Goal: Task Accomplishment & Management: Manage account settings

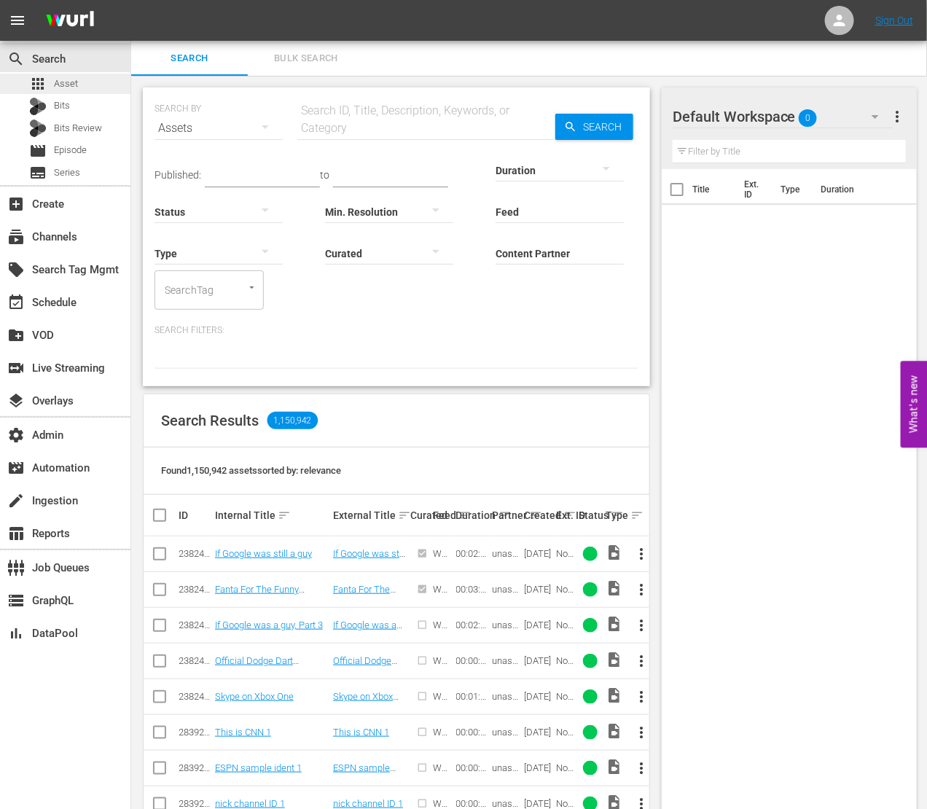
click at [82, 82] on div "apps Asset" at bounding box center [65, 84] width 130 height 20
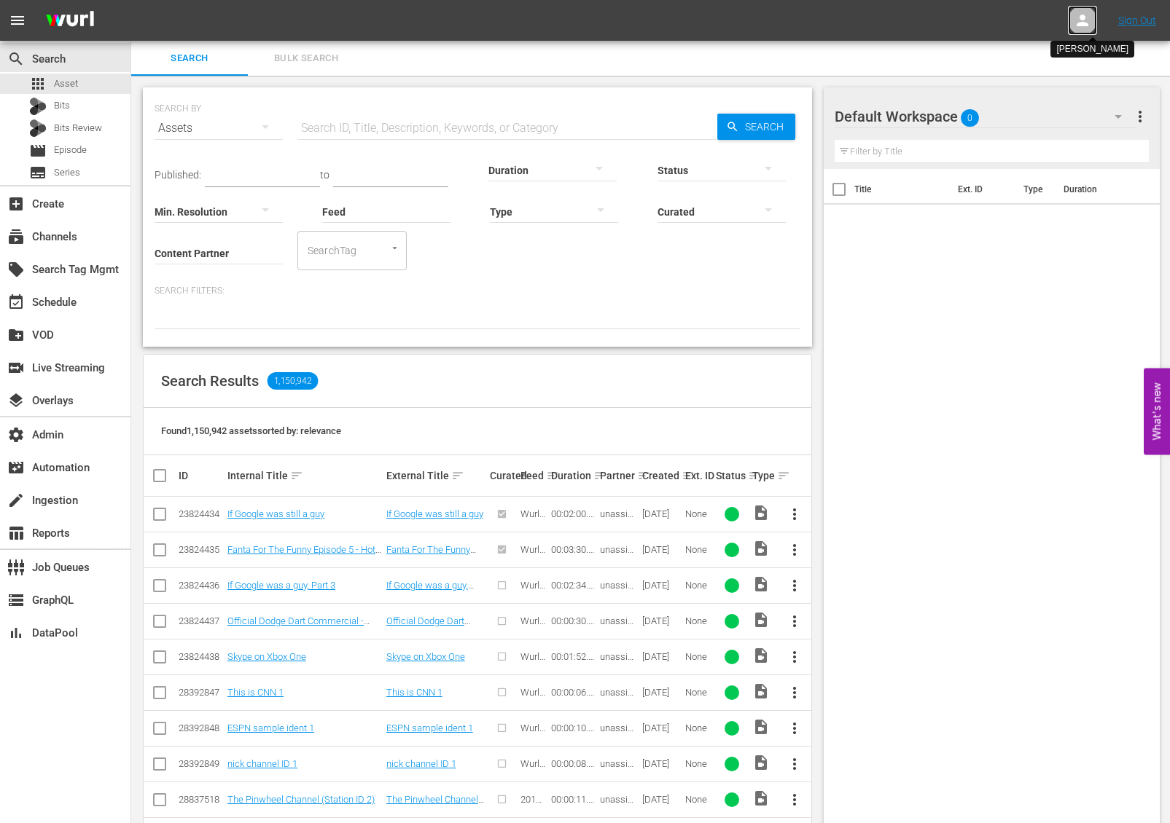
click at [1071, 23] on div at bounding box center [1082, 20] width 29 height 29
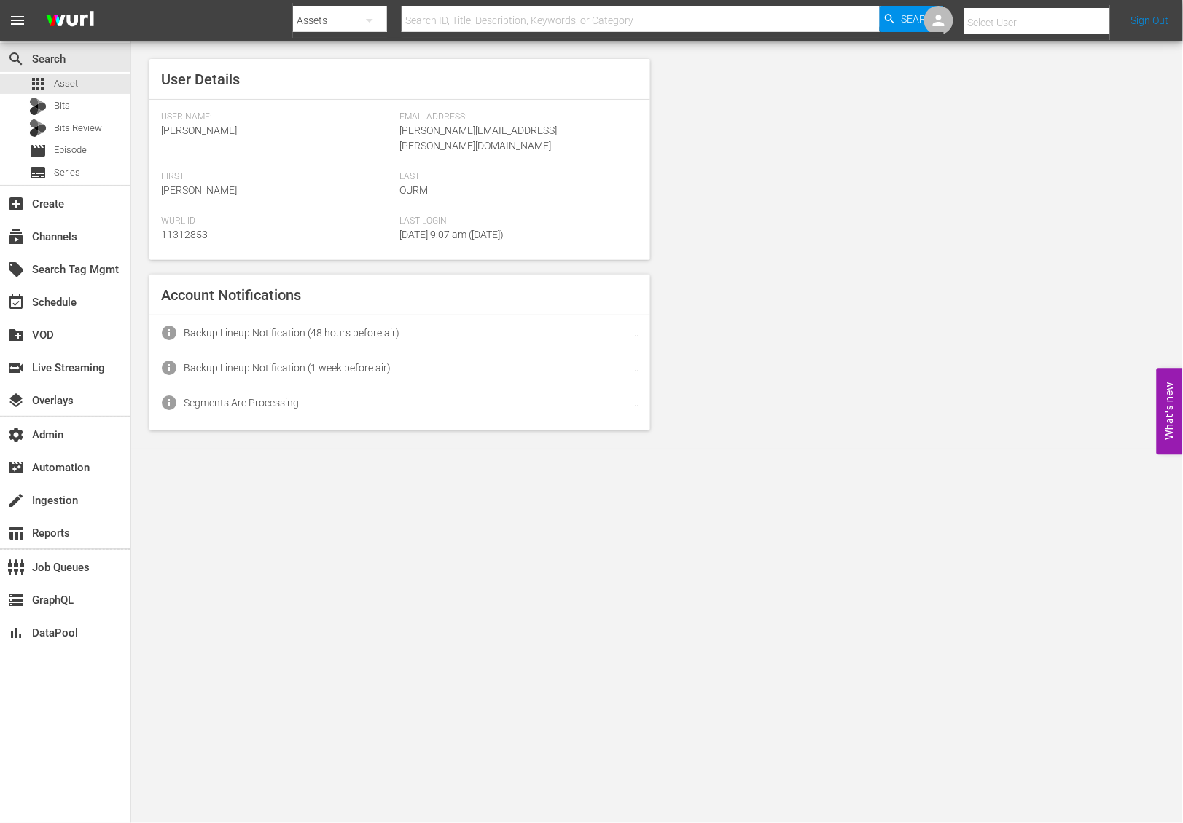
click at [1078, 23] on input "text" at bounding box center [1057, 22] width 187 height 35
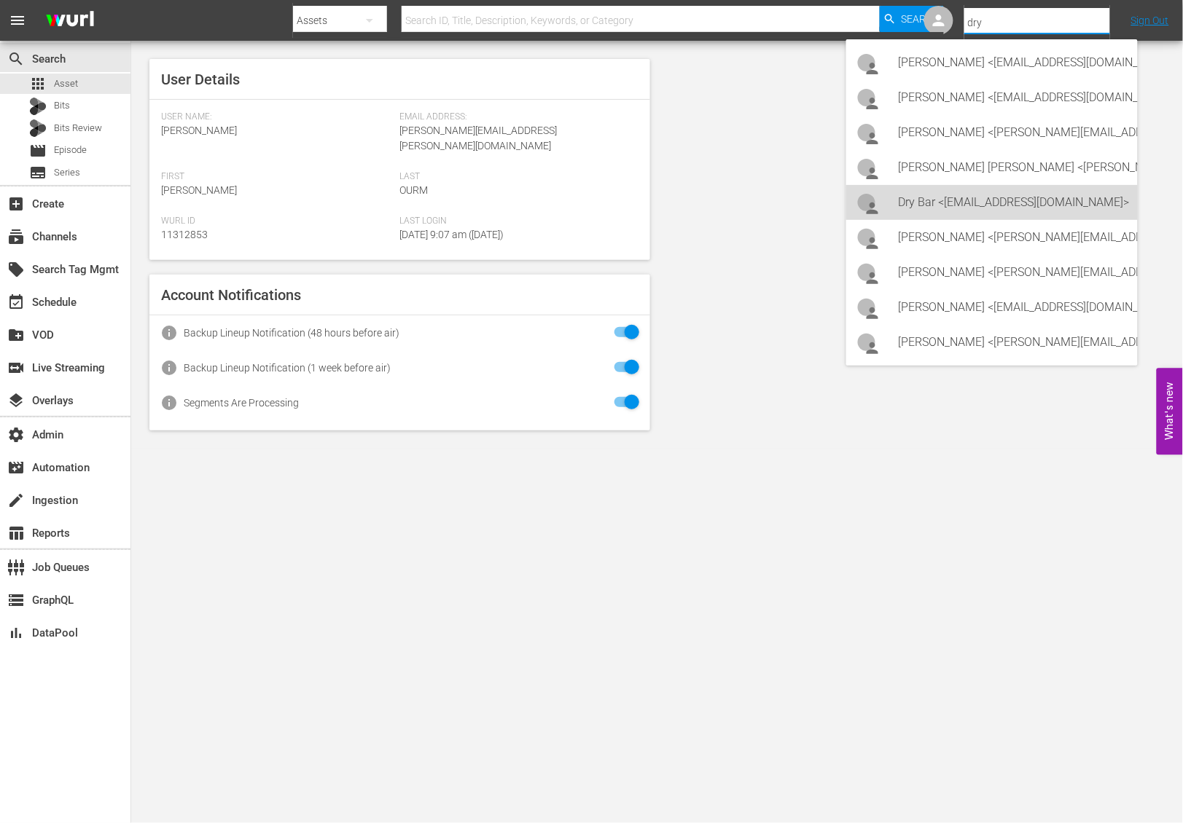
click at [1059, 202] on div "Dry Bar <drybar@drybar.com>" at bounding box center [1012, 202] width 227 height 35
type input "Dry Bar (11312651)"
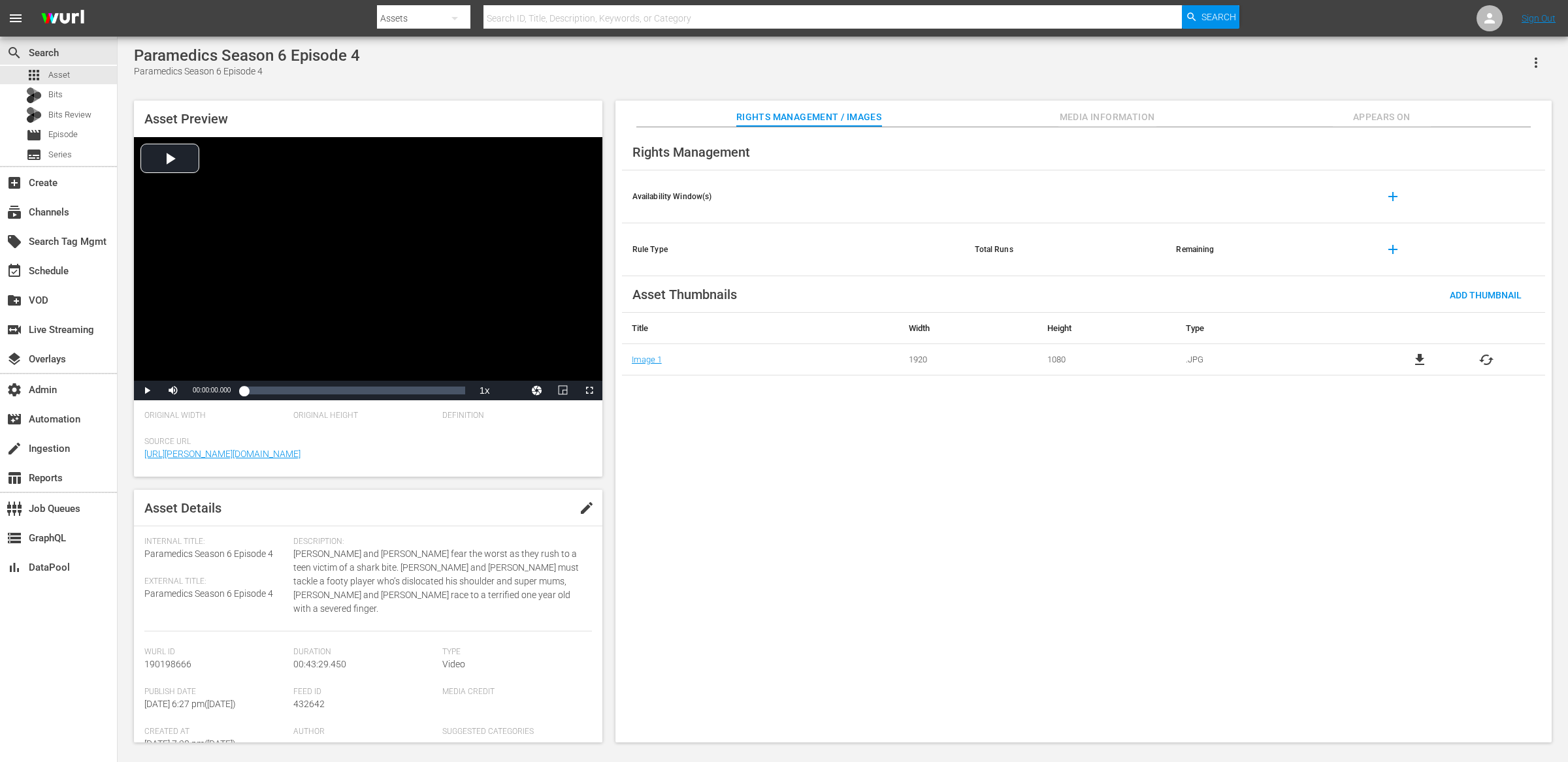
click at [1110, 114] on span "Media Information" at bounding box center [1107, 117] width 98 height 16
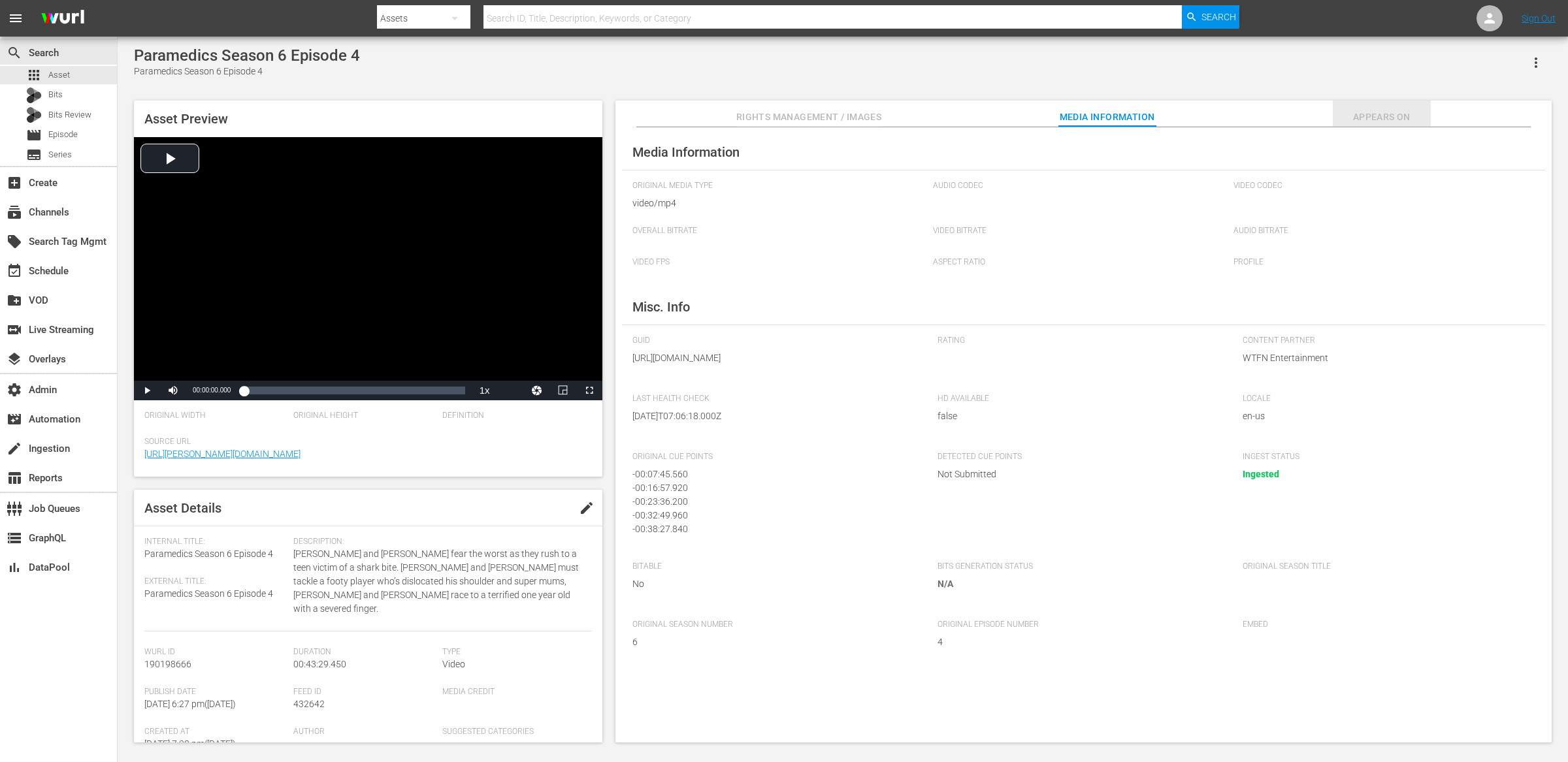
click at [1355, 120] on span "Appears On" at bounding box center [1382, 117] width 98 height 16
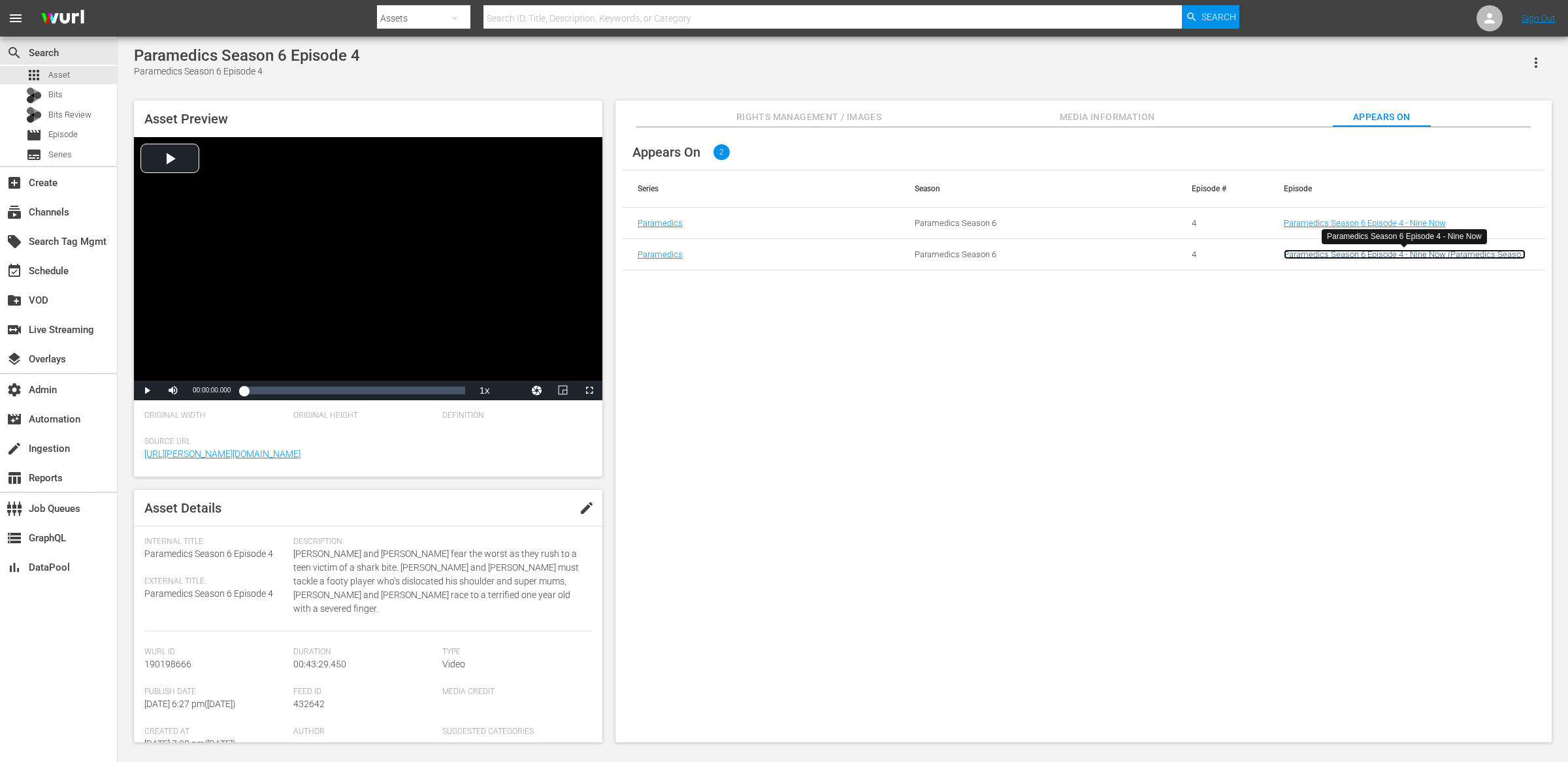
click at [1303, 256] on link "Paramedics Season 6 Episode 4 - Nine Now (Paramedics Season 6 Episode 4 (01:00:…" at bounding box center [1405, 259] width 242 height 20
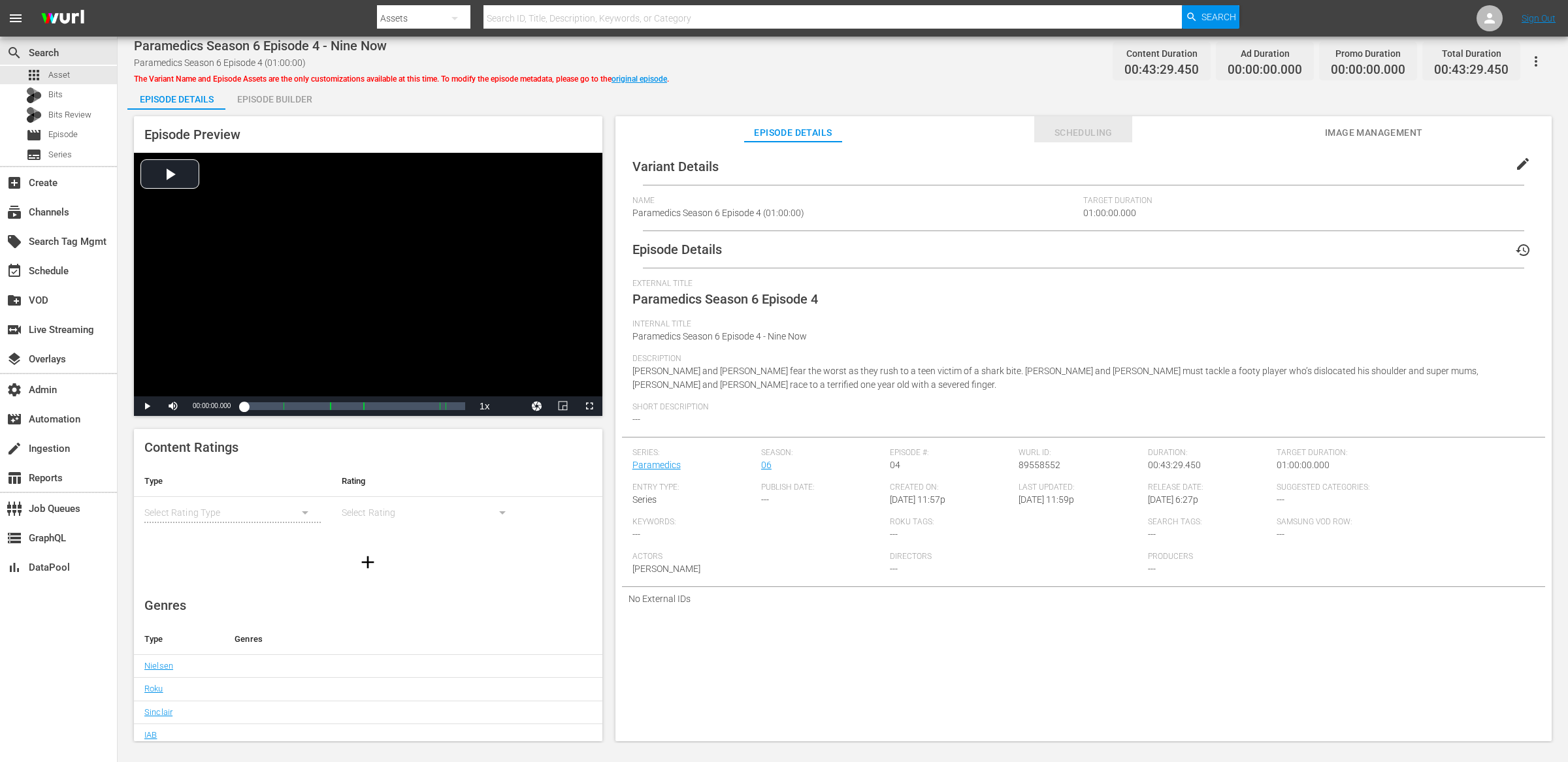
drag, startPoint x: 1095, startPoint y: 128, endPoint x: 1103, endPoint y: 129, distance: 8.1
click at [1095, 128] on span "Scheduling" at bounding box center [1083, 133] width 98 height 16
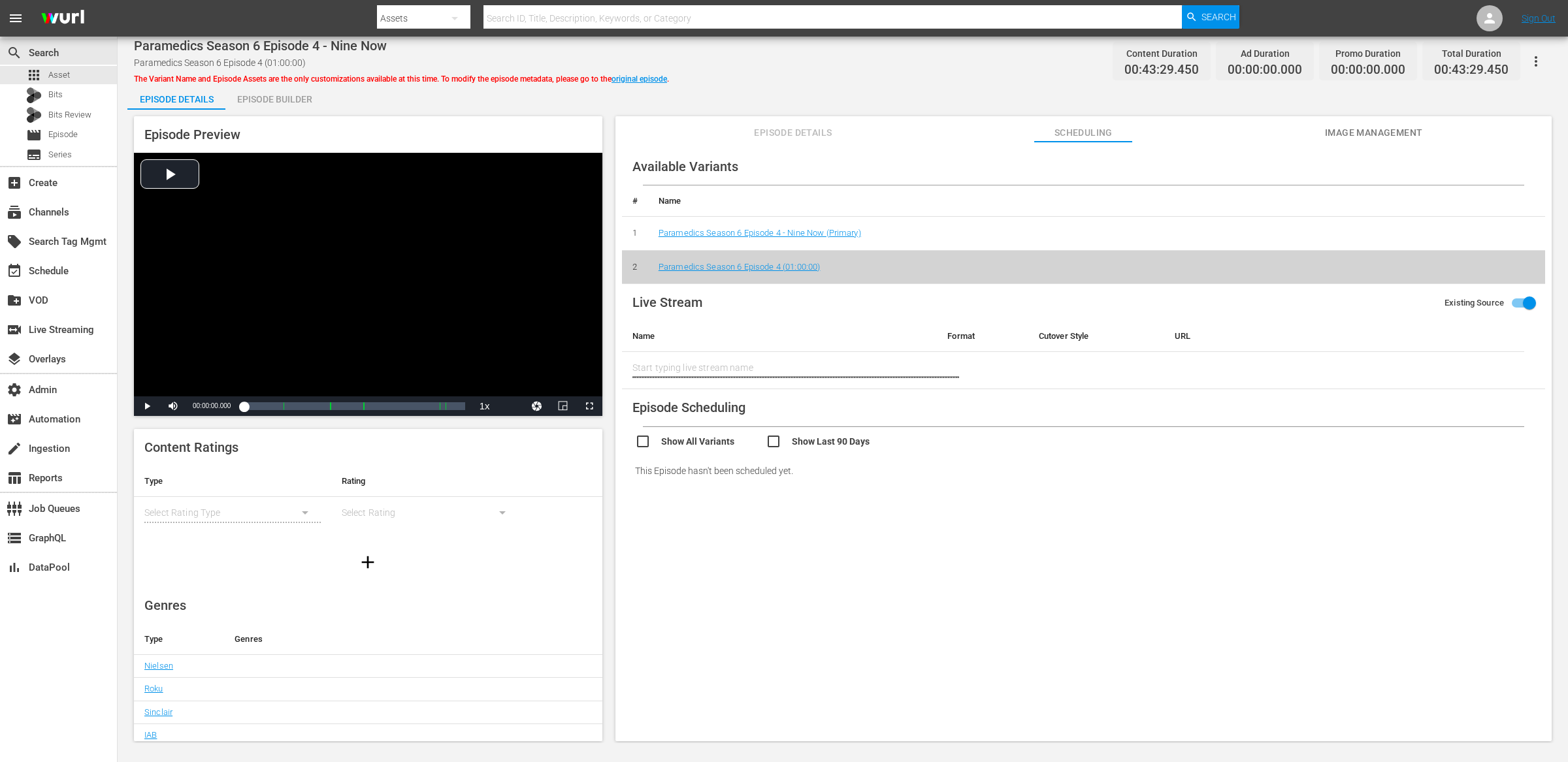
click at [1349, 134] on span "Image Management" at bounding box center [1373, 133] width 98 height 16
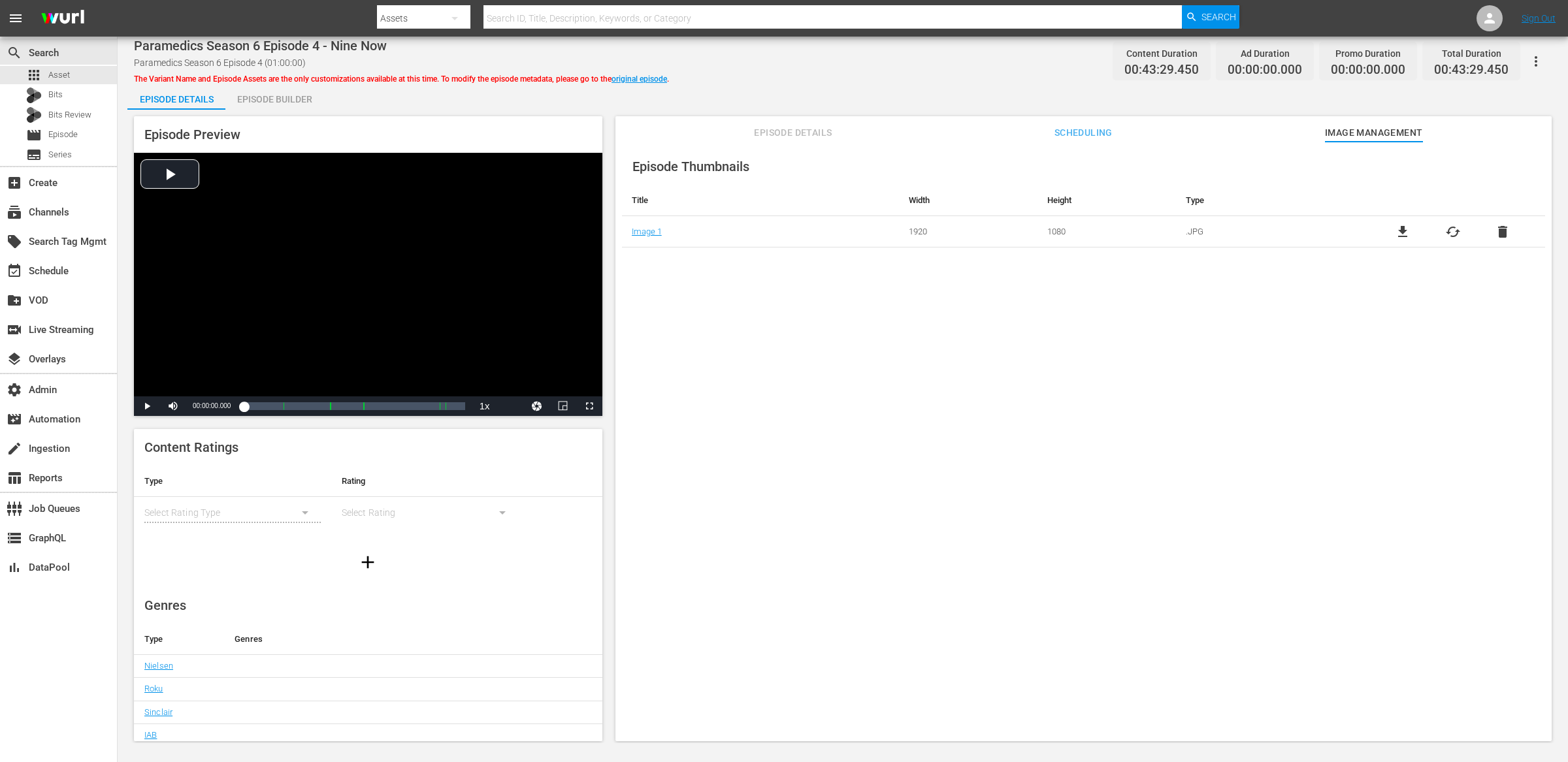
click at [810, 134] on span "Episode Details" at bounding box center [793, 133] width 98 height 16
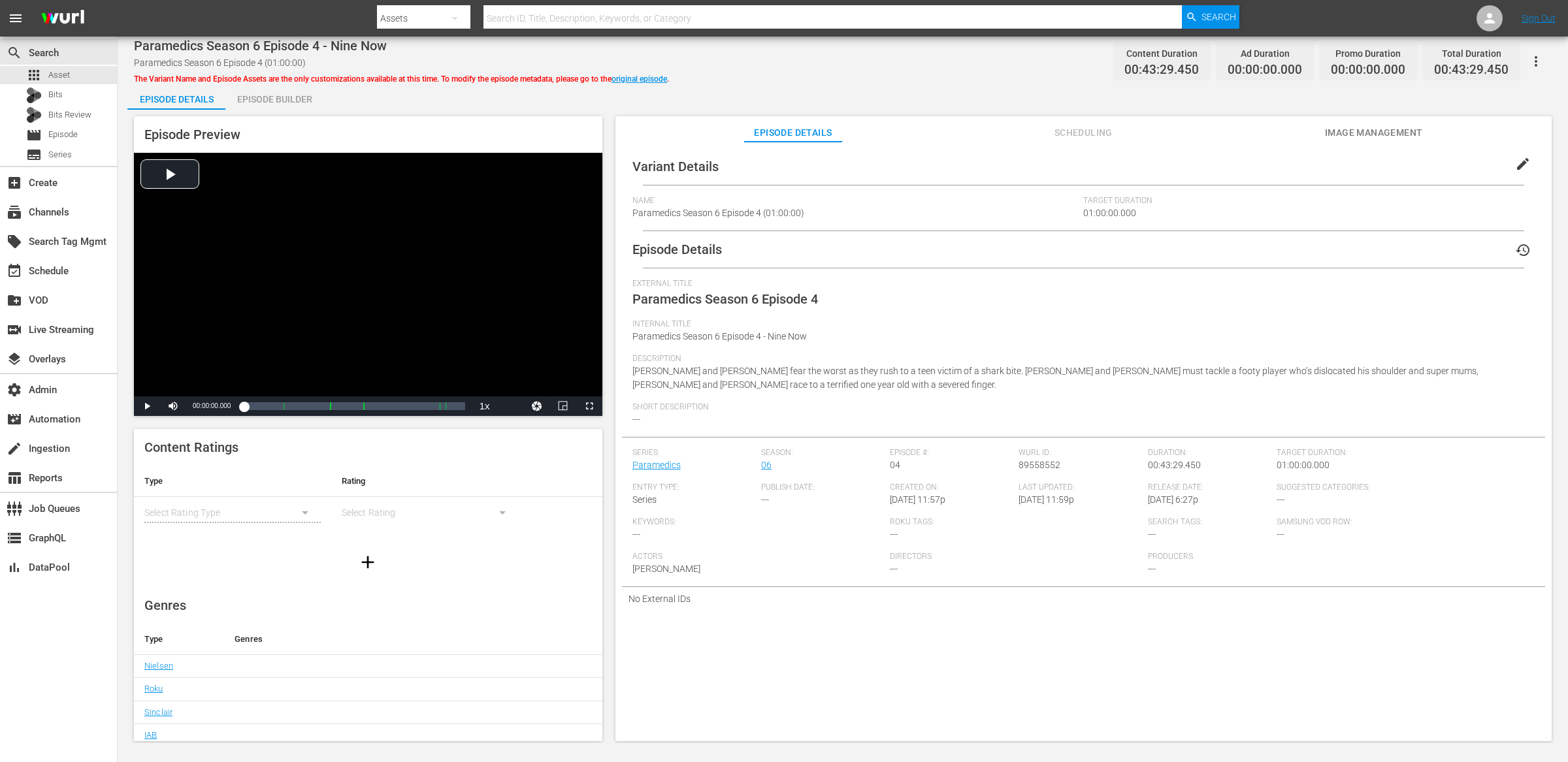
click at [1092, 131] on span "Scheduling" at bounding box center [1083, 133] width 98 height 16
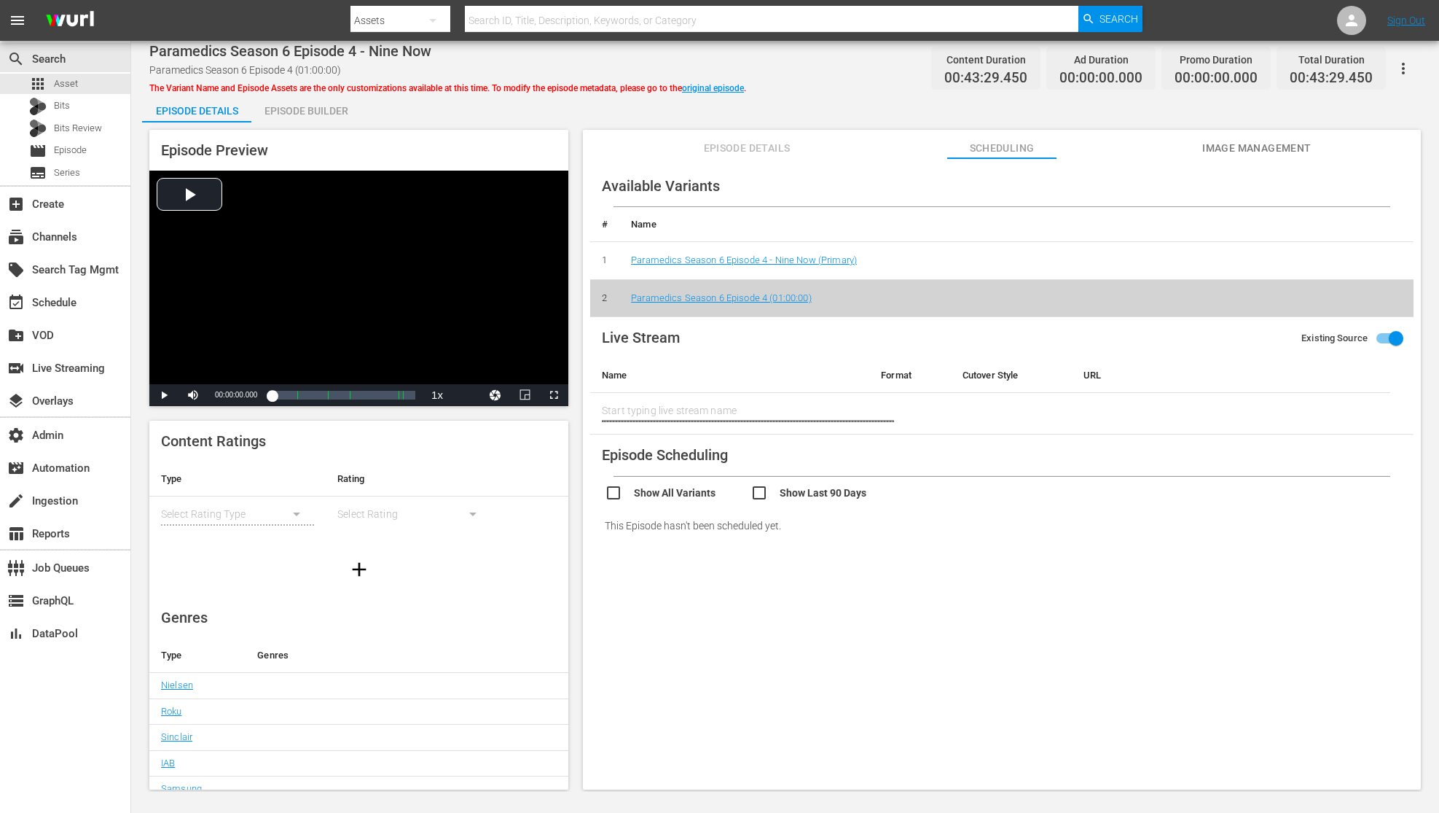
click at [326, 110] on div "Episode Builder" at bounding box center [305, 110] width 109 height 35
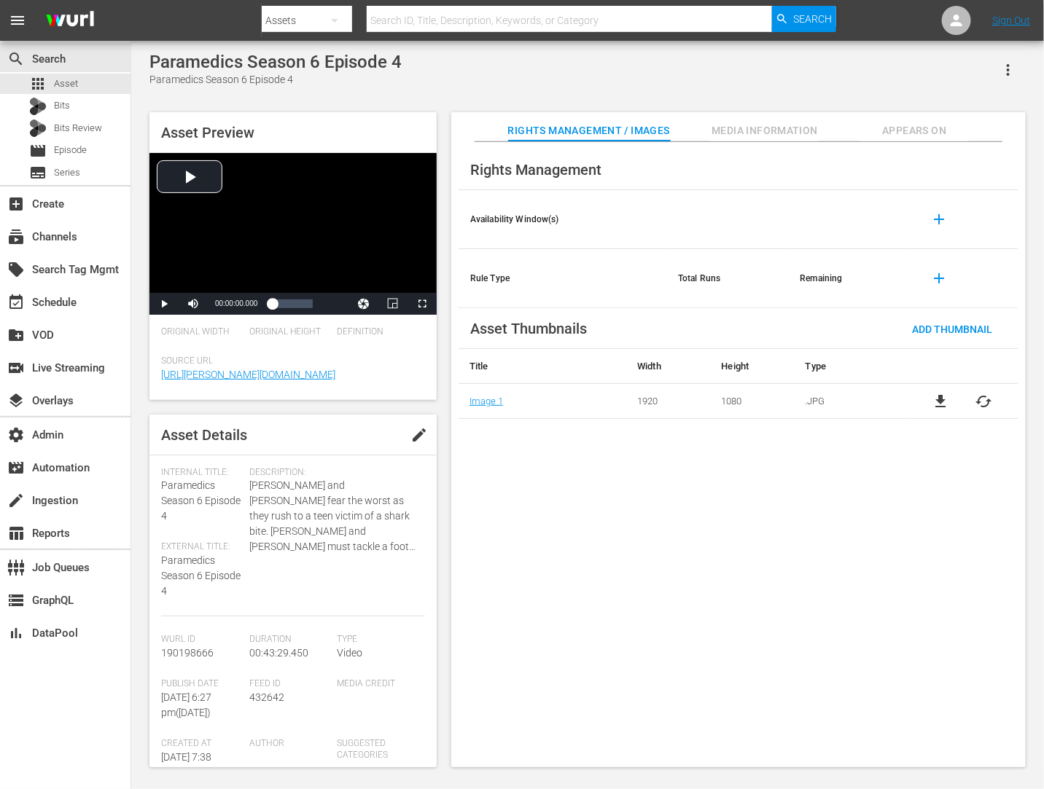
click at [745, 123] on span "Media Information" at bounding box center [764, 131] width 109 height 18
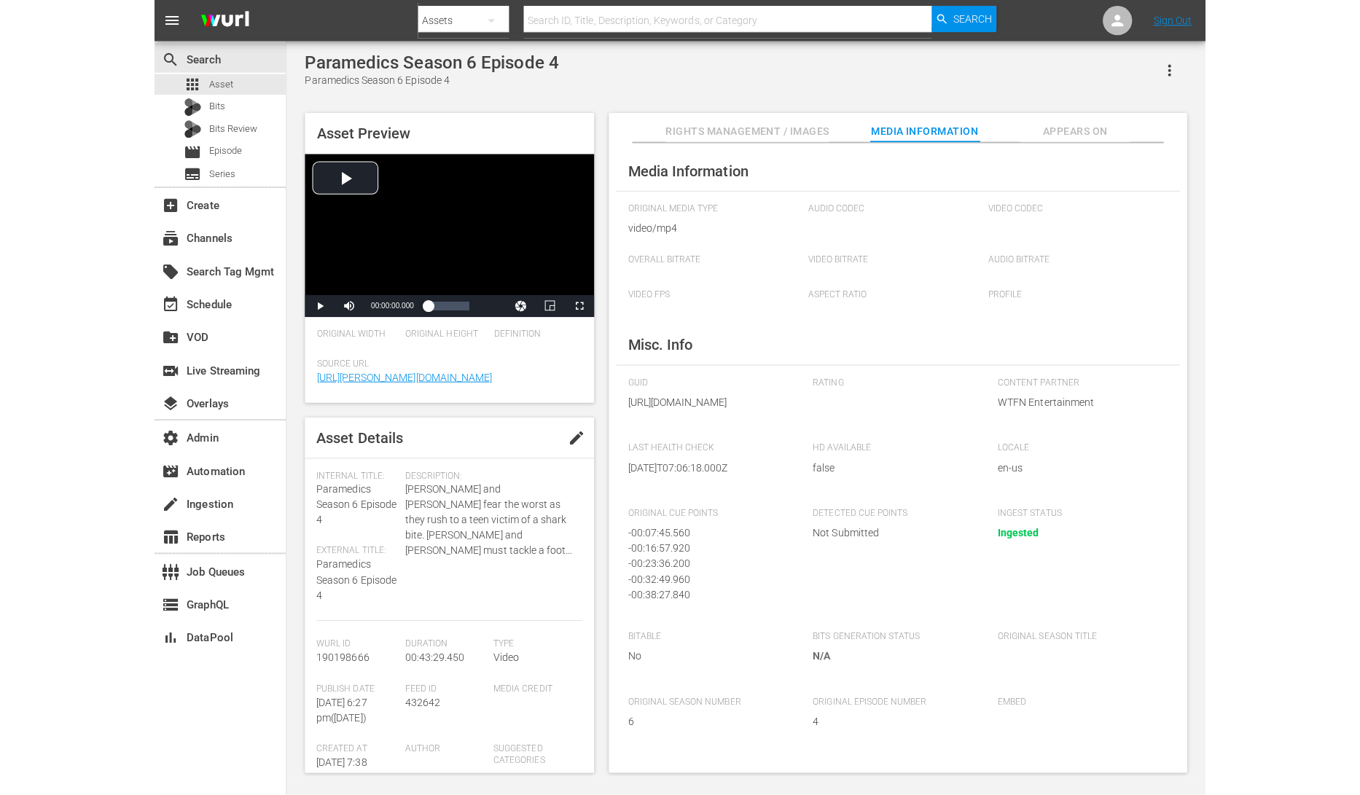
scroll to position [2, 0]
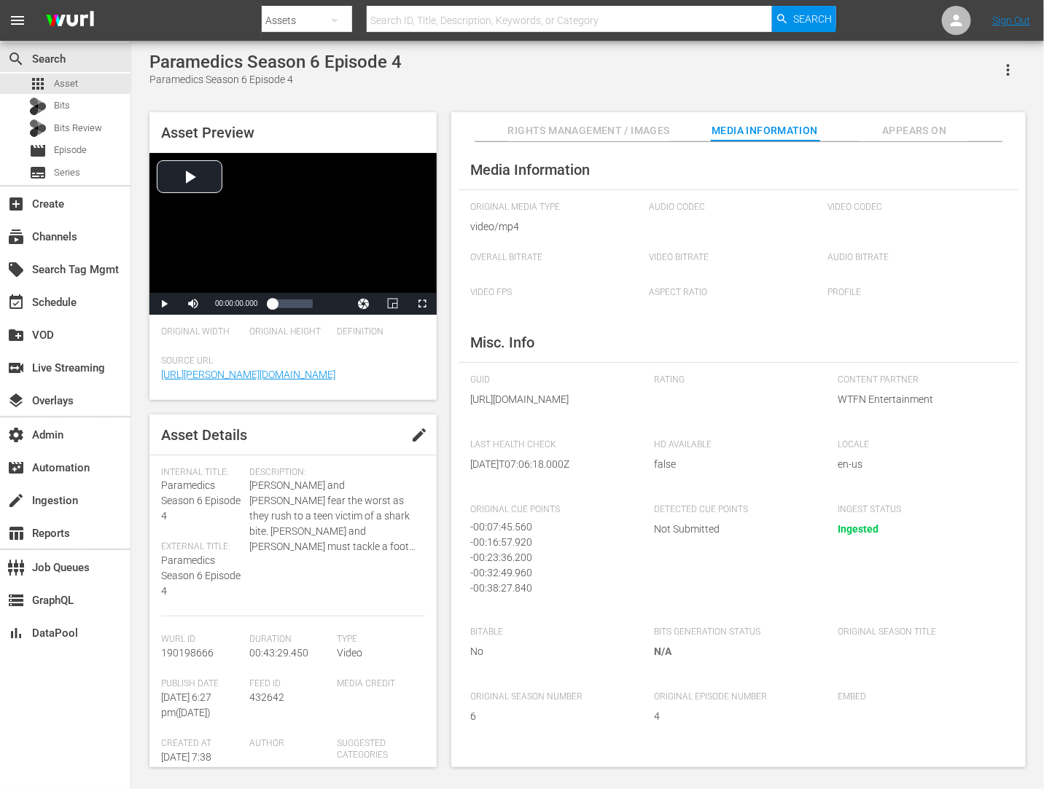
click at [266, 699] on span "432642" at bounding box center [266, 698] width 35 height 12
copy span "432642"
click at [192, 654] on span "190198666" at bounding box center [187, 653] width 52 height 12
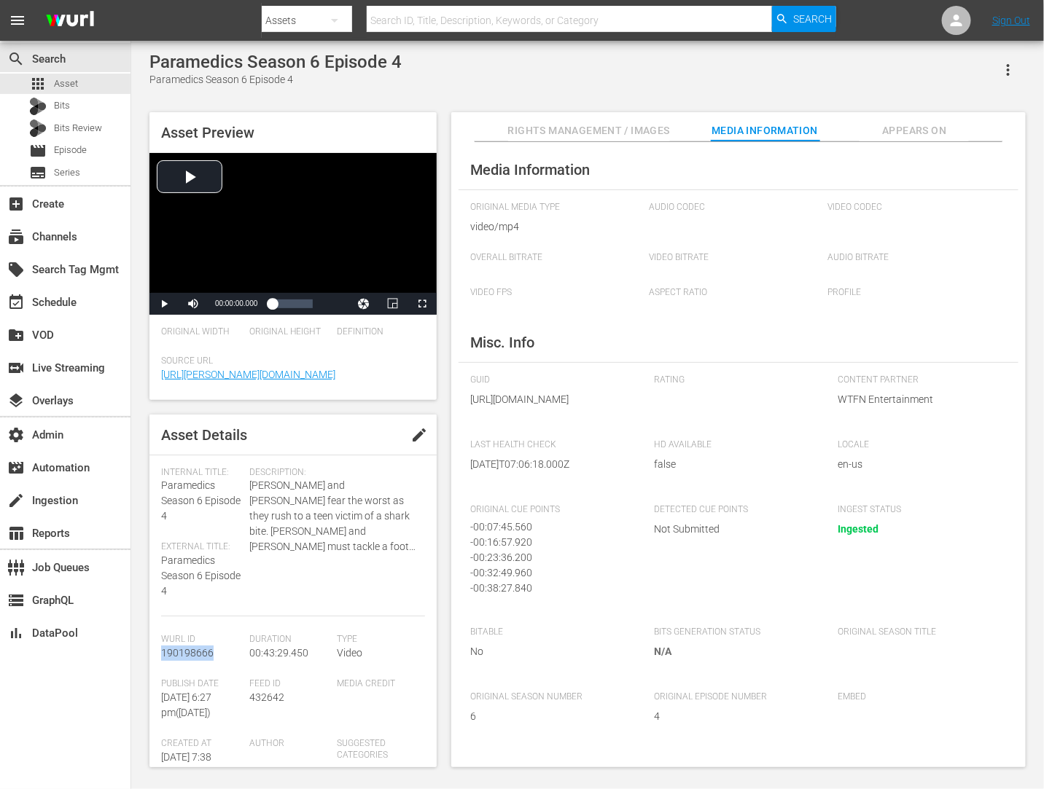
copy span "190198666"
click at [88, 84] on div "apps Asset" at bounding box center [65, 84] width 130 height 20
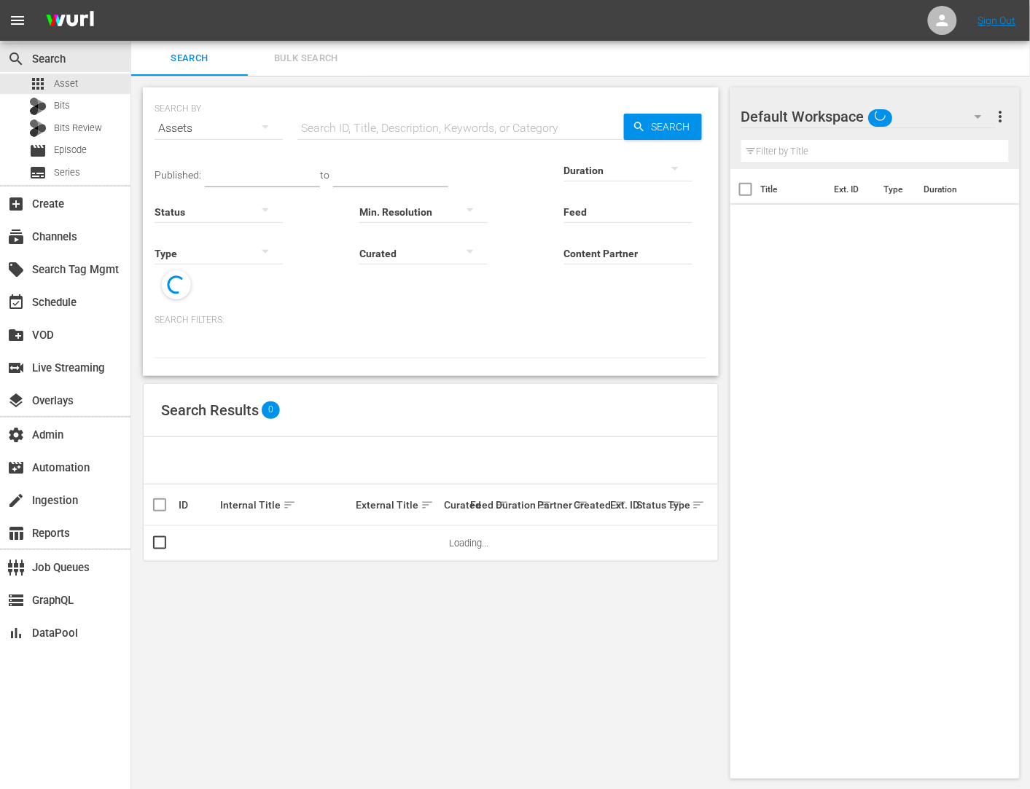
click at [386, 111] on input "text" at bounding box center [460, 128] width 326 height 35
paste input "190198666"
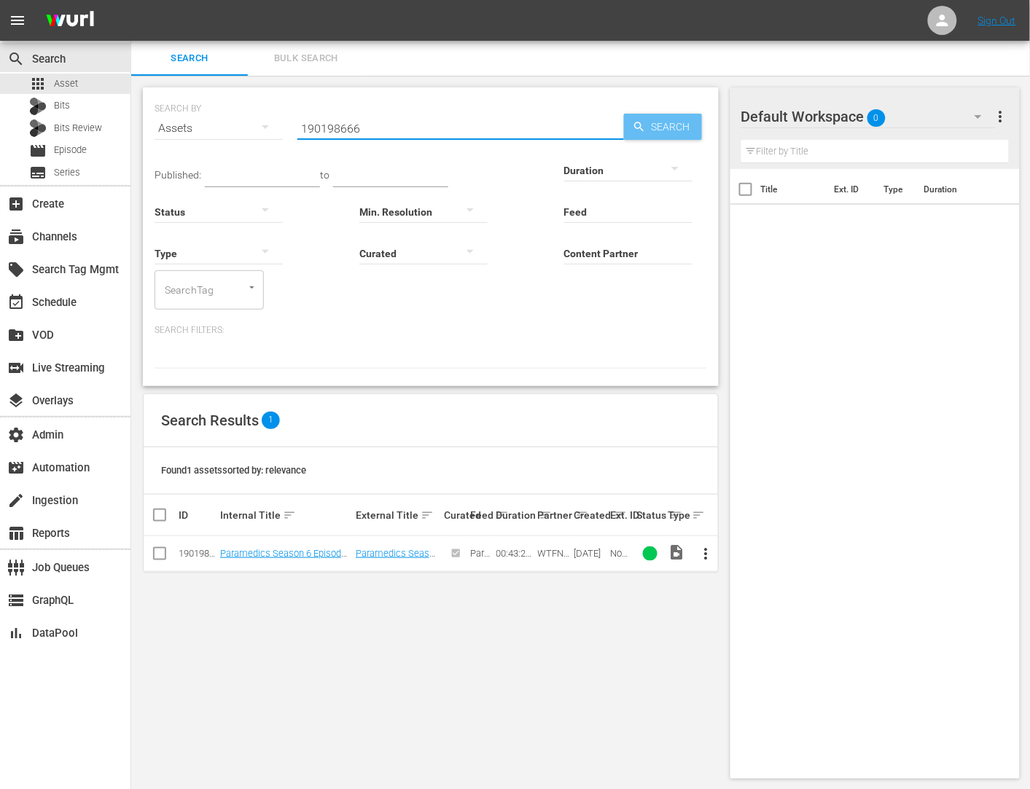
type input "190198666"
click at [674, 126] on span "Search" at bounding box center [674, 127] width 56 height 26
click at [703, 545] on span "more_vert" at bounding box center [705, 553] width 17 height 17
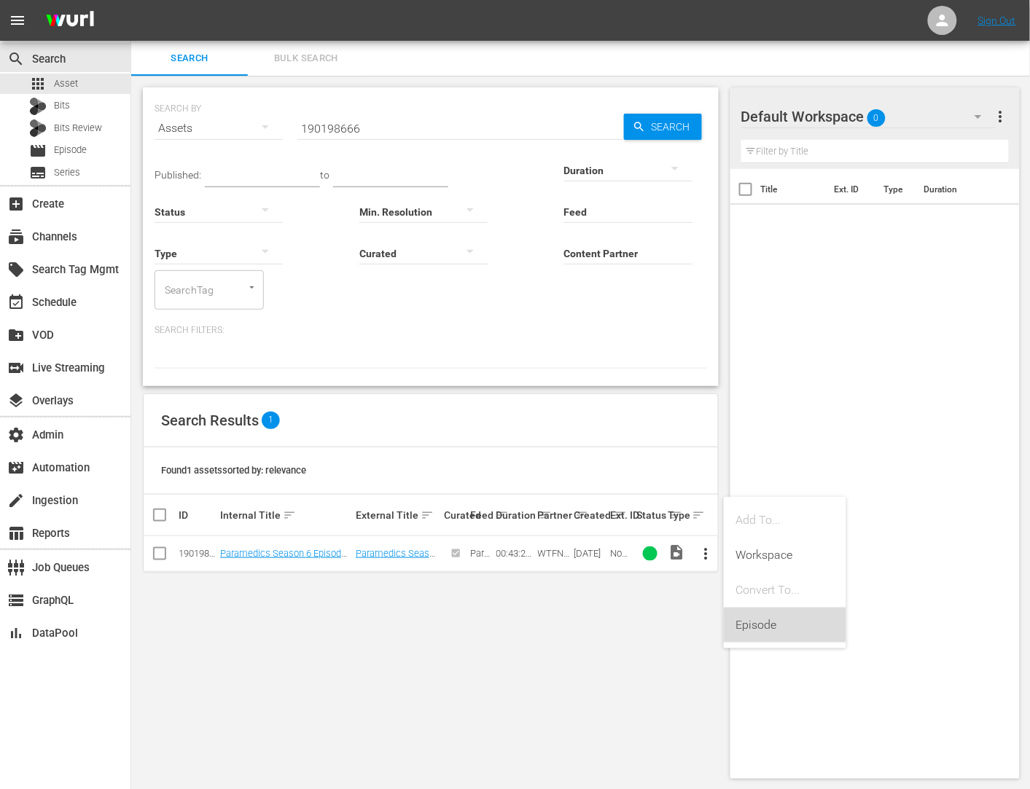
click at [740, 629] on div "Episode" at bounding box center [784, 625] width 99 height 35
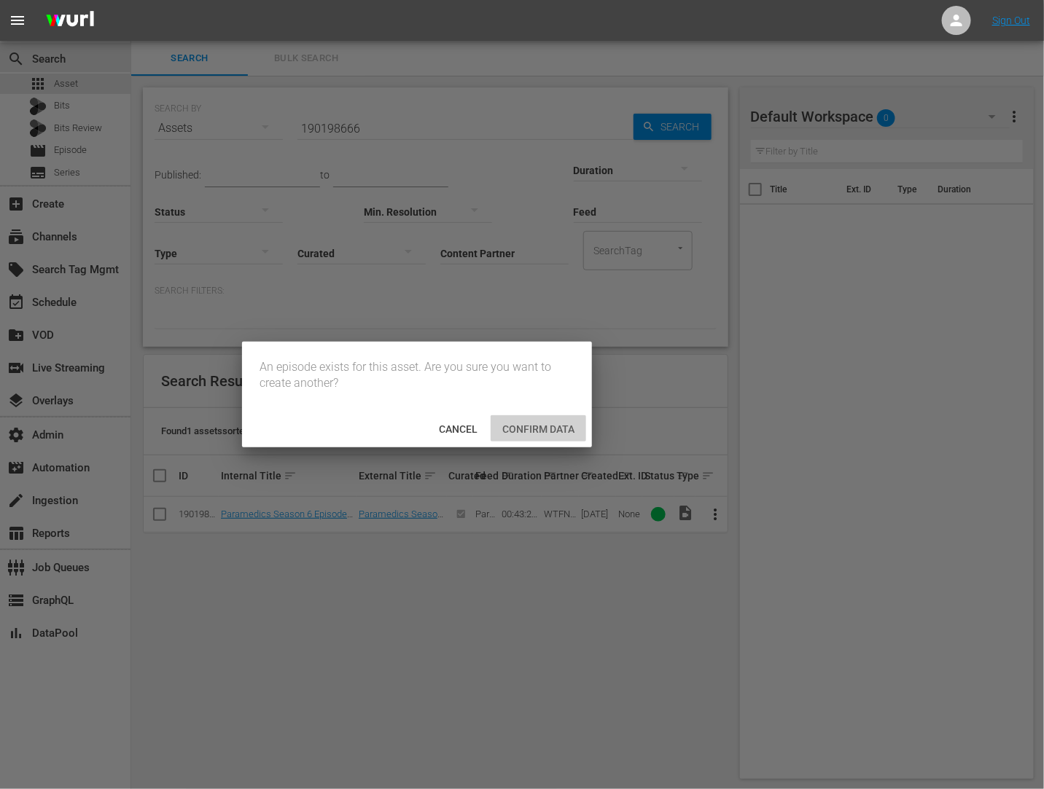
click at [560, 429] on span "Confirm data" at bounding box center [537, 429] width 95 height 12
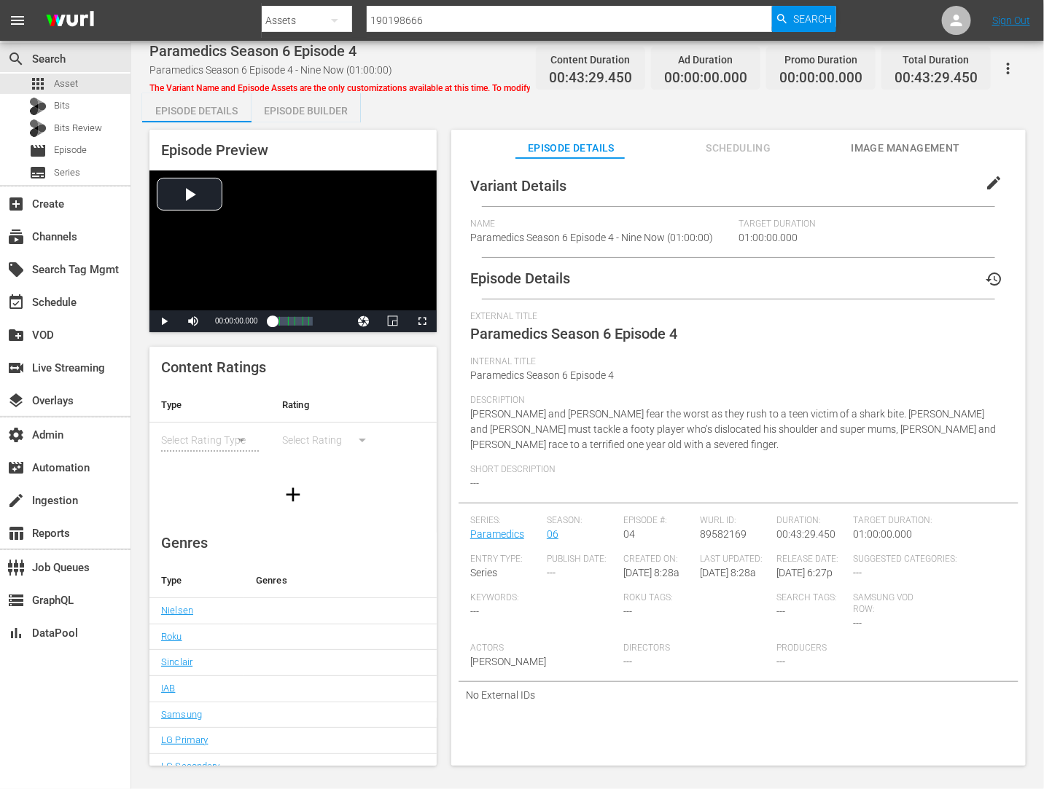
click at [718, 147] on span "Scheduling" at bounding box center [738, 148] width 109 height 18
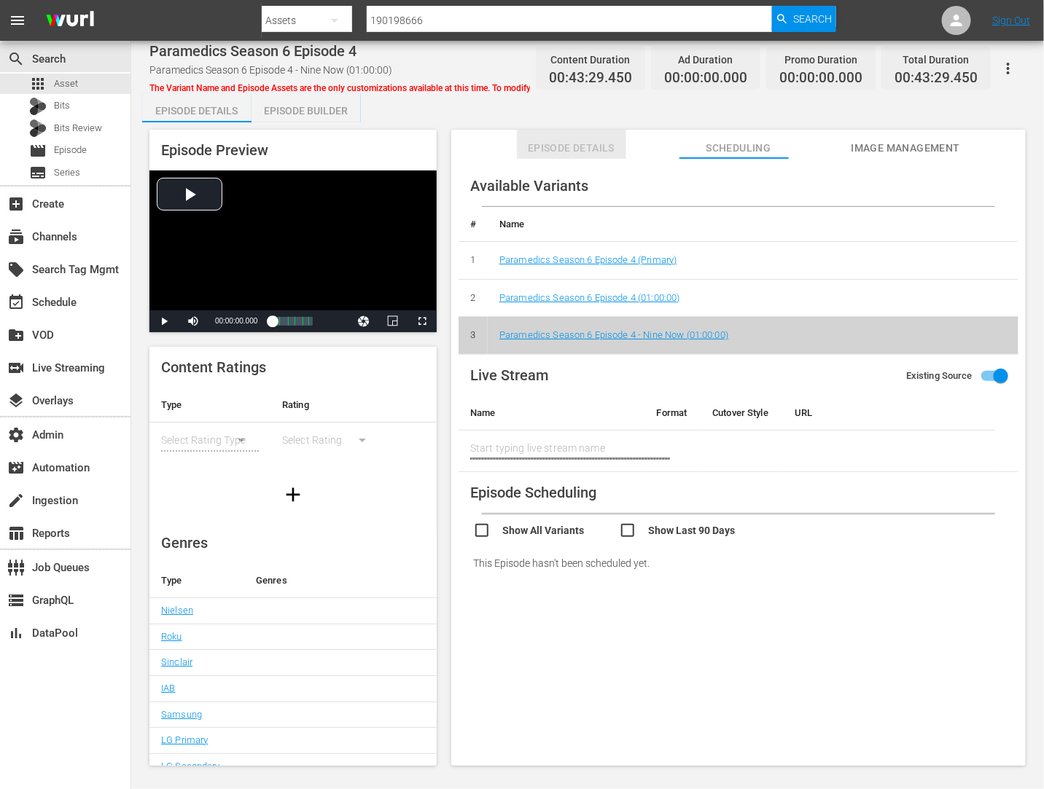
click at [587, 152] on span "Episode Details" at bounding box center [571, 148] width 109 height 18
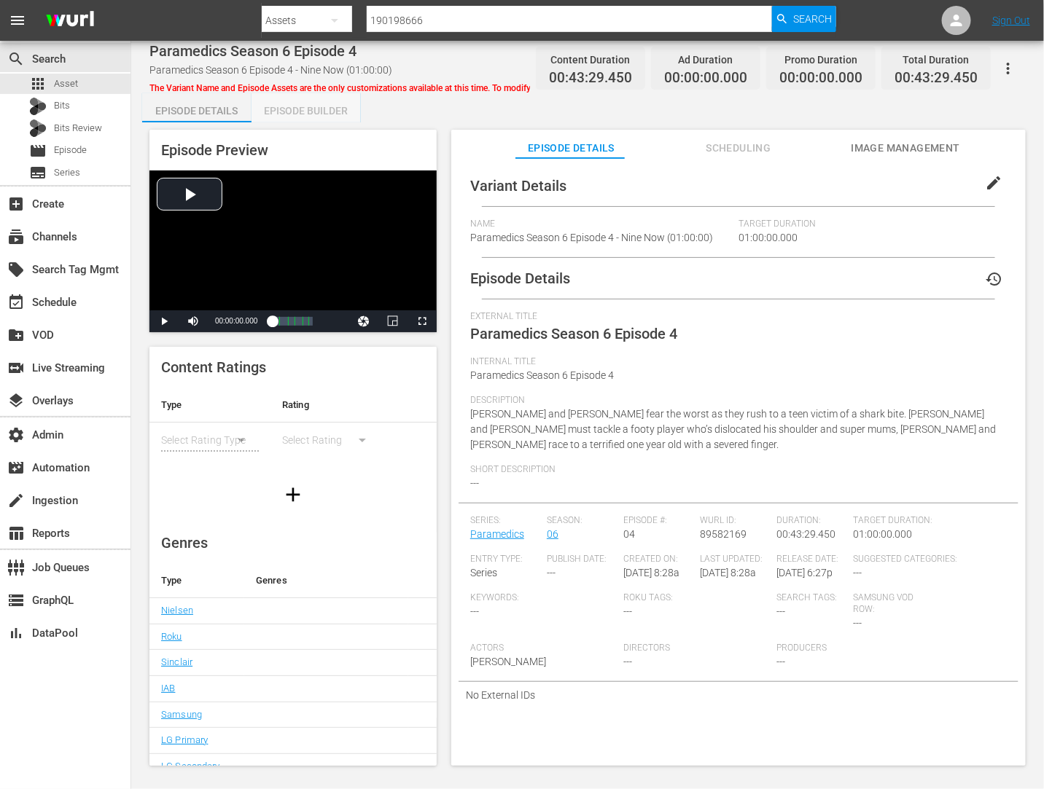
click at [298, 115] on div "Episode Builder" at bounding box center [305, 110] width 109 height 35
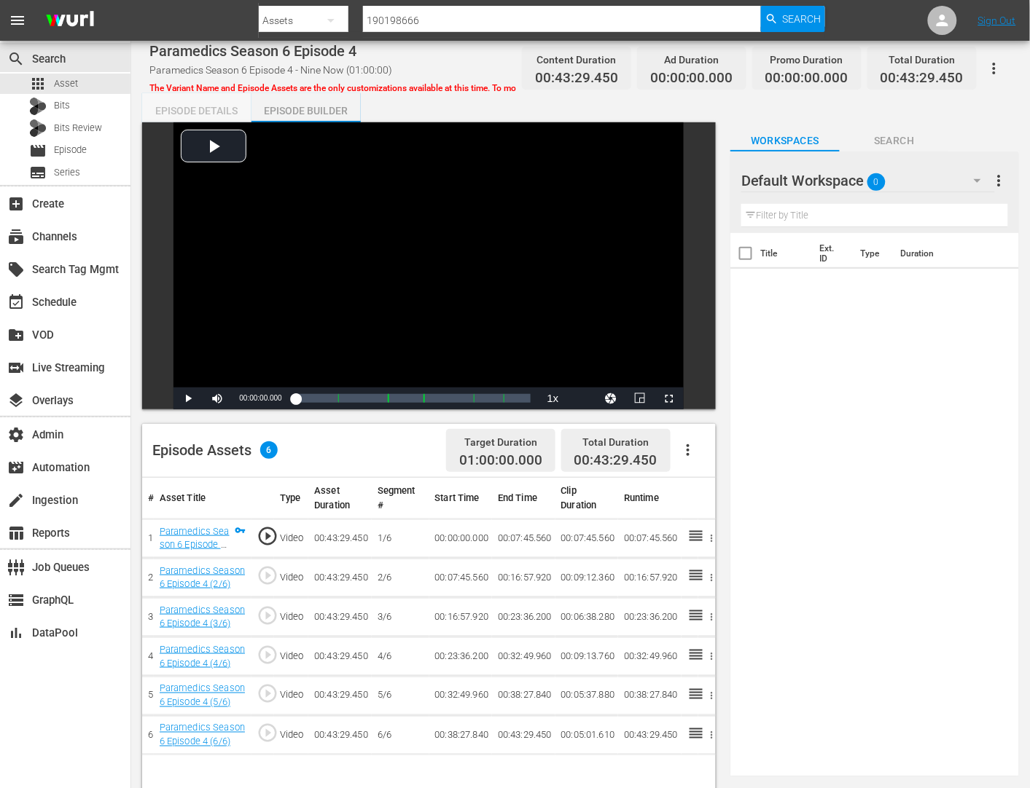
click at [180, 108] on div "Episode Details" at bounding box center [196, 110] width 109 height 35
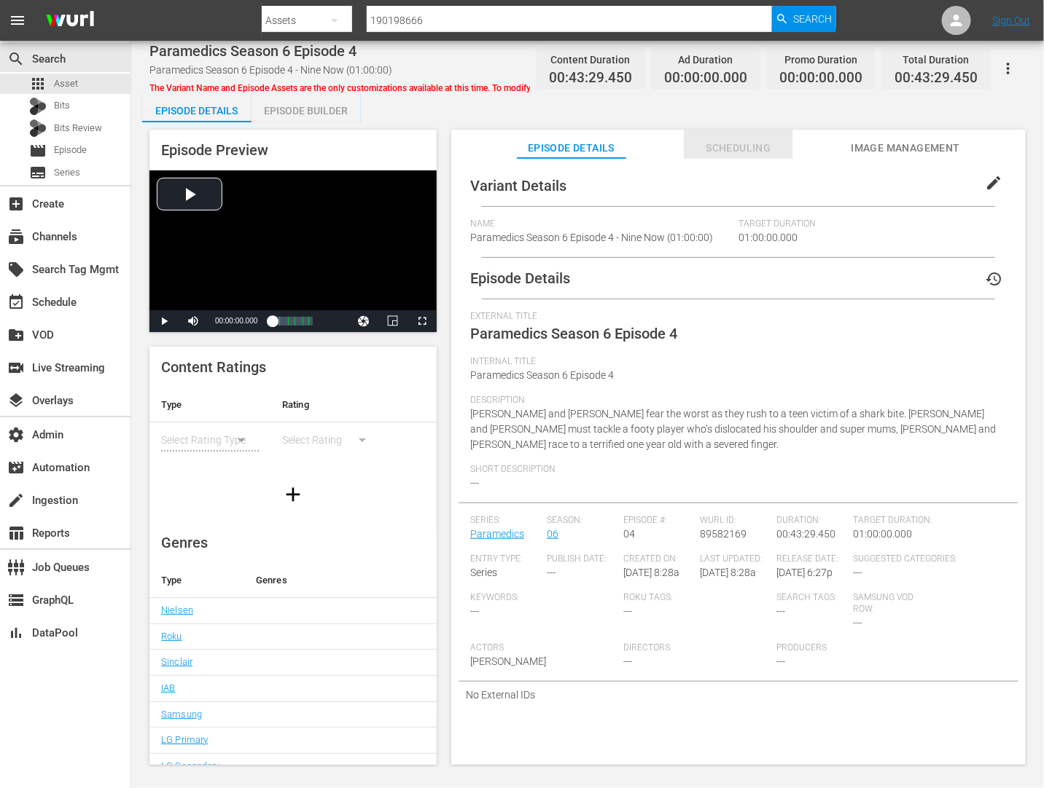
click at [759, 148] on span "Scheduling" at bounding box center [738, 148] width 109 height 18
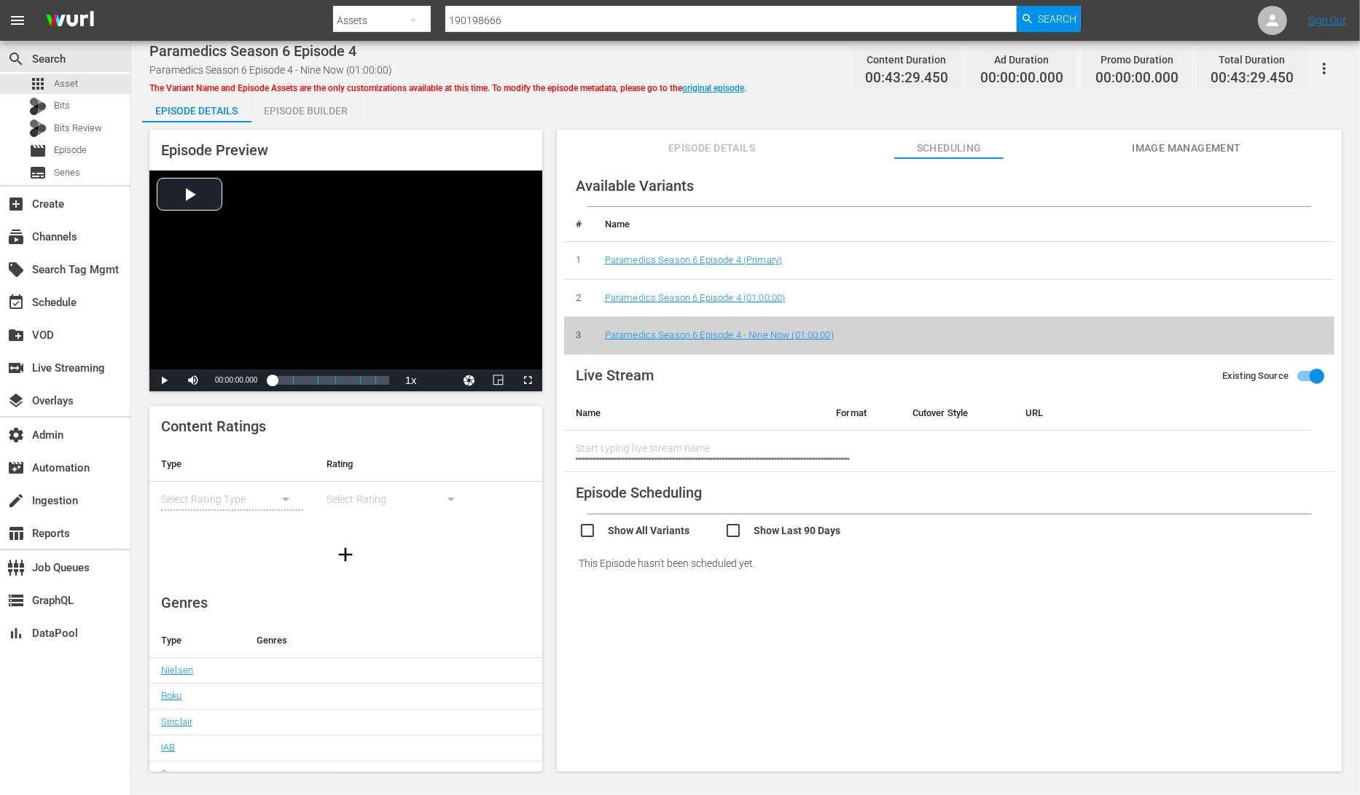
click at [850, 345] on td "Paramedics Season 6 Episode 4 - Nine Now (01:00:00)" at bounding box center [963, 336] width 741 height 38
click at [818, 300] on td "Paramedics Season 6 Episode 4 (01:00:00)" at bounding box center [963, 298] width 741 height 38
click at [299, 111] on div "Episode Builder" at bounding box center [305, 110] width 109 height 35
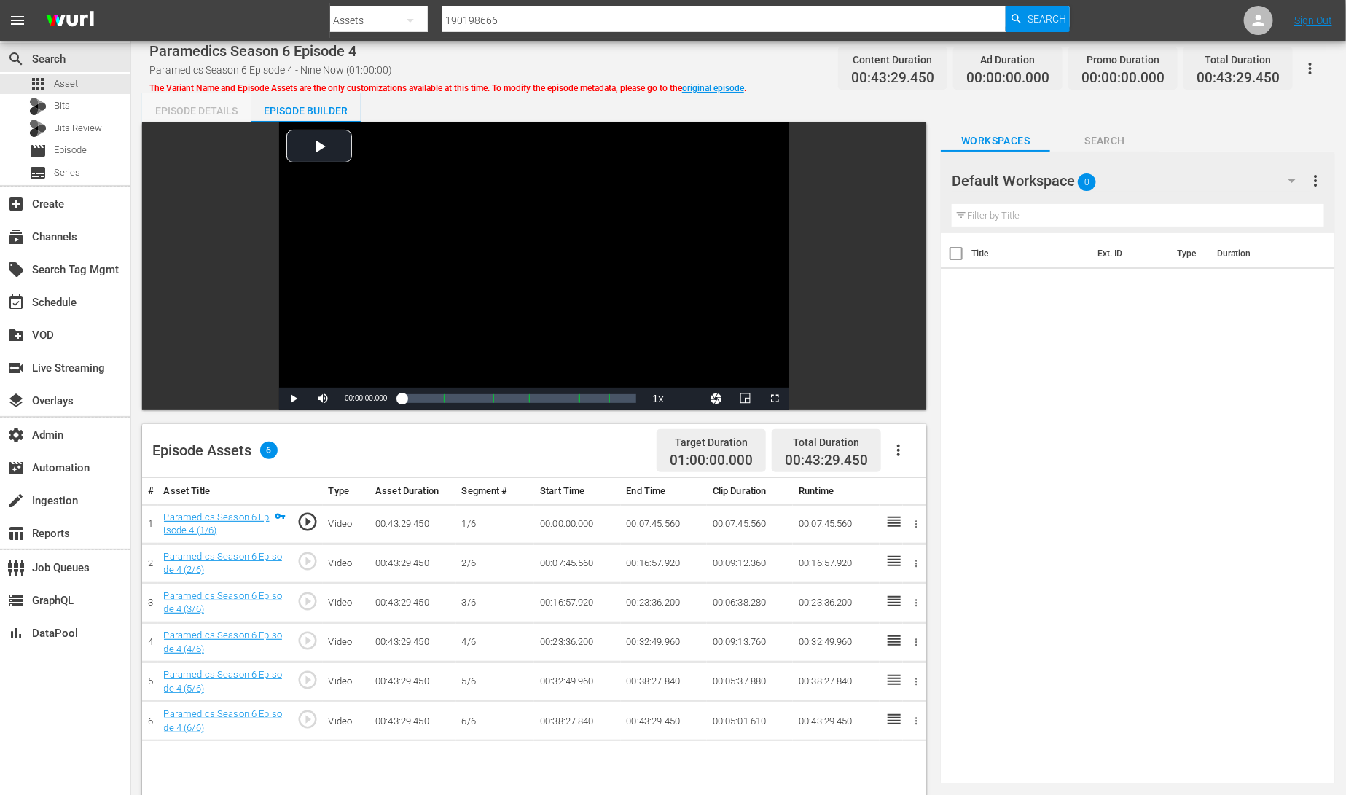
click at [226, 110] on div "Episode Details" at bounding box center [196, 110] width 109 height 35
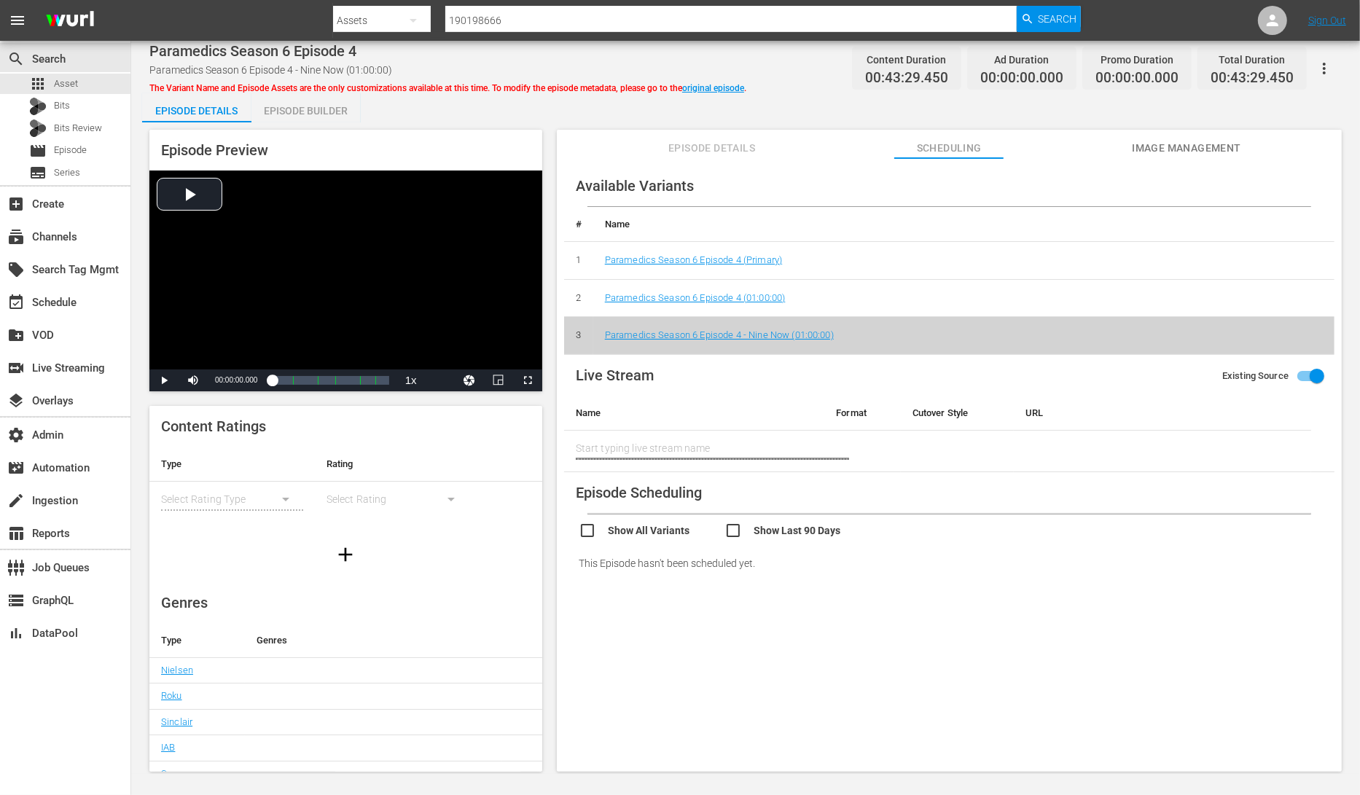
click at [318, 111] on div "Episode Builder" at bounding box center [305, 110] width 109 height 35
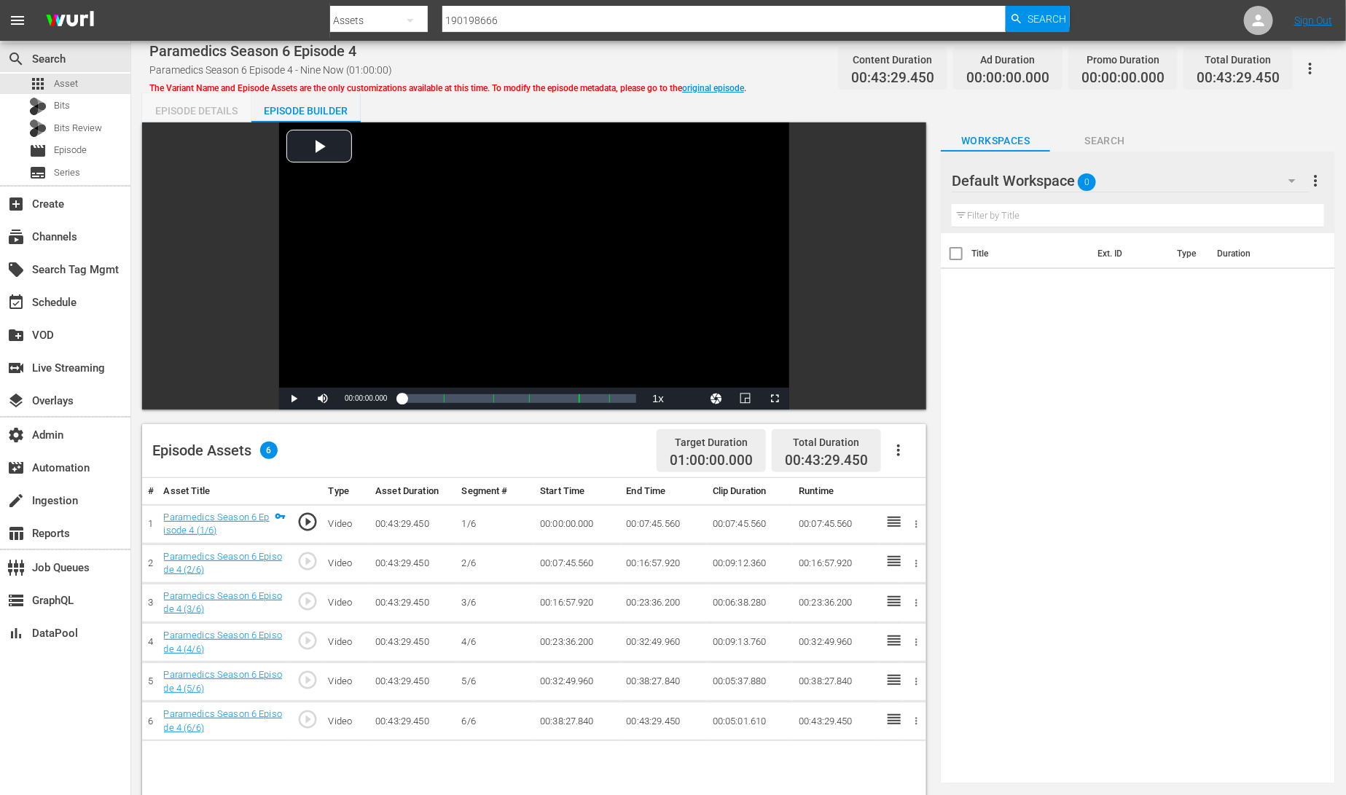
click at [206, 114] on div "Episode Details" at bounding box center [196, 110] width 109 height 35
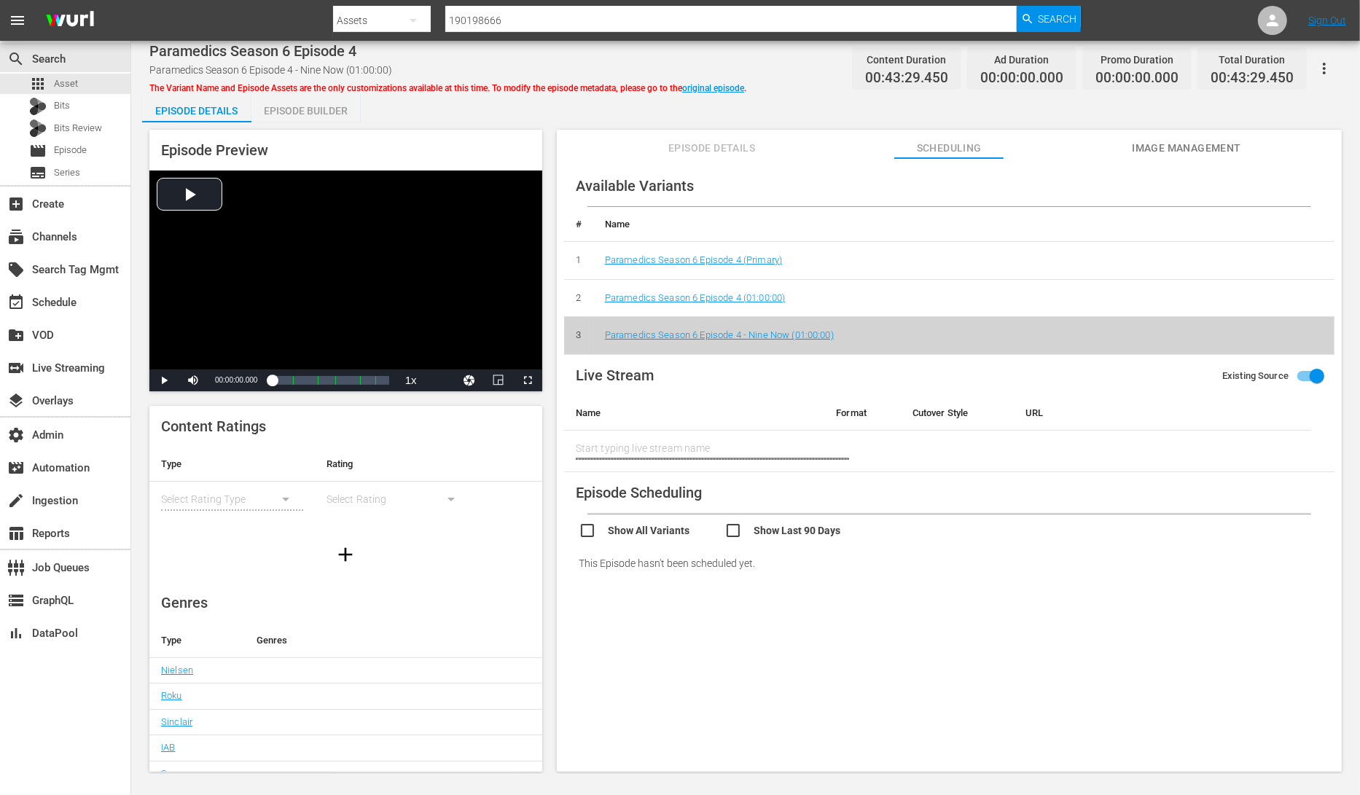
click at [291, 115] on div "Episode Builder" at bounding box center [305, 110] width 109 height 35
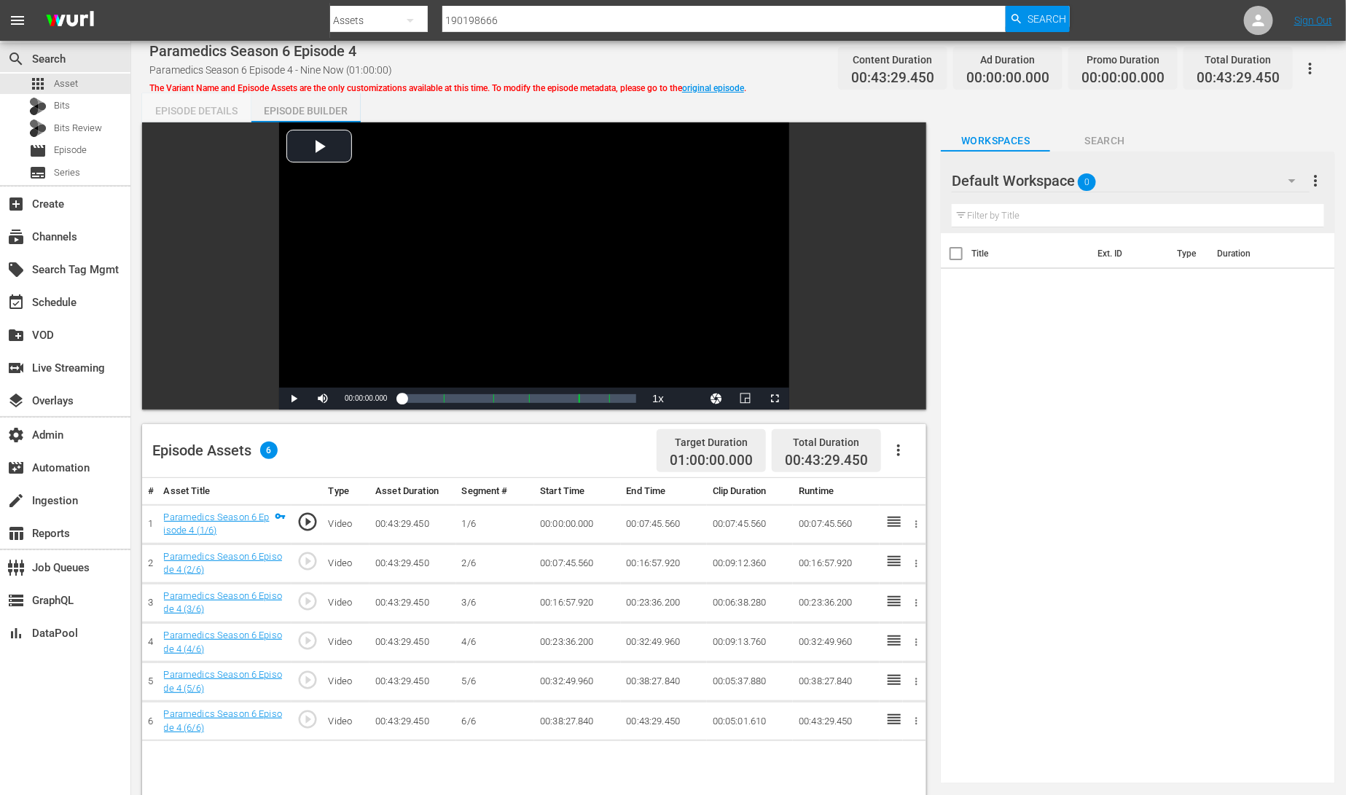
click at [190, 119] on div "Episode Details" at bounding box center [196, 110] width 109 height 35
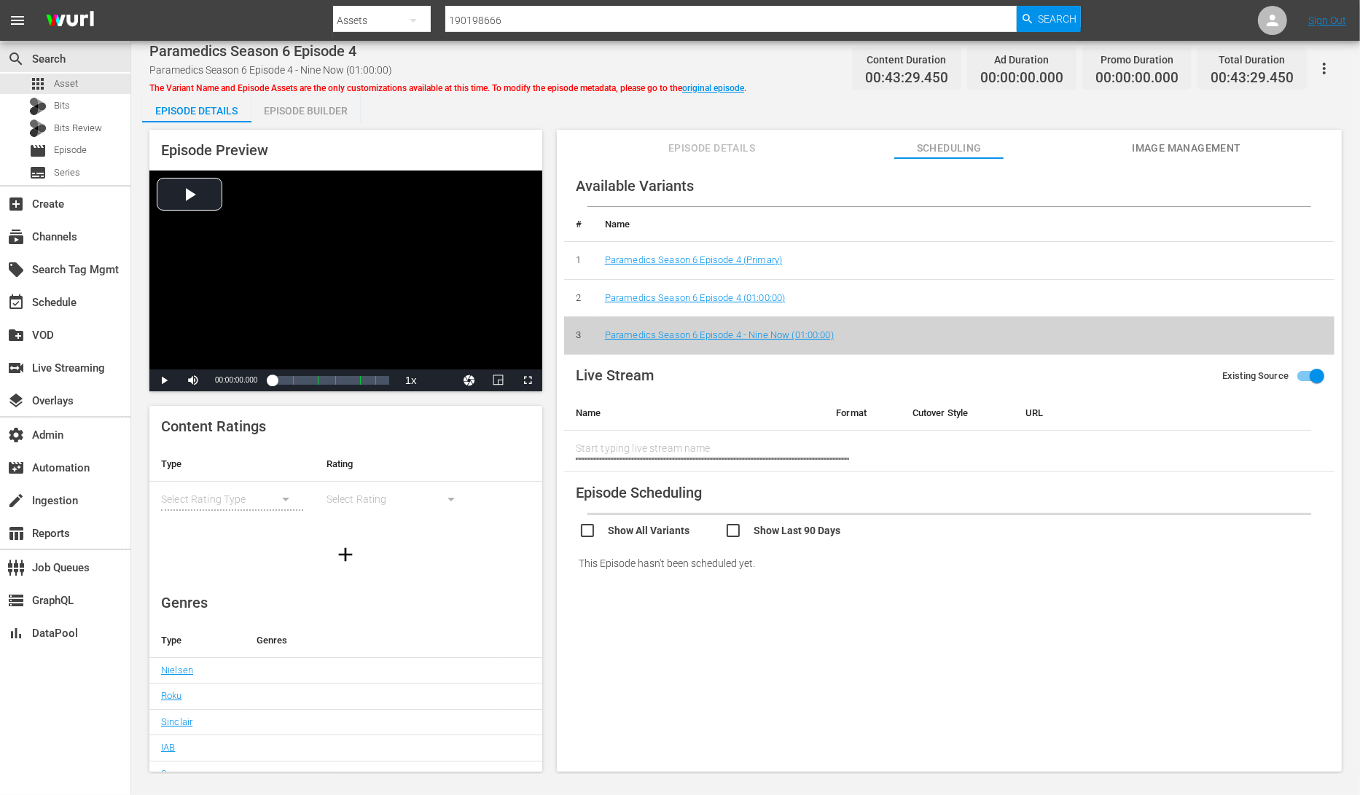
click at [744, 147] on span "Episode Details" at bounding box center [711, 148] width 109 height 18
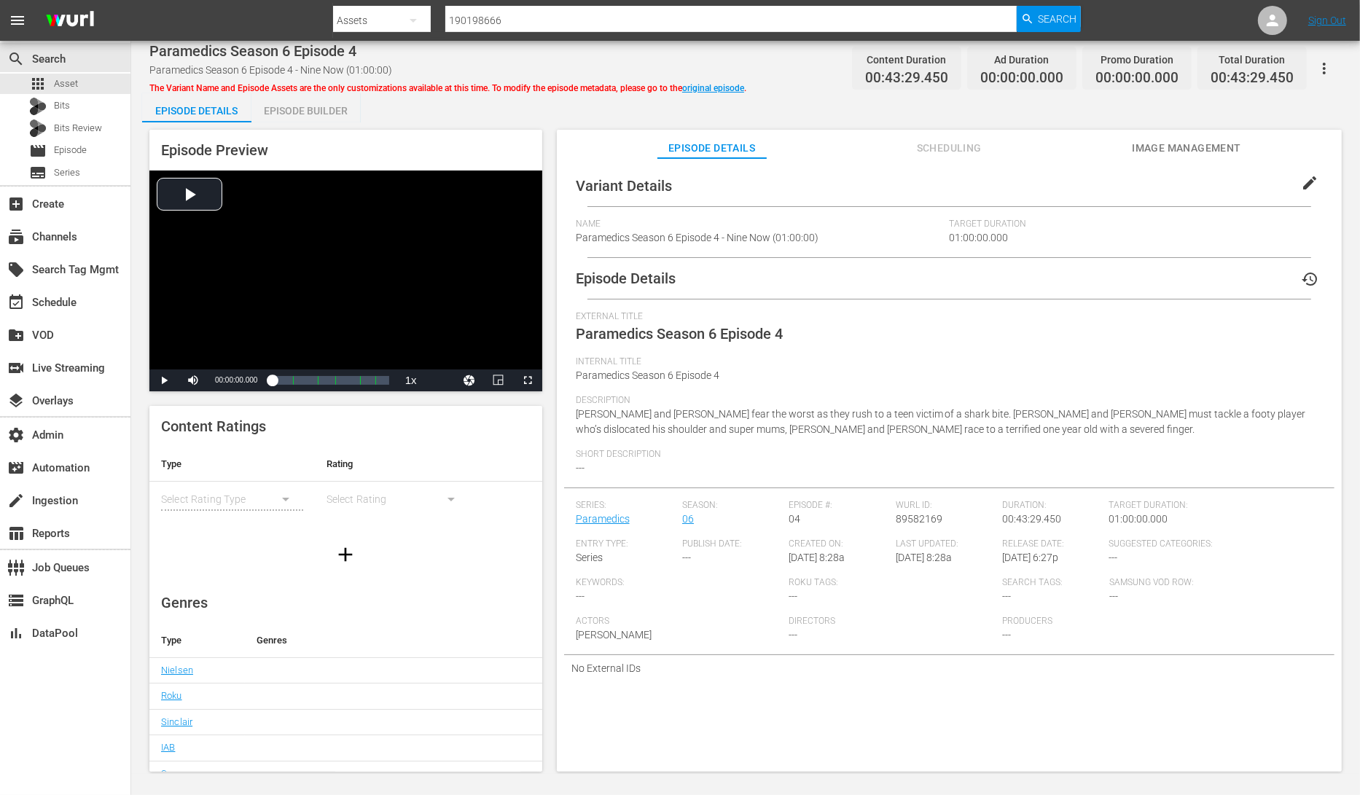
click at [1165, 149] on span "Image Management" at bounding box center [1186, 148] width 109 height 18
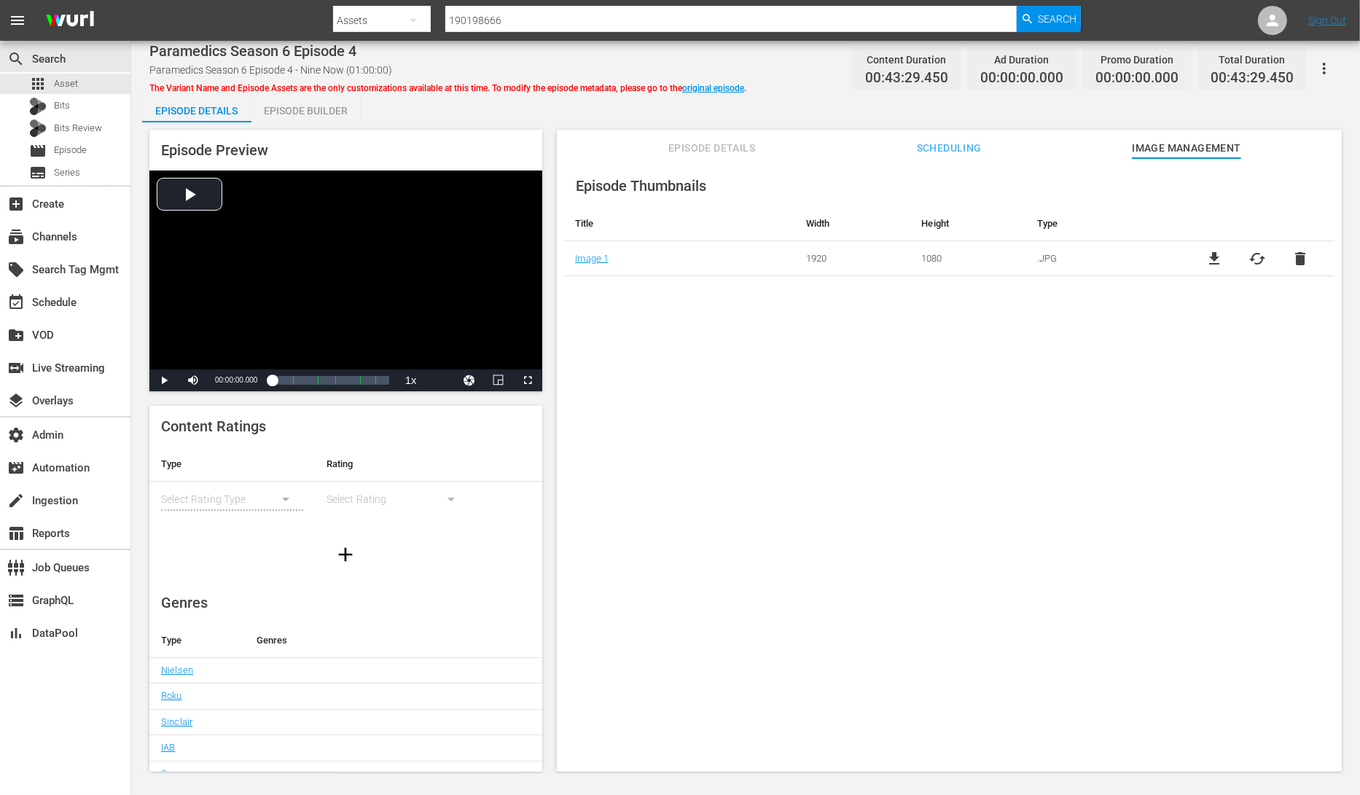
click at [960, 146] on span "Scheduling" at bounding box center [948, 148] width 109 height 18
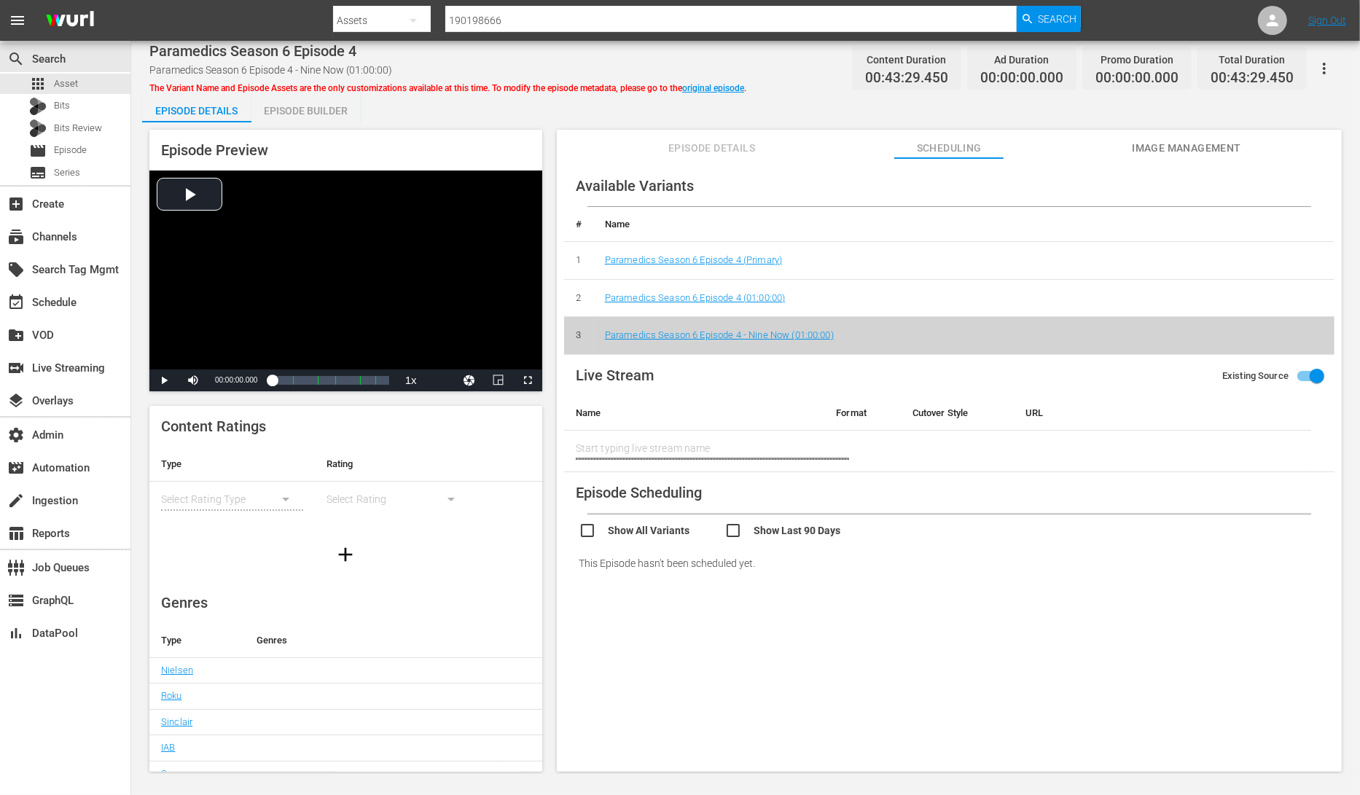
click at [1324, 66] on icon "button" at bounding box center [1323, 68] width 17 height 17
drag, startPoint x: 1265, startPoint y: 165, endPoint x: 1001, endPoint y: 210, distance: 268.2
click at [999, 208] on body "menu Search By Assets Search ID, Title, Description, Keywords, or Category 1901…" at bounding box center [680, 397] width 1360 height 795
click at [1003, 211] on th "Name" at bounding box center [963, 224] width 741 height 35
click at [732, 256] on link "Paramedics Season 6 Episode 4 (Primary)" at bounding box center [693, 259] width 177 height 11
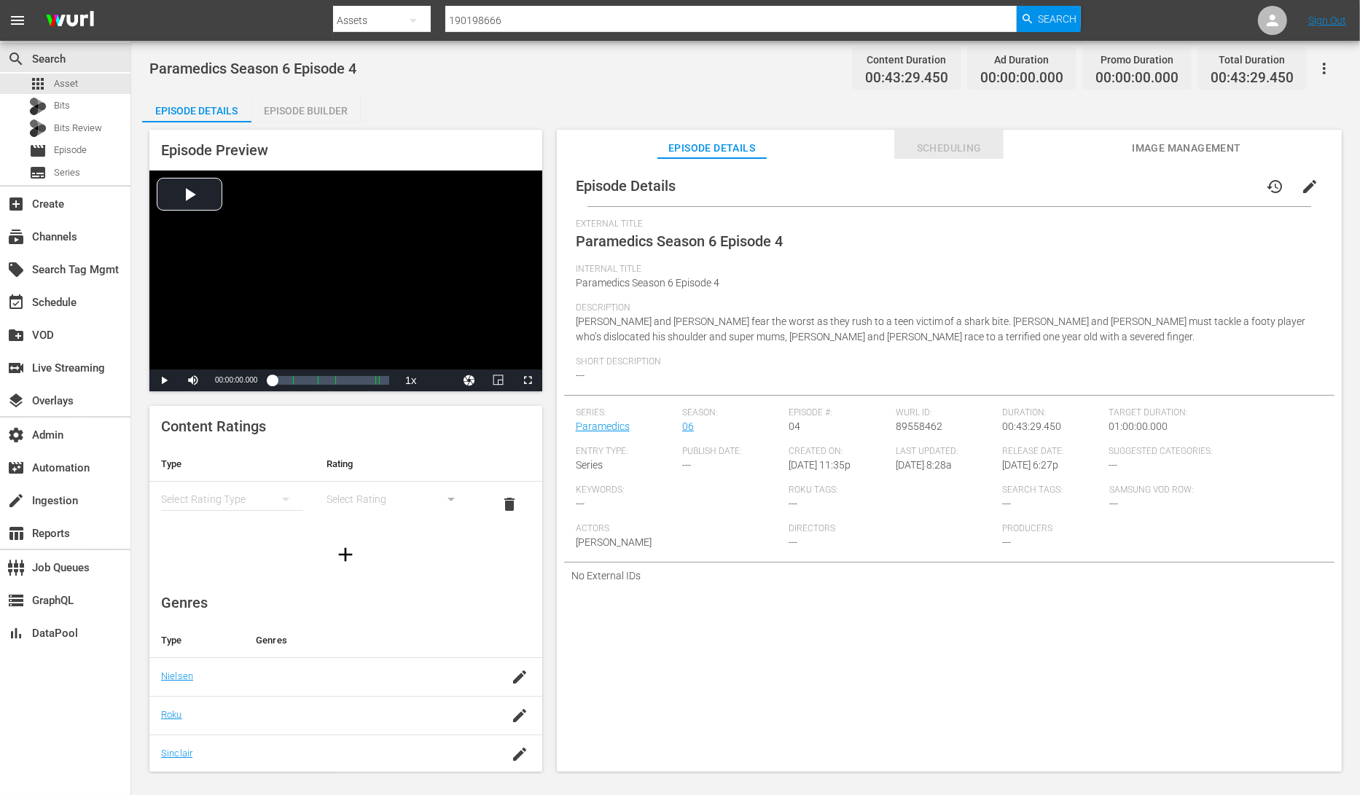
click at [963, 154] on span "Scheduling" at bounding box center [948, 148] width 109 height 18
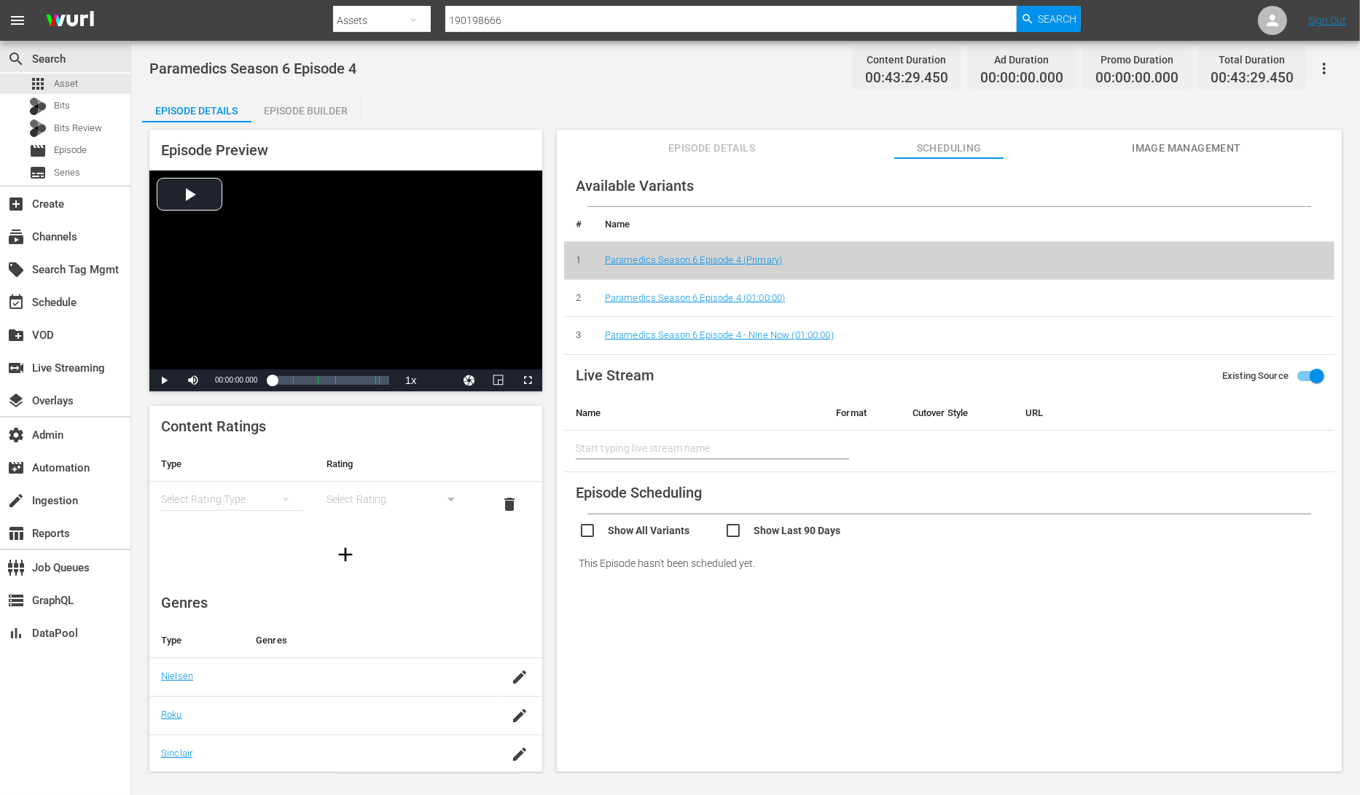
click at [297, 103] on div "Episode Builder" at bounding box center [305, 110] width 109 height 35
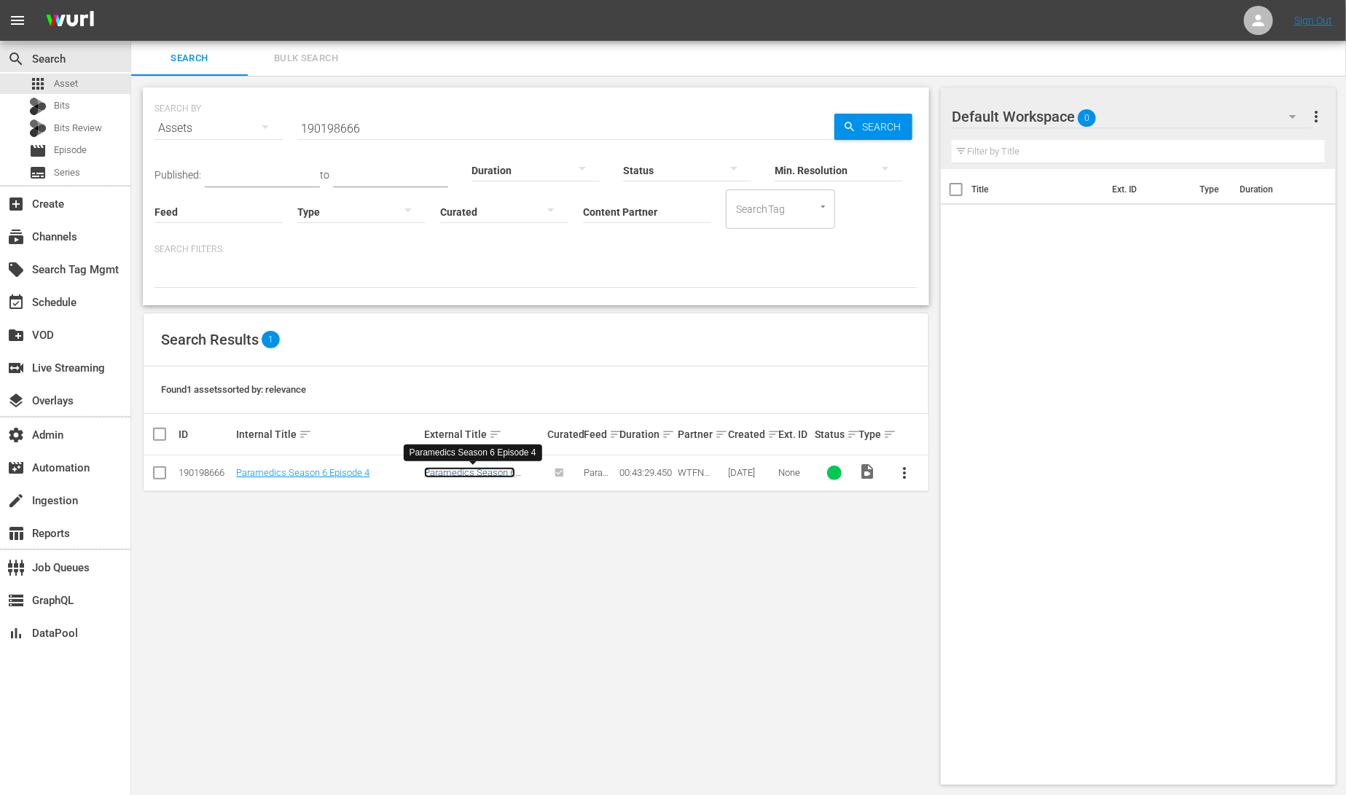
click at [458, 474] on link "Paramedics Season 6 Episode 4" at bounding box center [469, 478] width 91 height 22
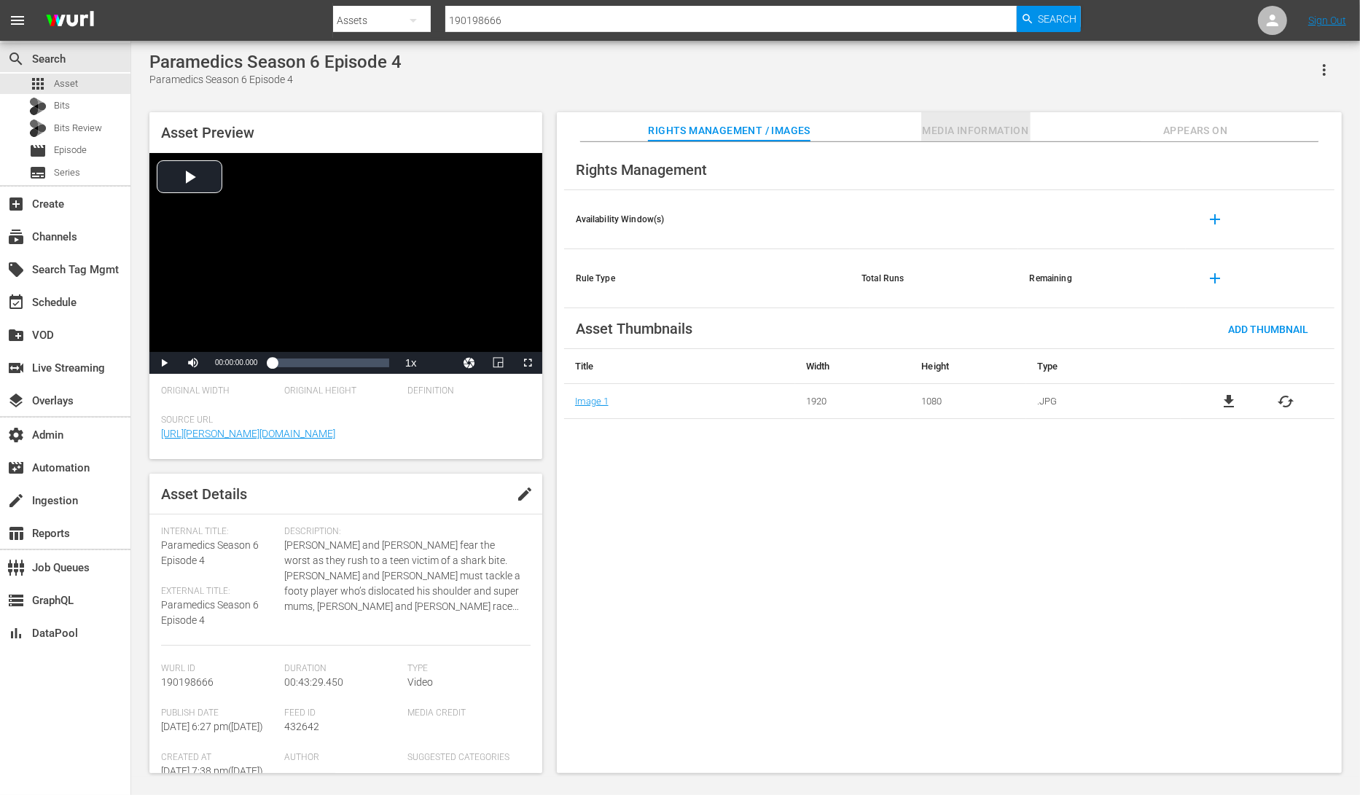
click at [1010, 121] on button "Media Information" at bounding box center [975, 126] width 109 height 29
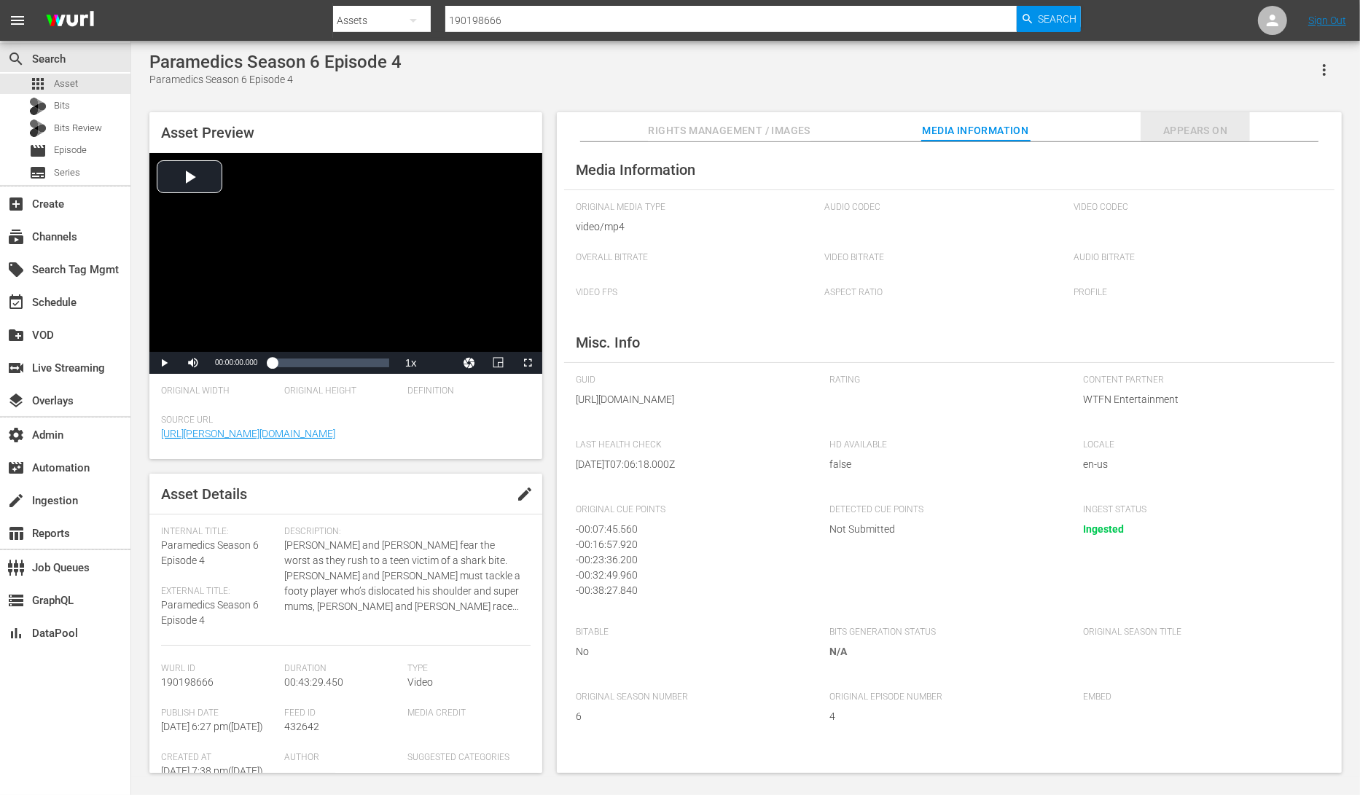
click at [1179, 124] on span "Appears On" at bounding box center [1194, 131] width 109 height 18
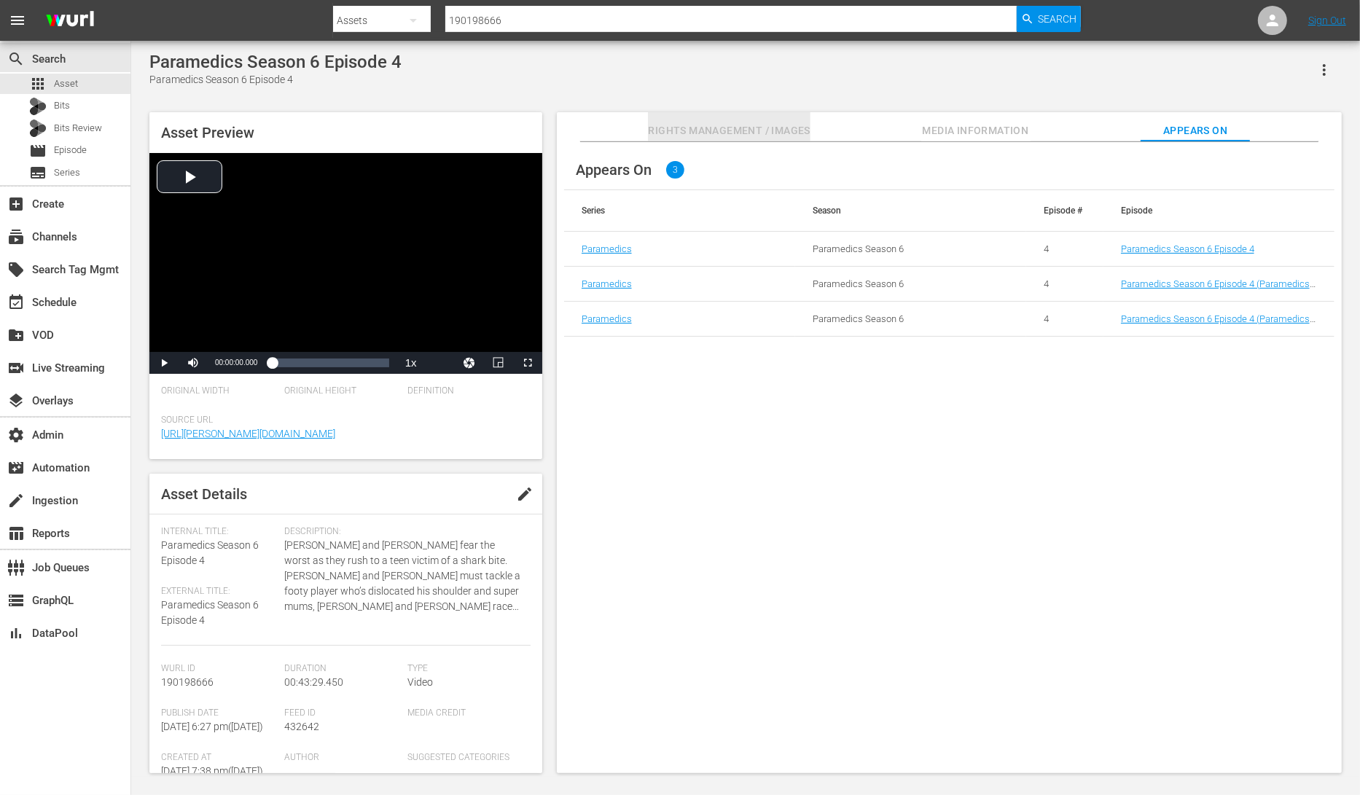
click at [780, 137] on span "Rights Management / Images" at bounding box center [729, 131] width 162 height 18
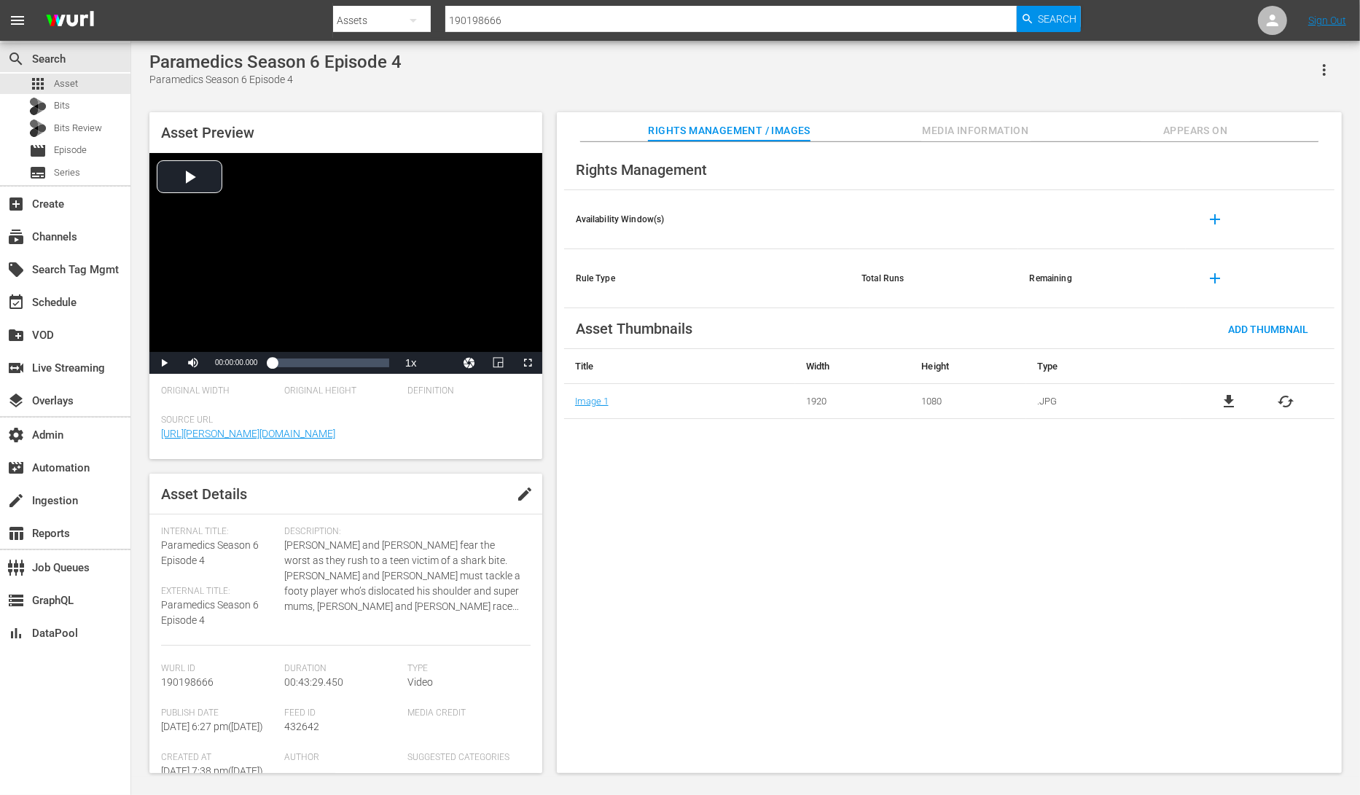
click at [1220, 129] on span "Appears On" at bounding box center [1194, 131] width 109 height 18
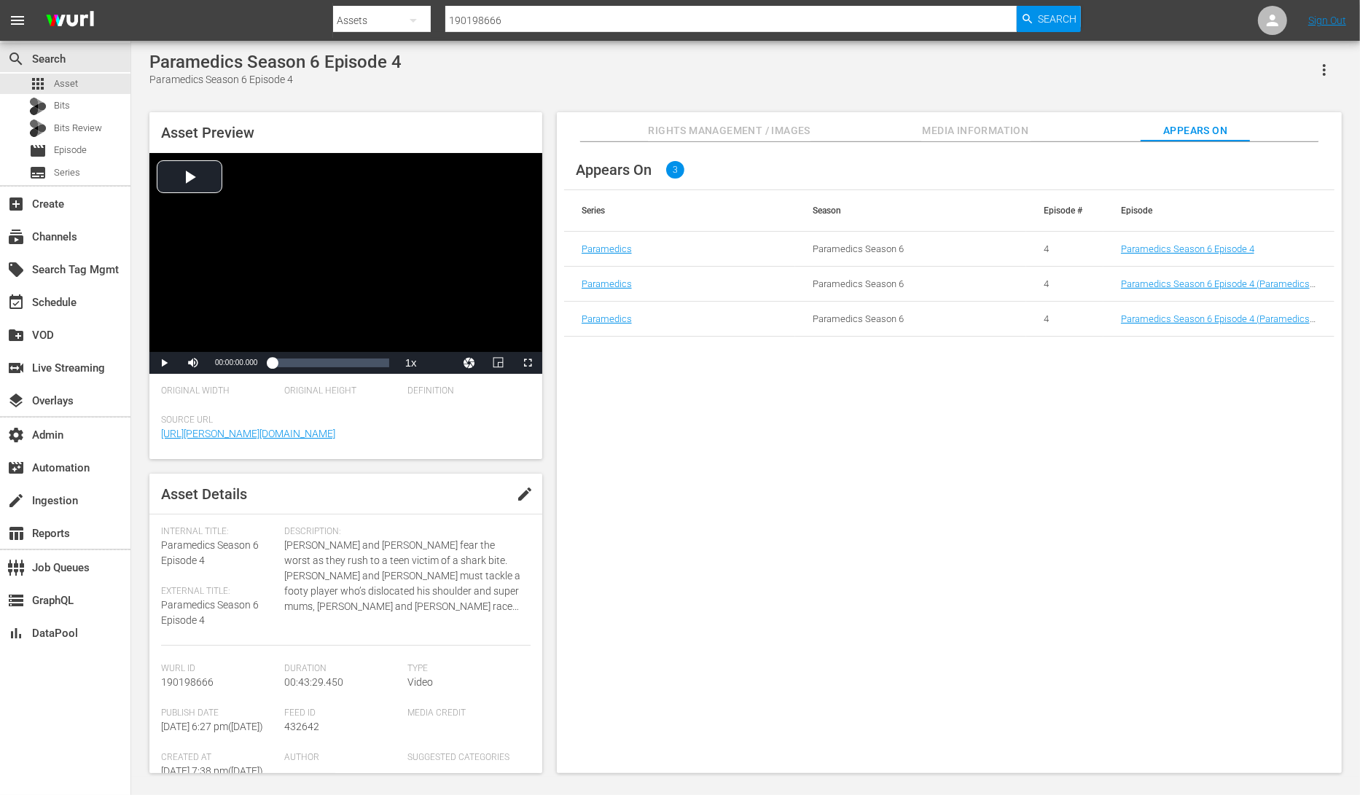
click at [1115, 340] on div "Appears On 3 Series Season Episode # Episode Paramedics Paramedics Season 6 4 P…" at bounding box center [949, 458] width 785 height 632
click at [1175, 315] on link "Paramedics Season 6 Episode 4 (Paramedics Season 6 Episode 4 - Nine Now (01:00:…" at bounding box center [1215, 324] width 189 height 22
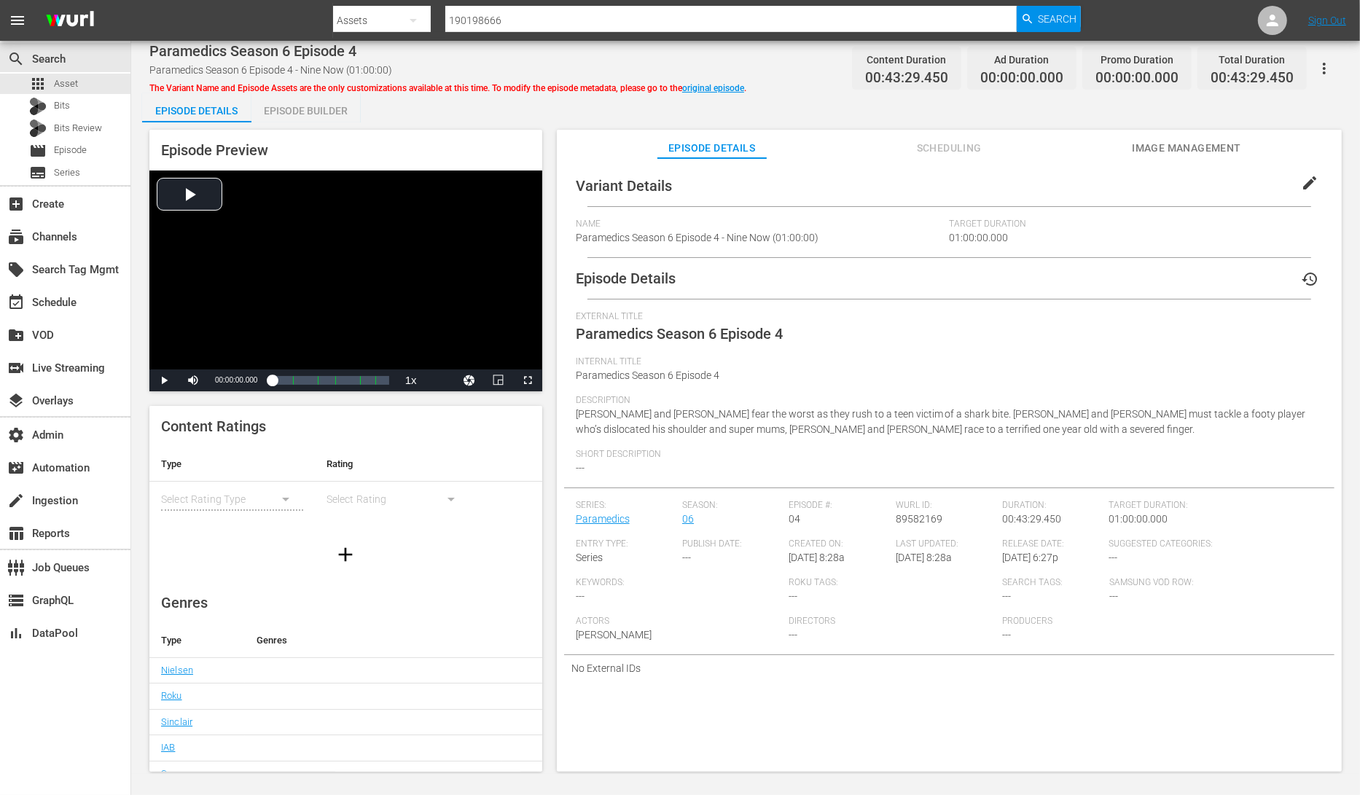
click at [1328, 67] on icon "button" at bounding box center [1323, 68] width 17 height 17
drag, startPoint x: 1253, startPoint y: 170, endPoint x: 1108, endPoint y: 173, distance: 145.0
click at [1108, 173] on body "menu Search By Assets Search ID, Title, Description, Keywords, or Category 1901…" at bounding box center [680, 397] width 1360 height 795
click at [1334, 64] on button "button" at bounding box center [1324, 68] width 35 height 35
drag, startPoint x: 1281, startPoint y: 149, endPoint x: 1203, endPoint y: 157, distance: 78.5
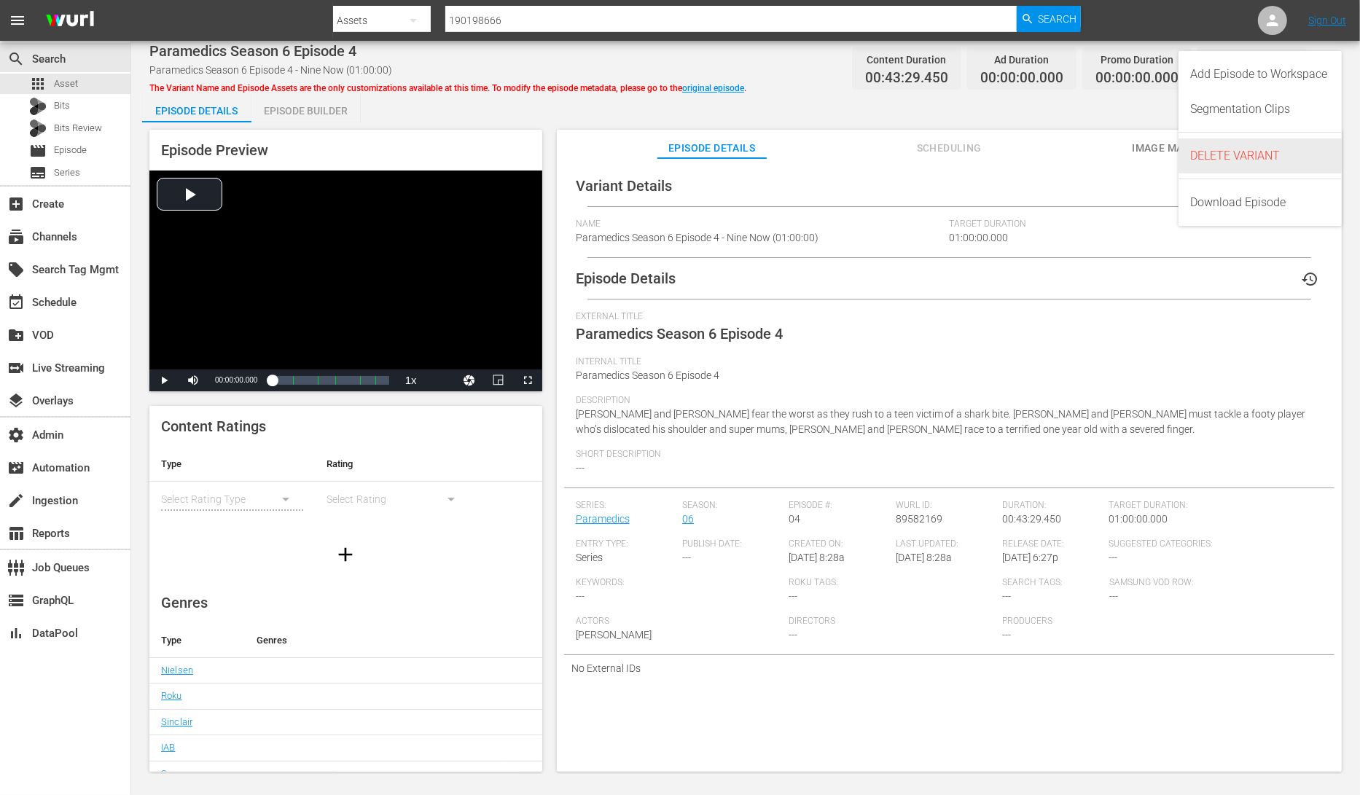
click at [1203, 157] on div "DELETE VARIANT" at bounding box center [1260, 155] width 140 height 35
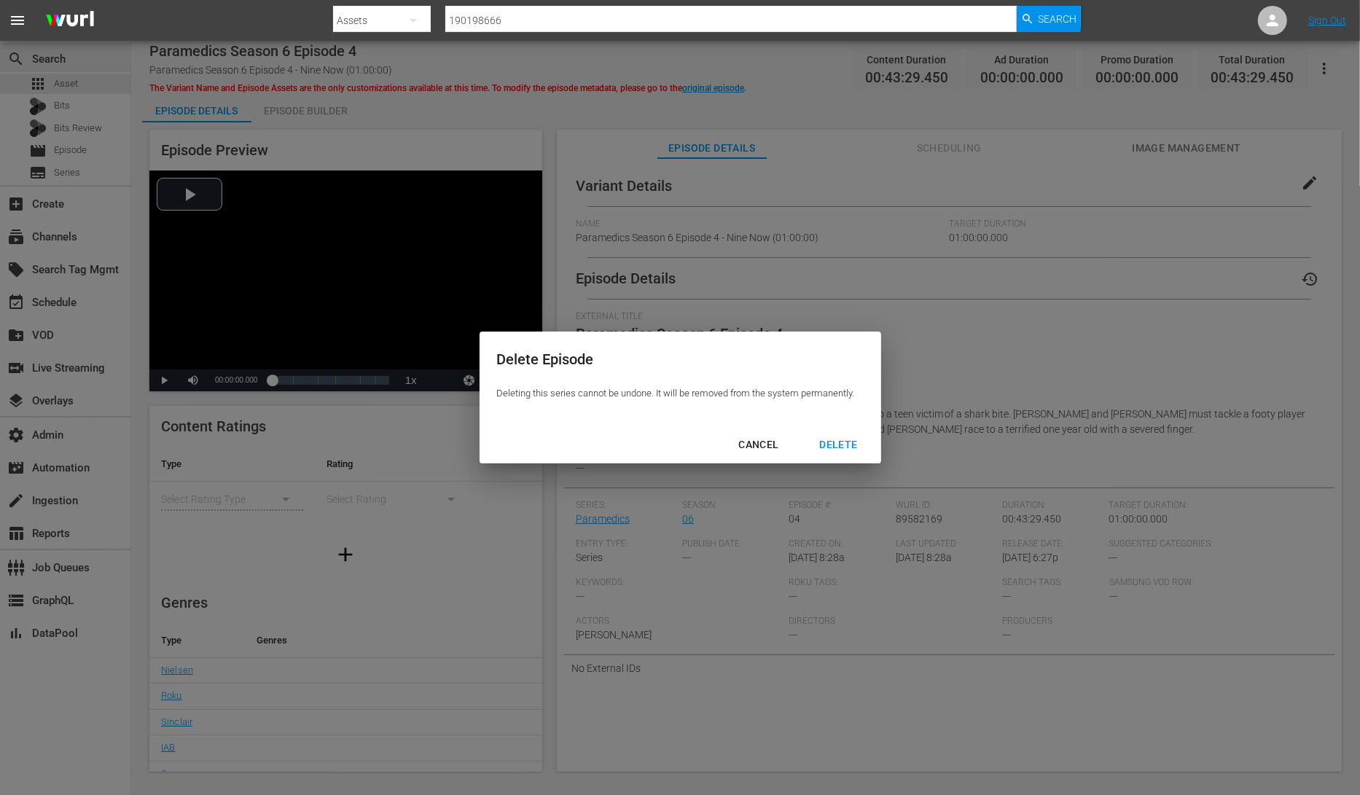
click at [843, 438] on div "DELETE" at bounding box center [837, 445] width 61 height 18
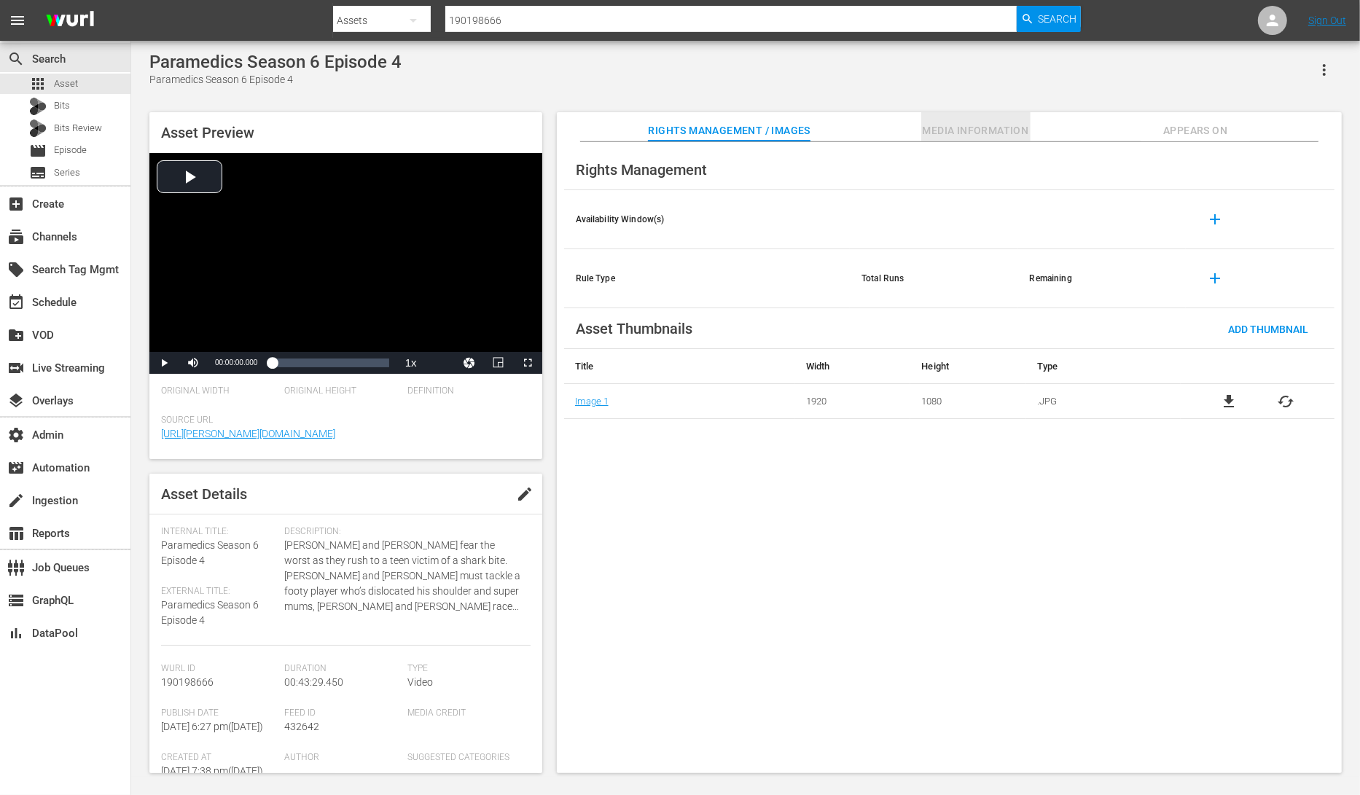
drag, startPoint x: 982, startPoint y: 130, endPoint x: 1131, endPoint y: 127, distance: 149.4
click at [997, 130] on span "Media Information" at bounding box center [975, 131] width 109 height 18
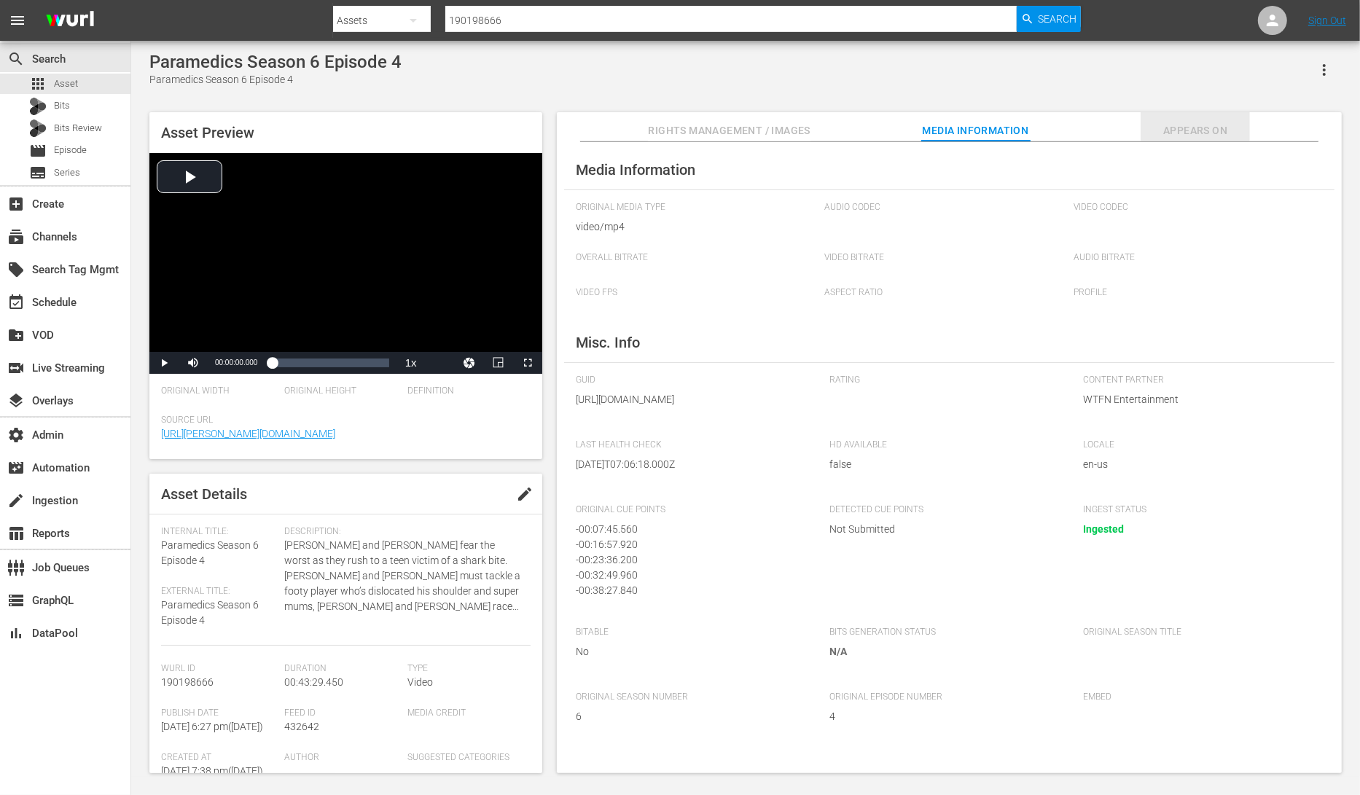
click at [1172, 126] on span "Appears On" at bounding box center [1194, 131] width 109 height 18
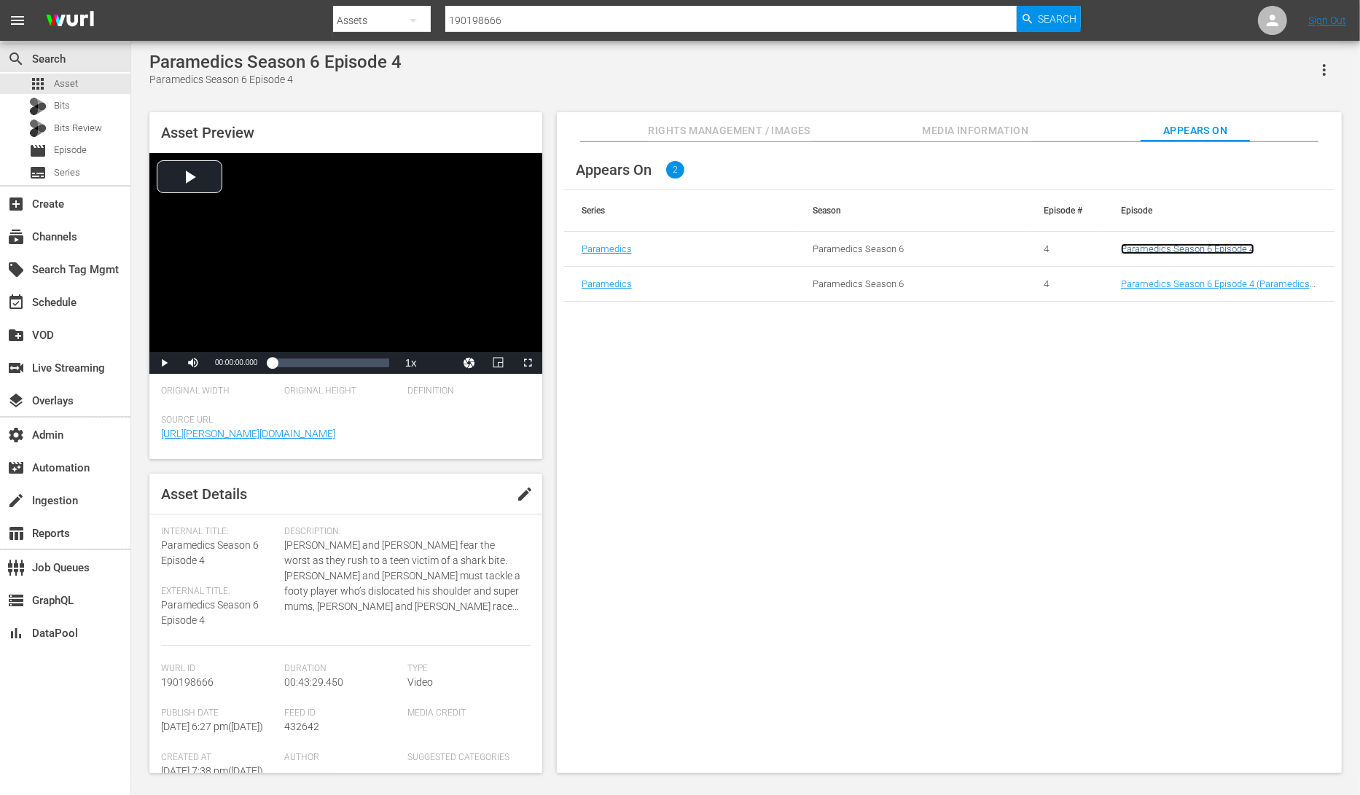
click at [1181, 250] on link "Paramedics Season 6 Episode 4" at bounding box center [1187, 248] width 133 height 11
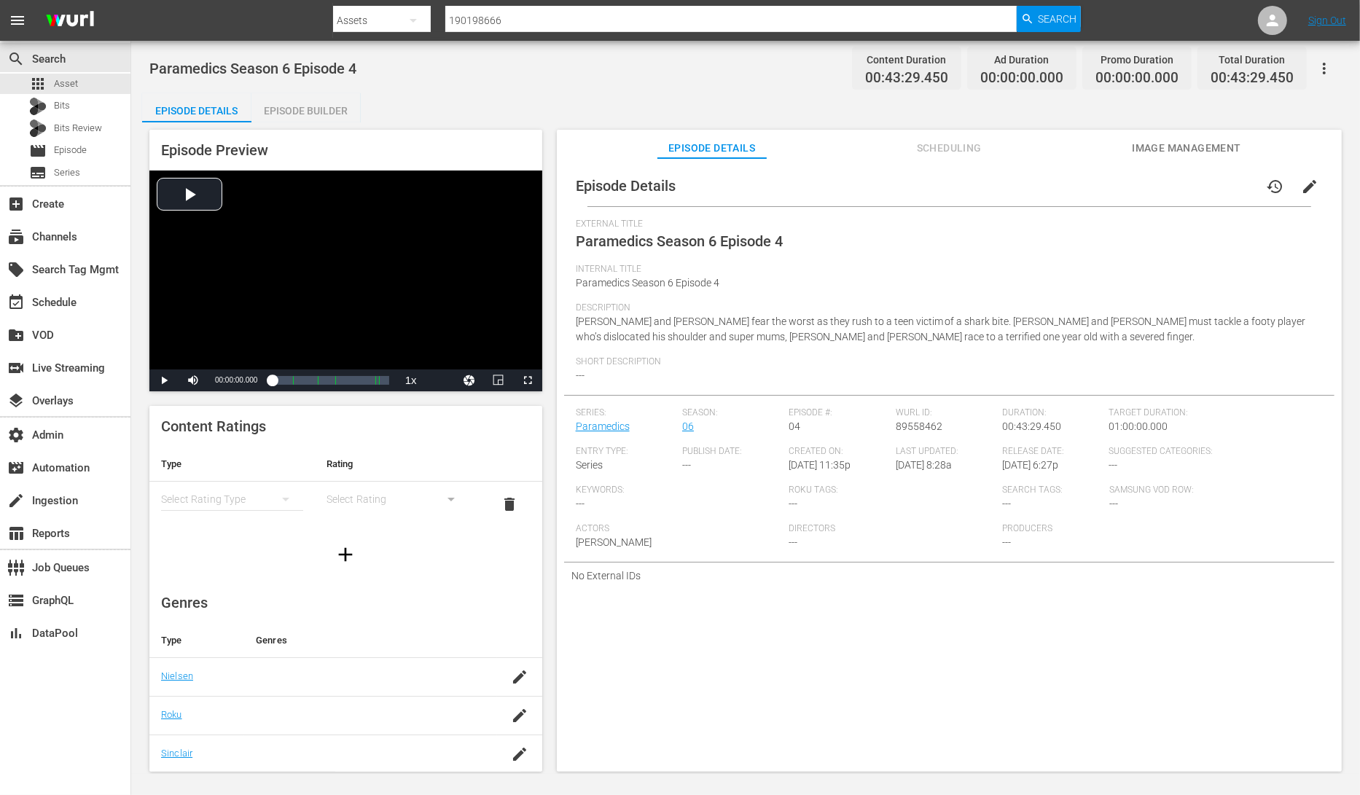
click at [300, 120] on div "Episode Builder" at bounding box center [305, 110] width 109 height 35
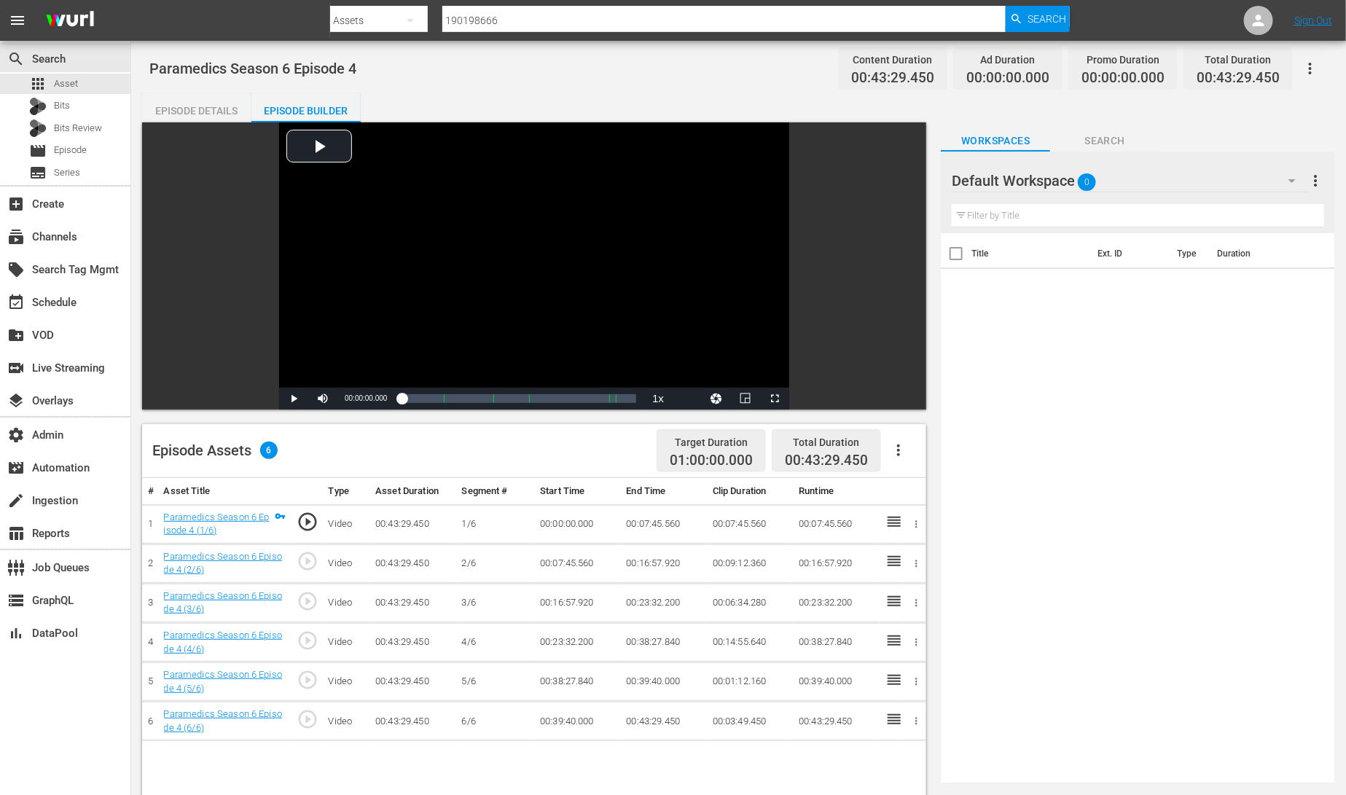
drag, startPoint x: 915, startPoint y: 566, endPoint x: 678, endPoint y: 564, distance: 236.8
click at [712, 570] on tr "2 Paramedics Season 6 Episode 4 (2/6) play_circle_outline Video 00:43:29.450 2/…" at bounding box center [534, 563] width 784 height 39
click at [919, 563] on icon "button" at bounding box center [916, 563] width 11 height 11
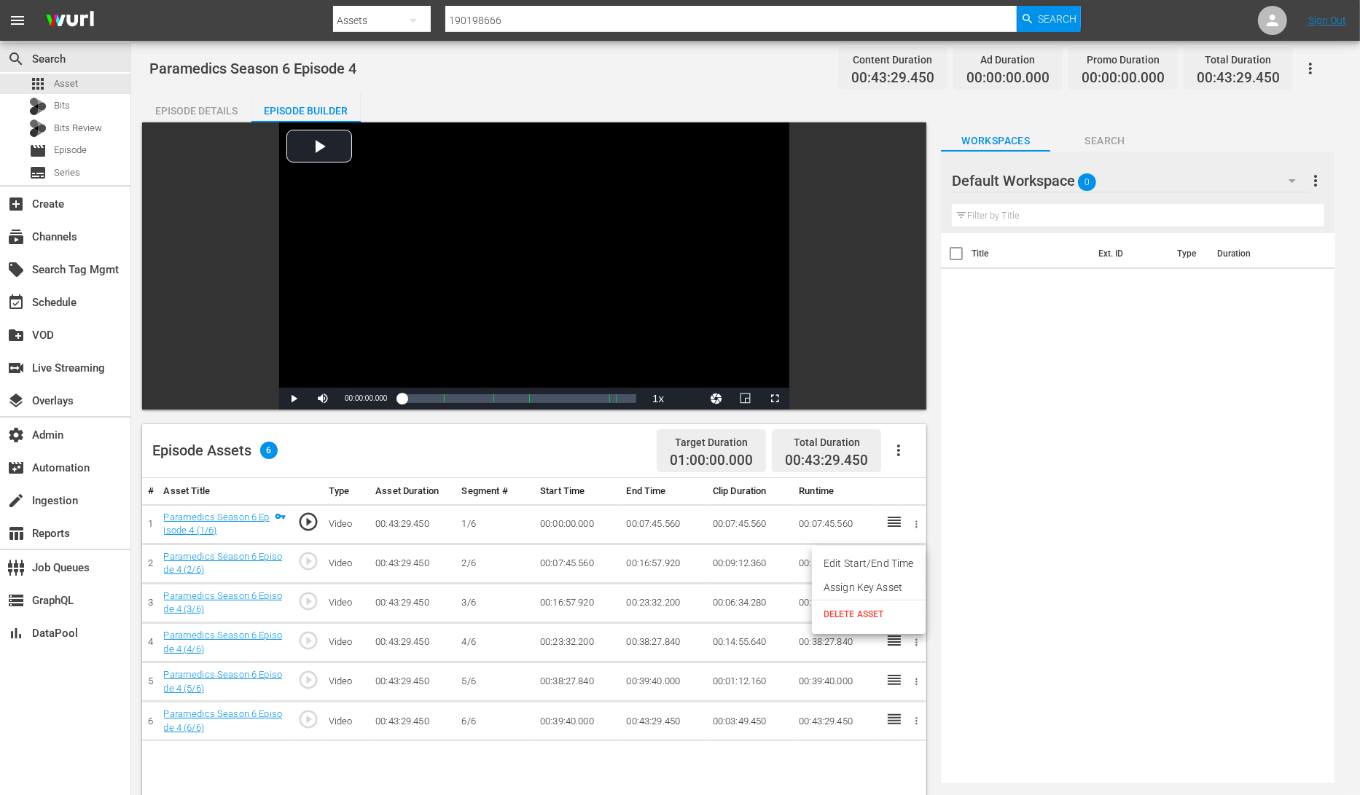
click at [717, 577] on div at bounding box center [680, 397] width 1360 height 795
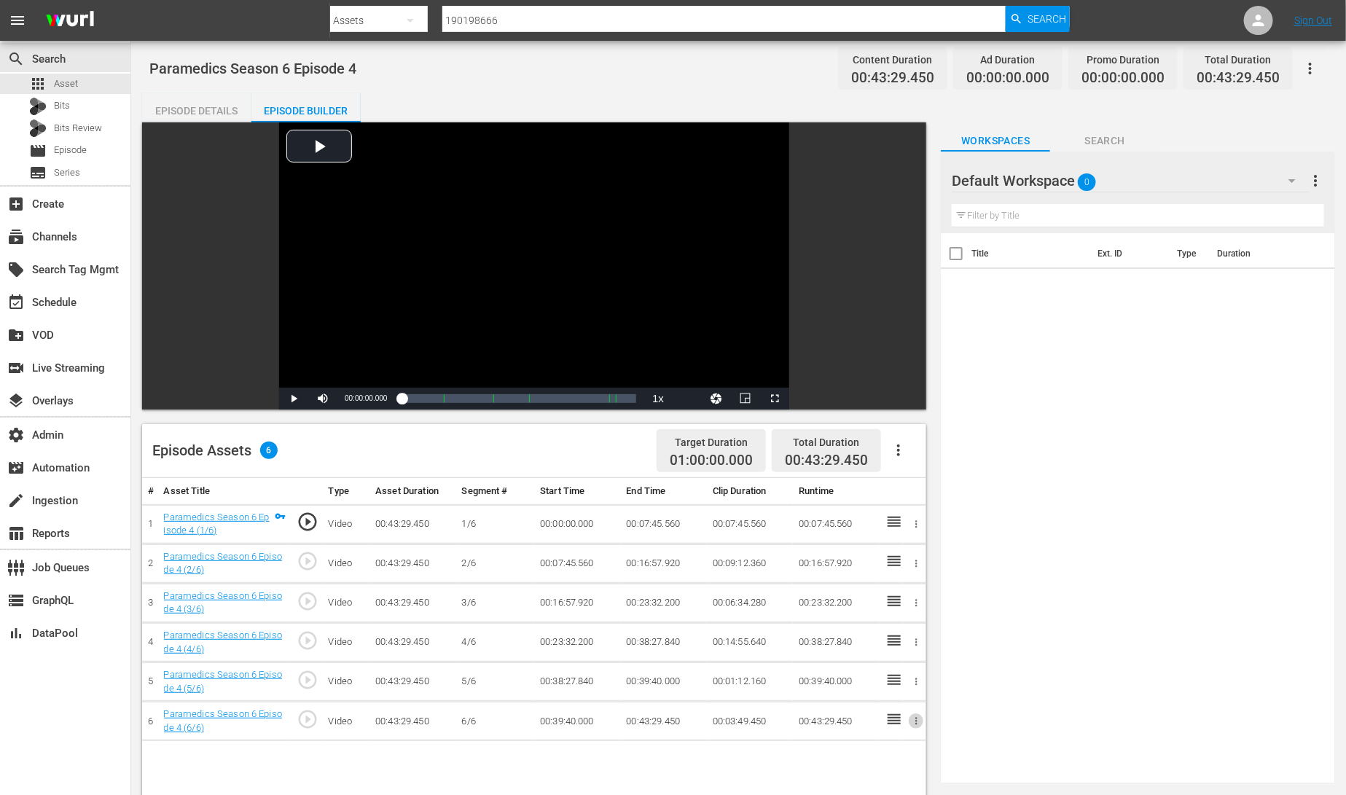
click at [916, 723] on icon "button" at bounding box center [916, 721] width 2 height 7
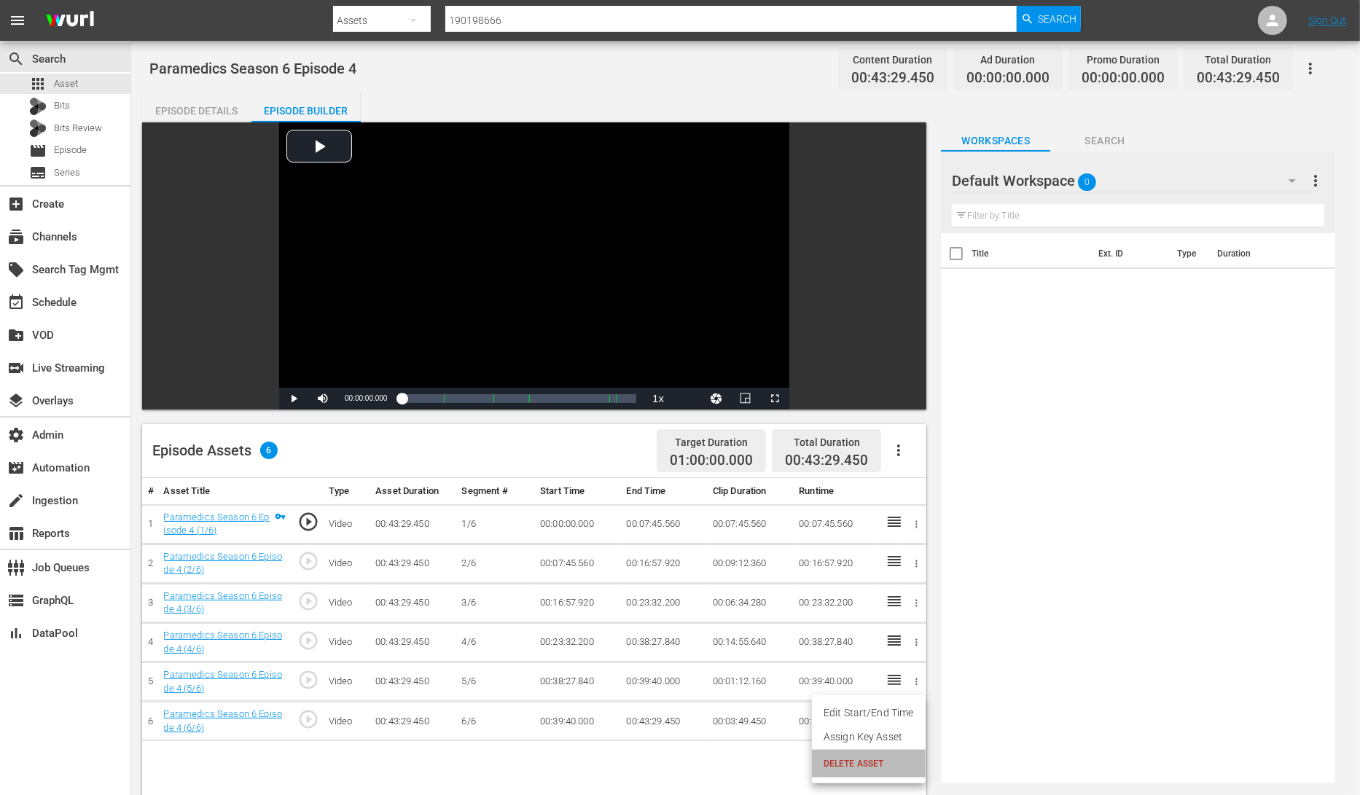
click at [889, 761] on span "DELETE ASSET" at bounding box center [868, 763] width 90 height 13
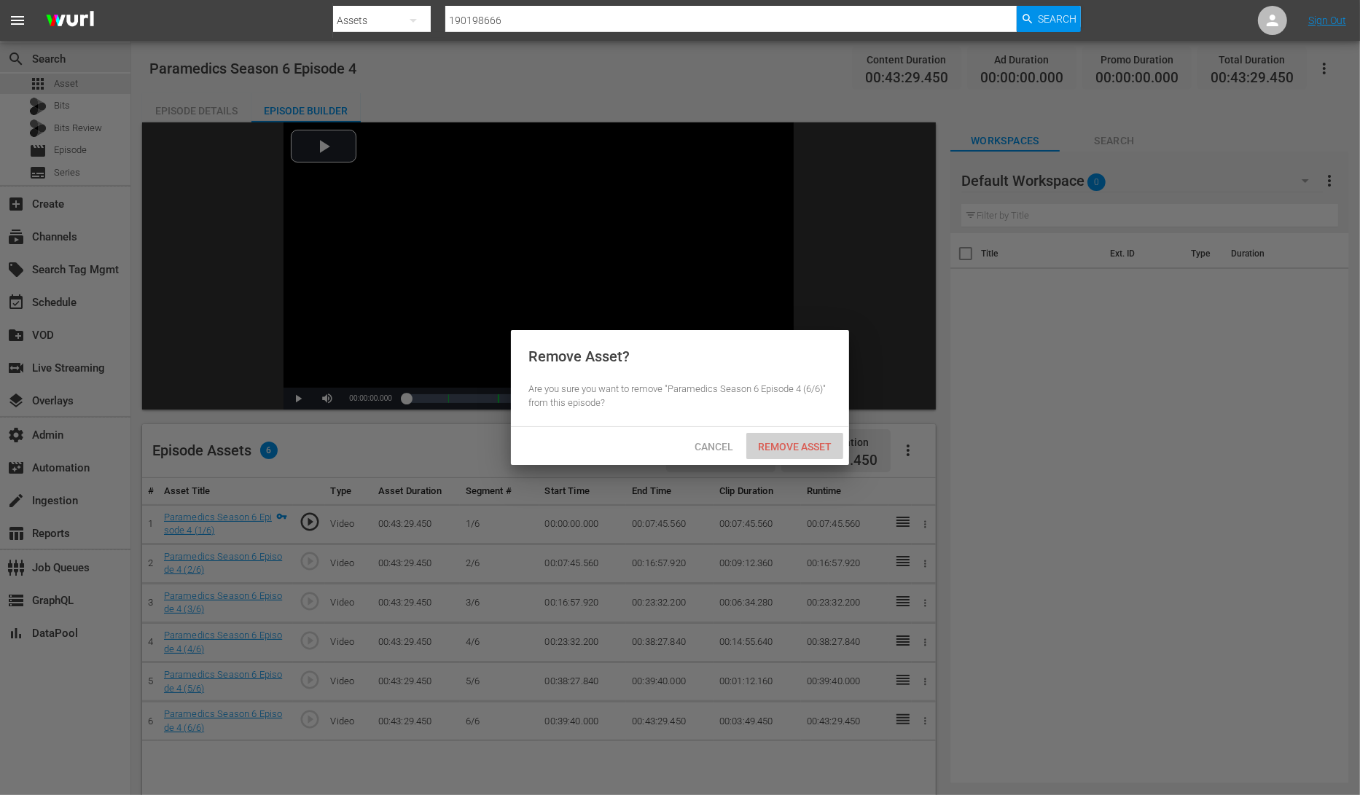
click at [802, 454] on div "Remove Asset" at bounding box center [794, 446] width 97 height 27
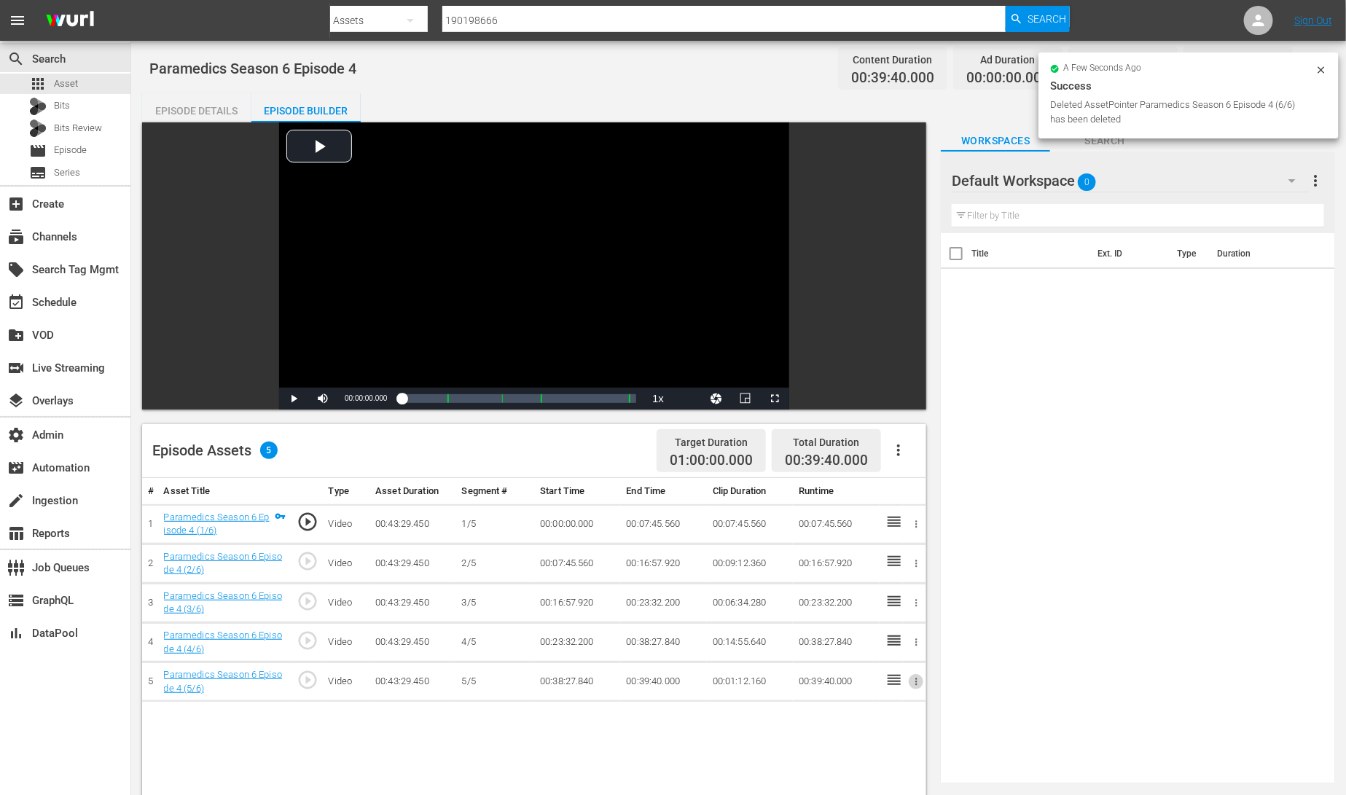
click at [916, 683] on icon "button" at bounding box center [916, 681] width 2 height 7
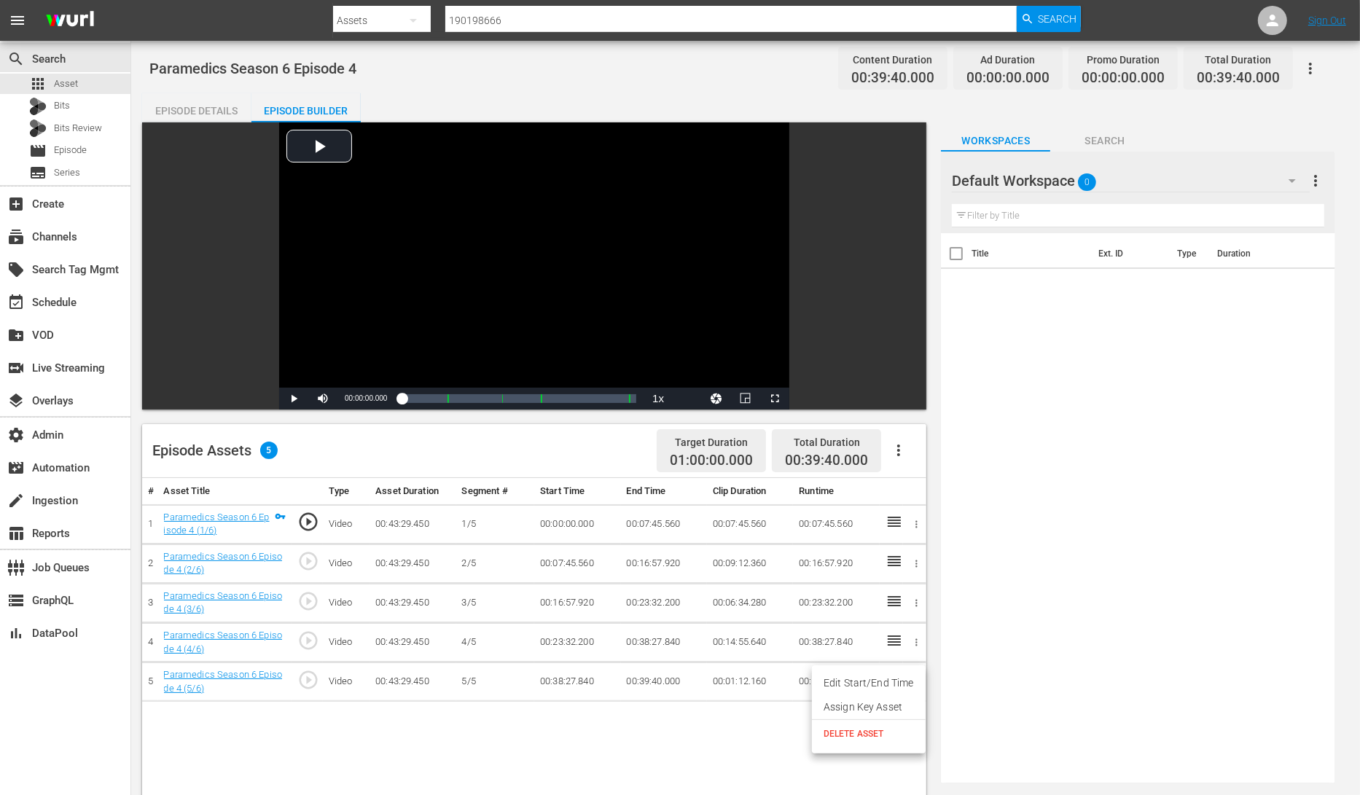
drag, startPoint x: 899, startPoint y: 716, endPoint x: 896, endPoint y: 735, distance: 18.3
click at [896, 735] on ul "Edit Start/End Time Assign Key Asset DELETE ASSET" at bounding box center [869, 709] width 114 height 88
click at [899, 734] on span "DELETE ASSET" at bounding box center [868, 733] width 90 height 13
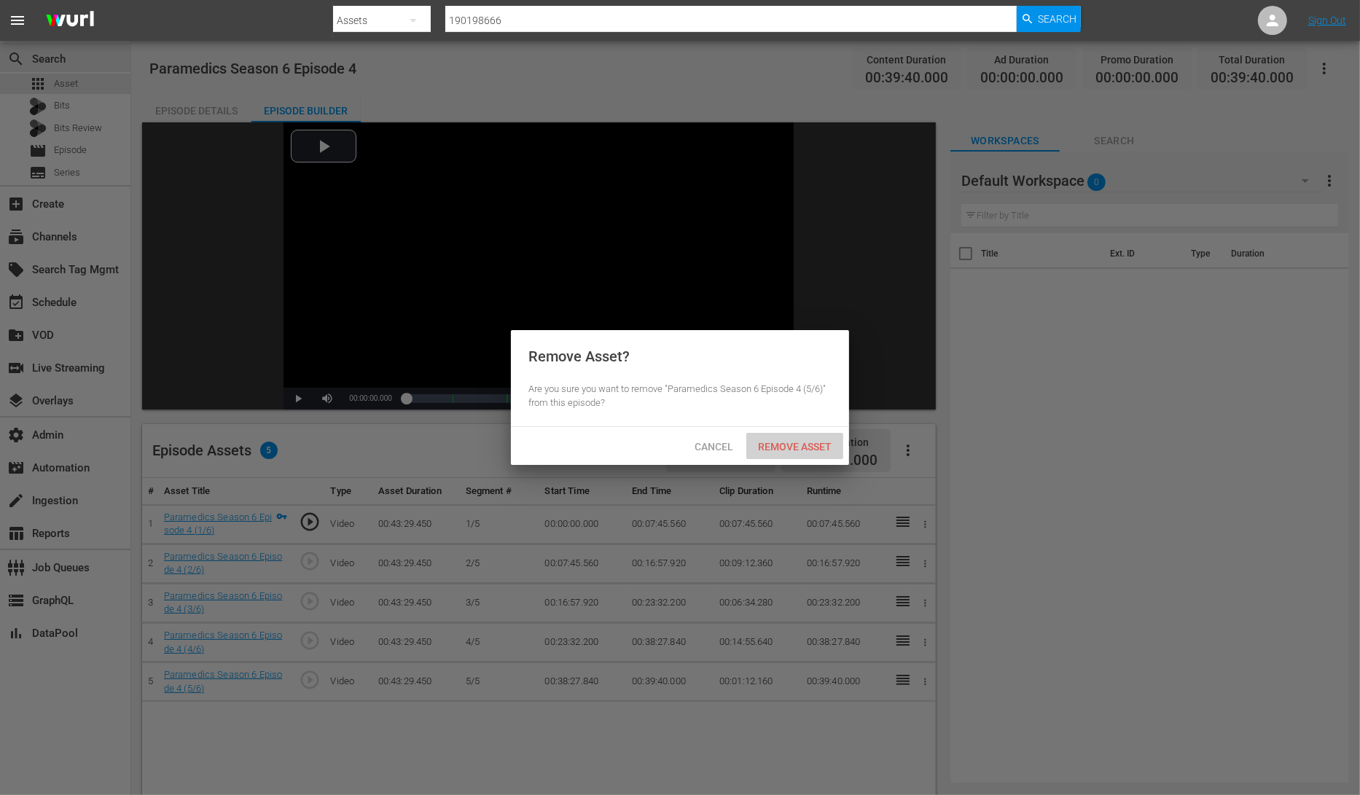
click at [802, 450] on span "Remove Asset" at bounding box center [794, 447] width 97 height 12
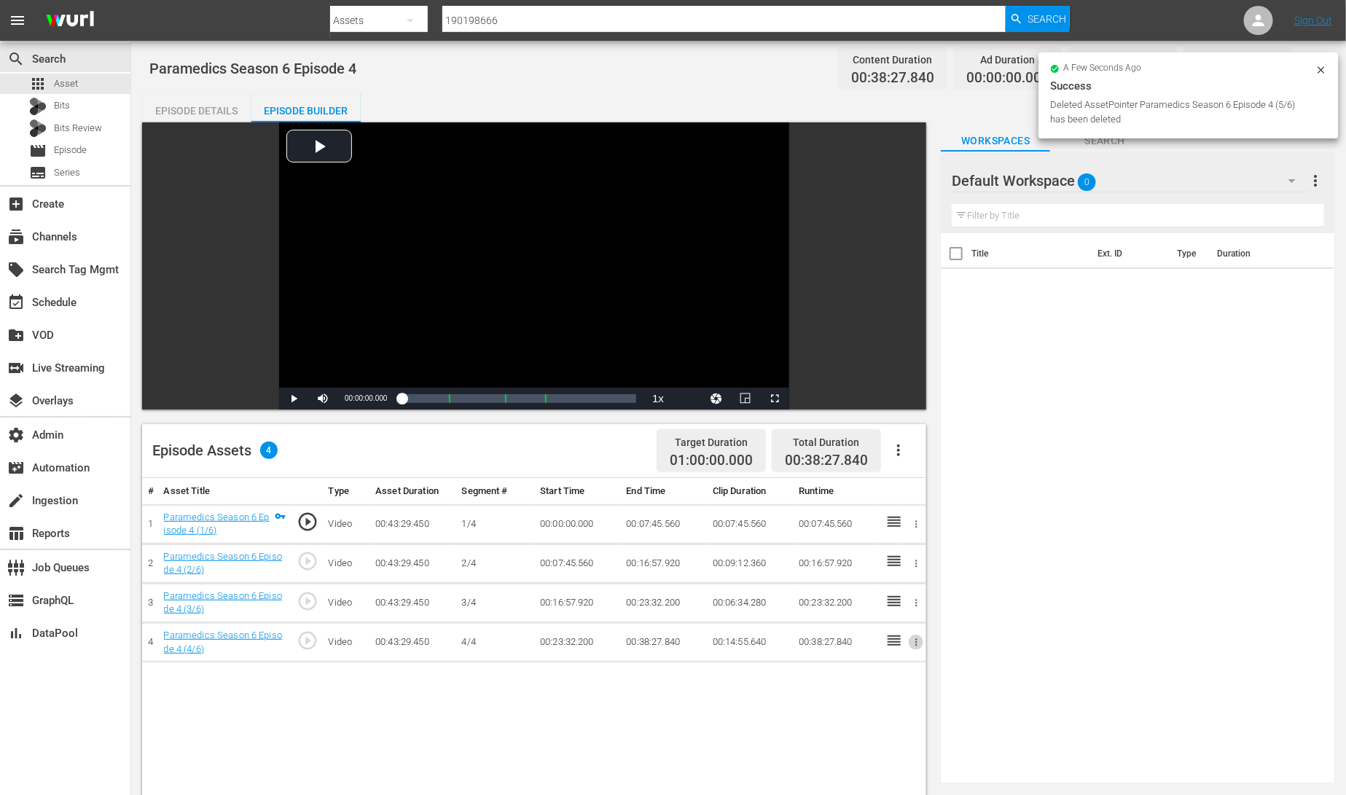
click at [918, 643] on icon "button" at bounding box center [916, 642] width 11 height 11
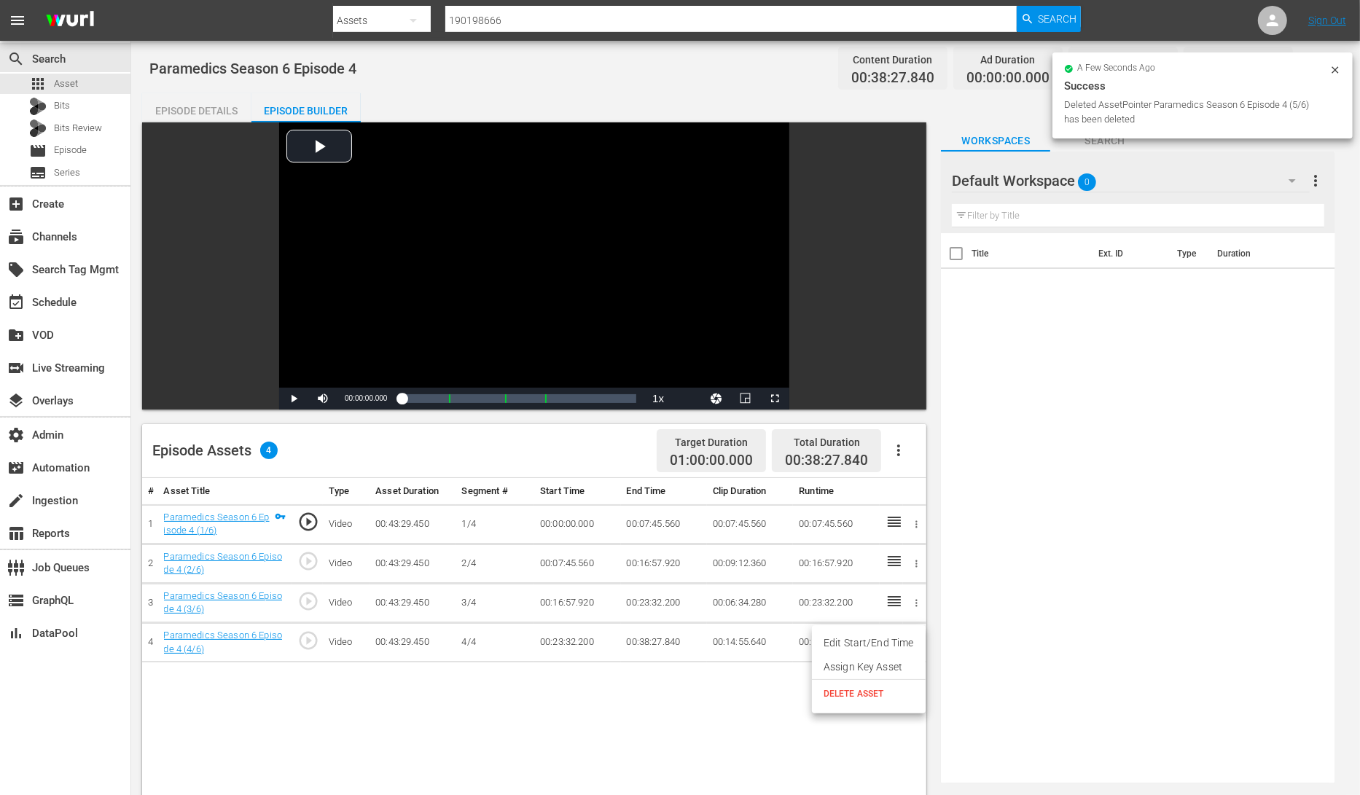
click at [899, 703] on li "DELETE ASSET" at bounding box center [869, 694] width 114 height 28
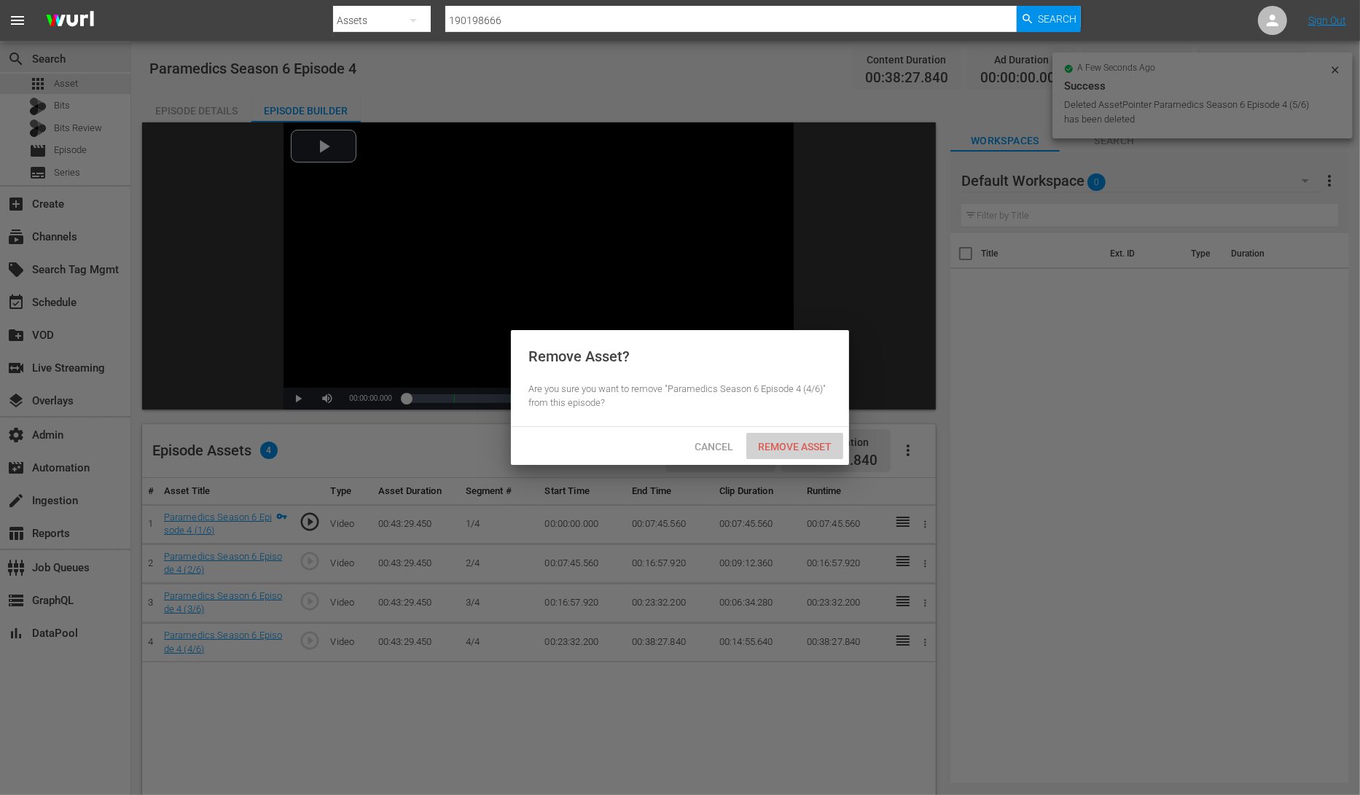
click at [799, 443] on span "Remove Asset" at bounding box center [794, 447] width 97 height 12
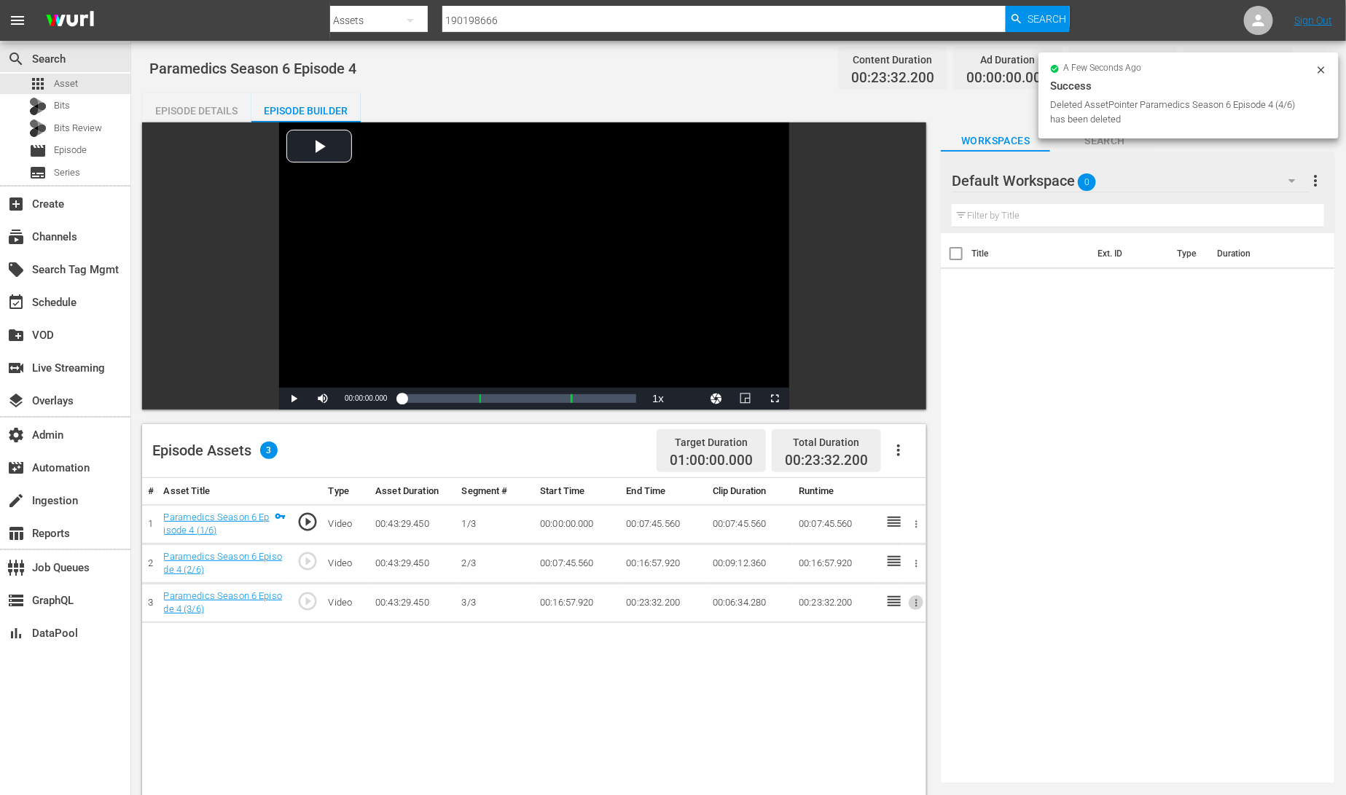
click at [916, 603] on icon "button" at bounding box center [916, 602] width 2 height 7
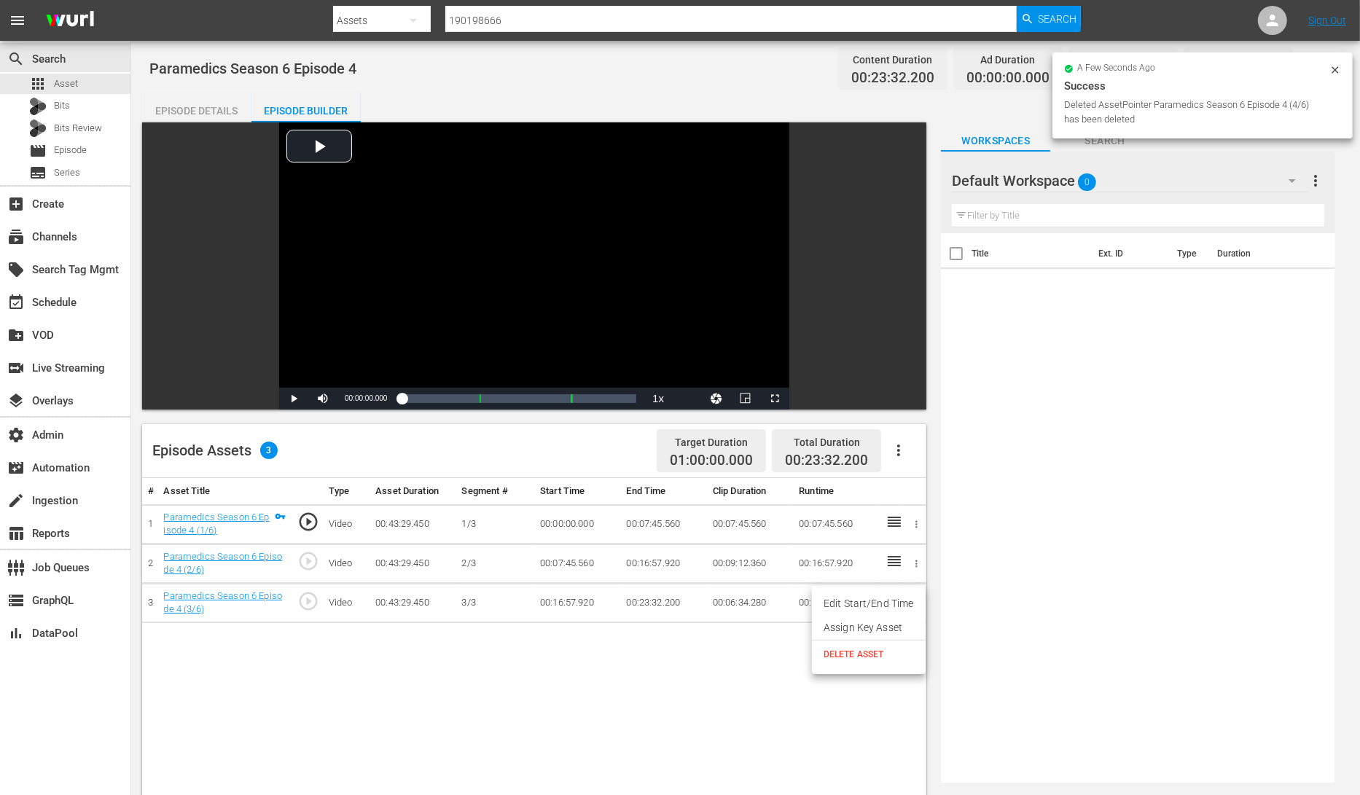
click at [886, 657] on span "DELETE ASSET" at bounding box center [868, 654] width 90 height 13
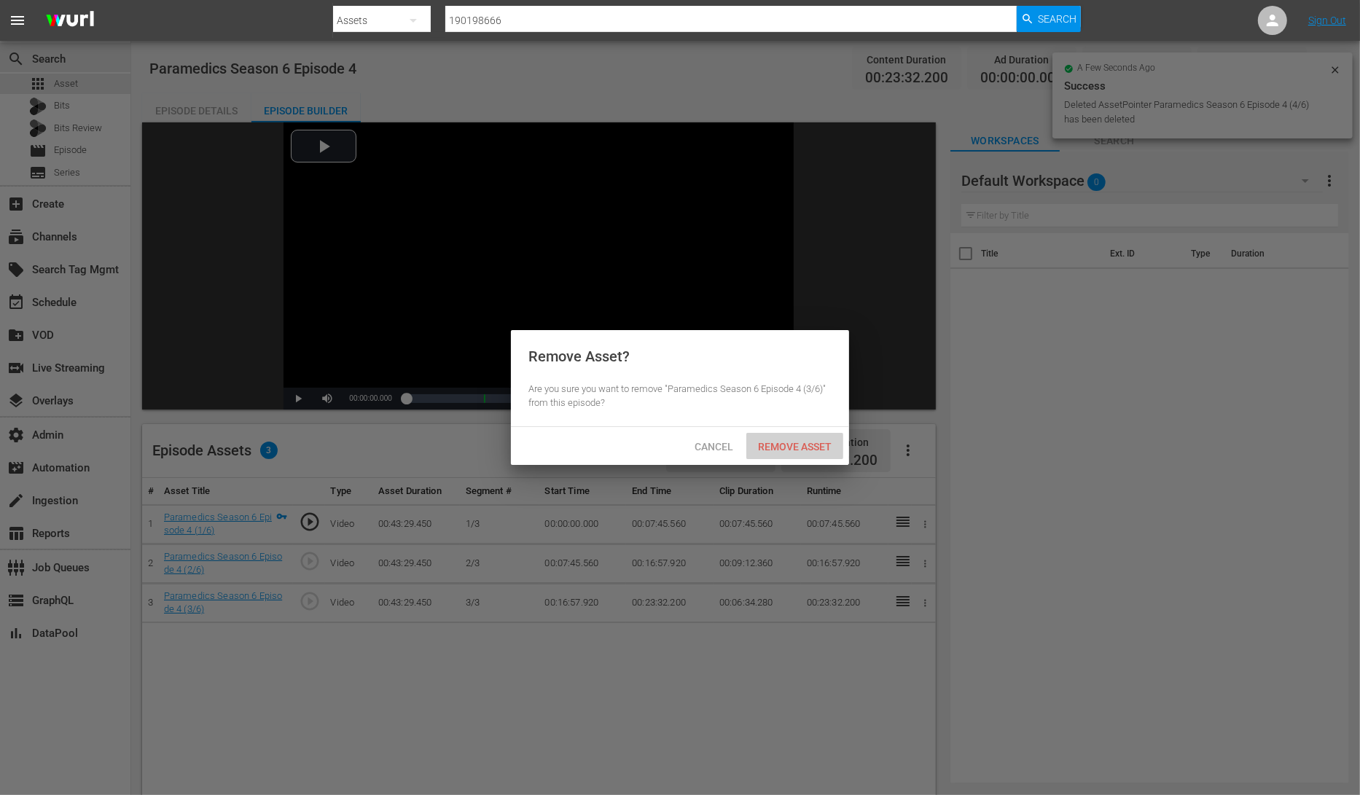
click at [807, 441] on span "Remove Asset" at bounding box center [794, 447] width 97 height 12
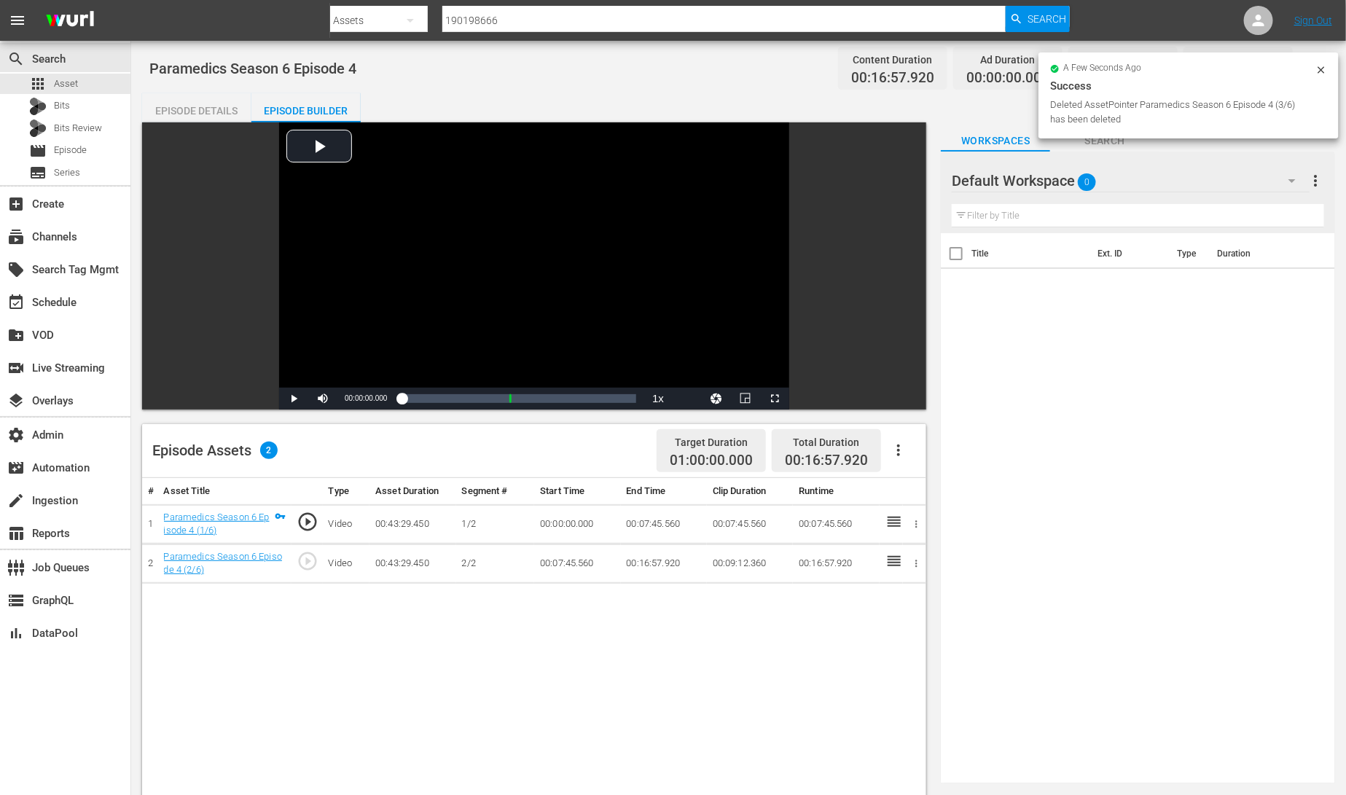
click at [913, 558] on icon "button" at bounding box center [916, 563] width 11 height 11
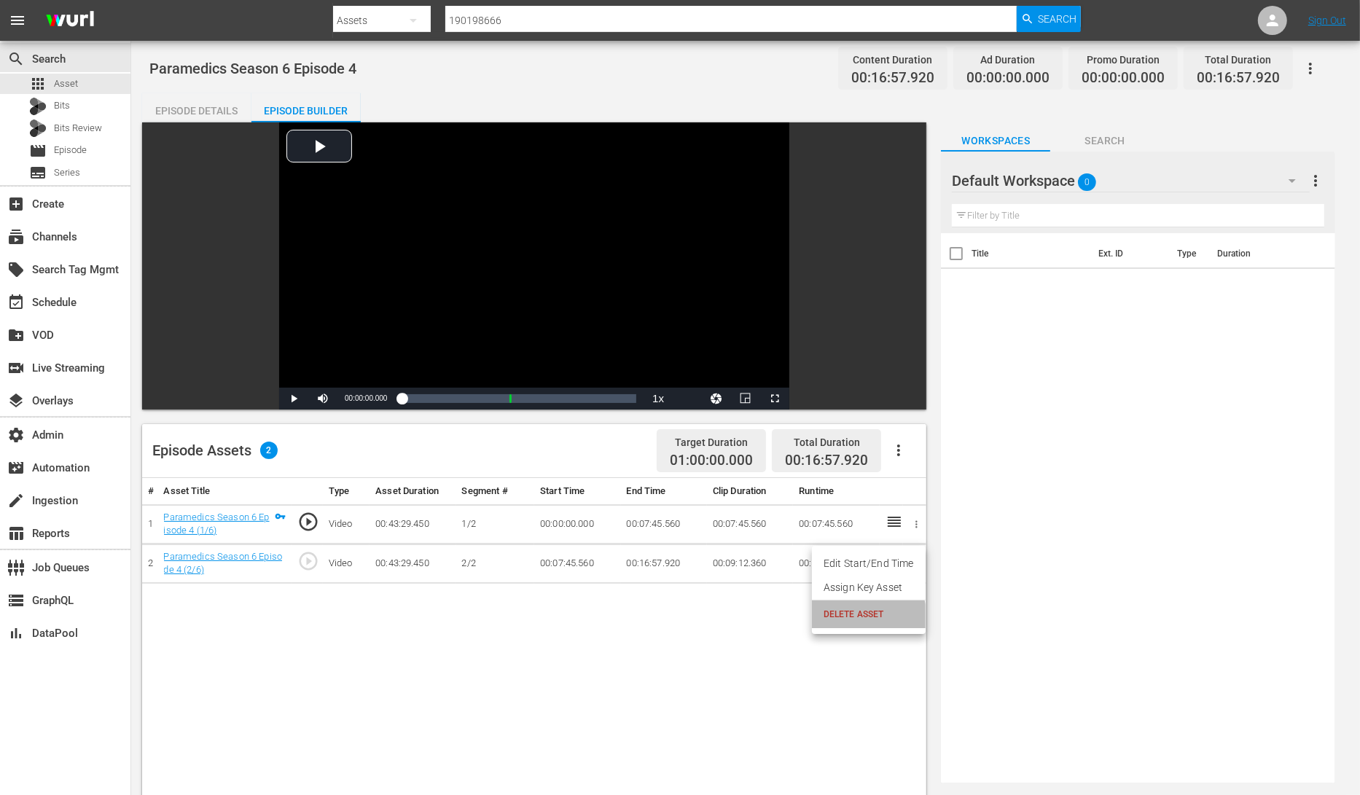
click at [865, 617] on span "DELETE ASSET" at bounding box center [868, 614] width 90 height 13
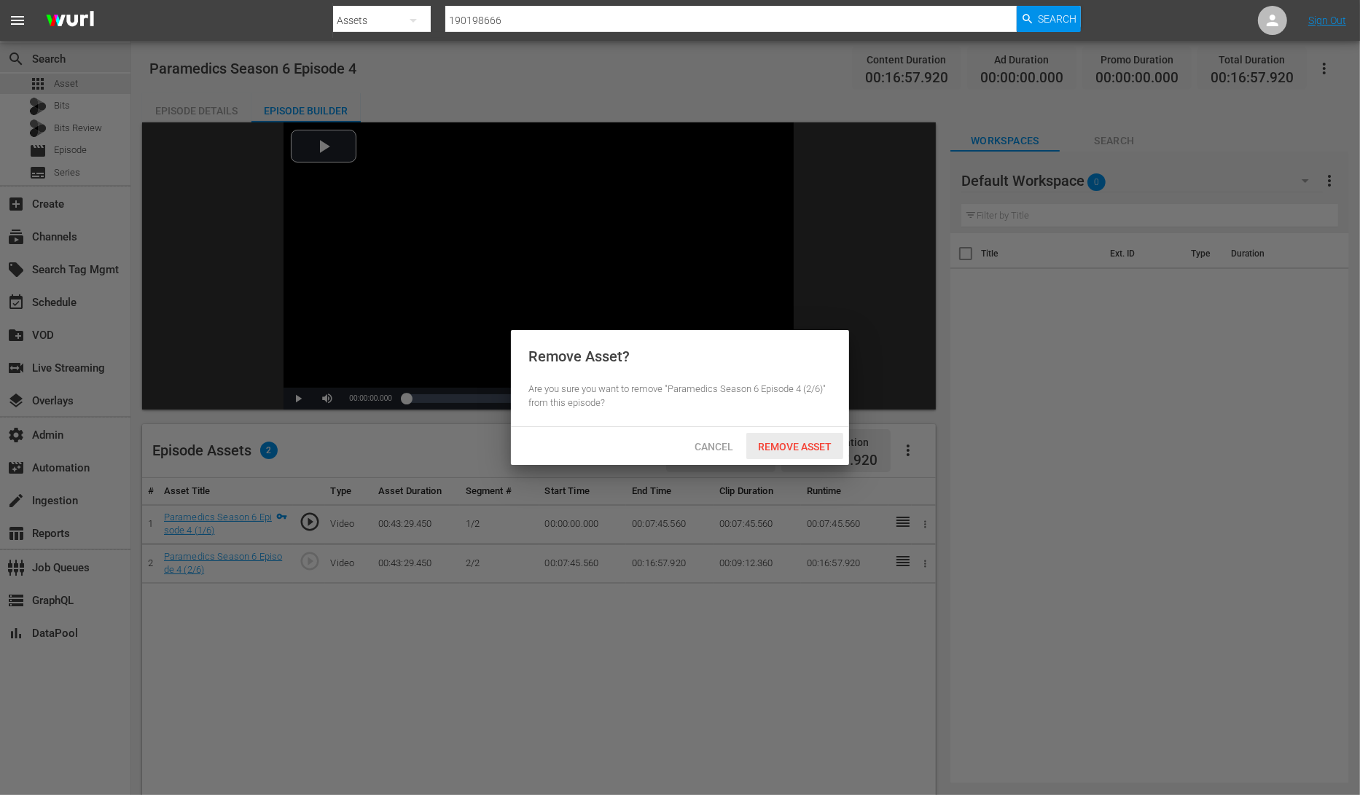
click at [770, 448] on span "Remove Asset" at bounding box center [794, 447] width 97 height 12
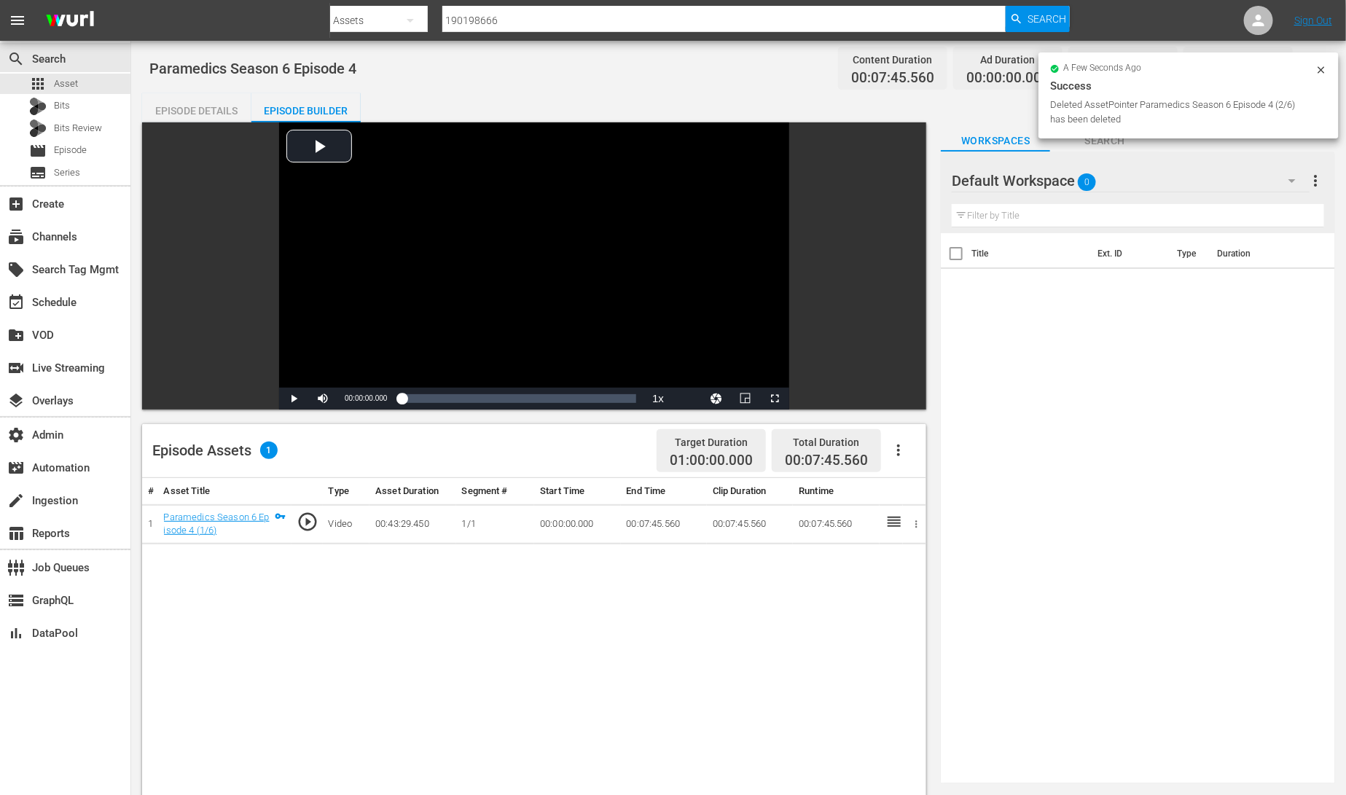
click at [189, 110] on div "Episode Details" at bounding box center [196, 110] width 109 height 35
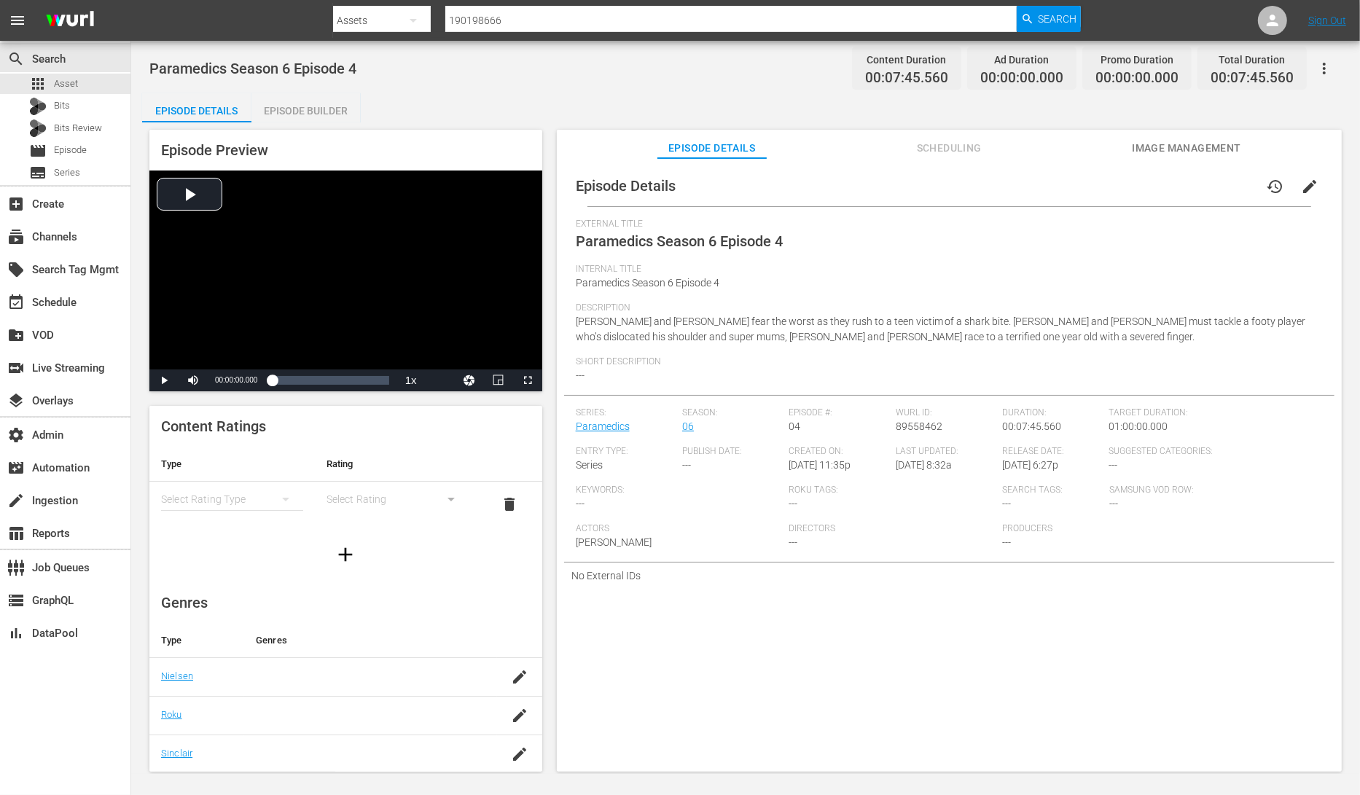
click at [917, 428] on span "89558462" at bounding box center [919, 426] width 47 height 12
click at [916, 429] on span "89558462" at bounding box center [919, 426] width 47 height 12
copy span "89558462"
click at [78, 149] on span "Episode" at bounding box center [70, 150] width 33 height 15
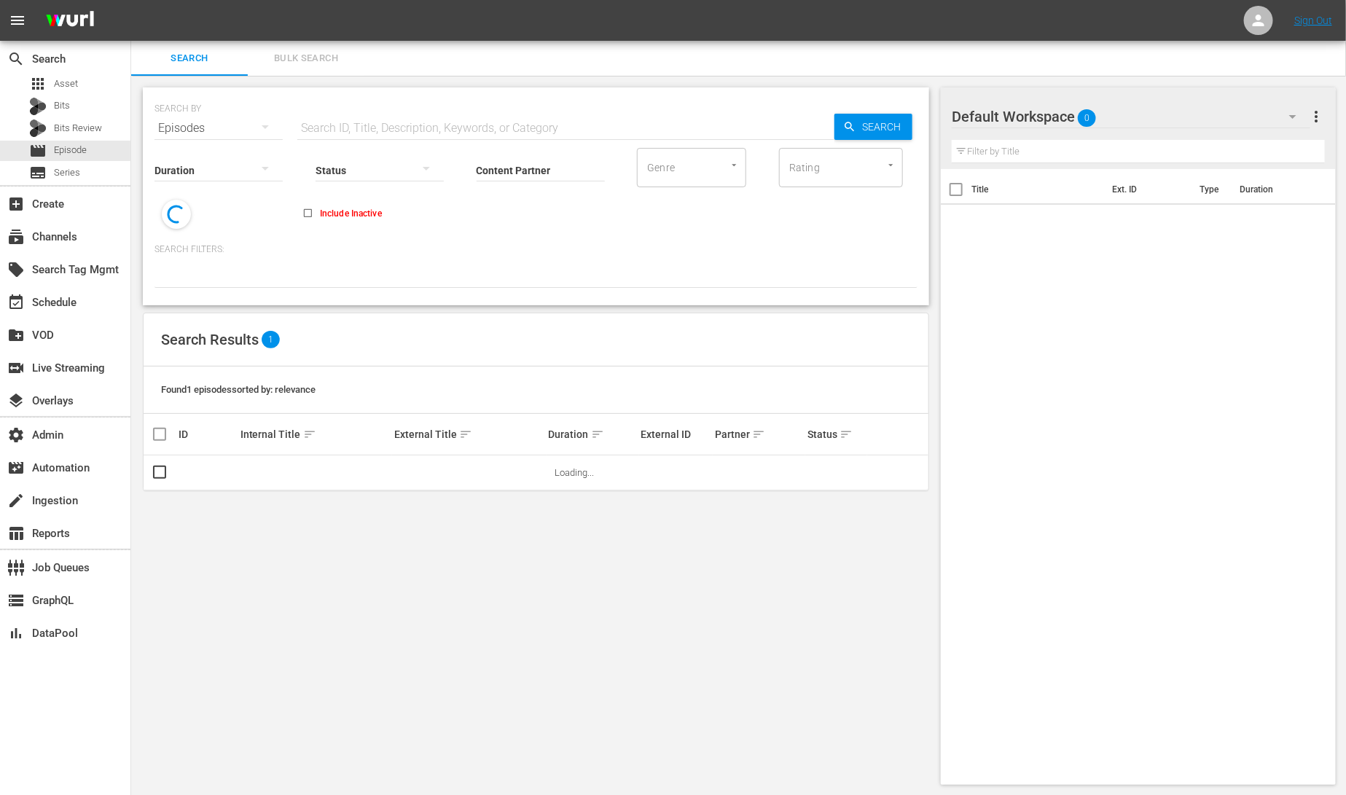
click at [366, 114] on input "text" at bounding box center [565, 128] width 537 height 35
paste input "89558462"
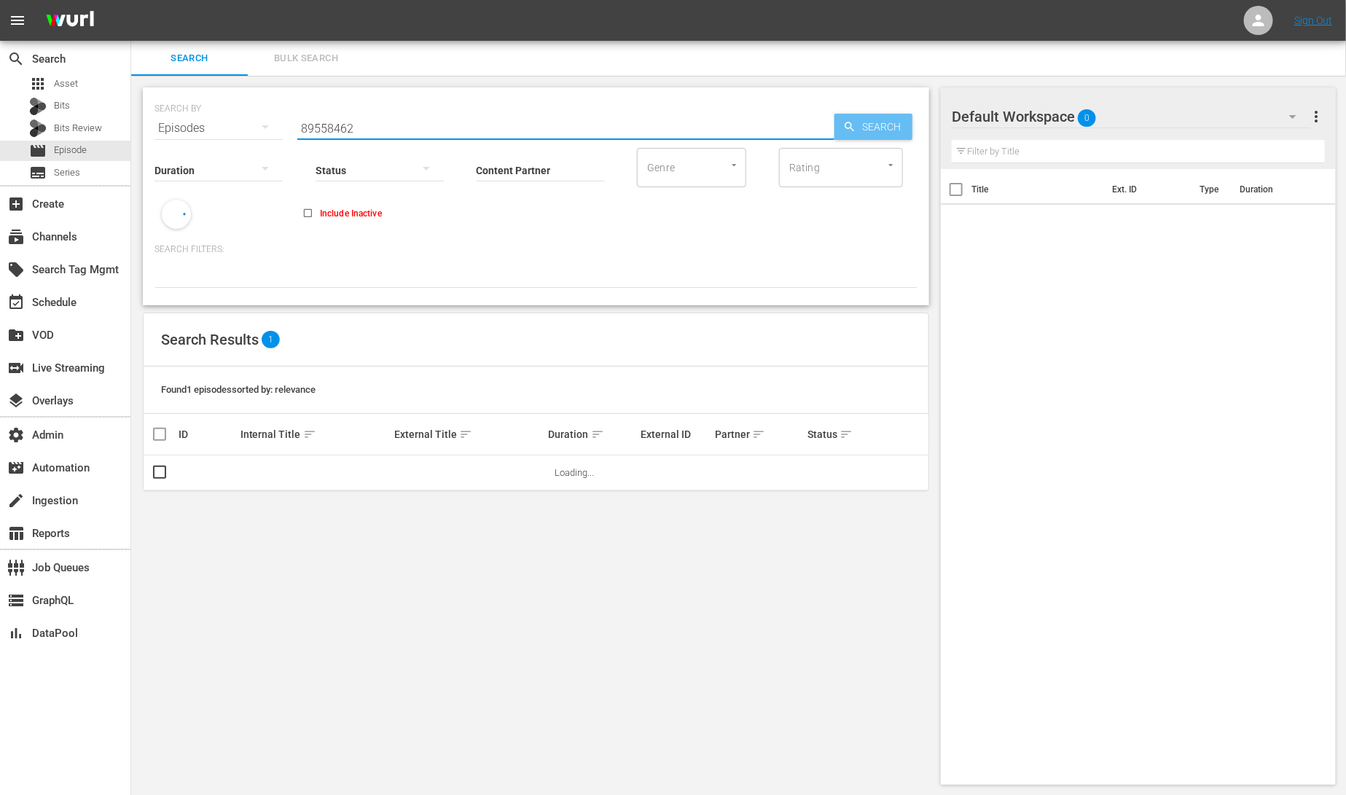
type input "89558462"
click at [866, 126] on span "Search" at bounding box center [884, 127] width 56 height 26
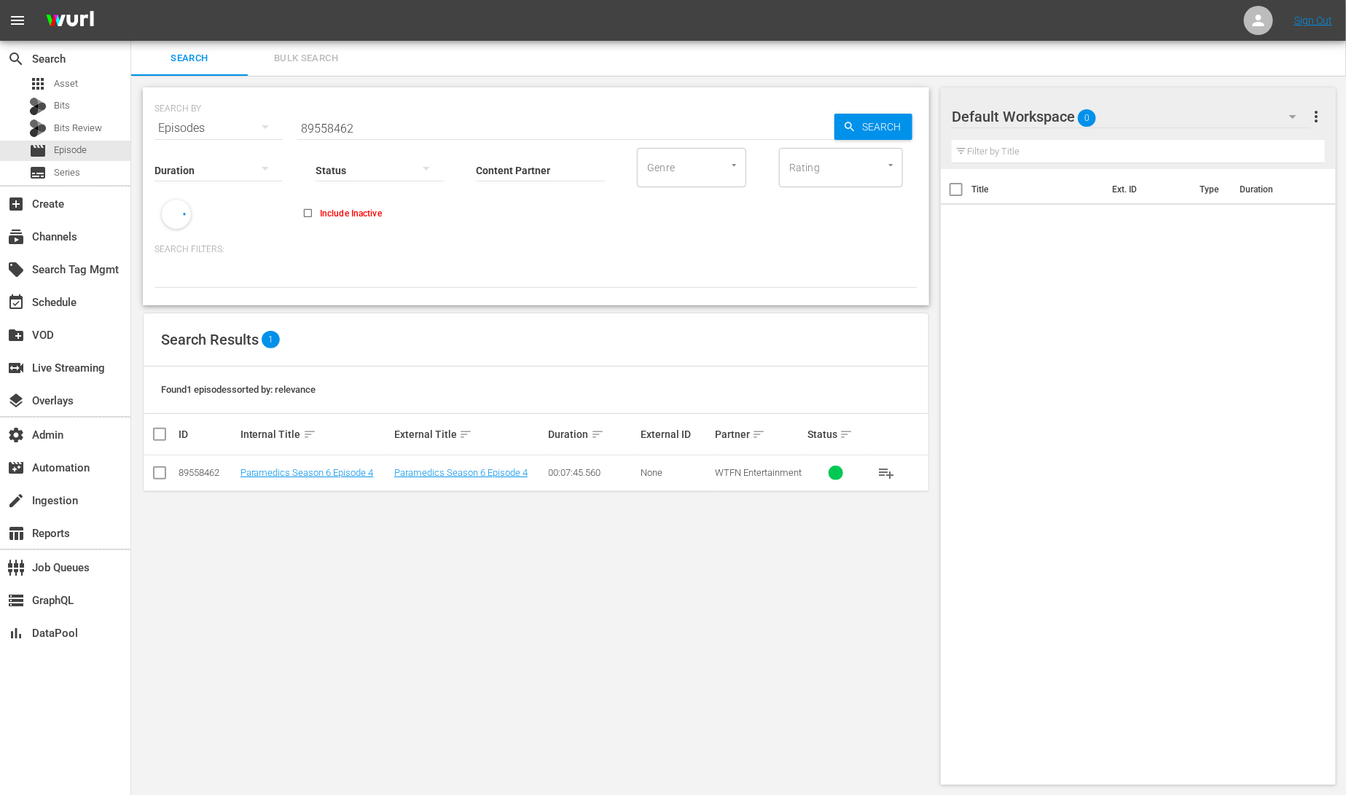
click at [163, 472] on input "checkbox" at bounding box center [159, 475] width 17 height 17
checkbox input "true"
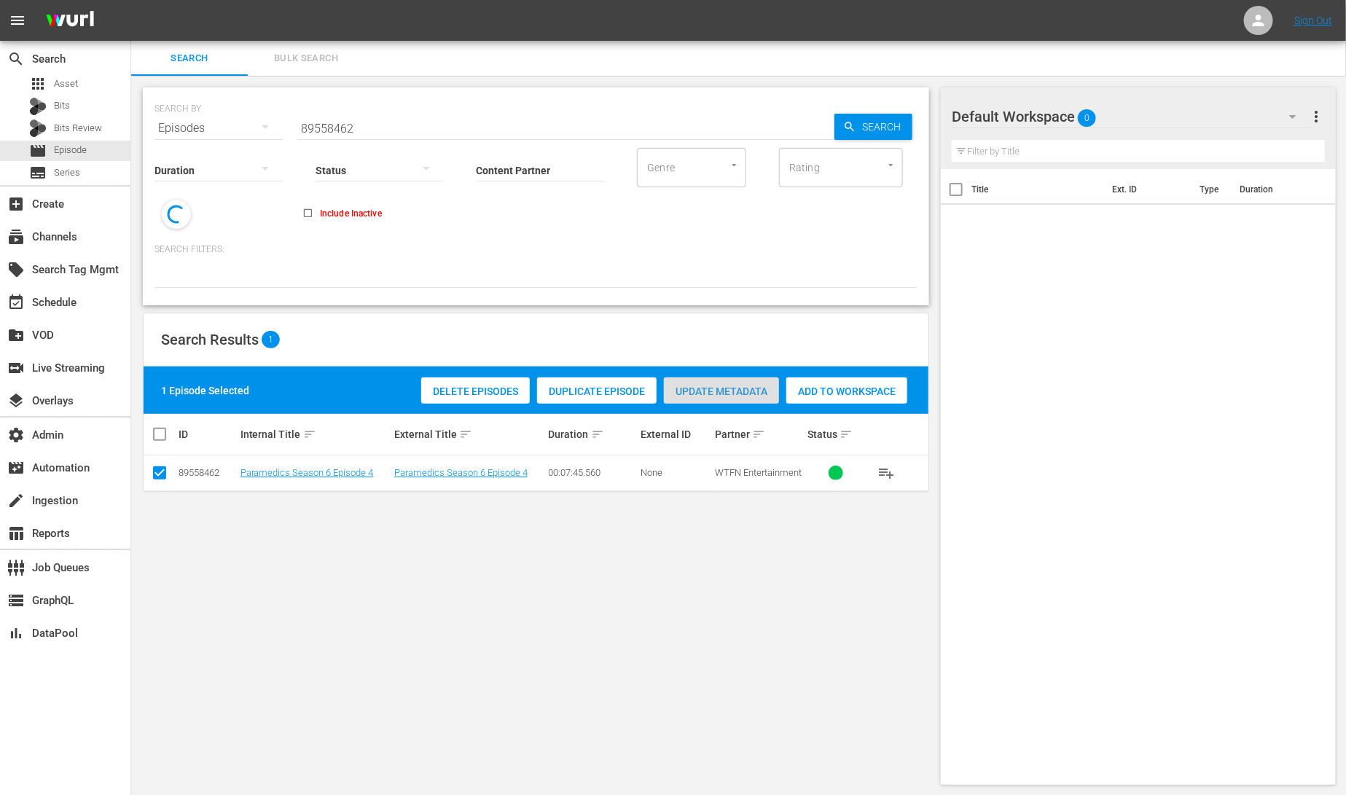
click at [712, 394] on span "Update Metadata" at bounding box center [721, 392] width 115 height 12
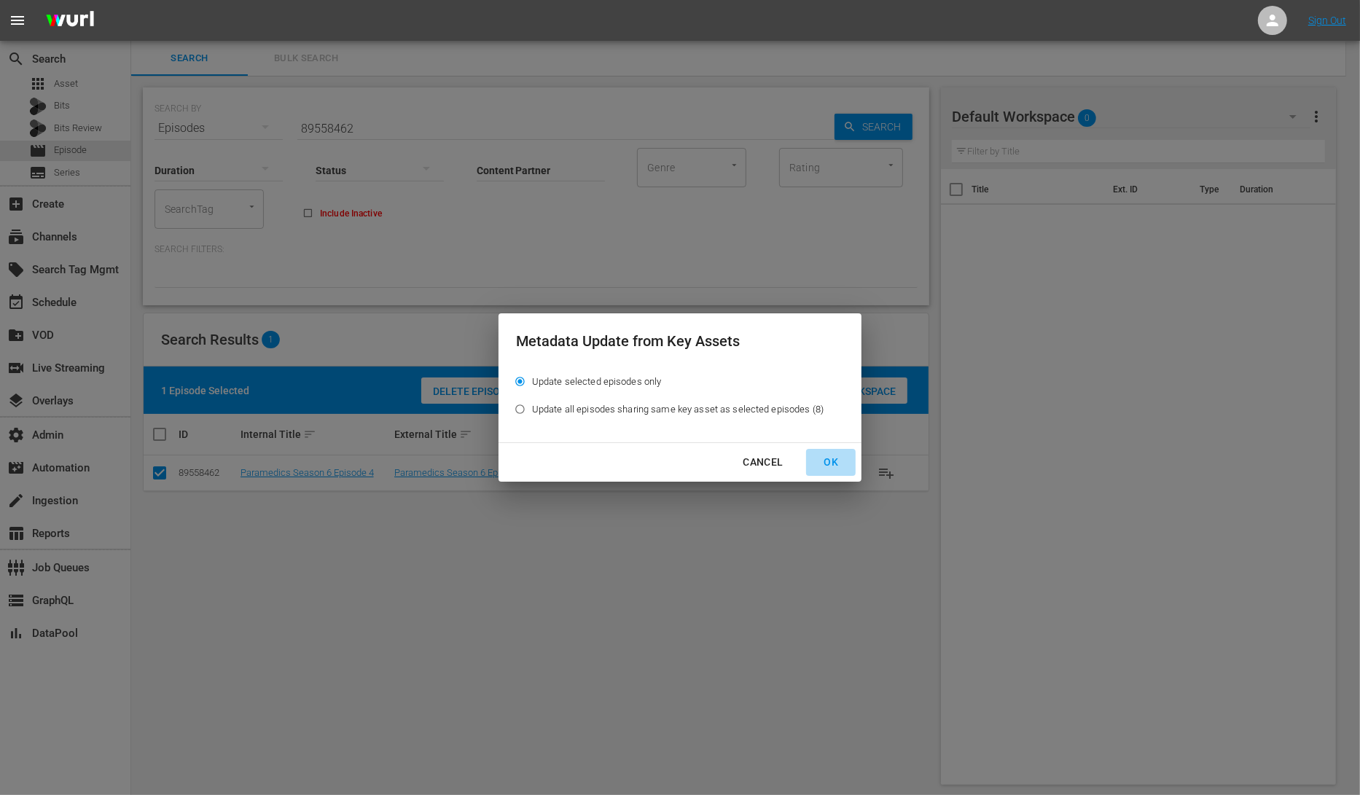
click at [828, 460] on div "OK" at bounding box center [831, 462] width 38 height 18
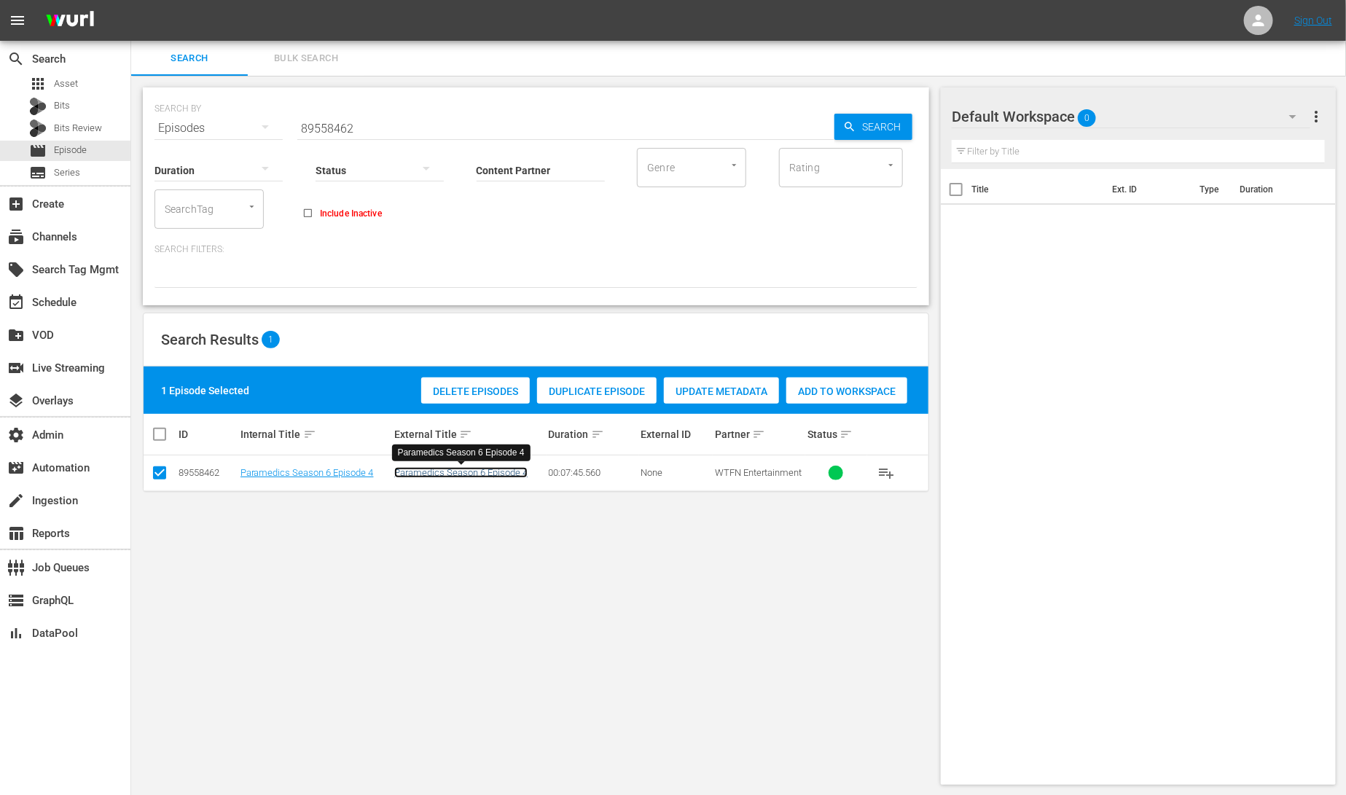
click at [497, 476] on link "Paramedics Season 6 Episode 4" at bounding box center [460, 472] width 133 height 11
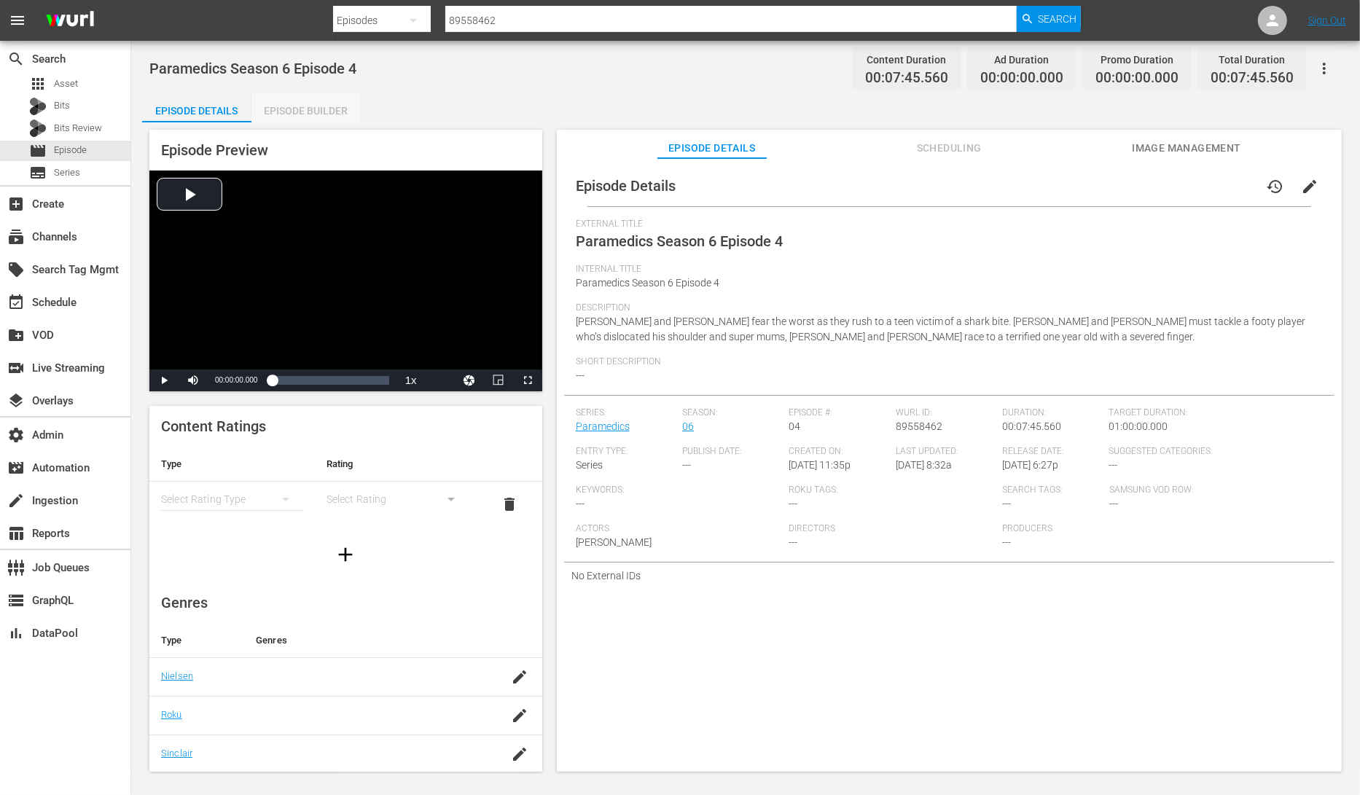
click at [284, 108] on div "Episode Builder" at bounding box center [305, 110] width 109 height 35
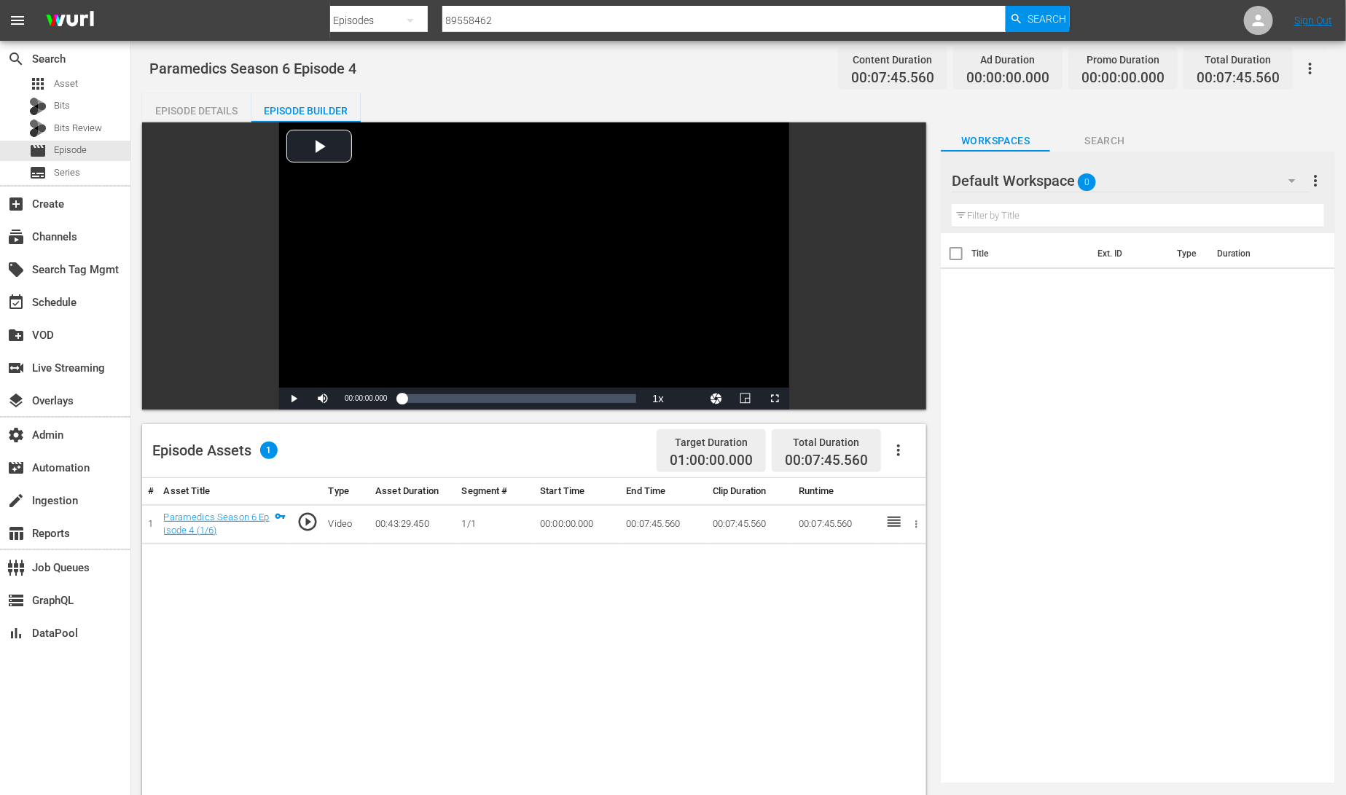
drag, startPoint x: 209, startPoint y: 109, endPoint x: 298, endPoint y: 97, distance: 89.8
click at [209, 109] on div "Episode Details" at bounding box center [196, 110] width 109 height 35
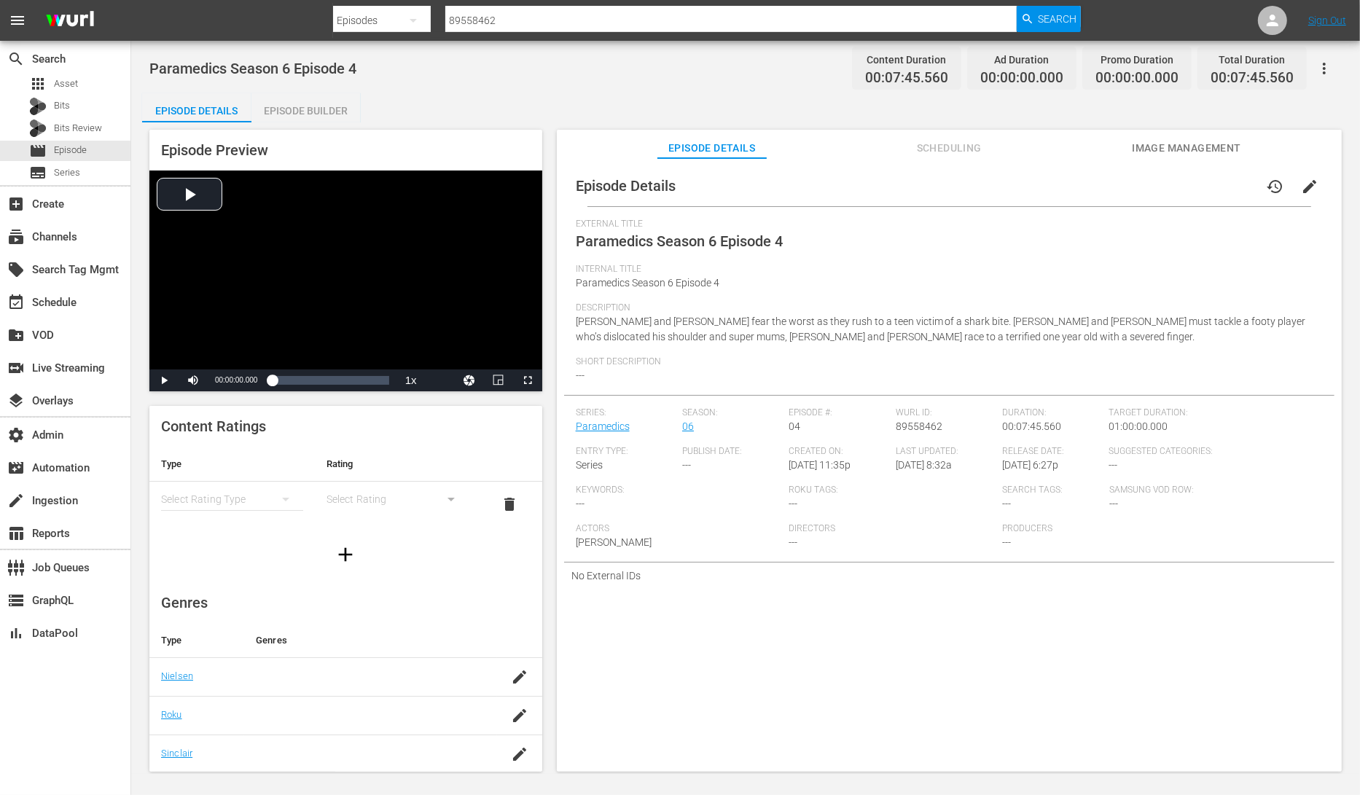
click at [306, 103] on div "Episode Builder" at bounding box center [305, 110] width 109 height 35
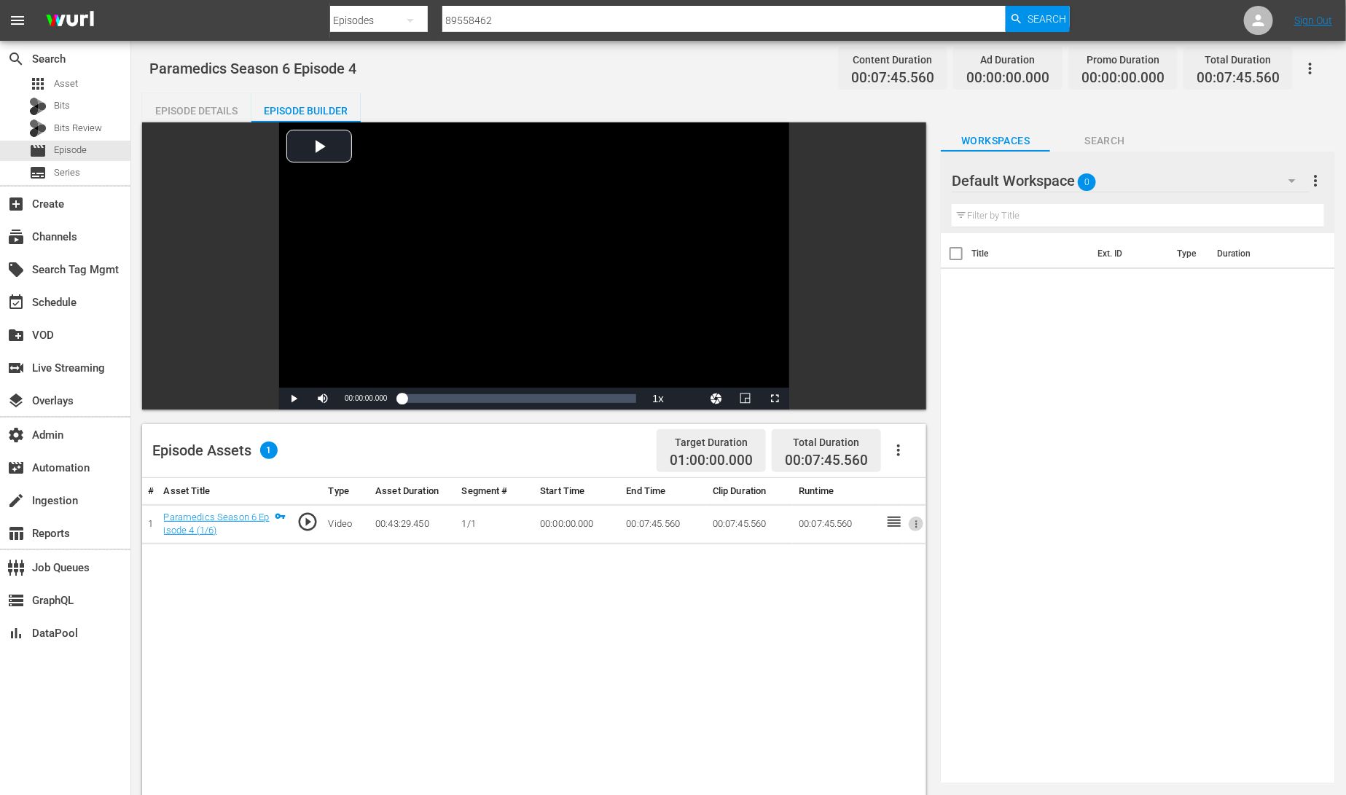
click at [915, 524] on icon "button" at bounding box center [916, 524] width 11 height 11
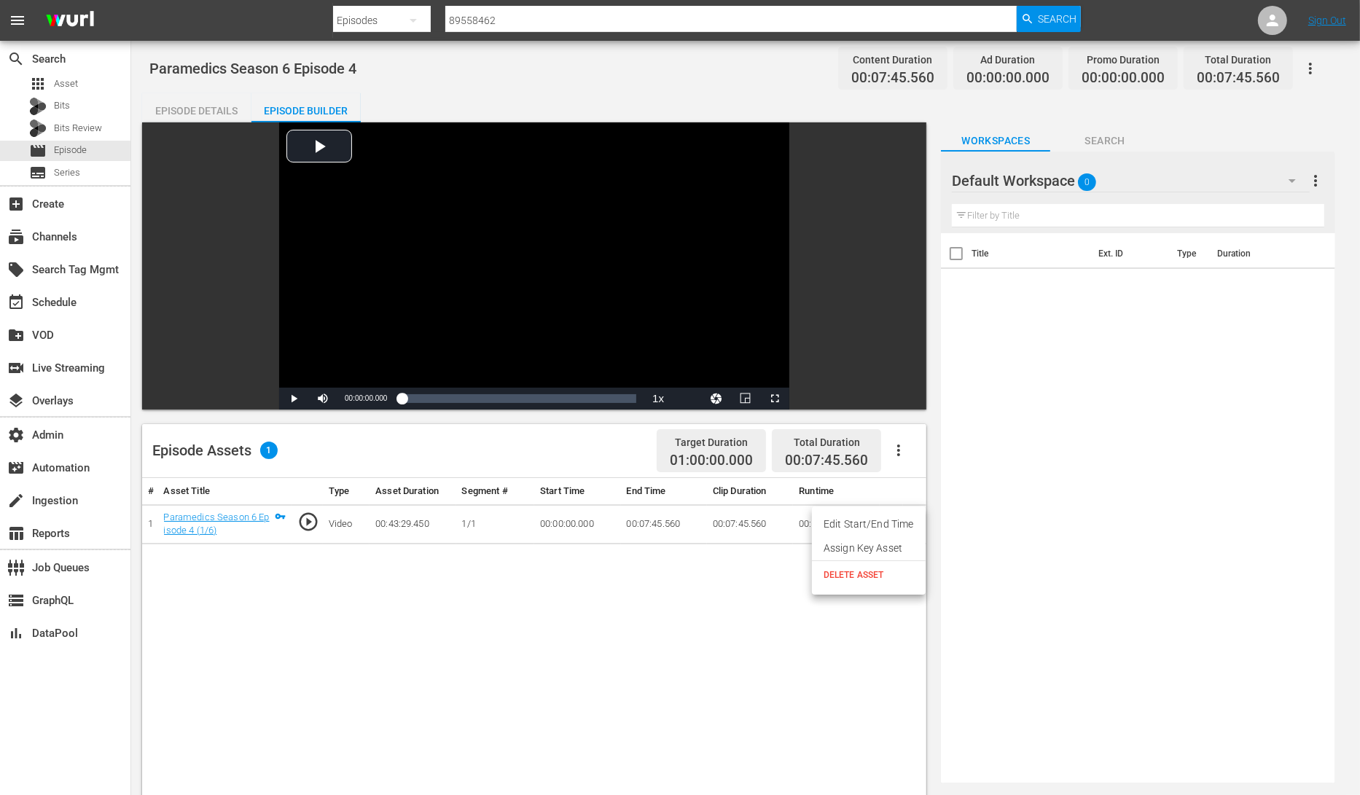
drag, startPoint x: 688, startPoint y: 590, endPoint x: 510, endPoint y: 498, distance: 200.5
click at [686, 590] on div at bounding box center [680, 397] width 1360 height 795
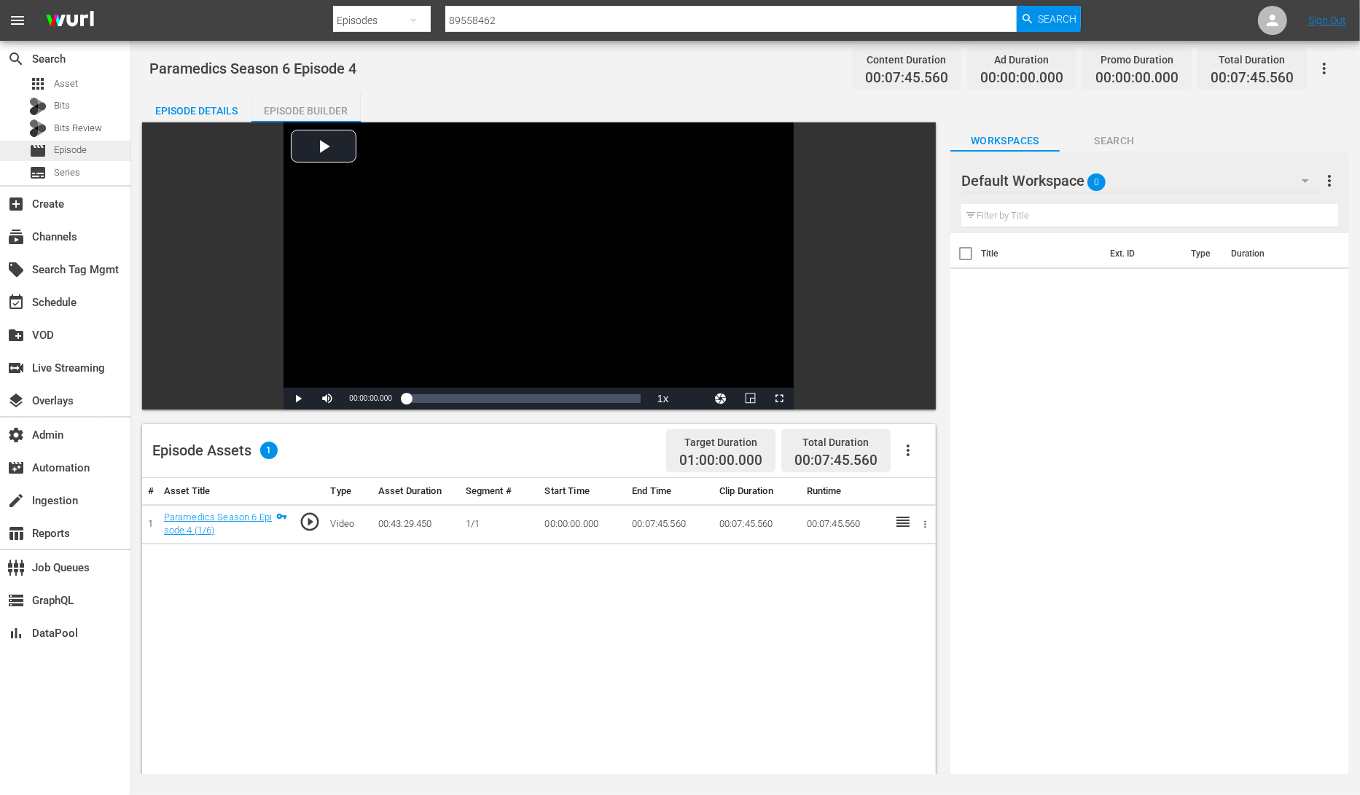
click at [88, 149] on div "movie Episode" at bounding box center [65, 151] width 130 height 20
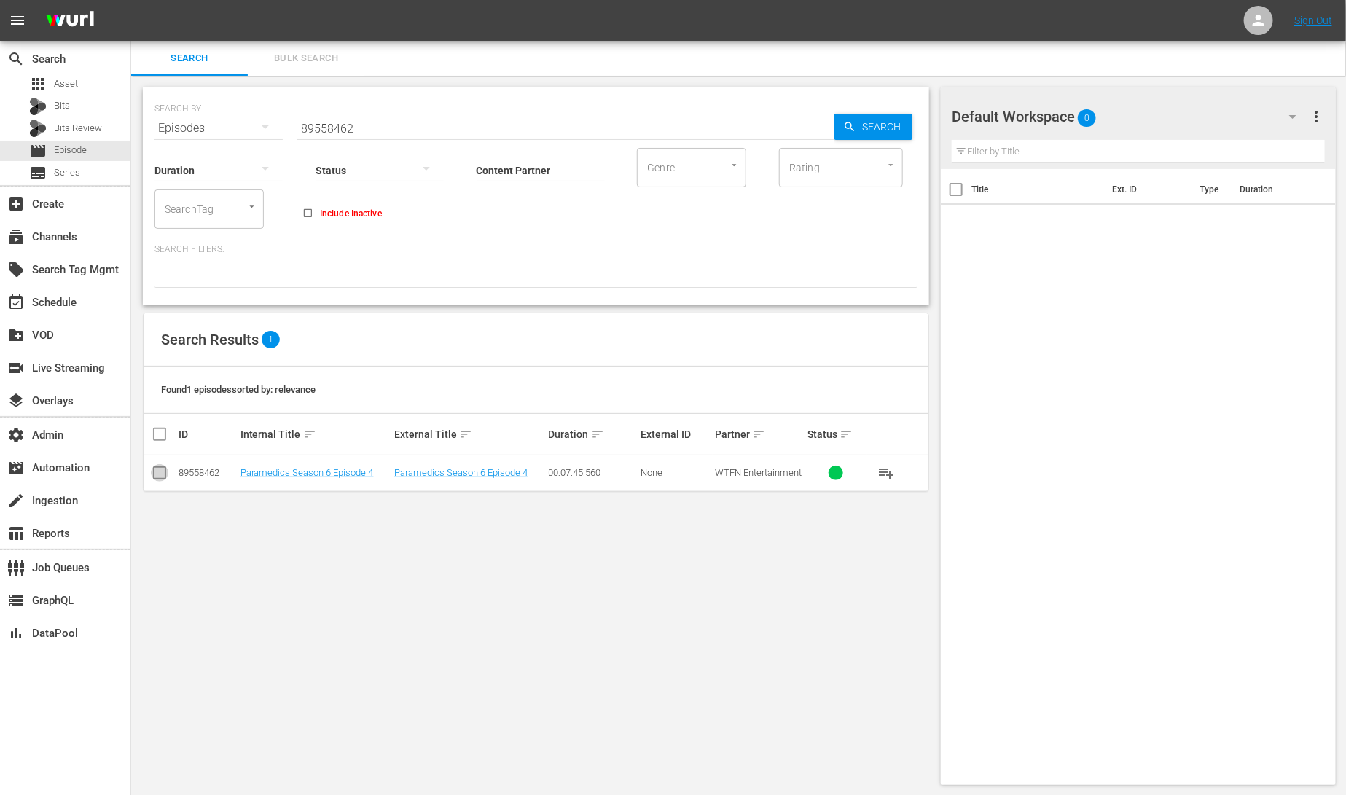
click at [165, 471] on input "checkbox" at bounding box center [159, 475] width 17 height 17
checkbox input "true"
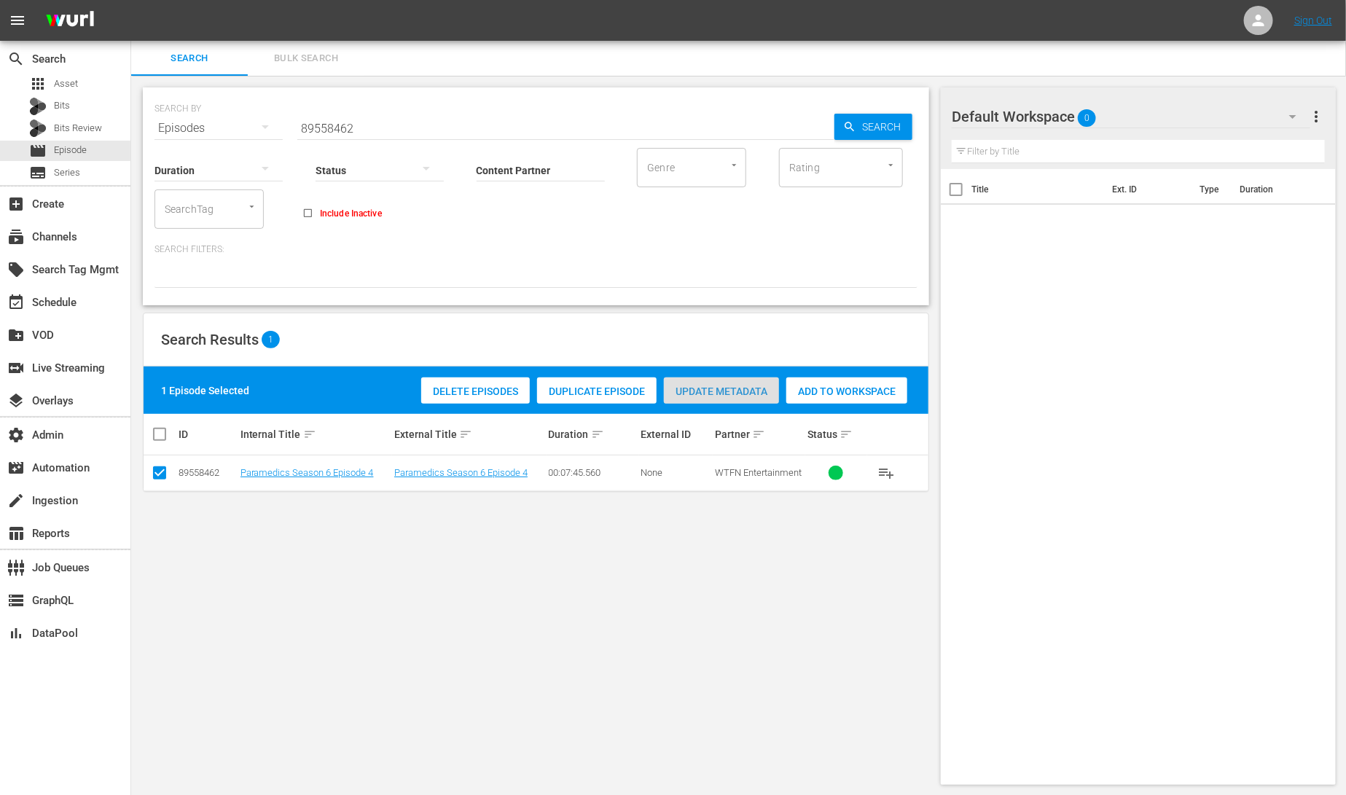
click at [745, 391] on span "Update Metadata" at bounding box center [721, 392] width 115 height 12
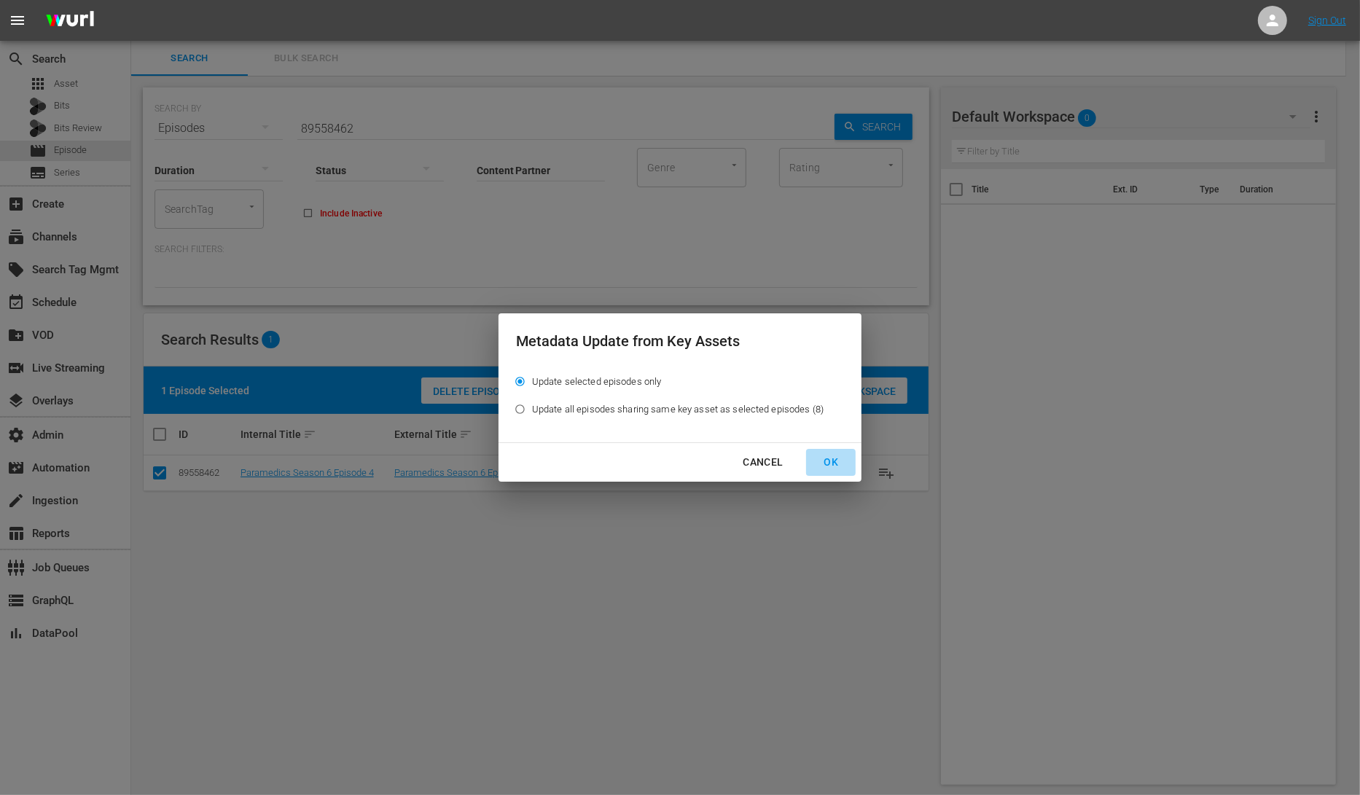
click at [828, 463] on div "OK" at bounding box center [831, 462] width 38 height 18
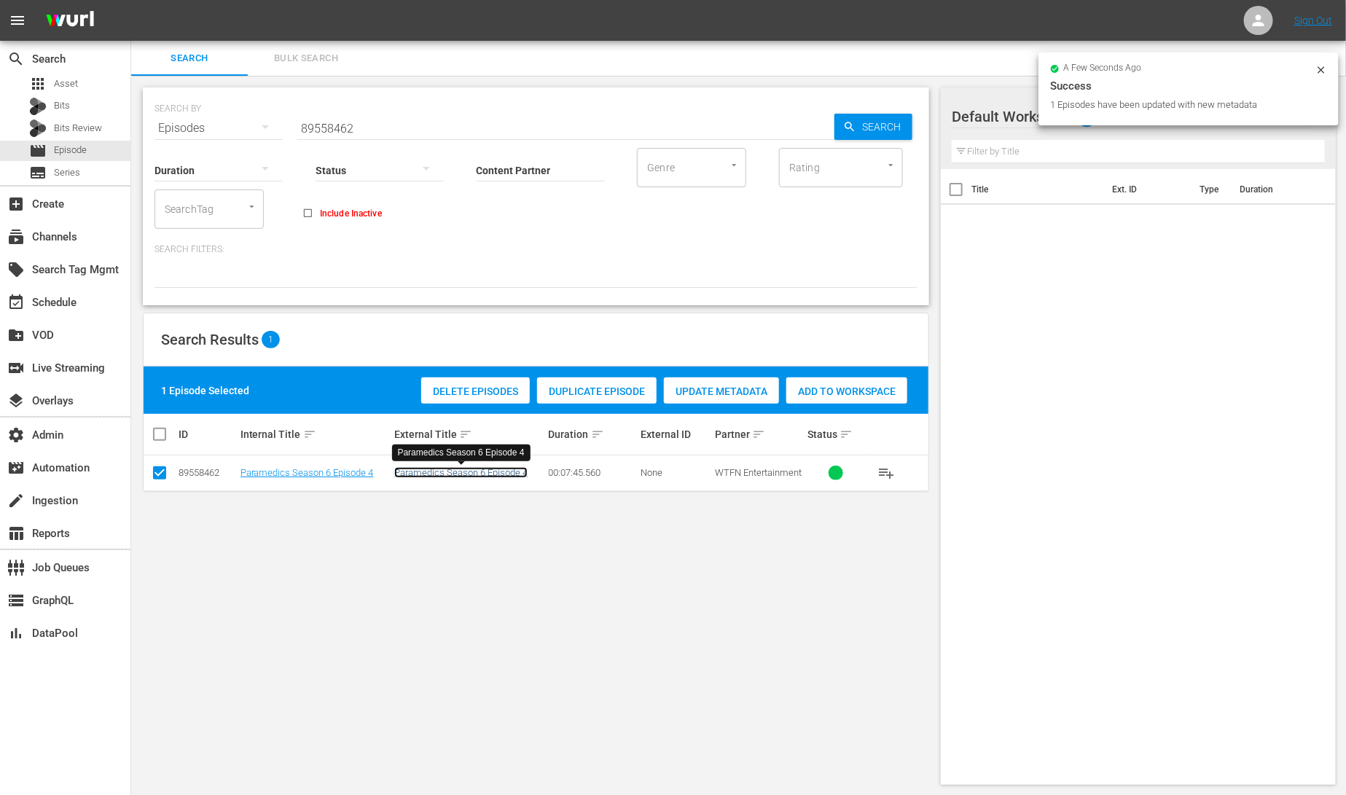
click at [487, 467] on link "Paramedics Season 6 Episode 4" at bounding box center [460, 472] width 133 height 11
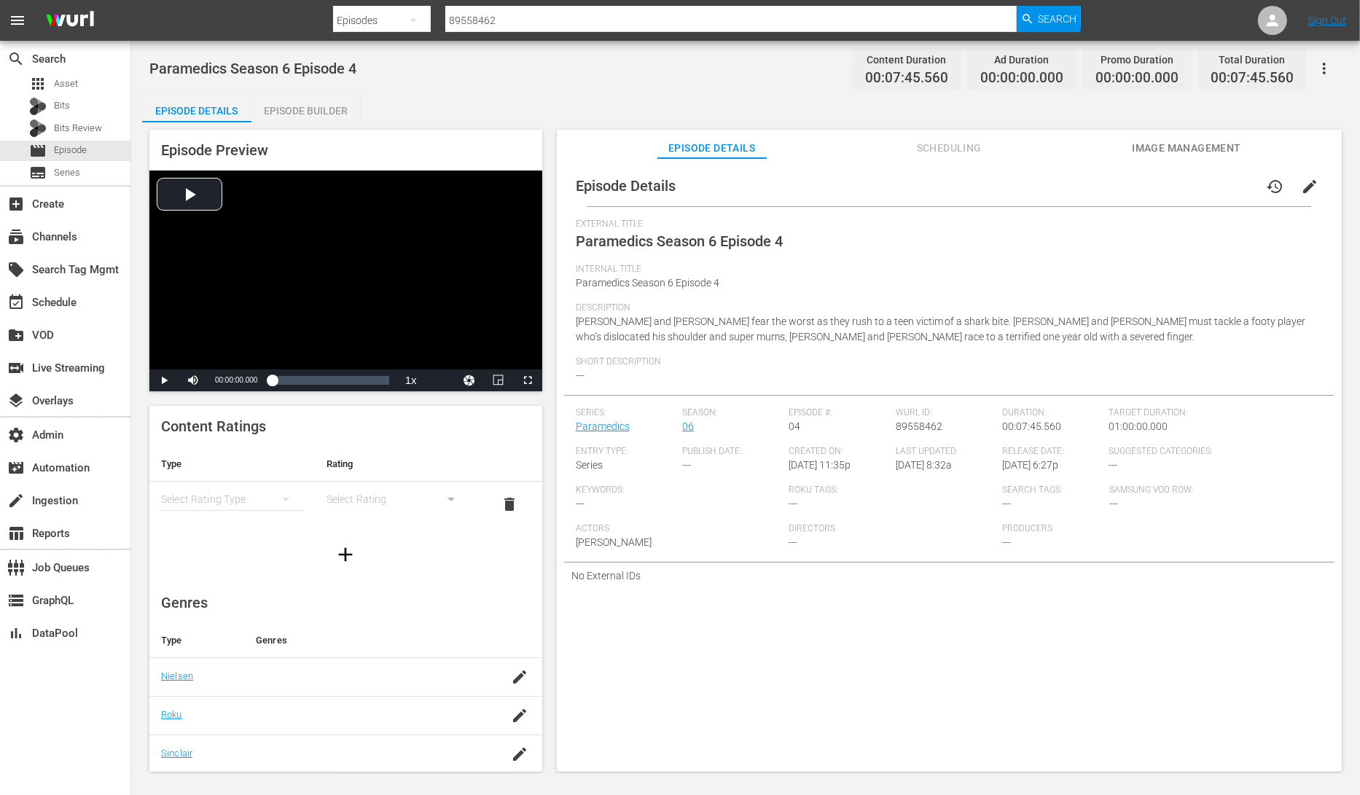
click at [943, 143] on span "Scheduling" at bounding box center [948, 148] width 109 height 18
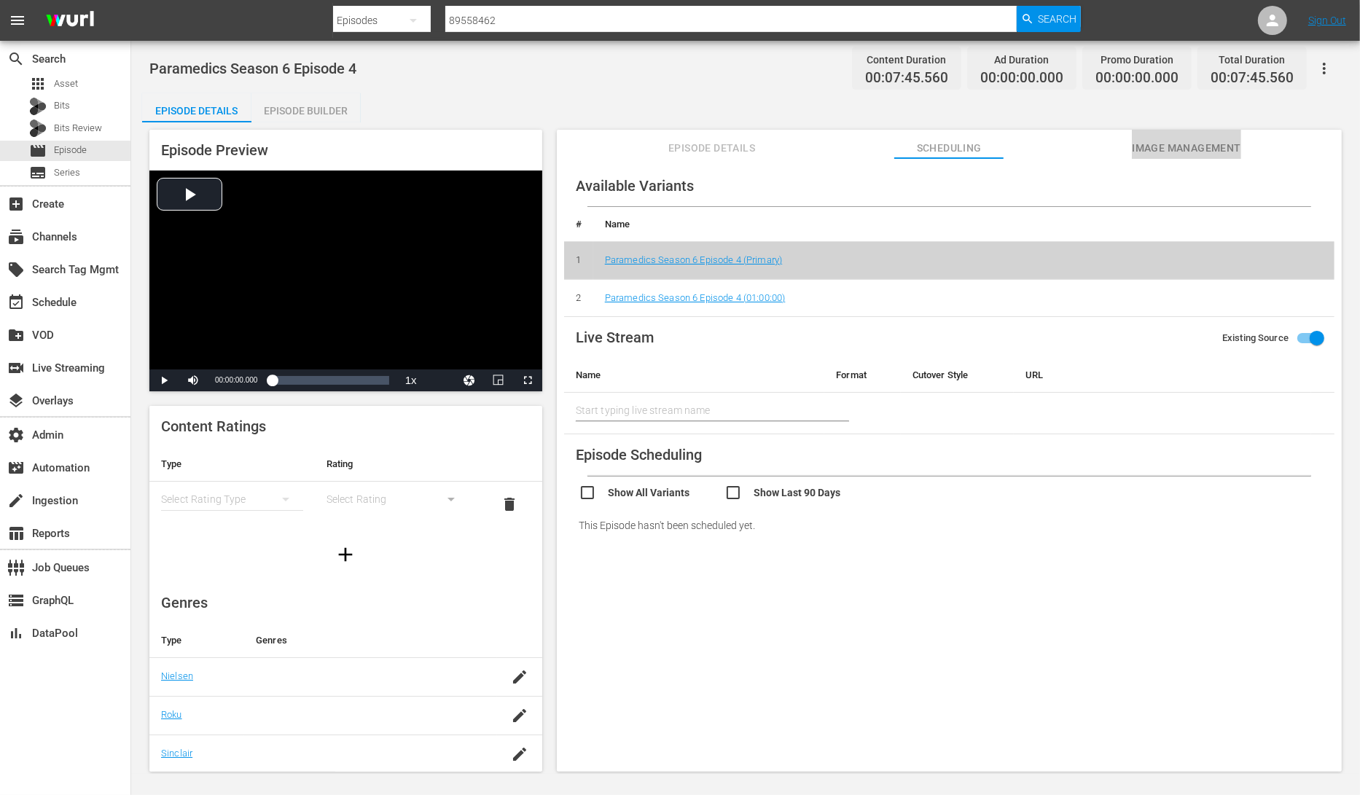
click at [1165, 142] on span "Image Management" at bounding box center [1186, 148] width 109 height 18
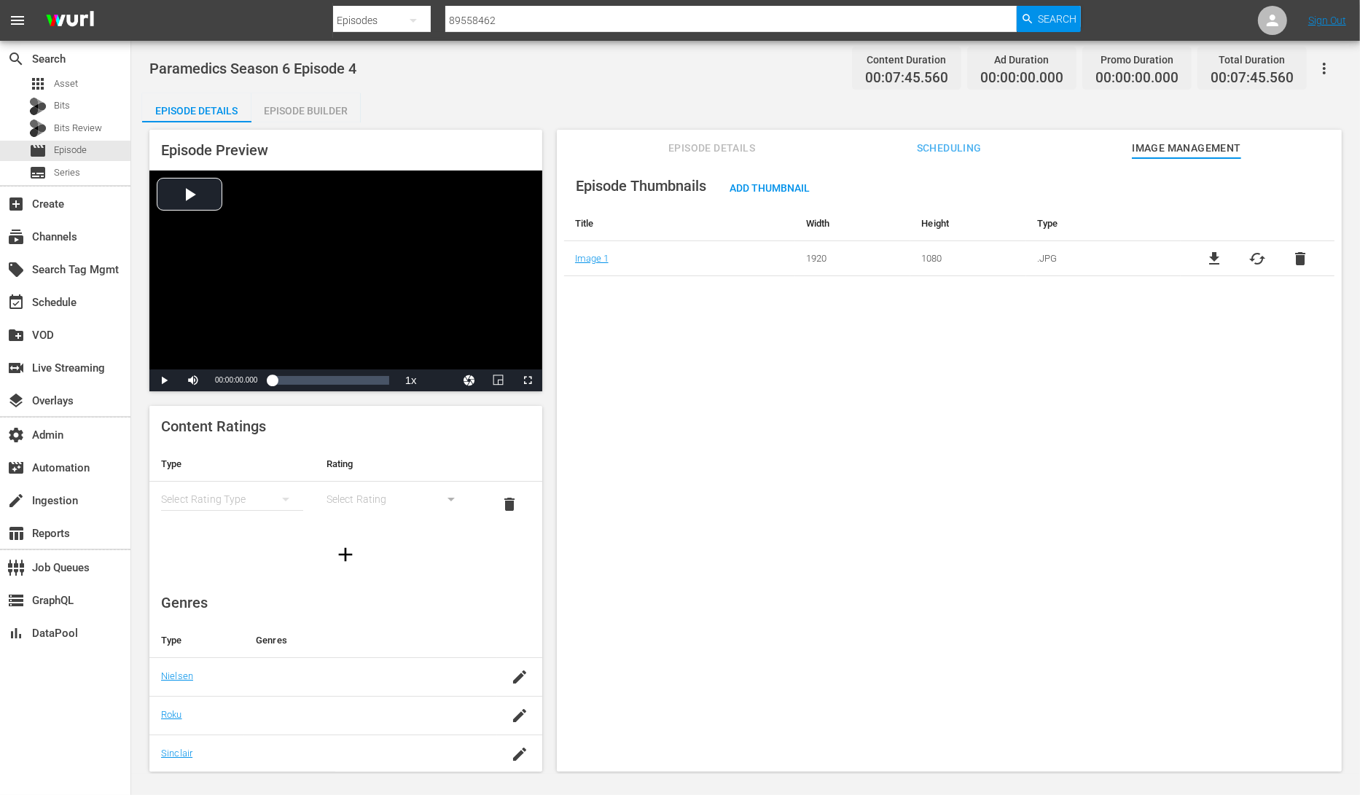
click at [328, 113] on div "Episode Builder" at bounding box center [305, 110] width 109 height 35
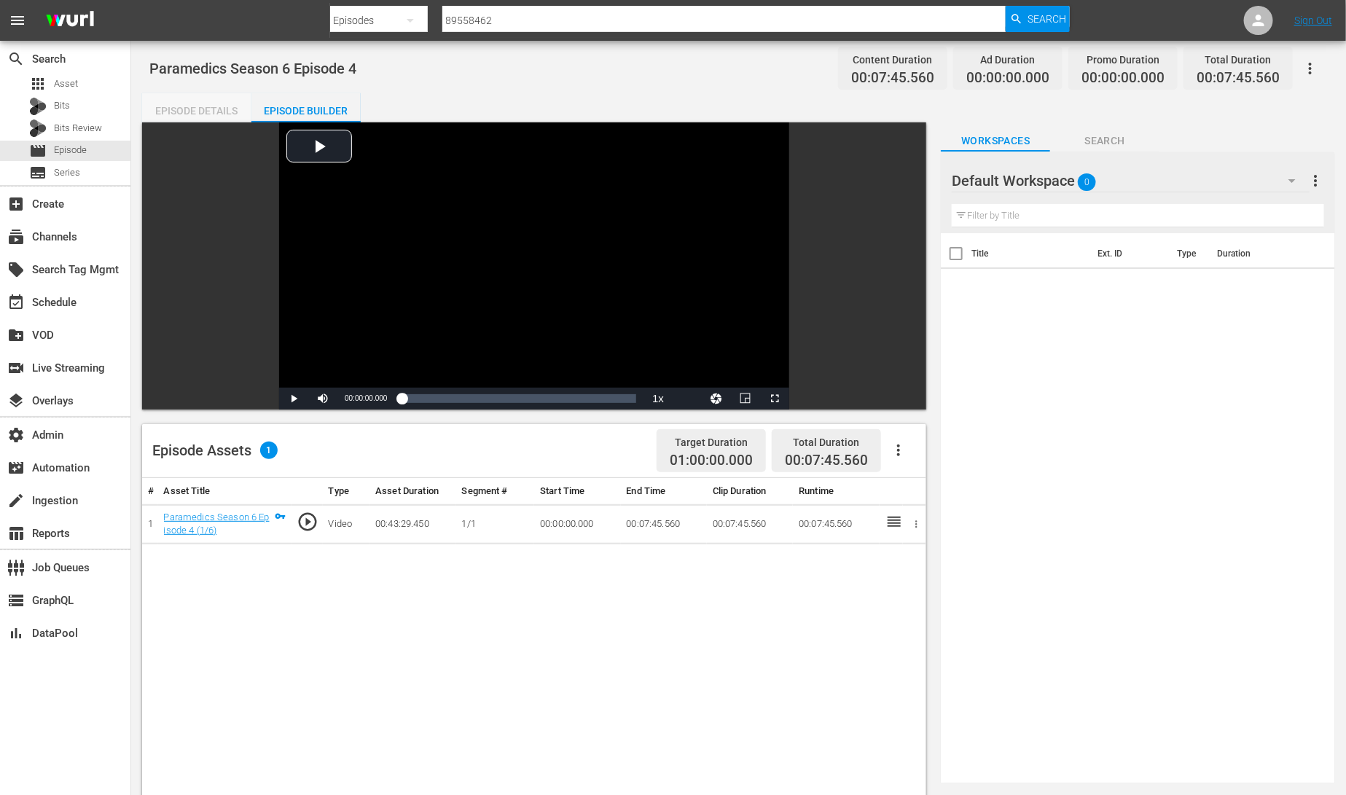
drag, startPoint x: 190, startPoint y: 102, endPoint x: 200, endPoint y: 105, distance: 9.9
click at [191, 103] on div "Episode Details" at bounding box center [196, 110] width 109 height 35
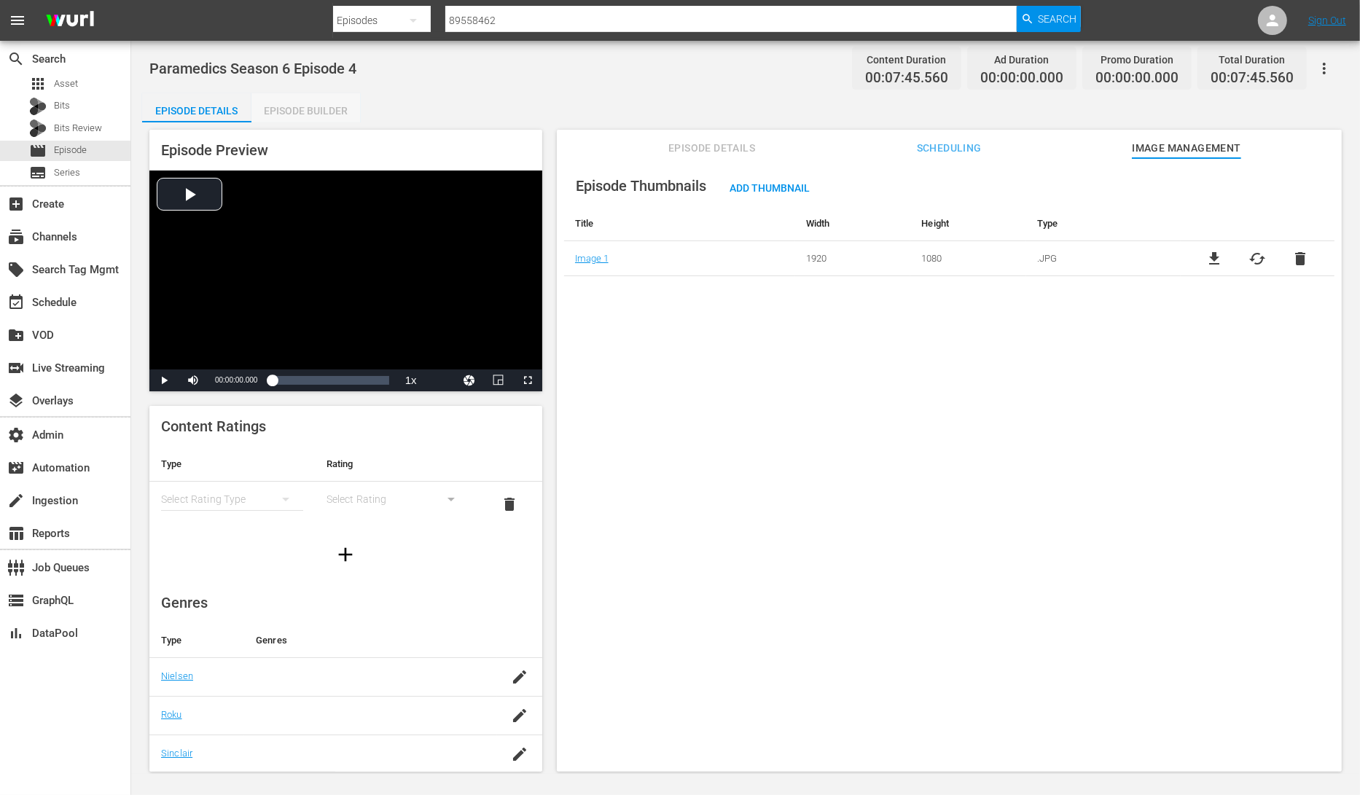
click at [311, 104] on div "Episode Builder" at bounding box center [305, 110] width 109 height 35
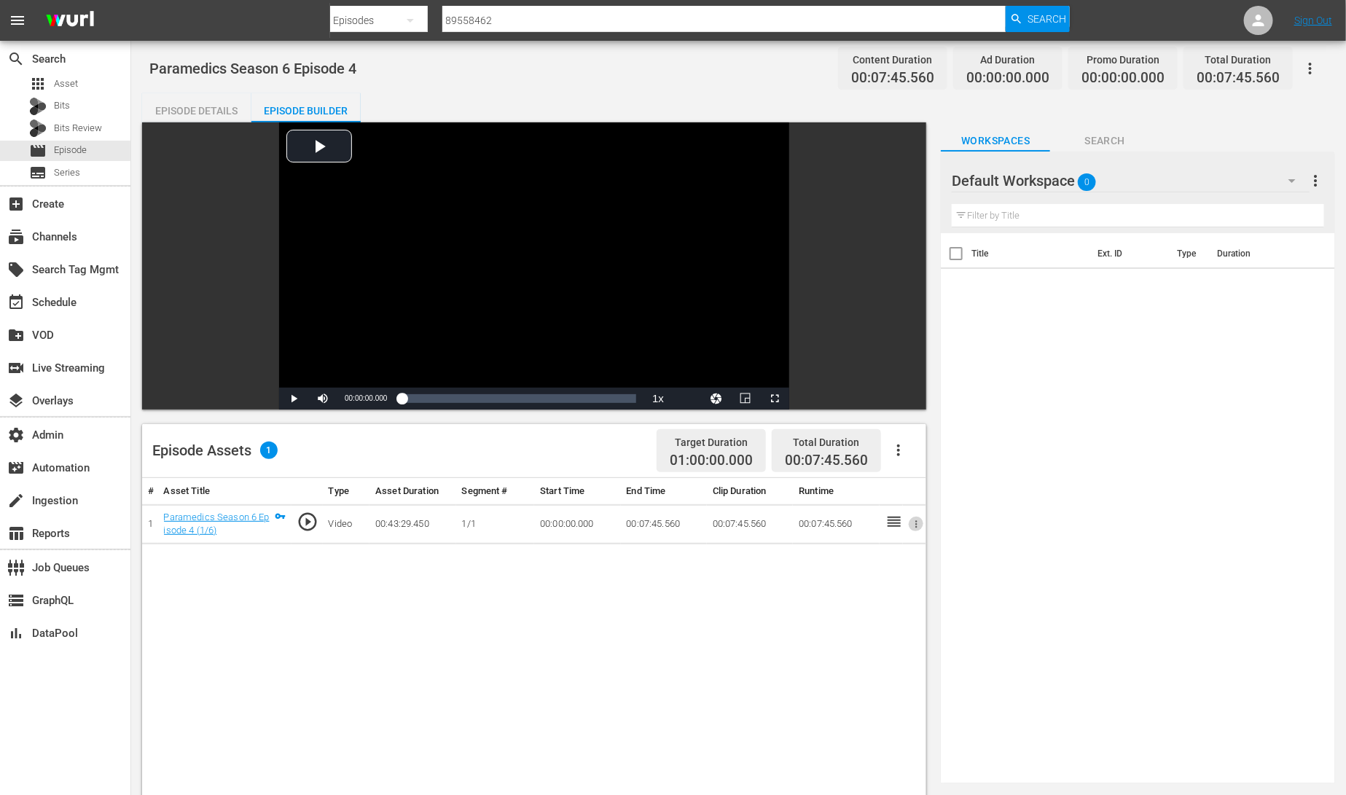
click at [917, 524] on icon "button" at bounding box center [916, 523] width 2 height 7
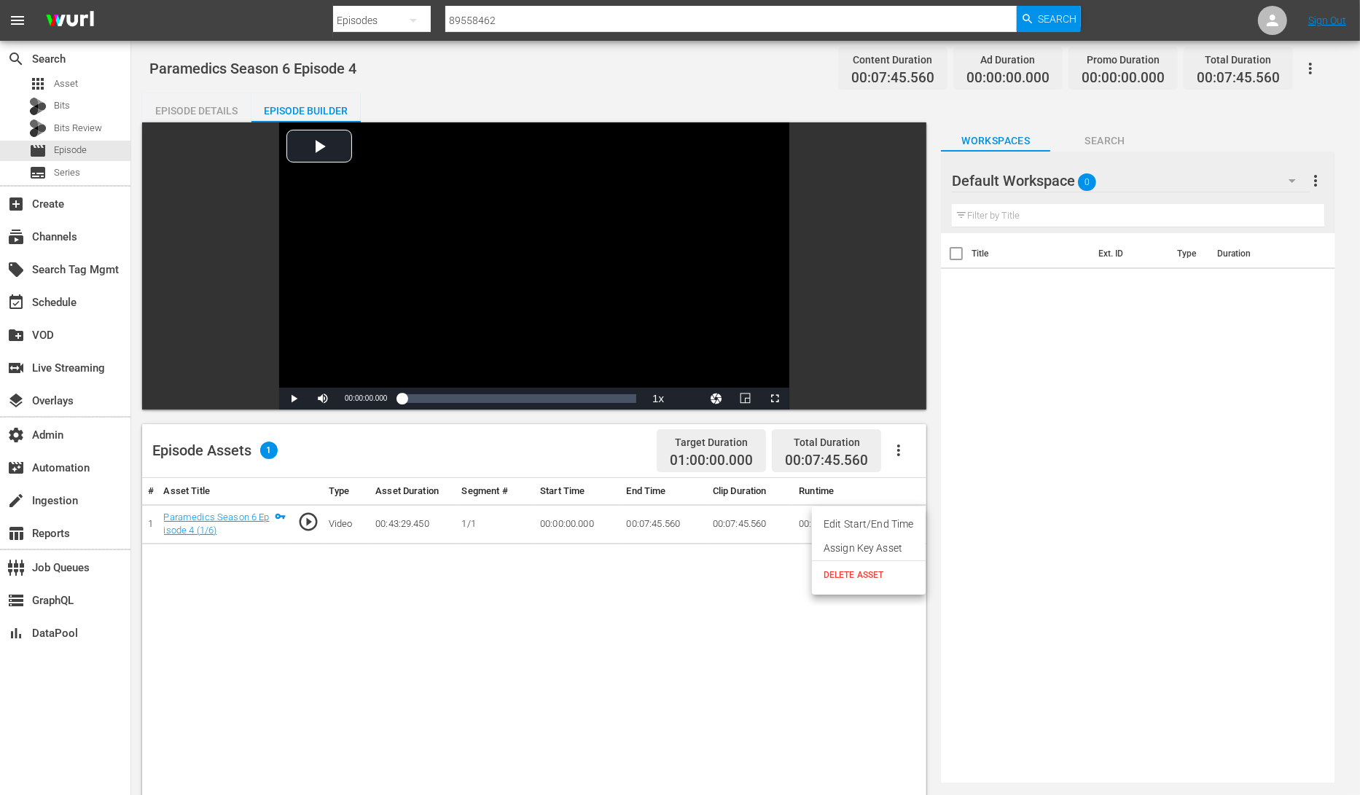
drag, startPoint x: 944, startPoint y: 502, endPoint x: 918, endPoint y: 474, distance: 38.7
click at [938, 497] on div at bounding box center [680, 397] width 1360 height 795
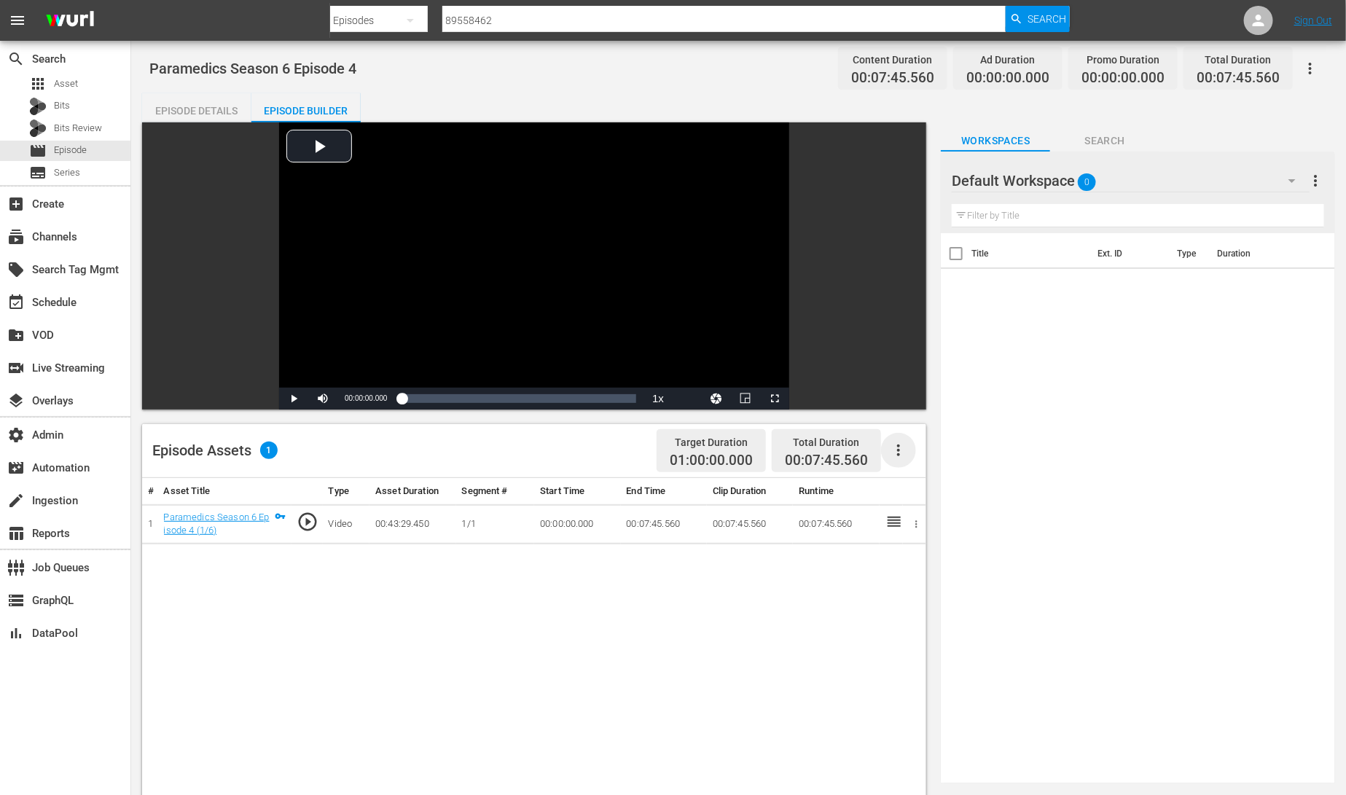
click at [905, 447] on icon "button" at bounding box center [898, 450] width 17 height 17
click at [919, 528] on icon "button" at bounding box center [916, 524] width 11 height 11
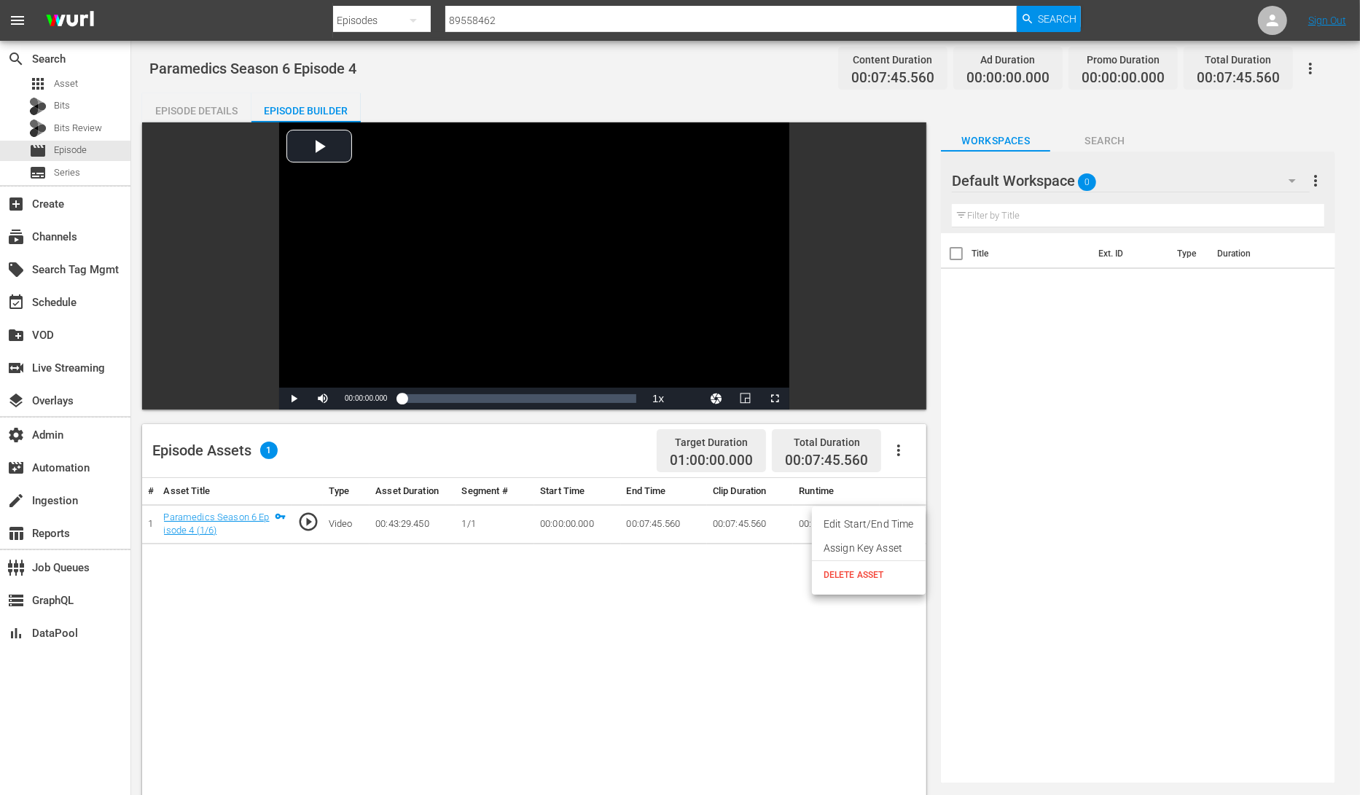
drag, startPoint x: 672, startPoint y: 582, endPoint x: 624, endPoint y: 574, distance: 48.9
click at [670, 582] on div at bounding box center [680, 397] width 1360 height 795
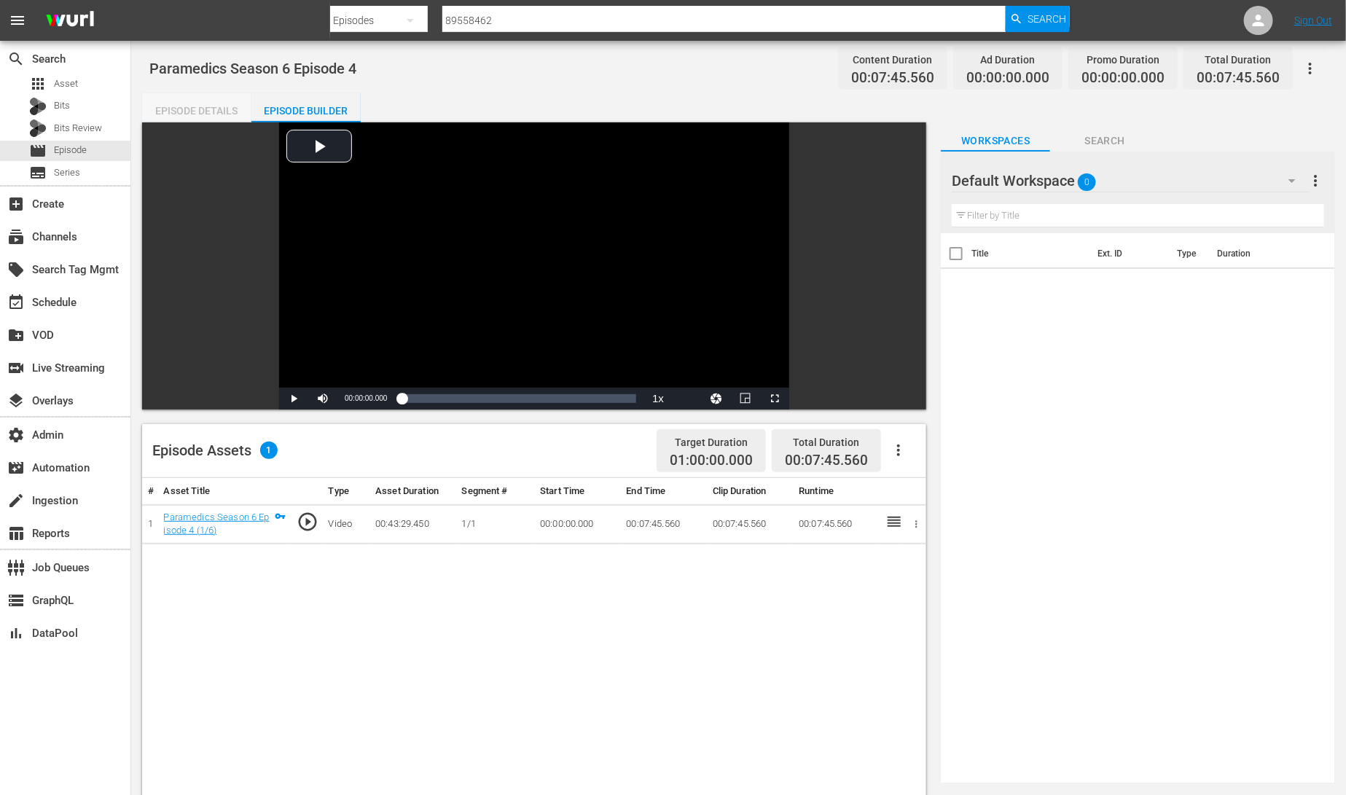
click at [214, 115] on div "Episode Details" at bounding box center [196, 110] width 109 height 35
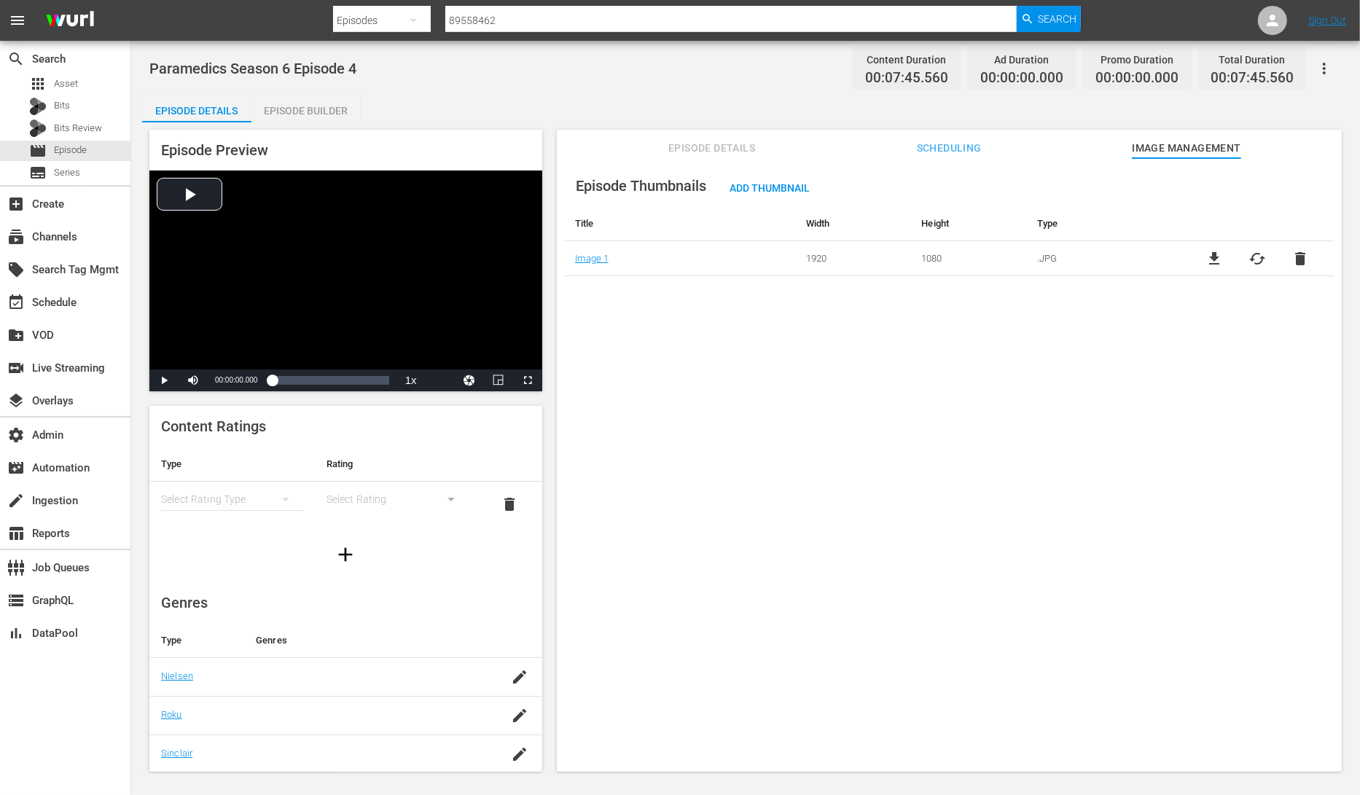
click at [302, 127] on div "Episode Preview Video Player is loading. Play Video Play Mute Current Time 00:0…" at bounding box center [745, 452] width 1207 height 661
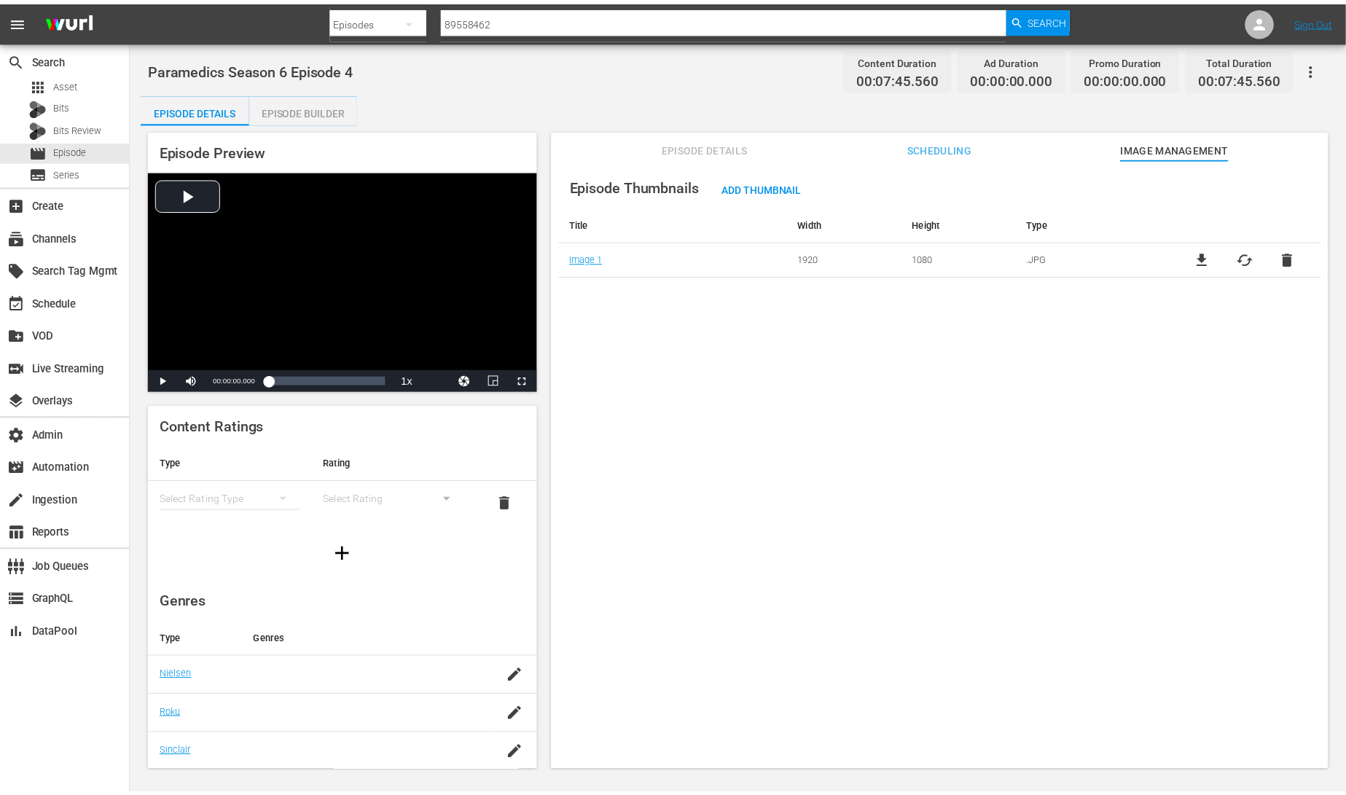
scroll to position [157, 0]
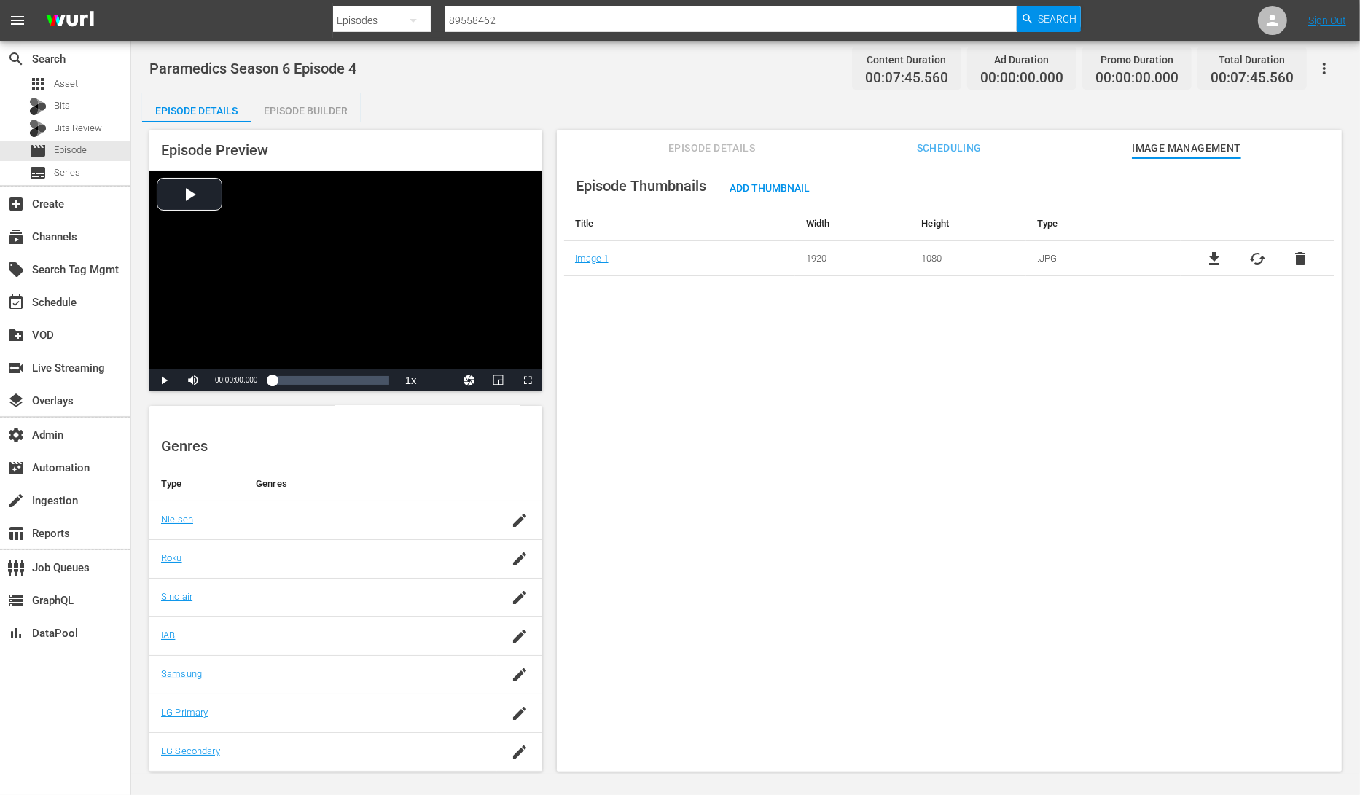
click at [743, 148] on span "Episode Details" at bounding box center [711, 148] width 109 height 18
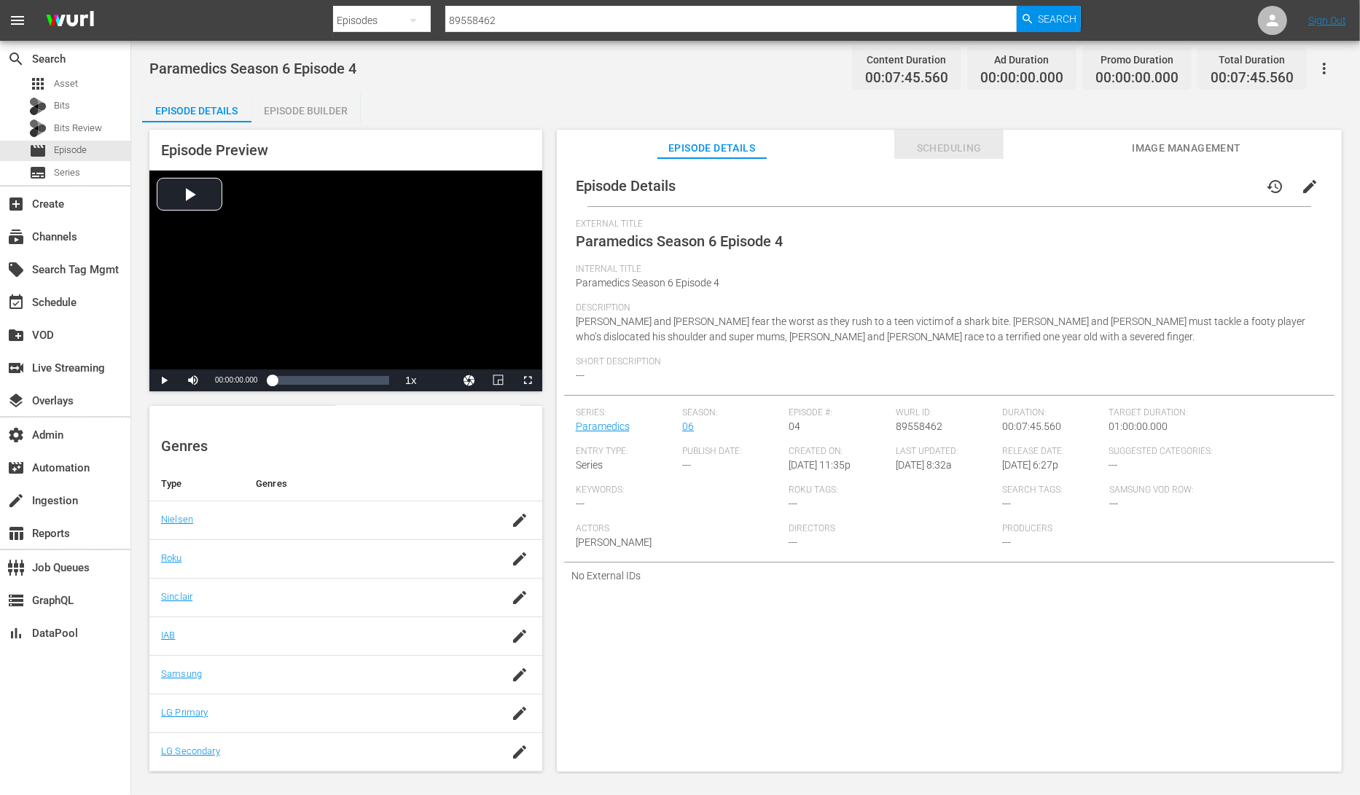
drag, startPoint x: 951, startPoint y: 146, endPoint x: 1110, endPoint y: 140, distance: 159.0
click at [952, 146] on span "Scheduling" at bounding box center [948, 148] width 109 height 18
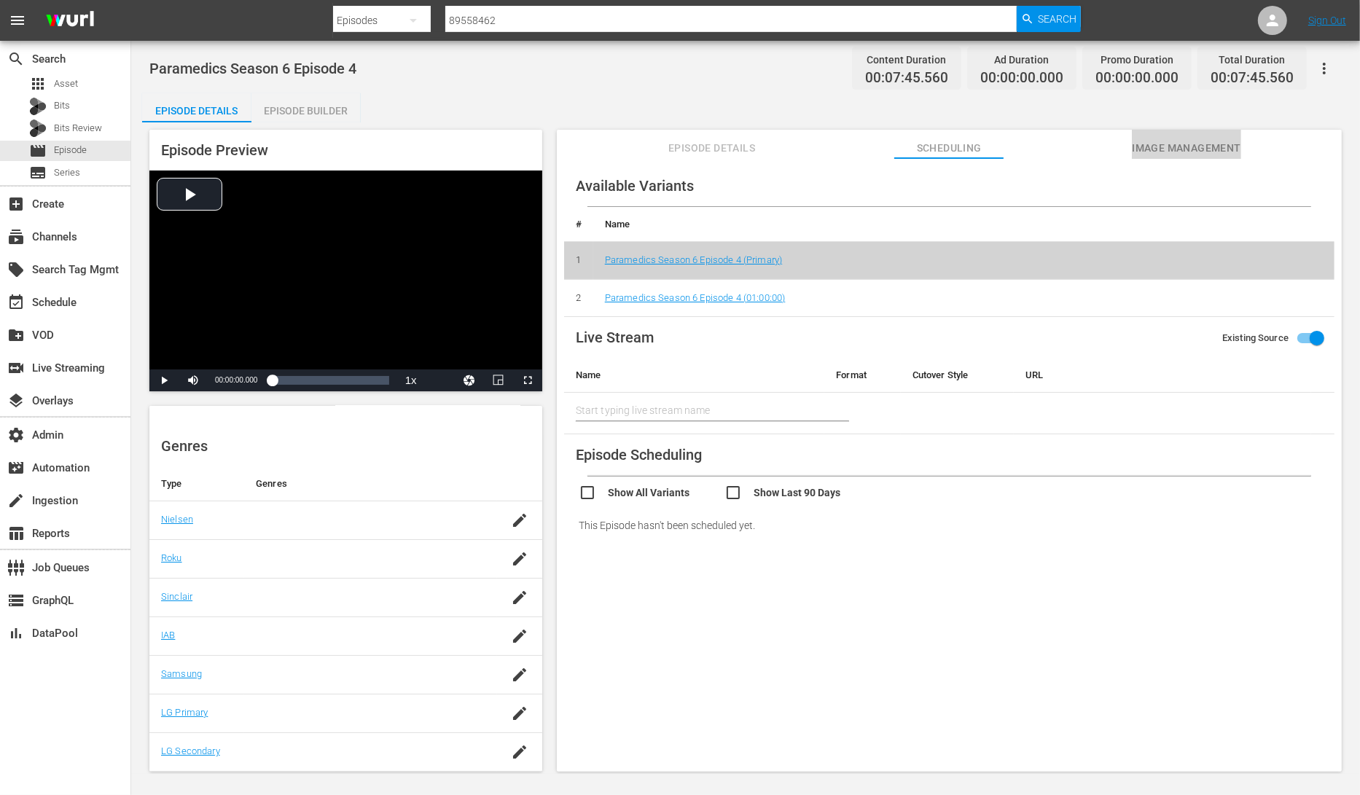
click at [1158, 146] on span "Image Management" at bounding box center [1186, 148] width 109 height 18
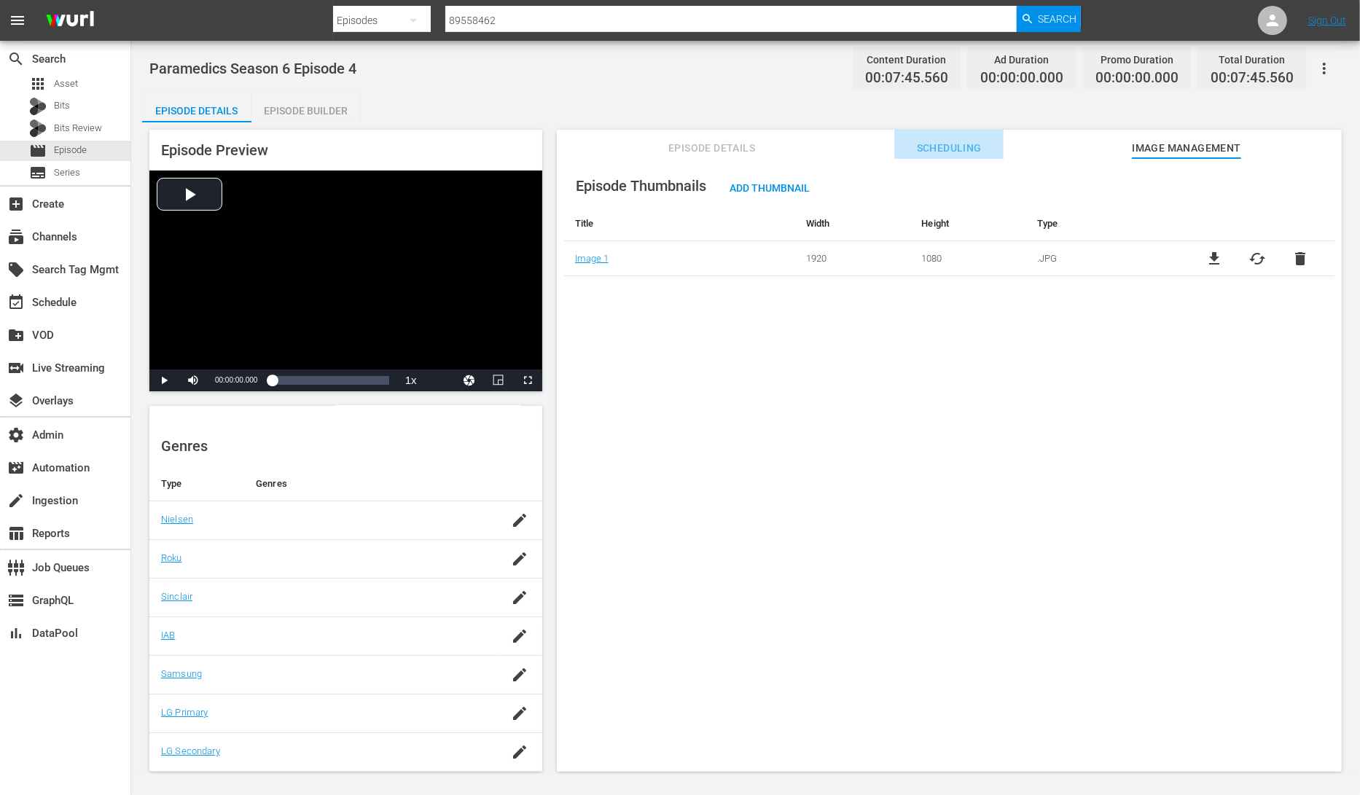
drag, startPoint x: 964, startPoint y: 144, endPoint x: 823, endPoint y: 147, distance: 140.7
click at [959, 144] on span "Scheduling" at bounding box center [948, 148] width 109 height 18
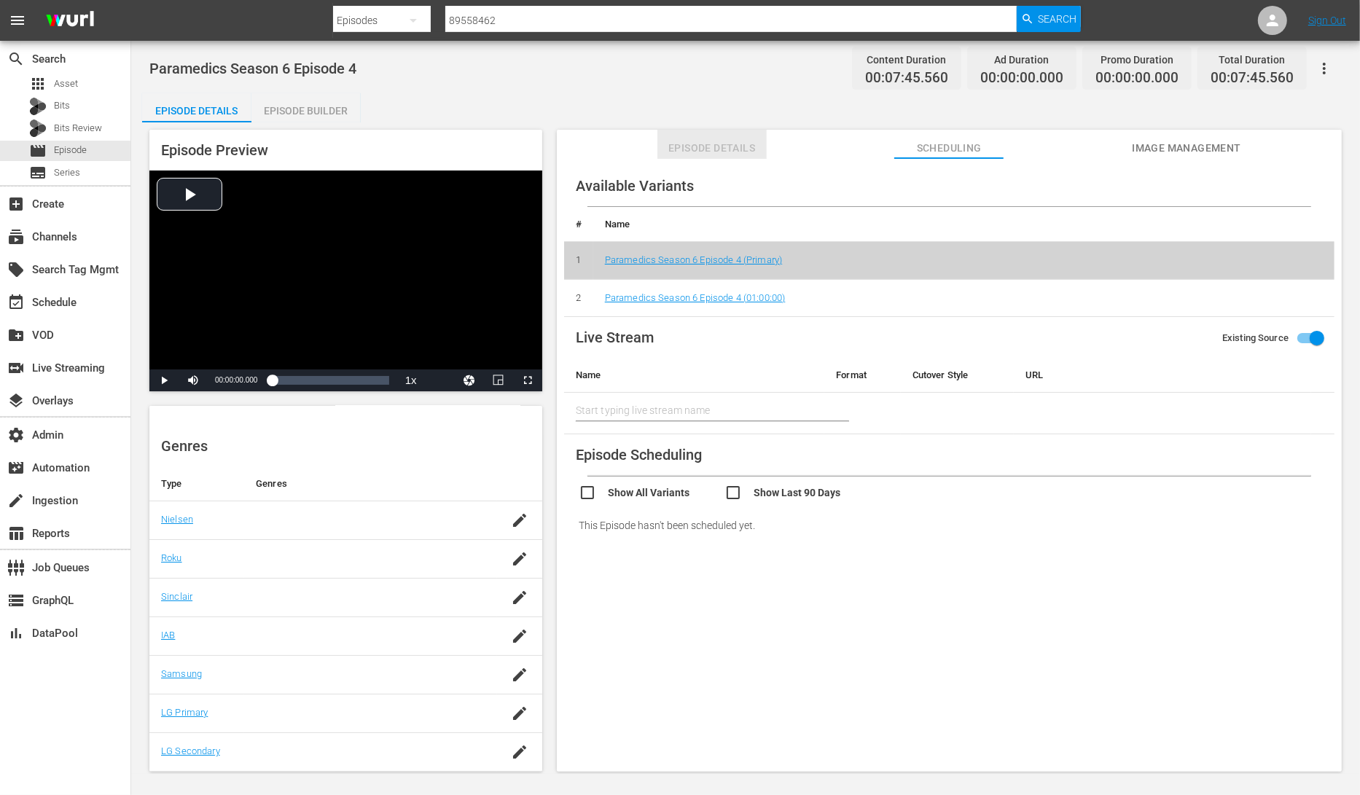
click at [748, 143] on span "Episode Details" at bounding box center [711, 148] width 109 height 18
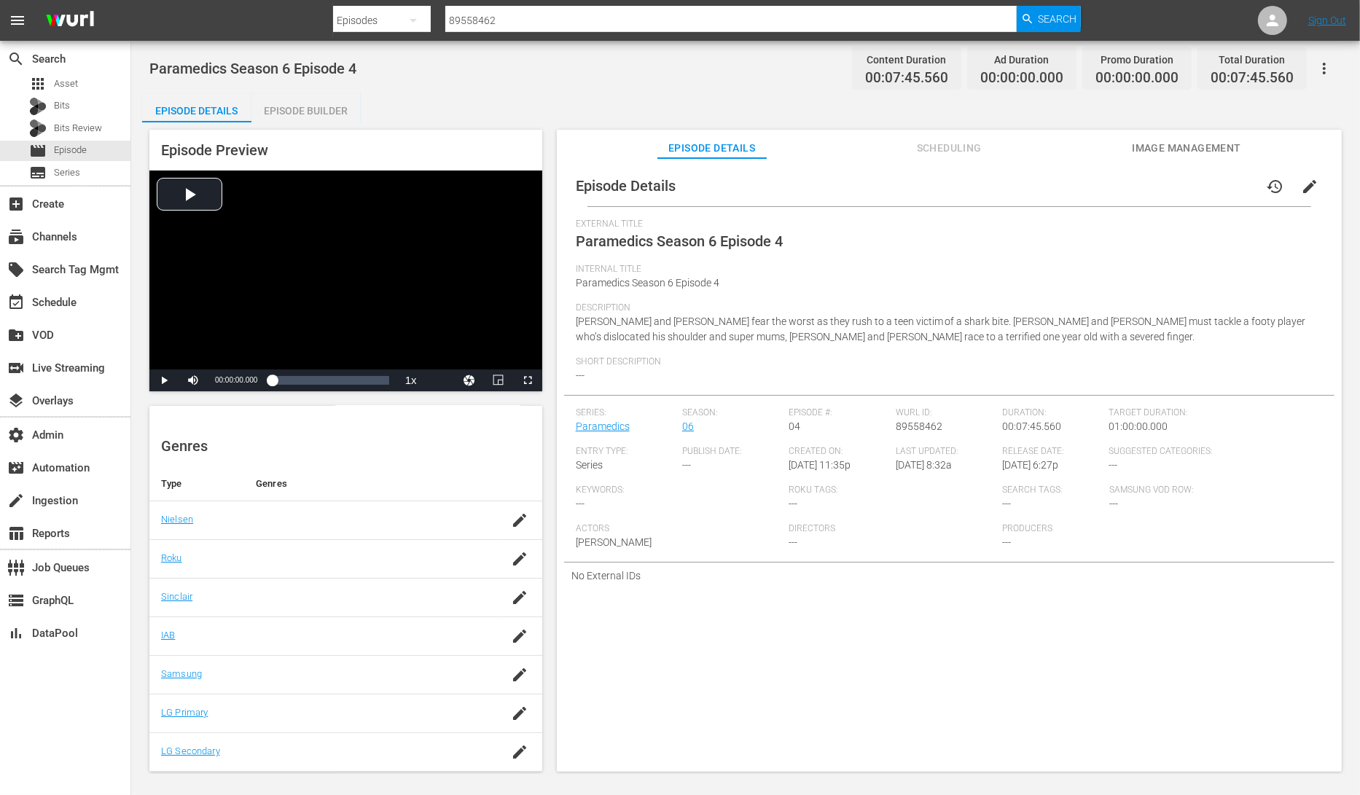
drag, startPoint x: 321, startPoint y: 113, endPoint x: 261, endPoint y: 113, distance: 59.8
click at [317, 113] on div "Episode Builder" at bounding box center [305, 110] width 109 height 35
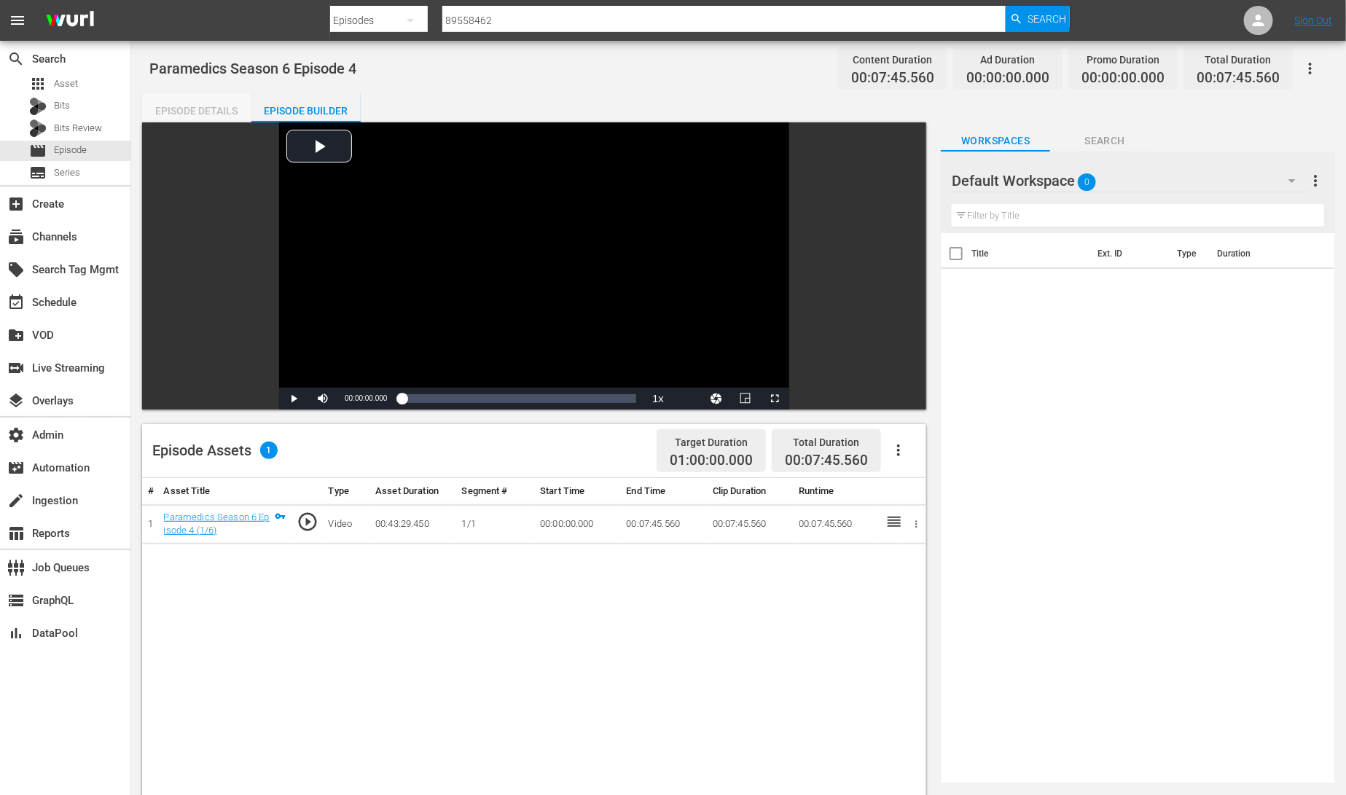
click at [196, 109] on div "Episode Details" at bounding box center [196, 110] width 109 height 35
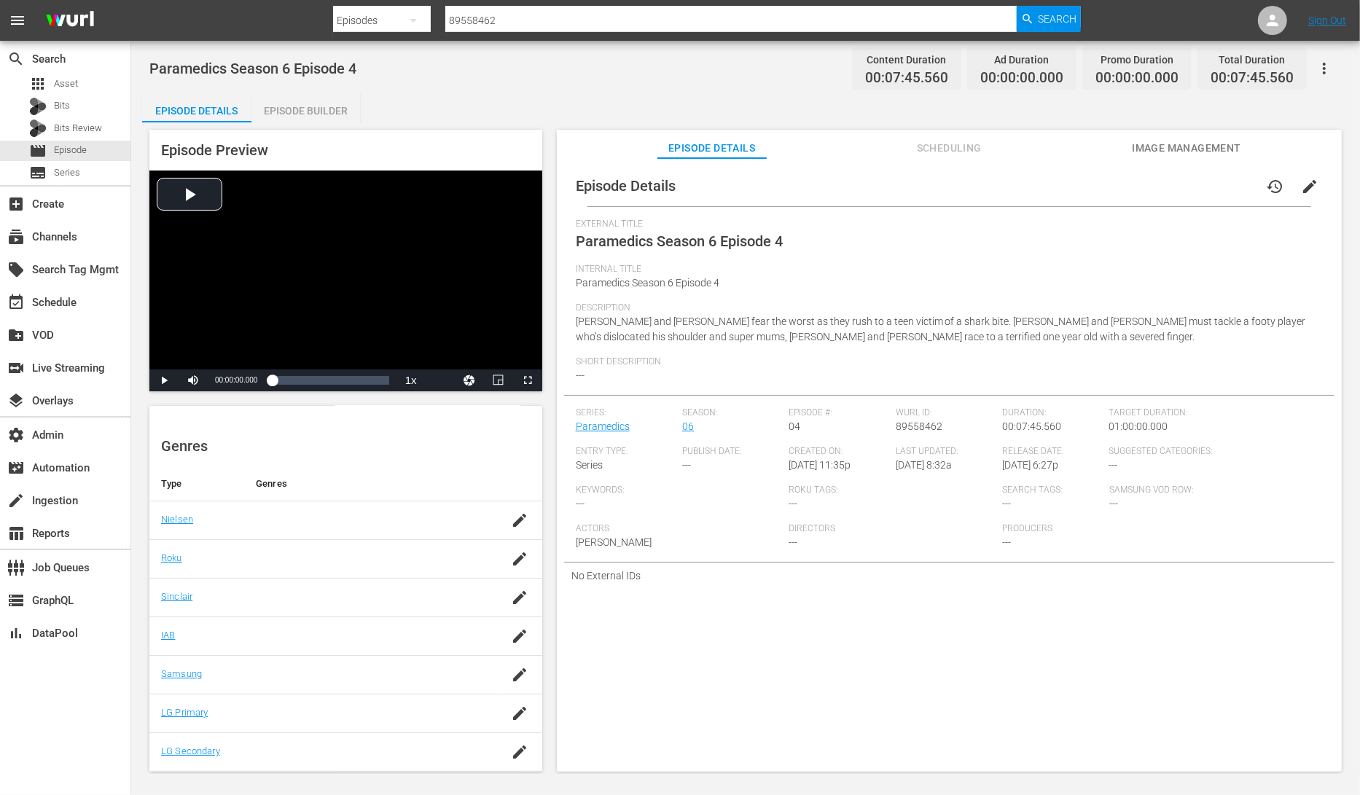
drag, startPoint x: 298, startPoint y: 109, endPoint x: 308, endPoint y: 111, distance: 9.6
click at [300, 110] on div "Episode Builder" at bounding box center [305, 110] width 109 height 35
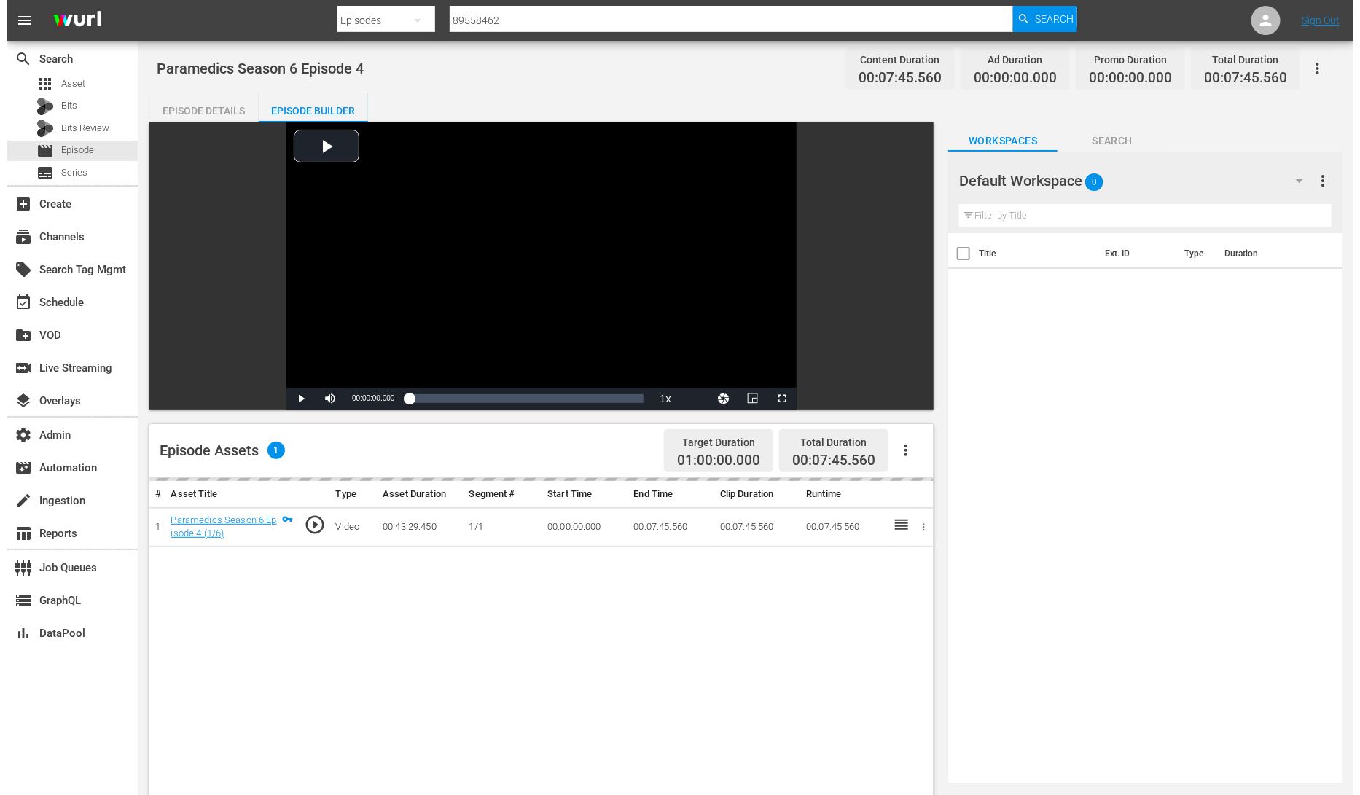
scroll to position [154, 0]
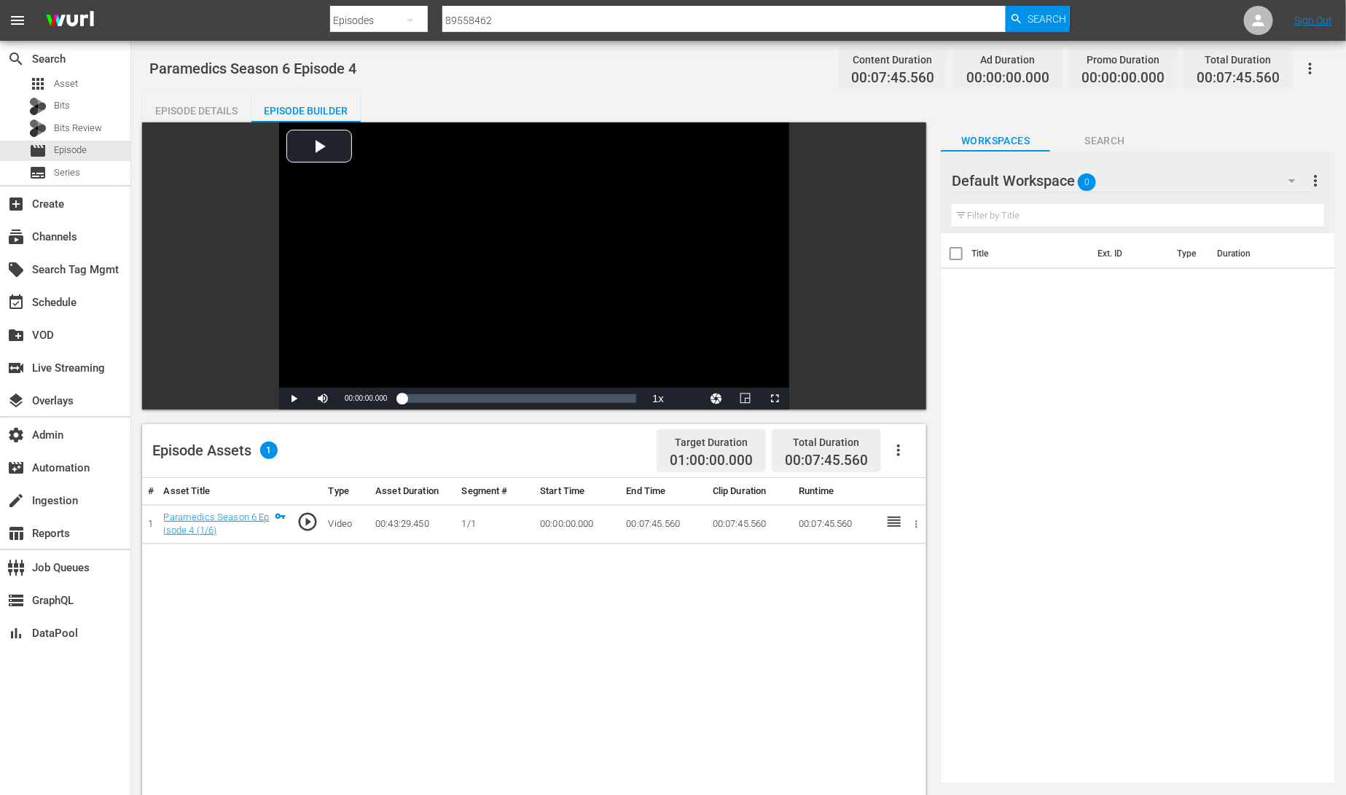
drag, startPoint x: 219, startPoint y: 101, endPoint x: 286, endPoint y: 104, distance: 66.4
click at [221, 102] on div "Episode Details" at bounding box center [196, 110] width 109 height 35
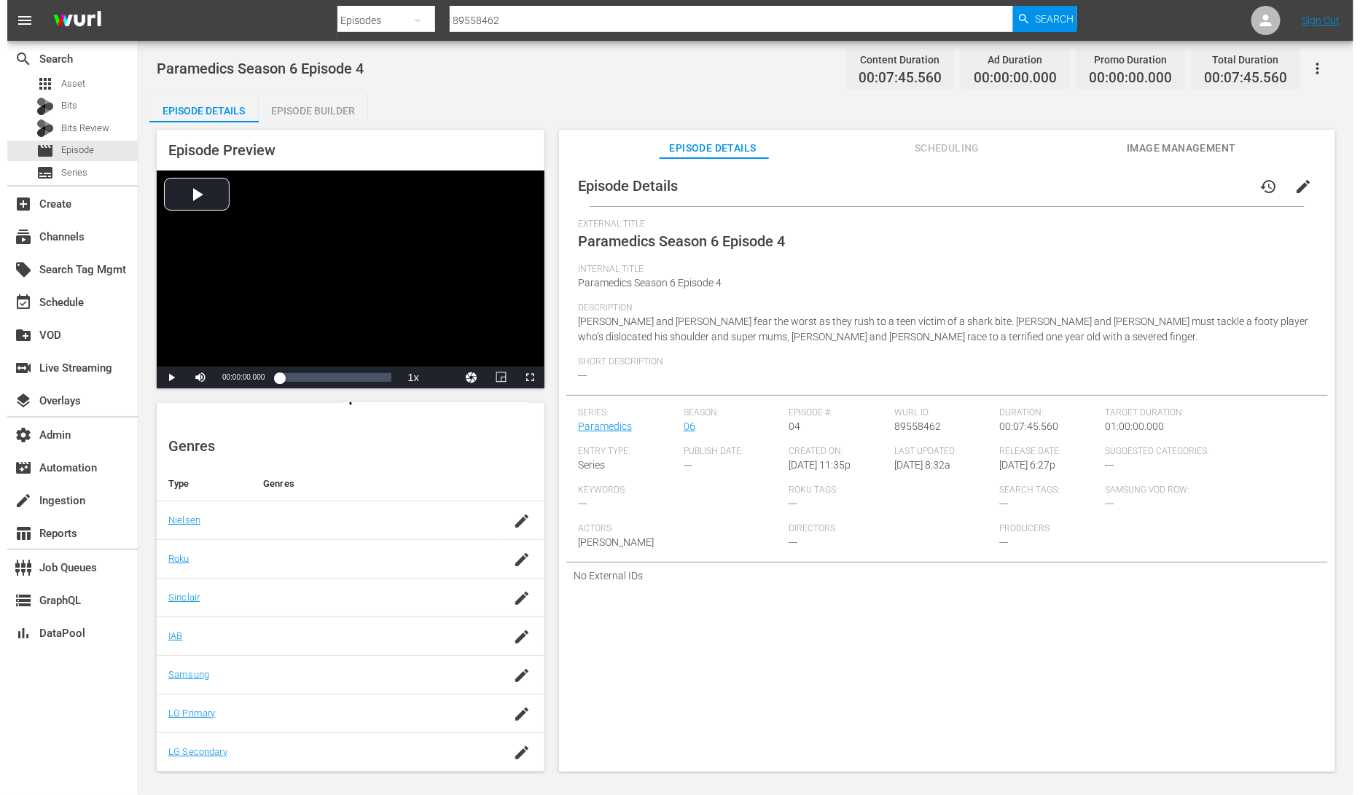
scroll to position [157, 0]
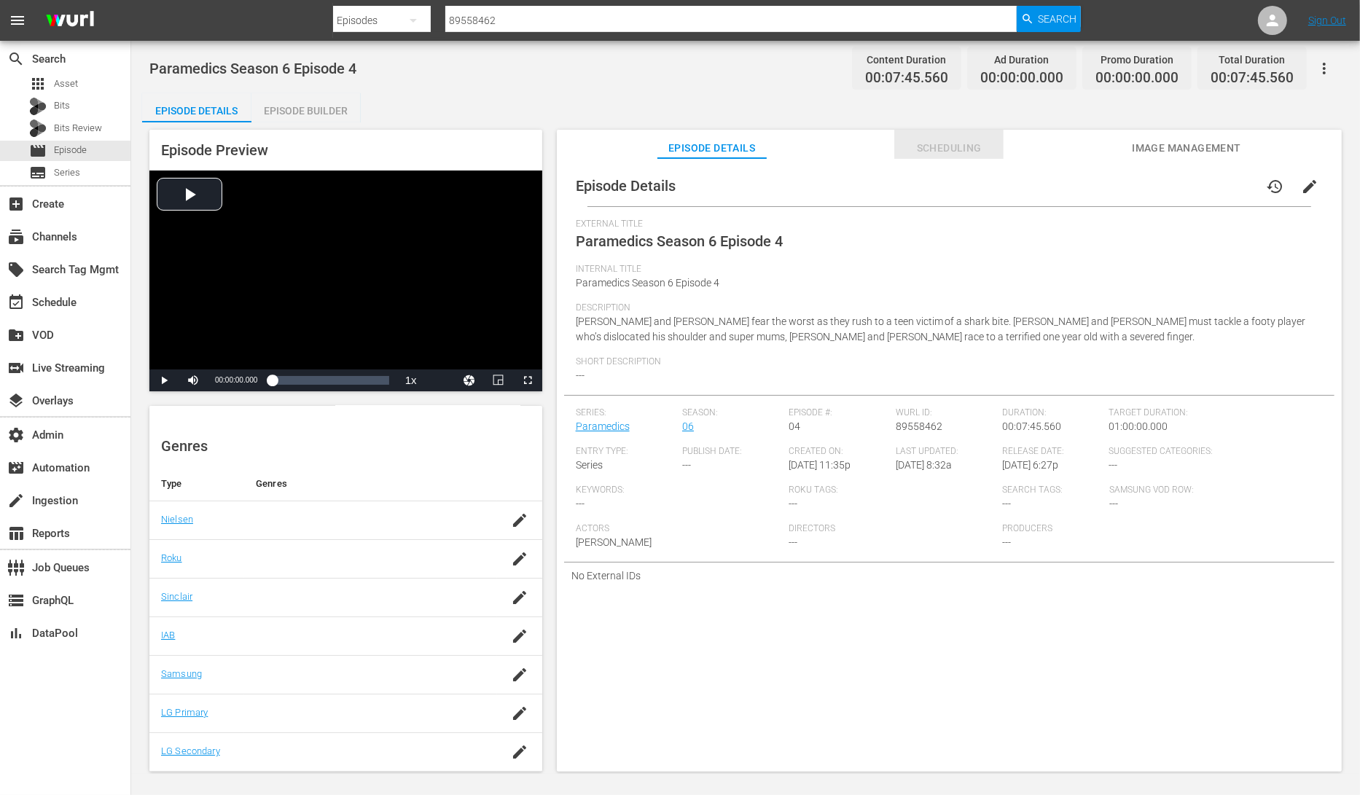
click at [937, 140] on span "Scheduling" at bounding box center [948, 148] width 109 height 18
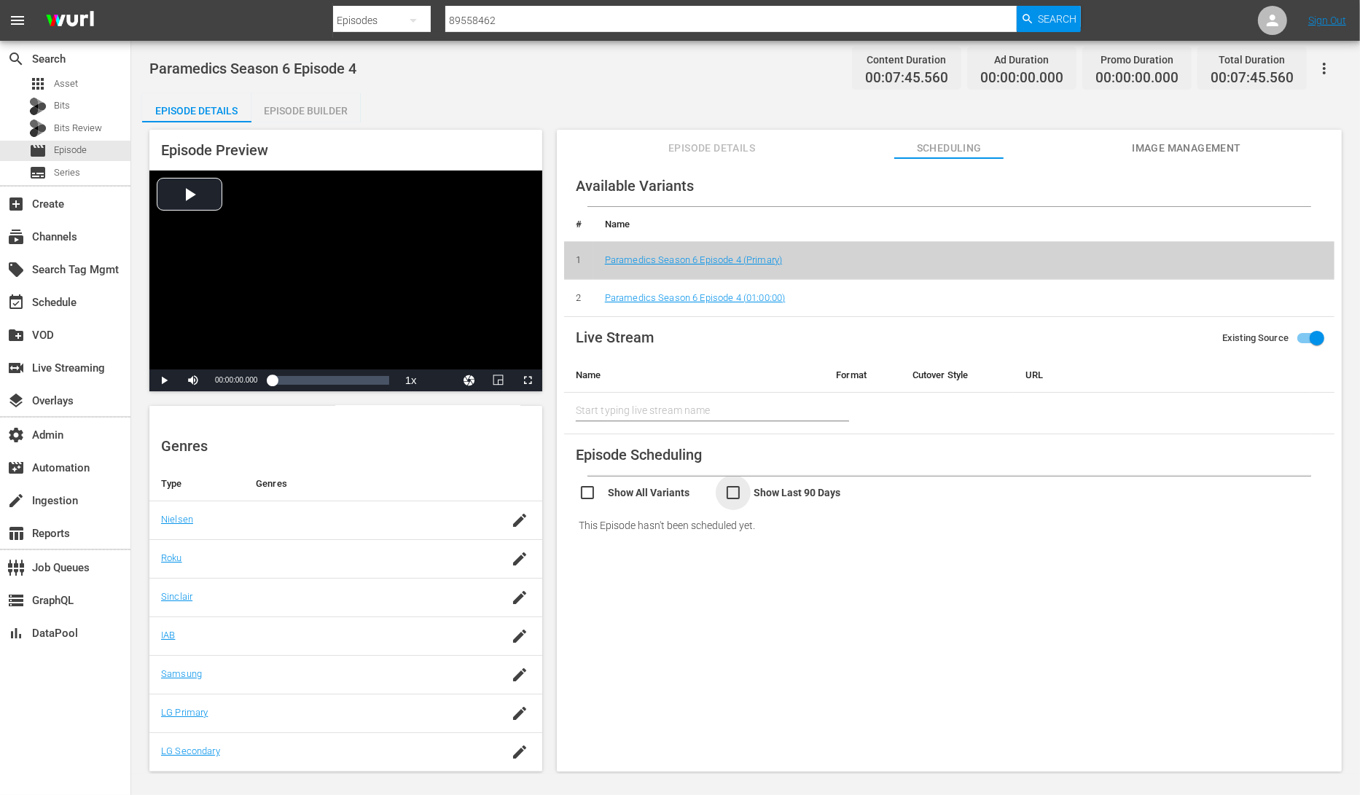
click at [737, 492] on input "checkbox" at bounding box center [797, 494] width 146 height 21
drag, startPoint x: 740, startPoint y: 492, endPoint x: 677, endPoint y: 494, distance: 62.7
click at [737, 491] on input "checkbox" at bounding box center [797, 494] width 146 height 21
checkbox input "false"
click at [590, 497] on input "checkbox" at bounding box center [652, 494] width 146 height 21
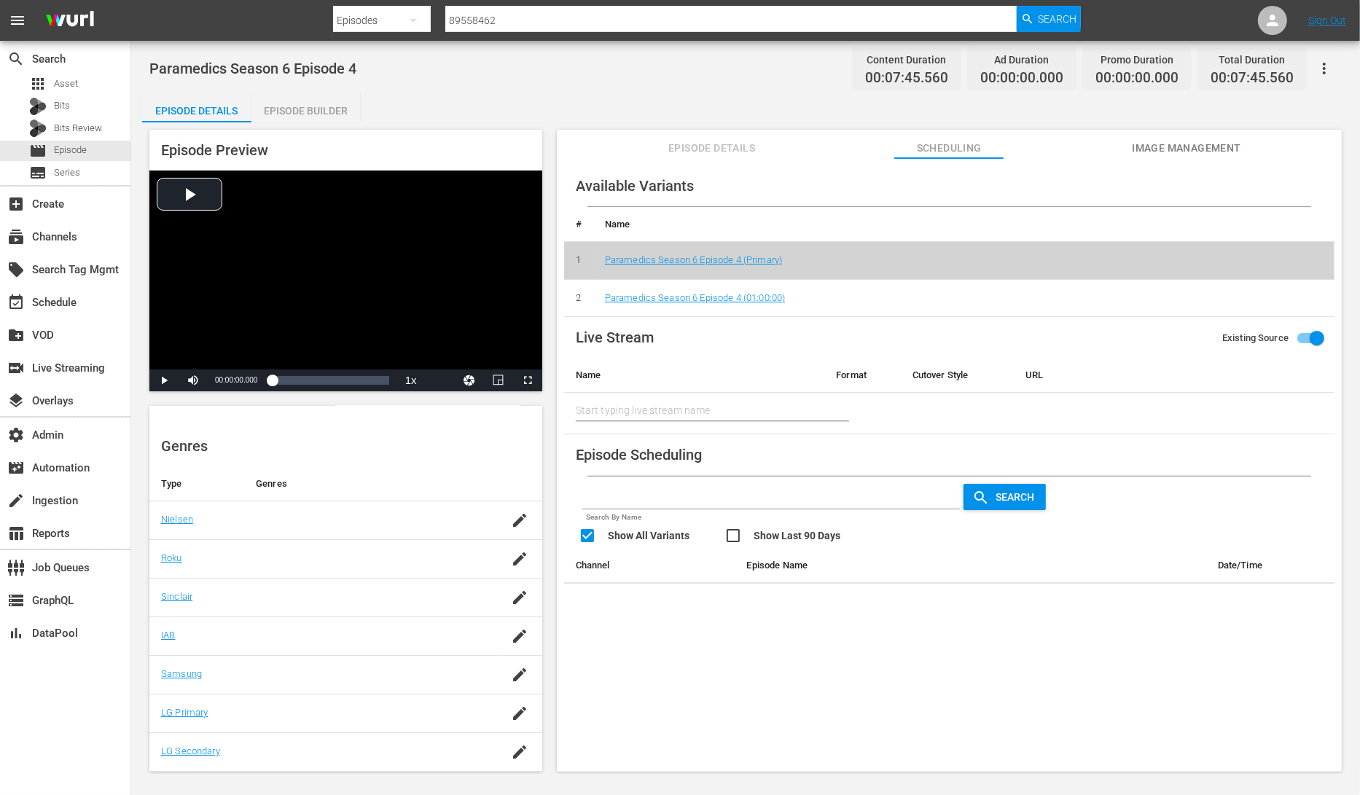
click at [588, 533] on input "checkbox" at bounding box center [652, 537] width 146 height 21
checkbox input "false"
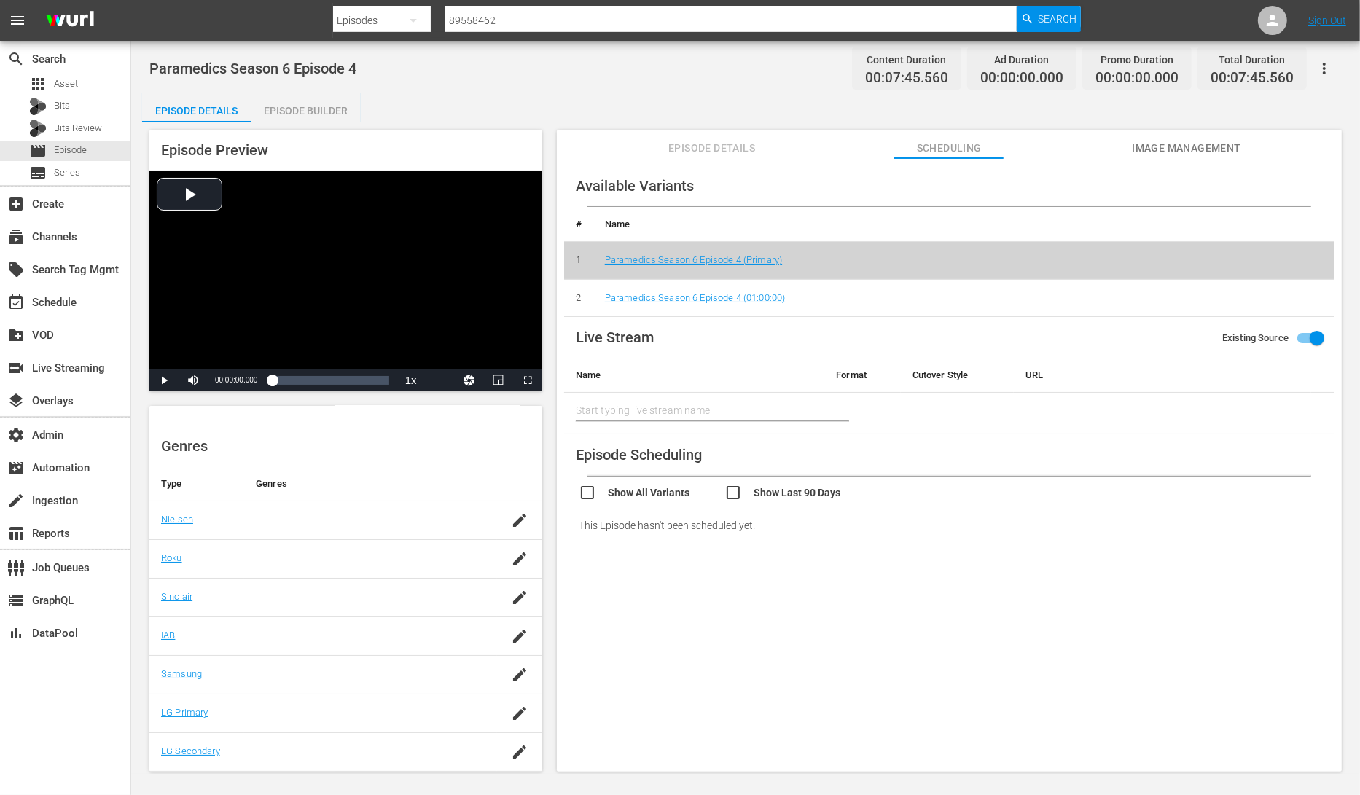
scroll to position [154, 0]
click at [192, 120] on div "Episode Details Episode Builder Episode Preview Video Player is loading. Play V…" at bounding box center [745, 438] width 1207 height 690
click at [200, 111] on div "Episode Details" at bounding box center [196, 110] width 109 height 35
drag, startPoint x: 216, startPoint y: 106, endPoint x: 303, endPoint y: 106, distance: 86.7
click at [216, 106] on div "Episode Details" at bounding box center [196, 110] width 109 height 35
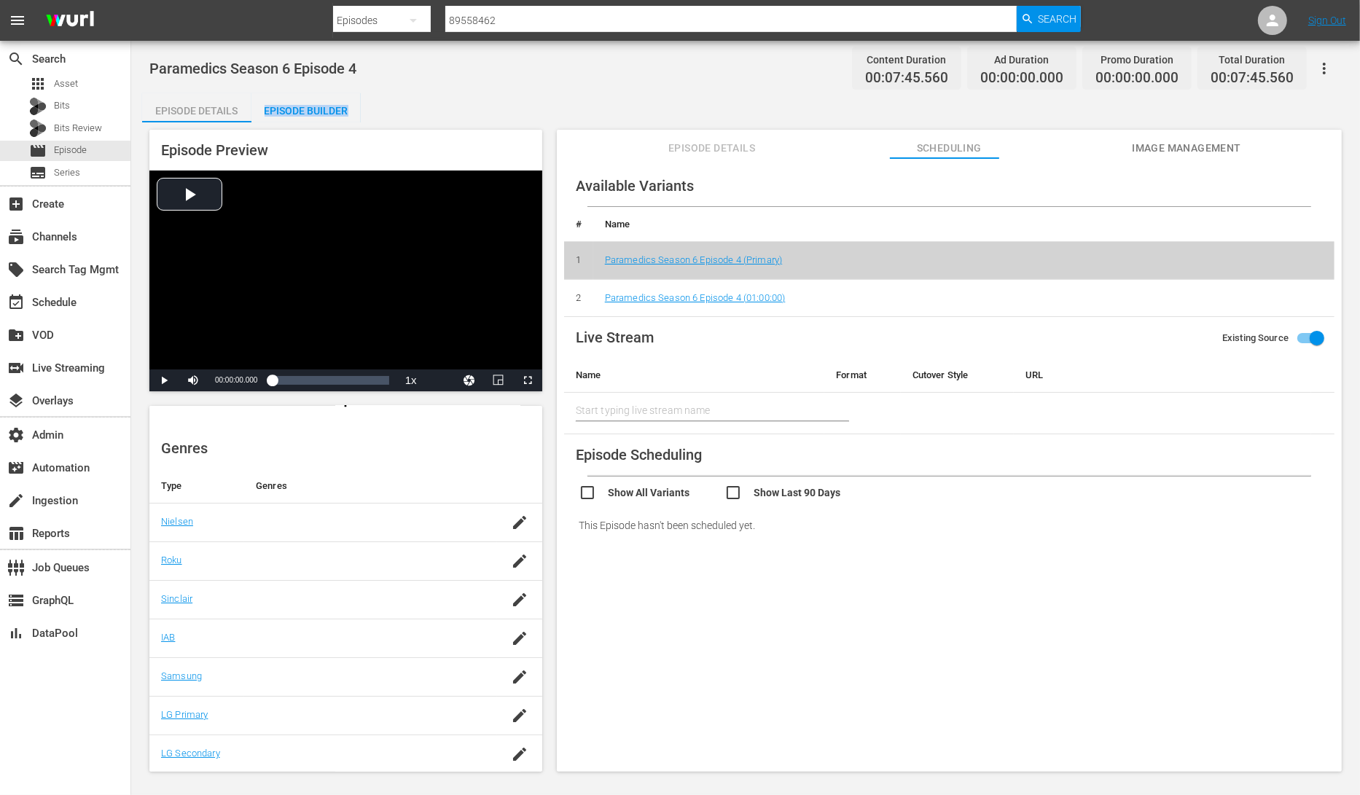
click at [306, 106] on div "Episode Builder" at bounding box center [305, 110] width 109 height 35
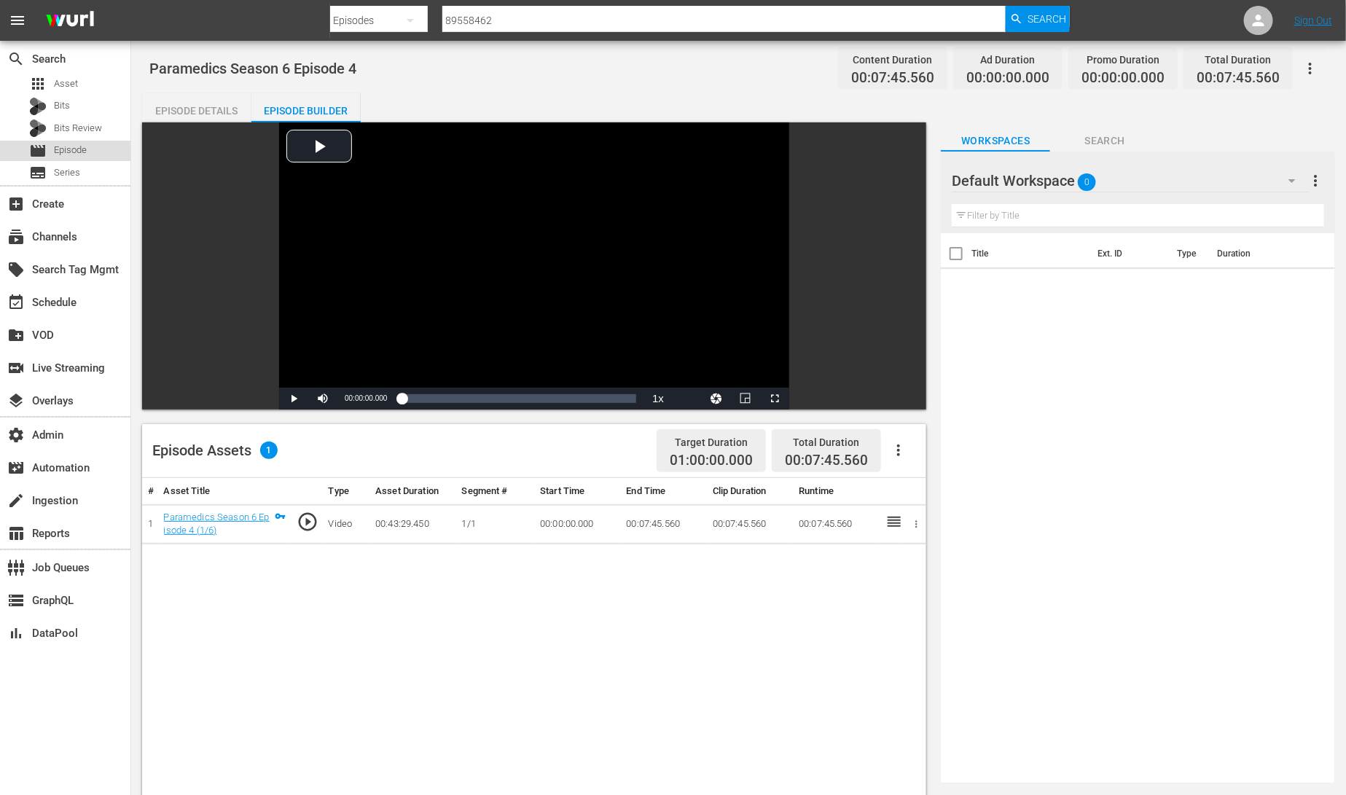
click at [93, 147] on div "movie Episode" at bounding box center [65, 151] width 130 height 20
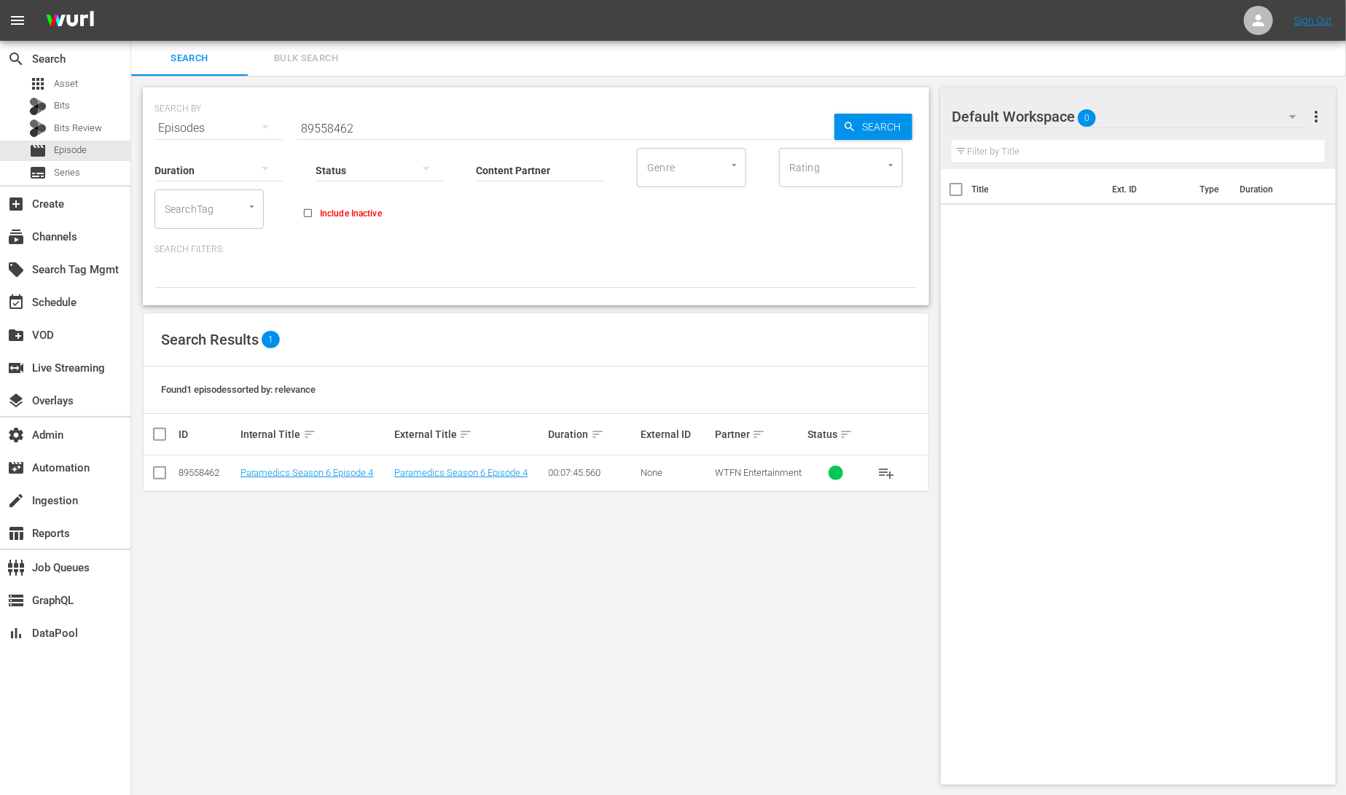
click at [165, 471] on input "checkbox" at bounding box center [159, 475] width 17 height 17
checkbox input "true"
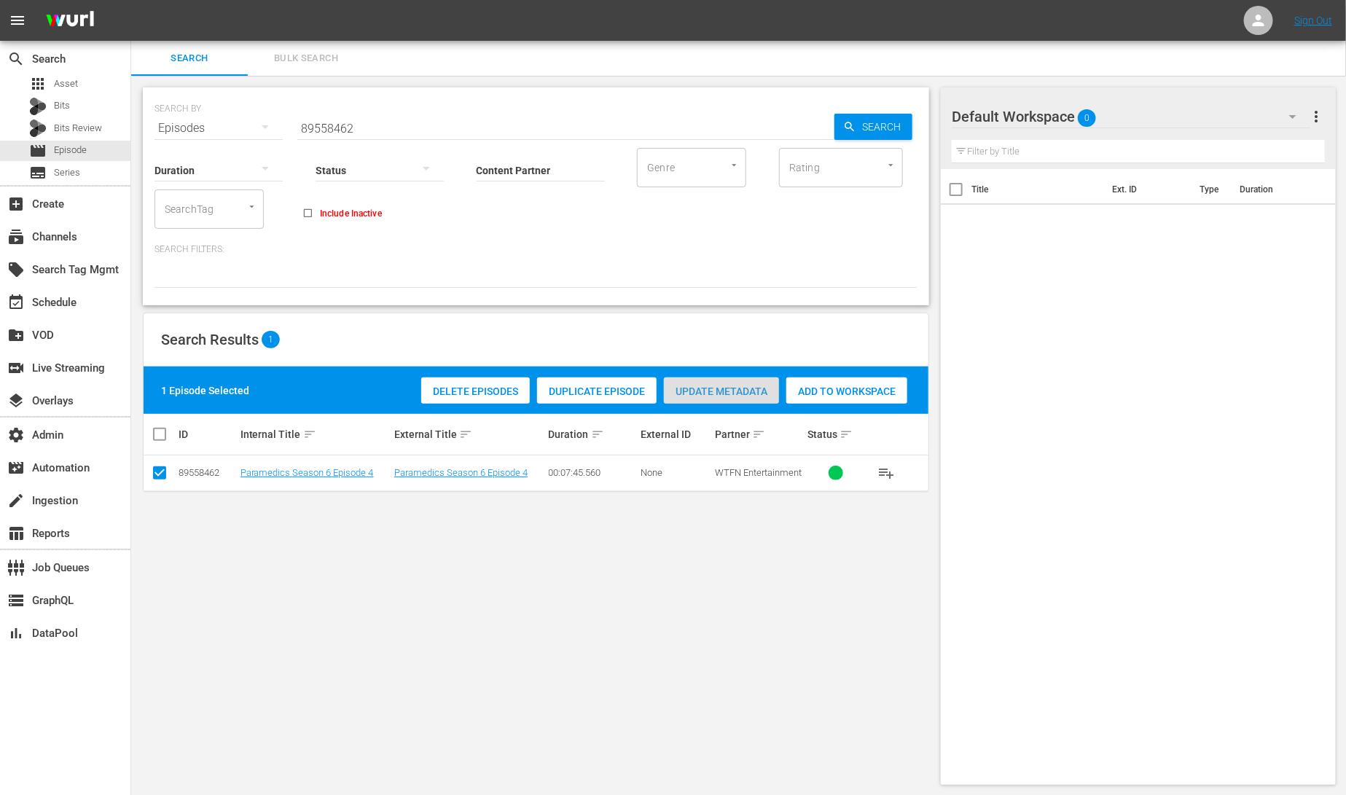
click at [717, 392] on span "Update Metadata" at bounding box center [721, 392] width 115 height 12
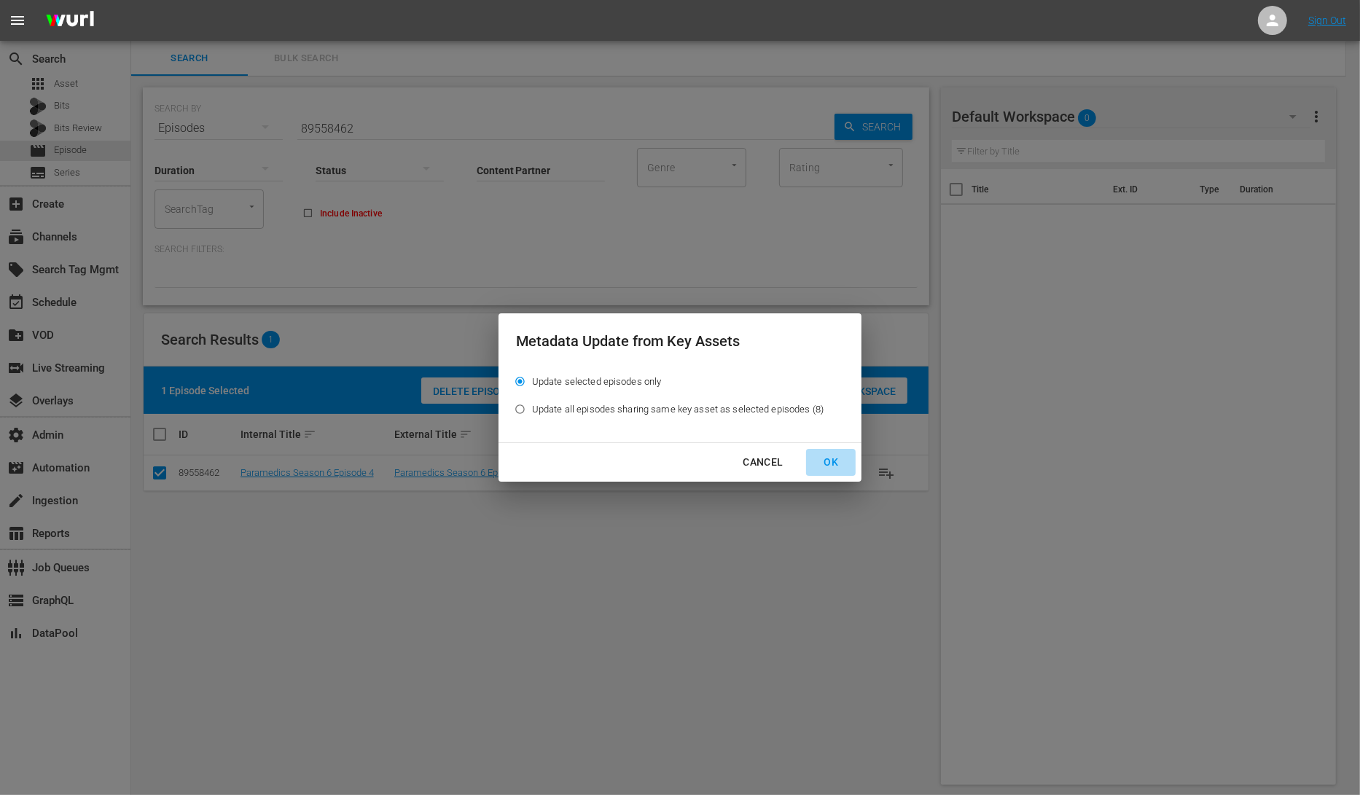
click at [828, 460] on div "OK" at bounding box center [831, 462] width 38 height 18
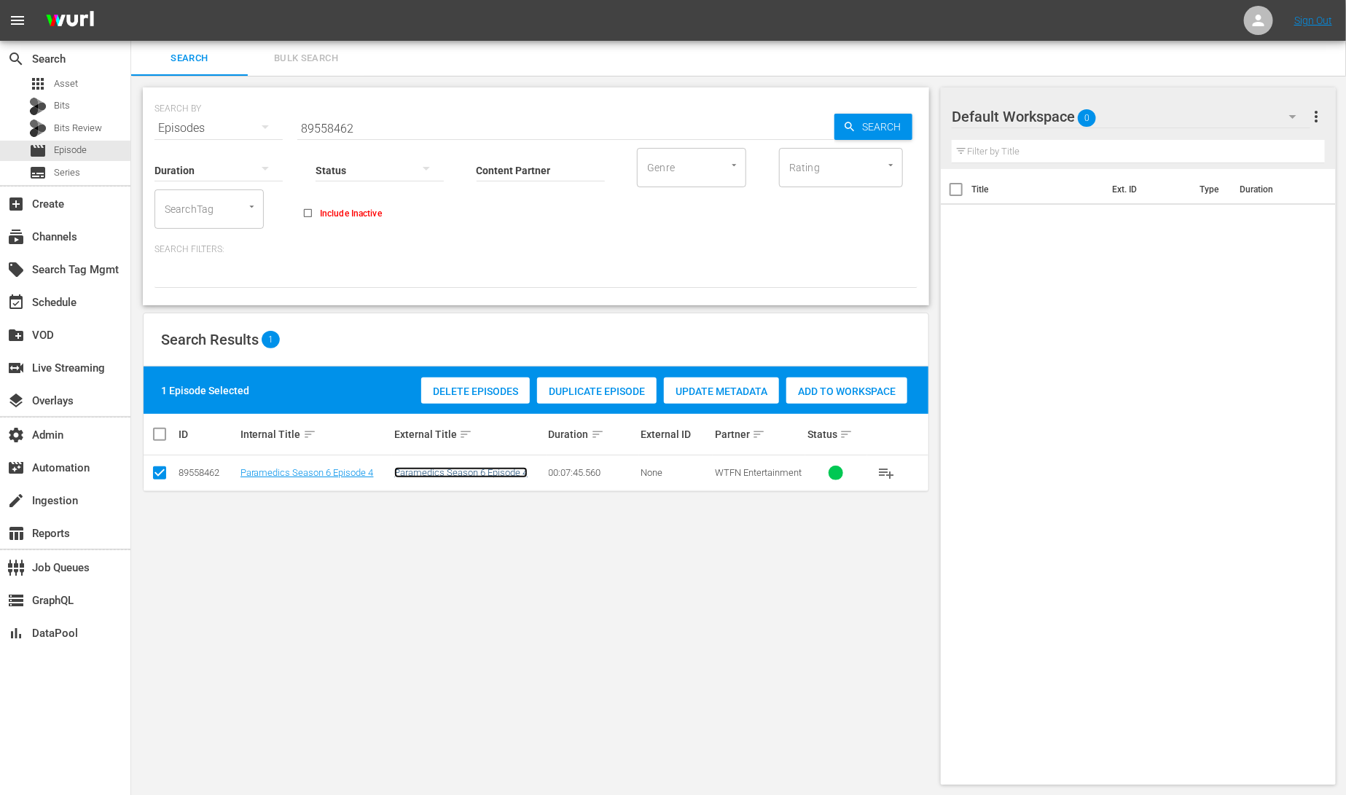
click at [431, 475] on link "Paramedics Season 6 Episode 4" at bounding box center [460, 472] width 133 height 11
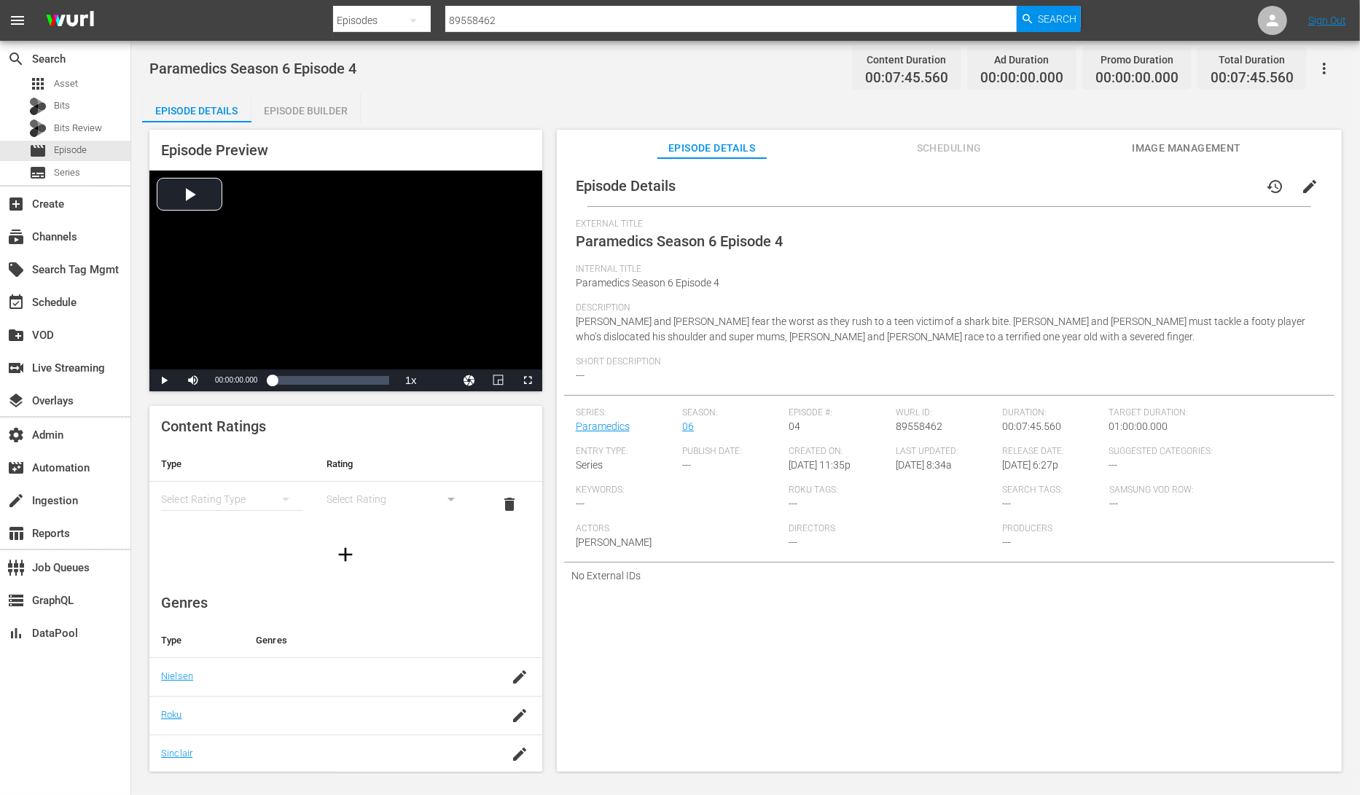
click at [302, 106] on div "Episode Builder" at bounding box center [305, 110] width 109 height 35
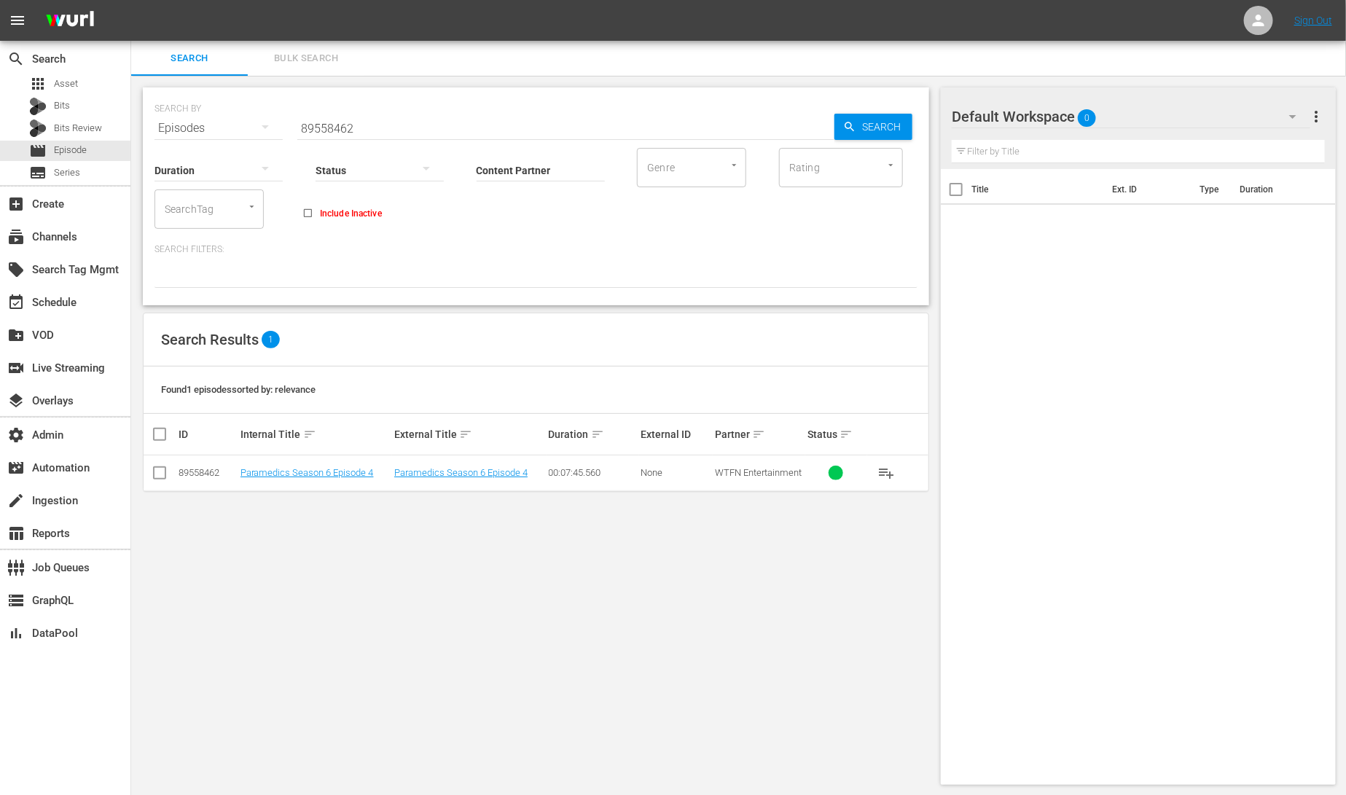
drag, startPoint x: 163, startPoint y: 477, endPoint x: 213, endPoint y: 466, distance: 51.3
click at [163, 477] on input "checkbox" at bounding box center [159, 475] width 17 height 17
checkbox input "true"
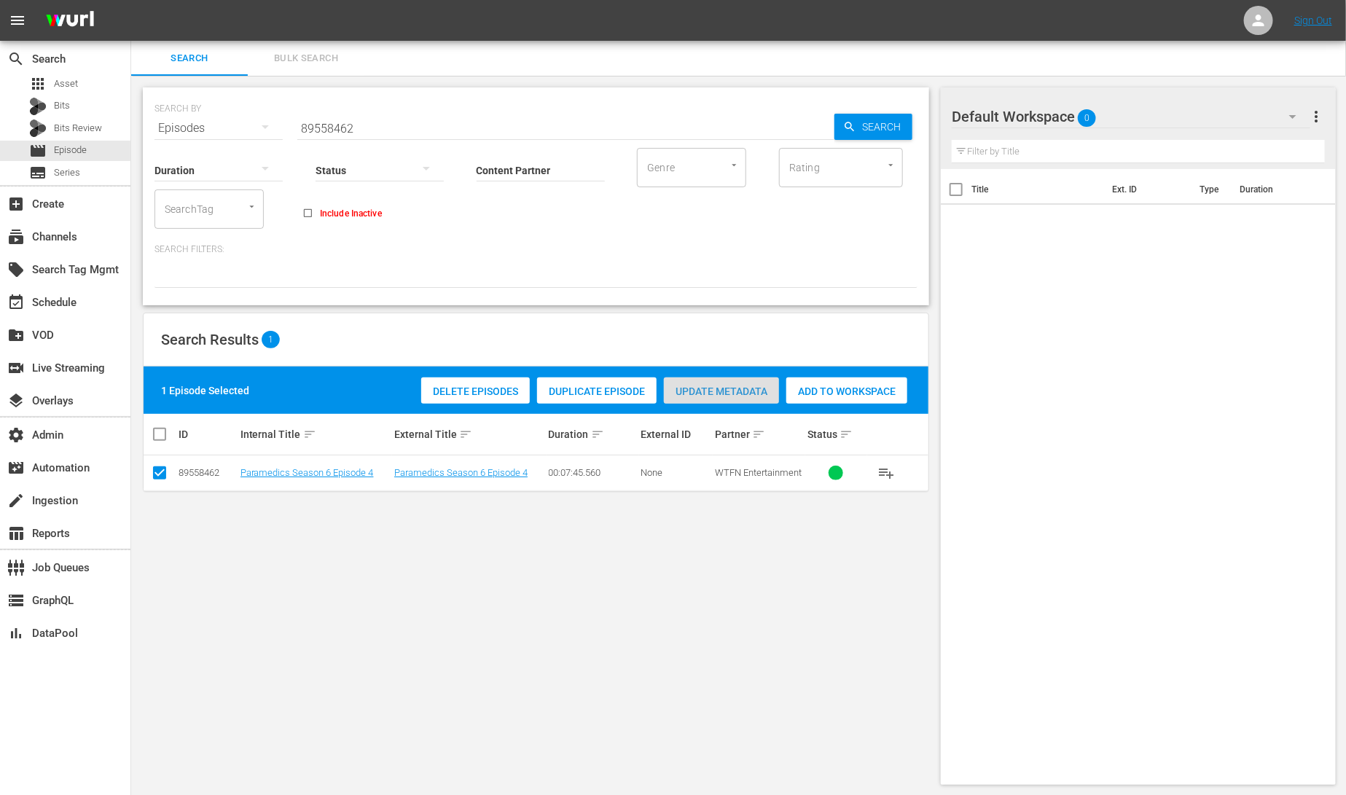
click at [696, 396] on div "Update Metadata" at bounding box center [721, 391] width 115 height 28
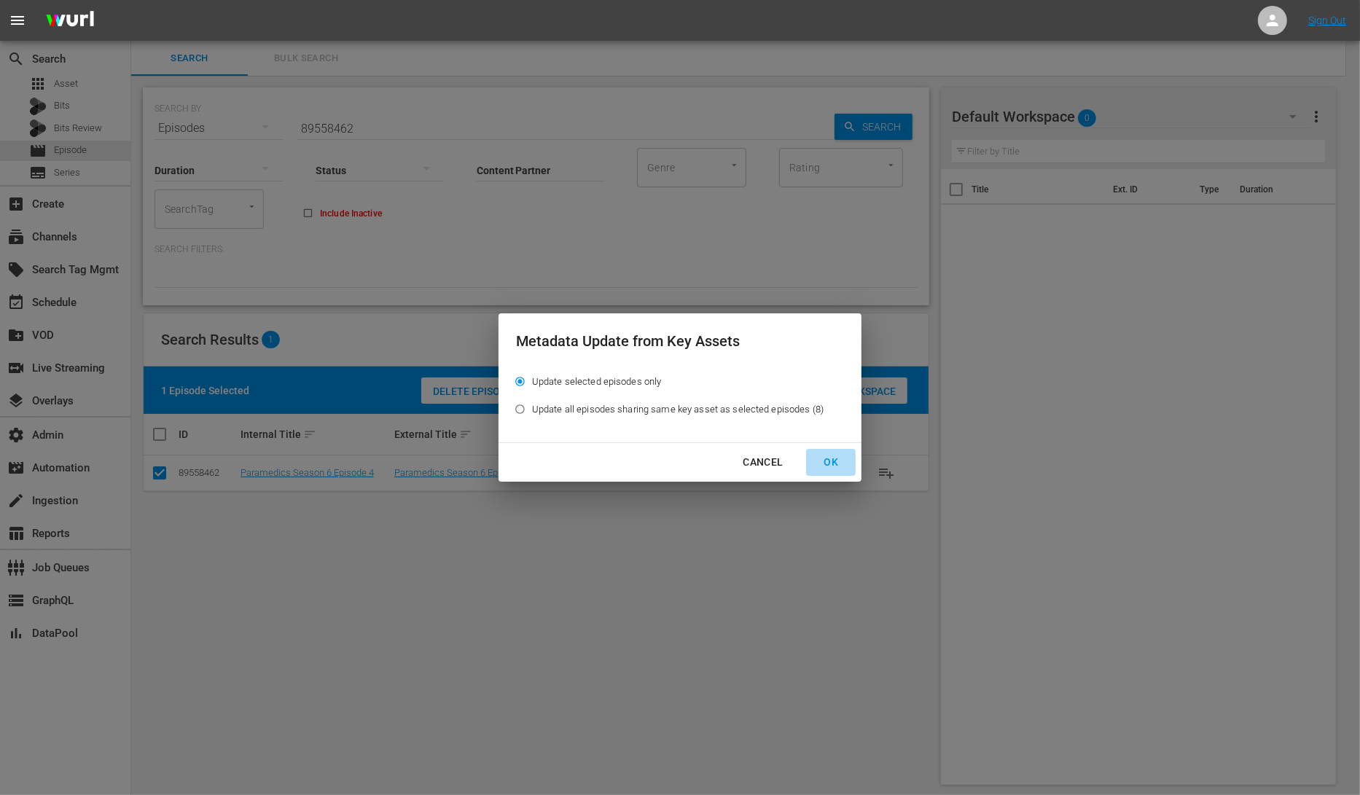
click at [830, 462] on div "OK" at bounding box center [831, 462] width 38 height 18
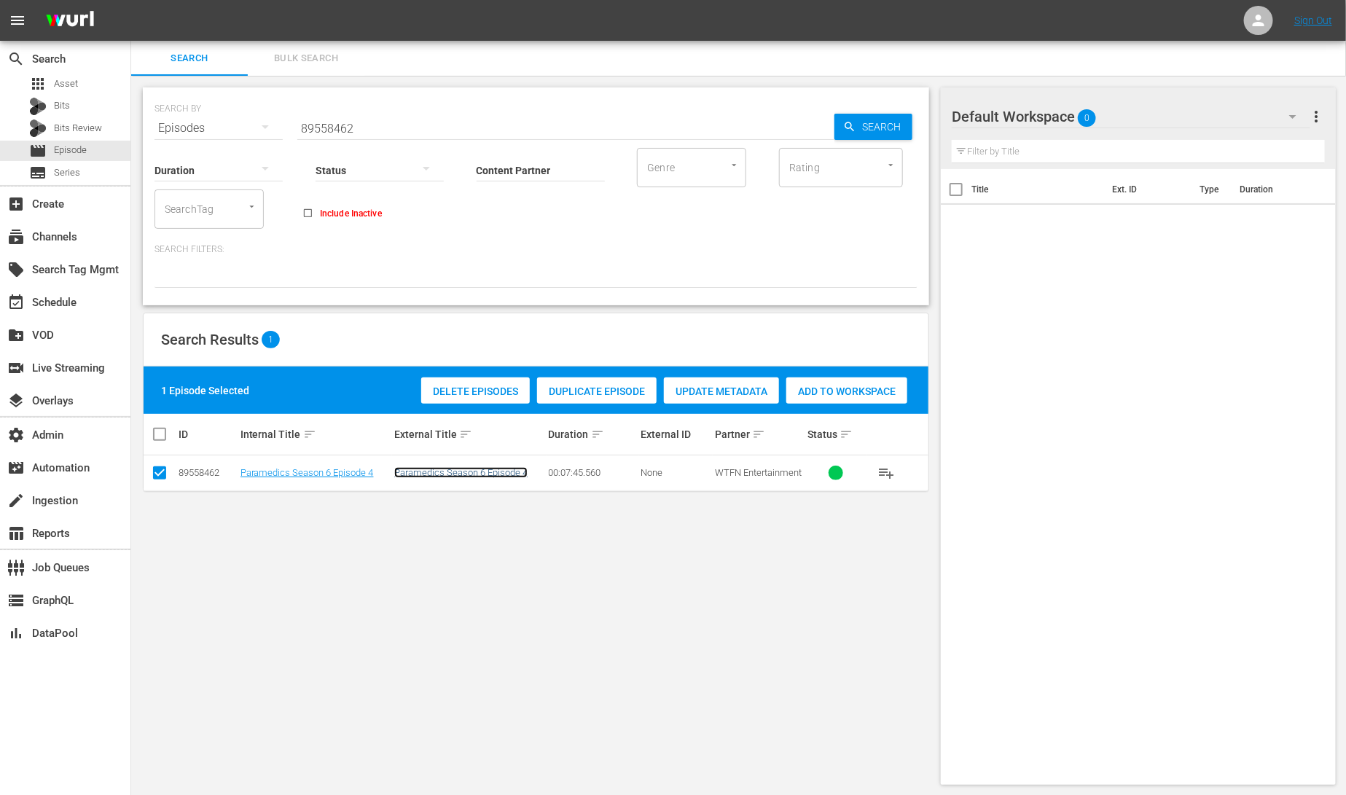
click at [520, 473] on link "Paramedics Season 6 Episode 4" at bounding box center [460, 472] width 133 height 11
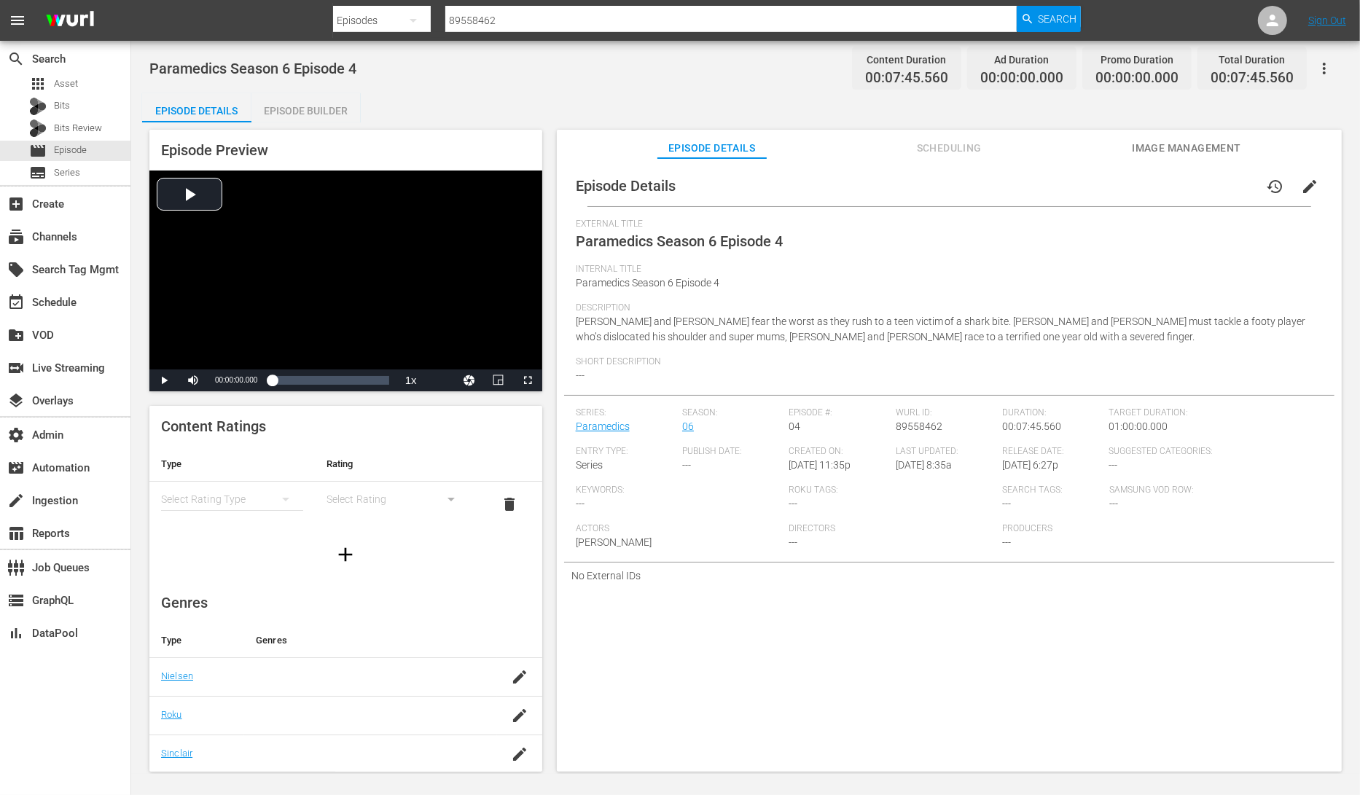
click at [619, 238] on span "Paramedics Season 6 Episode 4" at bounding box center [679, 240] width 207 height 17
click at [618, 238] on span "Paramedics Season 6 Episode 4" at bounding box center [679, 240] width 207 height 17
click at [631, 241] on span "Paramedics Season 6 Episode 4" at bounding box center [679, 240] width 207 height 17
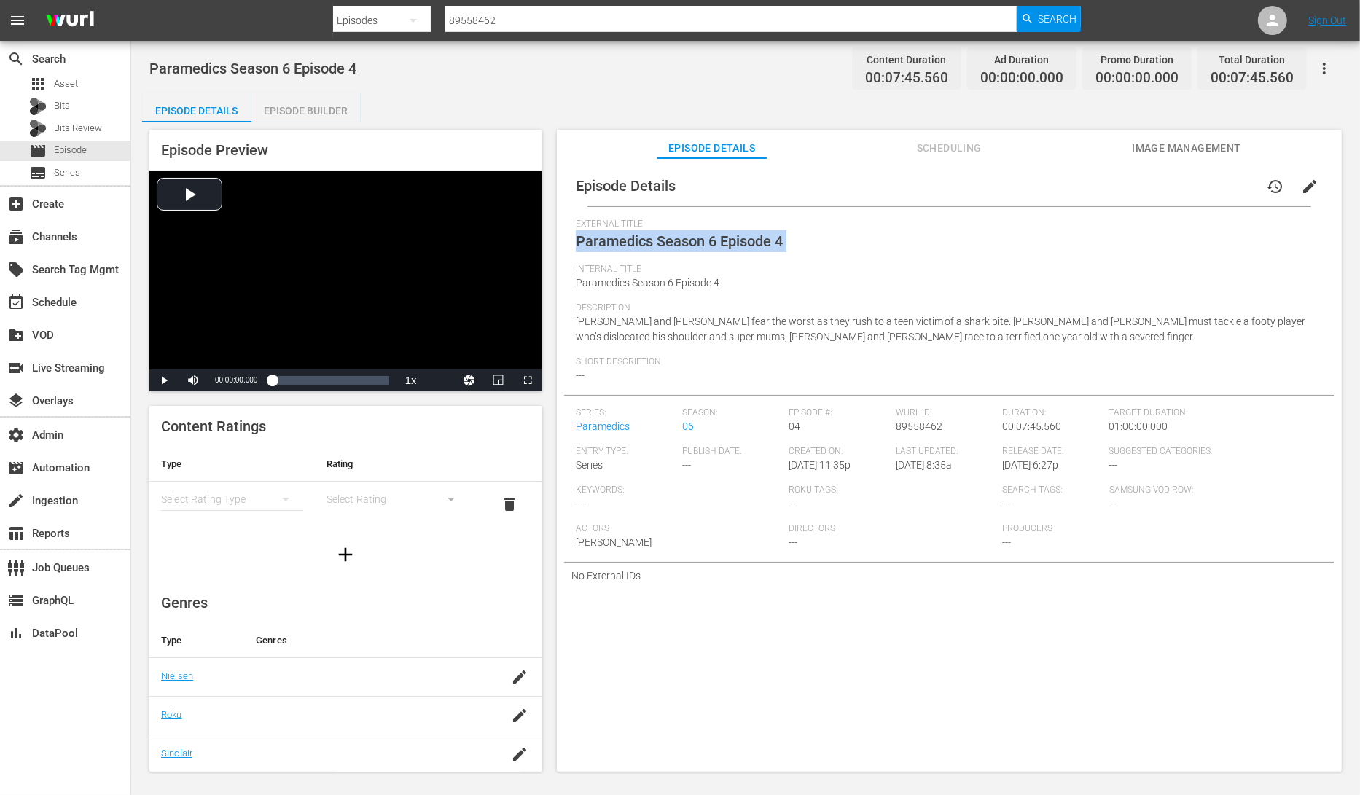
click at [631, 241] on span "Paramedics Season 6 Episode 4" at bounding box center [679, 240] width 207 height 17
copy span "Paramedics Season 6 Episode 4"
click at [56, 81] on span "Asset" at bounding box center [66, 84] width 24 height 15
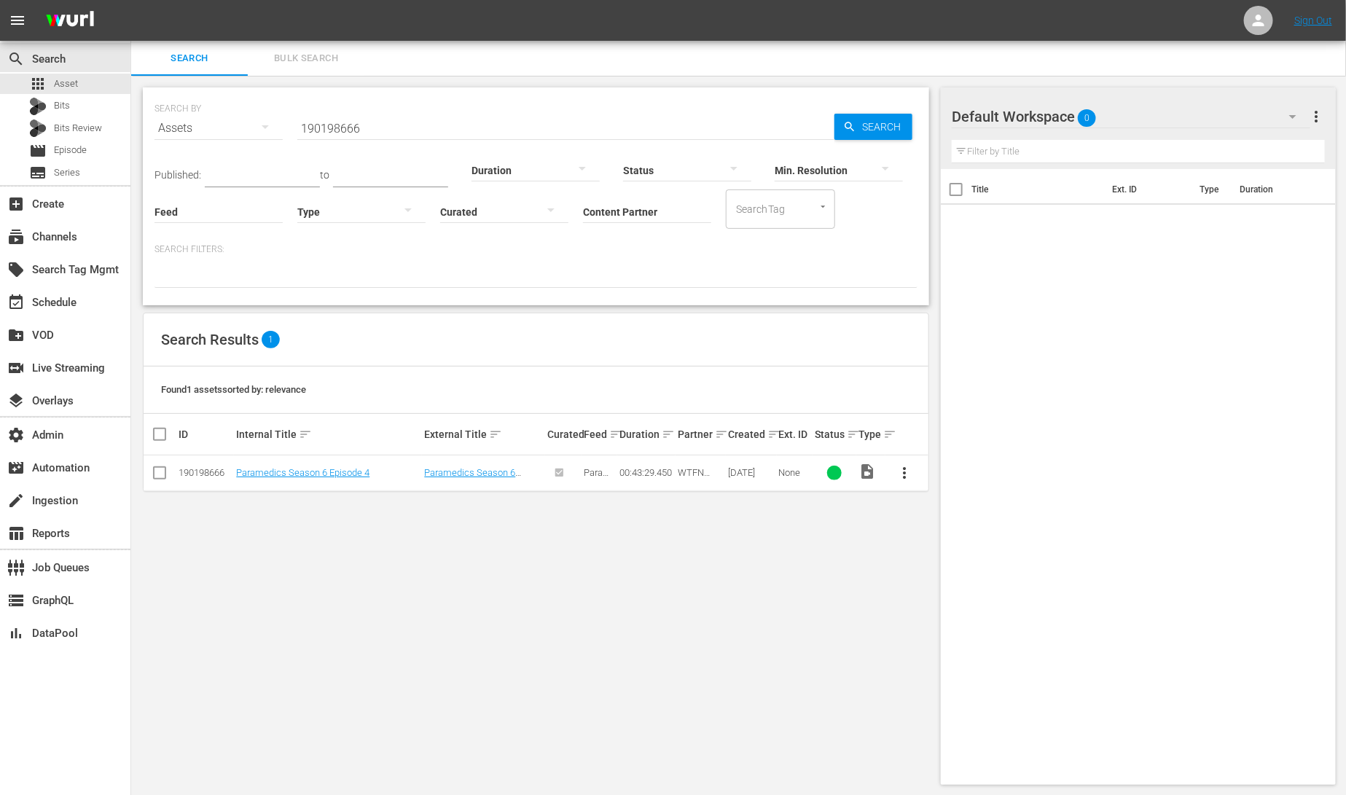
click at [381, 122] on input "190198666" at bounding box center [565, 128] width 537 height 35
paste input "Paramedics Season 6 Episode 4"
type input "Paramedics Season 6 Episode 4"
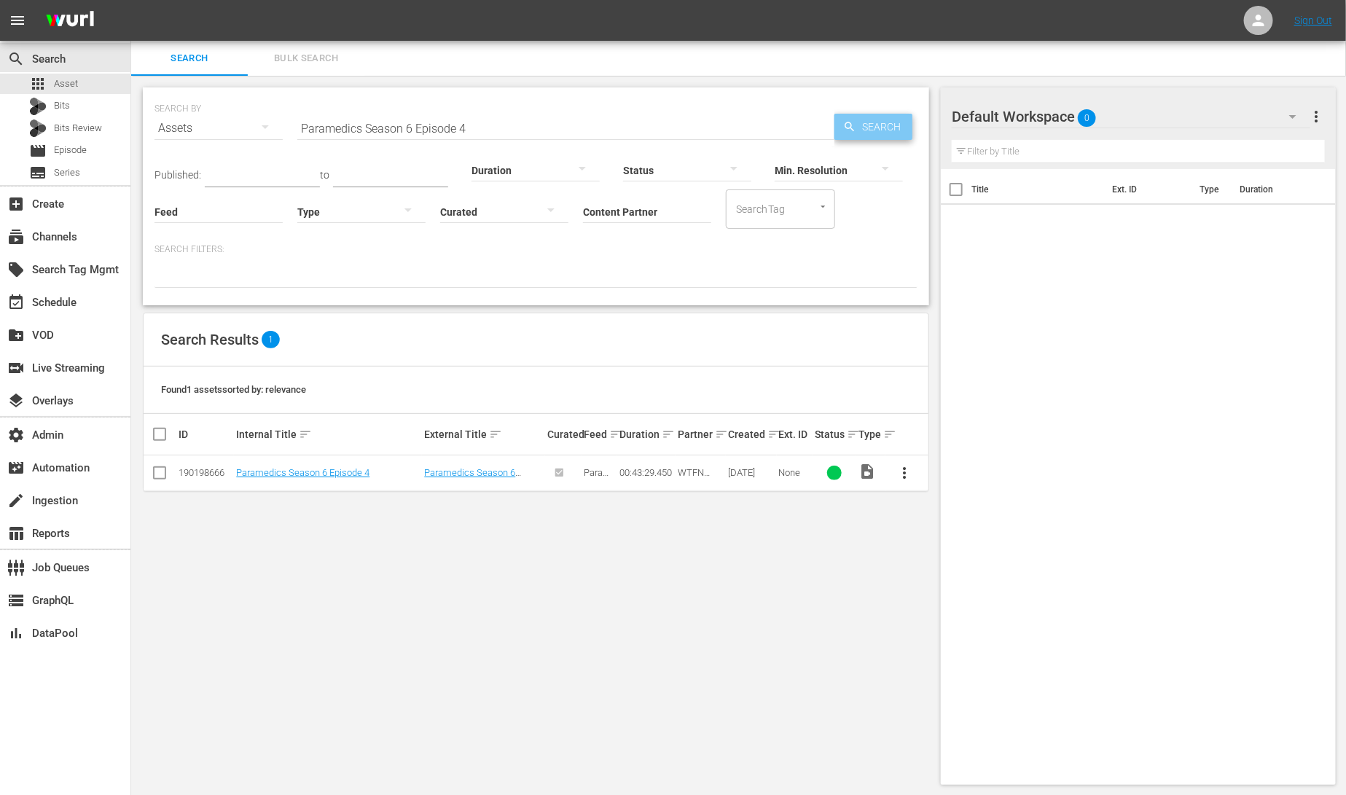
click at [877, 122] on span "Search" at bounding box center [884, 127] width 56 height 26
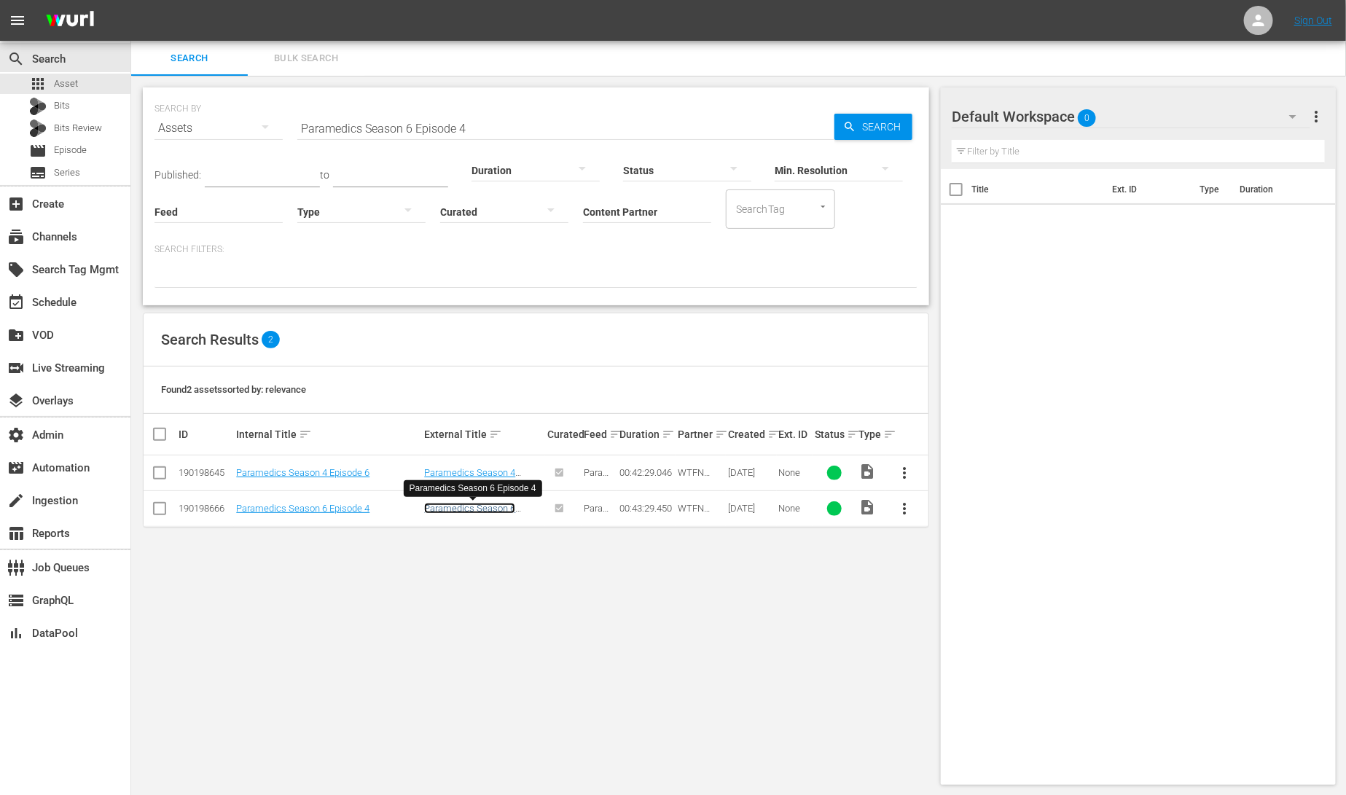
click at [500, 509] on link "Paramedics Season 6 Episode 4" at bounding box center [469, 514] width 91 height 22
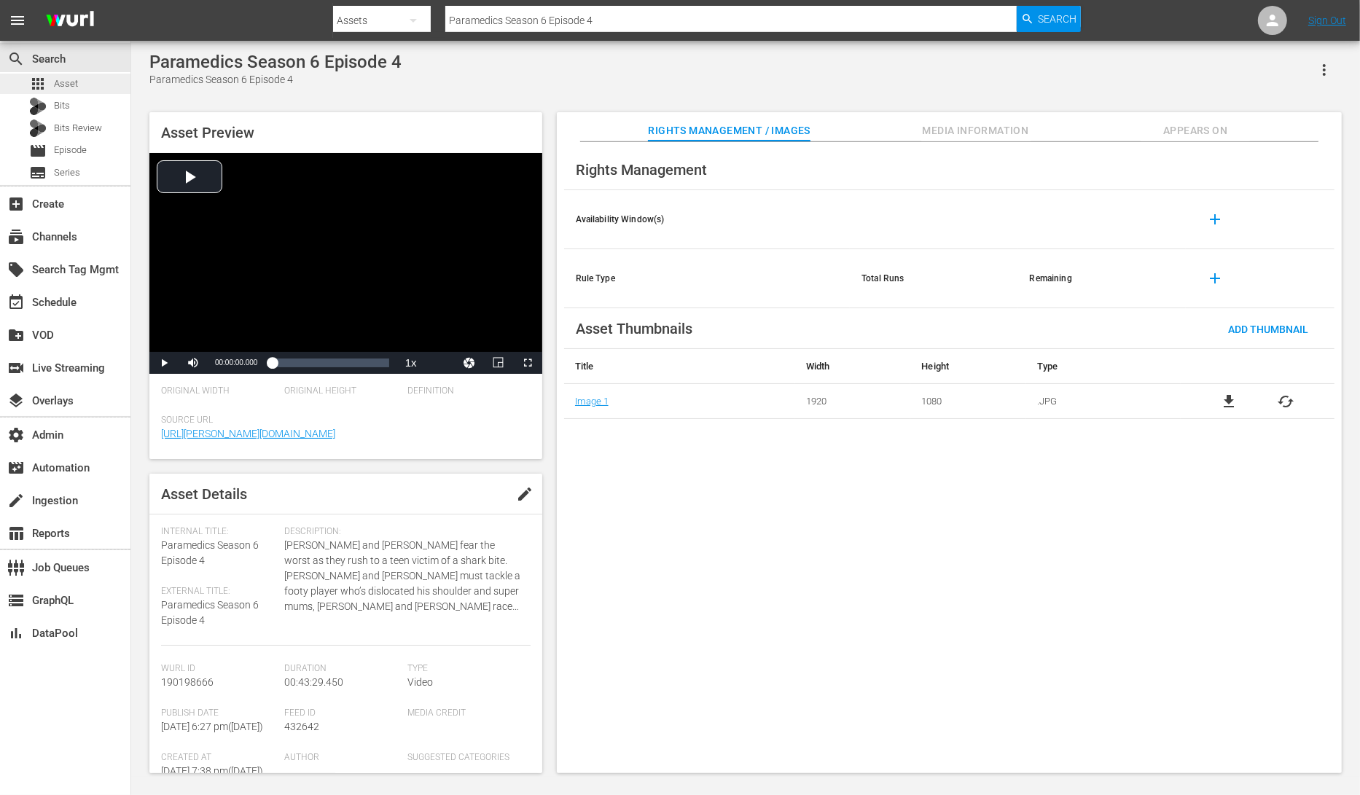
click at [89, 79] on div "apps Asset" at bounding box center [65, 84] width 130 height 20
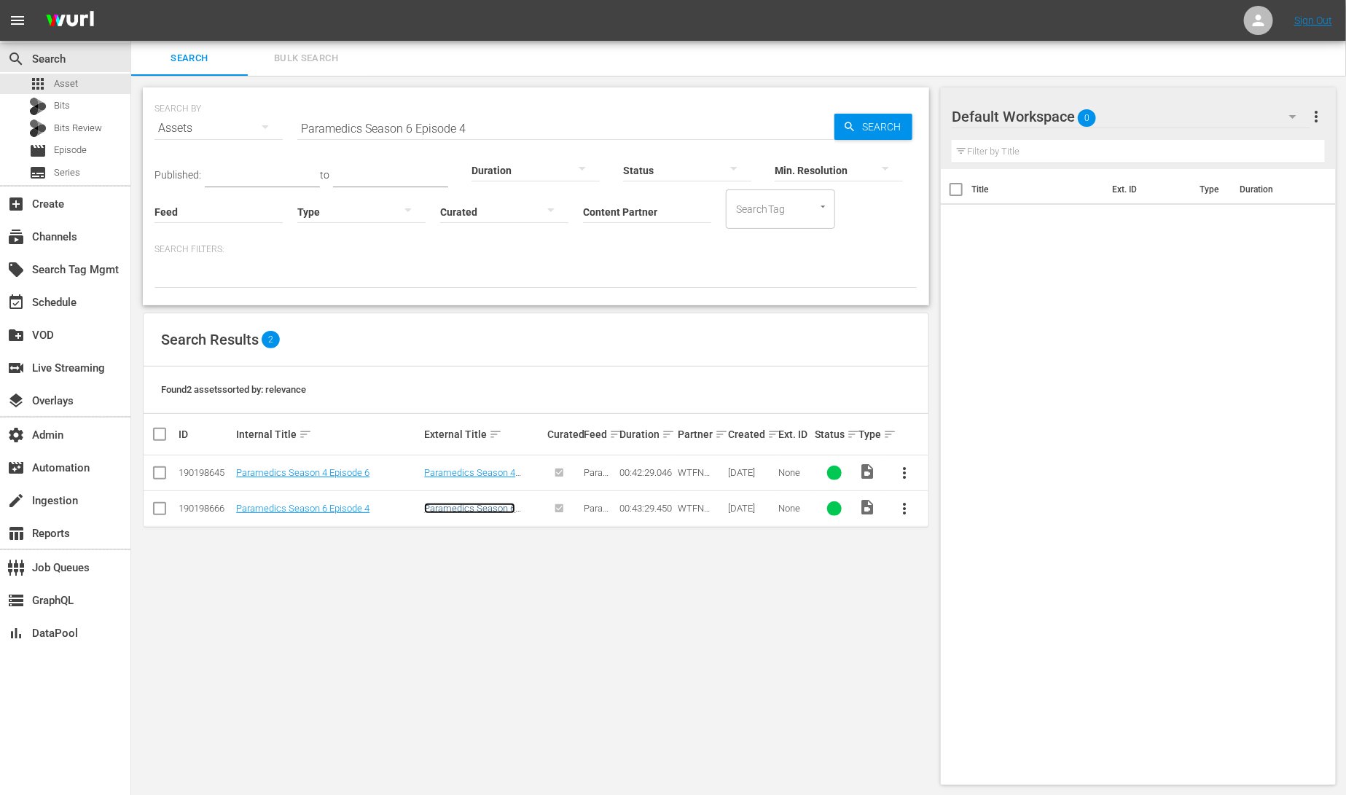
click at [465, 509] on link "Paramedics Season 6 Episode 4" at bounding box center [469, 514] width 91 height 22
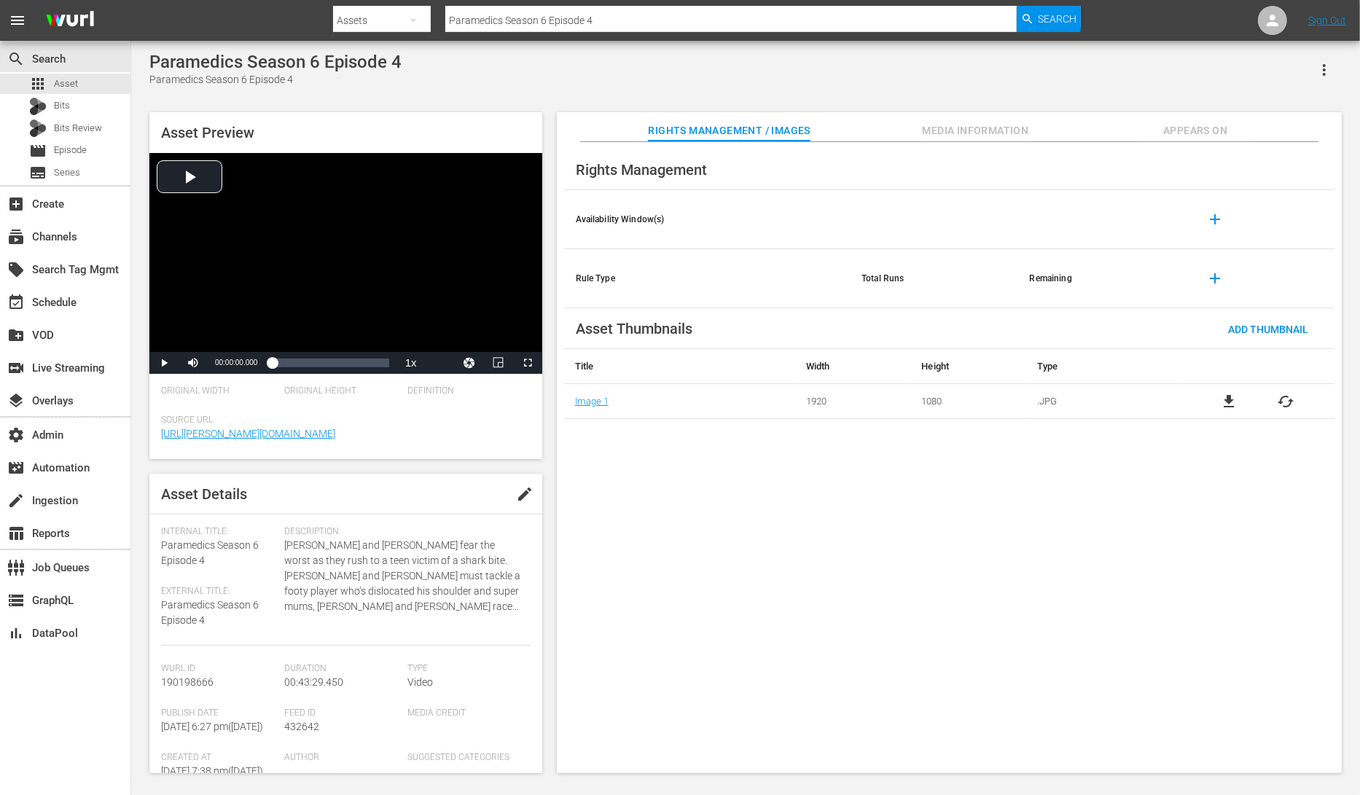
click at [955, 130] on span "Media Information" at bounding box center [975, 131] width 109 height 18
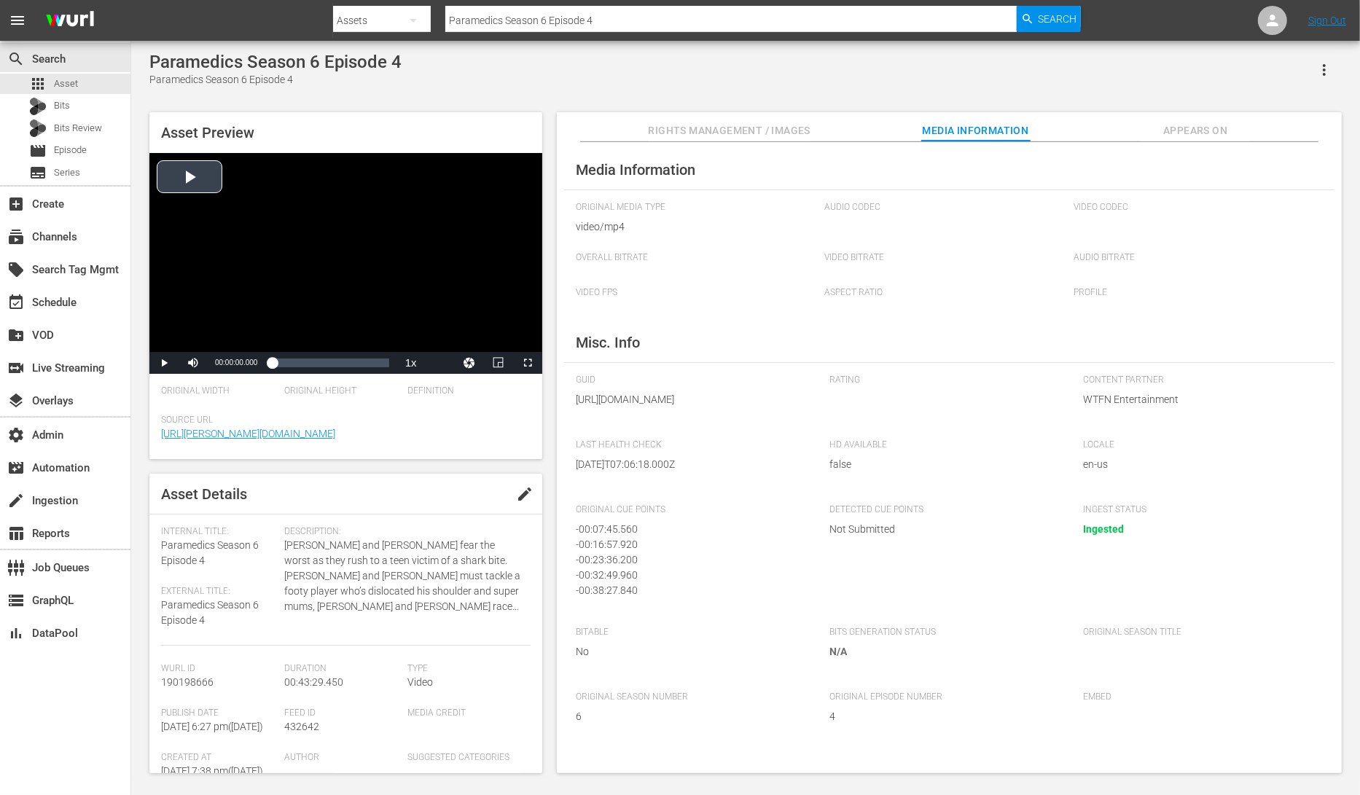
drag, startPoint x: 791, startPoint y: 128, endPoint x: 463, endPoint y: 170, distance: 330.6
click at [780, 130] on span "Rights Management / Images" at bounding box center [729, 131] width 162 height 18
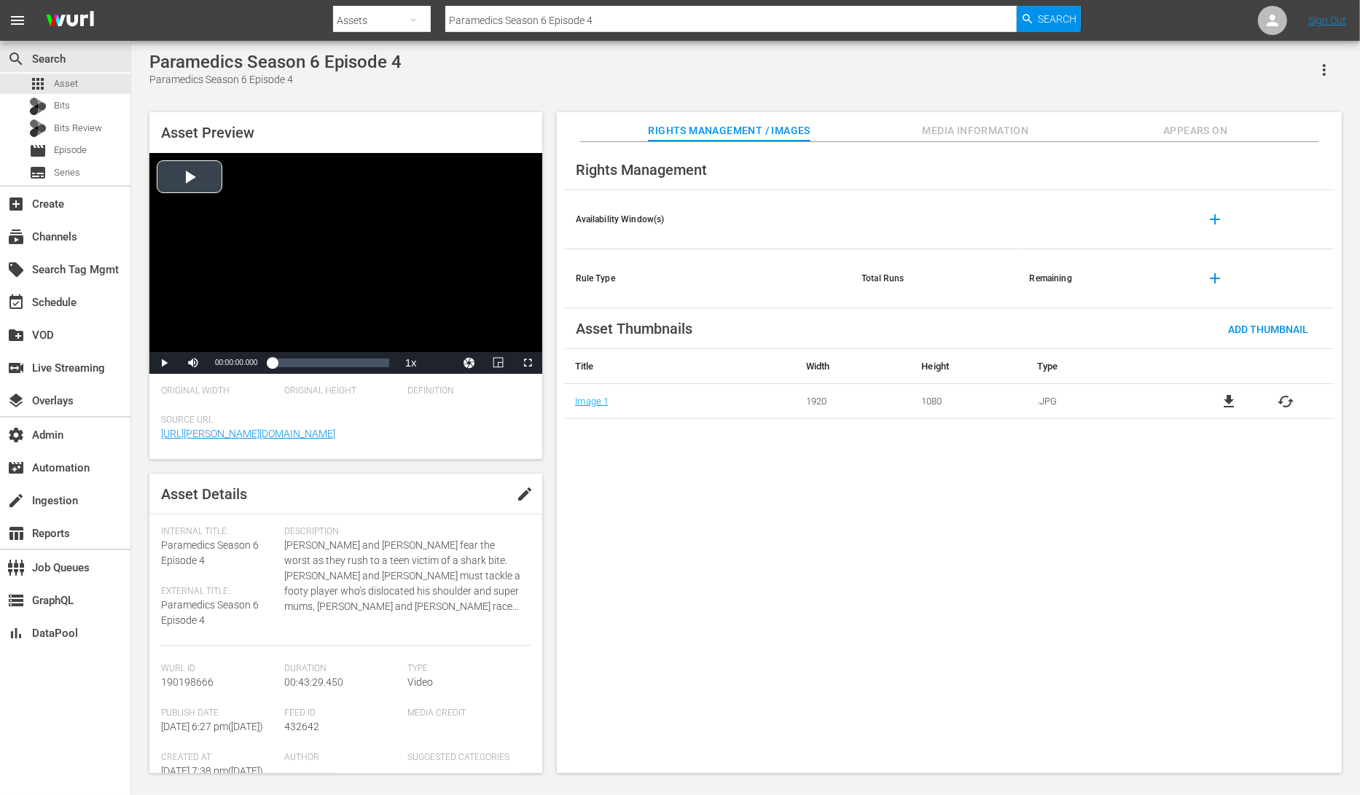
click at [175, 176] on div "Video Player" at bounding box center [345, 252] width 393 height 199
click at [164, 363] on span "Video Player" at bounding box center [164, 363] width 0 height 0
click at [976, 128] on span "Media Information" at bounding box center [975, 131] width 109 height 18
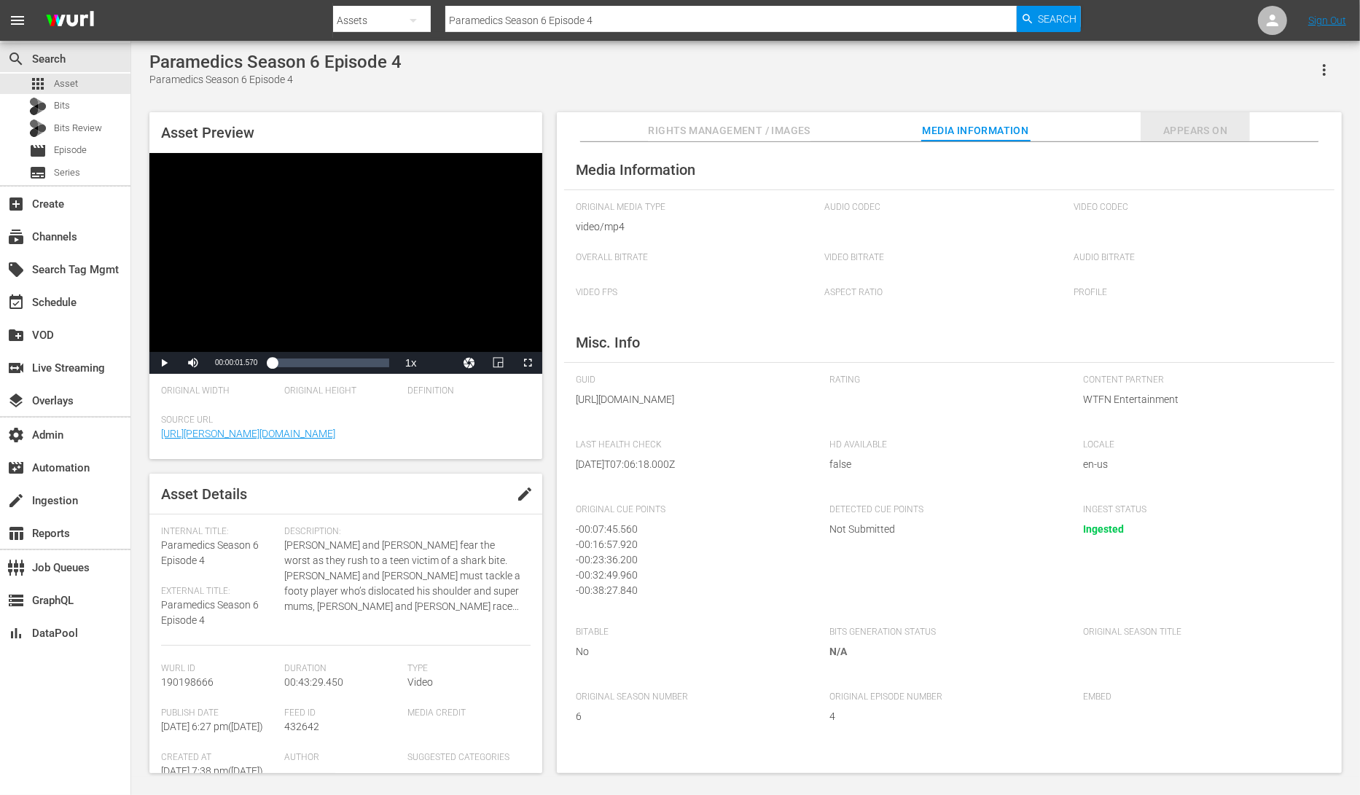
click at [1179, 130] on span "Appears On" at bounding box center [1194, 131] width 109 height 18
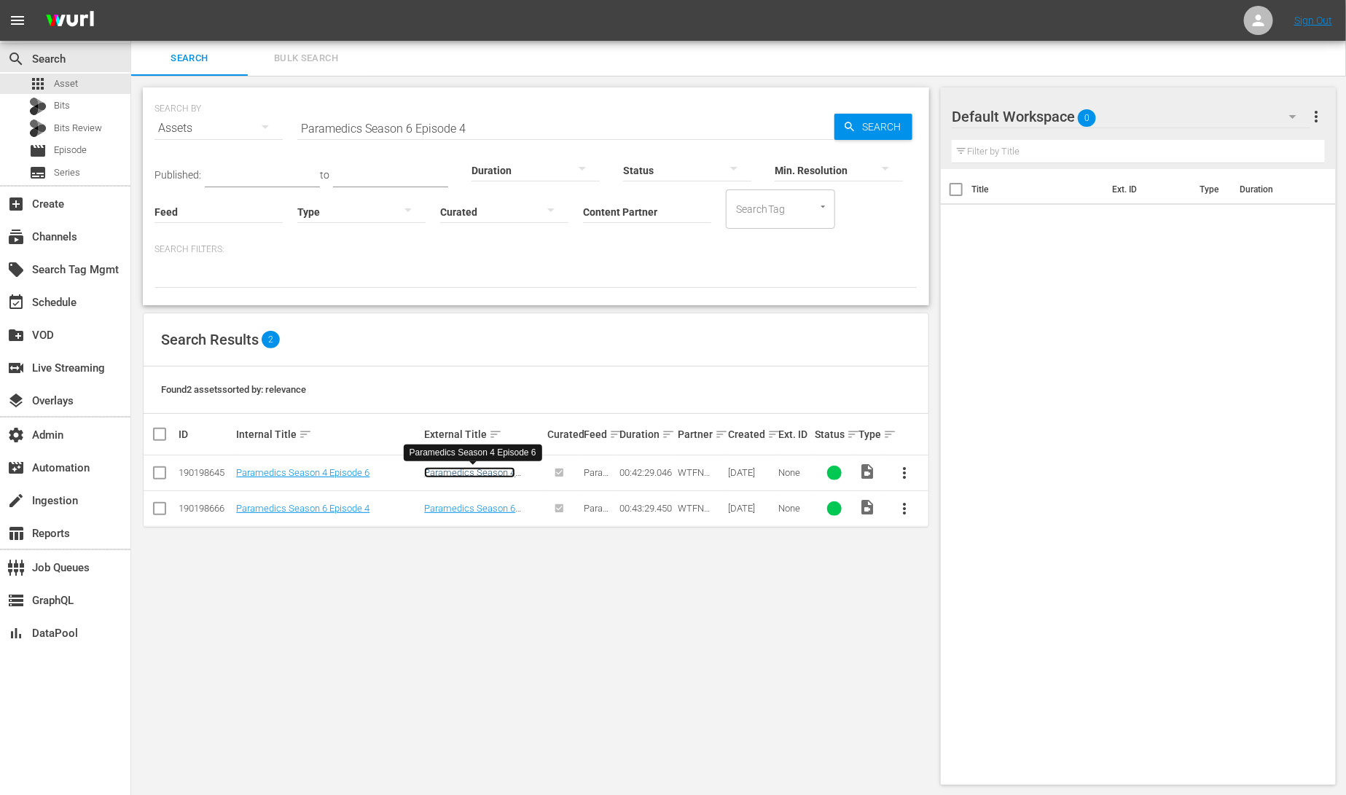
click at [455, 475] on link "Paramedics Season 4 Episode 6" at bounding box center [469, 478] width 91 height 22
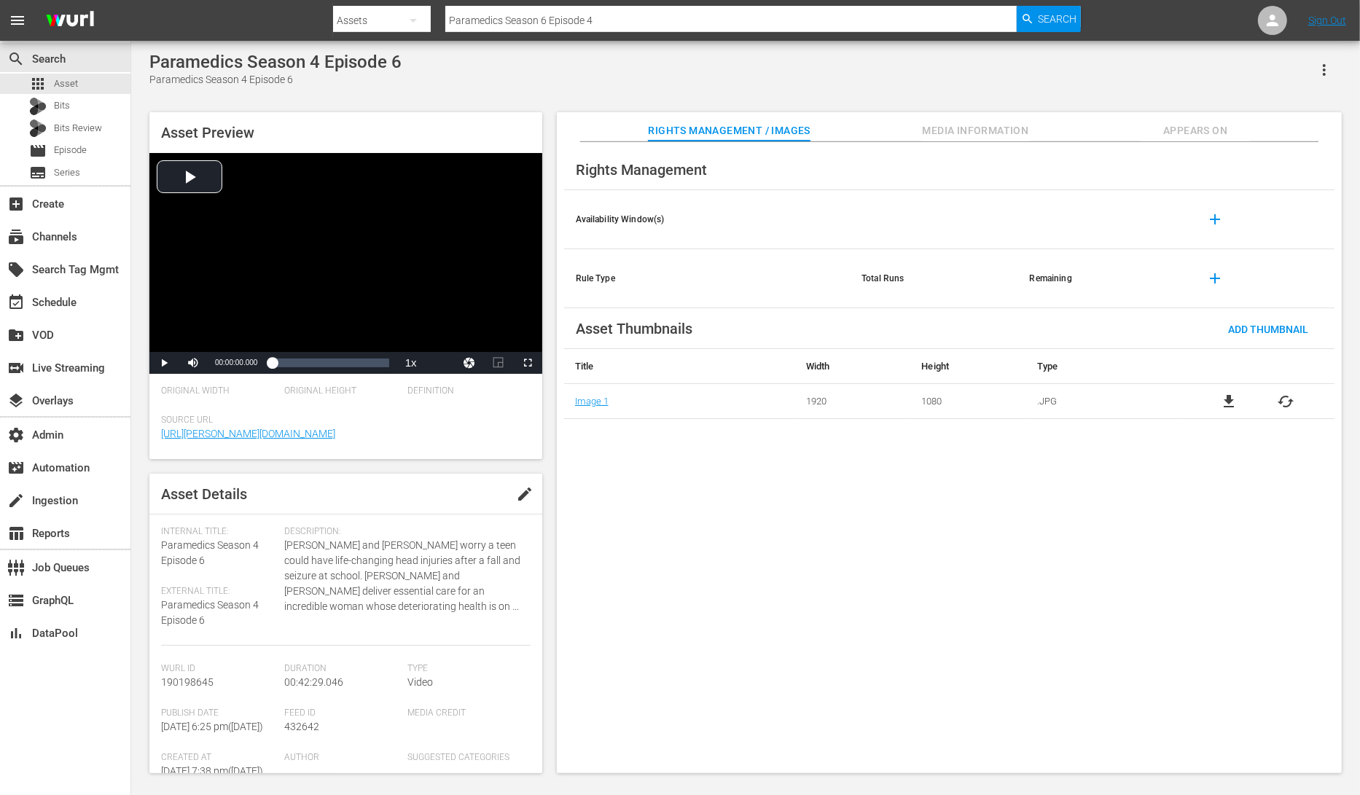
click at [933, 138] on span "Media Information" at bounding box center [975, 131] width 109 height 18
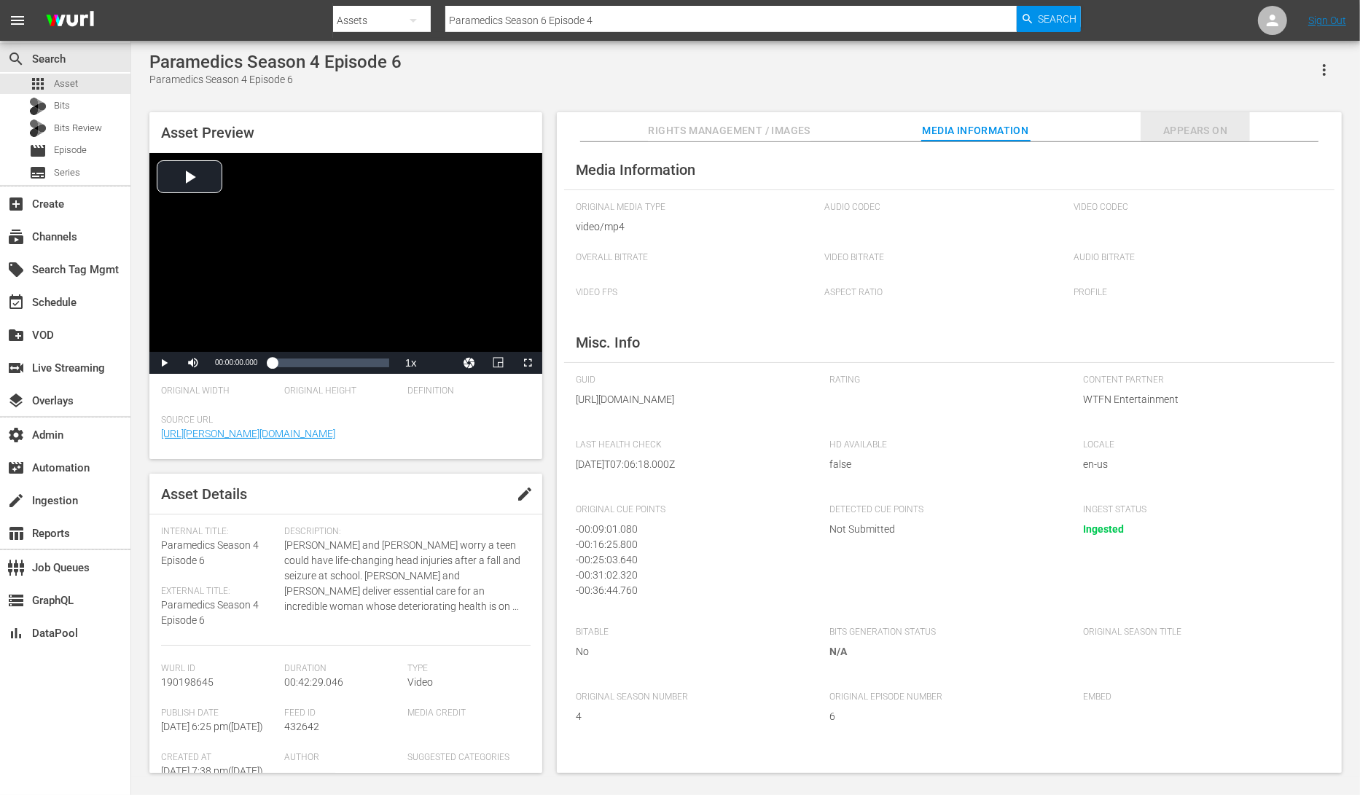
click at [1204, 123] on span "Appears On" at bounding box center [1194, 131] width 109 height 18
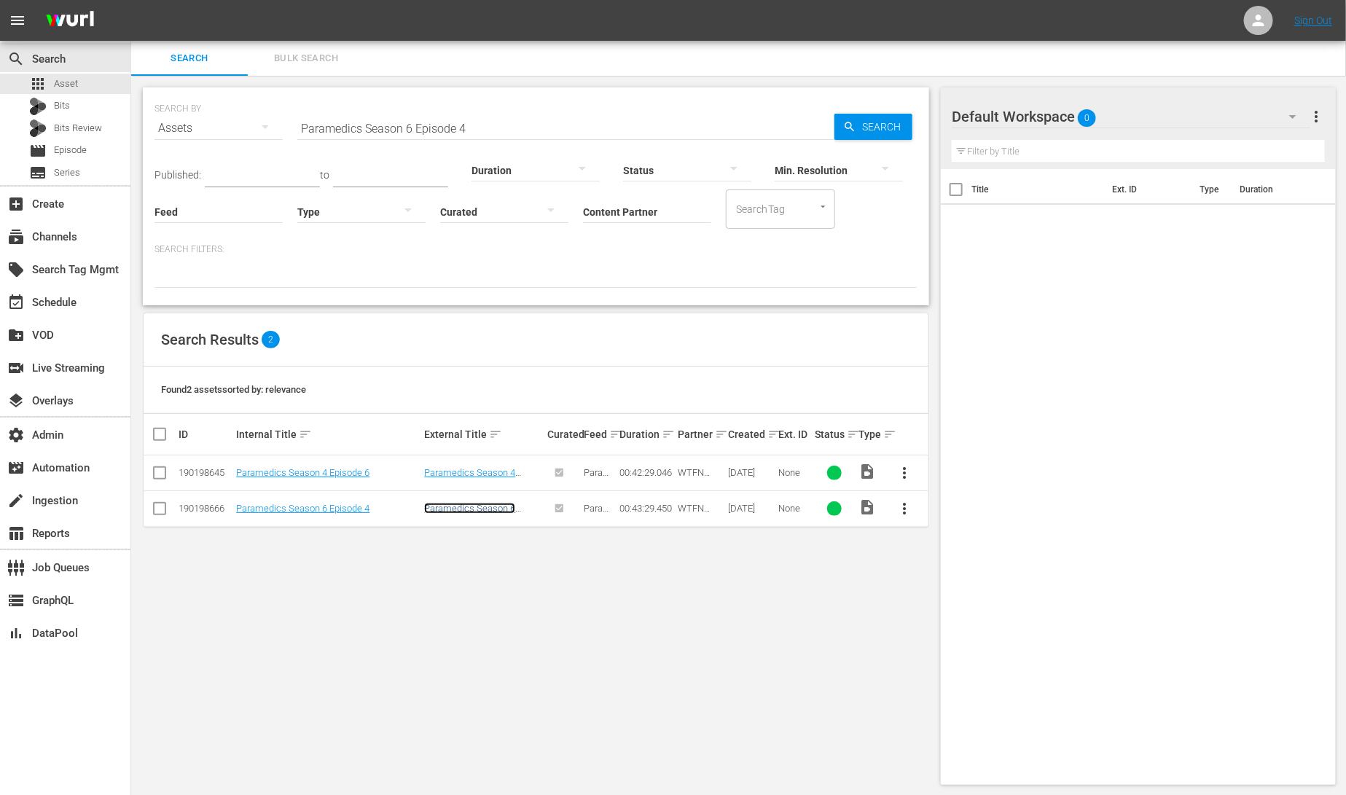
click at [468, 507] on link "Paramedics Season 6 Episode 4" at bounding box center [469, 514] width 91 height 22
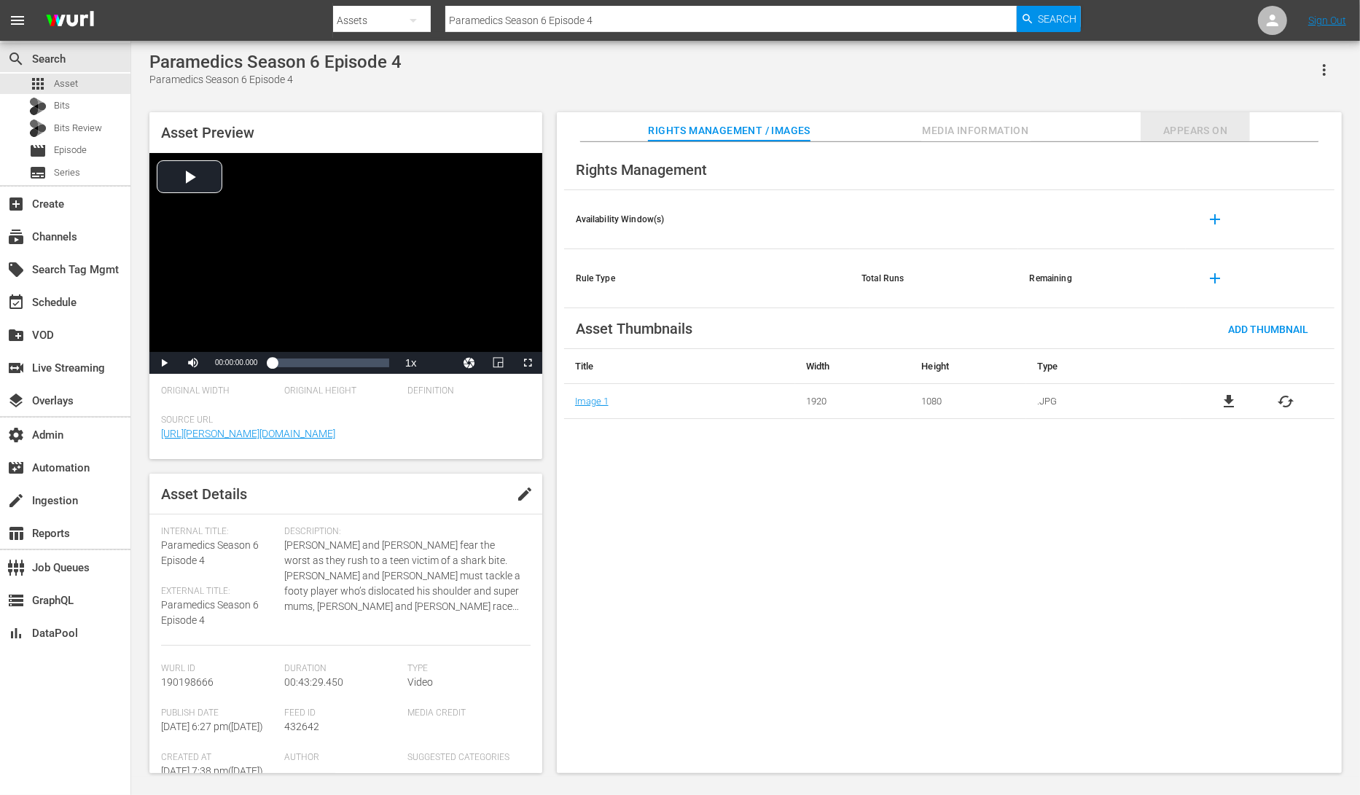
click at [1200, 122] on span "Appears On" at bounding box center [1194, 131] width 109 height 18
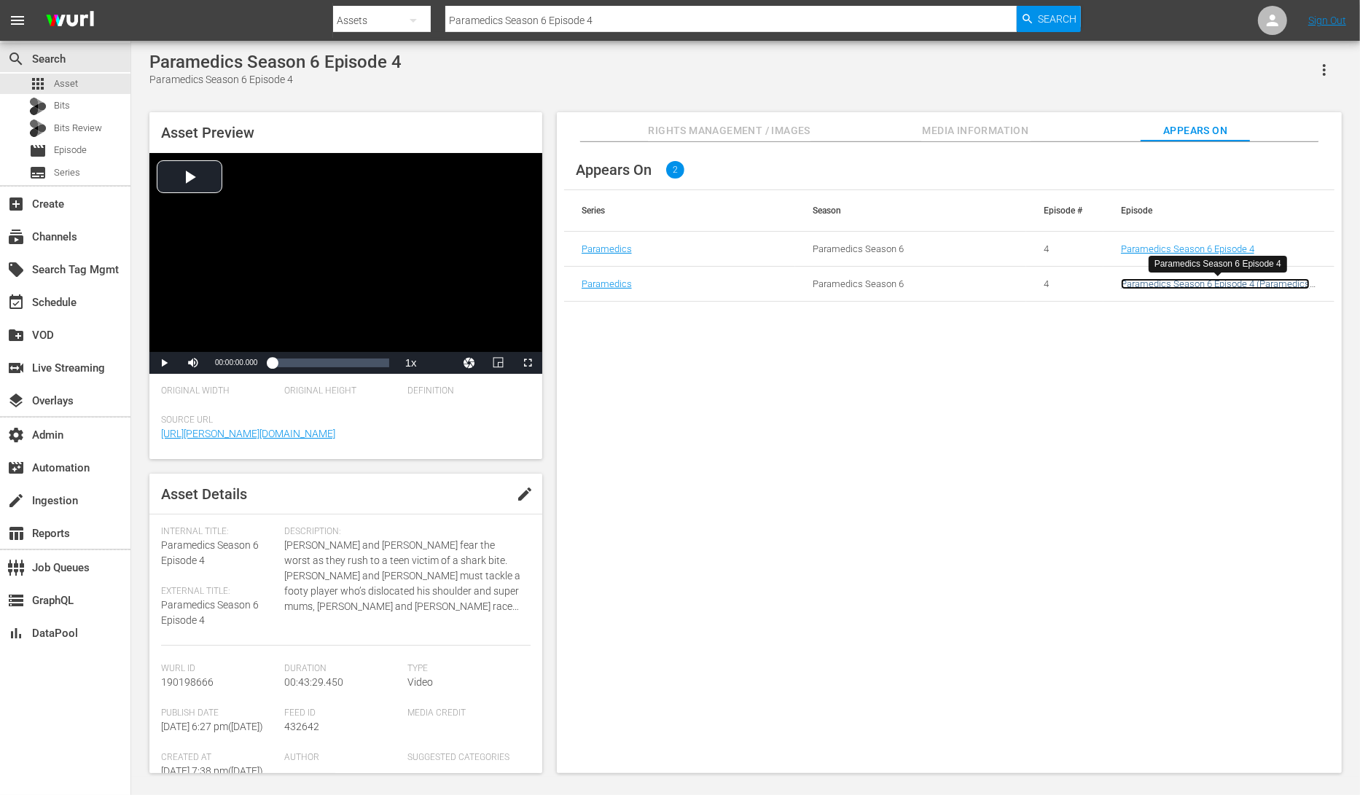
click at [1137, 285] on link "Paramedics Season 6 Episode 4 (Paramedics Season 6 Episode 4 (01:00:00))" at bounding box center [1215, 289] width 189 height 22
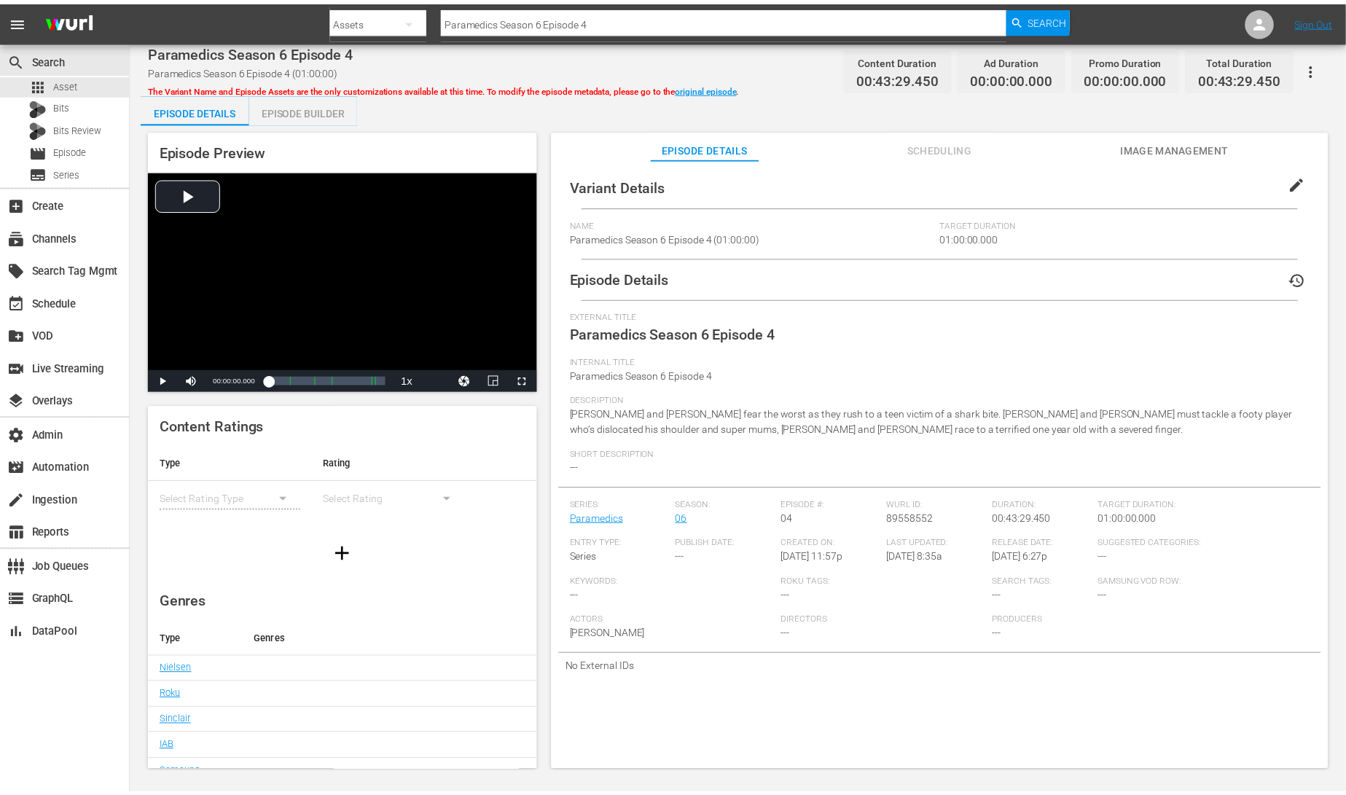
scroll to position [69, 0]
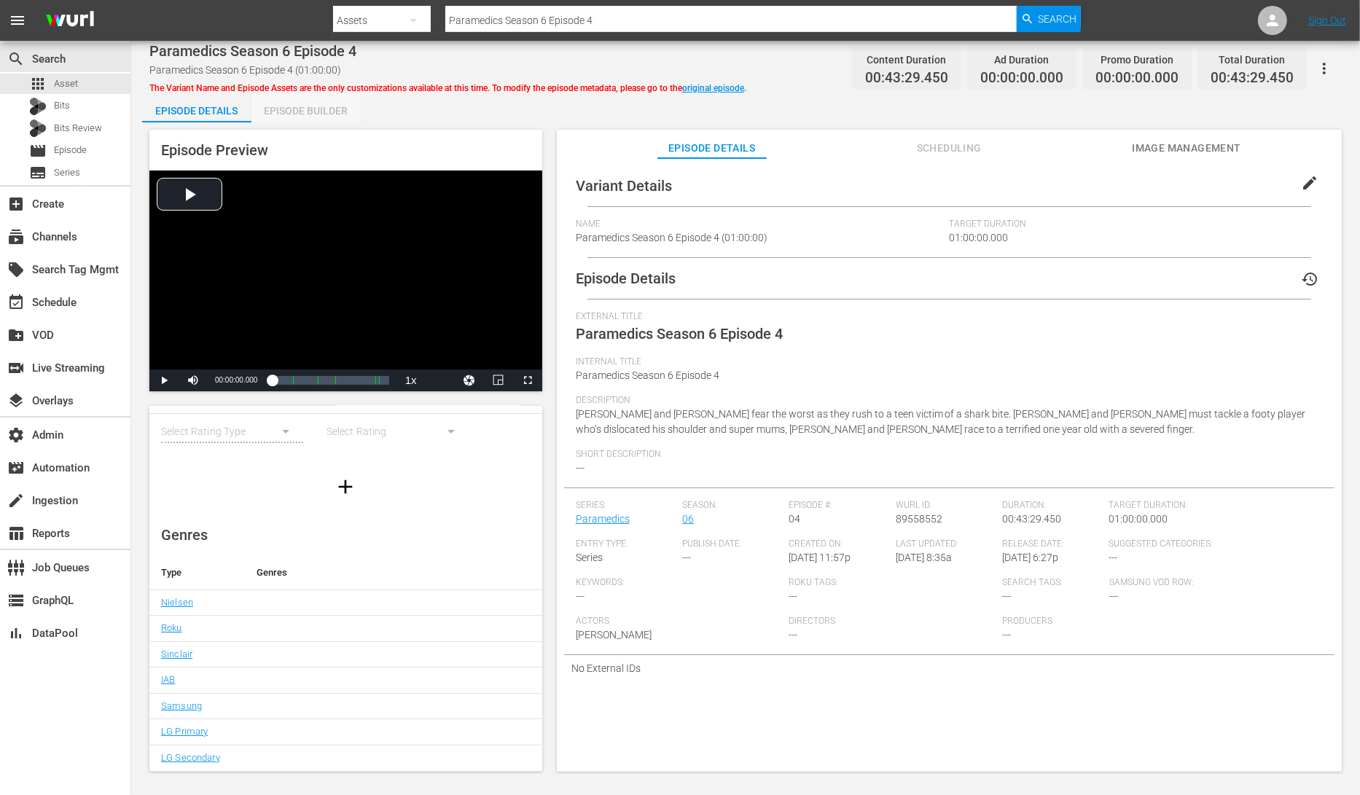
click at [314, 107] on div "Episode Builder" at bounding box center [305, 110] width 109 height 35
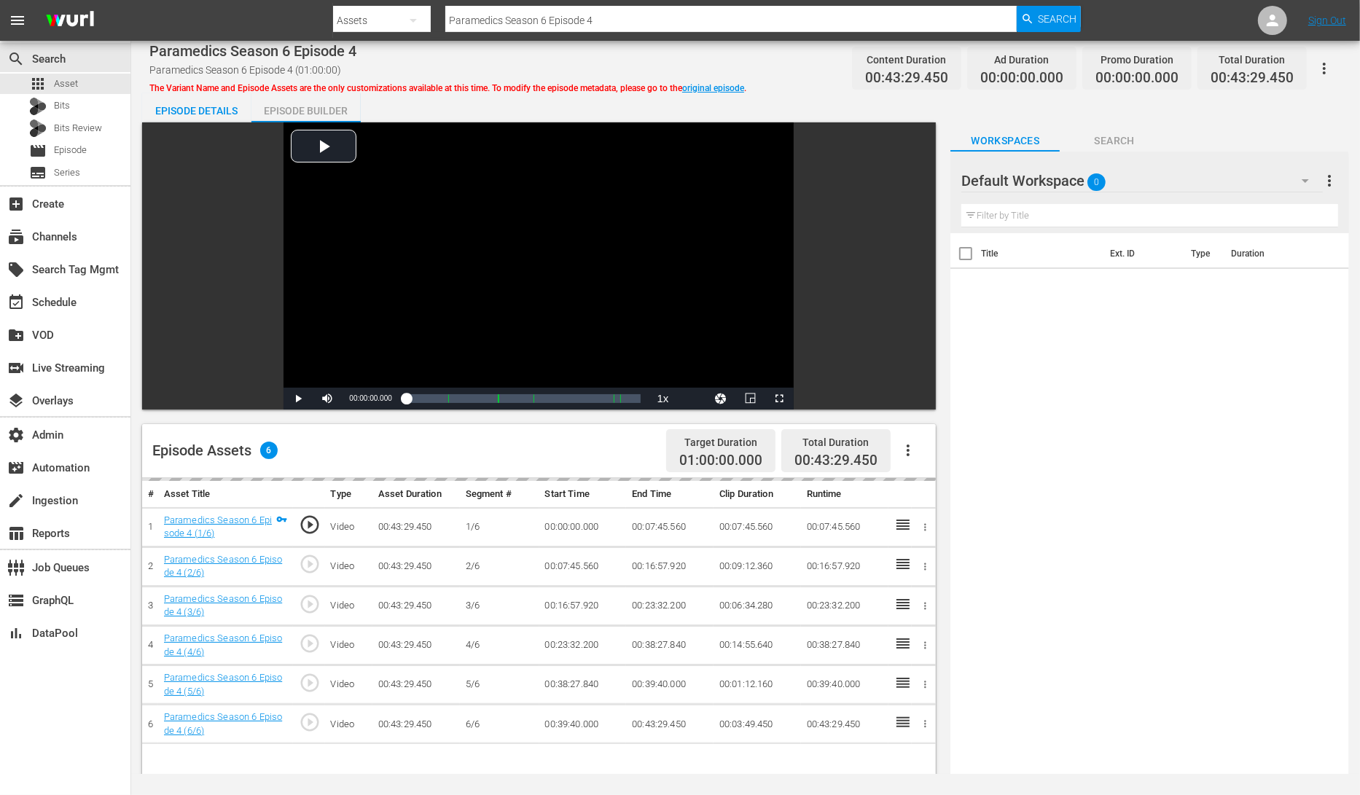
scroll to position [69, 0]
click at [211, 111] on div "Episode Details" at bounding box center [196, 110] width 109 height 35
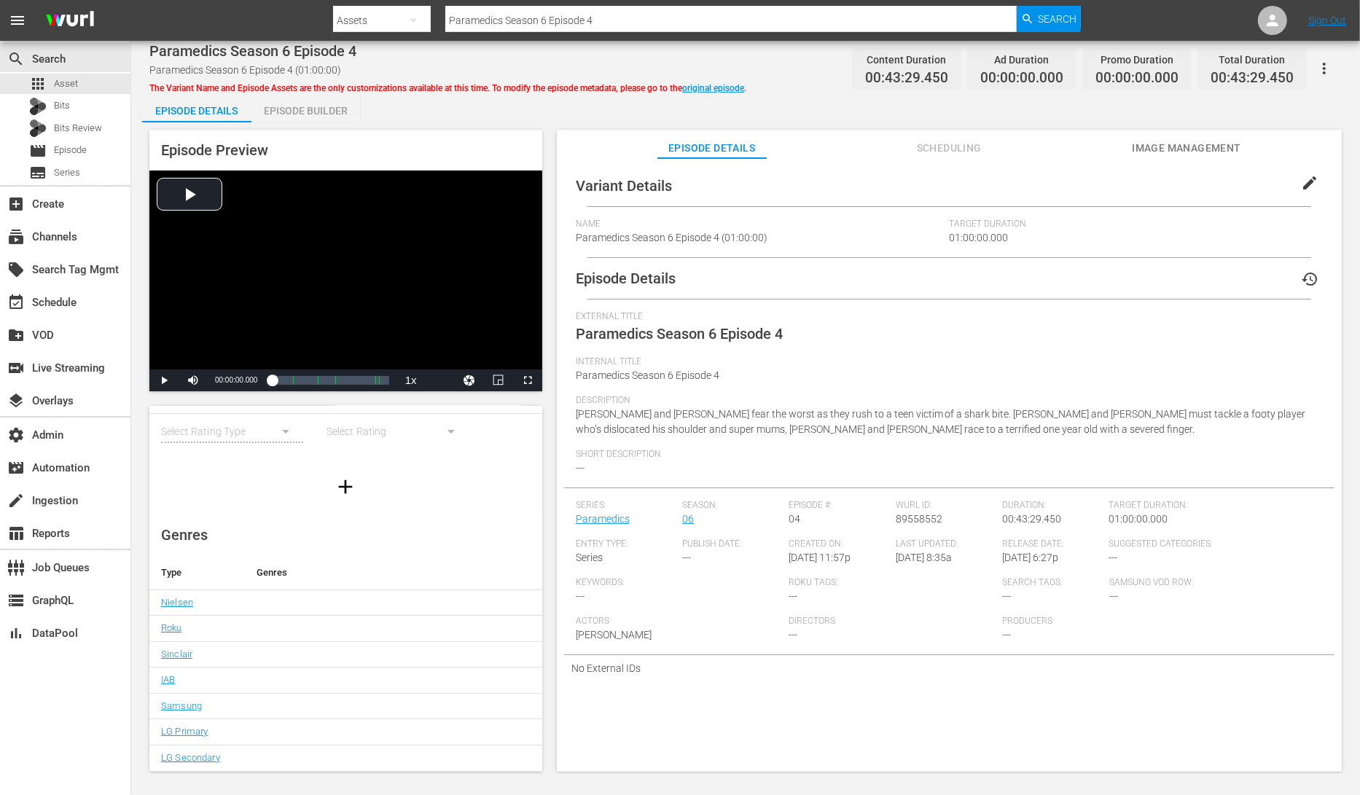
click at [1204, 148] on span "Image Management" at bounding box center [1186, 148] width 109 height 18
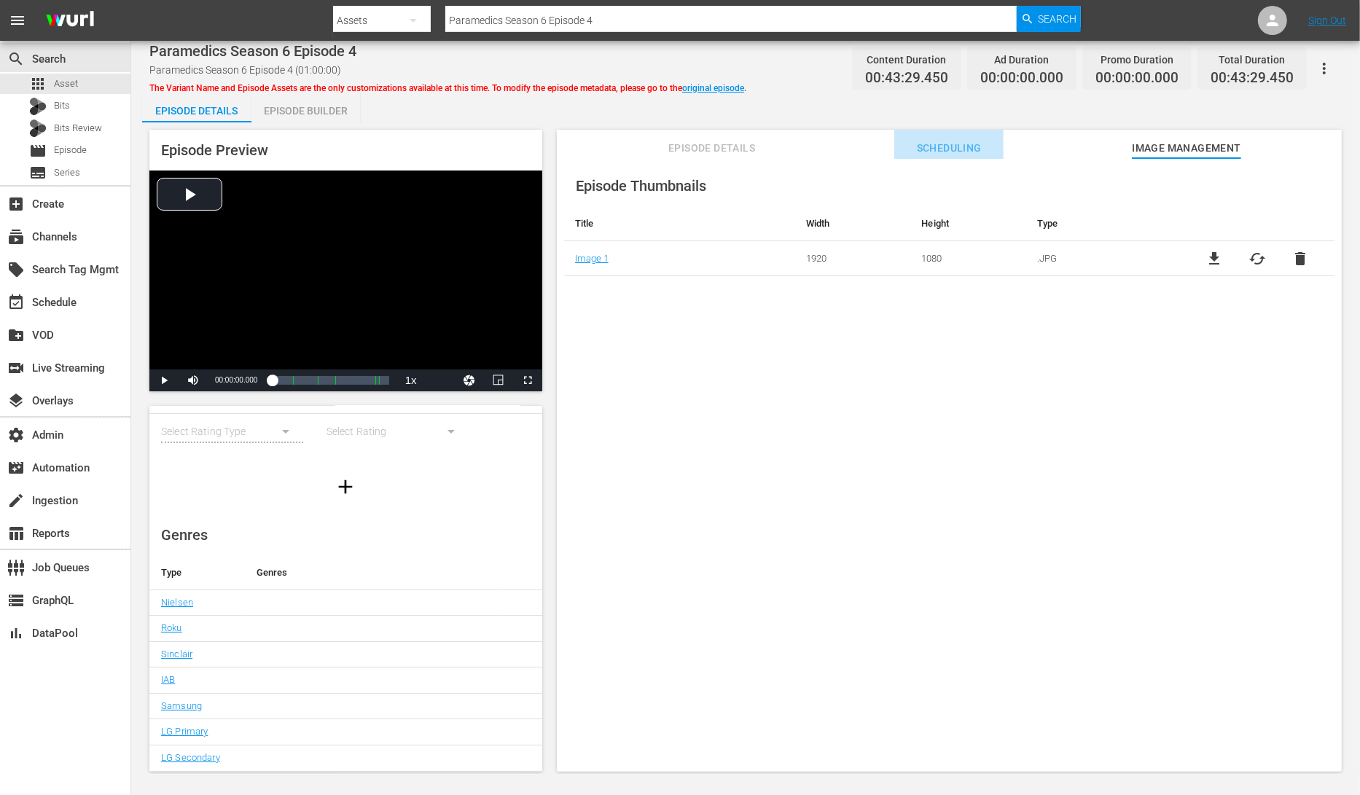
click at [968, 150] on span "Scheduling" at bounding box center [948, 148] width 109 height 18
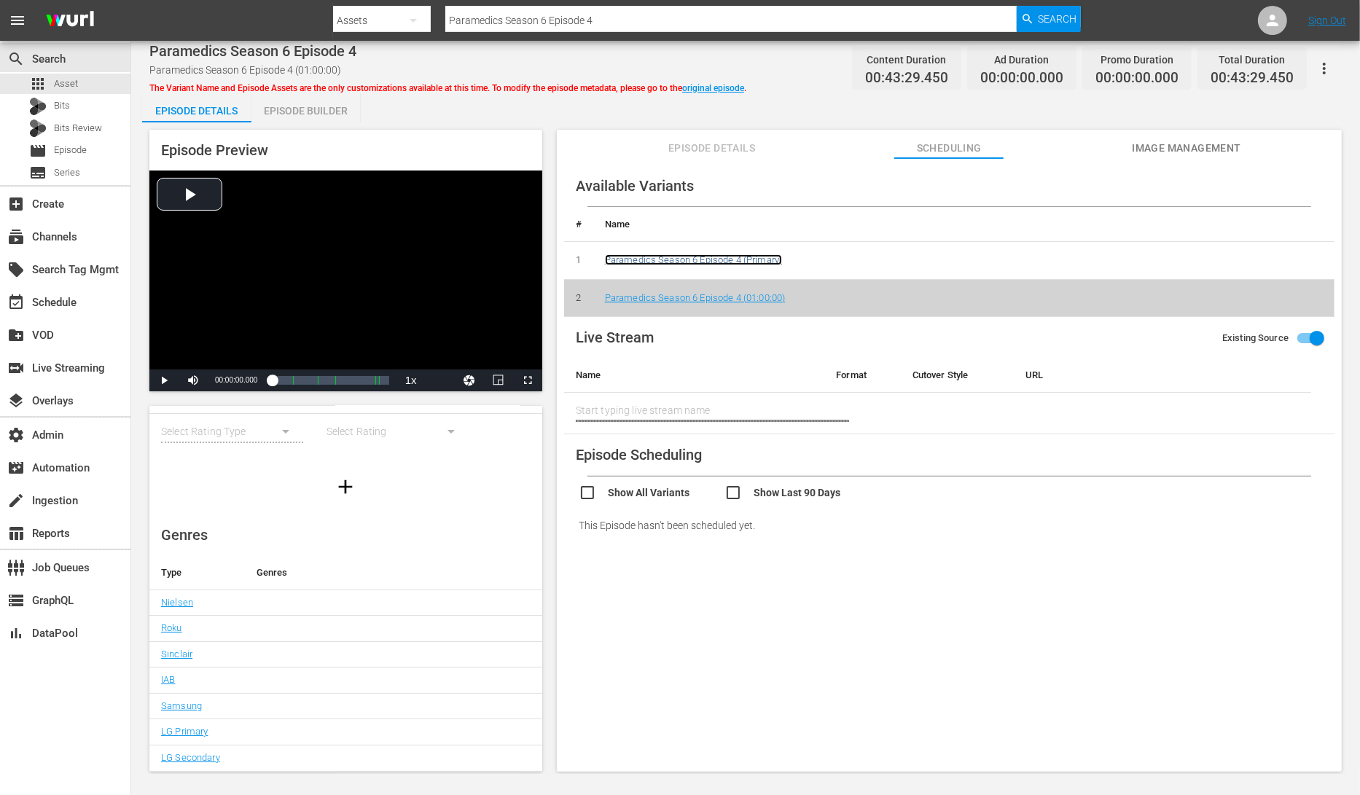
click at [755, 259] on link "Paramedics Season 6 Episode 4 (Primary)" at bounding box center [693, 259] width 177 height 11
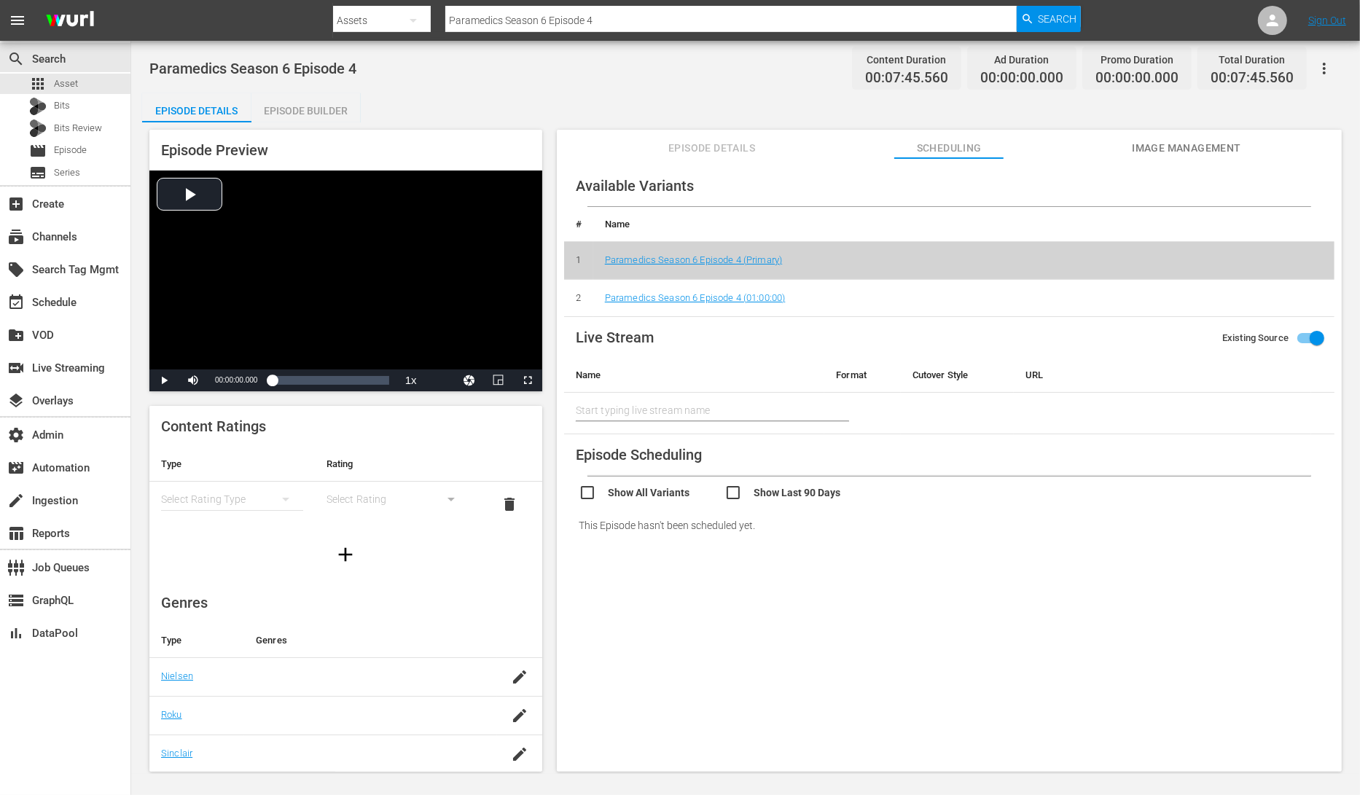
click at [287, 113] on div "Episode Builder" at bounding box center [305, 110] width 109 height 35
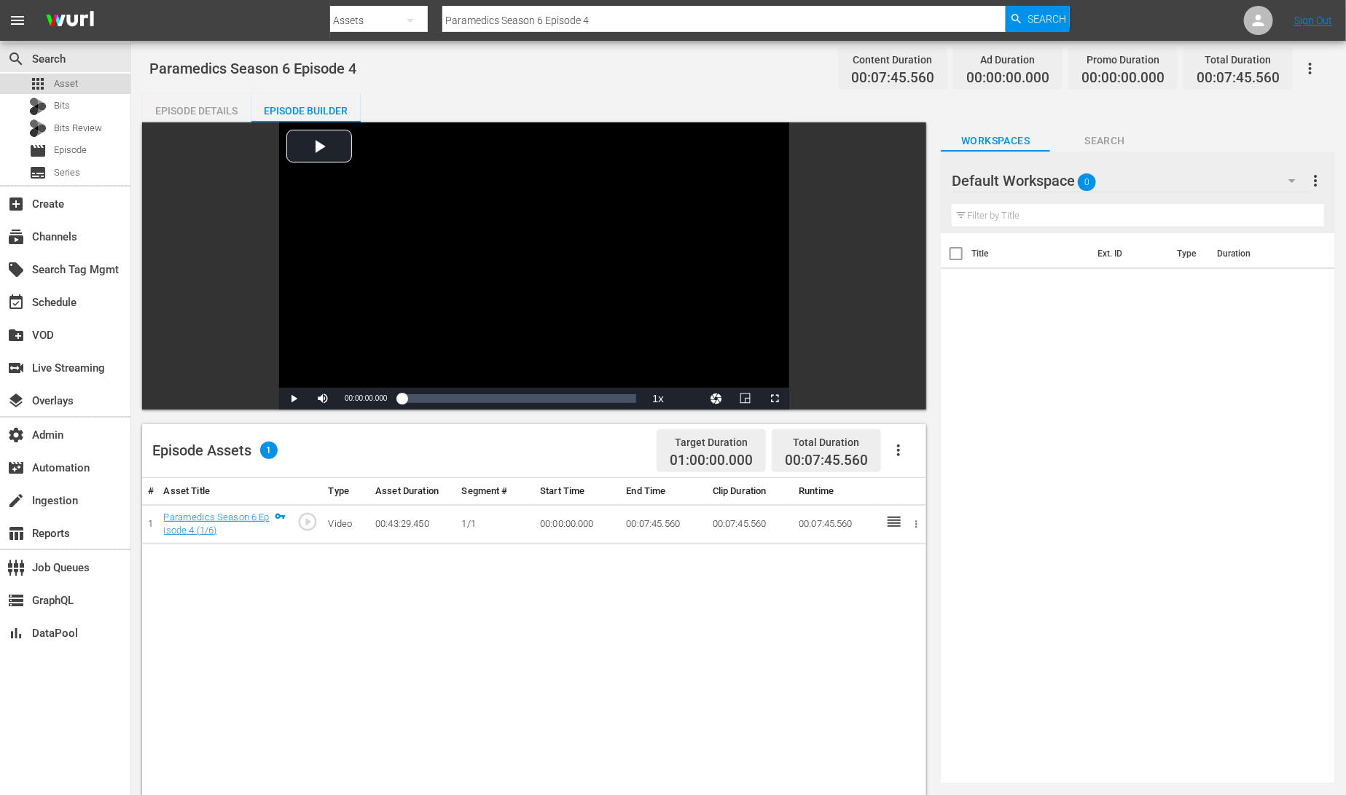
click at [93, 79] on div "apps Asset" at bounding box center [65, 84] width 130 height 20
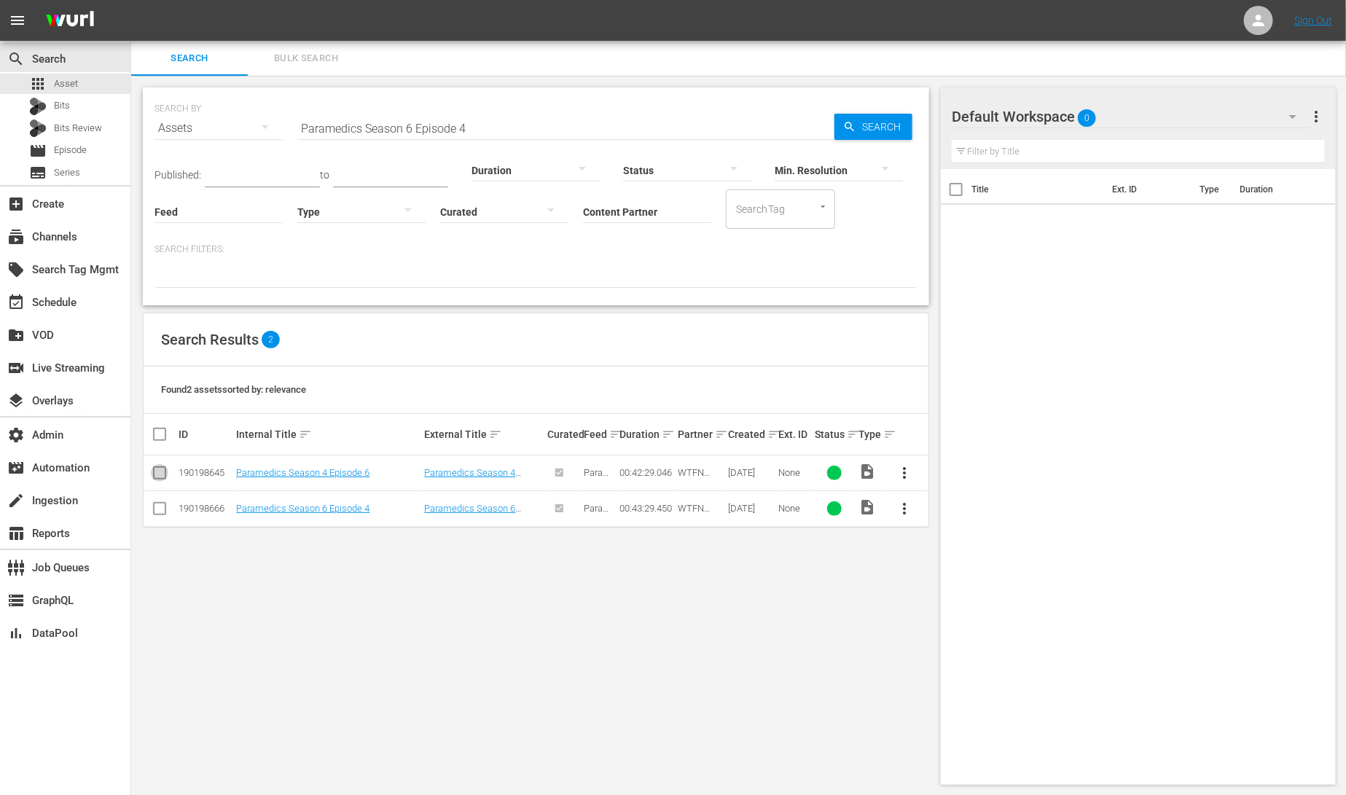
click at [160, 472] on input "checkbox" at bounding box center [159, 475] width 17 height 17
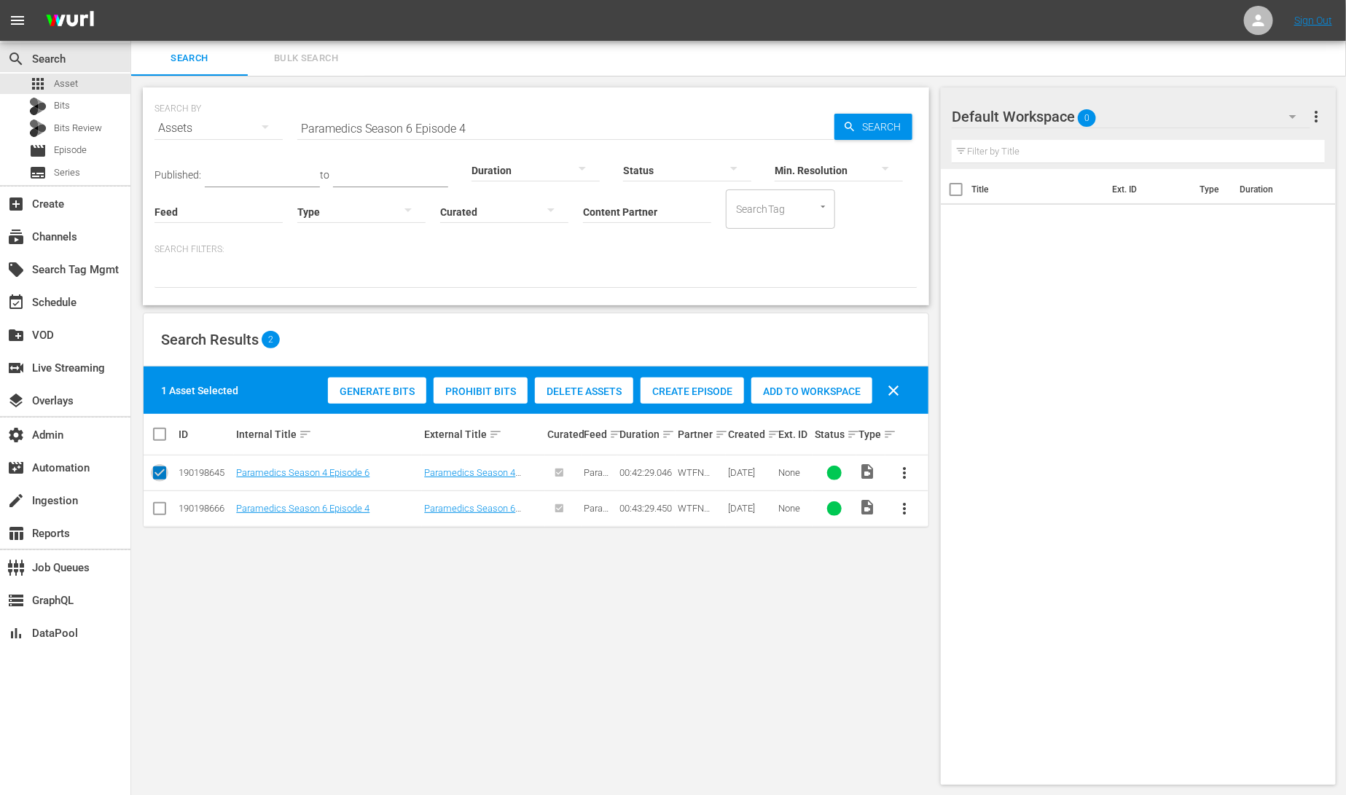
click at [160, 477] on input "checkbox" at bounding box center [159, 475] width 17 height 17
checkbox input "false"
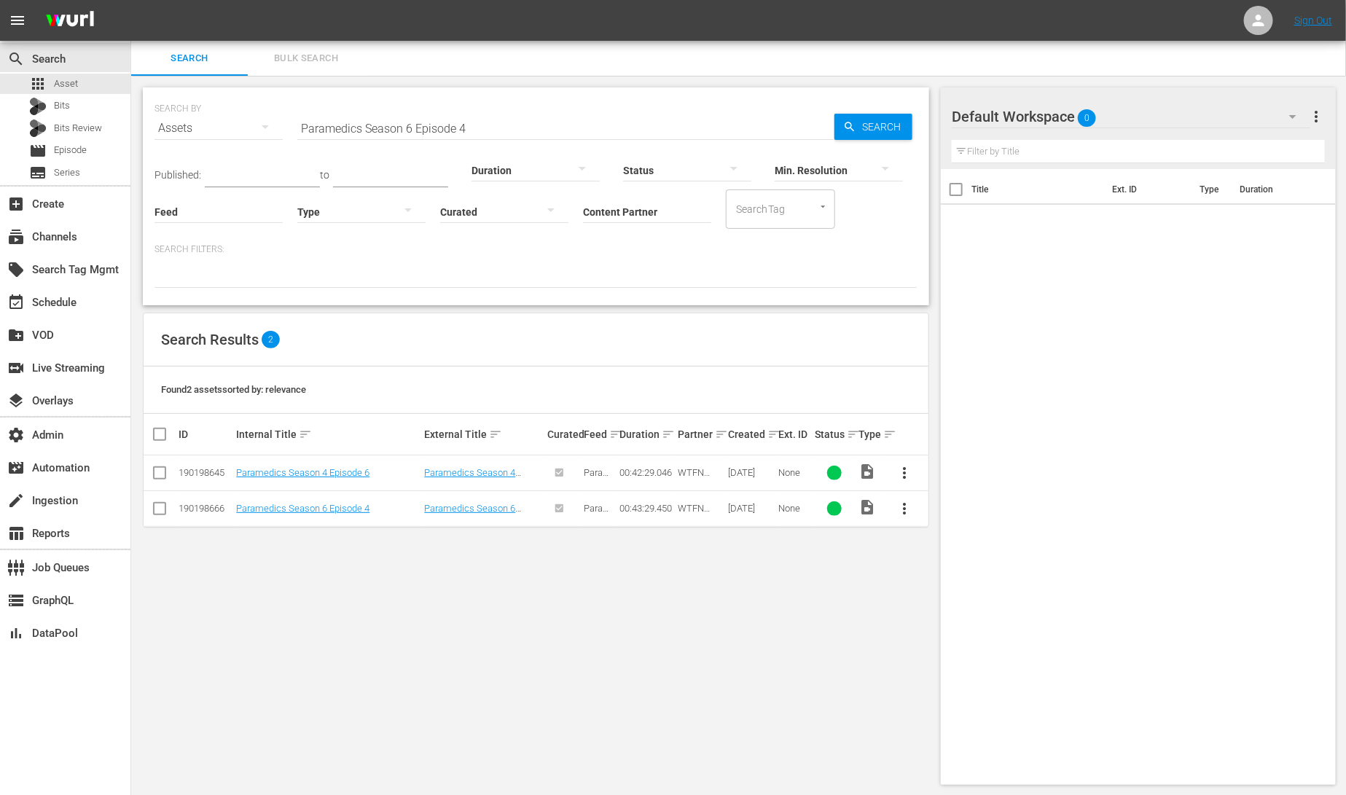
click at [905, 471] on span "more_vert" at bounding box center [904, 472] width 17 height 17
click at [962, 525] on div "Workspace" at bounding box center [983, 513] width 99 height 35
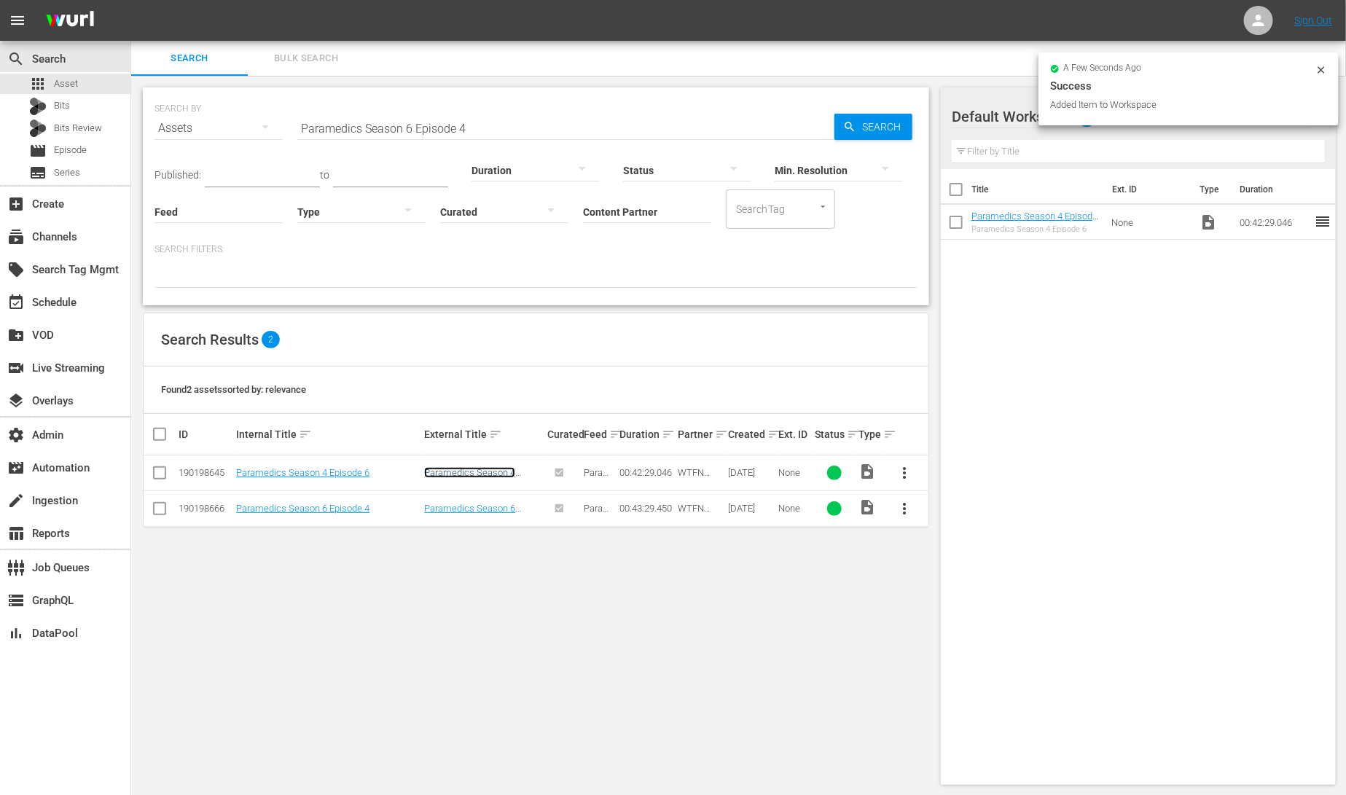
click at [450, 476] on link "Paramedics Season 4 Episode 6" at bounding box center [469, 478] width 91 height 22
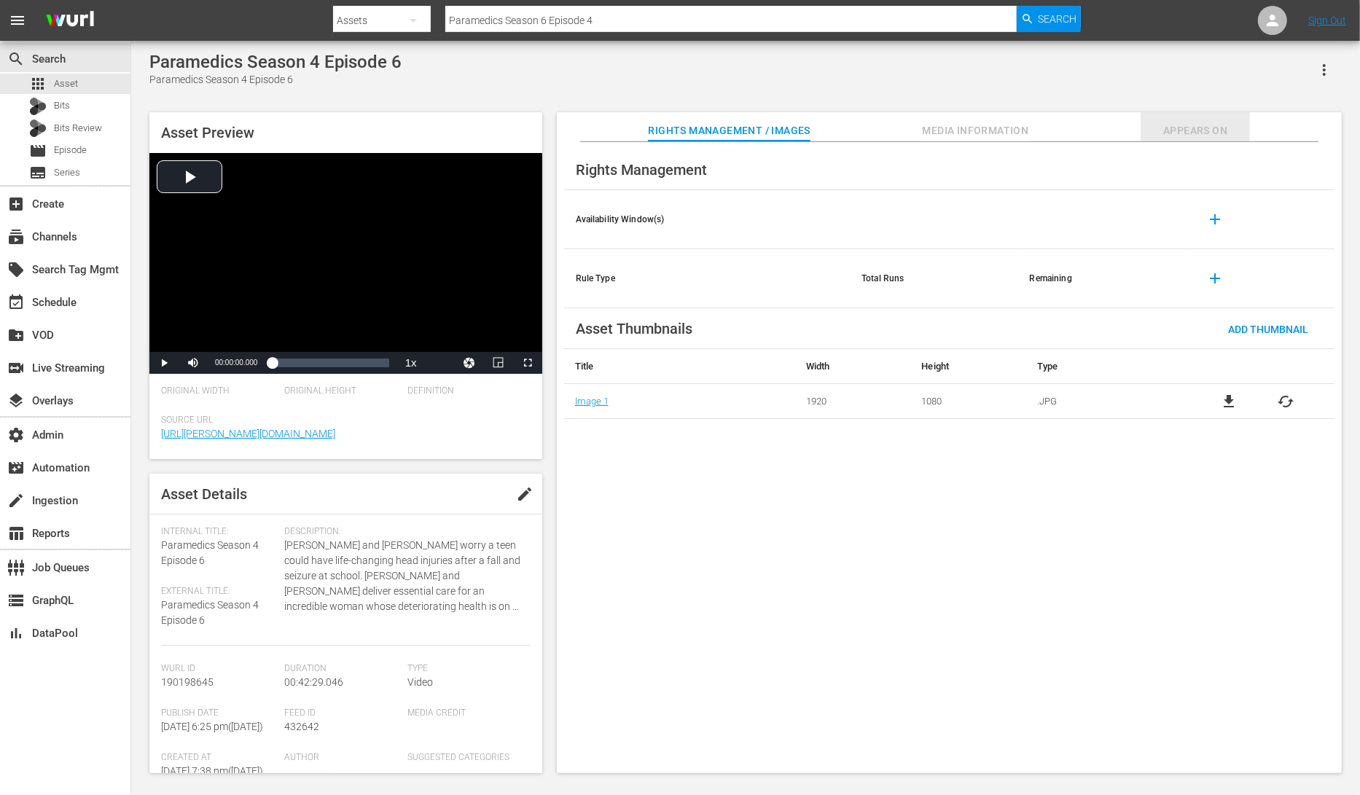
click at [1184, 125] on span "Appears On" at bounding box center [1194, 131] width 109 height 18
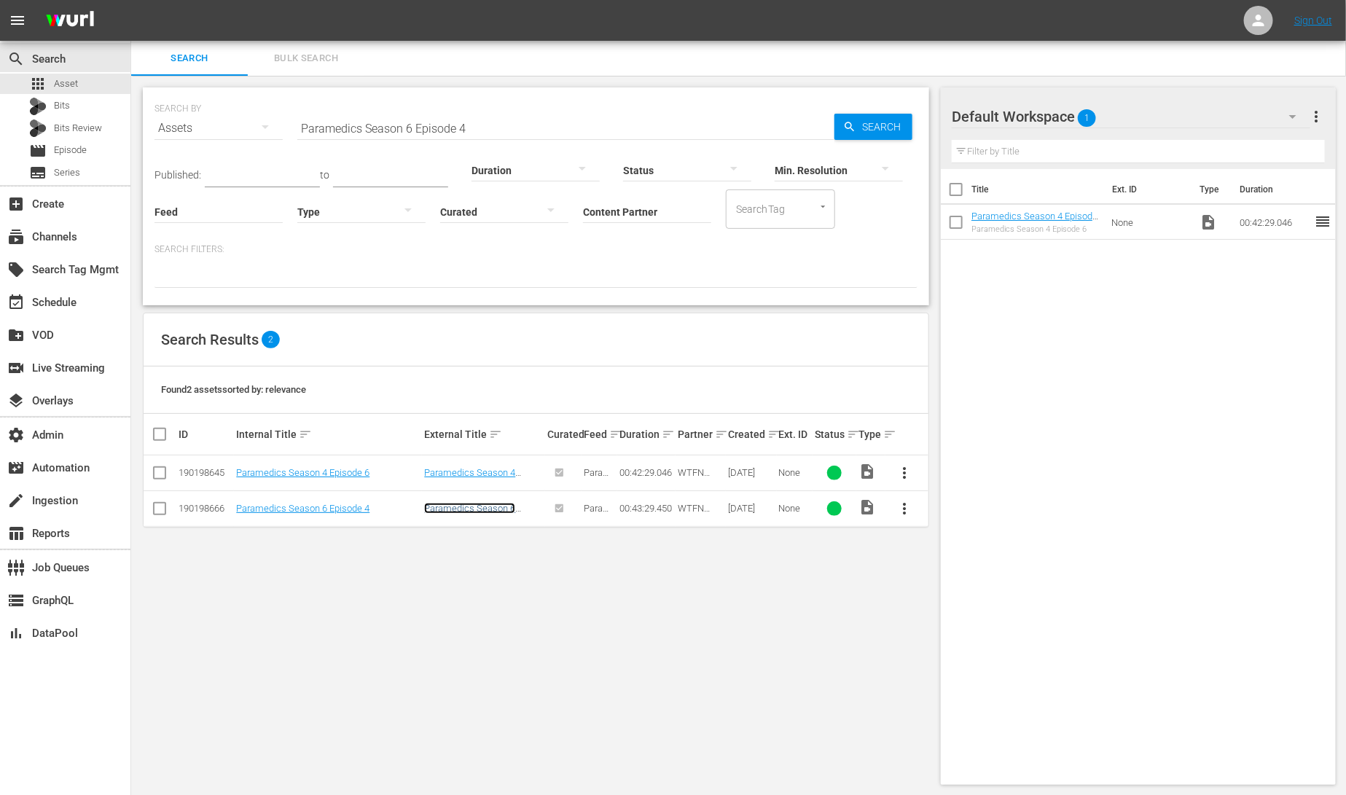
click at [485, 506] on link "Paramedics Season 6 Episode 4" at bounding box center [469, 514] width 91 height 22
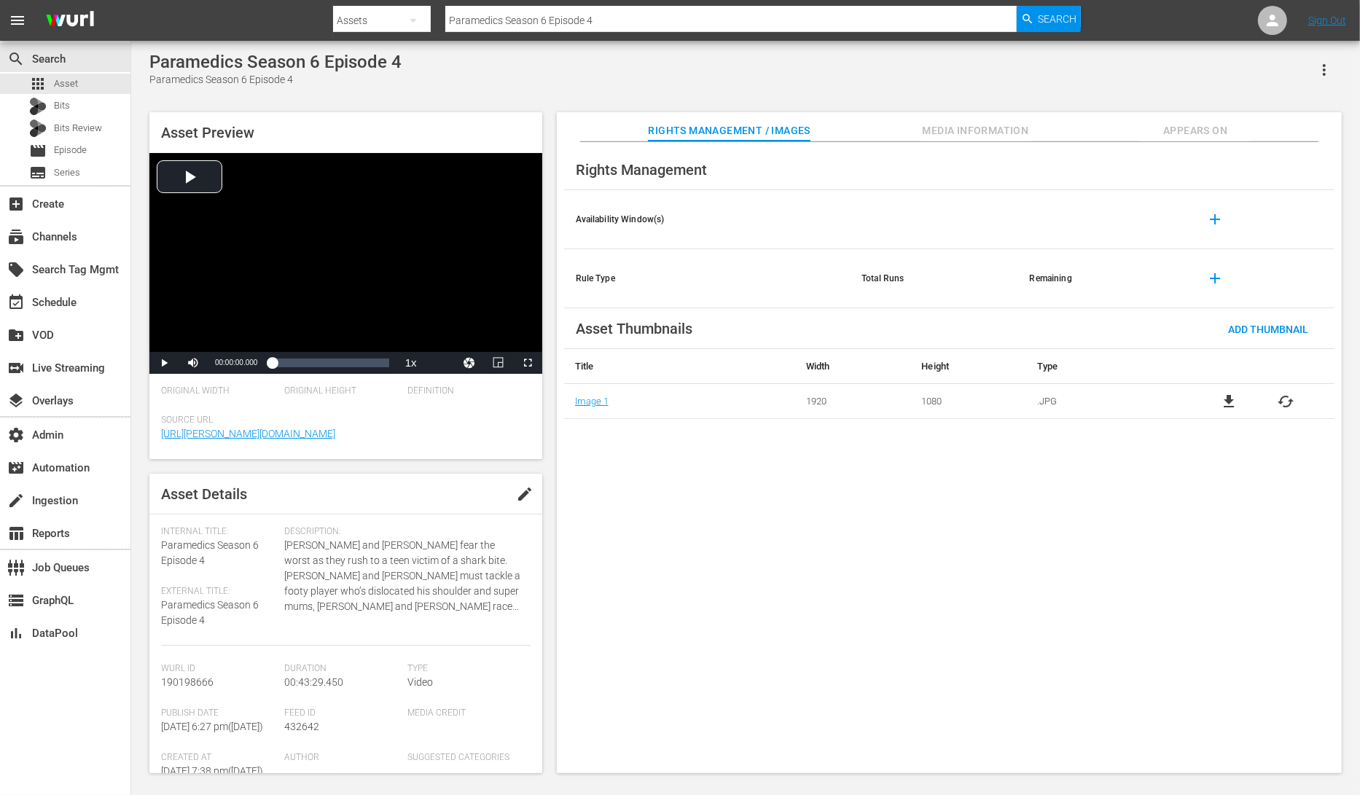
click at [1207, 128] on span "Appears On" at bounding box center [1194, 131] width 109 height 18
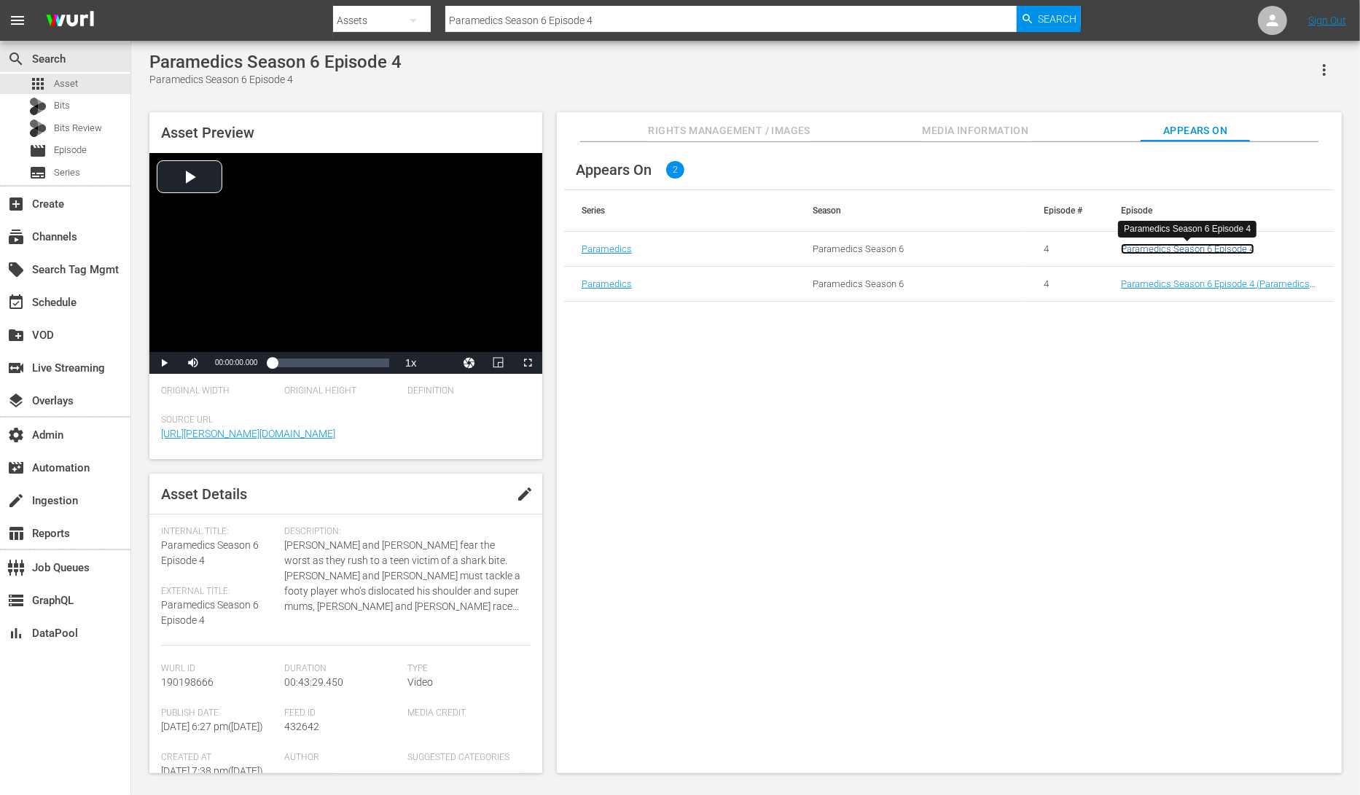
click at [1151, 251] on link "Paramedics Season 6 Episode 4" at bounding box center [1187, 248] width 133 height 11
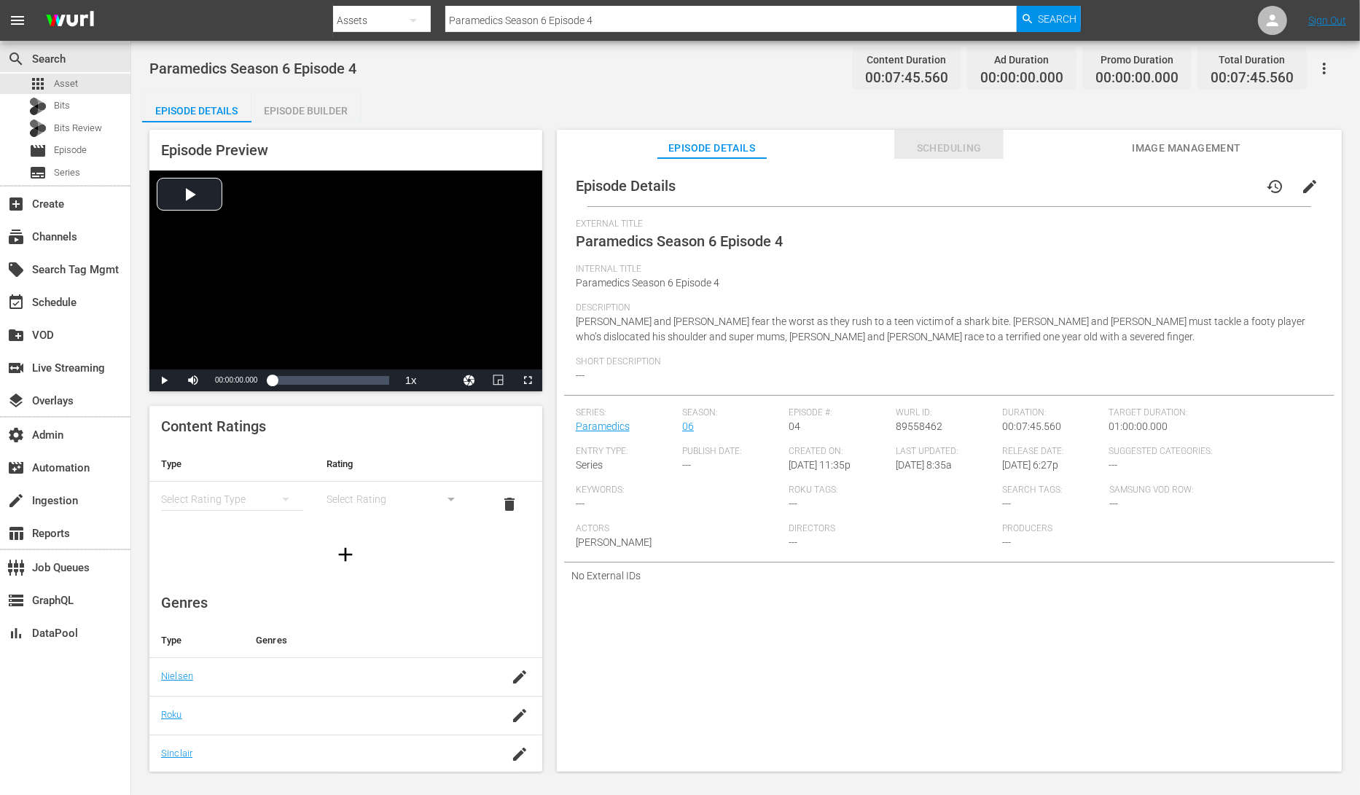
click at [950, 149] on span "Scheduling" at bounding box center [948, 148] width 109 height 18
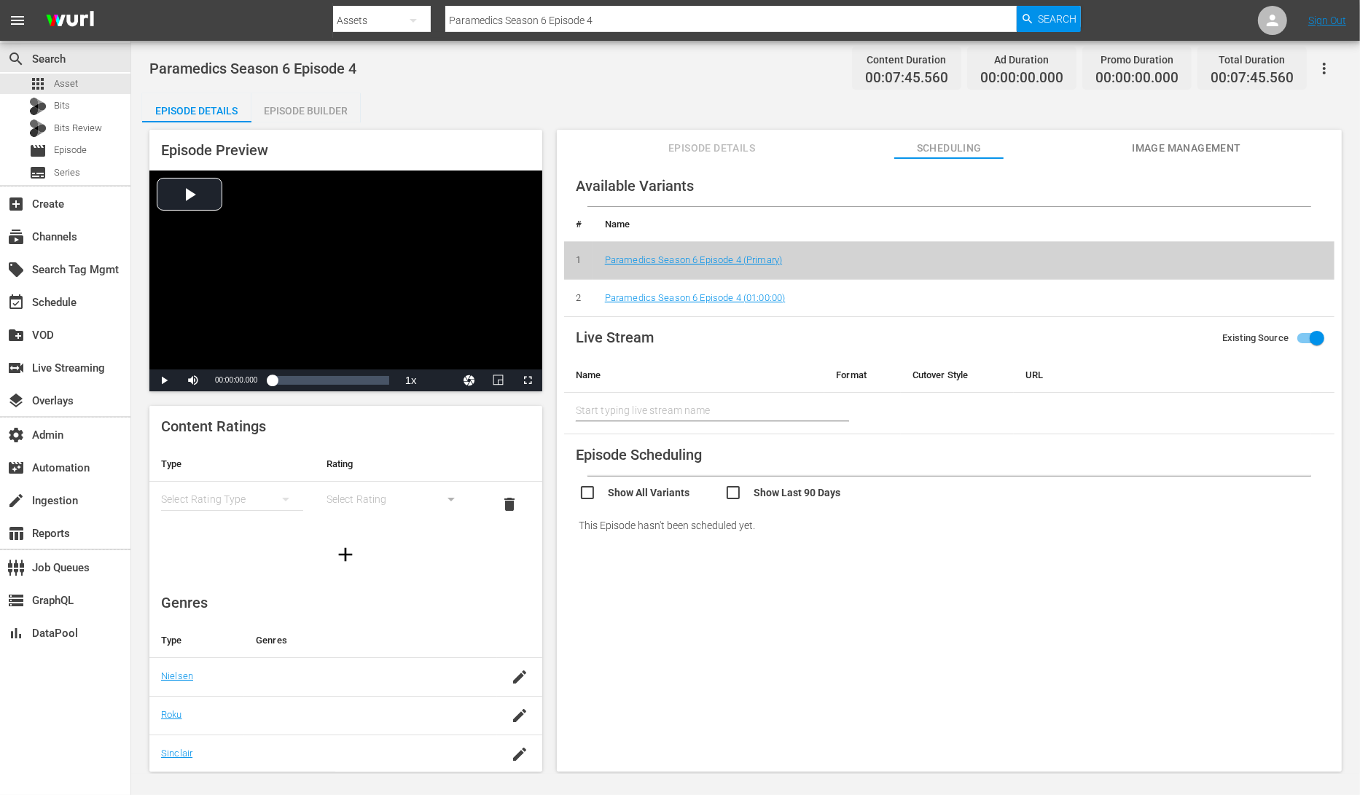
click at [318, 105] on div "Episode Builder" at bounding box center [305, 110] width 109 height 35
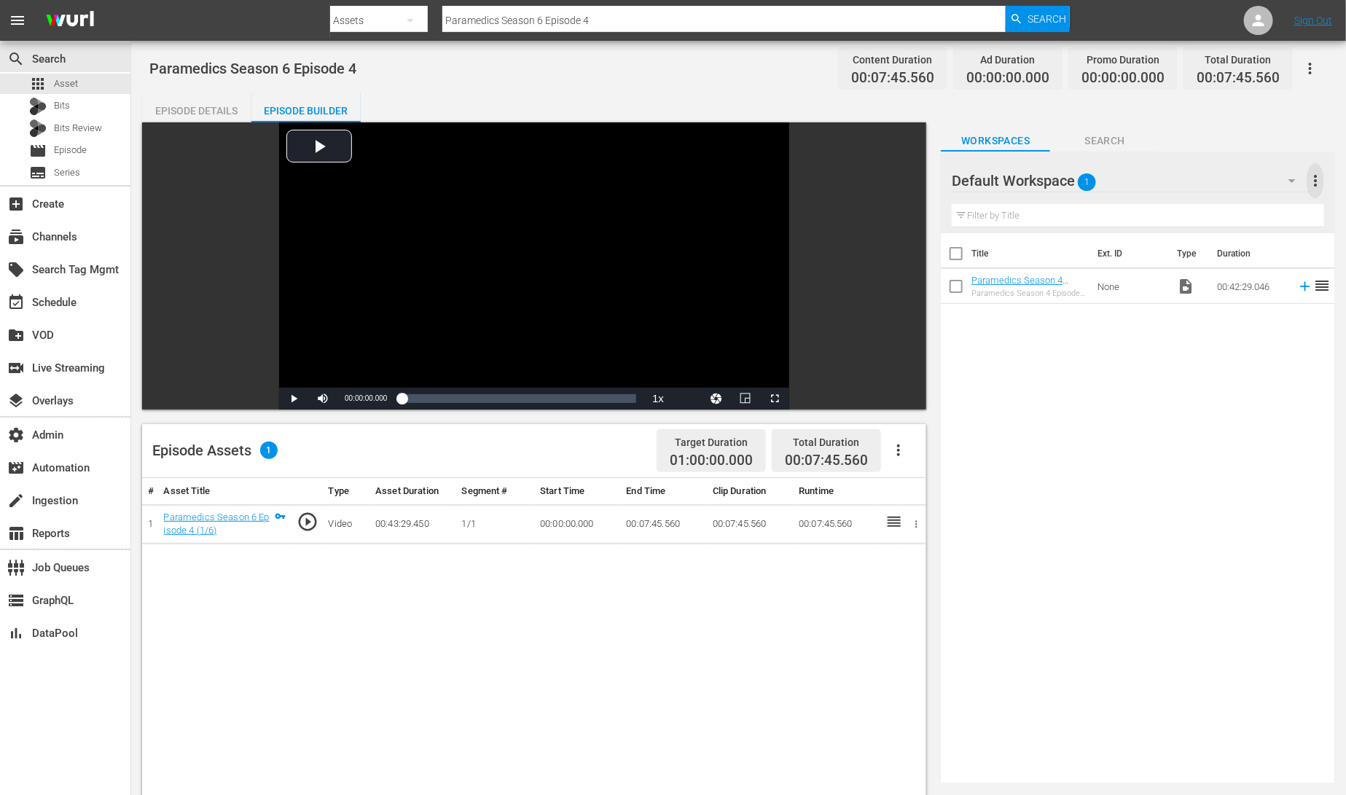
click at [1319, 184] on span "more_vert" at bounding box center [1315, 180] width 17 height 17
click at [1045, 216] on input "text" at bounding box center [1138, 215] width 372 height 23
click at [960, 285] on input "checkbox" at bounding box center [956, 289] width 31 height 31
checkbox input "true"
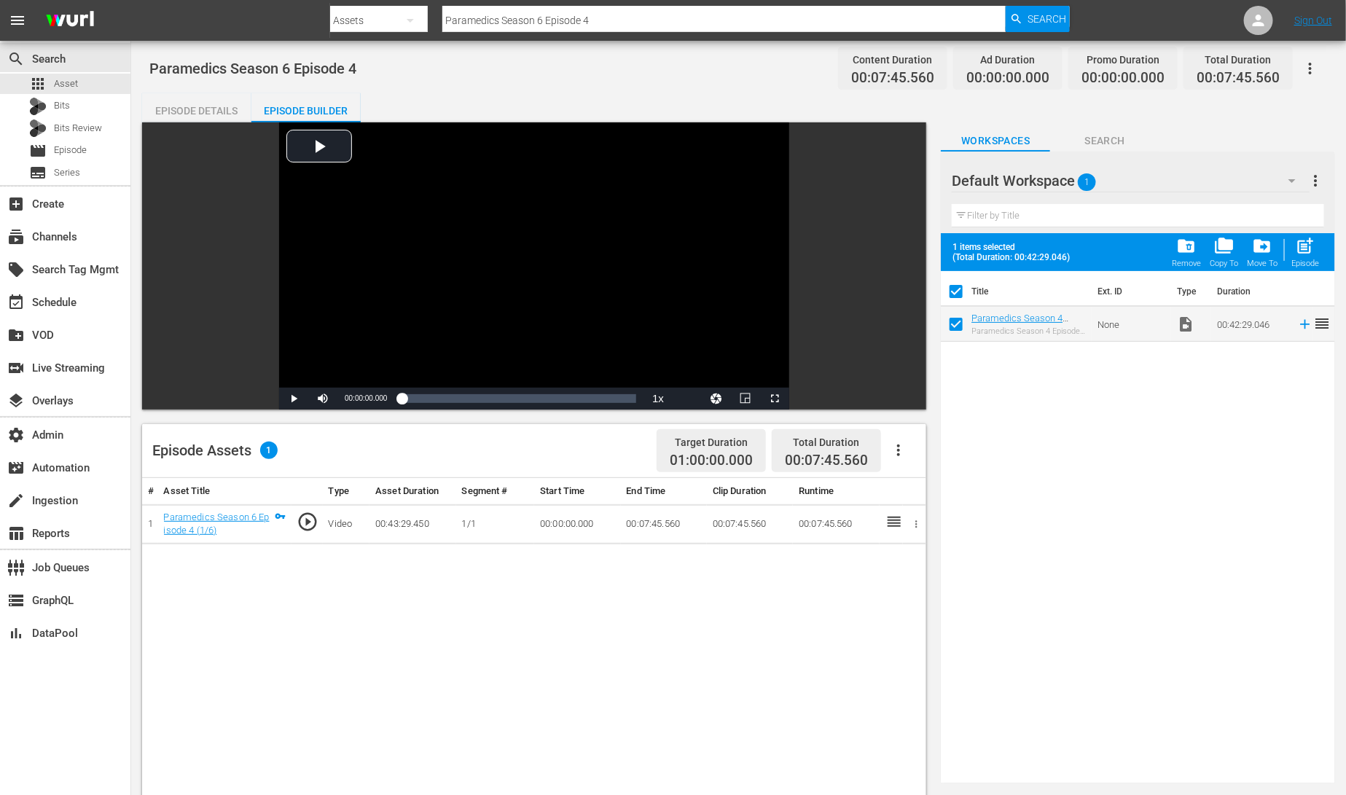
drag, startPoint x: 1193, startPoint y: 243, endPoint x: 1115, endPoint y: 359, distance: 139.7
click at [1119, 354] on div "Default Workspace 1 Default more_vert Filter by Title 1 items selected (Total D…" at bounding box center [1138, 468] width 394 height 632
click at [959, 324] on input "checkbox" at bounding box center [956, 327] width 31 height 31
checkbox input "false"
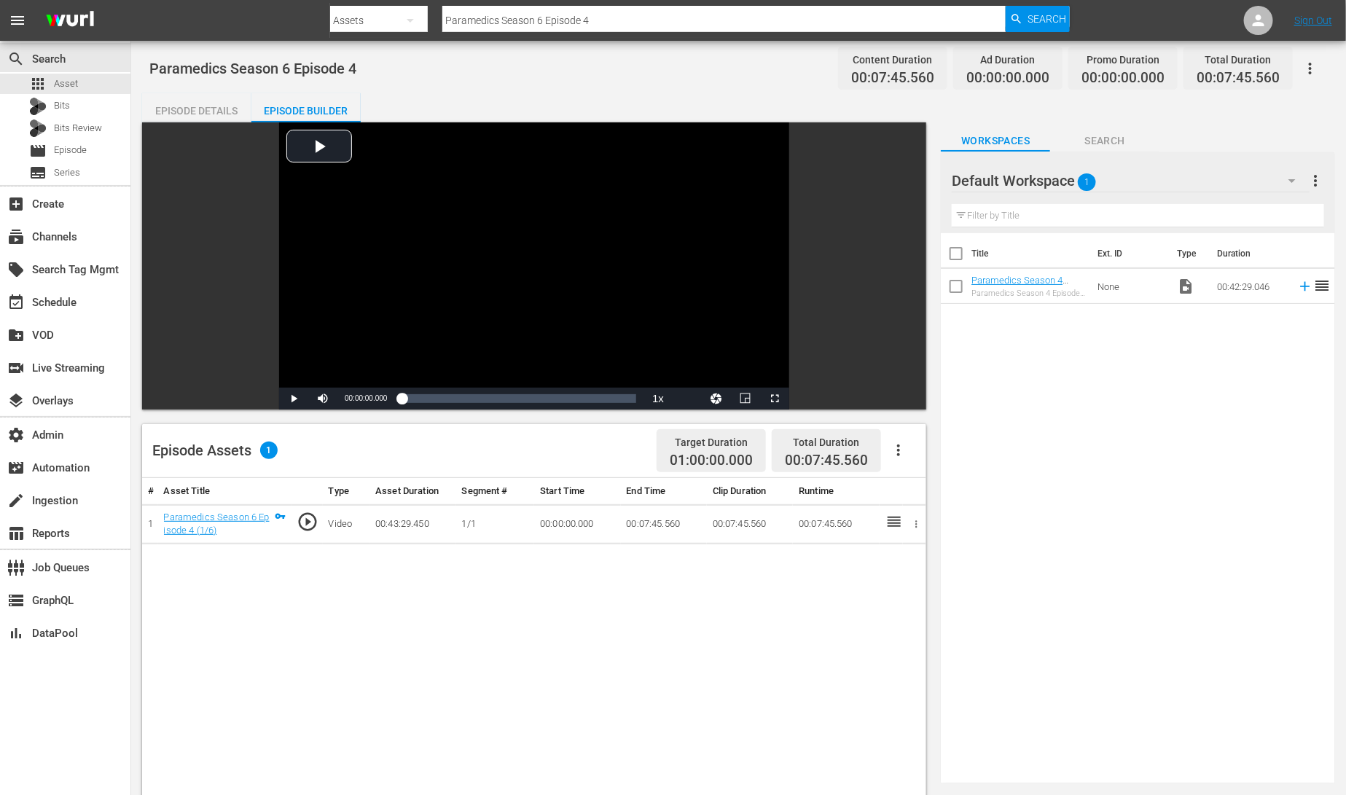
click at [1119, 280] on td "None" at bounding box center [1131, 286] width 79 height 35
click at [1316, 181] on span "more_vert" at bounding box center [1315, 180] width 17 height 17
click at [1288, 206] on div "Clear All Workspace Items" at bounding box center [1221, 208] width 171 height 26
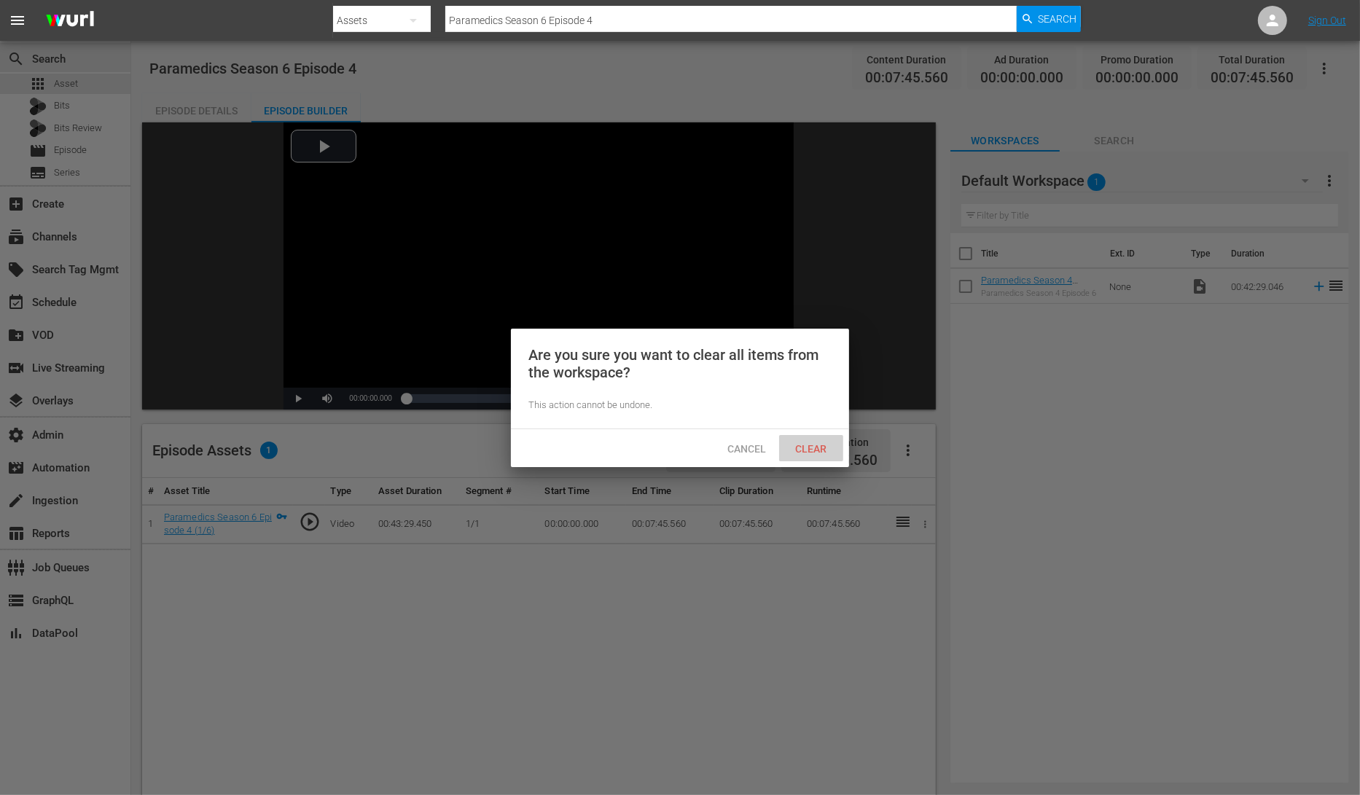
click at [821, 451] on span "Clear" at bounding box center [811, 449] width 55 height 12
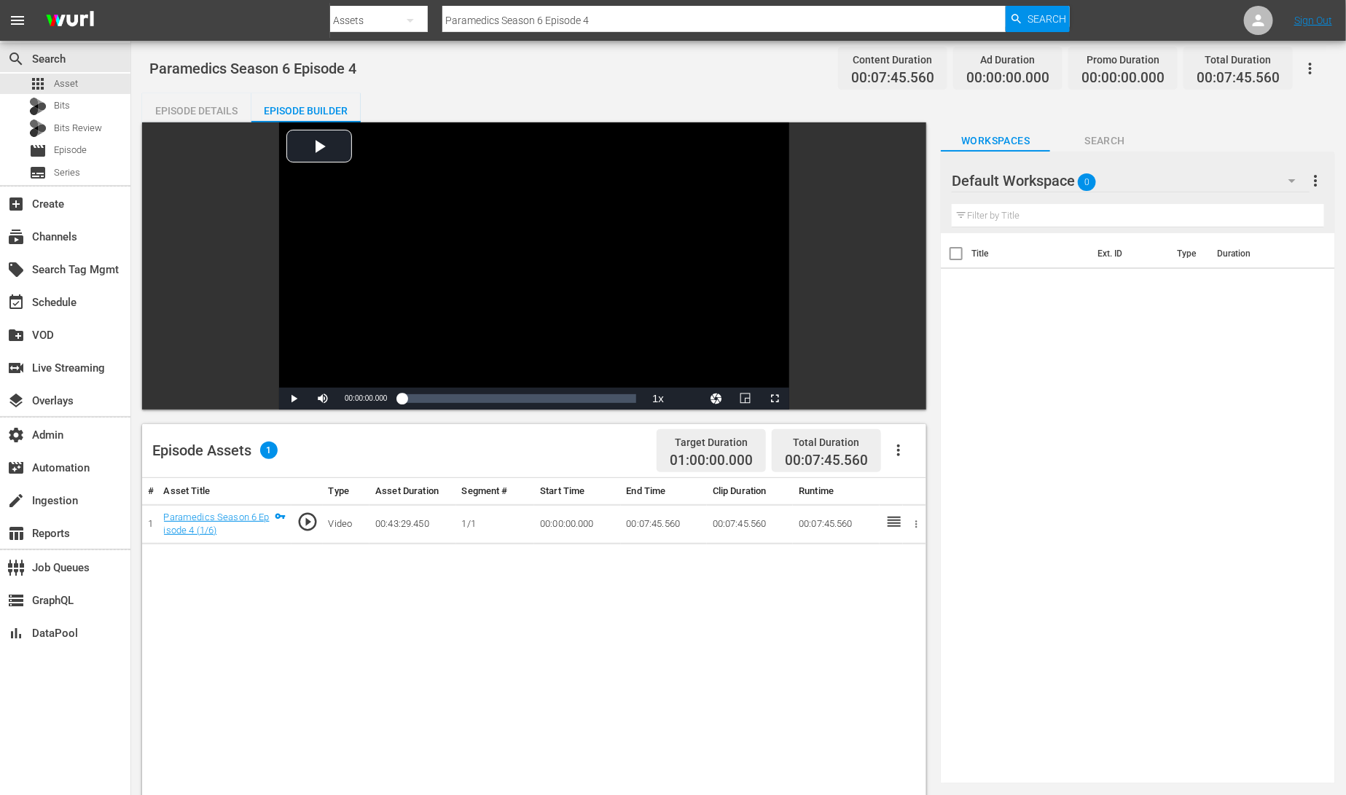
click at [176, 106] on div "Episode Details" at bounding box center [196, 110] width 109 height 35
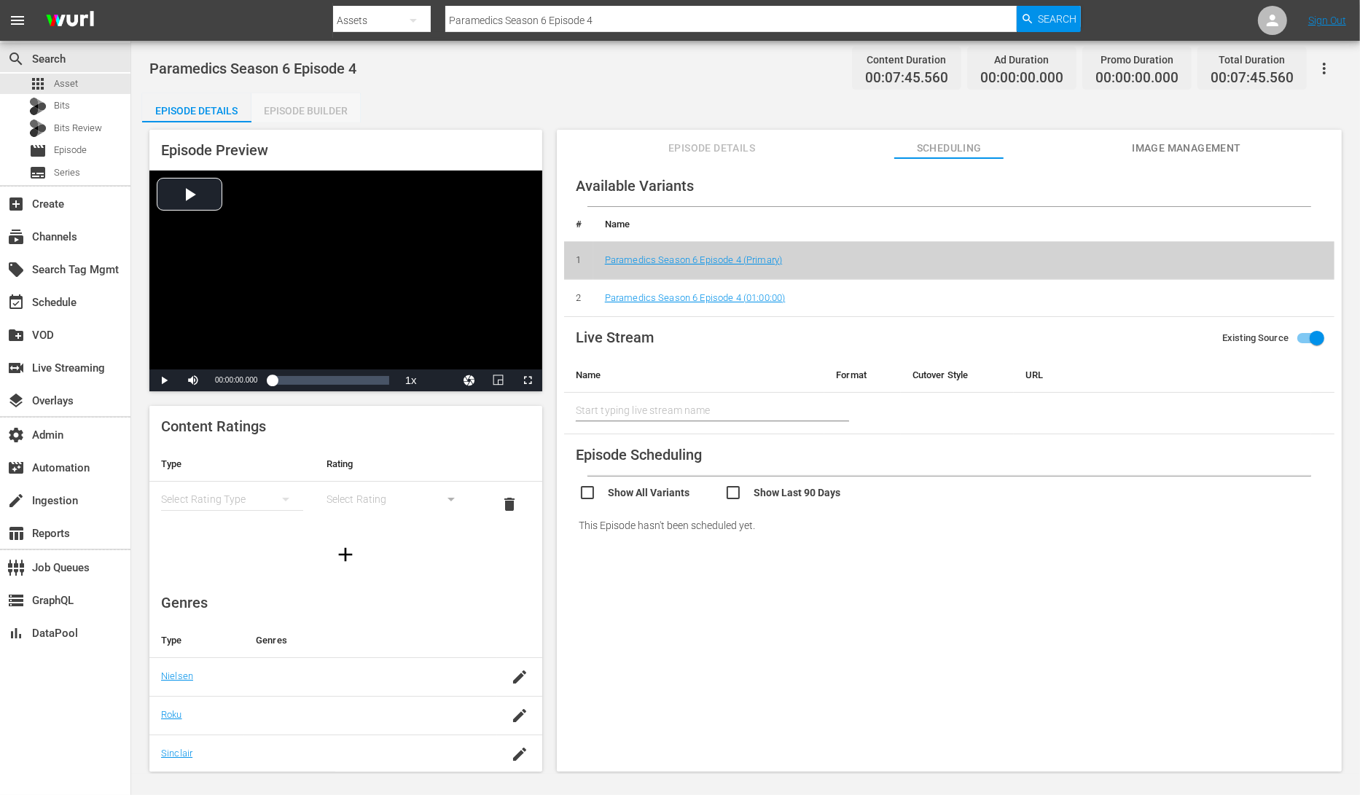
click at [283, 112] on div "Episode Builder" at bounding box center [305, 110] width 109 height 35
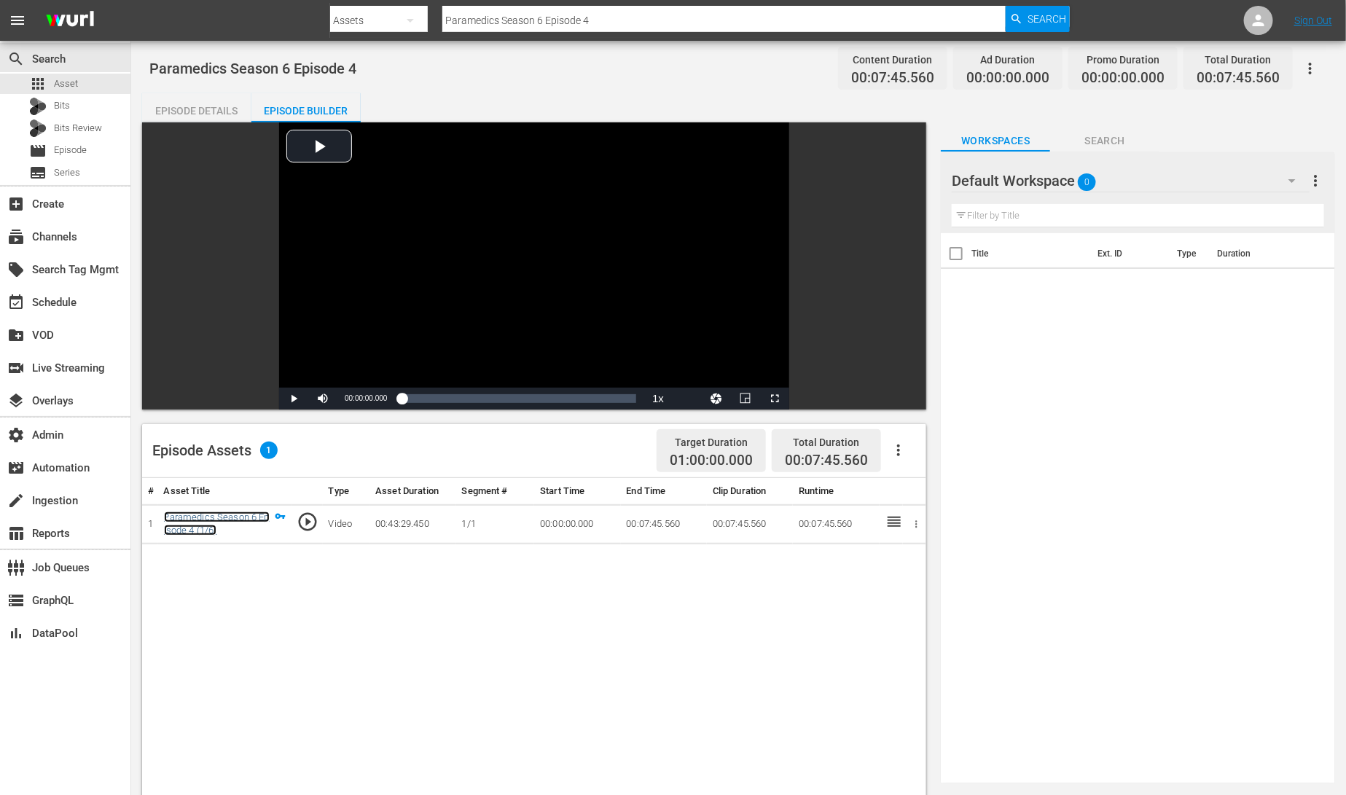
click at [248, 515] on link "Paramedics Season 6 Episode 4 (1/6)" at bounding box center [217, 524] width 106 height 25
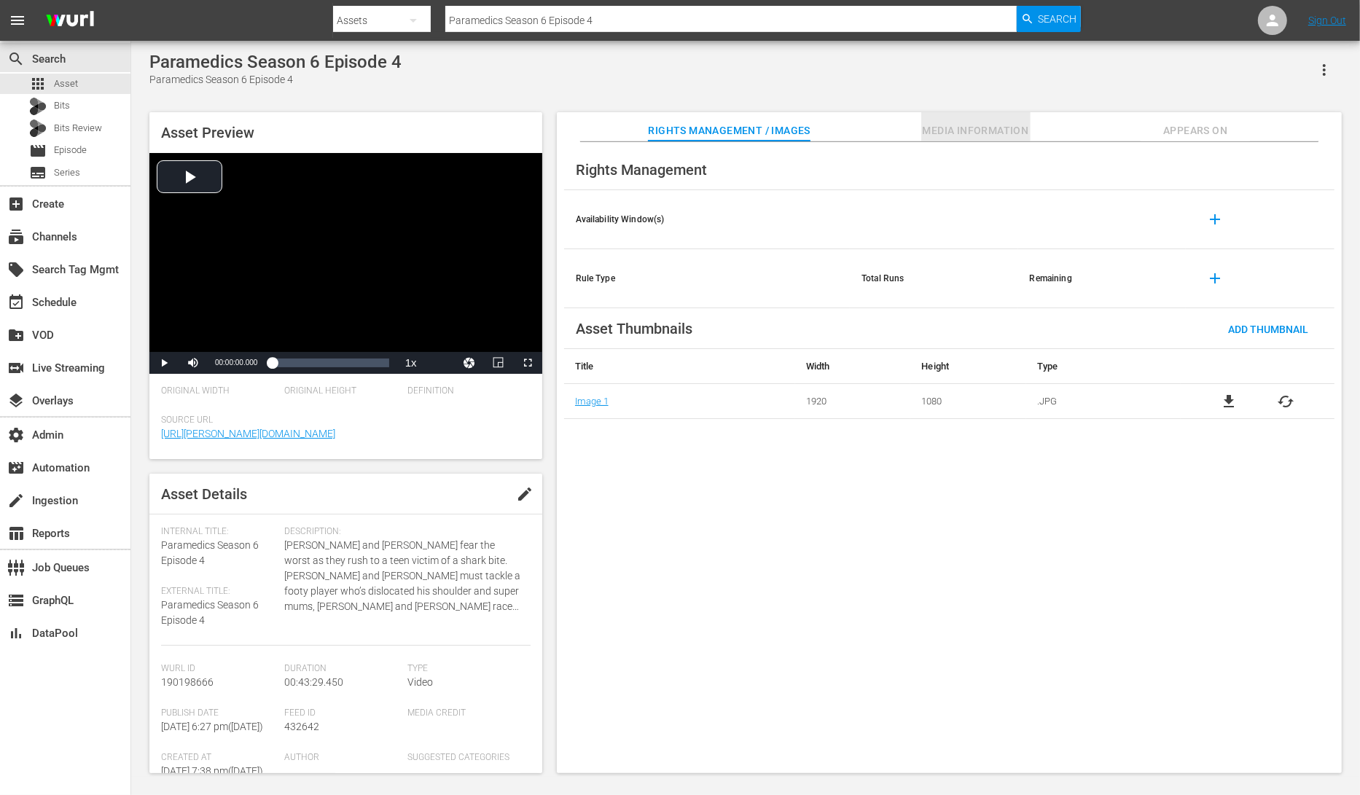
drag, startPoint x: 962, startPoint y: 130, endPoint x: 1083, endPoint y: 121, distance: 121.3
click at [962, 130] on span "Media Information" at bounding box center [975, 131] width 109 height 18
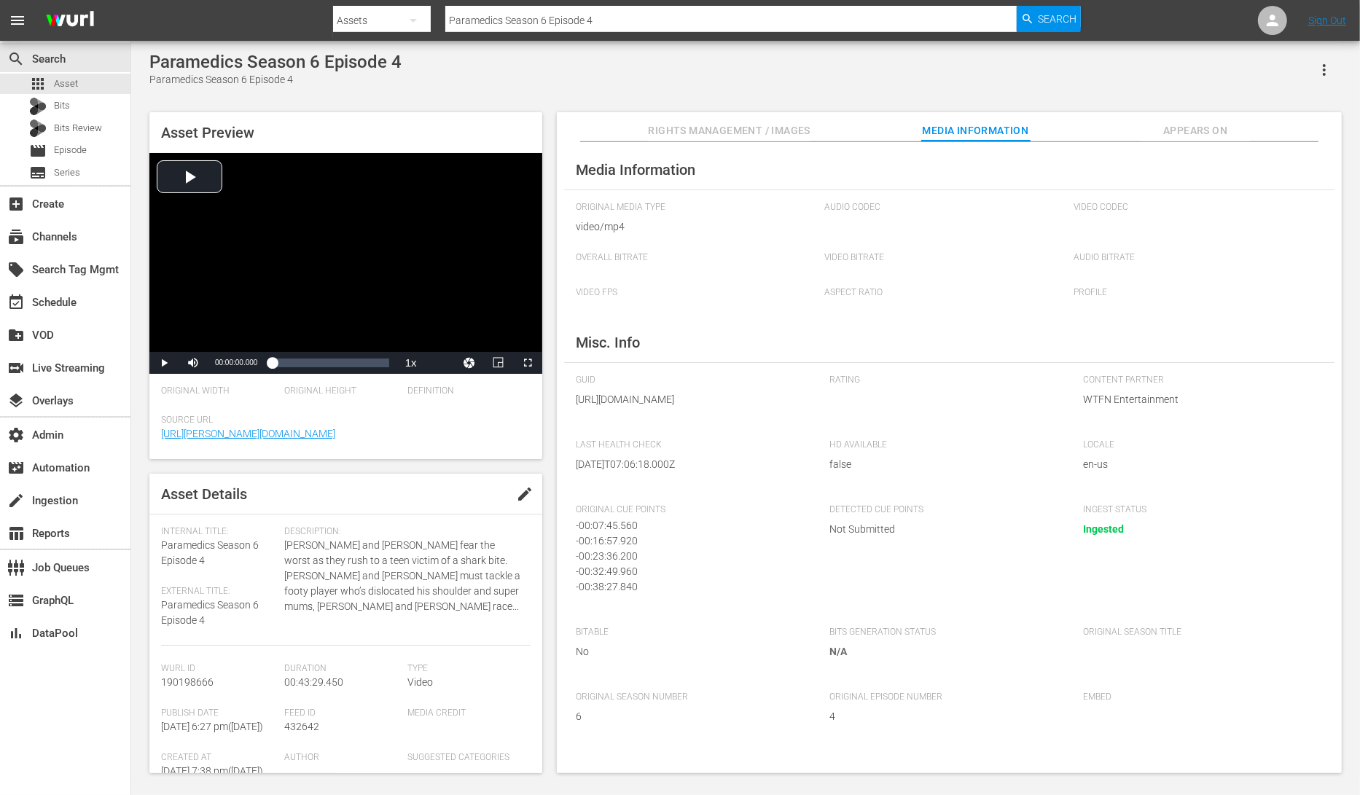
scroll to position [4, 0]
click at [1192, 136] on span "Appears On" at bounding box center [1194, 131] width 109 height 18
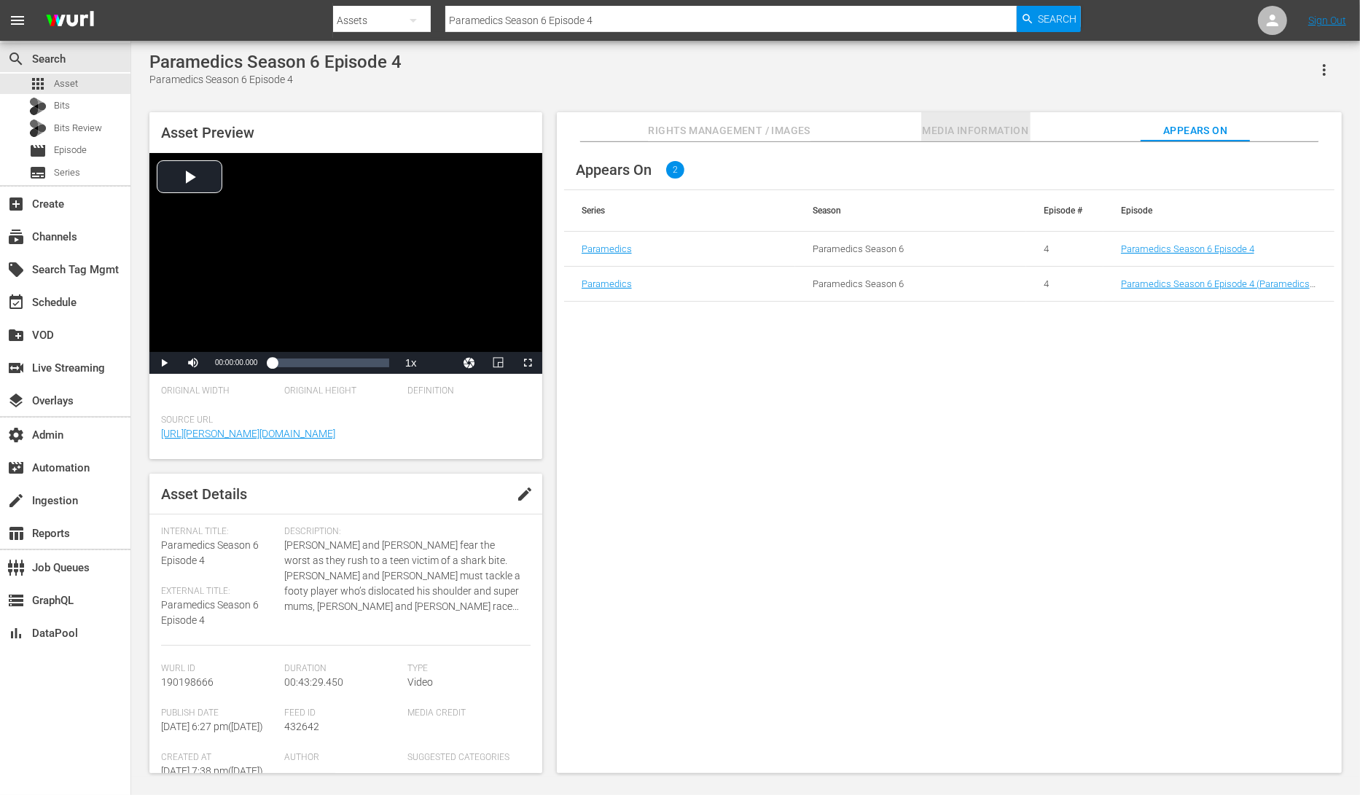
click at [1006, 130] on span "Media Information" at bounding box center [975, 131] width 109 height 18
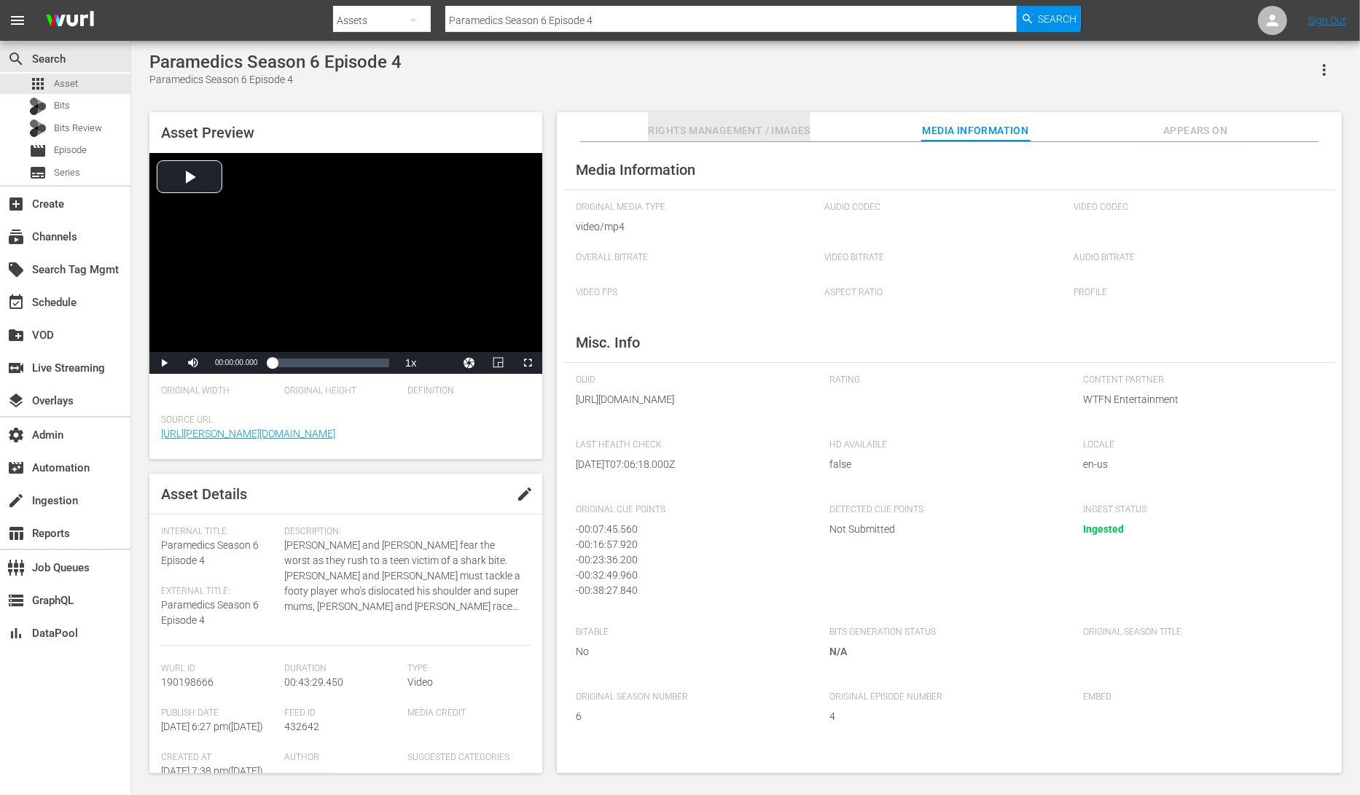
click at [781, 129] on span "Rights Management / Images" at bounding box center [729, 131] width 162 height 18
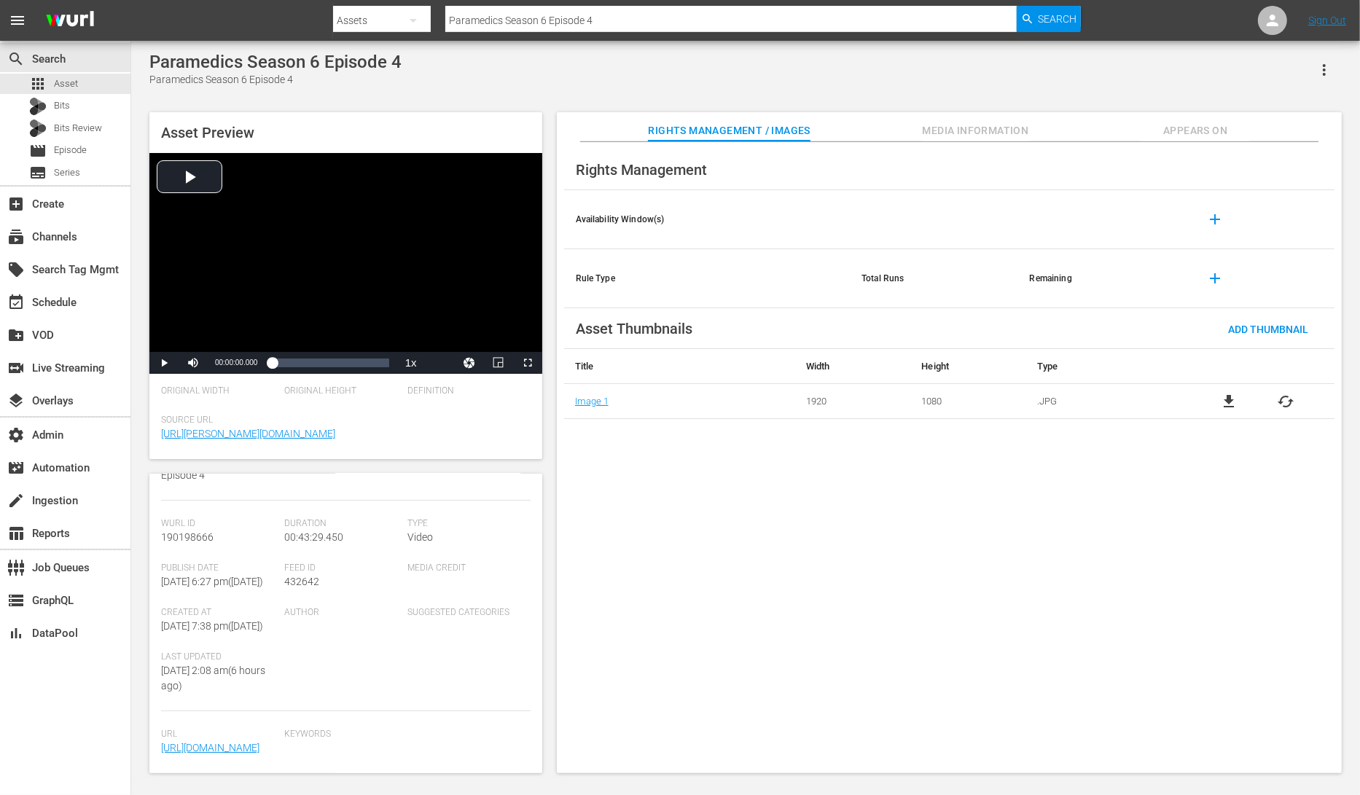
scroll to position [0, 0]
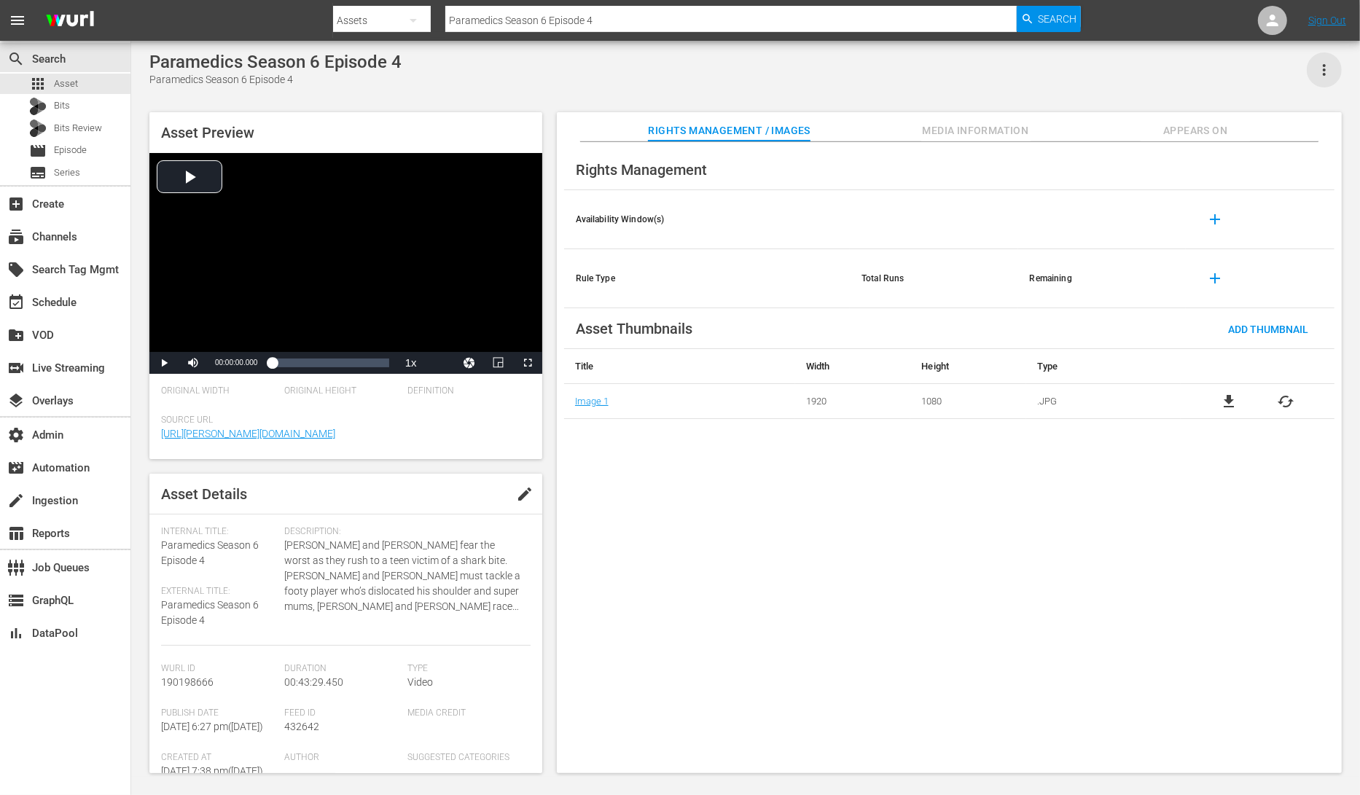
click at [1330, 67] on icon "button" at bounding box center [1323, 69] width 17 height 17
click at [1309, 78] on div "Add To Workspace" at bounding box center [1260, 75] width 140 height 35
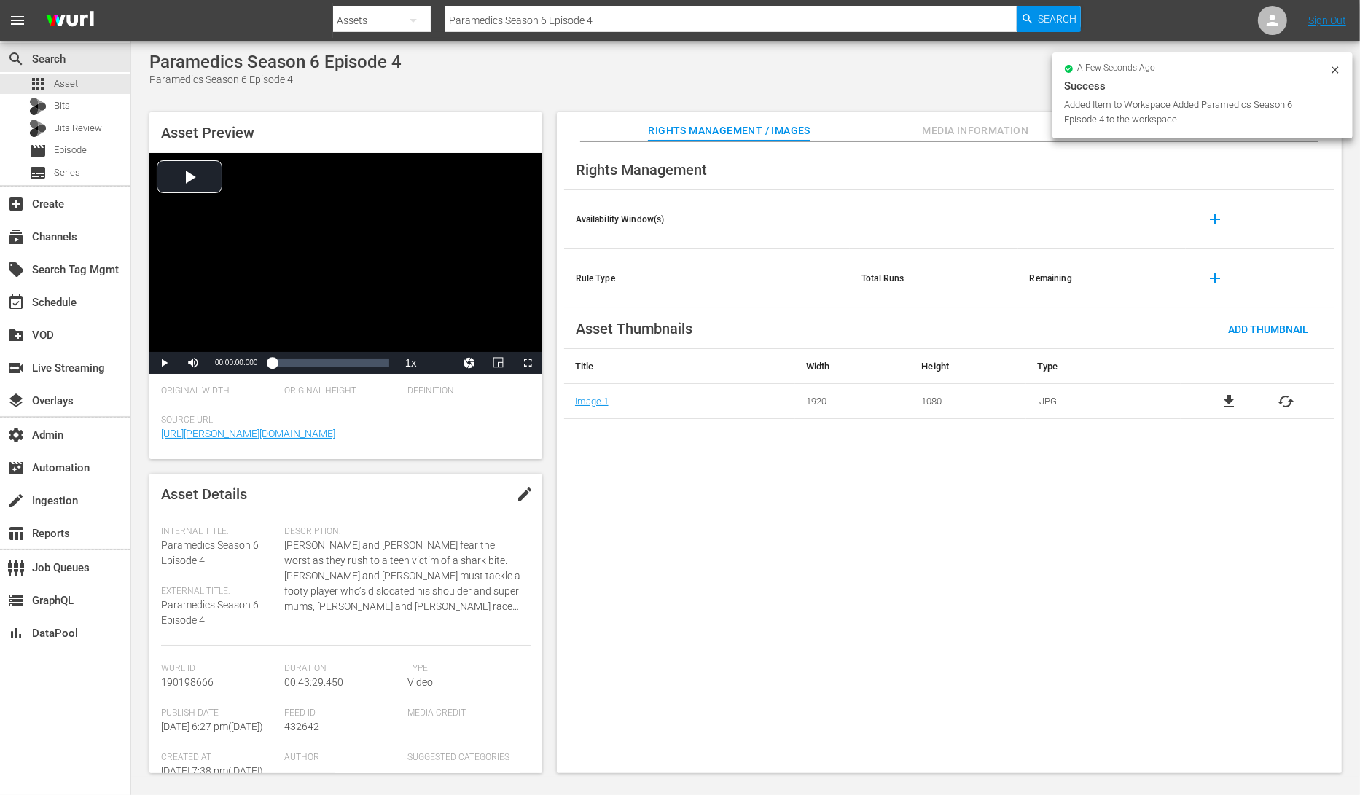
click at [1043, 217] on th at bounding box center [1102, 219] width 168 height 59
click at [1166, 146] on div "Rights Management Availability Window(s) add Rule Type Total Runs Remaining add…" at bounding box center [949, 458] width 785 height 632
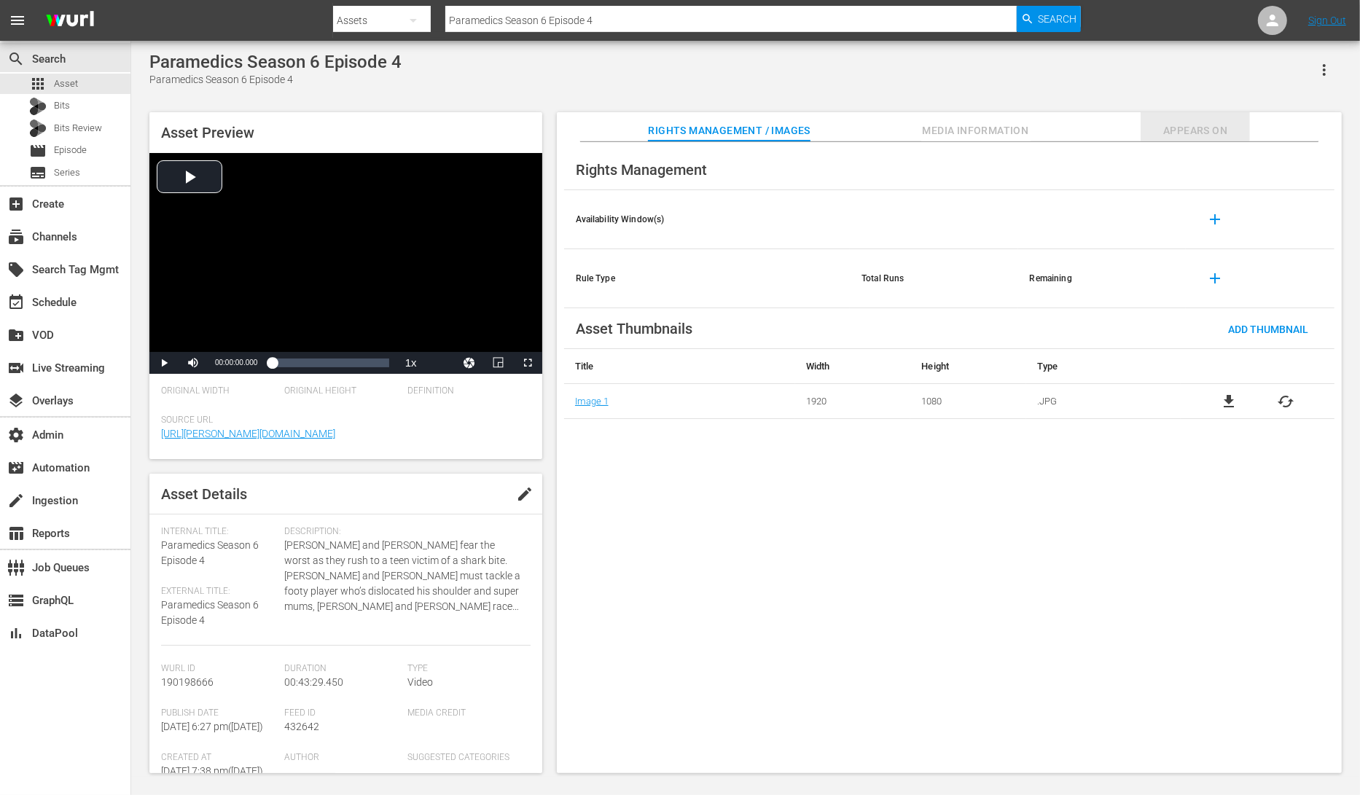
click at [1212, 125] on span "Appears On" at bounding box center [1194, 131] width 109 height 18
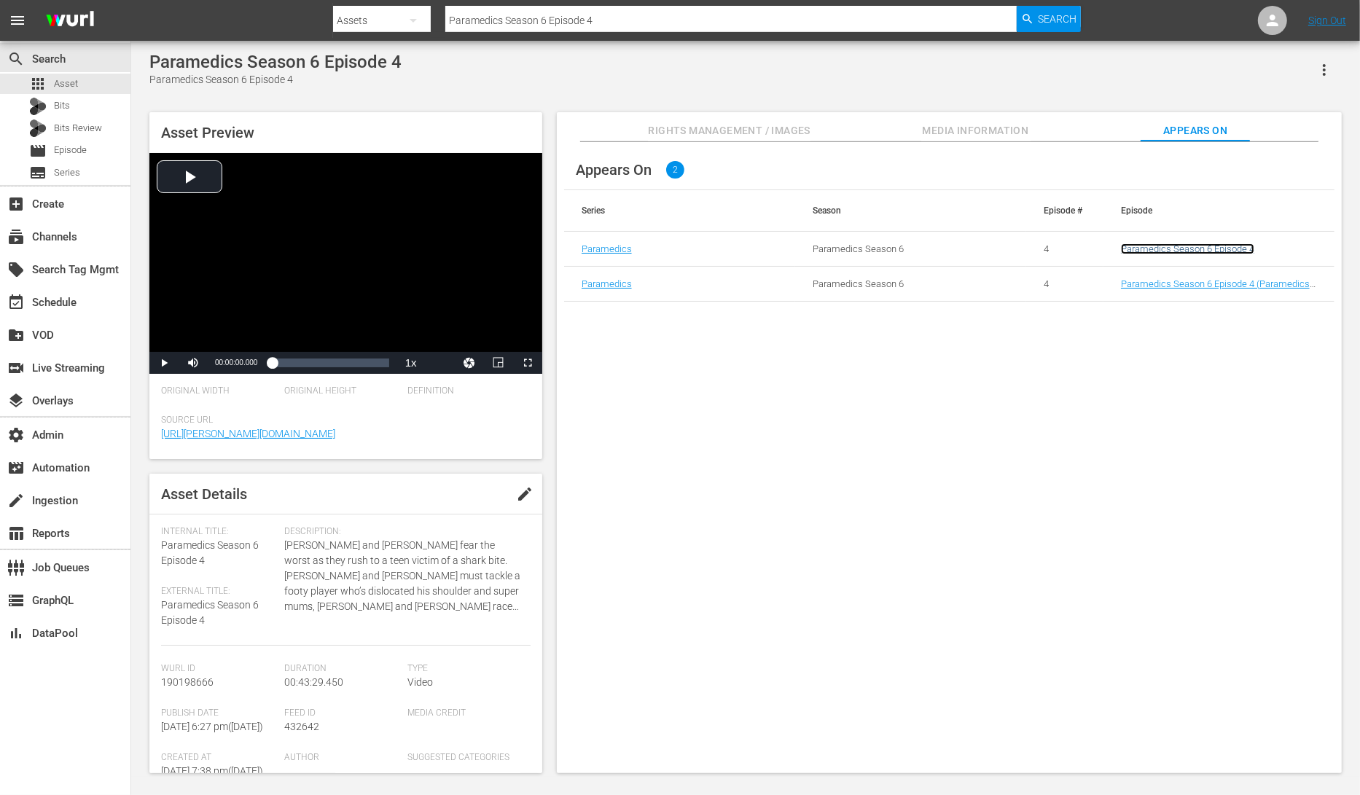
click at [1167, 244] on link "Paramedics Season 6 Episode 4" at bounding box center [1187, 248] width 133 height 11
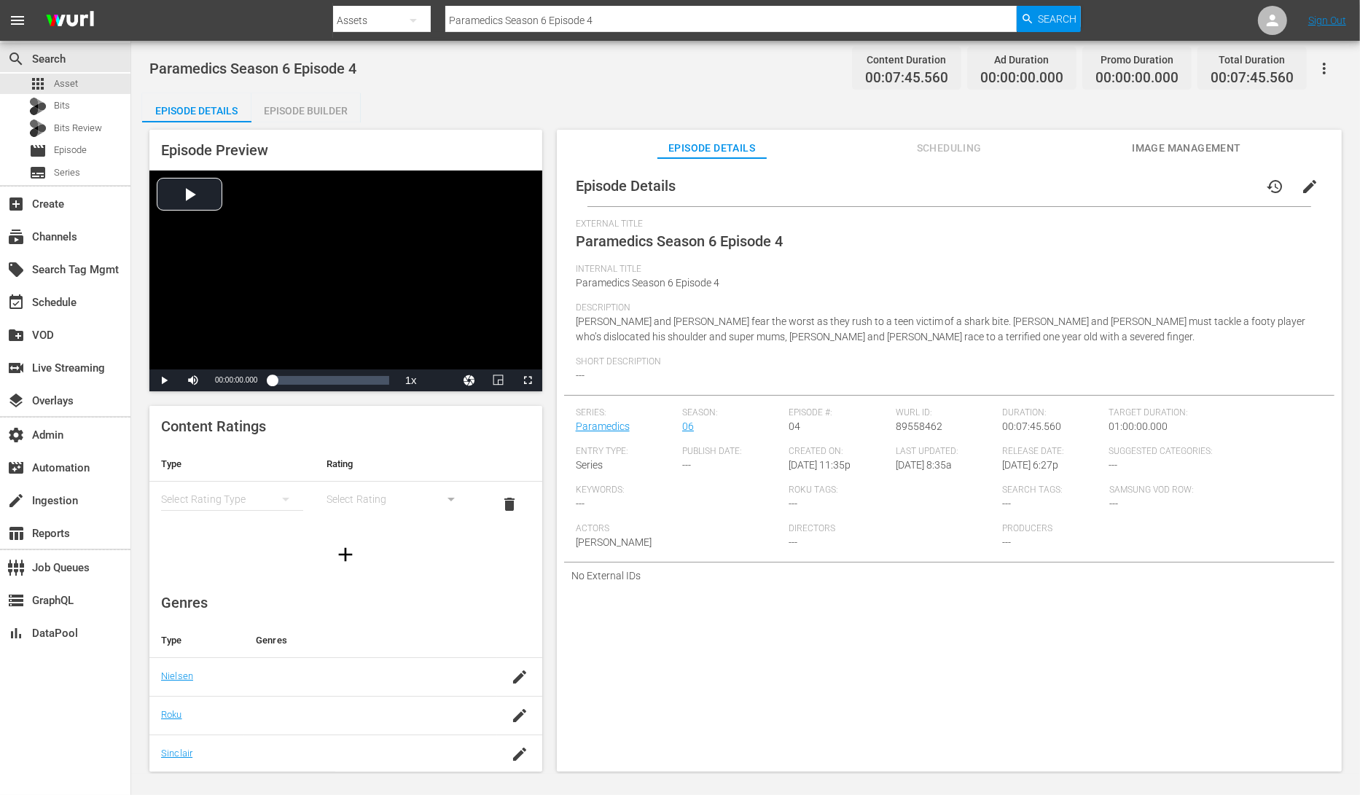
click at [287, 116] on div "Episode Builder" at bounding box center [305, 110] width 109 height 35
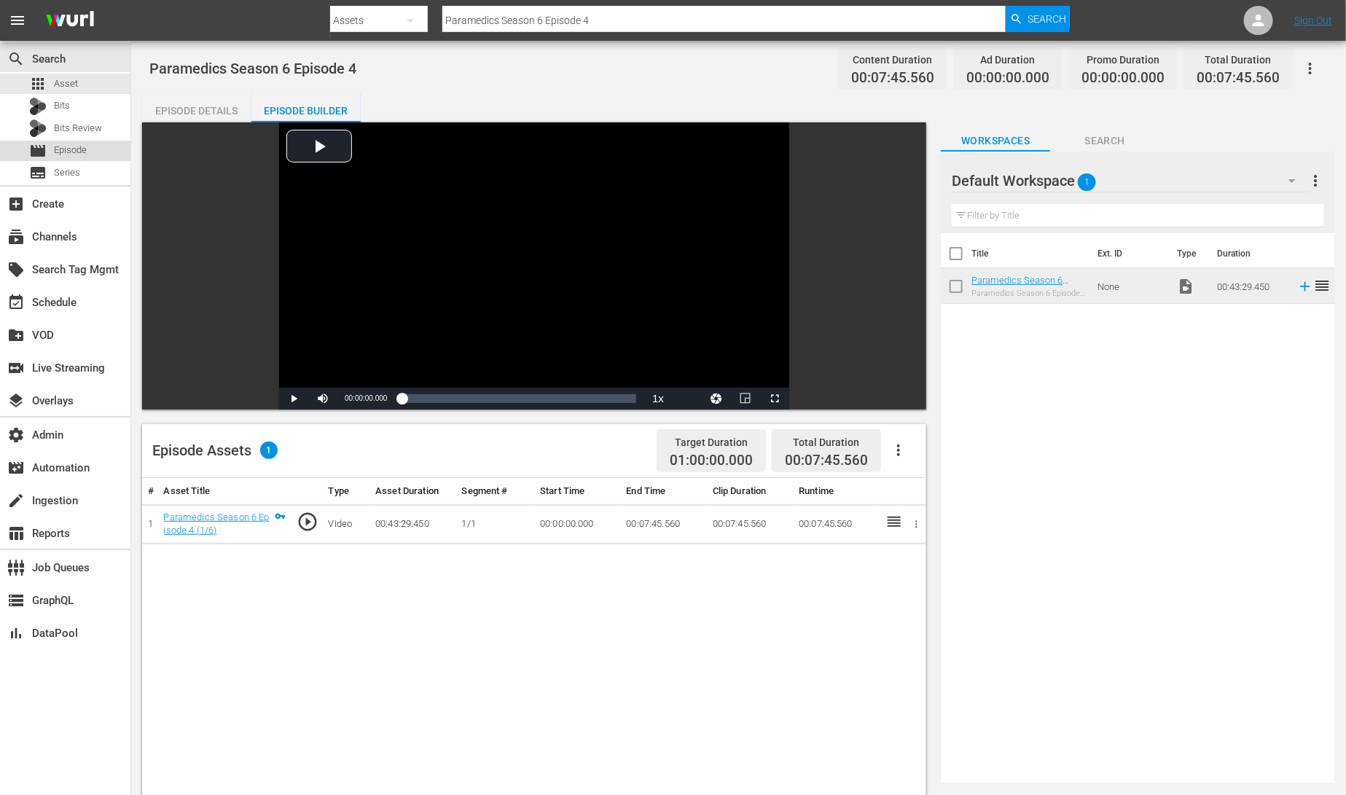
click at [79, 141] on div "movie Episode" at bounding box center [58, 151] width 58 height 20
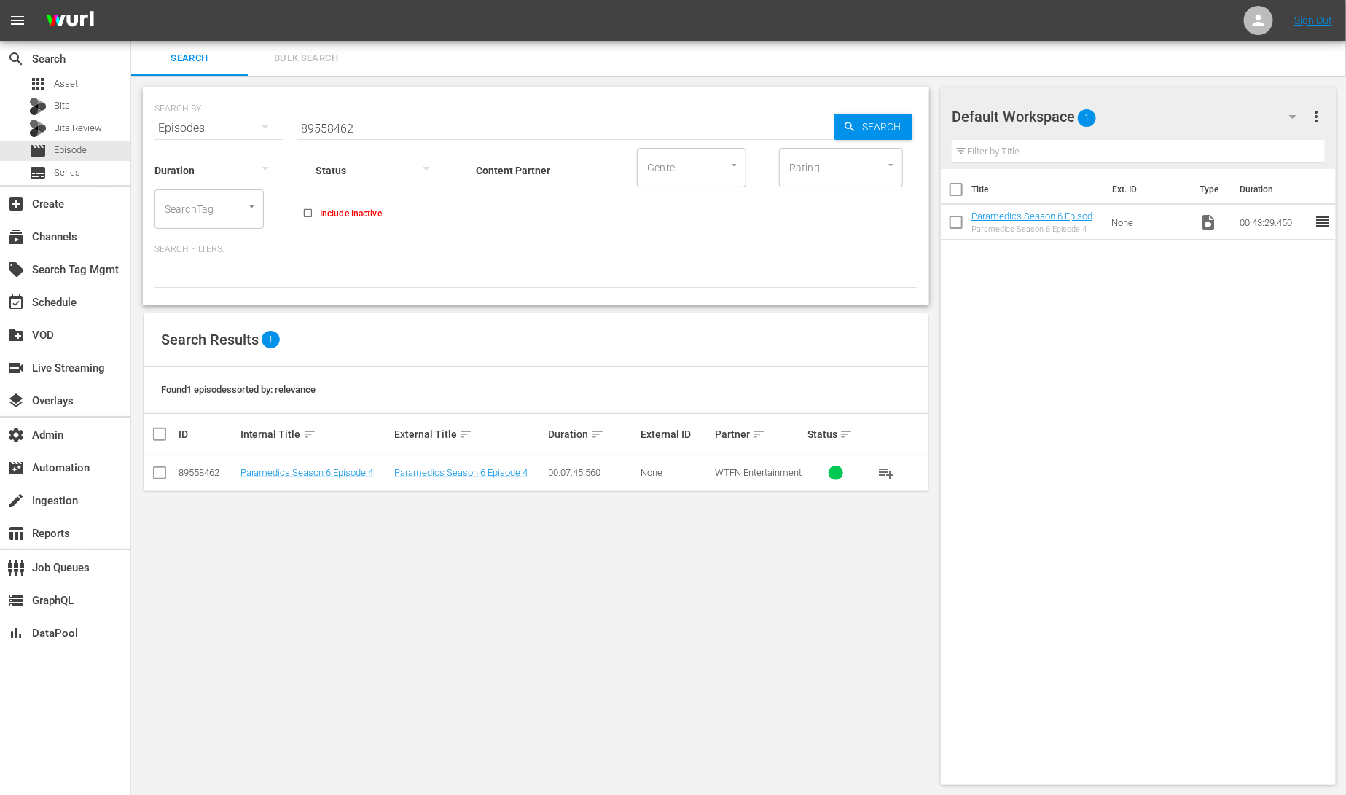
click at [158, 474] on input "checkbox" at bounding box center [159, 475] width 17 height 17
checkbox input "true"
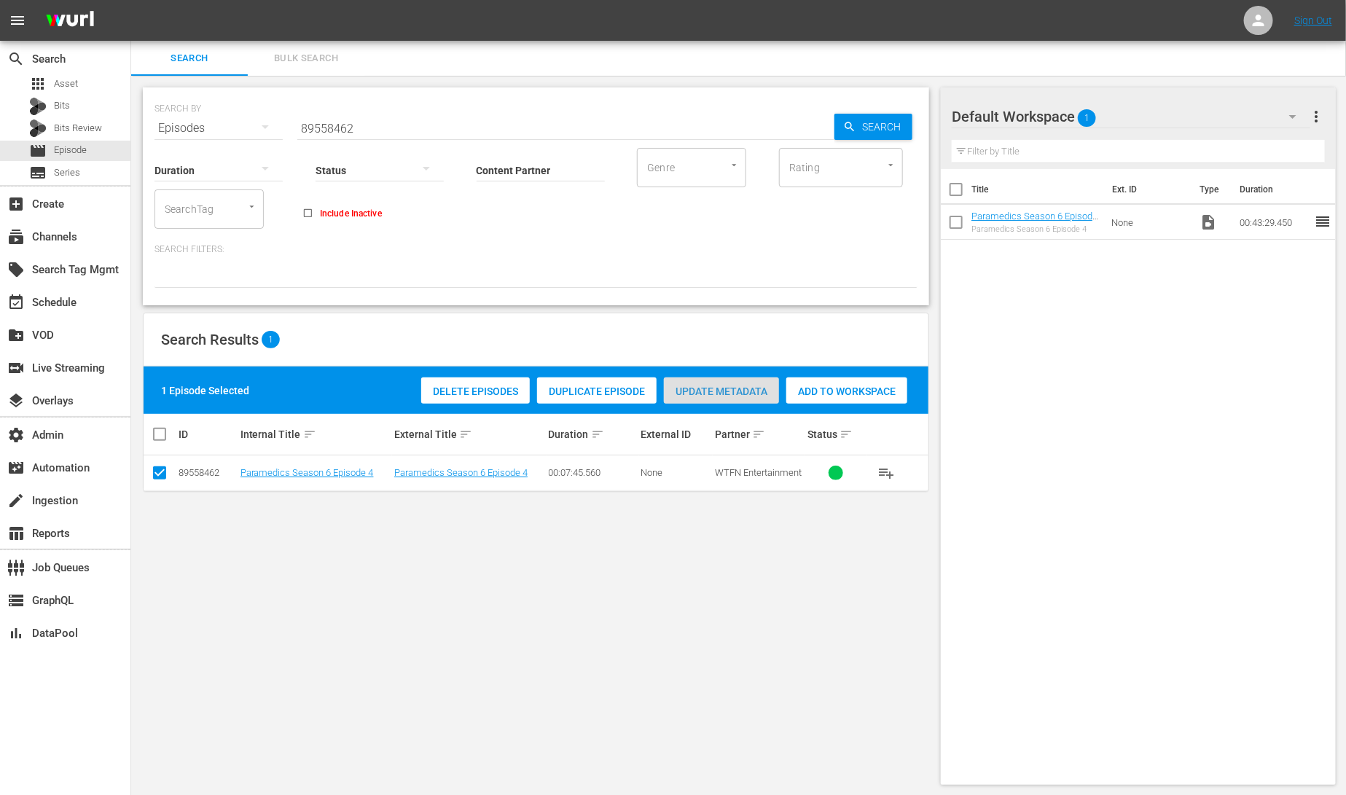
click at [721, 390] on span "Update Metadata" at bounding box center [721, 392] width 115 height 12
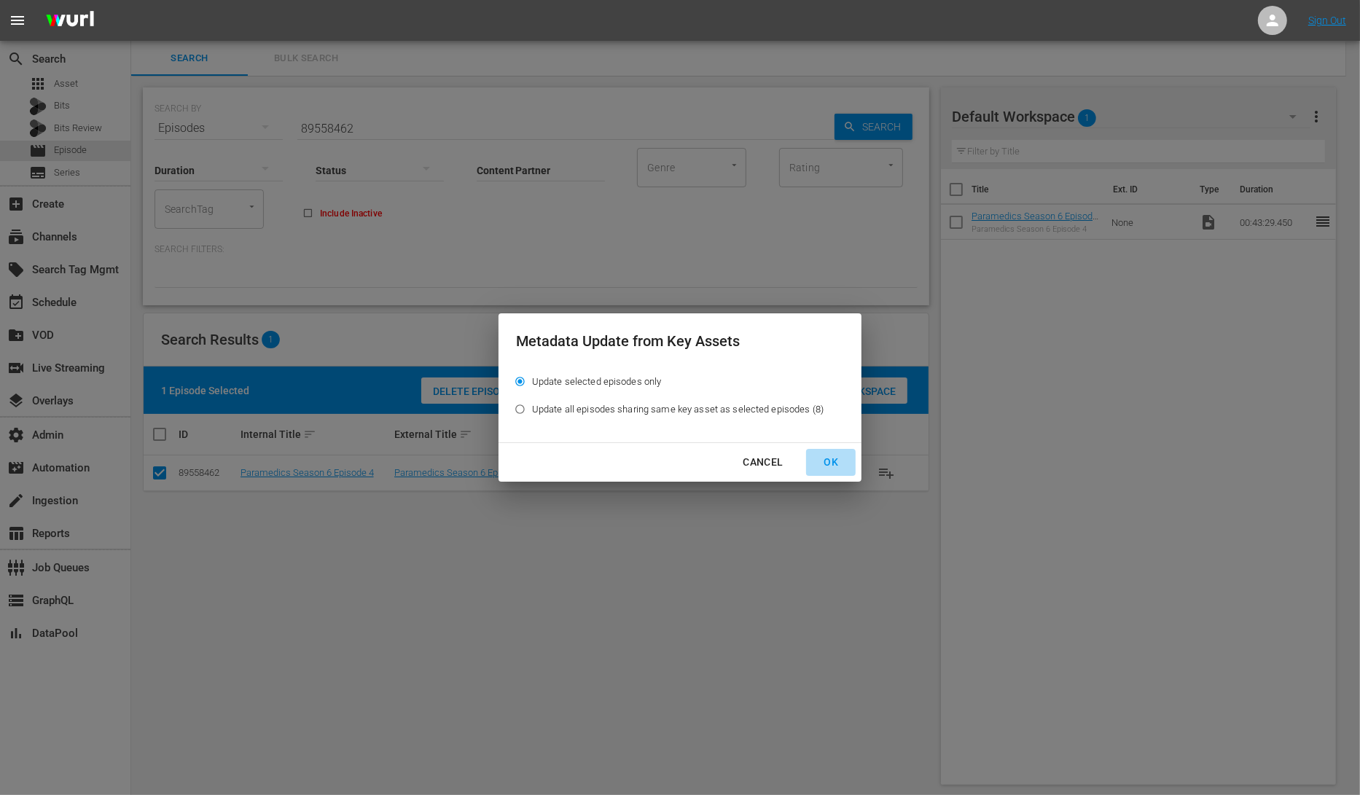
click at [837, 465] on div "OK" at bounding box center [831, 462] width 38 height 18
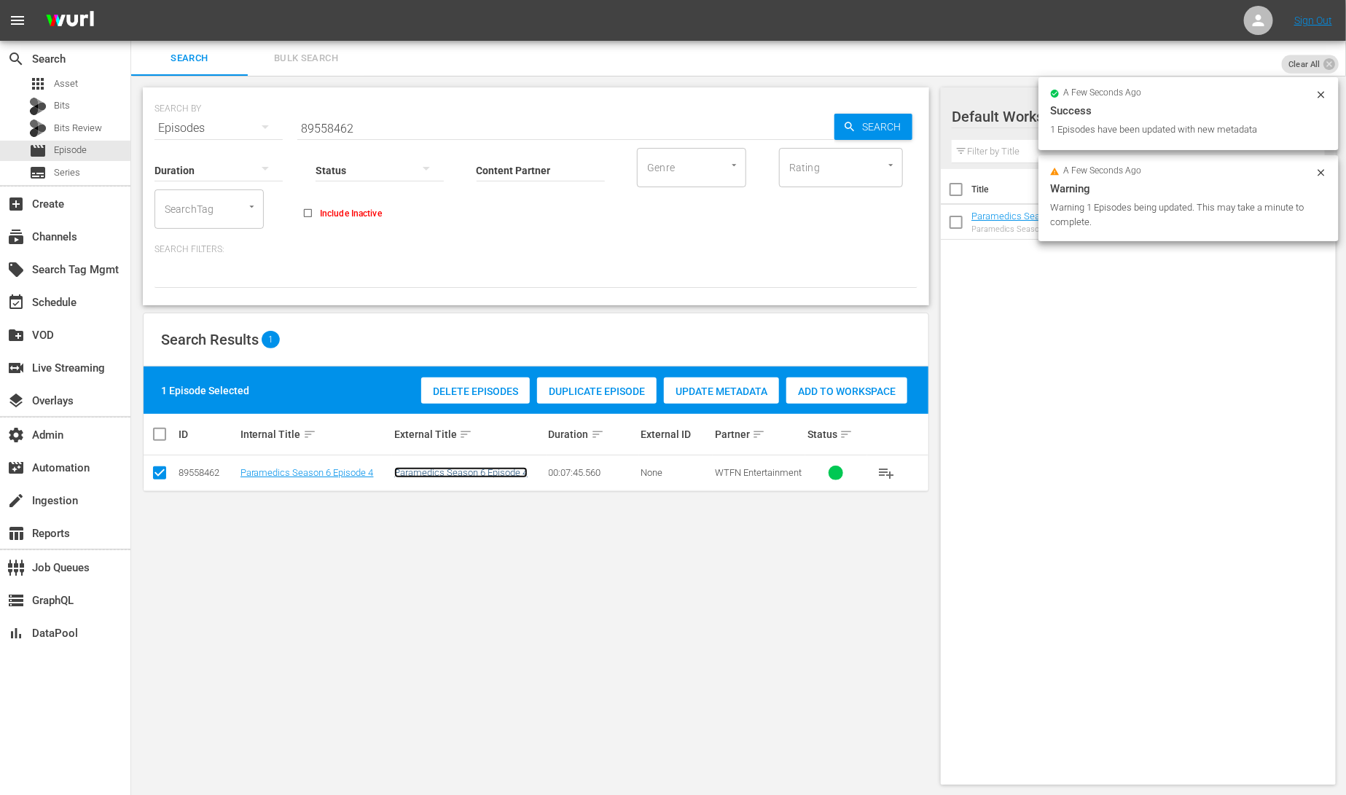
click at [423, 474] on link "Paramedics Season 6 Episode 4" at bounding box center [460, 472] width 133 height 11
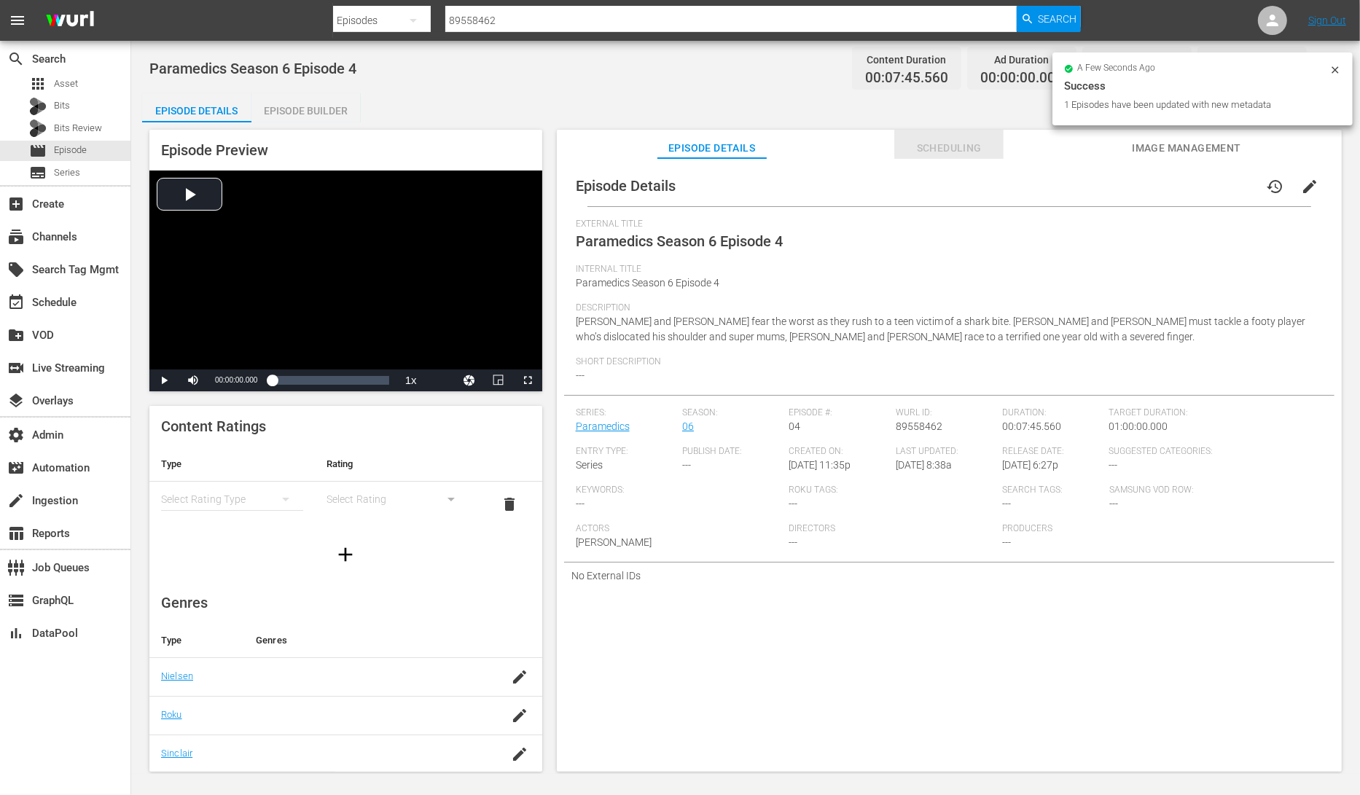
click at [944, 148] on span "Scheduling" at bounding box center [948, 148] width 109 height 18
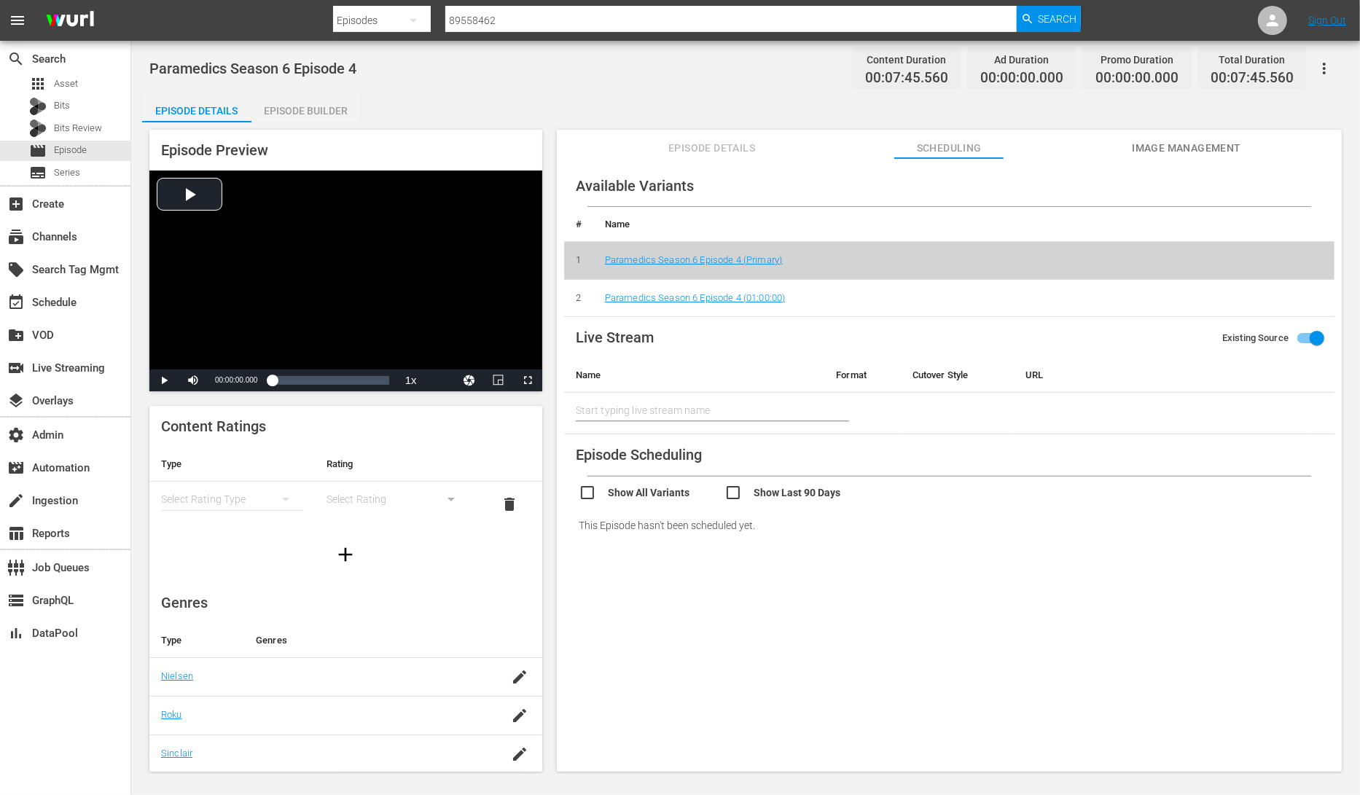
click at [300, 108] on div "Episode Builder" at bounding box center [305, 110] width 109 height 35
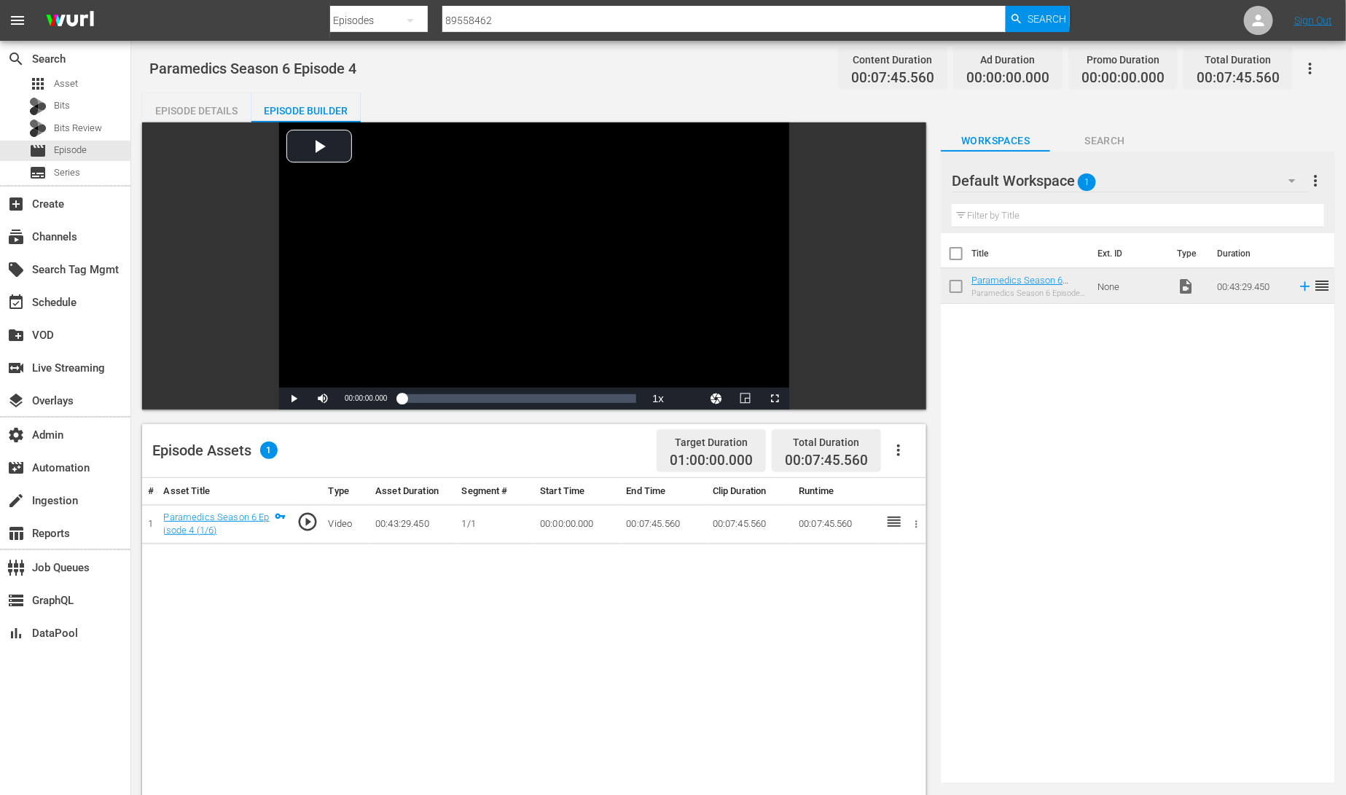
click at [898, 448] on icon "button" at bounding box center [898, 450] width 17 height 17
click at [180, 112] on div "Episode Details" at bounding box center [196, 110] width 109 height 35
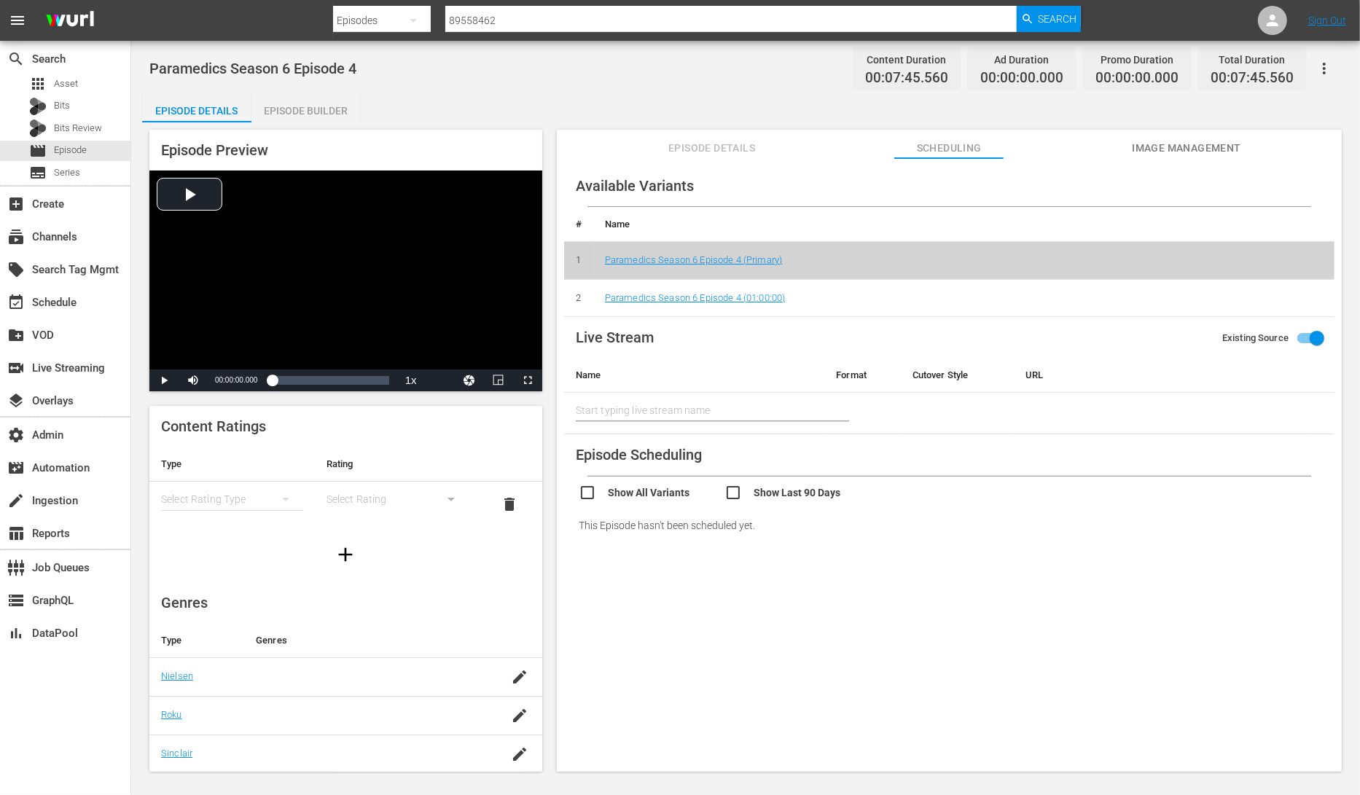
drag, startPoint x: 731, startPoint y: 144, endPoint x: 774, endPoint y: 142, distance: 43.0
click at [731, 144] on span "Episode Details" at bounding box center [711, 148] width 109 height 18
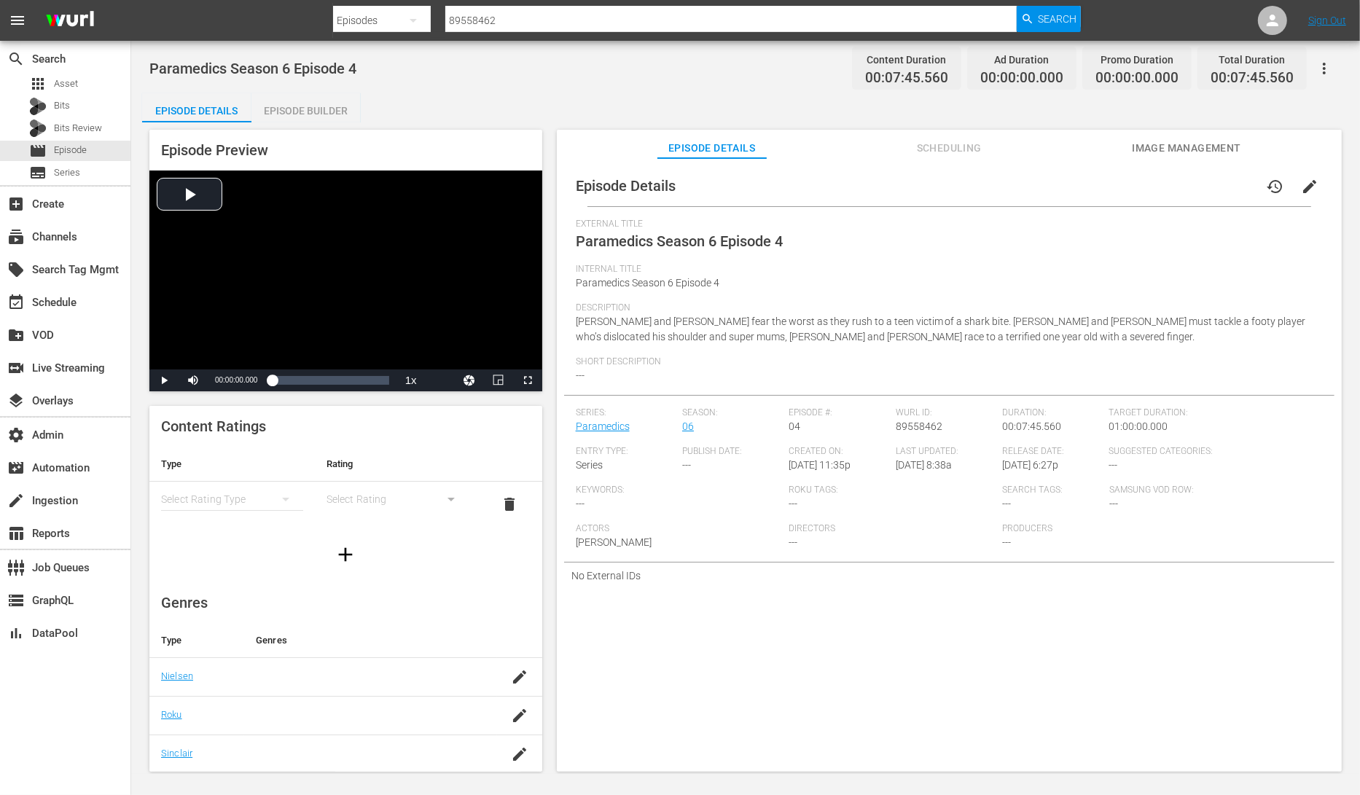
click at [932, 144] on span "Scheduling" at bounding box center [948, 148] width 109 height 18
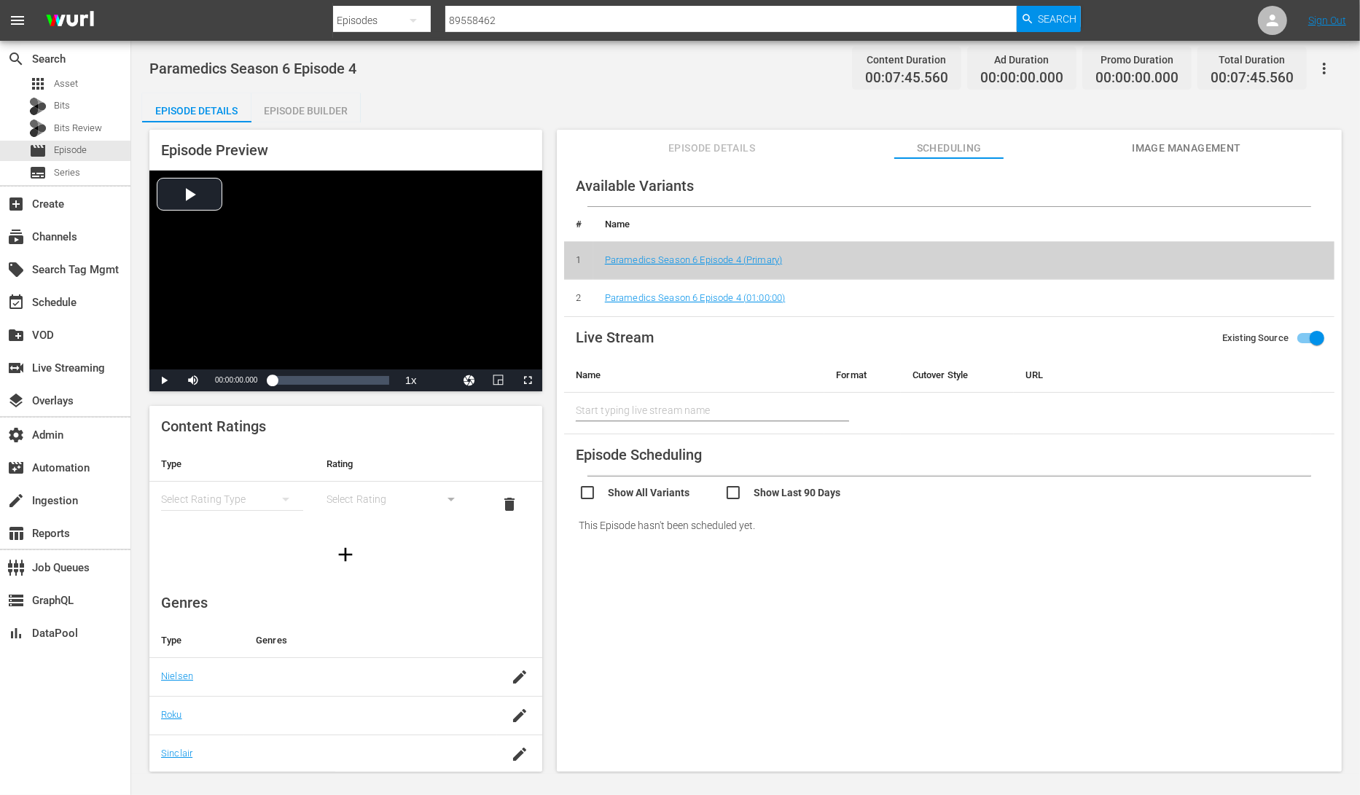
click at [1157, 143] on span "Image Management" at bounding box center [1186, 148] width 109 height 18
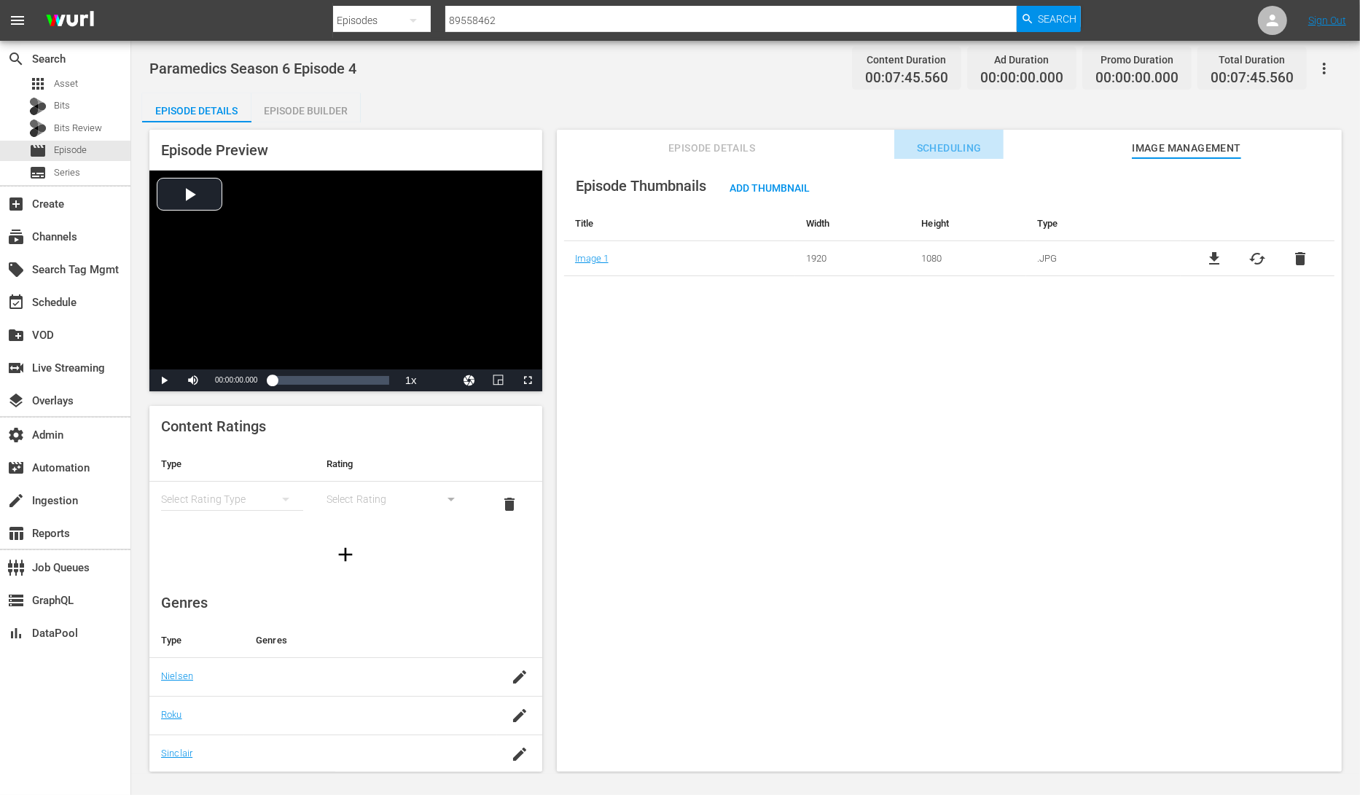
drag, startPoint x: 975, startPoint y: 146, endPoint x: 850, endPoint y: 158, distance: 126.0
click at [974, 146] on span "Scheduling" at bounding box center [948, 148] width 109 height 18
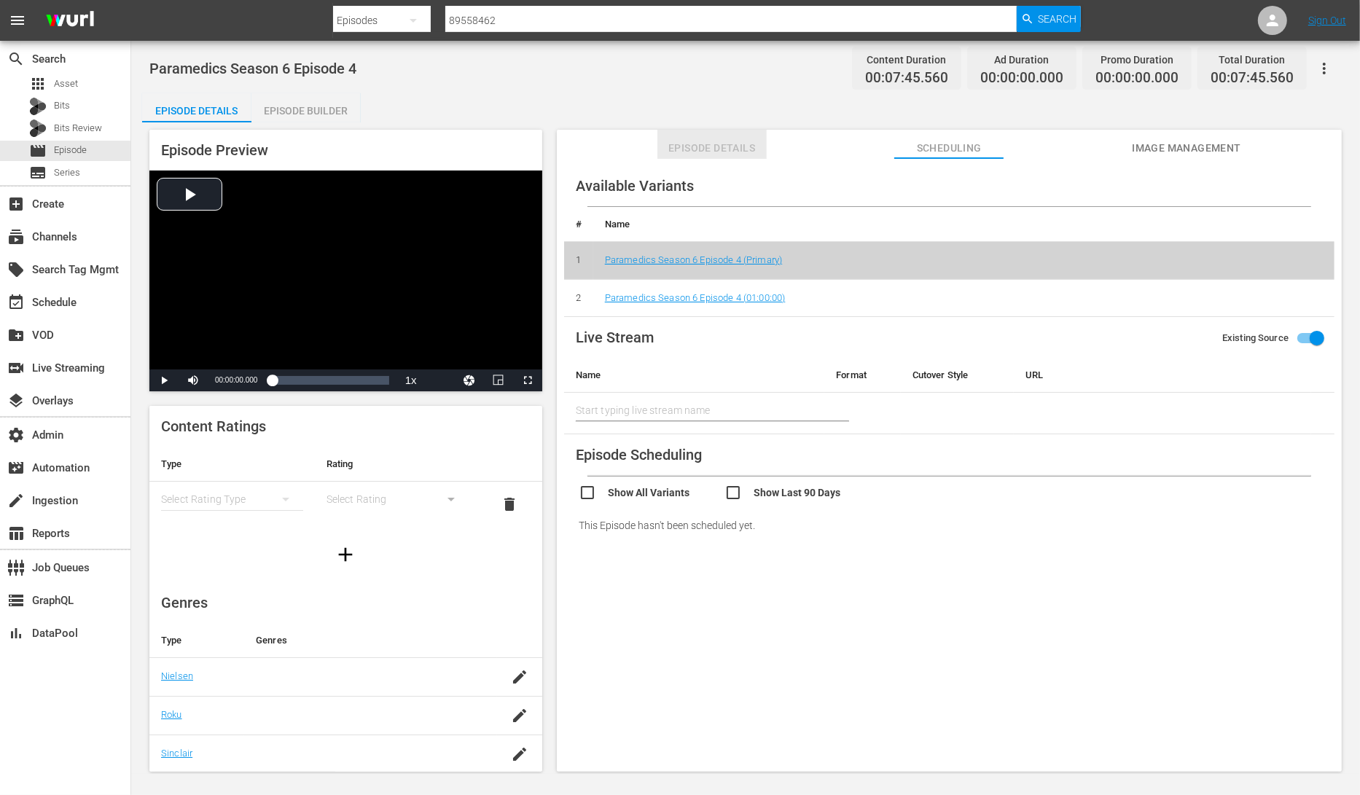
click at [728, 156] on span "Episode Details" at bounding box center [711, 148] width 109 height 18
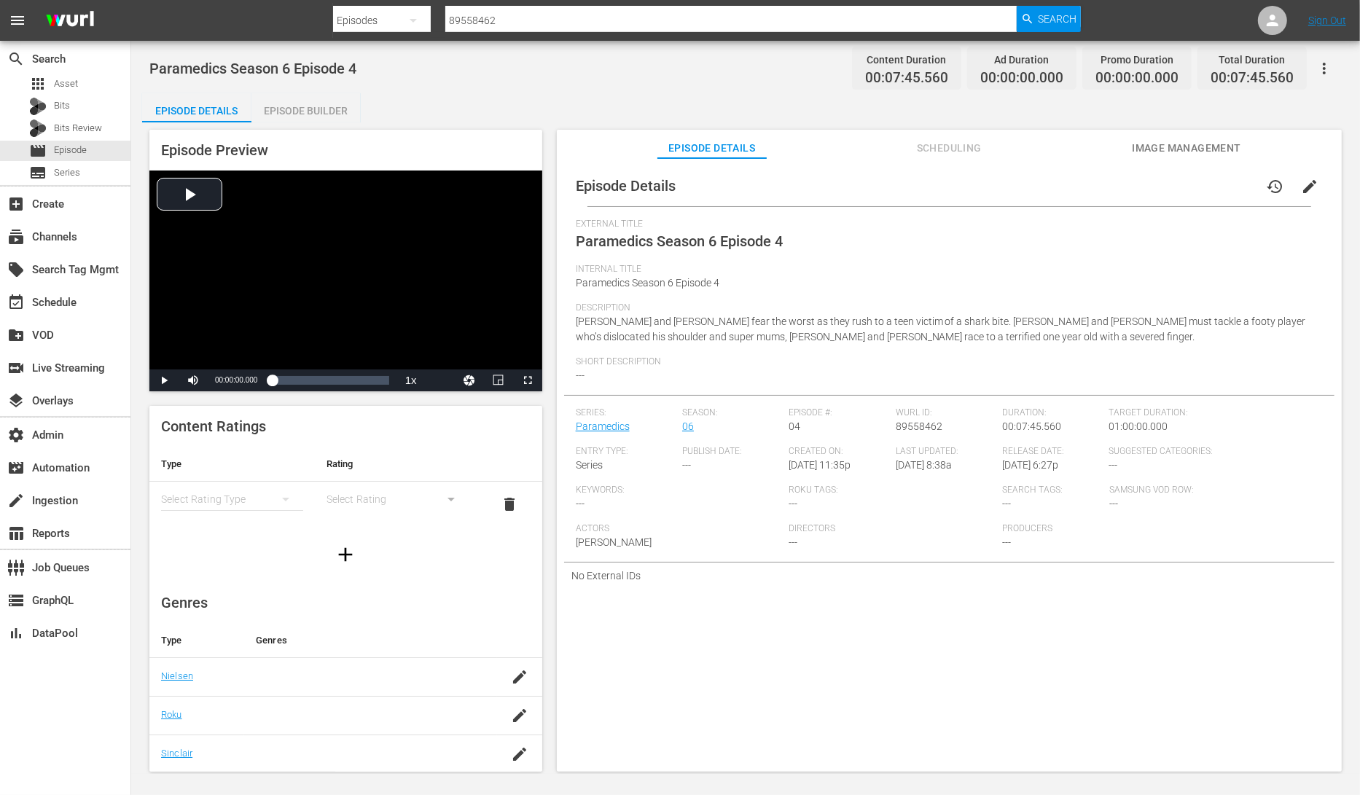
click at [332, 110] on div "Episode Builder" at bounding box center [305, 110] width 109 height 35
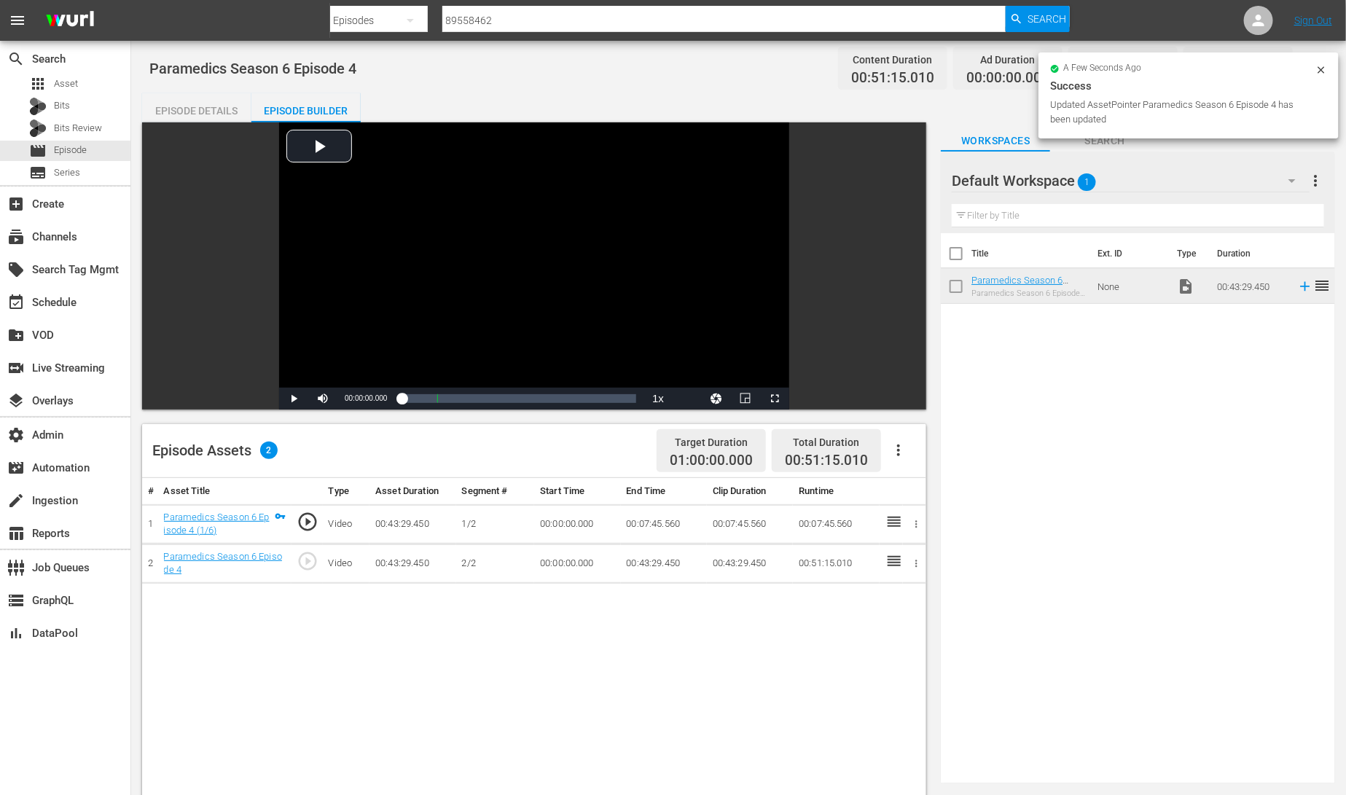
click at [587, 564] on td "00:00:00.000" at bounding box center [577, 563] width 86 height 39
click at [588, 564] on td "00:00:00.000" at bounding box center [577, 563] width 86 height 39
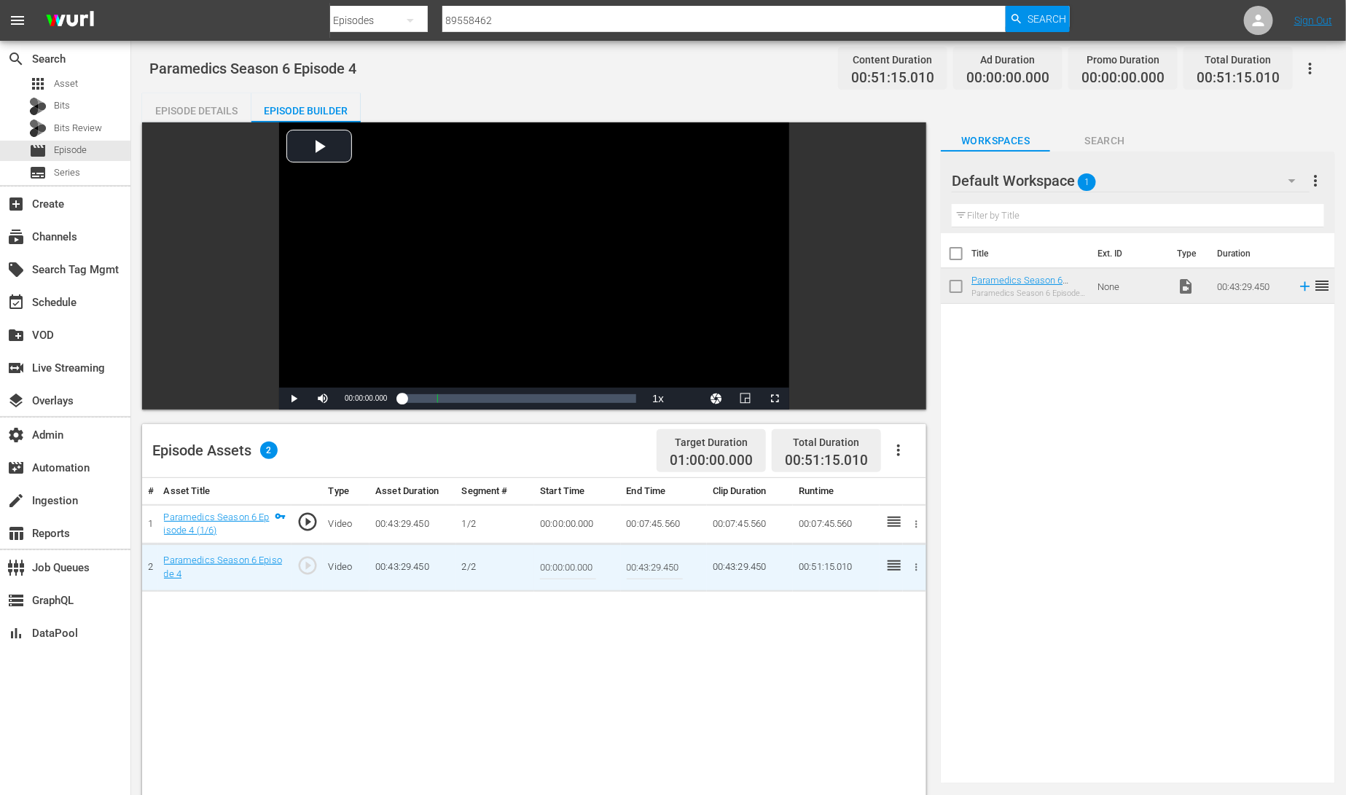
click at [651, 523] on td "00:07:45.560" at bounding box center [664, 523] width 86 height 39
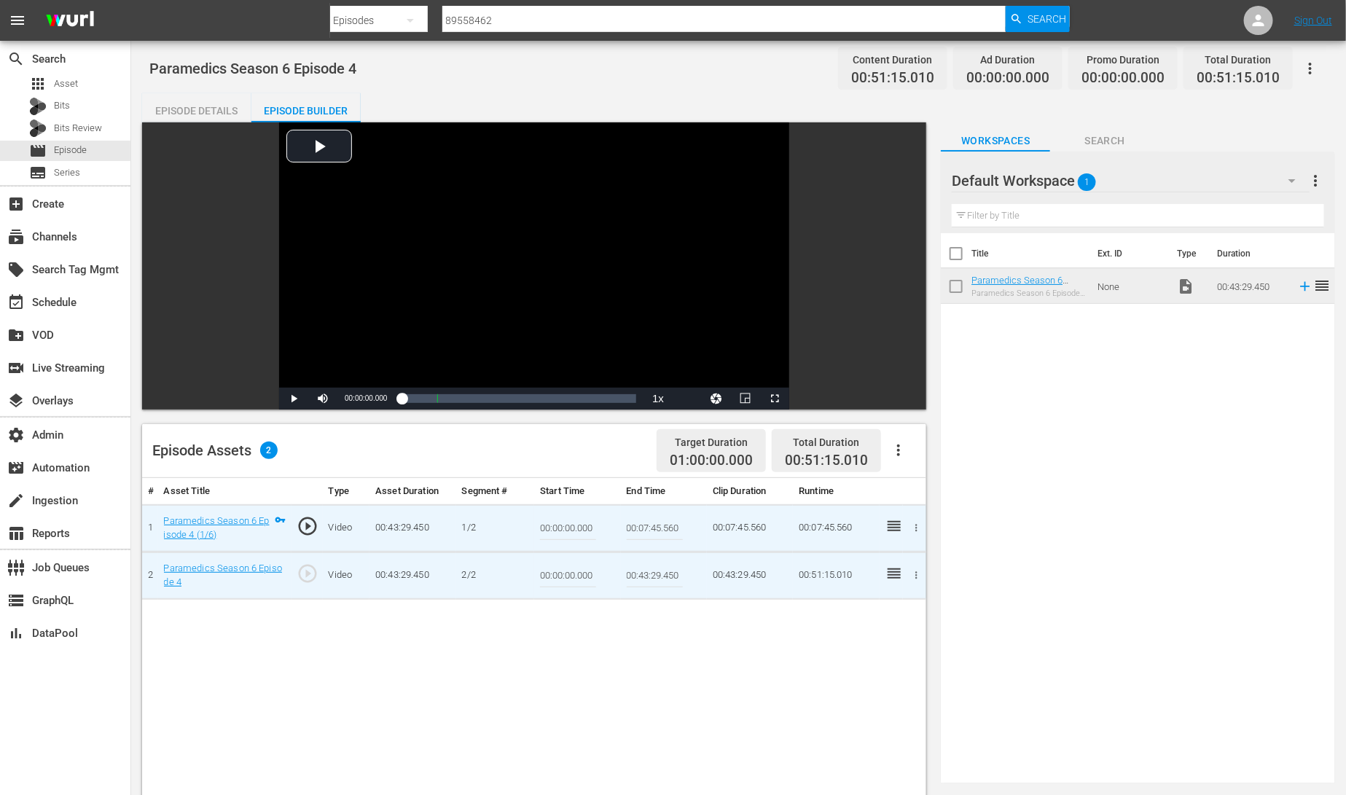
click at [654, 524] on input "00:07:45.560" at bounding box center [655, 528] width 56 height 35
click at [651, 525] on input "00:07:45.560" at bounding box center [655, 528] width 56 height 35
click at [559, 575] on input "00:00:00.000" at bounding box center [568, 575] width 56 height 35
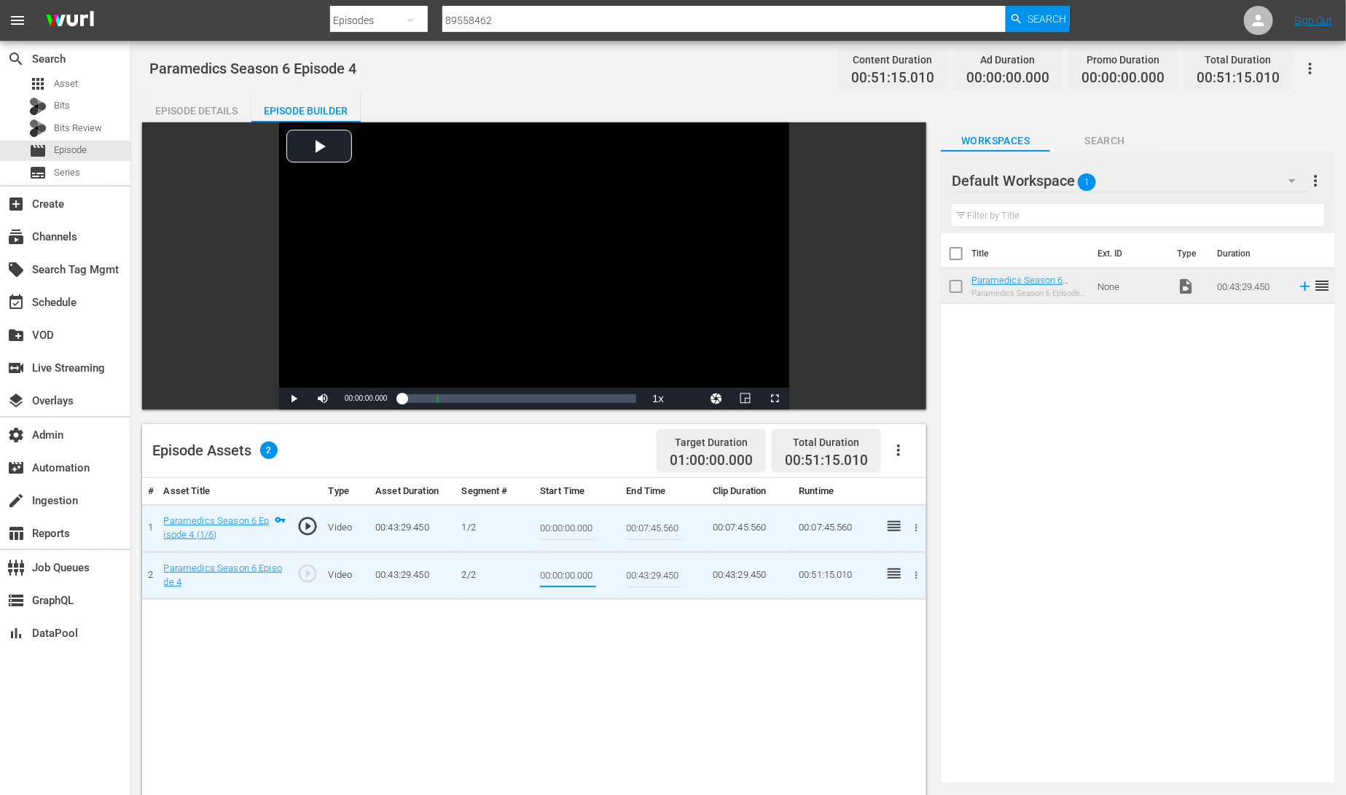
click at [558, 575] on input "00:00:00.000" at bounding box center [568, 575] width 56 height 35
click at [557, 575] on input "00:00:00.000" at bounding box center [568, 575] width 56 height 35
paste input "7:45.560,"
type input "00:07:45.560"
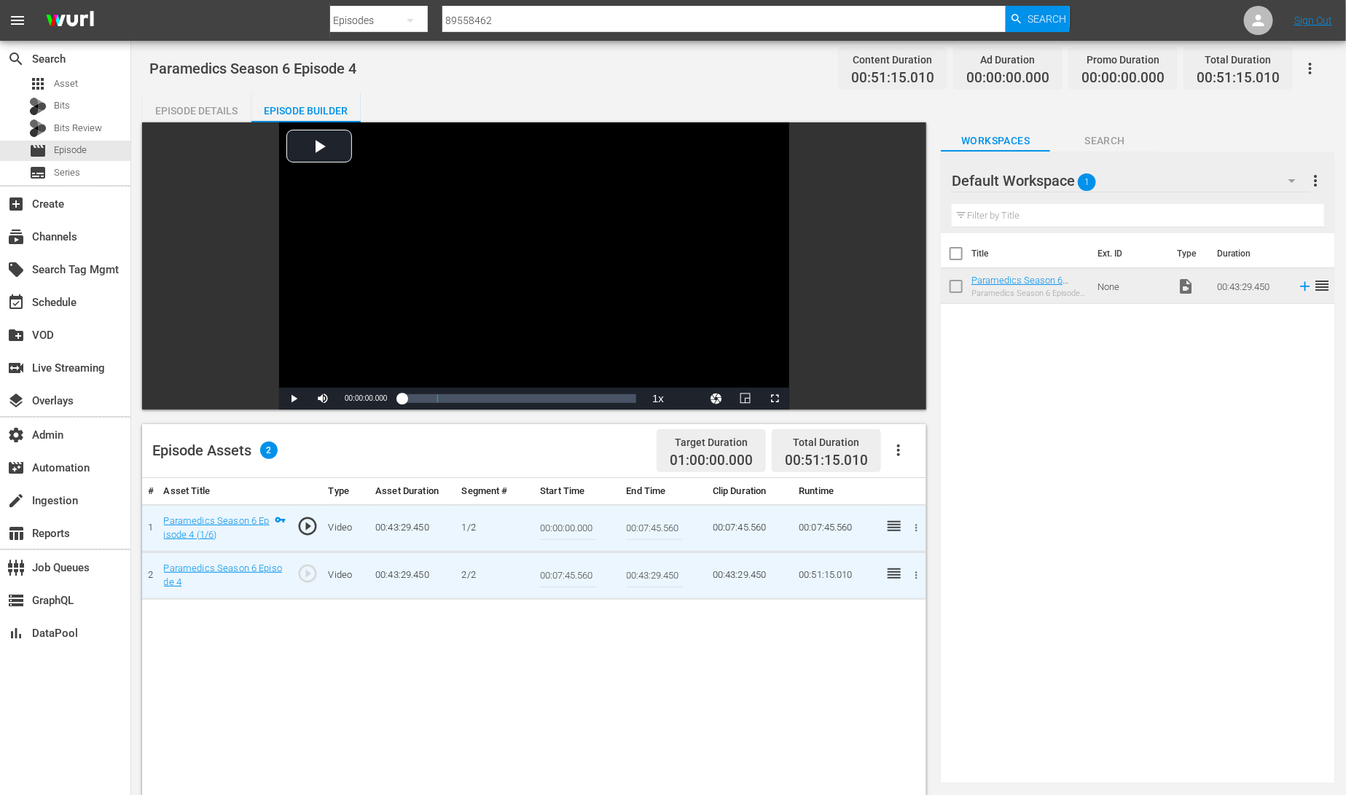
click at [662, 572] on input "00:43:29.450" at bounding box center [655, 575] width 56 height 35
paste input "16:57.92"
type input "00:16:57.920"
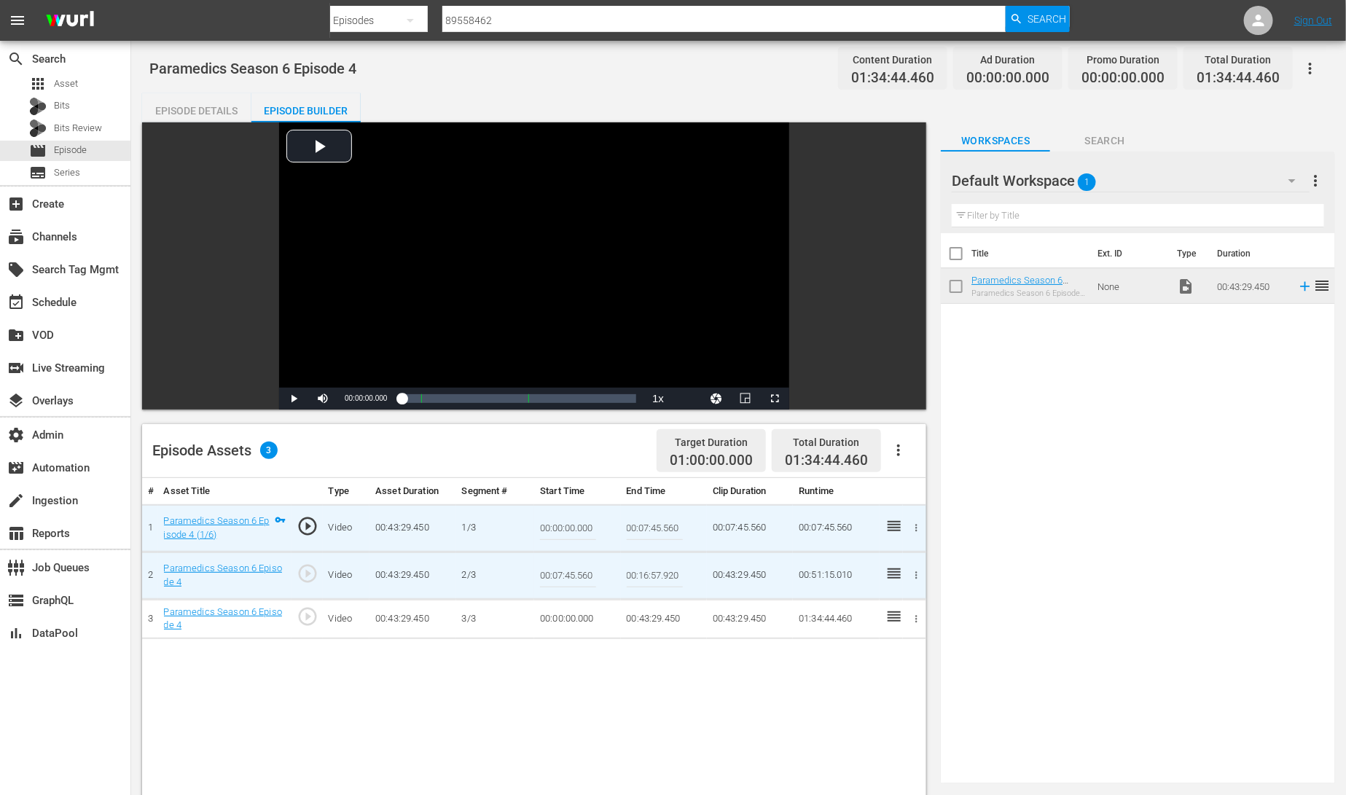
click at [582, 618] on td "00:00:00.000" at bounding box center [577, 618] width 86 height 39
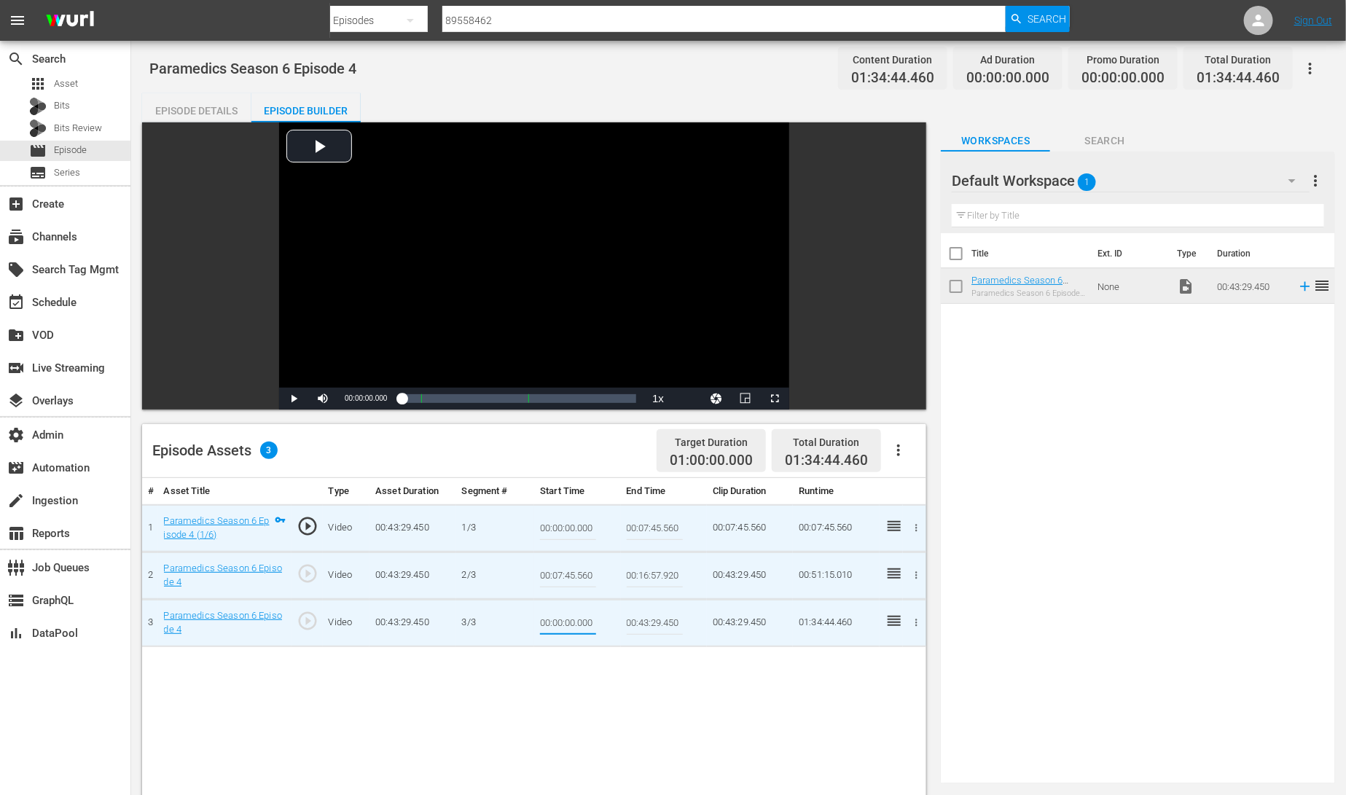
click at [582, 618] on input "00:00:00.000" at bounding box center [568, 623] width 56 height 35
type input "00:16:57.920"
click at [660, 625] on input "00:43:29.450" at bounding box center [655, 623] width 56 height 35
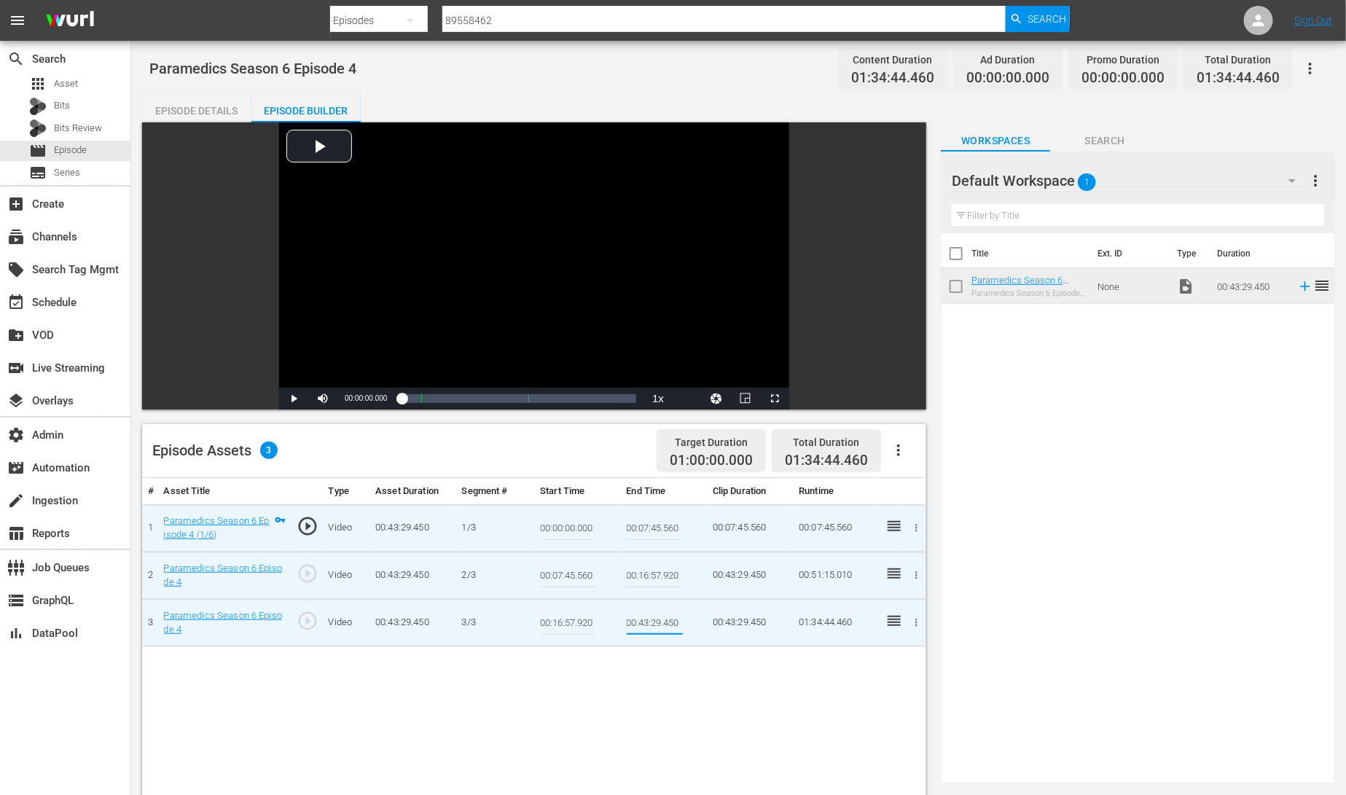
paste input "23:36.20"
type input "00:23:36.200"
drag, startPoint x: 676, startPoint y: 693, endPoint x: 684, endPoint y: 700, distance: 10.8
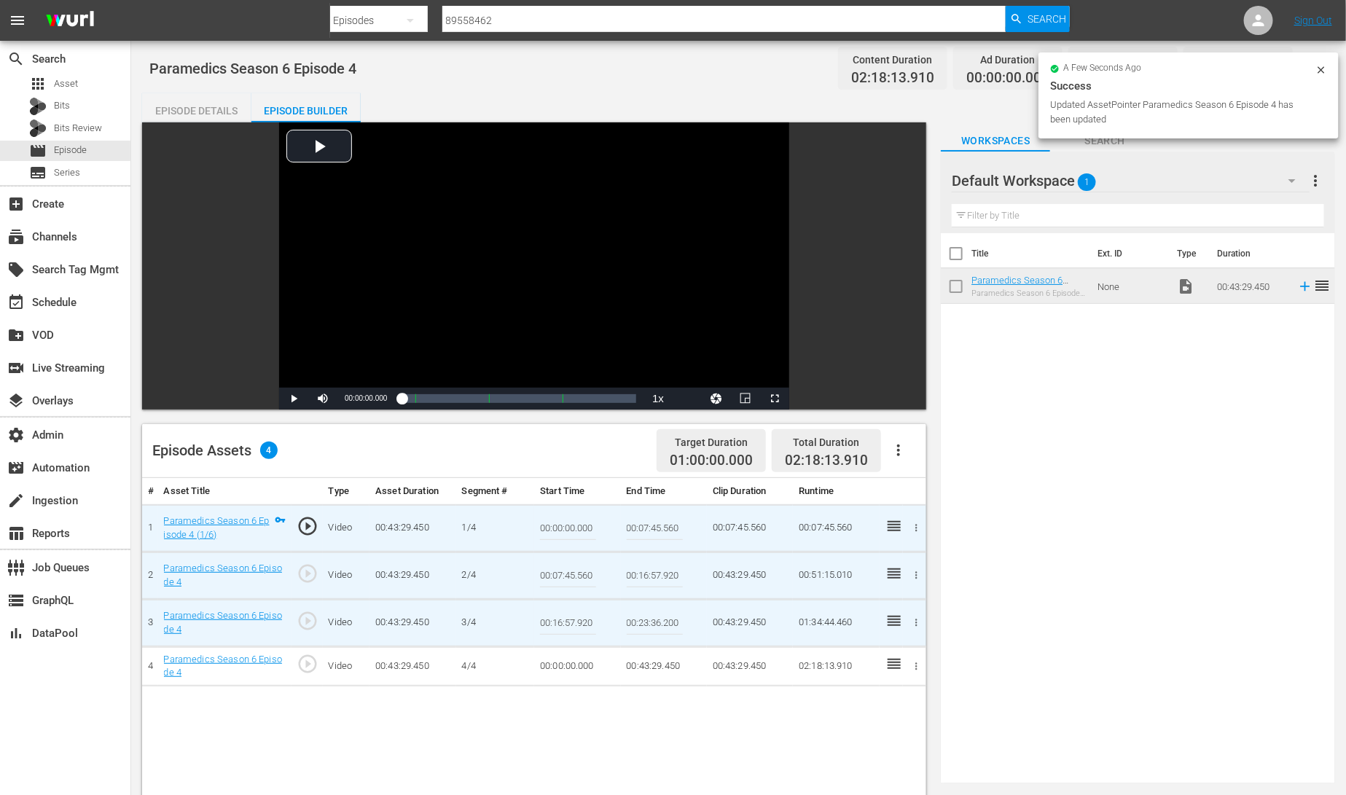
click at [559, 665] on td "00:00:00.000" at bounding box center [577, 665] width 86 height 39
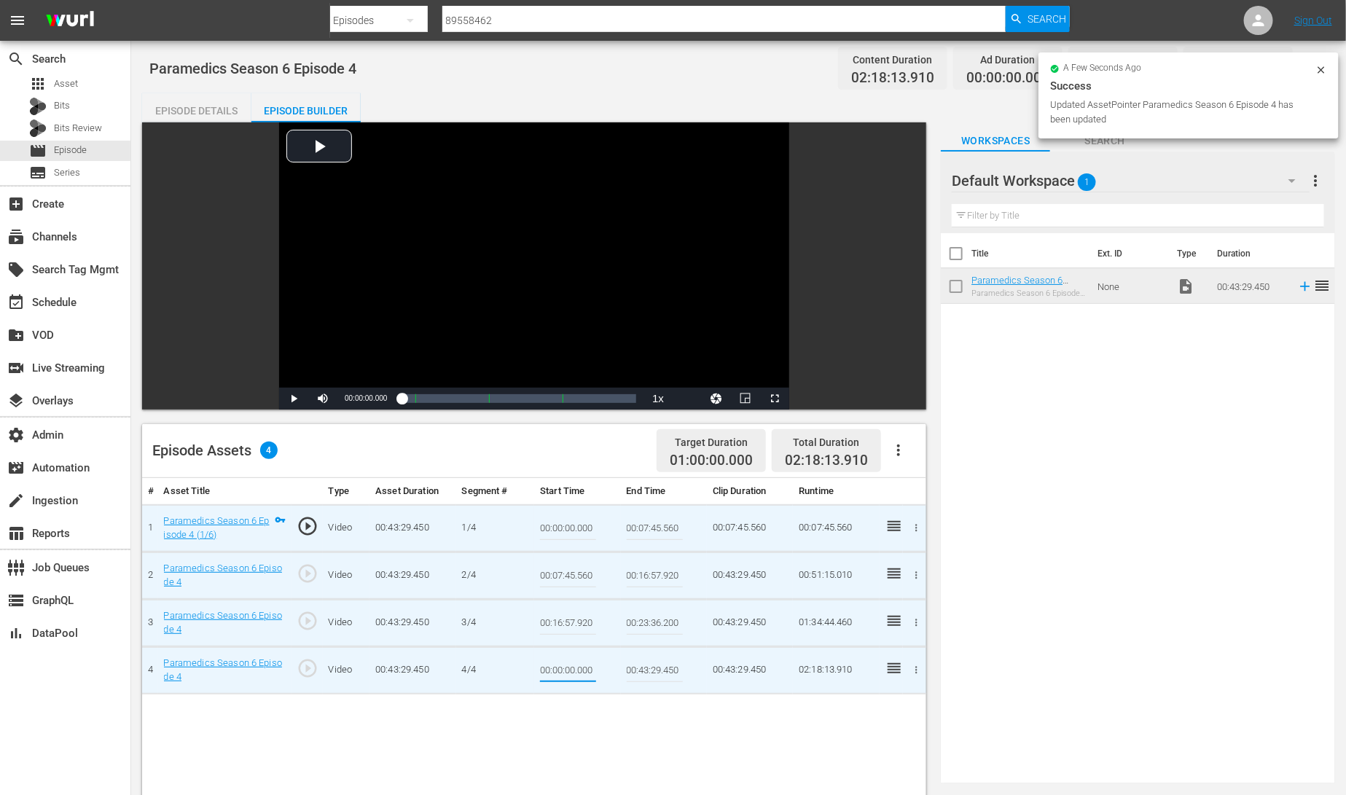
click at [559, 665] on input "00:00:00.000" at bounding box center [568, 670] width 56 height 35
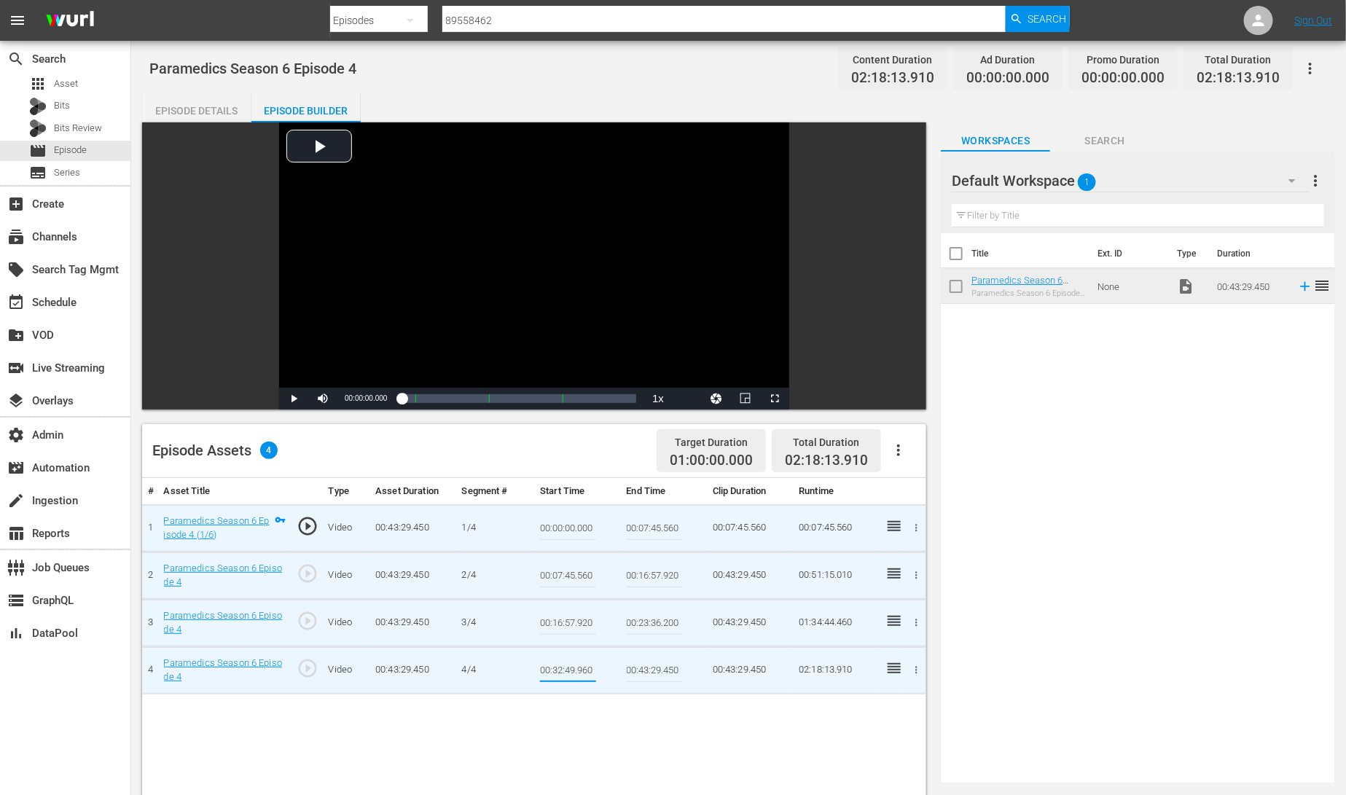
type input "00:32:49.960"
click at [651, 672] on input "00:43:29.450" at bounding box center [655, 670] width 56 height 35
paste input "38:27.84"
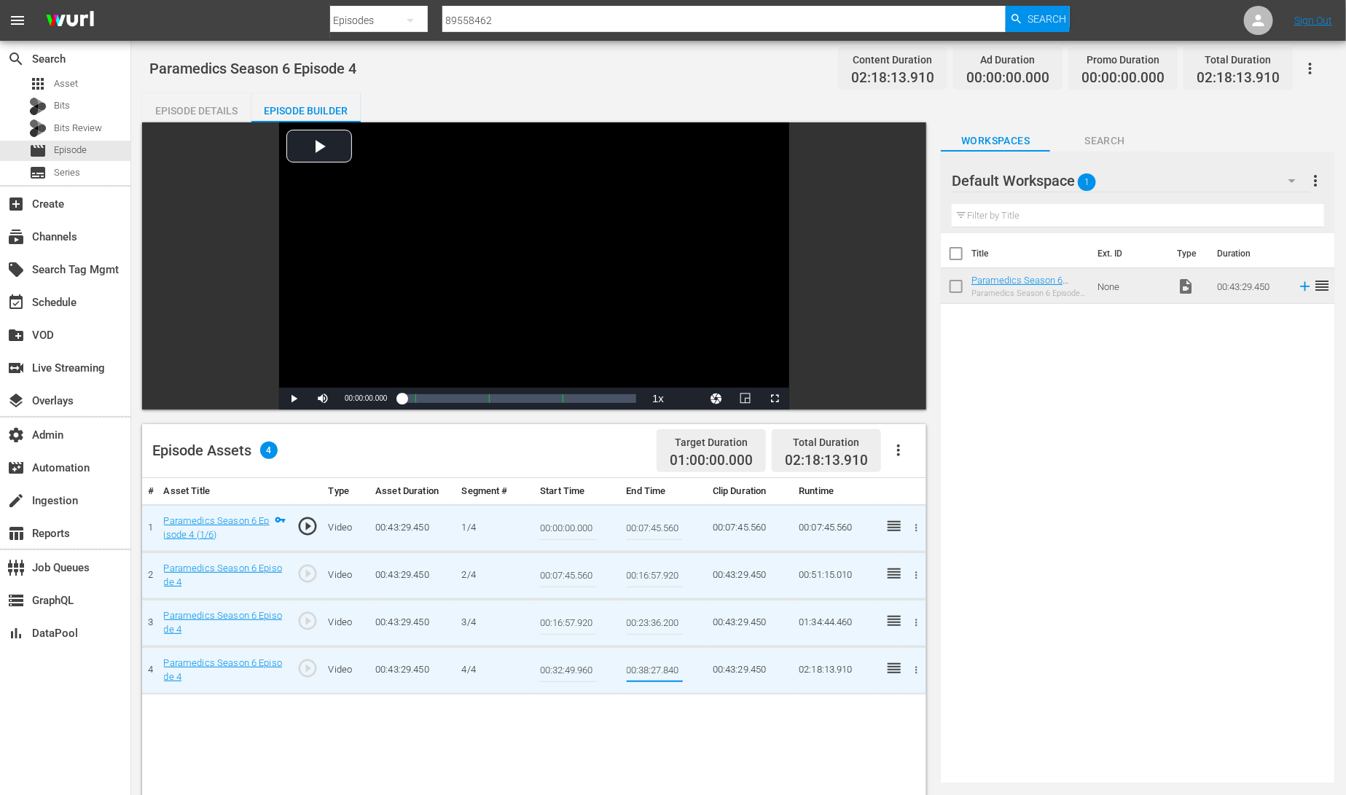
type input "00:38:27.840"
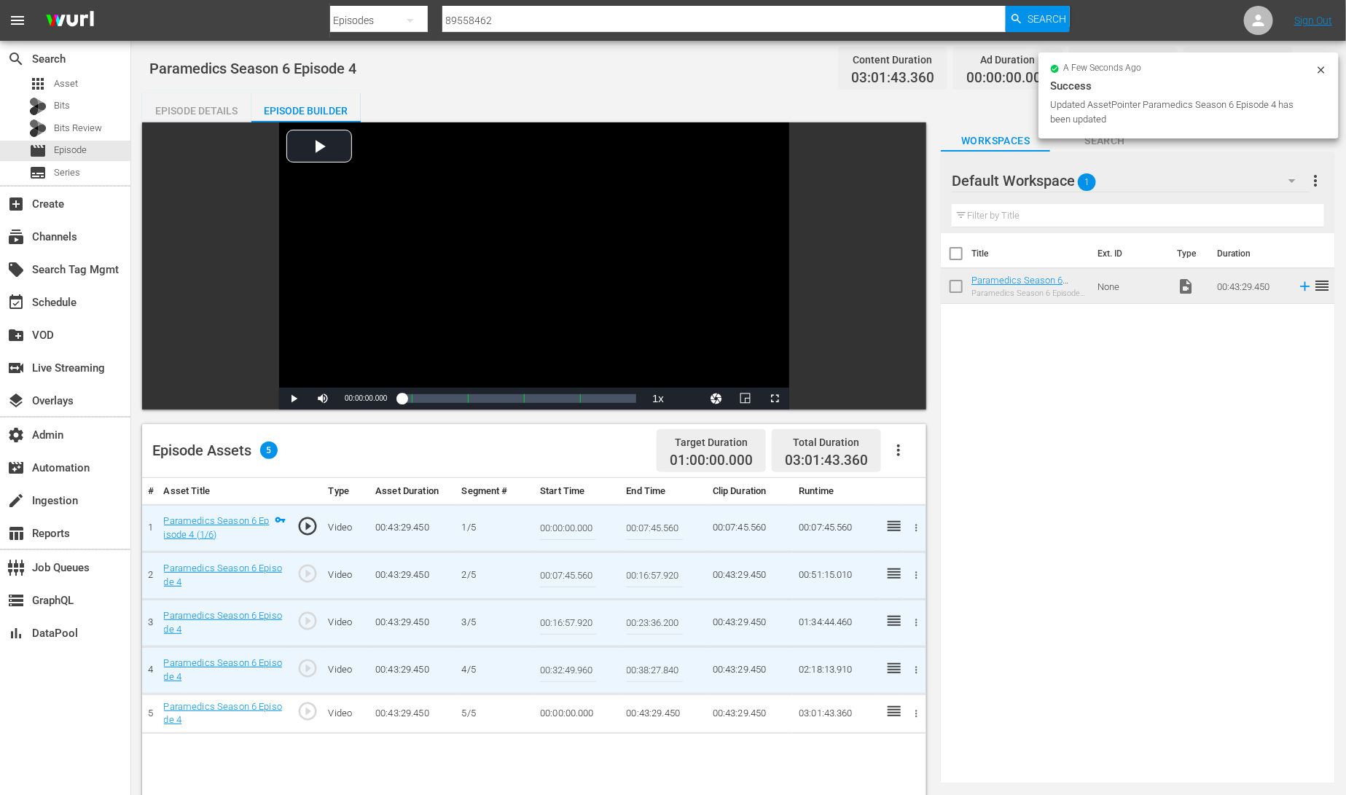
scroll to position [23, 0]
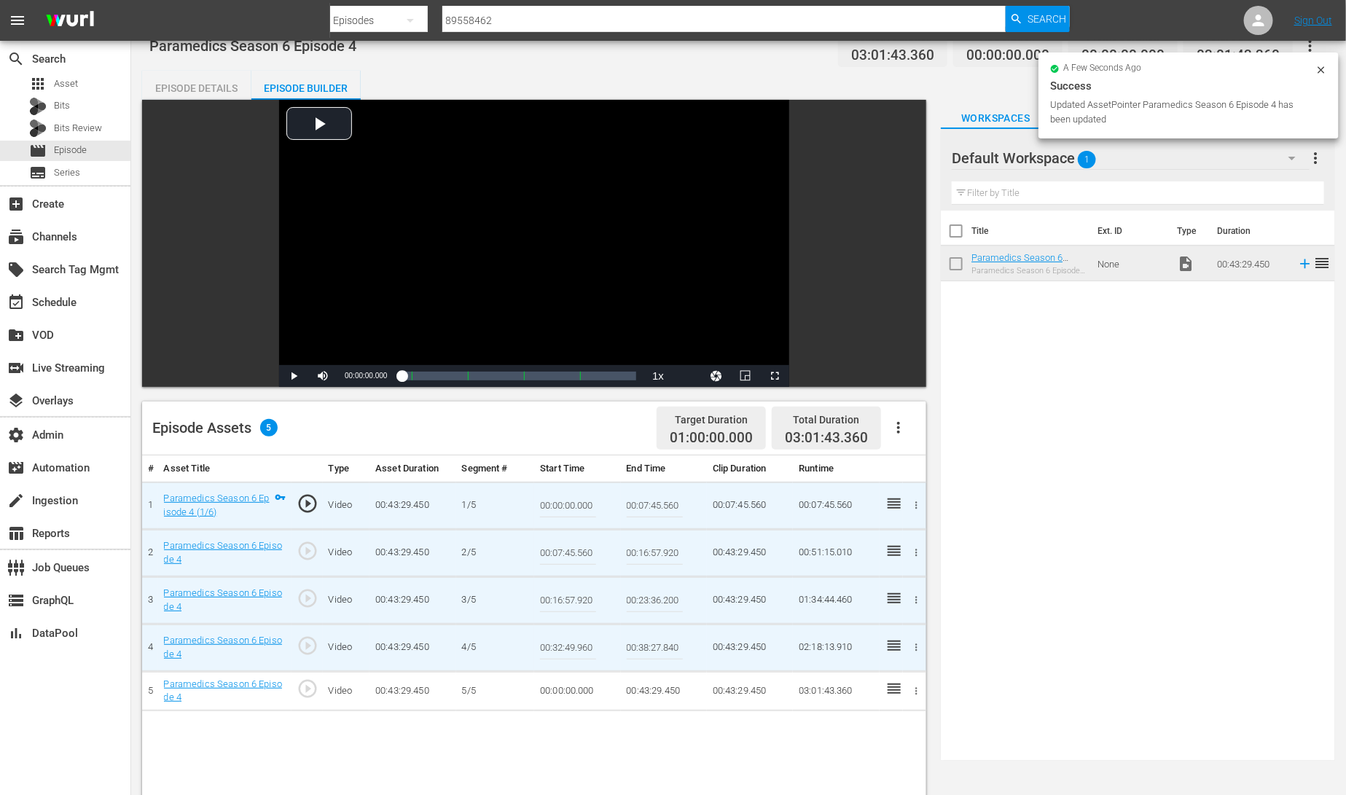
click at [572, 691] on td "00:00:00.000" at bounding box center [577, 690] width 86 height 39
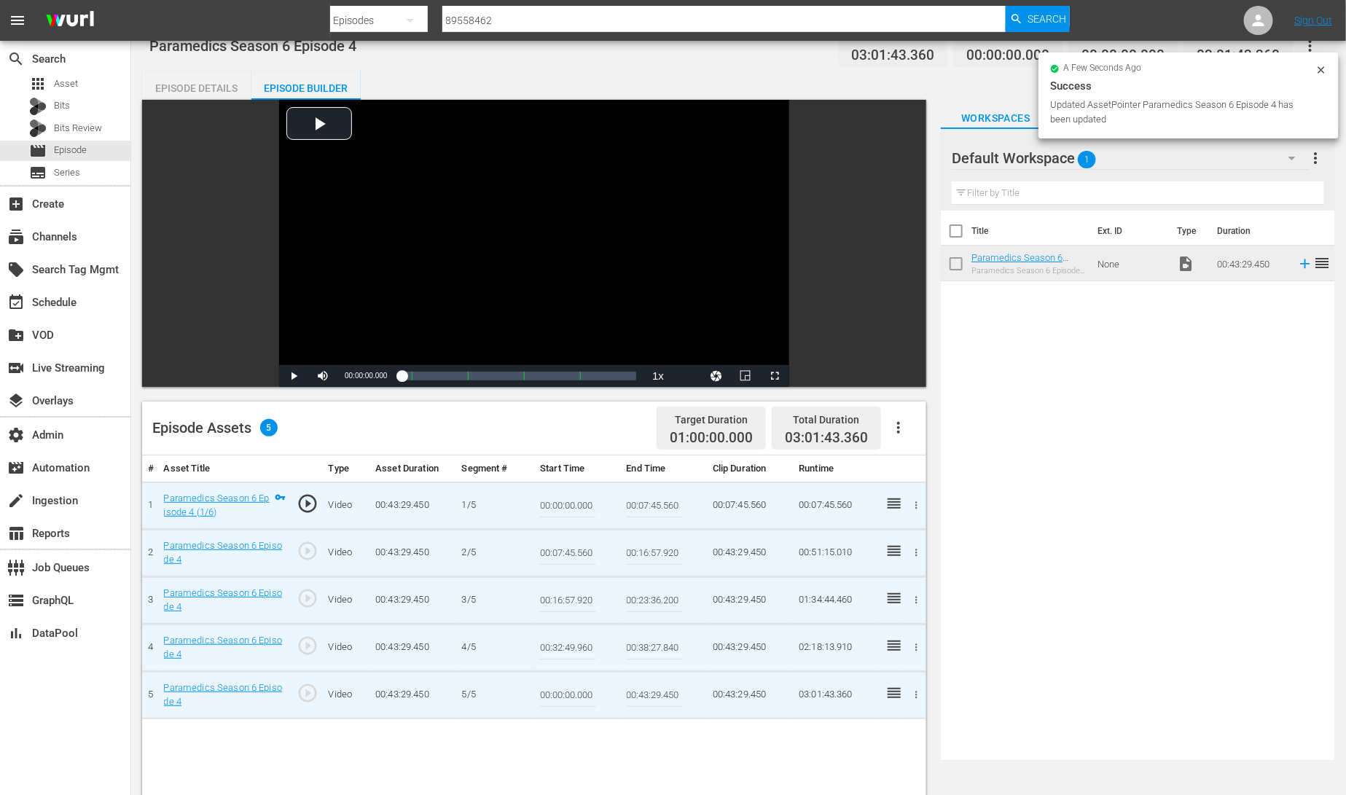
click at [572, 691] on input "00:00:00.000" at bounding box center [568, 695] width 56 height 35
paste input "38:27.84"
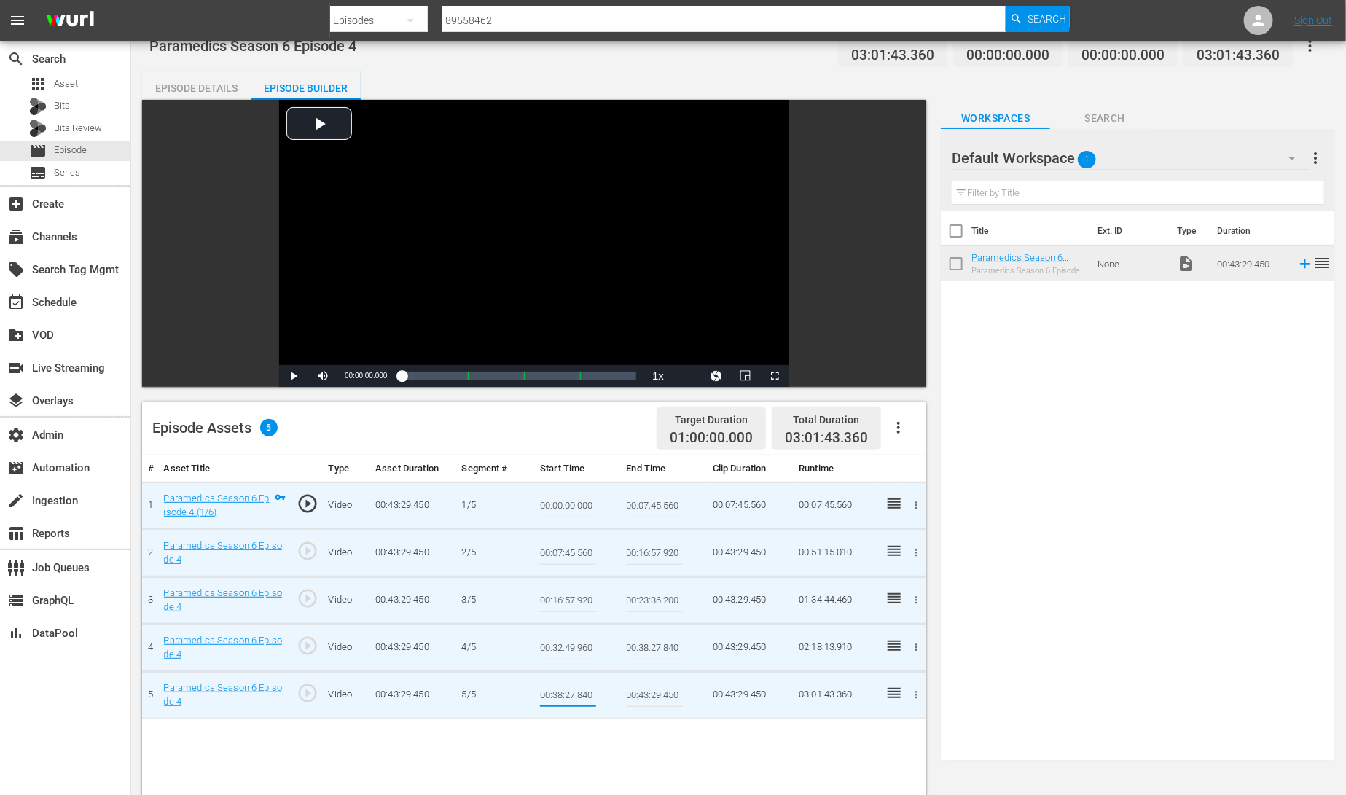
type input "00:38:27.840"
click at [623, 745] on div "# Asset Title Type Asset Duration Segment # Start Time End Time Clip Duration R…" at bounding box center [534, 798] width 784 height 686
click at [557, 766] on div "# Asset Title Type Asset Duration Segment # Start Time End Time Clip Duration R…" at bounding box center [534, 798] width 784 height 686
click at [708, 748] on div "# Asset Title Type Asset Duration Segment # Start Time End Time Clip Duration R…" at bounding box center [534, 798] width 784 height 686
click at [581, 750] on div "# Asset Title Type Asset Duration Segment # Start Time End Time Clip Duration R…" at bounding box center [534, 798] width 784 height 686
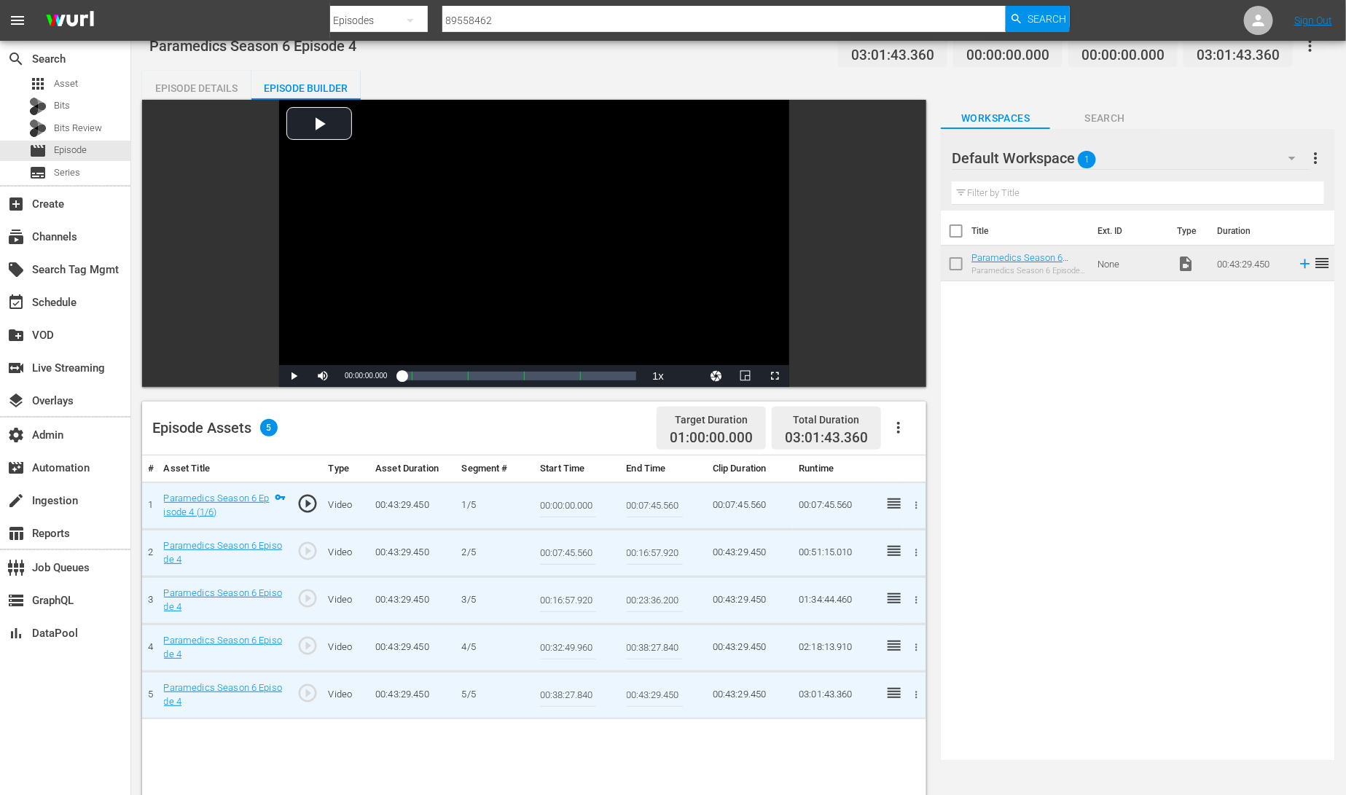
click at [559, 757] on div "# Asset Title Type Asset Duration Segment # Start Time End Time Clip Duration R…" at bounding box center [534, 798] width 784 height 686
click at [904, 419] on icon "button" at bounding box center [898, 427] width 17 height 17
click at [907, 430] on div "Edit Cue Points" at bounding box center [942, 433] width 99 height 35
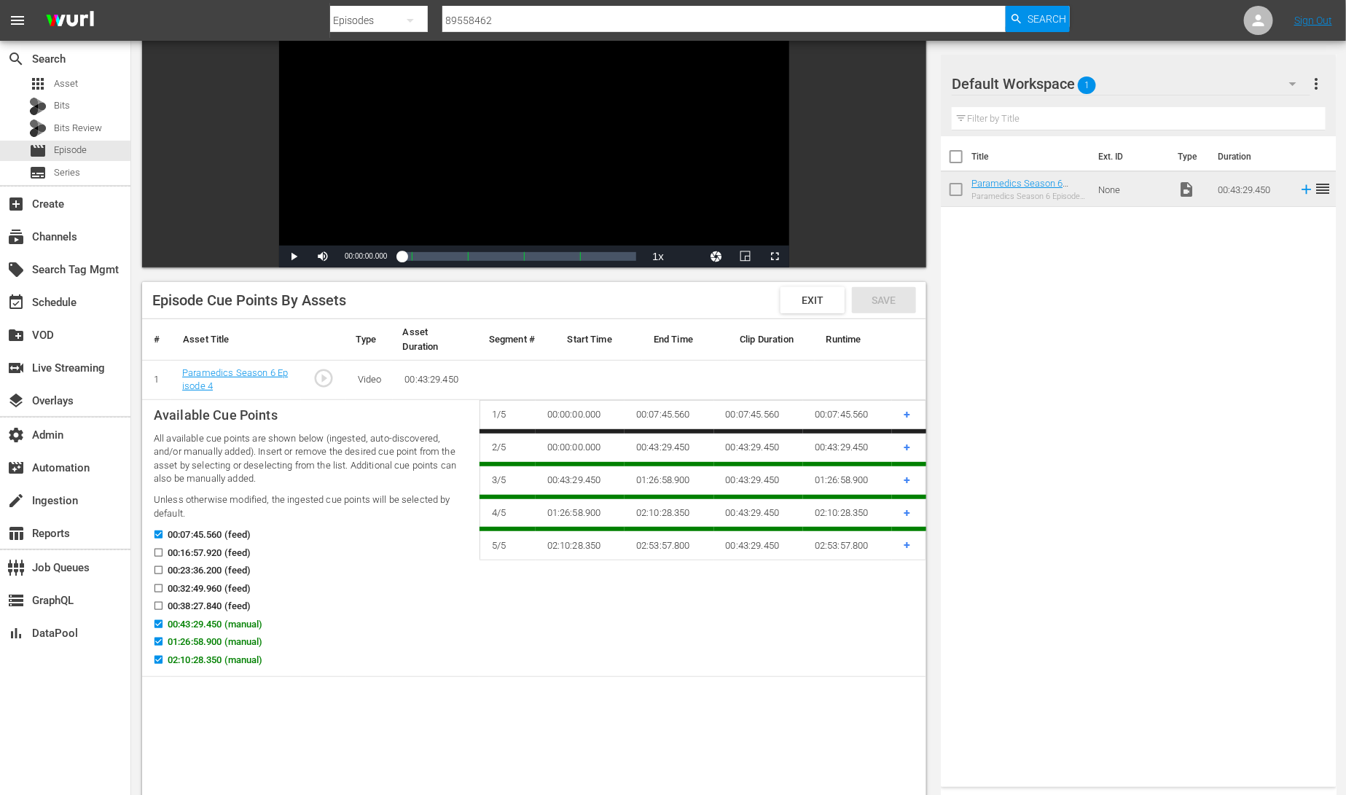
scroll to position [184, 0]
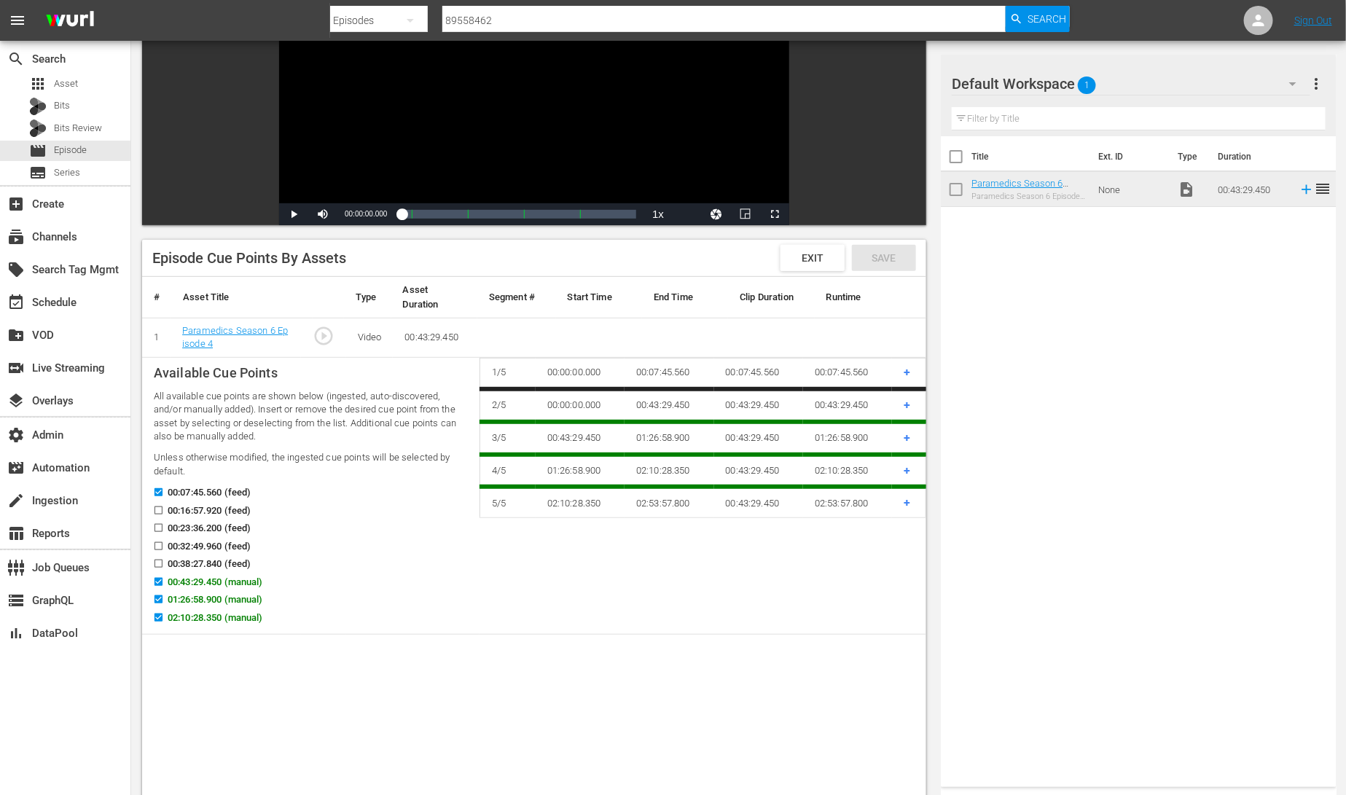
click at [159, 509] on input "00:16:57.920 (feed)" at bounding box center [155, 513] width 18 height 11
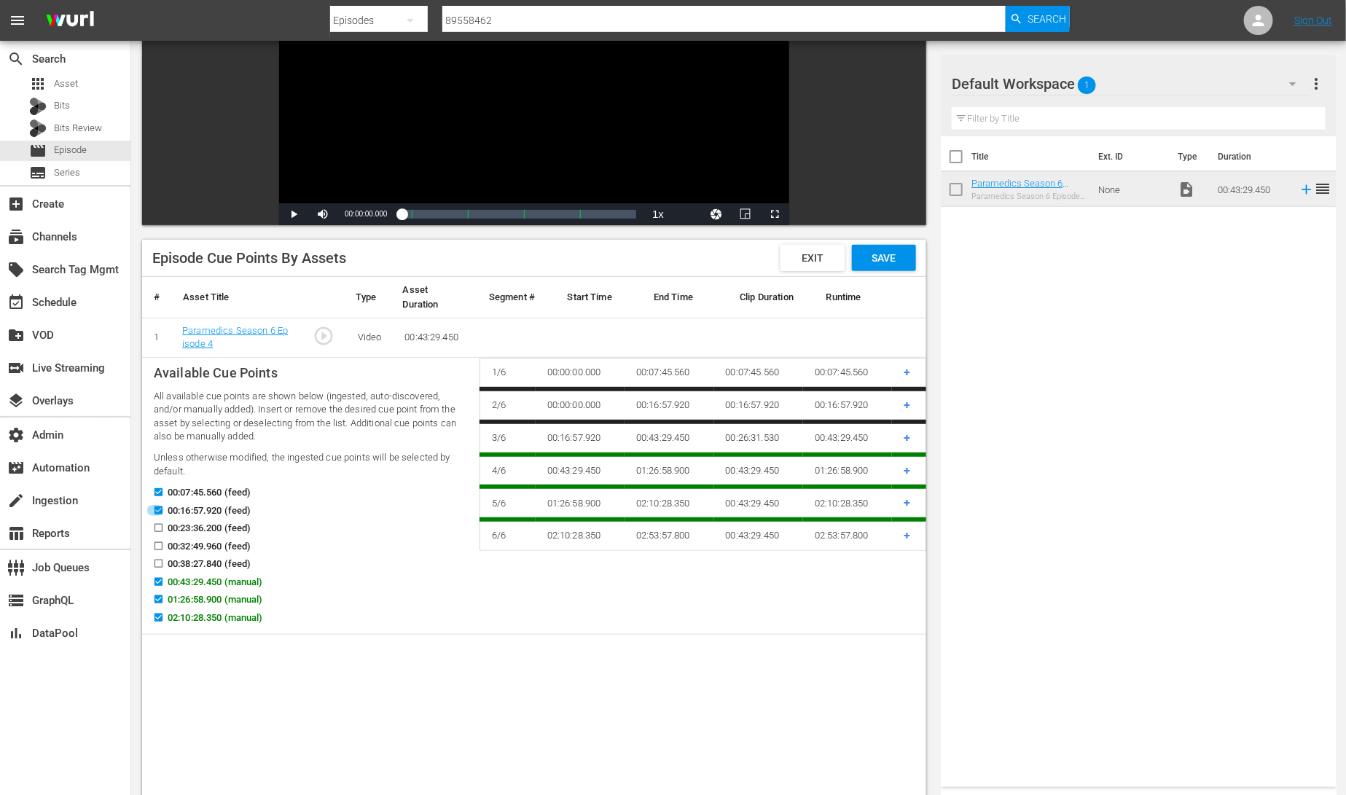
click at [160, 512] on input "00:16:57.920 (feed)" at bounding box center [155, 513] width 18 height 11
checkbox input "false"
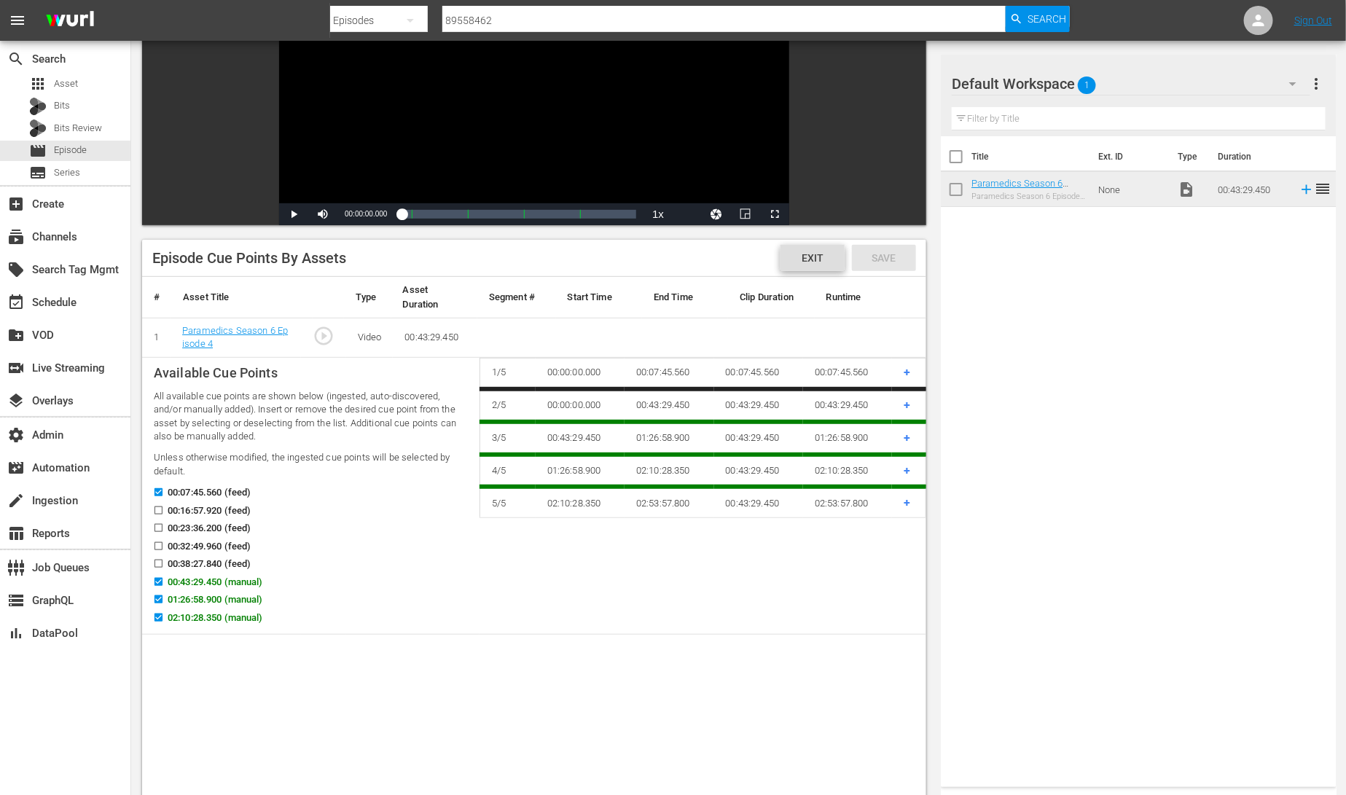
click at [826, 259] on span "Exit" at bounding box center [812, 258] width 45 height 12
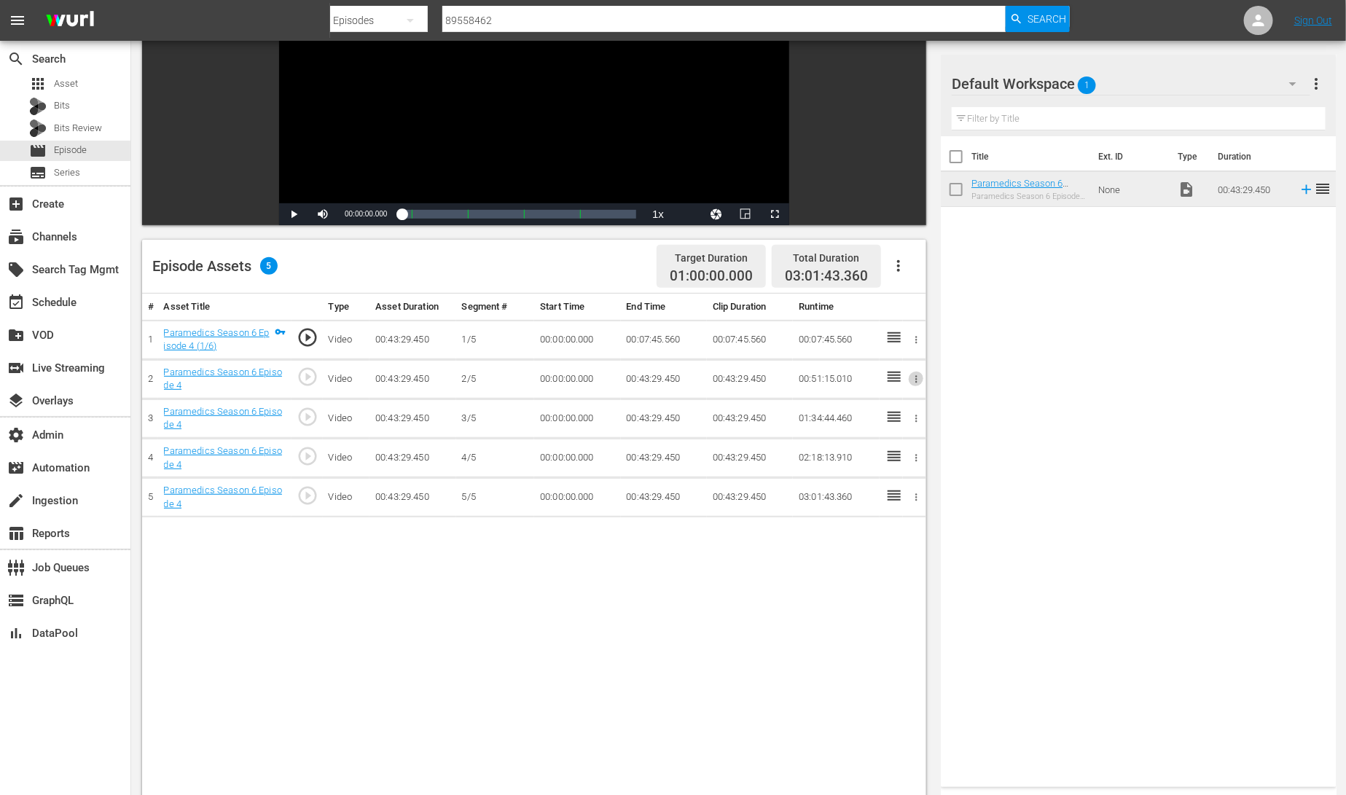
click at [915, 381] on icon "button" at bounding box center [916, 379] width 11 height 11
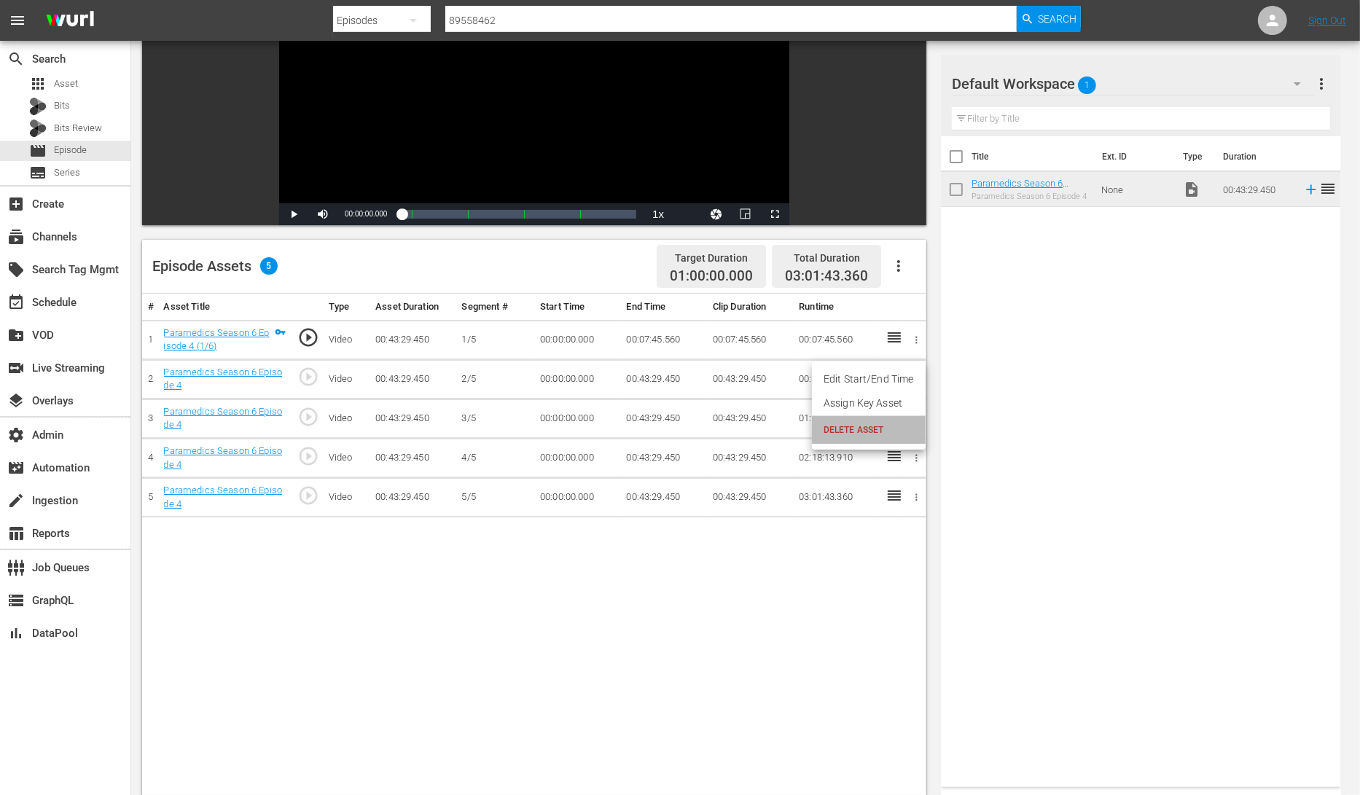
click at [873, 437] on li "DELETE ASSET" at bounding box center [869, 430] width 114 height 28
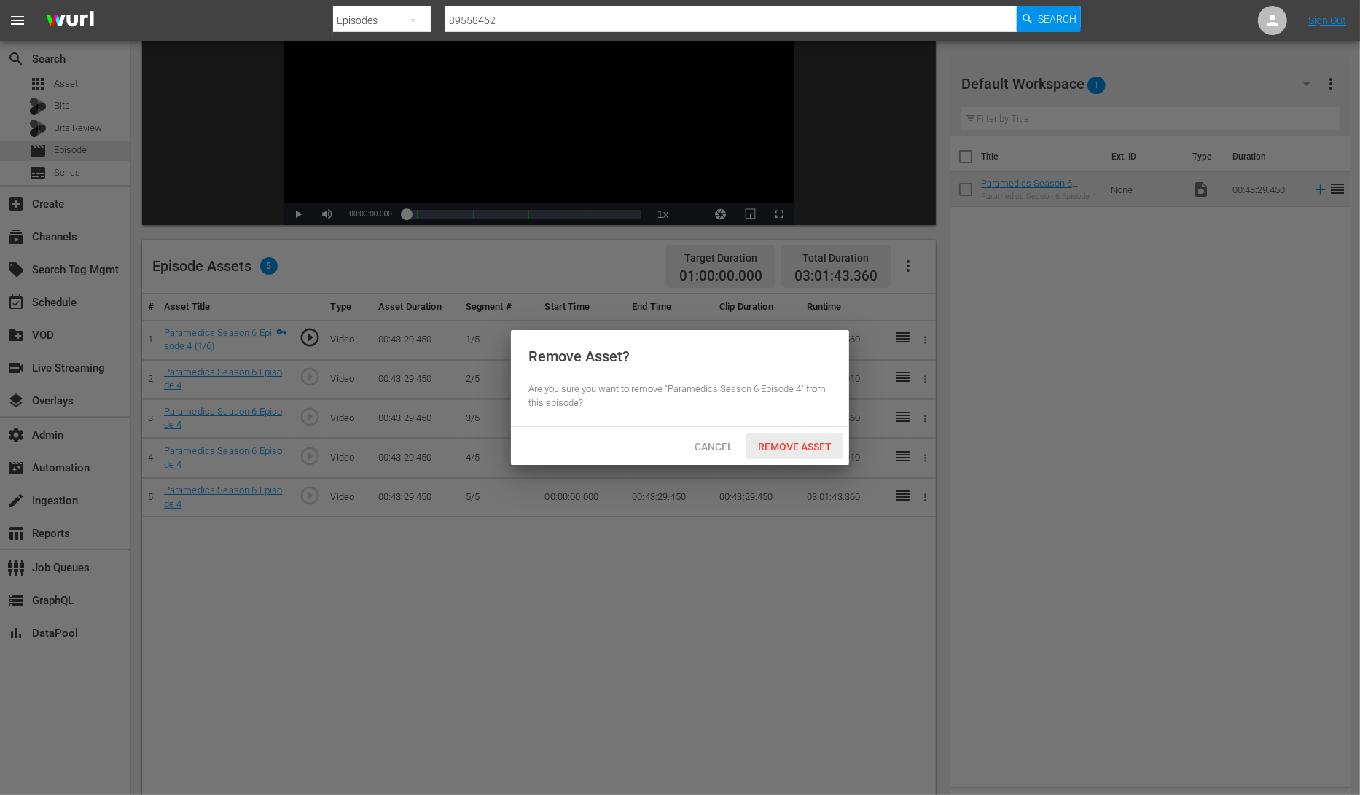
click at [822, 443] on span "Remove Asset" at bounding box center [794, 447] width 97 height 12
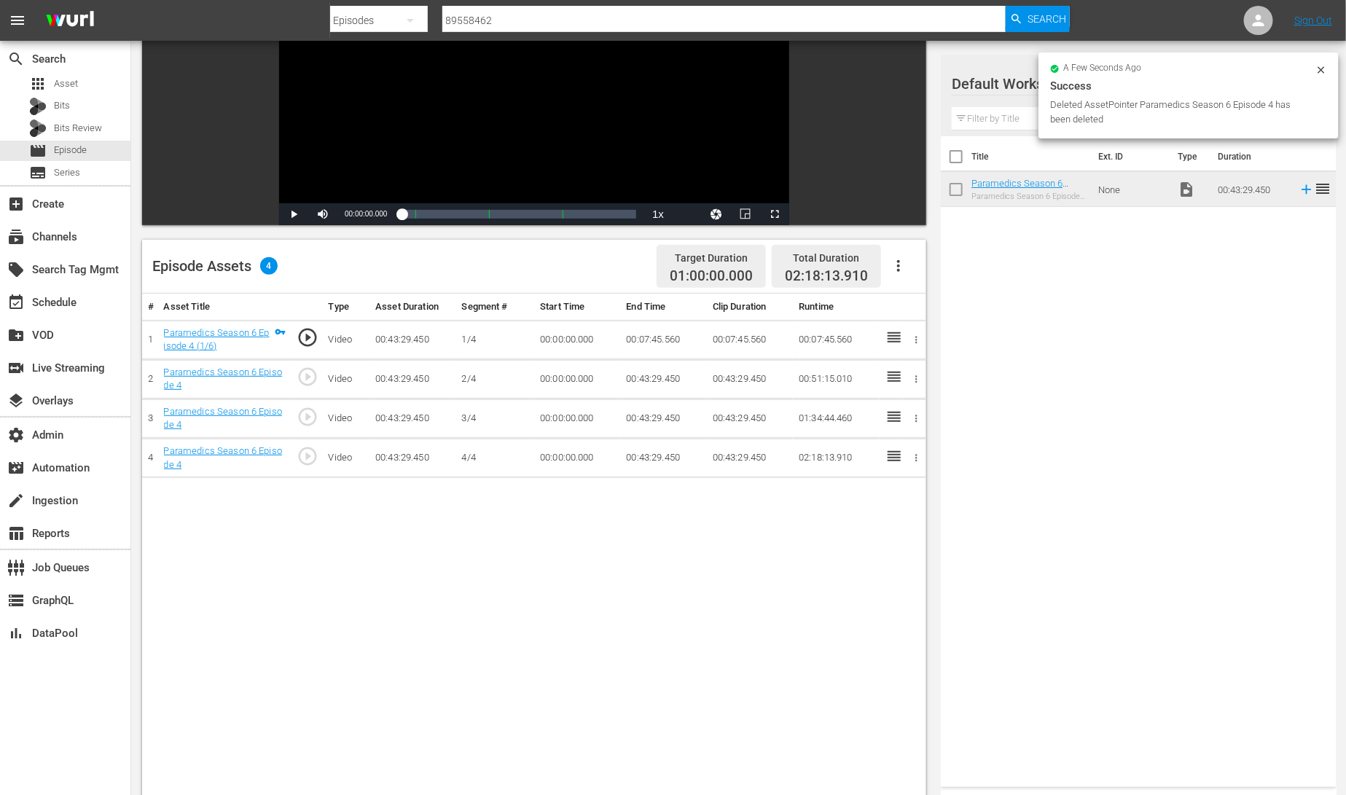
click at [917, 380] on icon "button" at bounding box center [916, 379] width 11 height 11
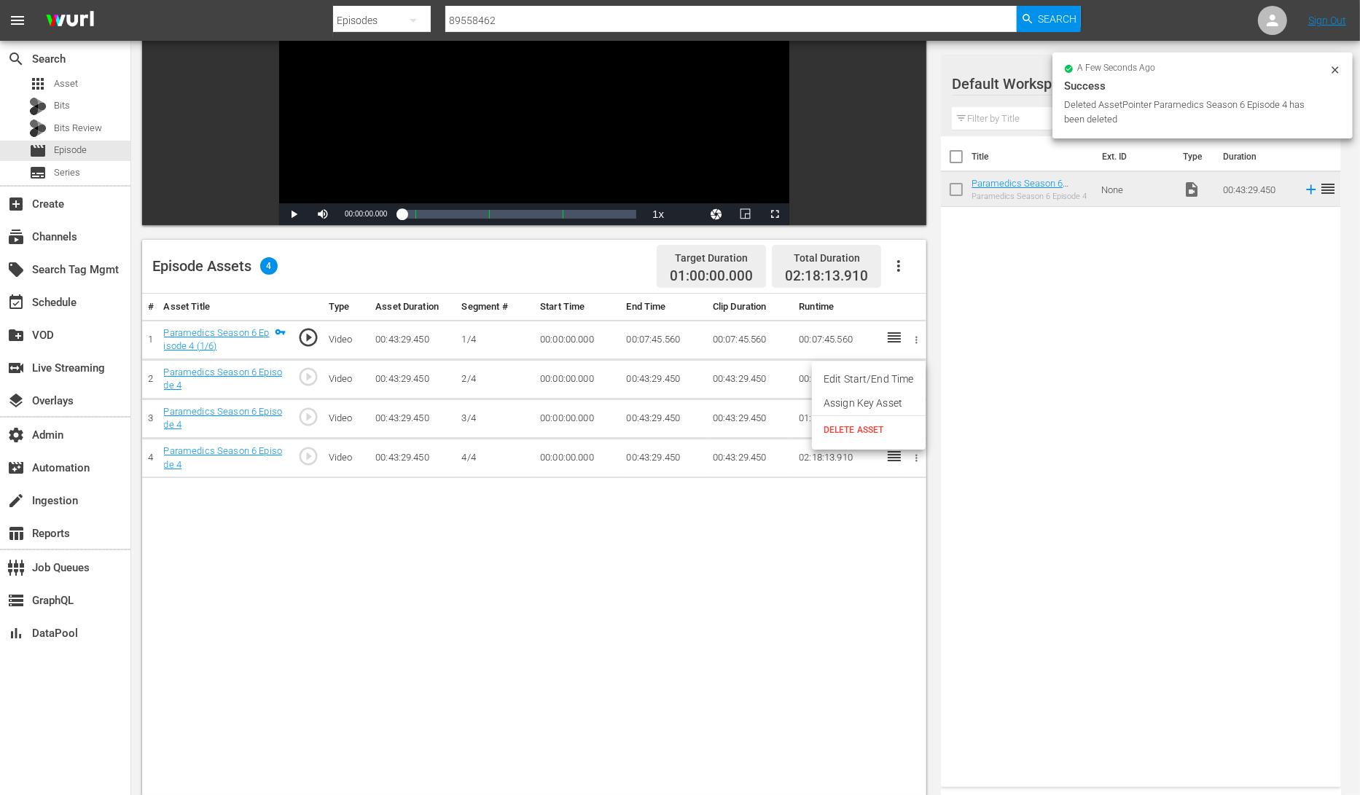
click at [885, 428] on span "DELETE ASSET" at bounding box center [868, 429] width 90 height 13
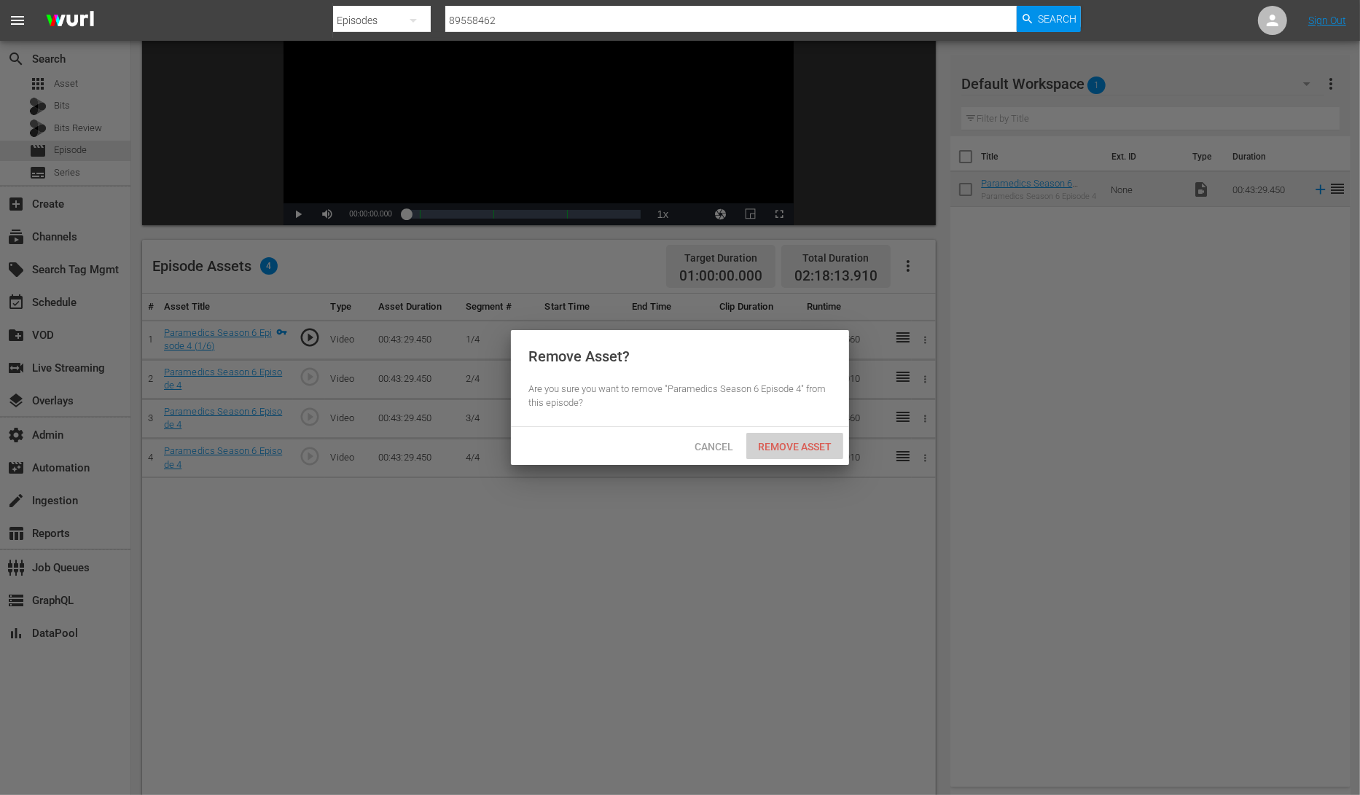
click at [800, 450] on div "Remove Asset" at bounding box center [794, 446] width 97 height 27
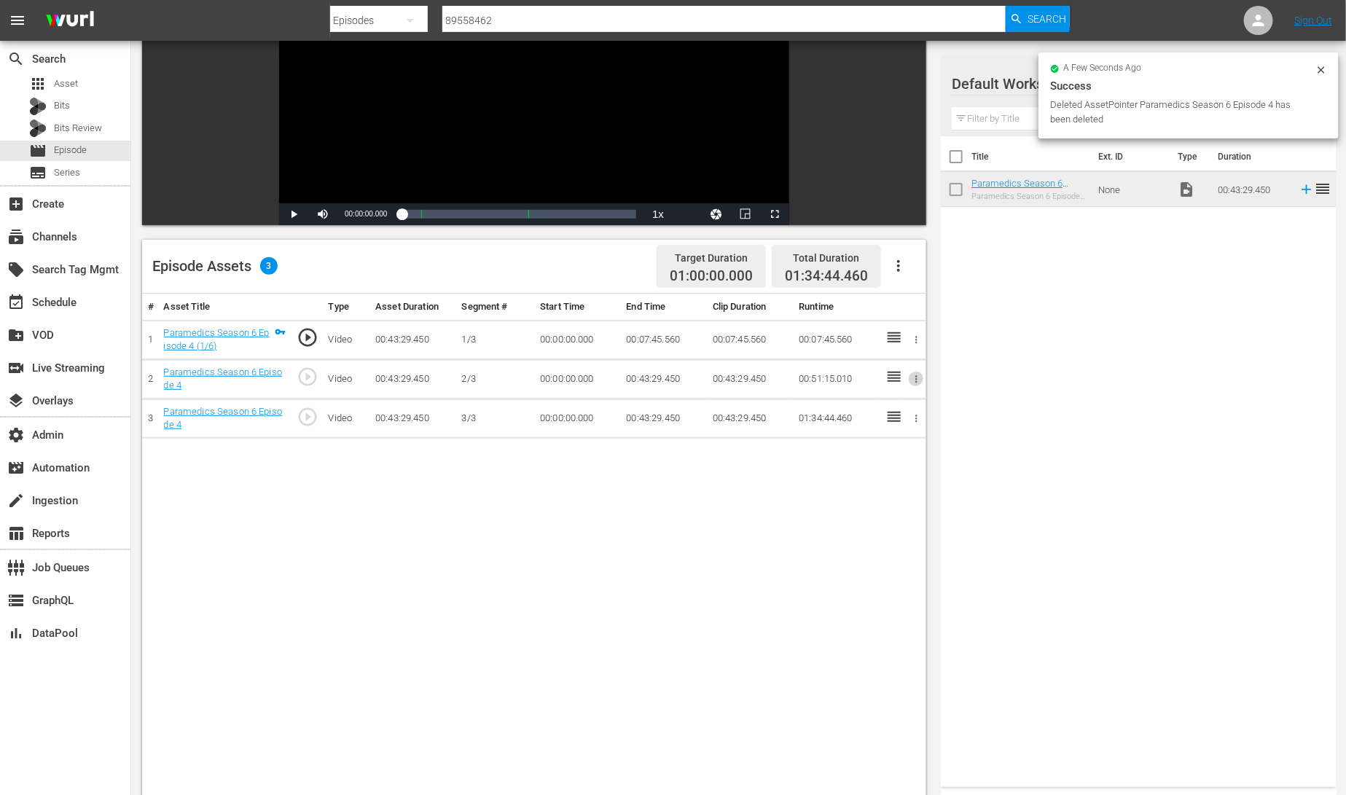
click at [917, 377] on icon "button" at bounding box center [916, 379] width 11 height 11
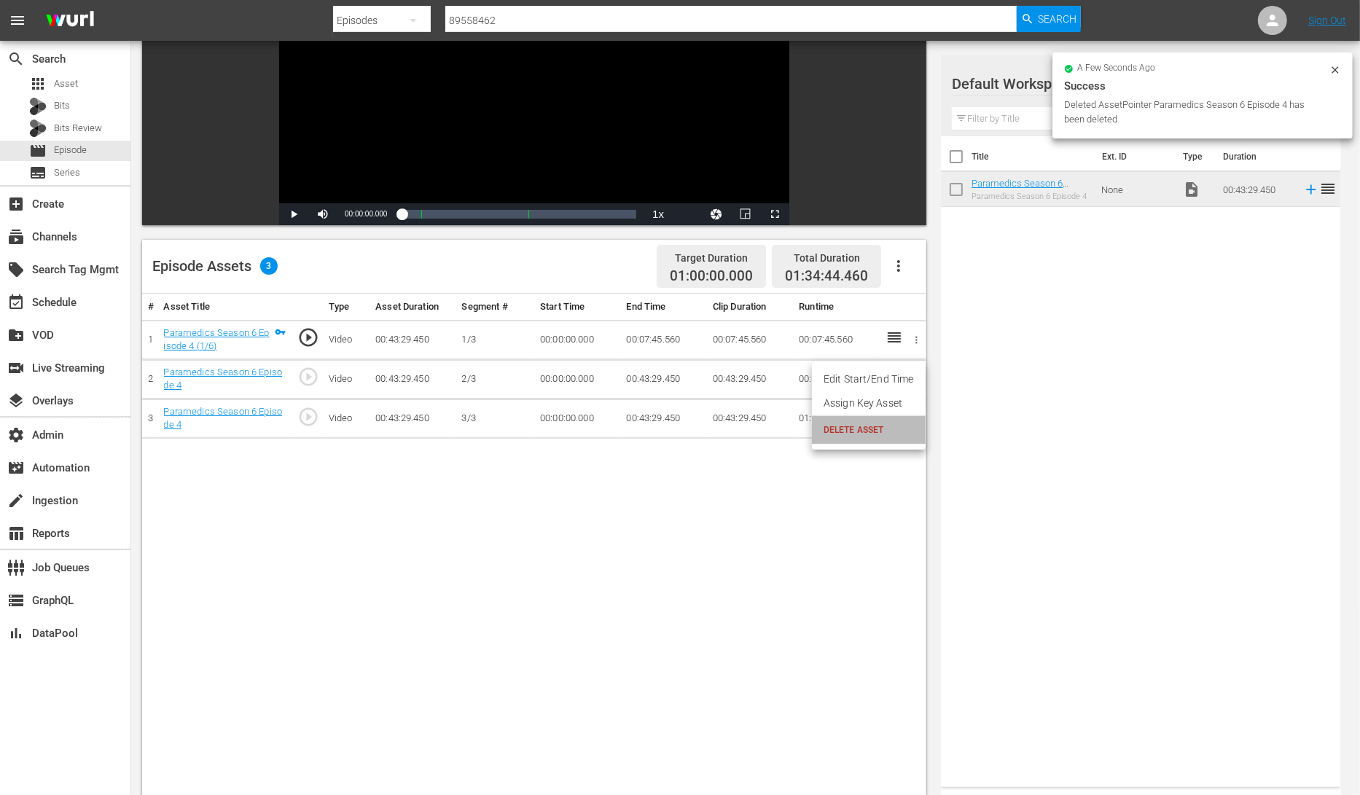
click at [873, 435] on span "DELETE ASSET" at bounding box center [868, 429] width 90 height 13
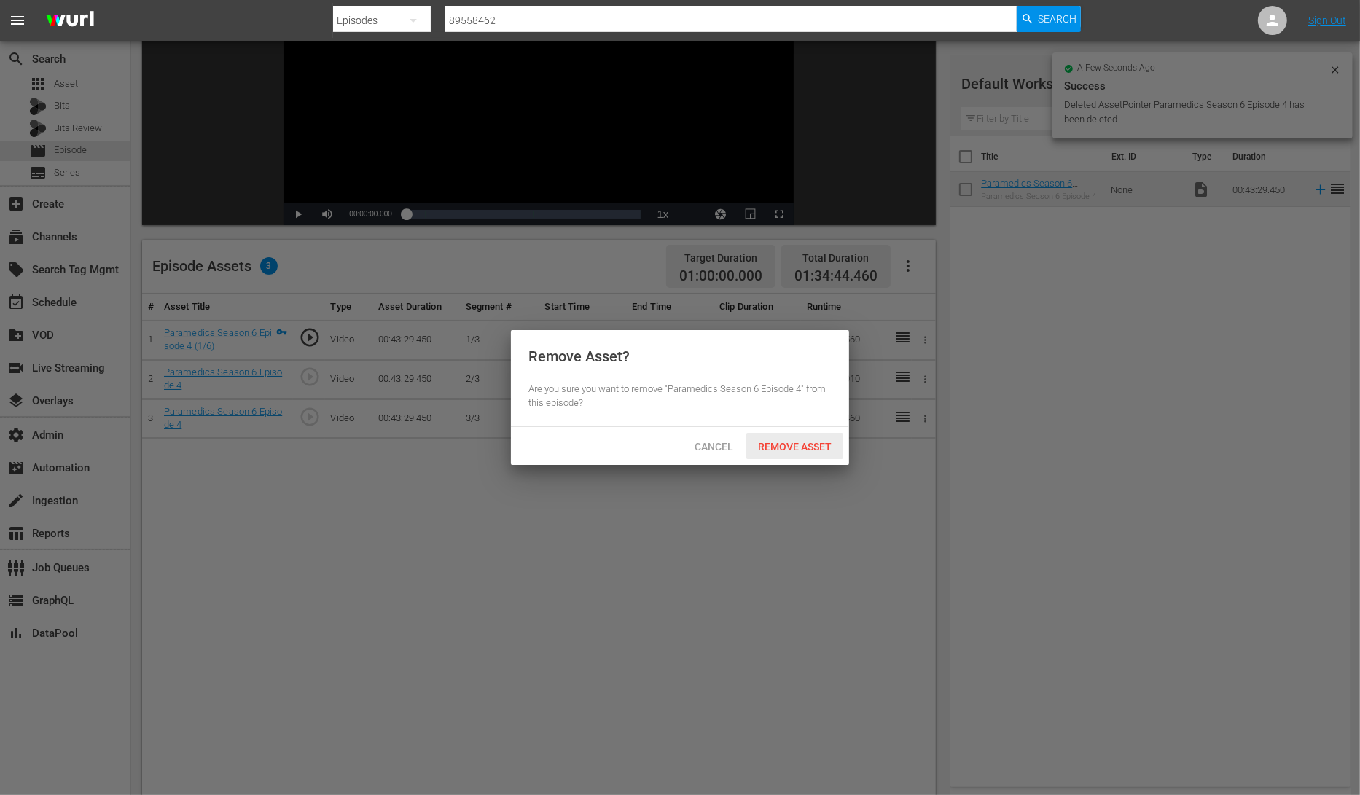
drag, startPoint x: 816, startPoint y: 439, endPoint x: 885, endPoint y: 415, distance: 72.6
click at [817, 441] on span "Remove Asset" at bounding box center [794, 447] width 97 height 12
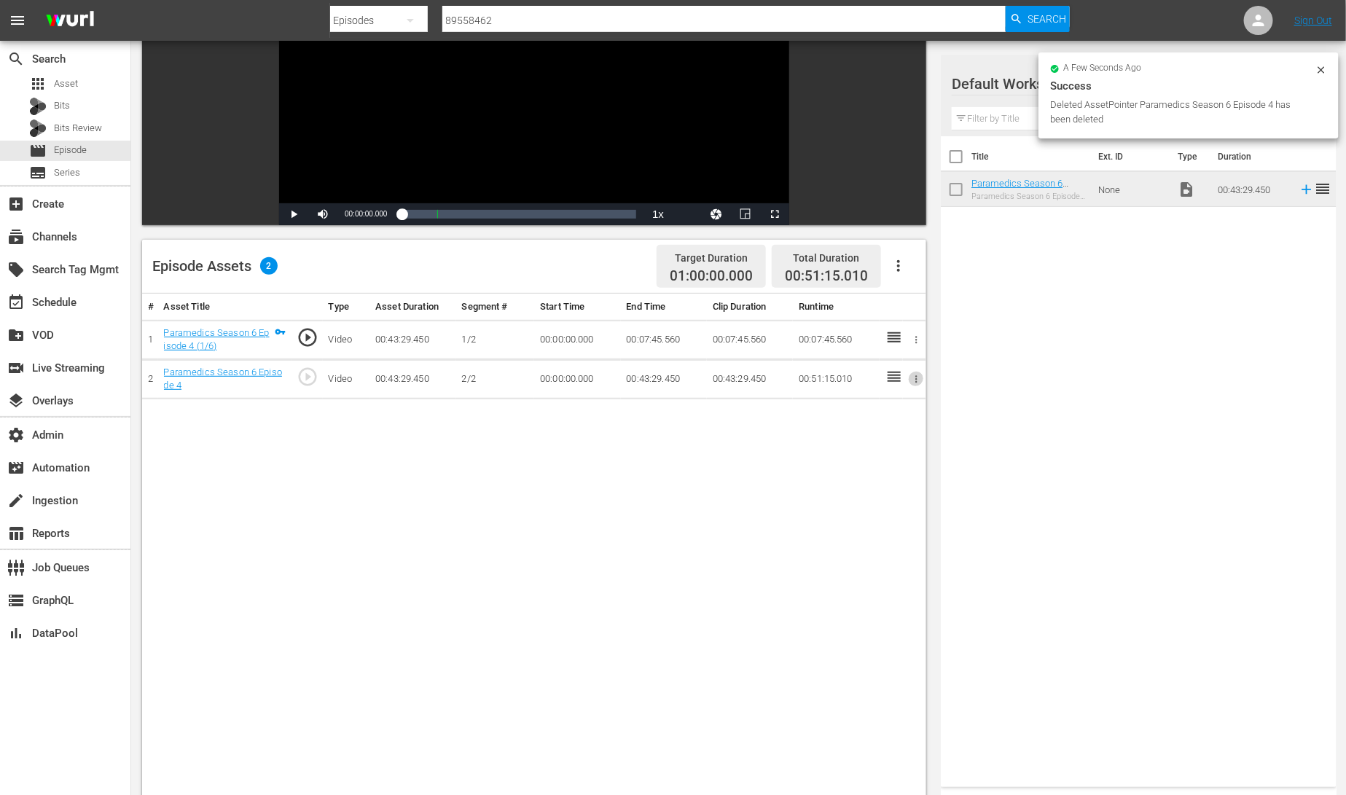
click at [916, 379] on icon "button" at bounding box center [916, 378] width 2 height 7
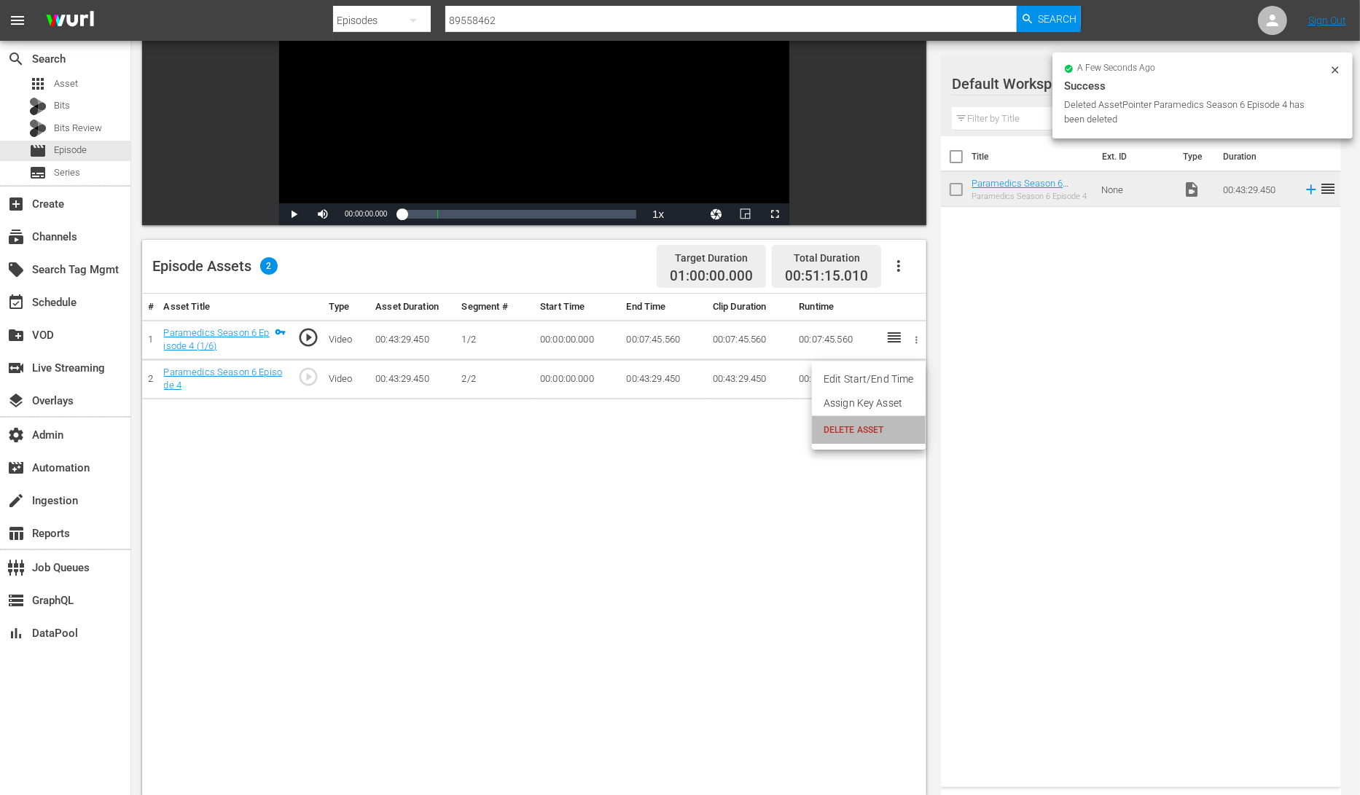
click at [877, 426] on span "DELETE ASSET" at bounding box center [868, 429] width 90 height 13
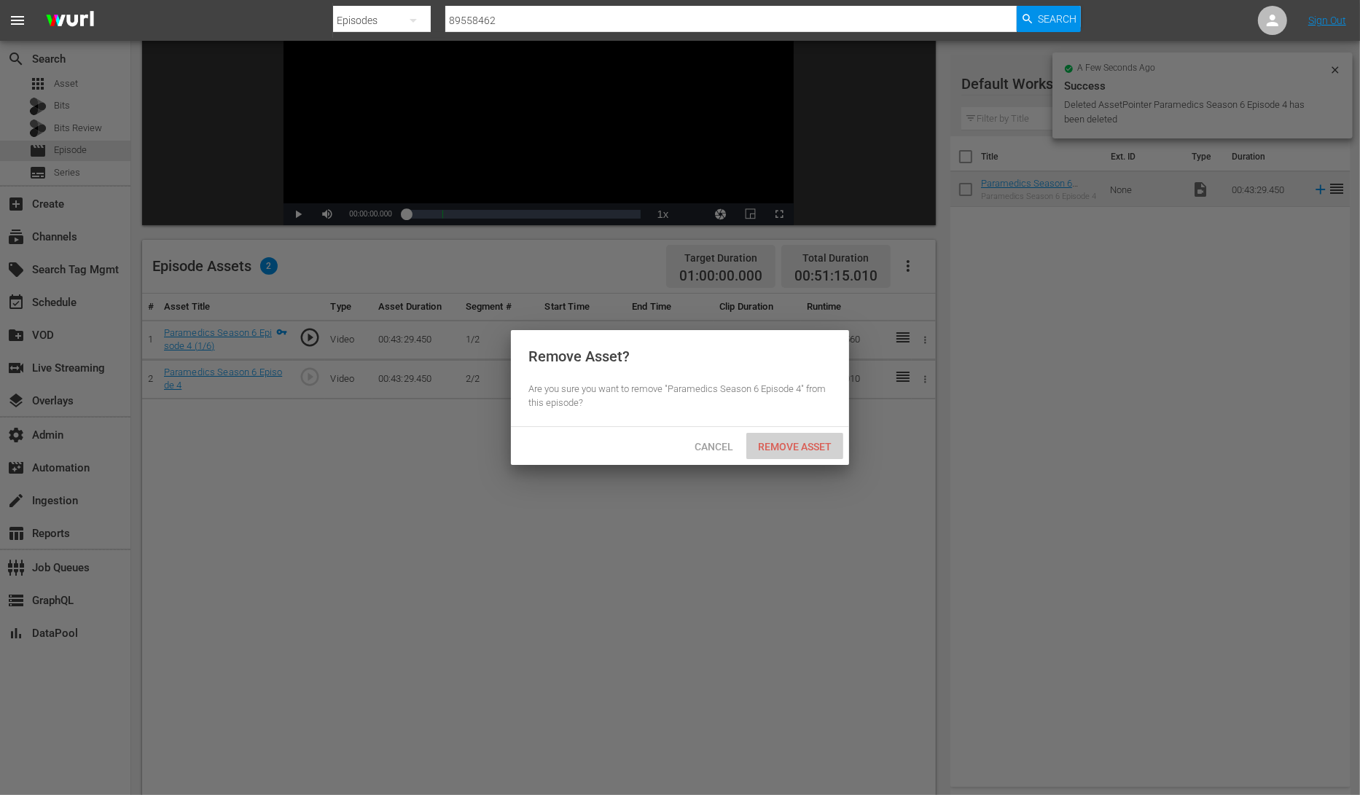
click at [813, 447] on span "Remove Asset" at bounding box center [794, 447] width 97 height 12
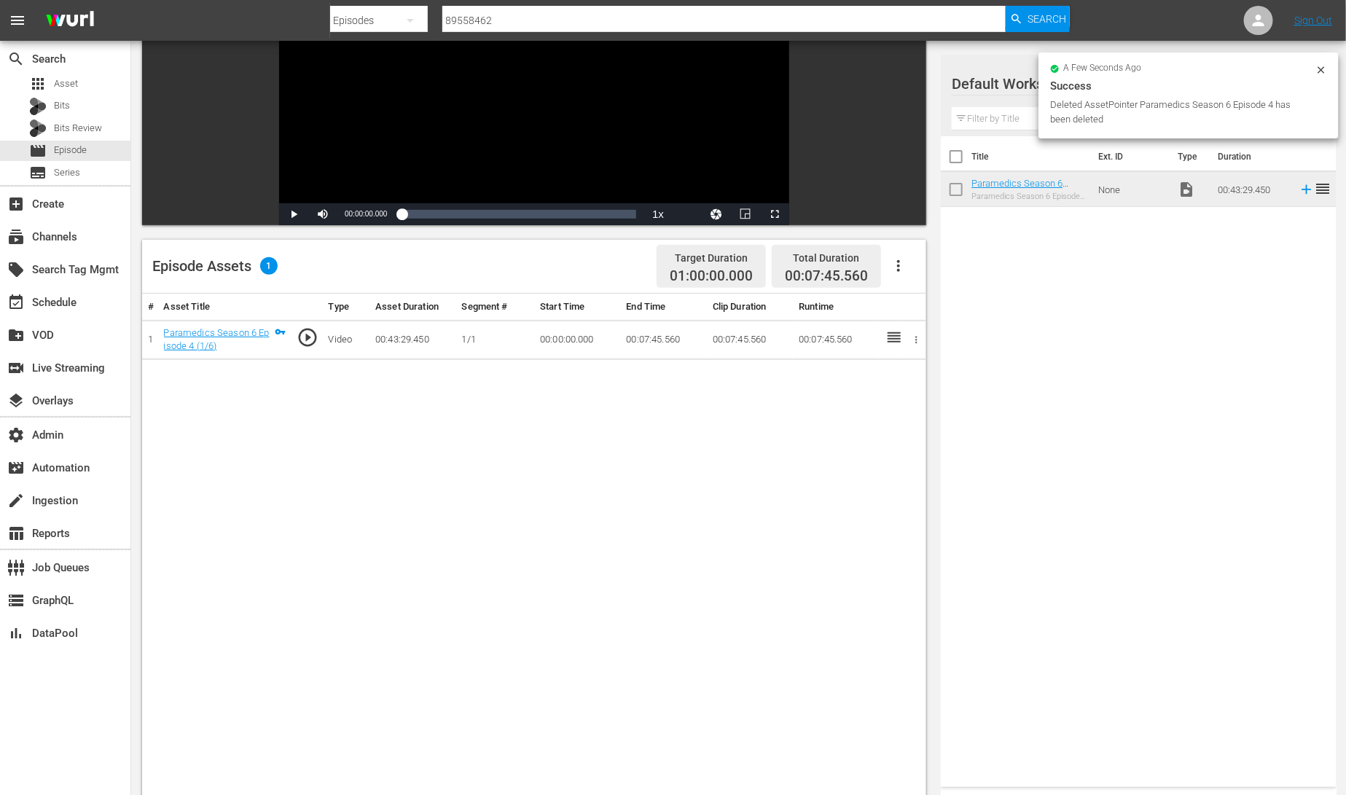
click at [907, 265] on icon "button" at bounding box center [898, 265] width 17 height 17
click at [903, 275] on div "Edit Cue Points" at bounding box center [942, 271] width 99 height 35
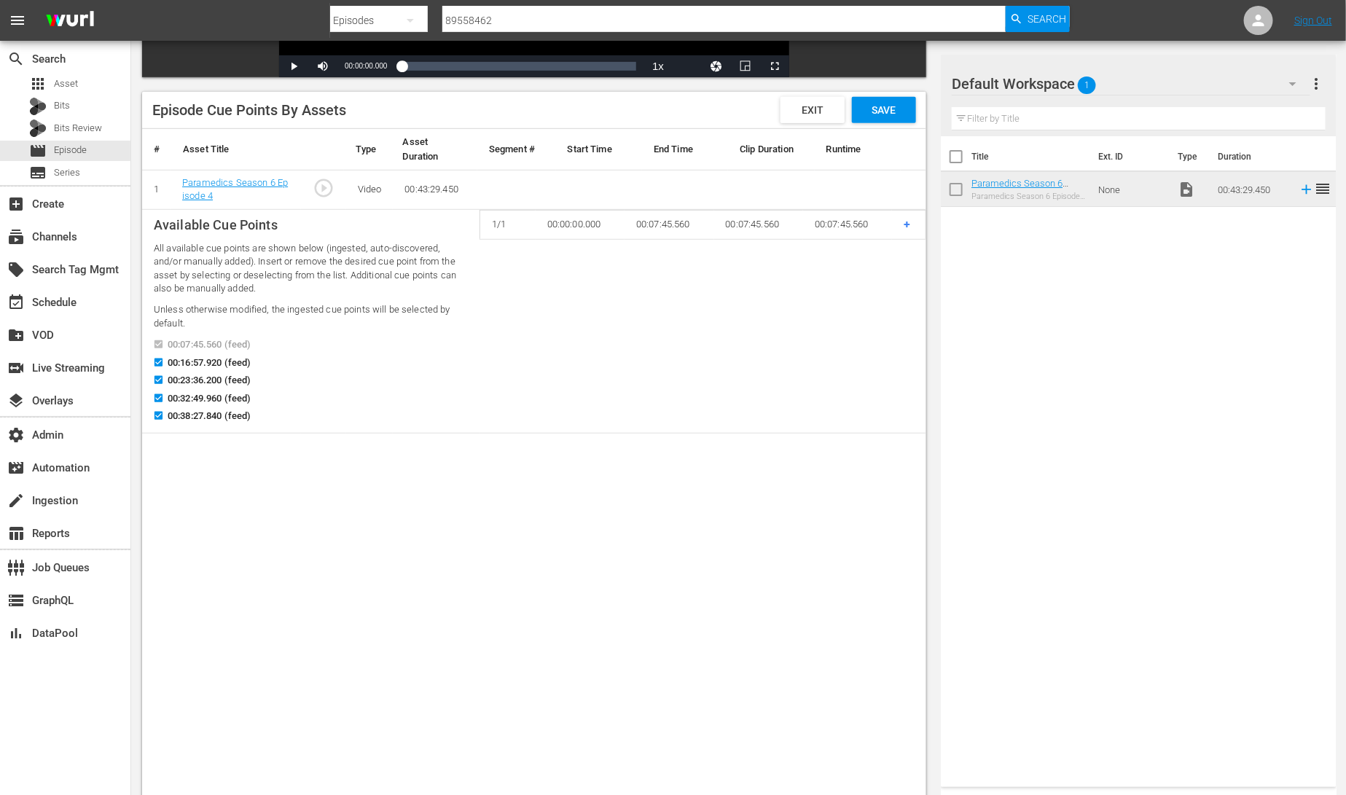
scroll to position [373, 0]
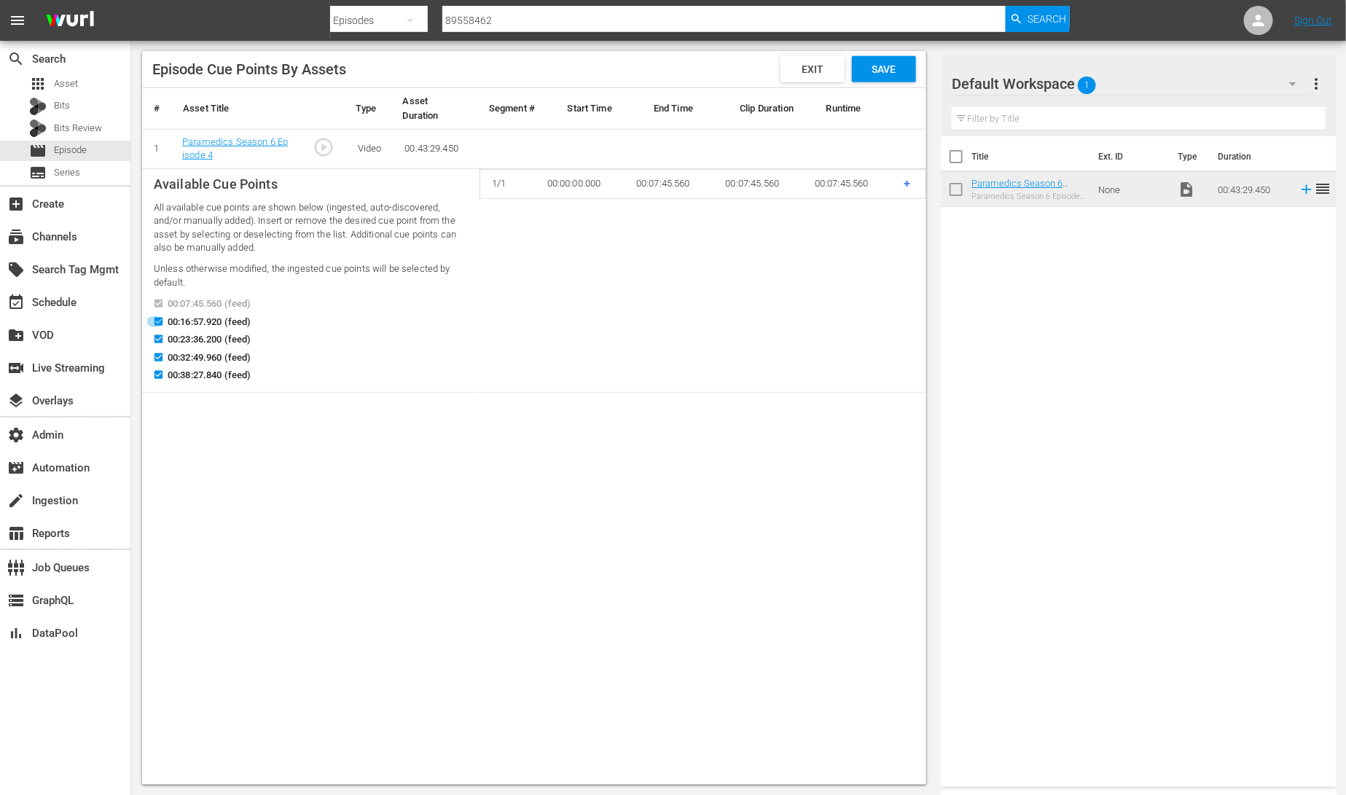
click at [157, 321] on input "00:16:57.920 (feed)" at bounding box center [155, 324] width 18 height 11
click at [160, 323] on input "00:16:57.920 (feed)" at bounding box center [155, 324] width 18 height 11
checkbox input "true"
click at [163, 334] on icon at bounding box center [158, 339] width 11 height 11
click at [163, 337] on input "00:23:36.200 (feed)" at bounding box center [155, 342] width 18 height 11
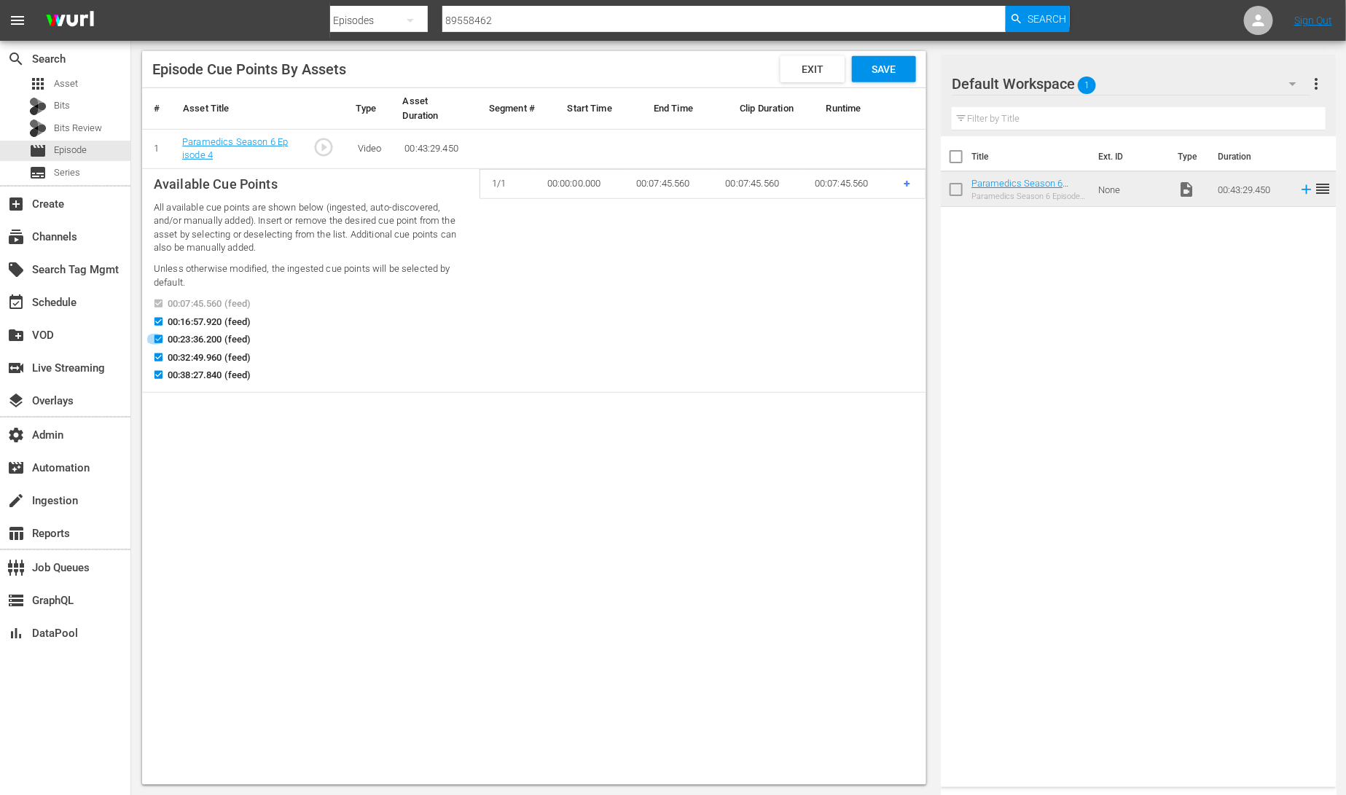
checkbox input "false"
click at [160, 322] on input "00:16:57.920 (feed)" at bounding box center [155, 324] width 18 height 11
checkbox input "false"
click at [162, 340] on input "00:23:36.200 (feed)" at bounding box center [155, 342] width 18 height 11
checkbox input "true"
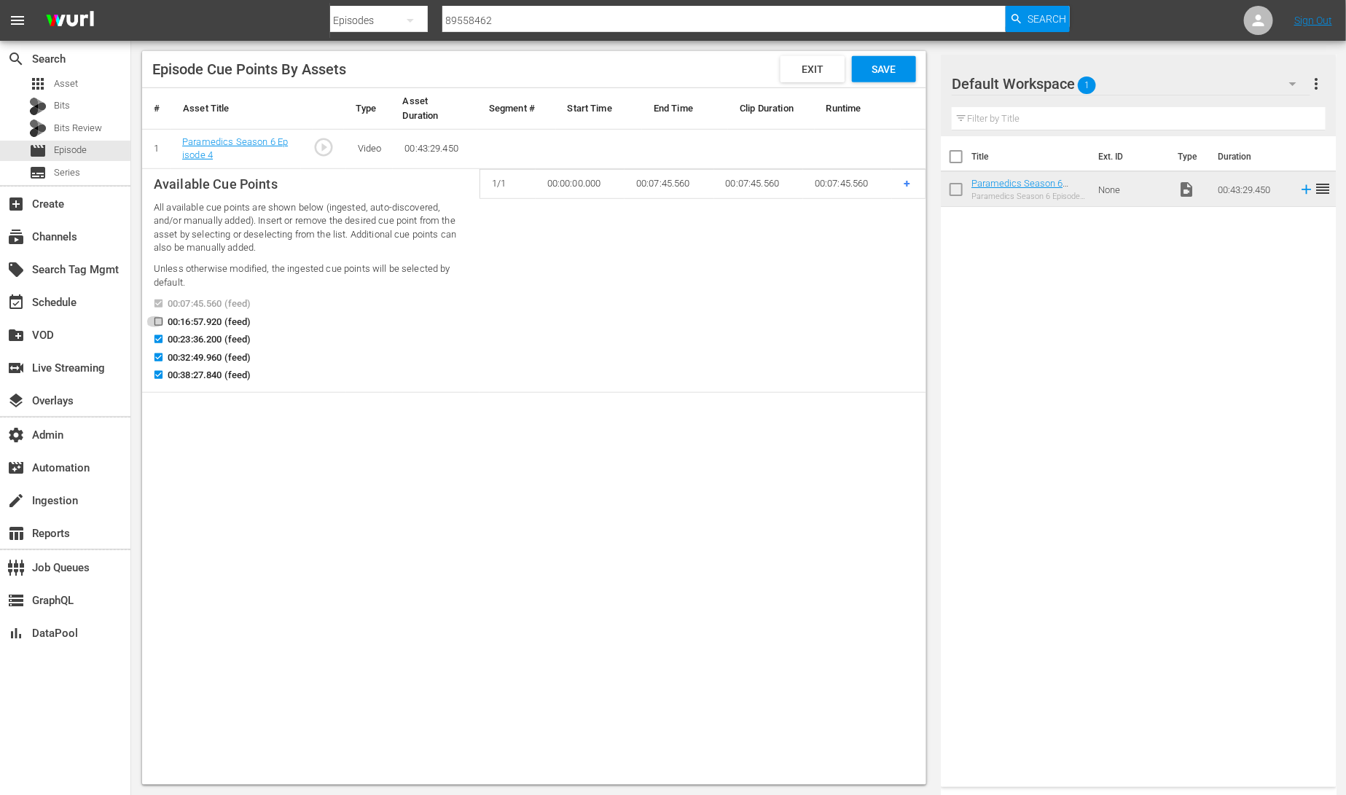
click at [163, 320] on input "00:16:57.920 (feed)" at bounding box center [155, 324] width 18 height 11
checkbox input "true"
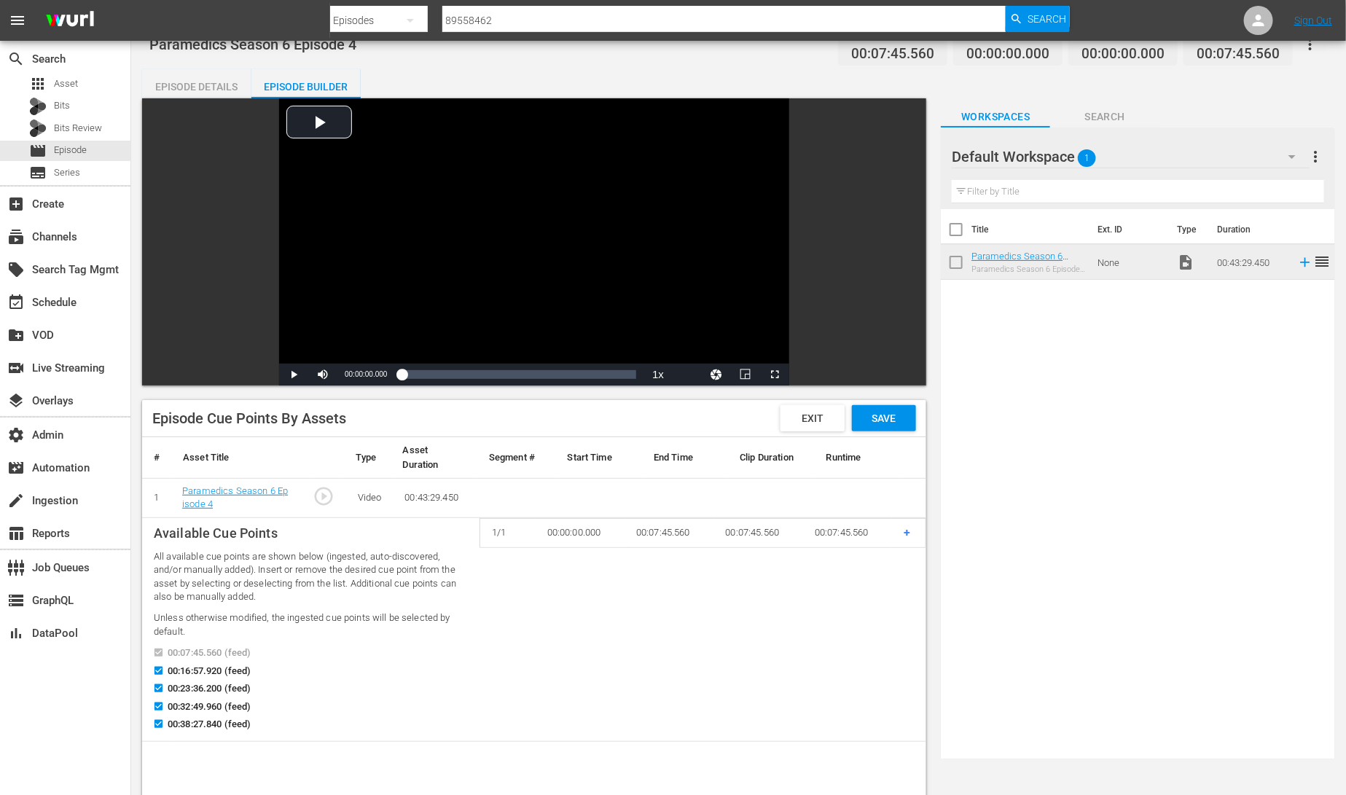
click at [441, 558] on p "All available cue points are shown below (ingested, auto-discovered, and/or man…" at bounding box center [311, 577] width 314 height 54
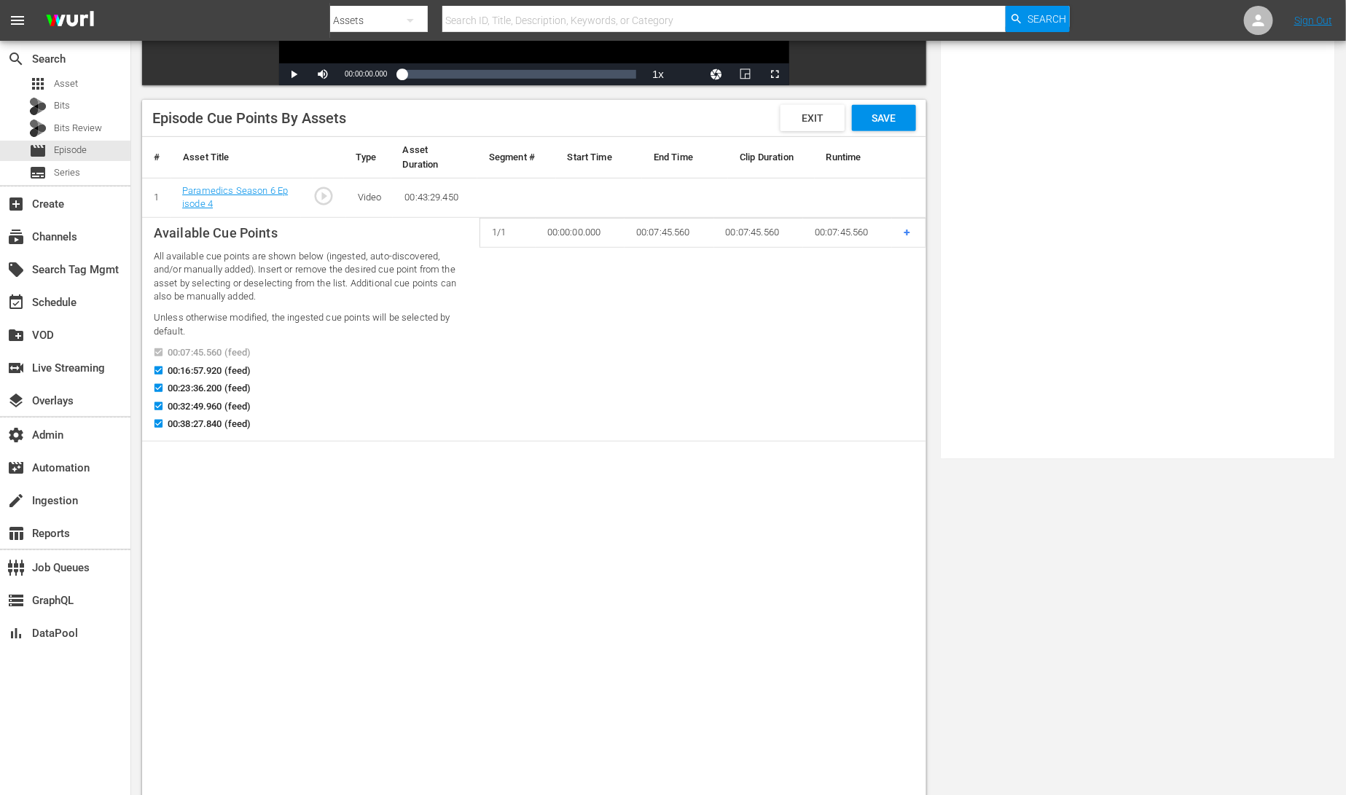
scroll to position [373, 0]
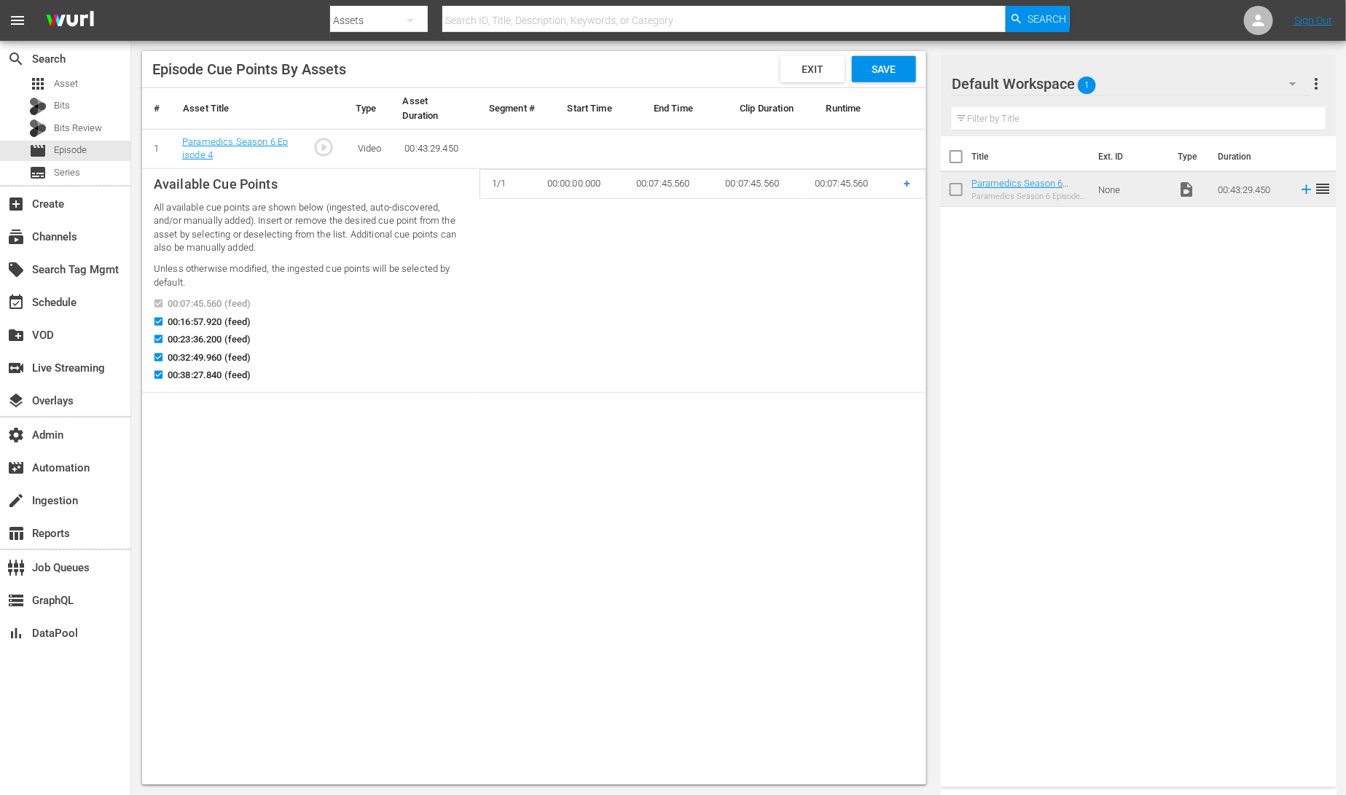
click at [906, 181] on span "+" at bounding box center [907, 183] width 7 height 14
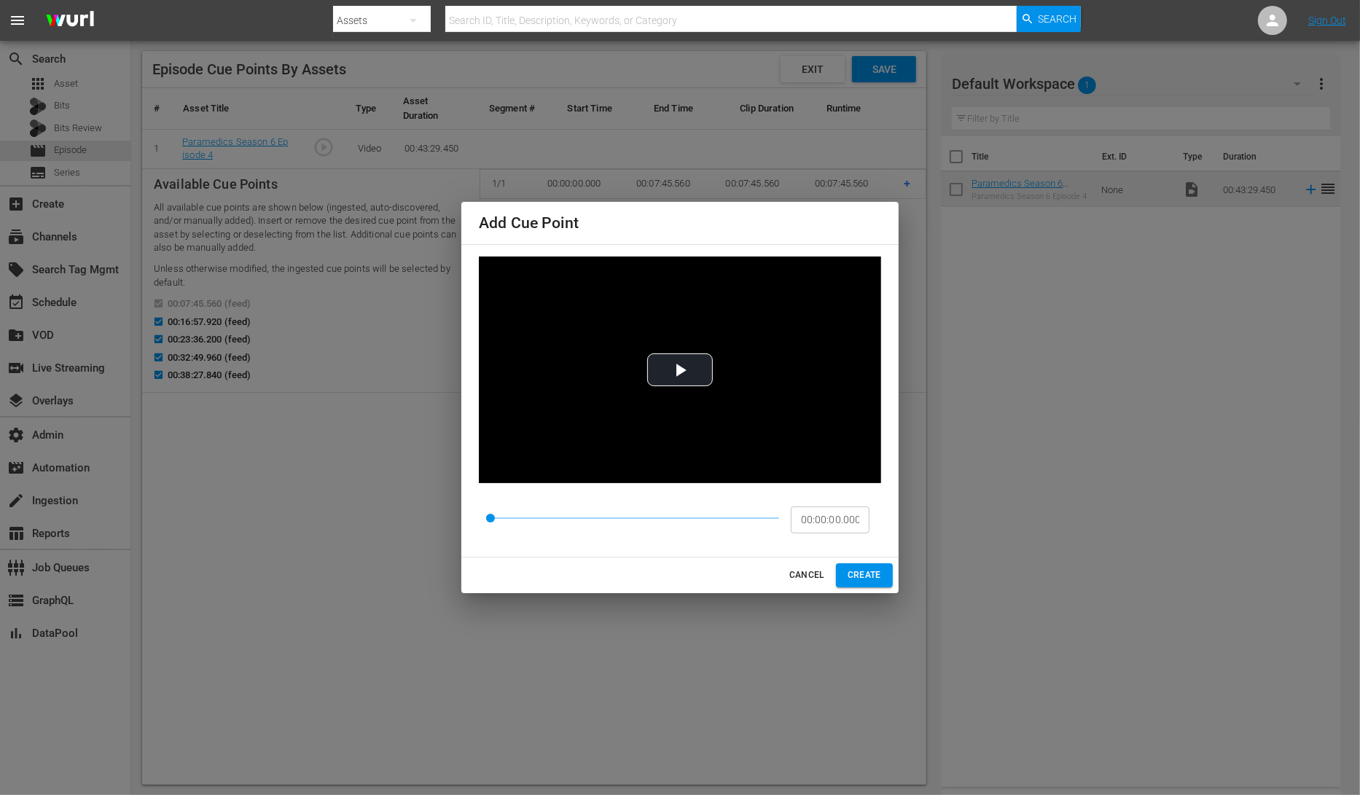
click at [802, 577] on span "CANCEL" at bounding box center [806, 575] width 35 height 15
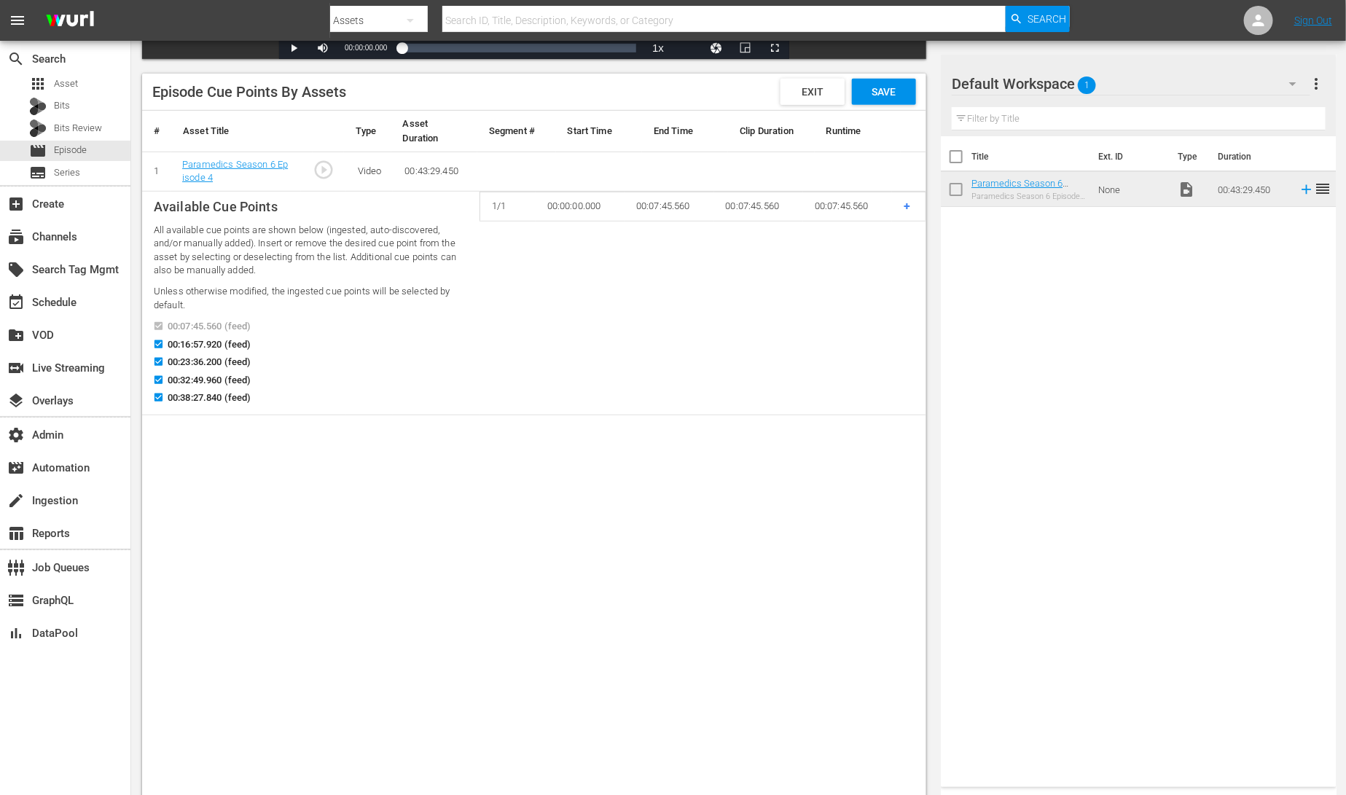
scroll to position [326, 0]
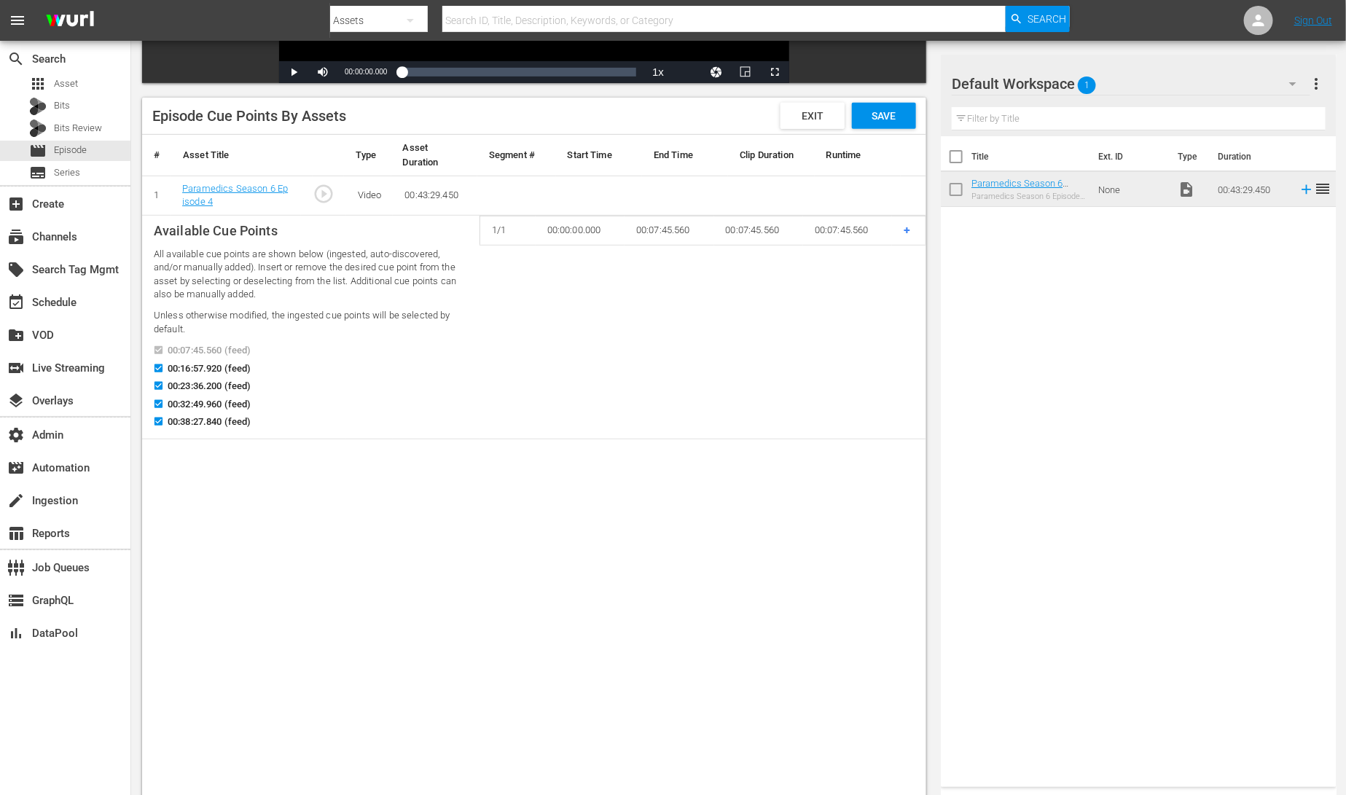
click at [544, 399] on td "1 / 1 00:00:00.000 00:07:45.560 00:07:45.560 00:07:45.560 +" at bounding box center [703, 327] width 447 height 224
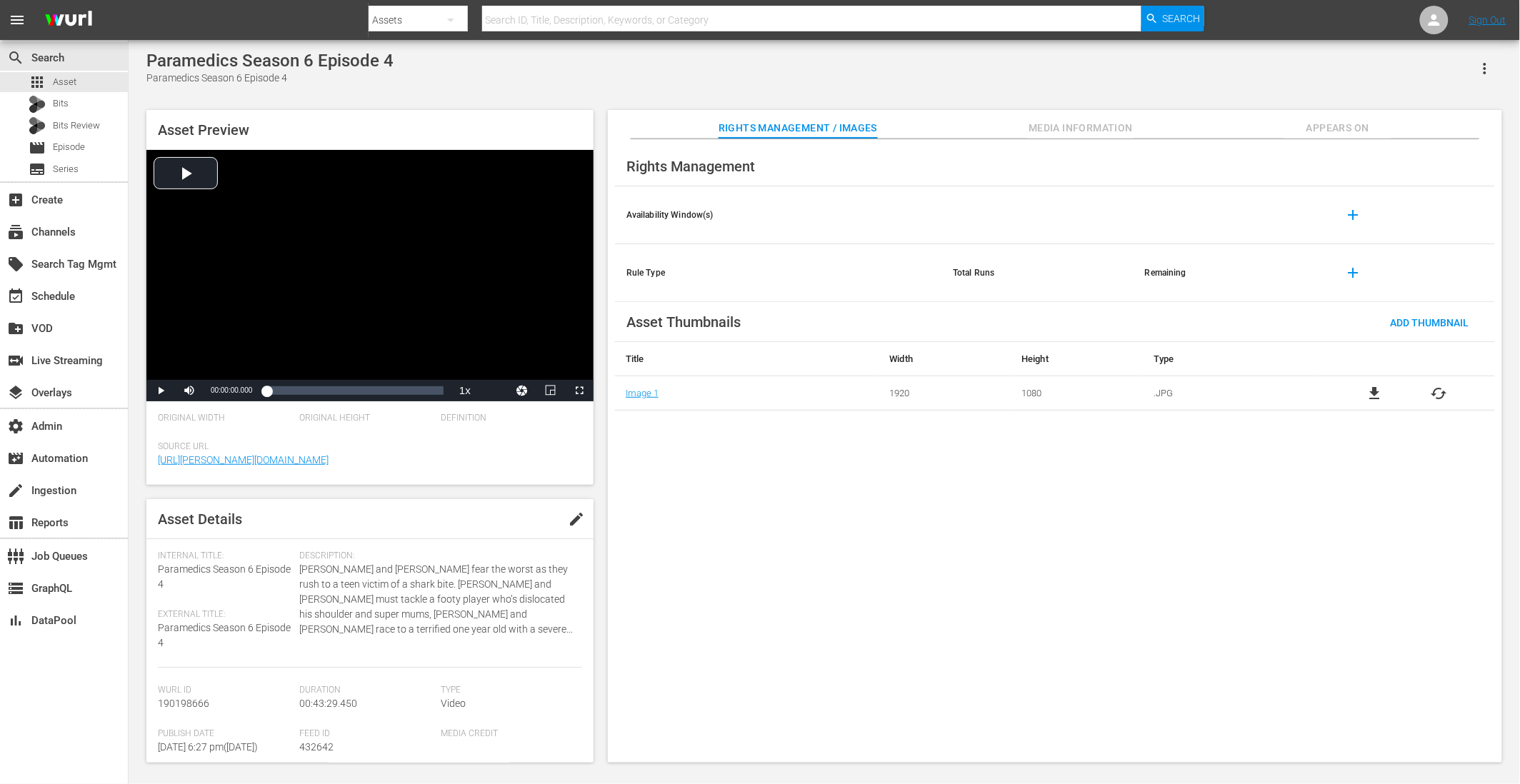
drag, startPoint x: 1096, startPoint y: 129, endPoint x: 1149, endPoint y: 125, distance: 53.2
click at [921, 130] on span "Media Information" at bounding box center [1080, 128] width 107 height 18
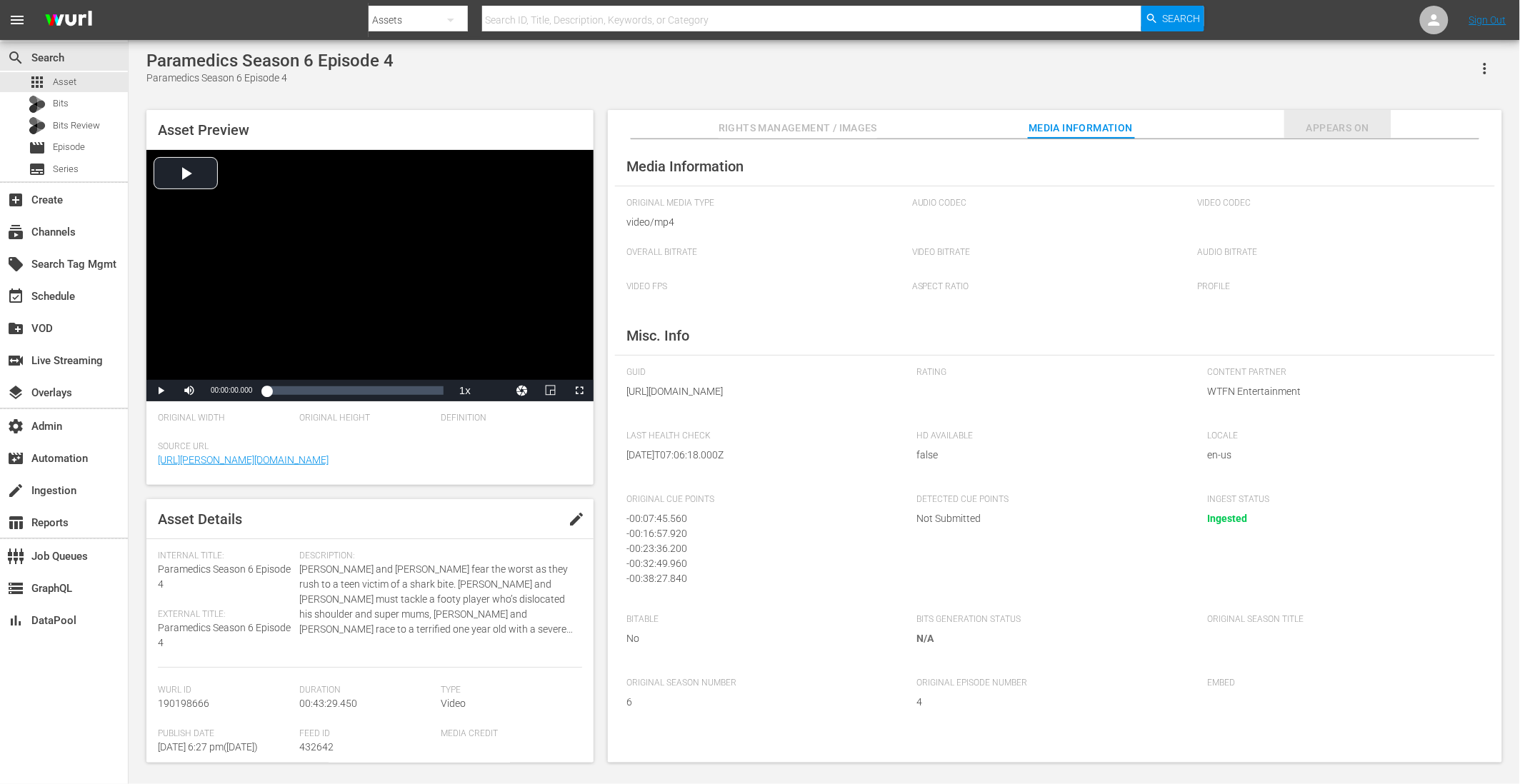
click at [921, 130] on span "Appears On" at bounding box center [1337, 128] width 107 height 18
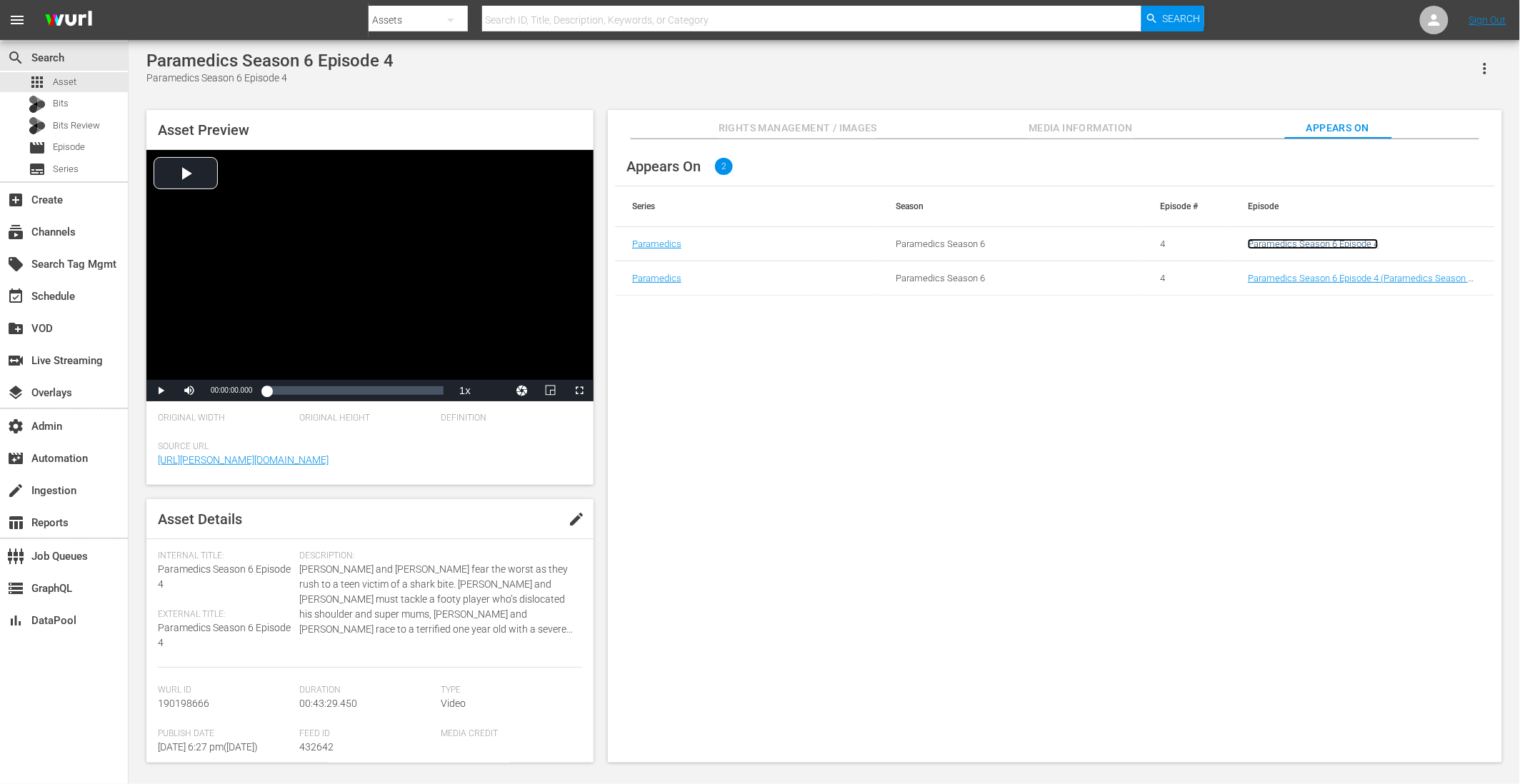
click at [921, 243] on link "Paramedics Season 6 Episode 4" at bounding box center [1312, 243] width 130 height 11
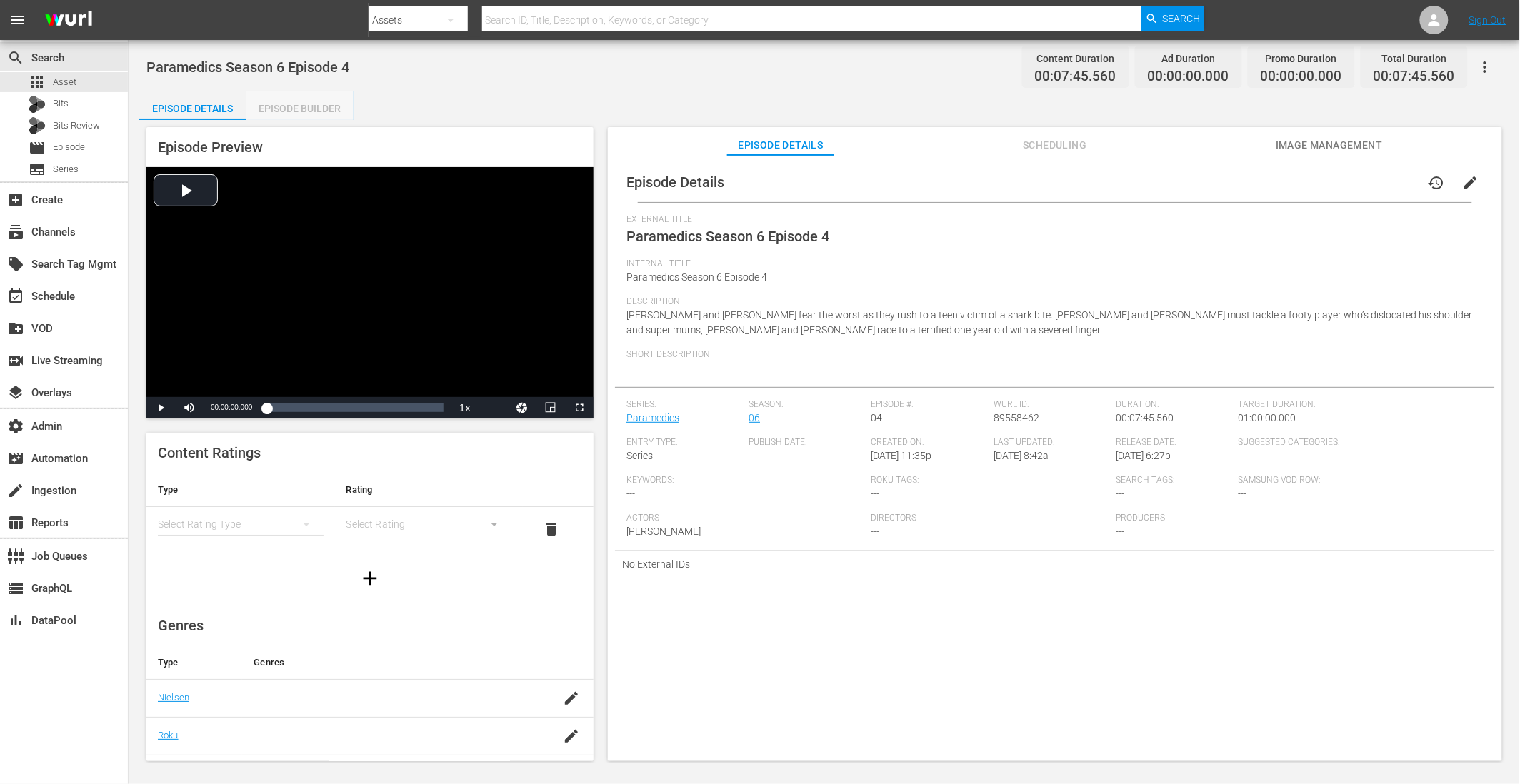
click at [285, 109] on div "Episode Builder" at bounding box center [299, 108] width 107 height 34
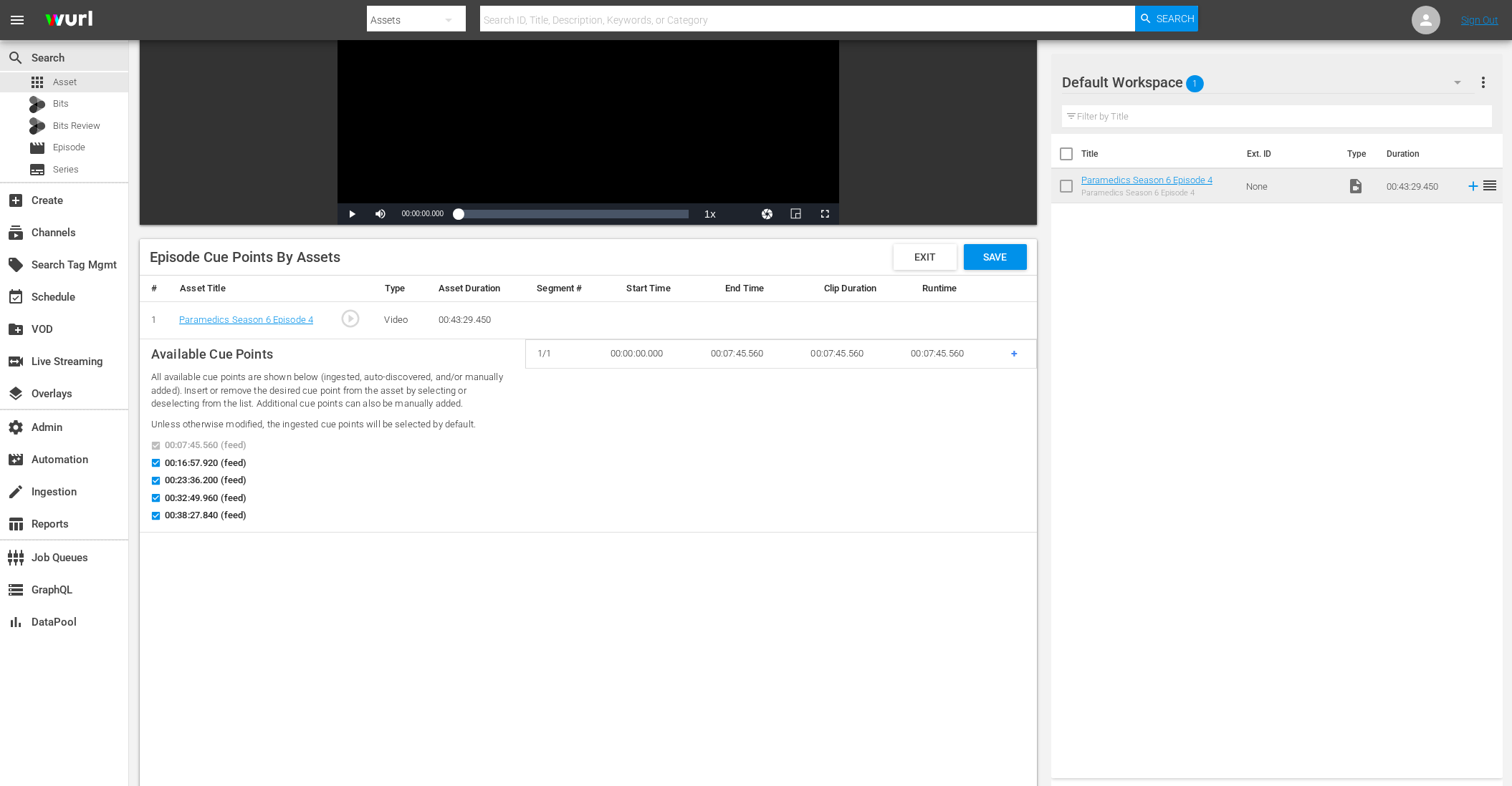
scroll to position [201, 0]
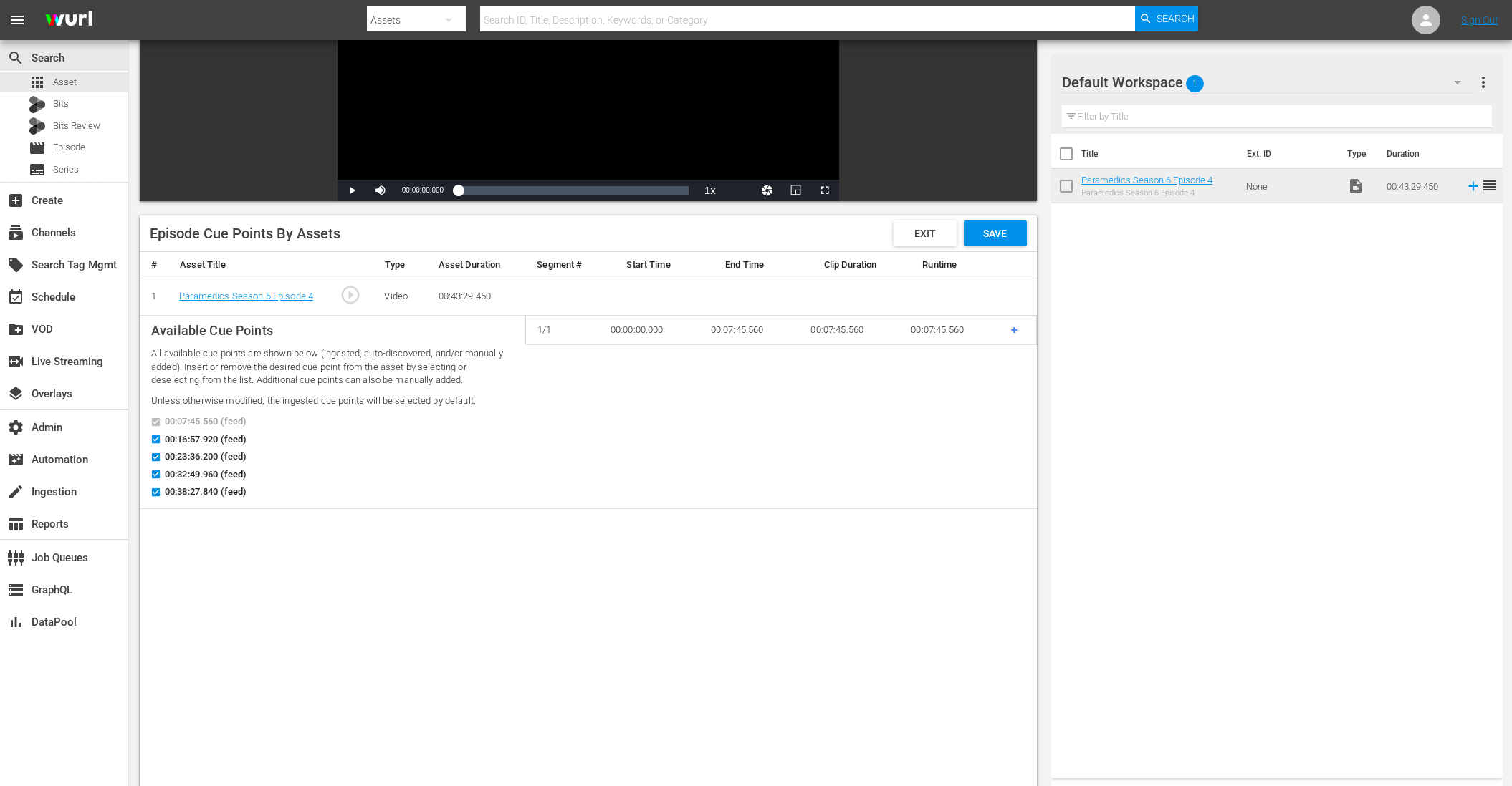
click at [156, 439] on input "00:16:57.920 (feed)" at bounding box center [152, 442] width 18 height 11
click at [157, 439] on input "00:16:57.920 (feed)" at bounding box center [152, 442] width 18 height 11
checkbox input "true"
click at [377, 463] on div "00:23:36.200 (feed)" at bounding box center [332, 459] width 363 height 18
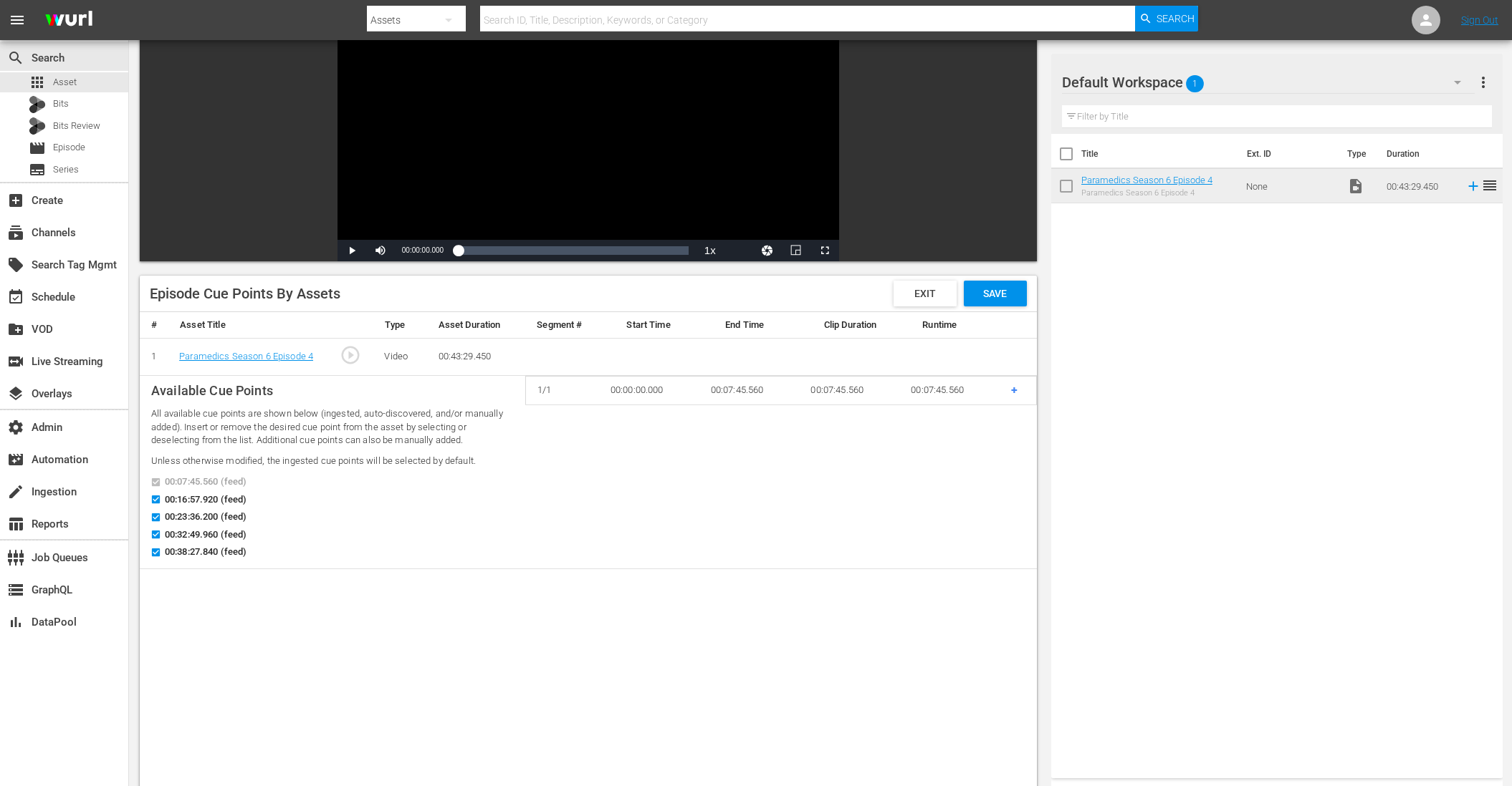
scroll to position [39, 0]
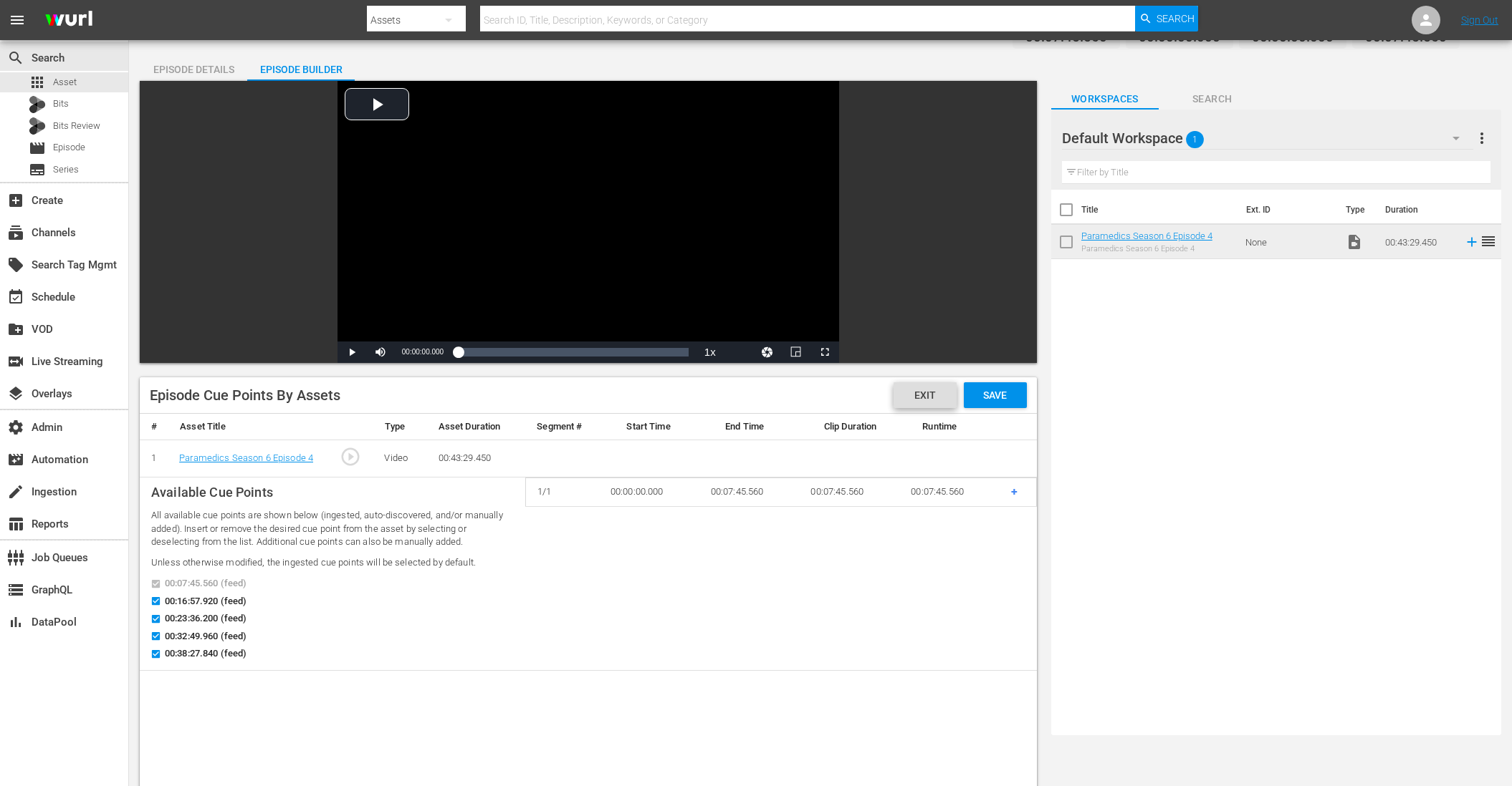
click at [909, 400] on div "Exit" at bounding box center [925, 395] width 63 height 26
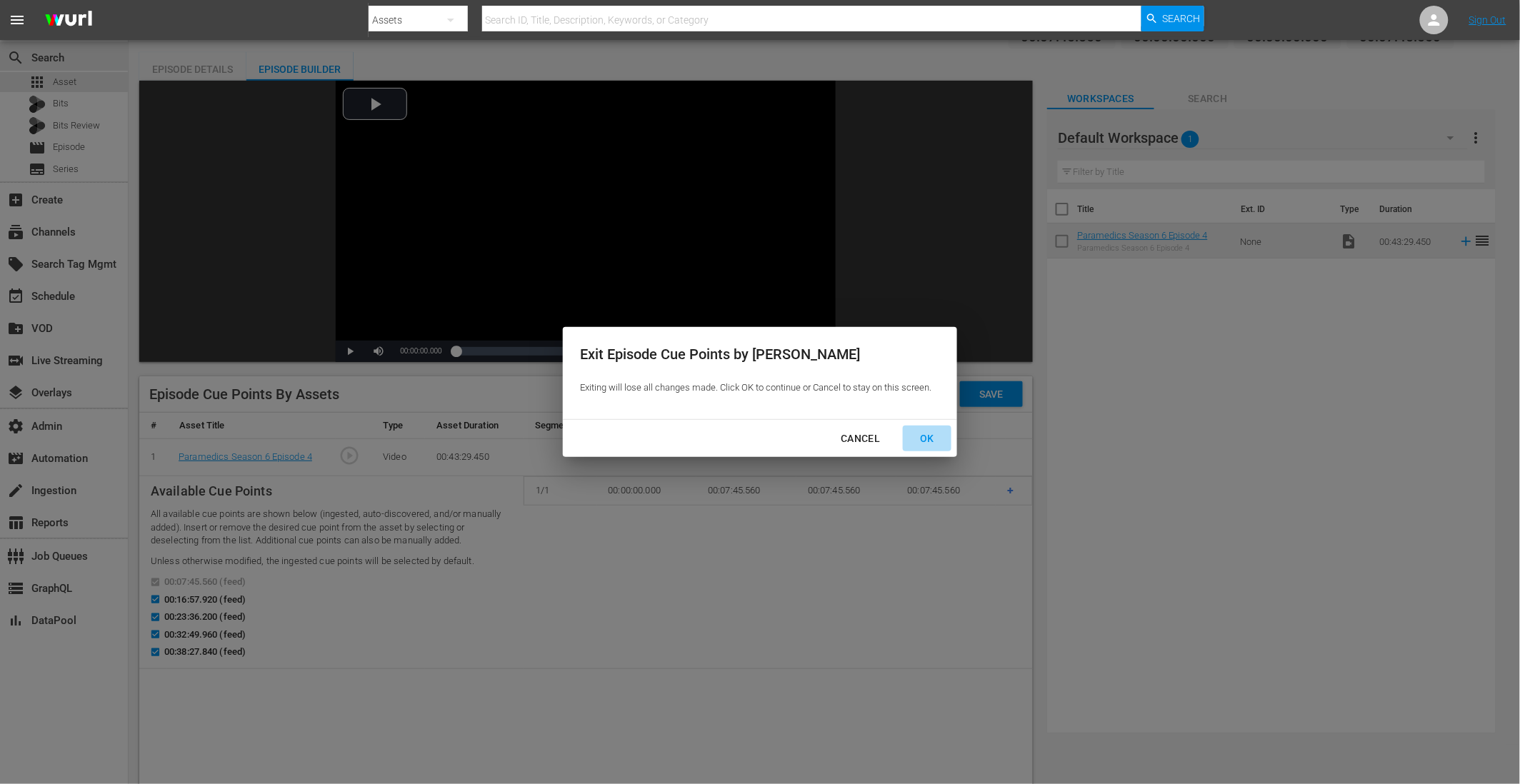
click at [921, 443] on div "OK" at bounding box center [927, 439] width 37 height 18
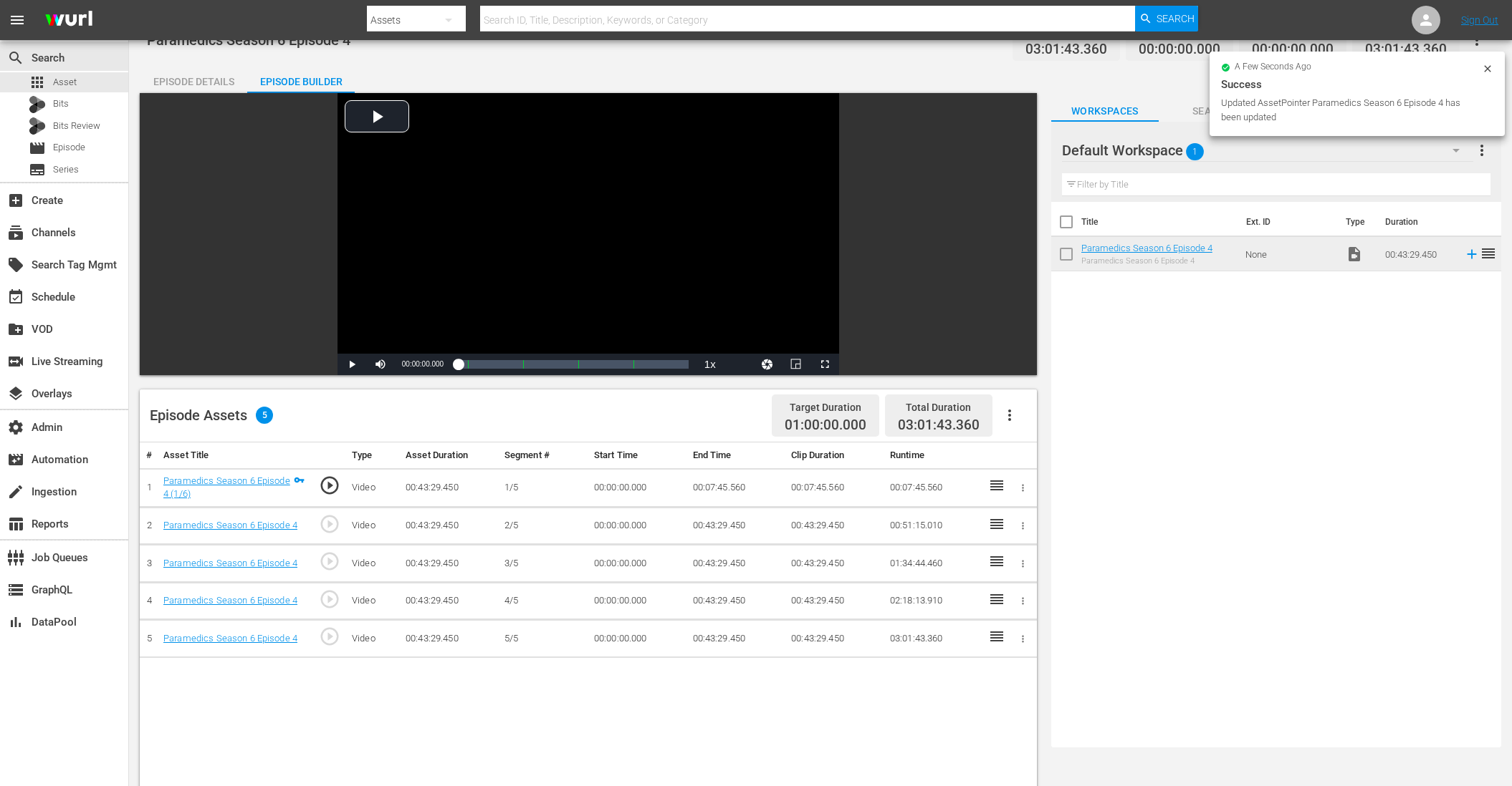
scroll to position [16, 0]
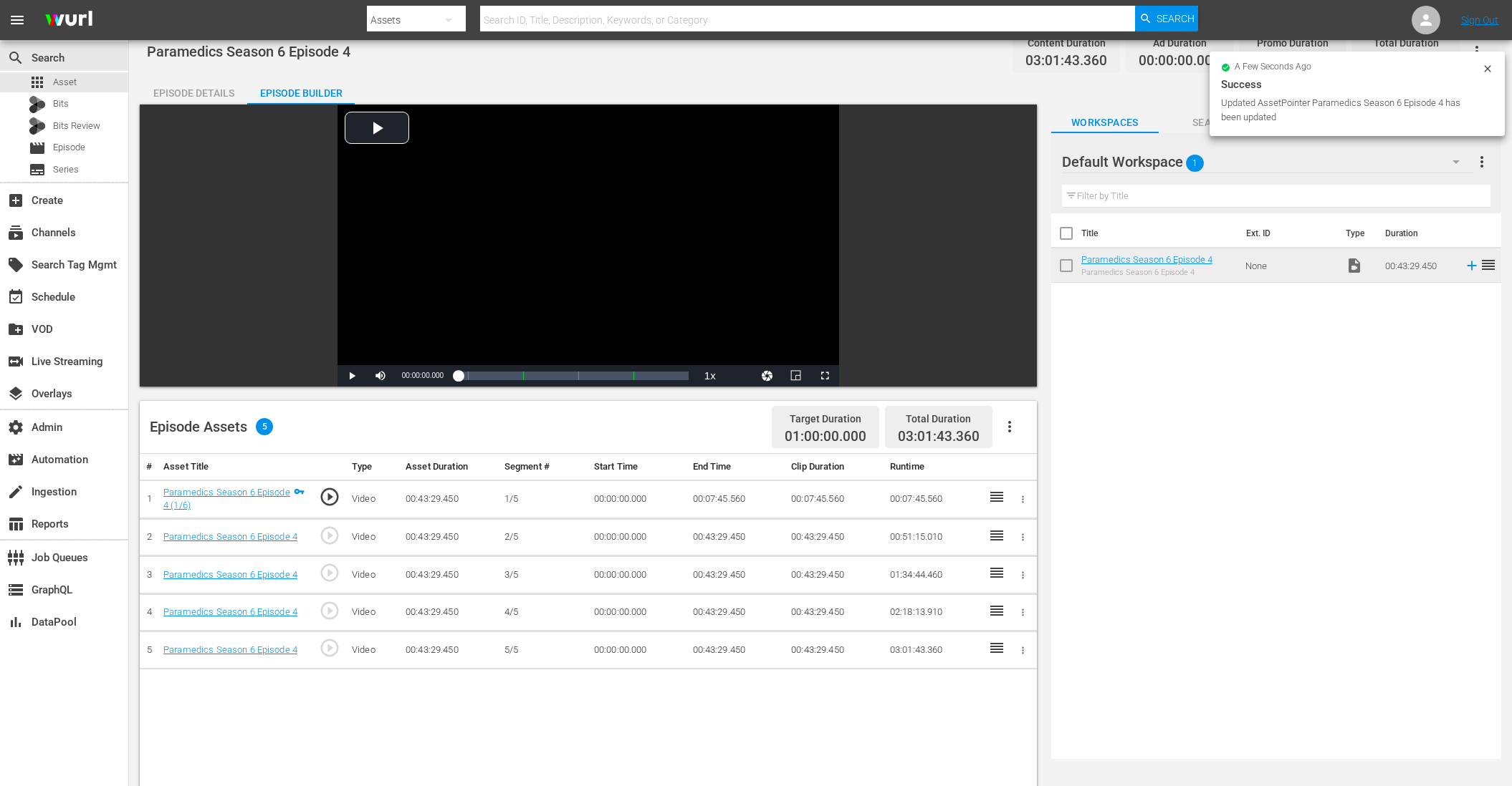
click at [924, 425] on button "button" at bounding box center [1009, 426] width 34 height 34
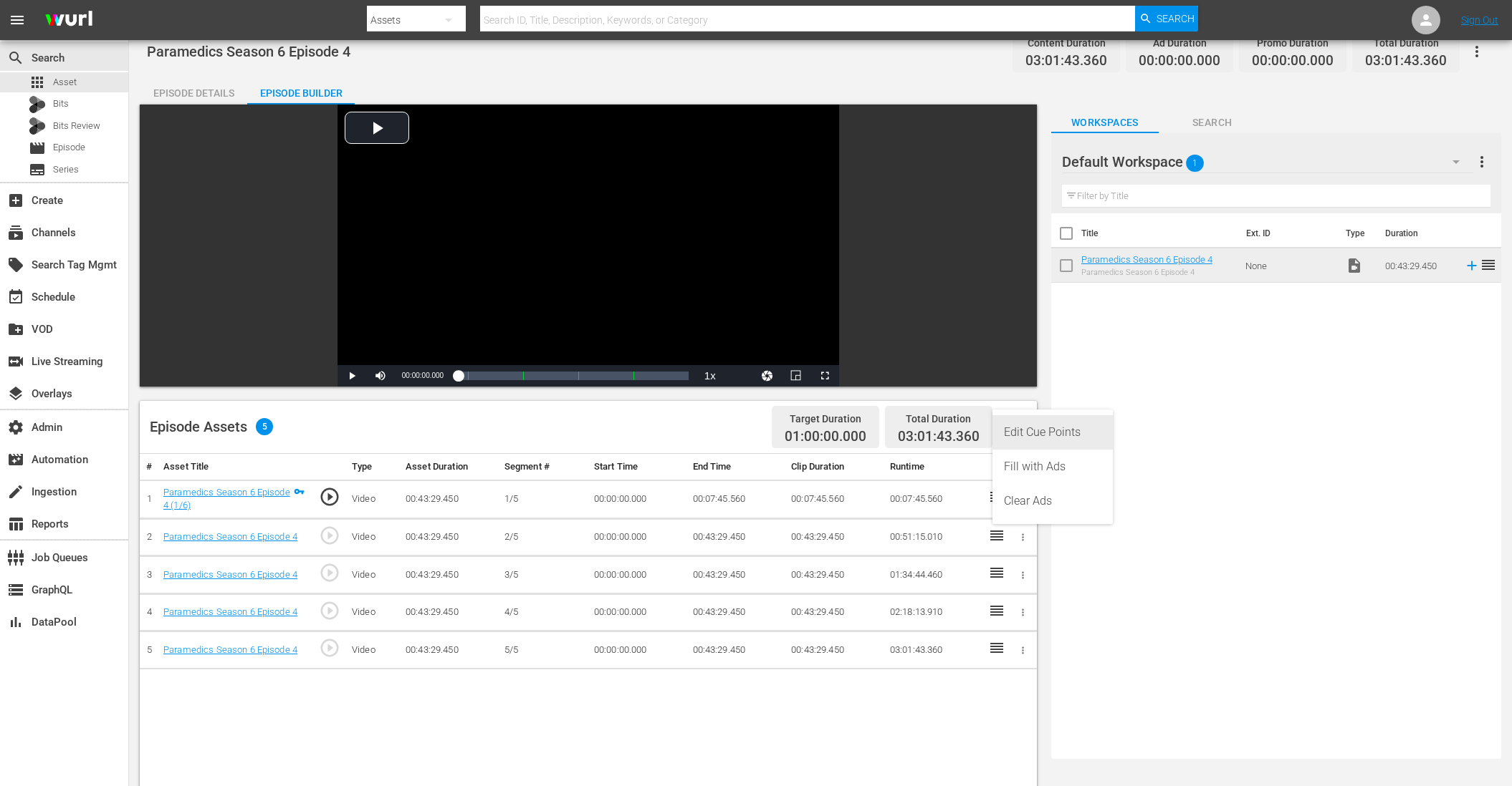
click at [924, 431] on div "Edit Cue Points" at bounding box center [1052, 432] width 97 height 34
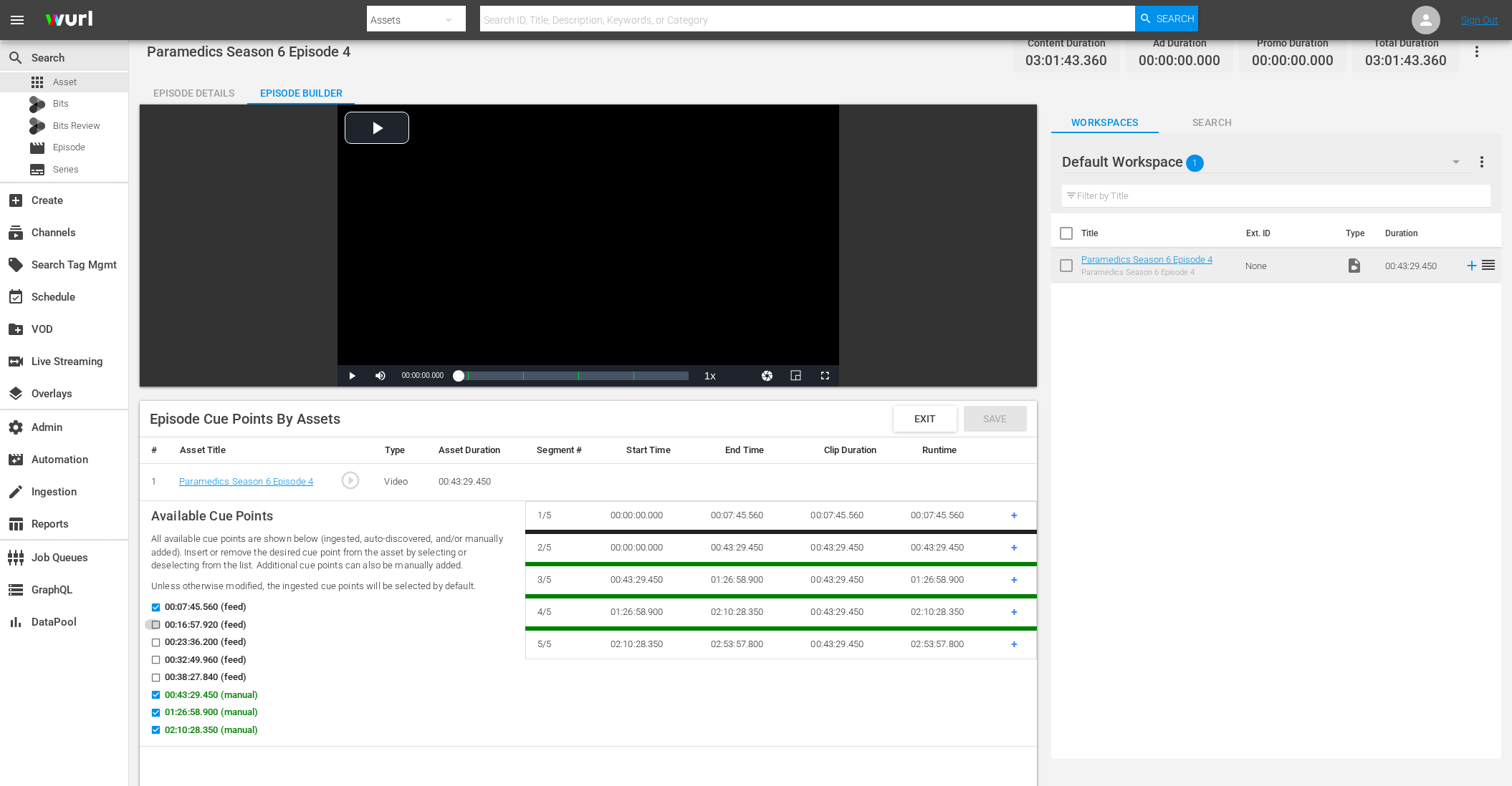
click at [158, 625] on input "00:16:57.920 (feed)" at bounding box center [152, 627] width 18 height 11
checkbox input "true"
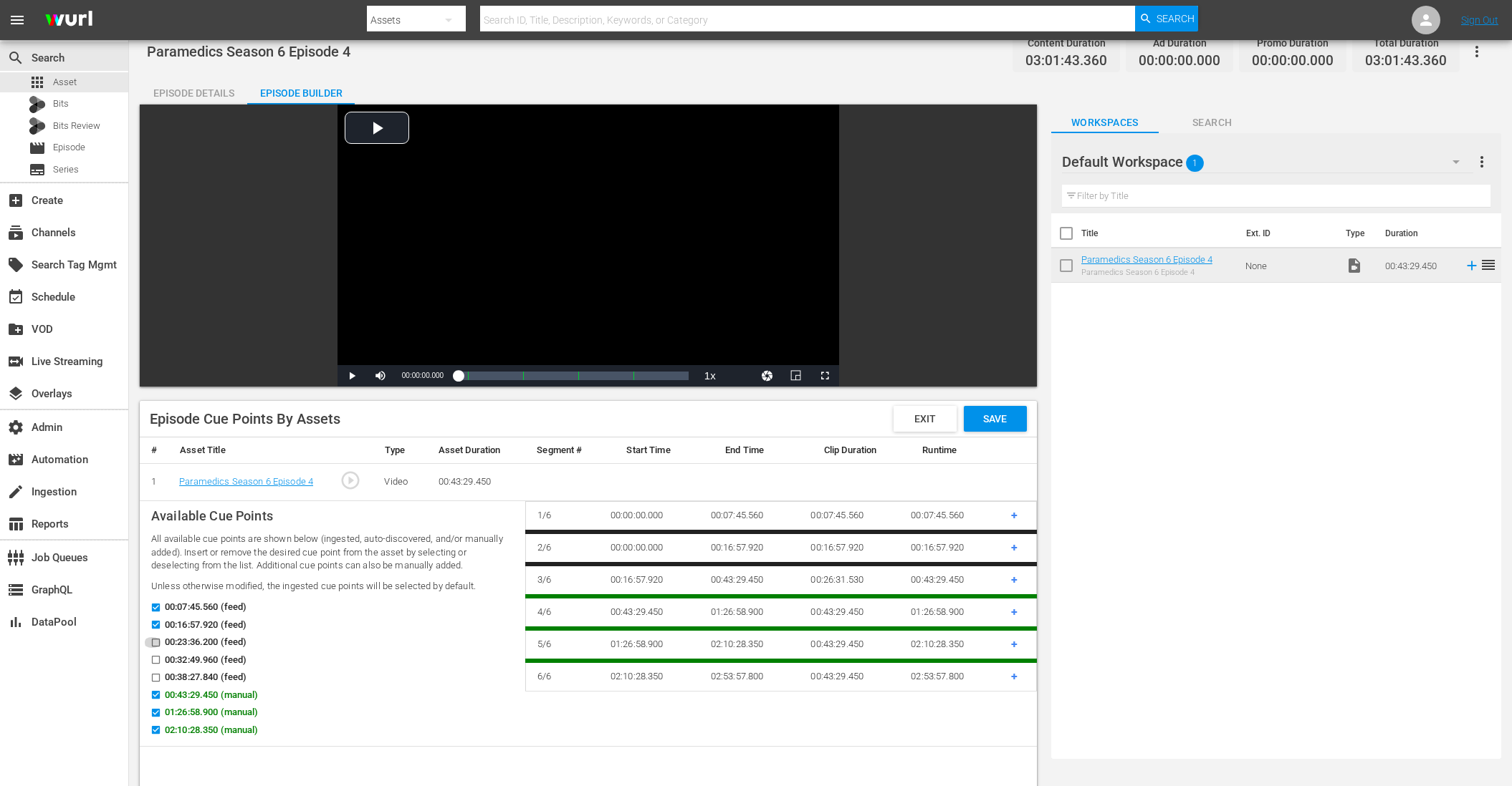
drag, startPoint x: 157, startPoint y: 640, endPoint x: 160, endPoint y: 653, distance: 13.3
click at [157, 641] on input "00:23:36.200 (feed)" at bounding box center [152, 645] width 18 height 11
checkbox input "true"
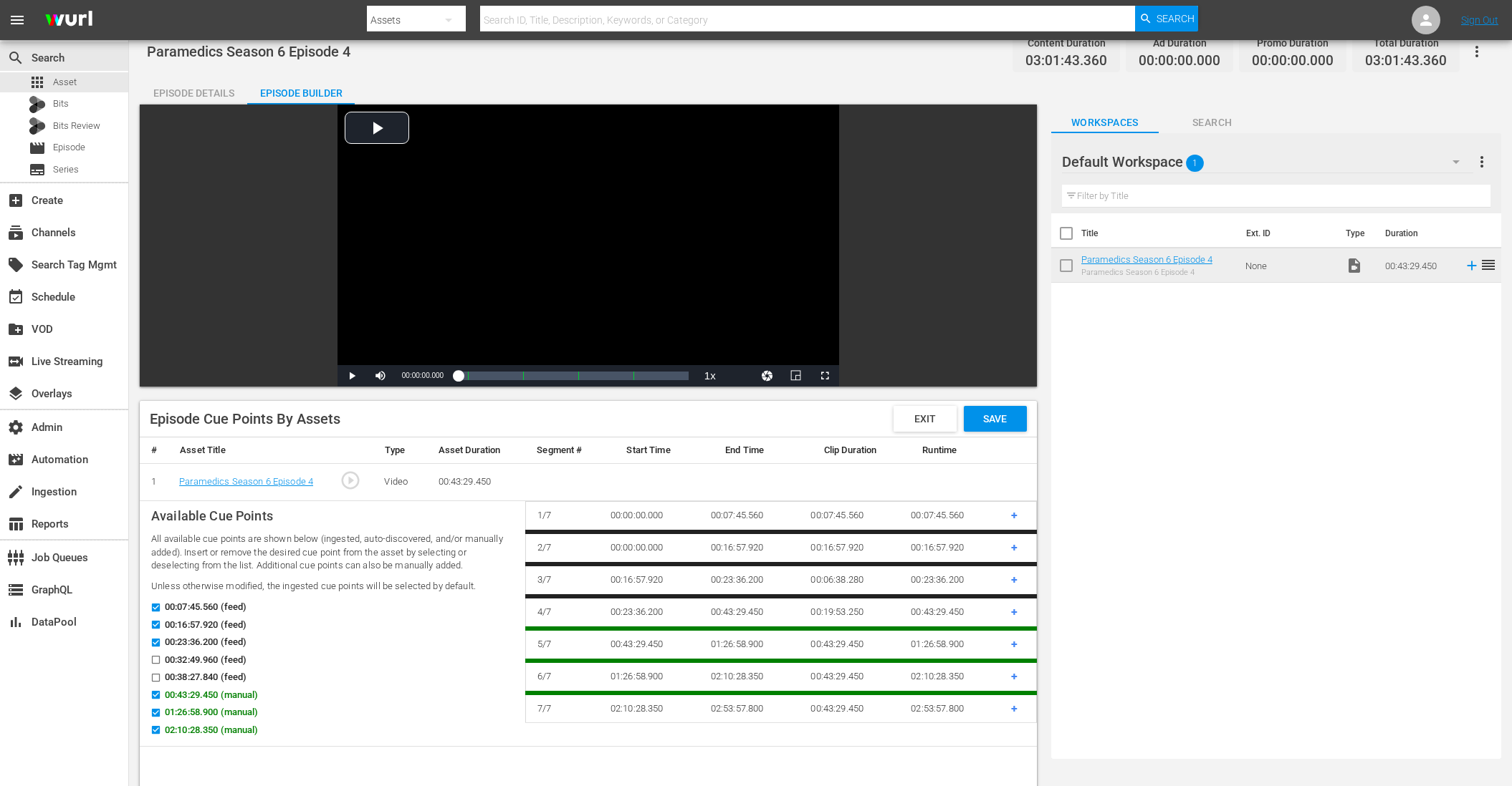
click at [156, 659] on input "00:32:49.960 (feed)" at bounding box center [152, 662] width 18 height 11
checkbox input "true"
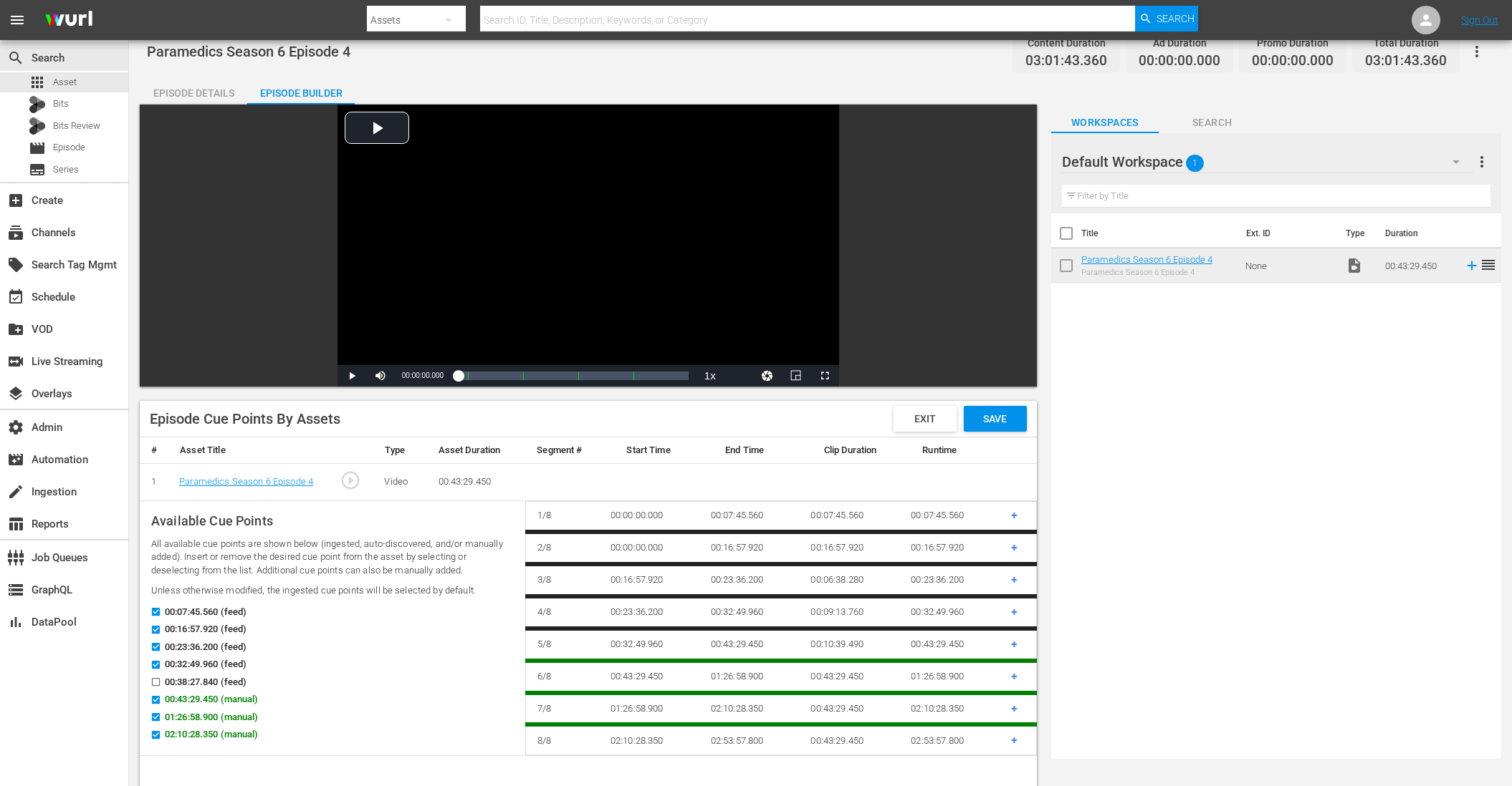
click at [157, 680] on input "00:38:27.840 (feed)" at bounding box center [152, 685] width 18 height 11
checkbox input "true"
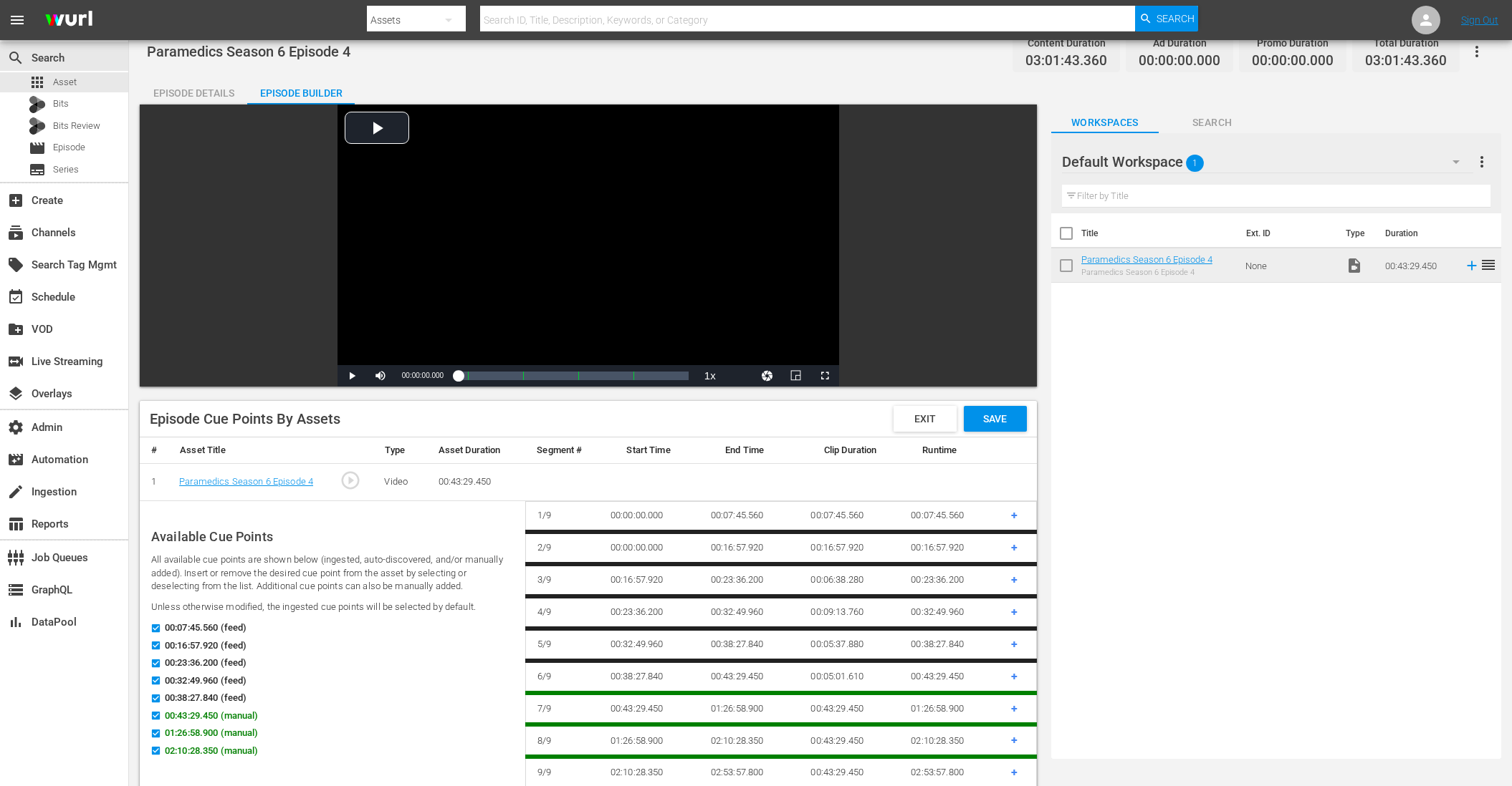
drag, startPoint x: 156, startPoint y: 749, endPoint x: 157, endPoint y: 738, distance: 11.0
click at [156, 749] on input "02:10:28.350 (manual)" at bounding box center [152, 754] width 18 height 11
checkbox input "false"
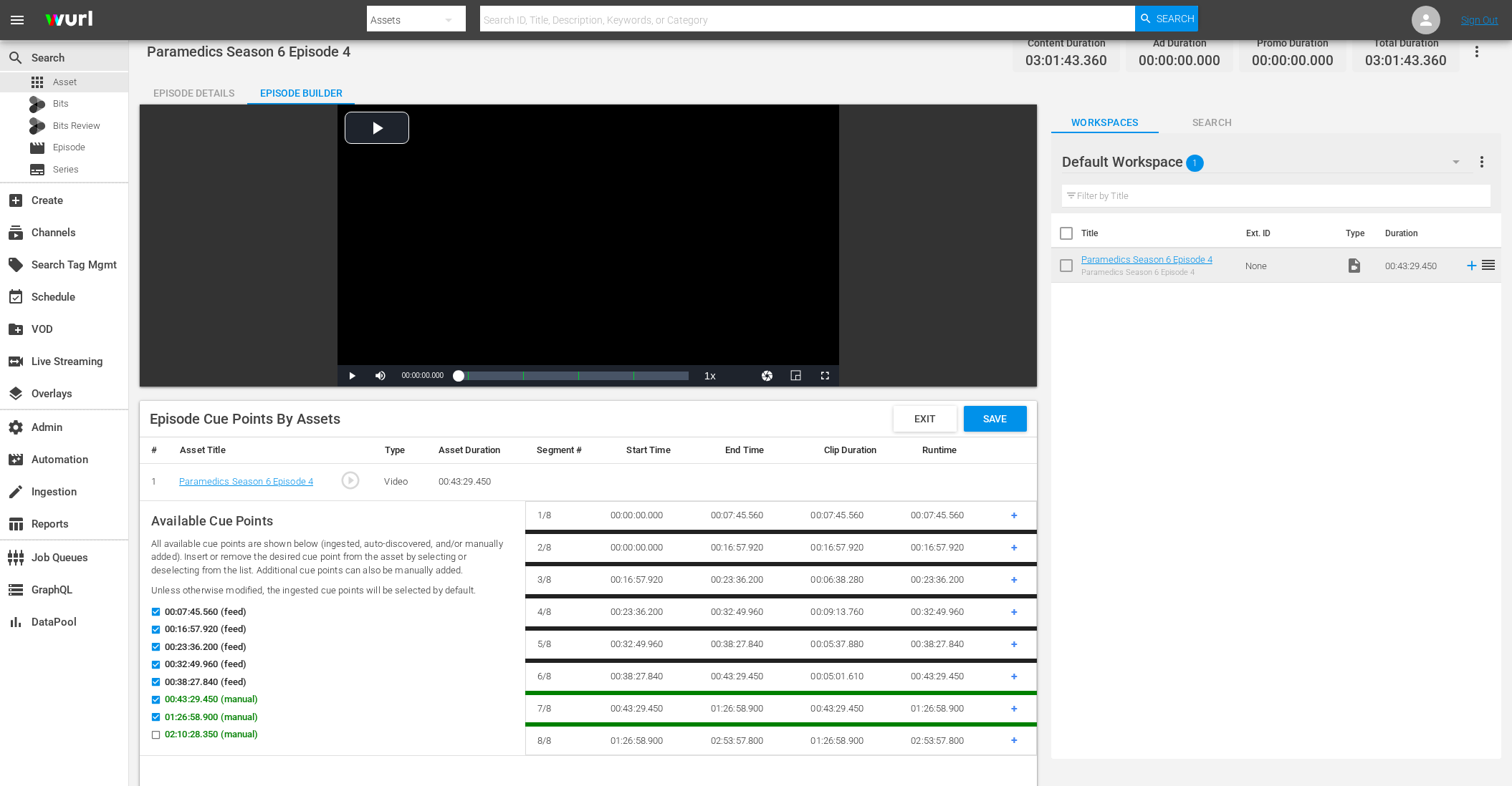
click at [159, 714] on input "01:26:58.900 (manual)" at bounding box center [152, 719] width 18 height 11
checkbox input "false"
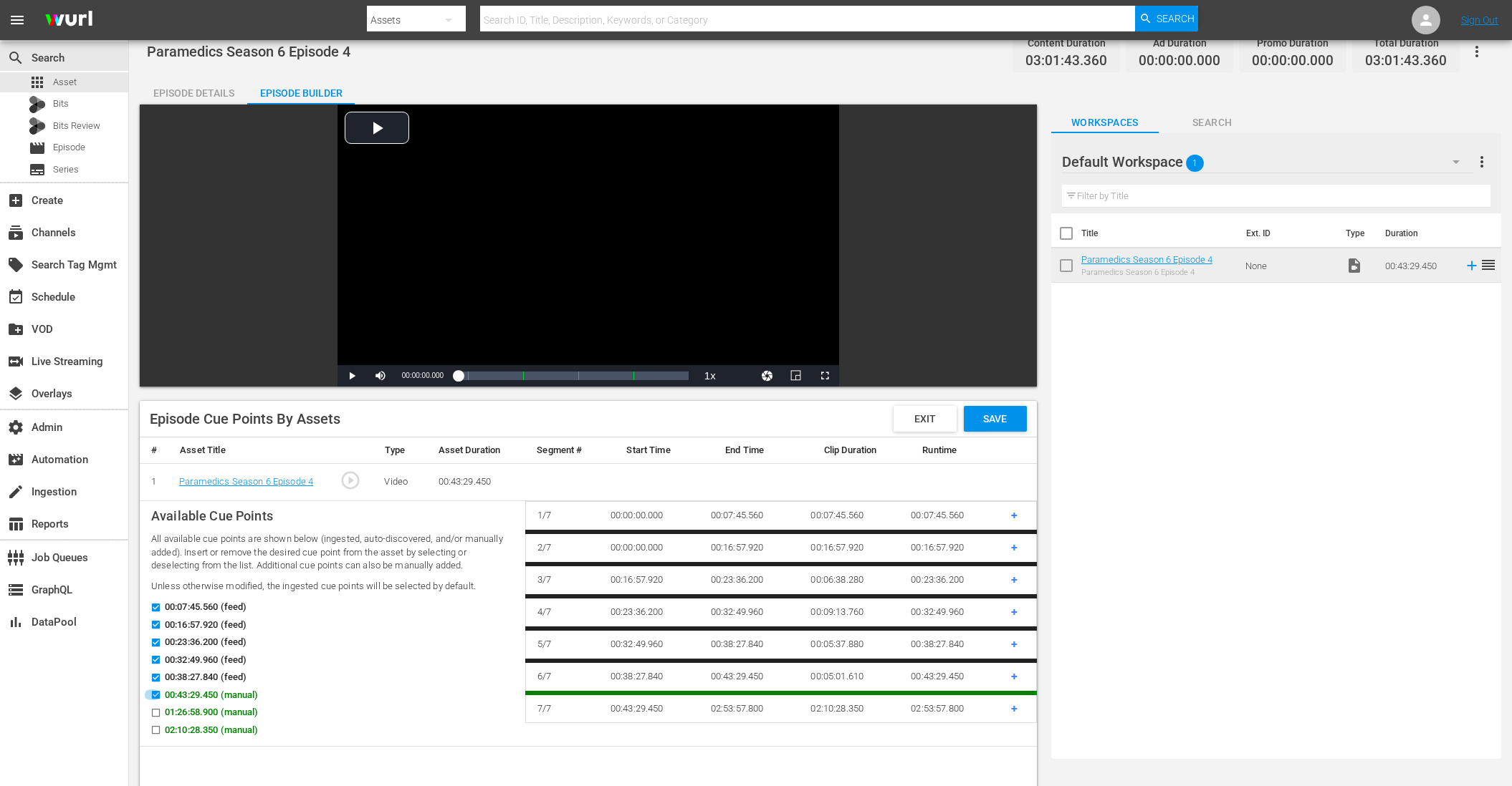
click at [160, 692] on icon at bounding box center [155, 695] width 11 height 11
click at [160, 693] on input "00:43:29.450 (manual)" at bounding box center [152, 698] width 18 height 11
checkbox input "false"
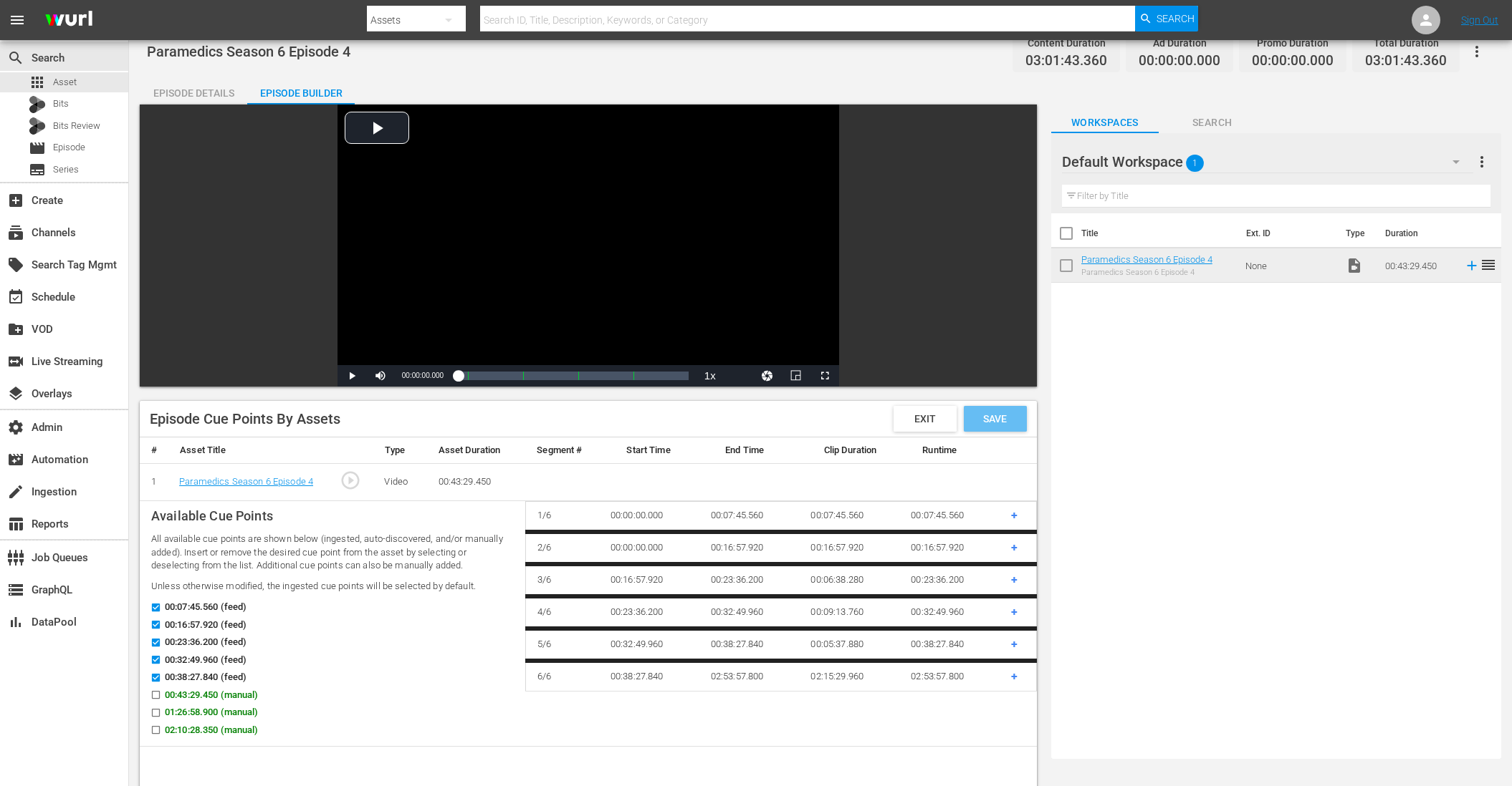
click at [924, 416] on span "Save" at bounding box center [994, 419] width 46 height 12
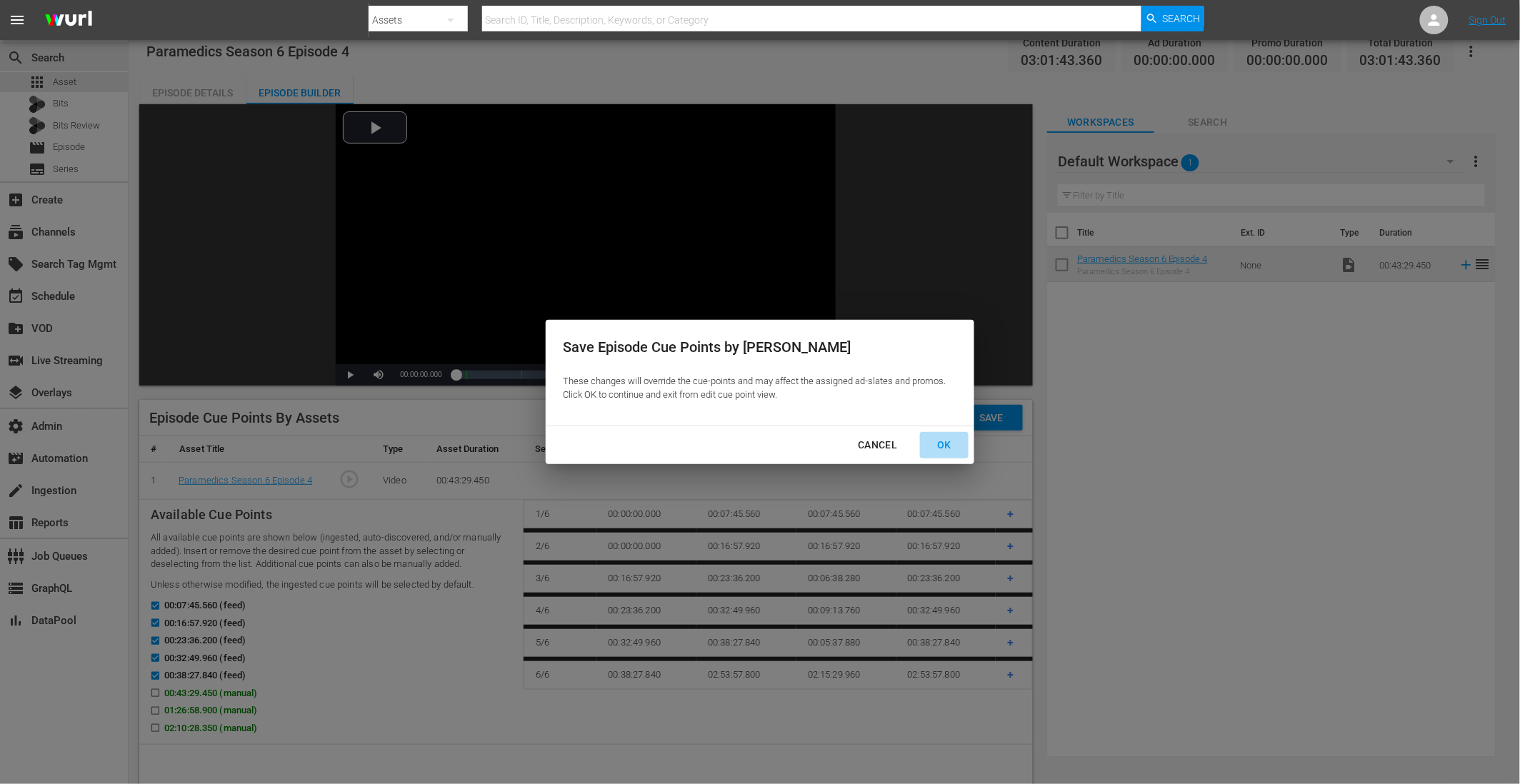
drag, startPoint x: 944, startPoint y: 440, endPoint x: 936, endPoint y: 443, distance: 8.5
click at [921, 440] on div "OK" at bounding box center [944, 445] width 37 height 18
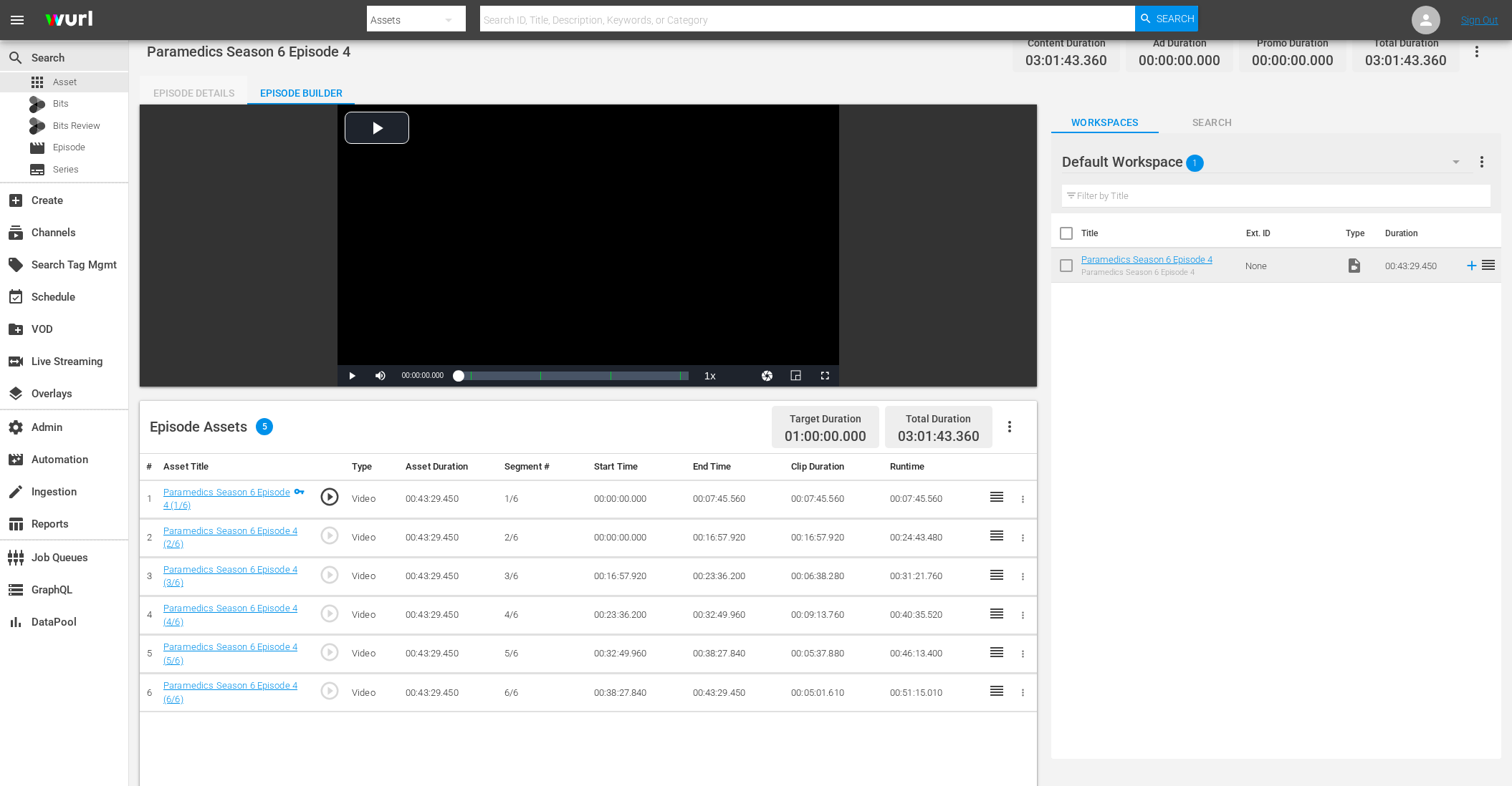
drag, startPoint x: 209, startPoint y: 88, endPoint x: 263, endPoint y: 100, distance: 55.3
click at [209, 88] on div "Episode Details" at bounding box center [193, 92] width 107 height 34
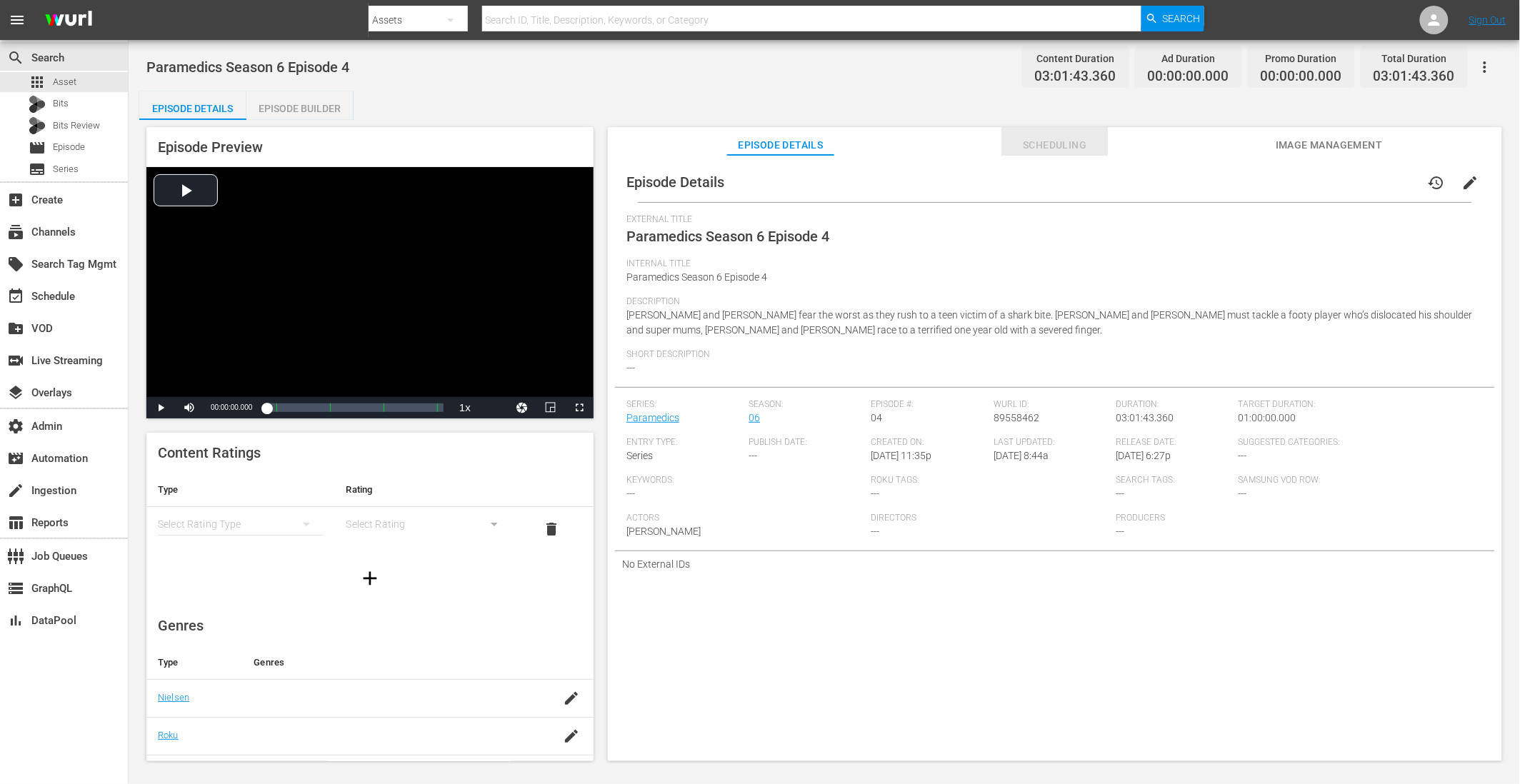
click at [921, 143] on span "Scheduling" at bounding box center [1054, 145] width 107 height 18
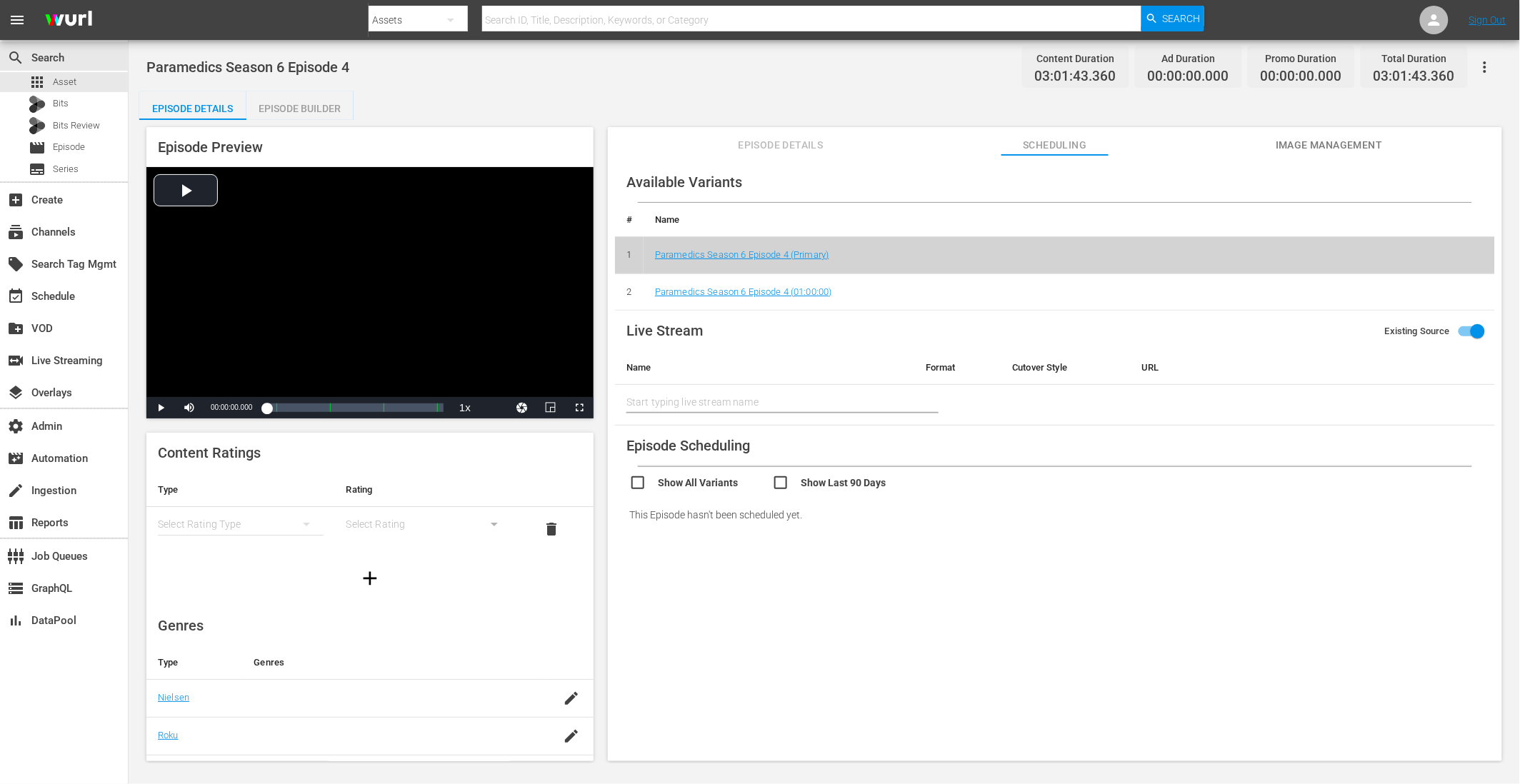
click at [921, 146] on span "Image Management" at bounding box center [1329, 145] width 107 height 18
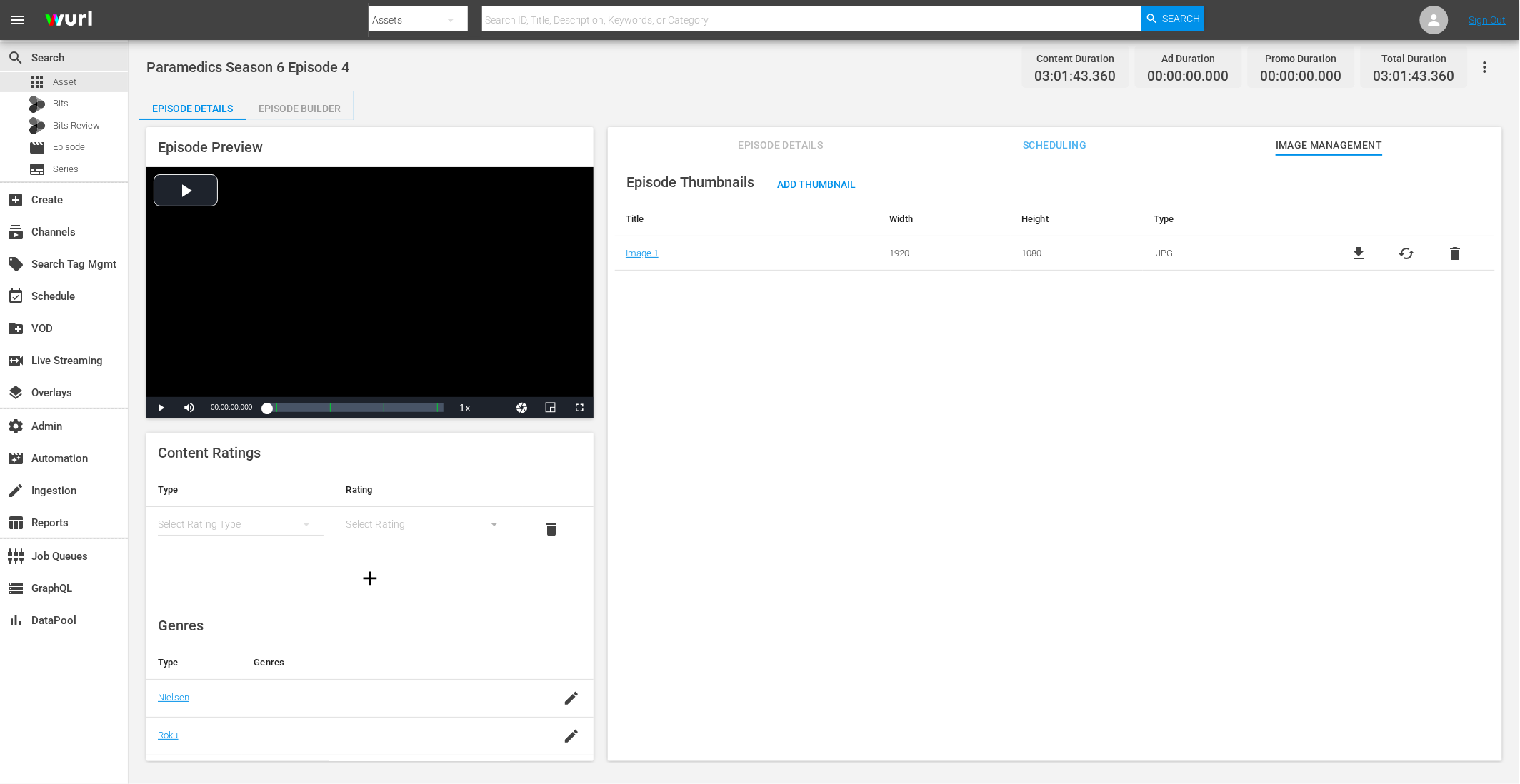
click at [275, 109] on div "Episode Builder" at bounding box center [299, 108] width 107 height 34
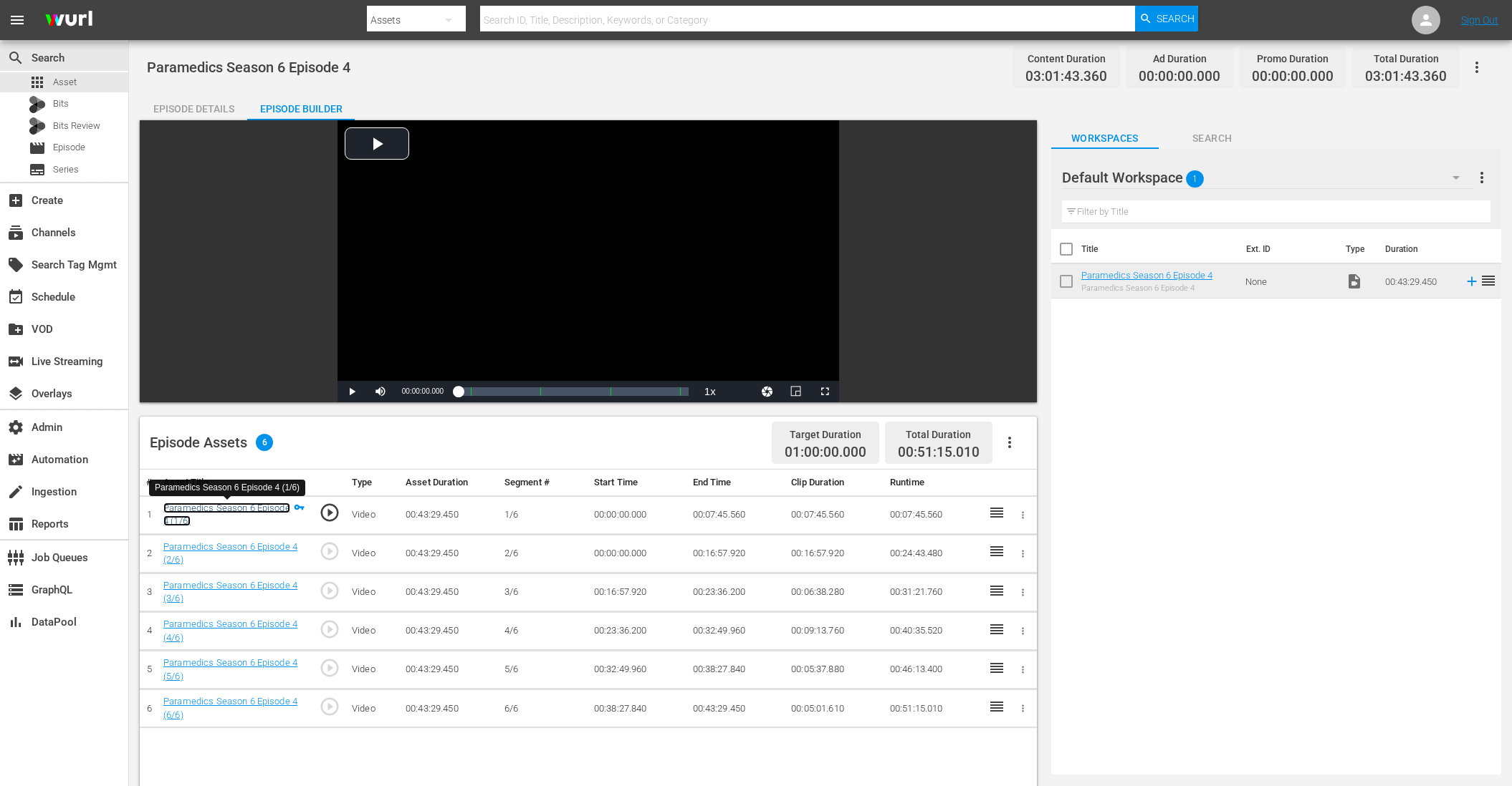
click at [264, 504] on link "Paramedics Season 6 Episode 4 (1/6)" at bounding box center [226, 515] width 127 height 25
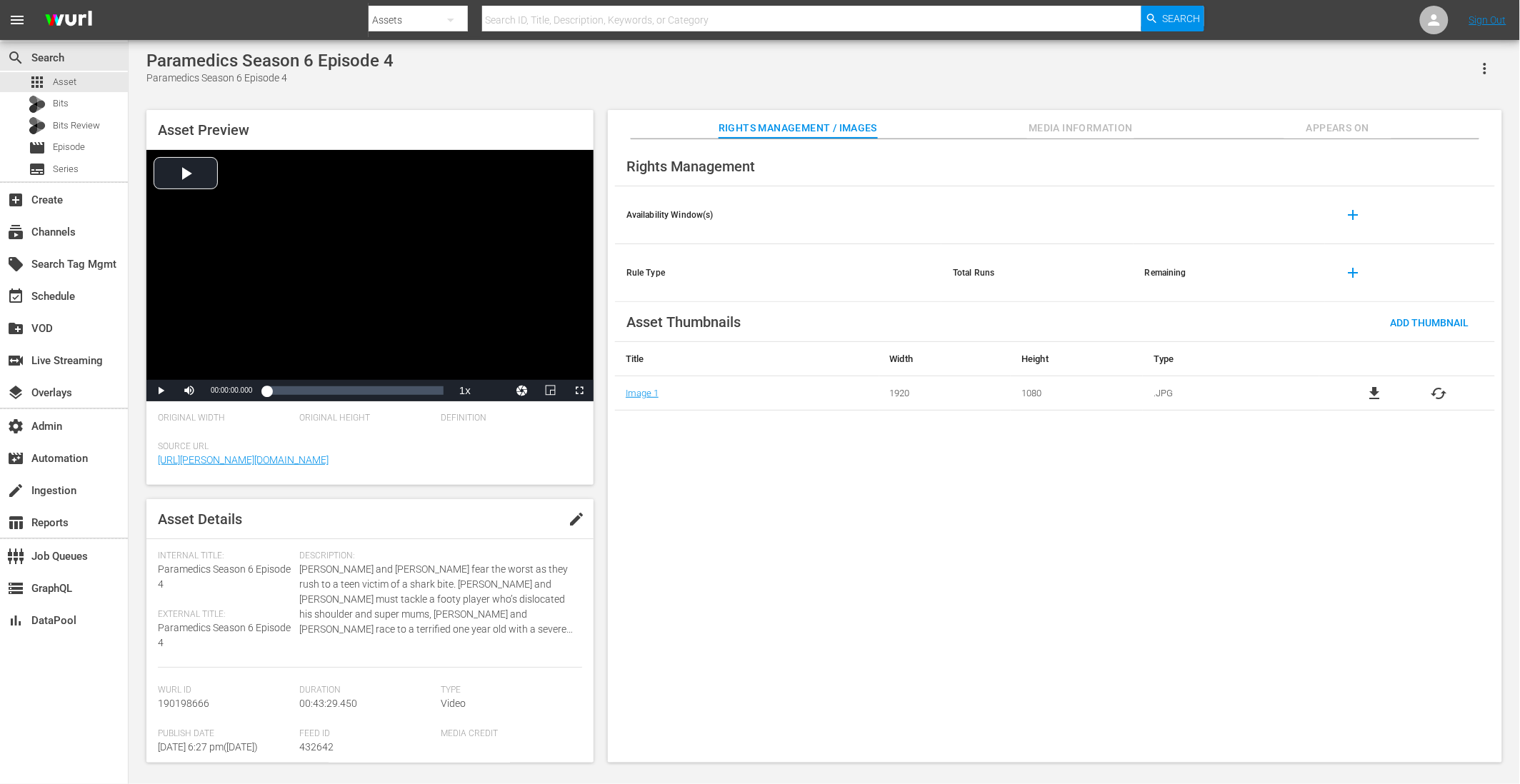
click at [921, 125] on span "Media Information" at bounding box center [1080, 128] width 107 height 18
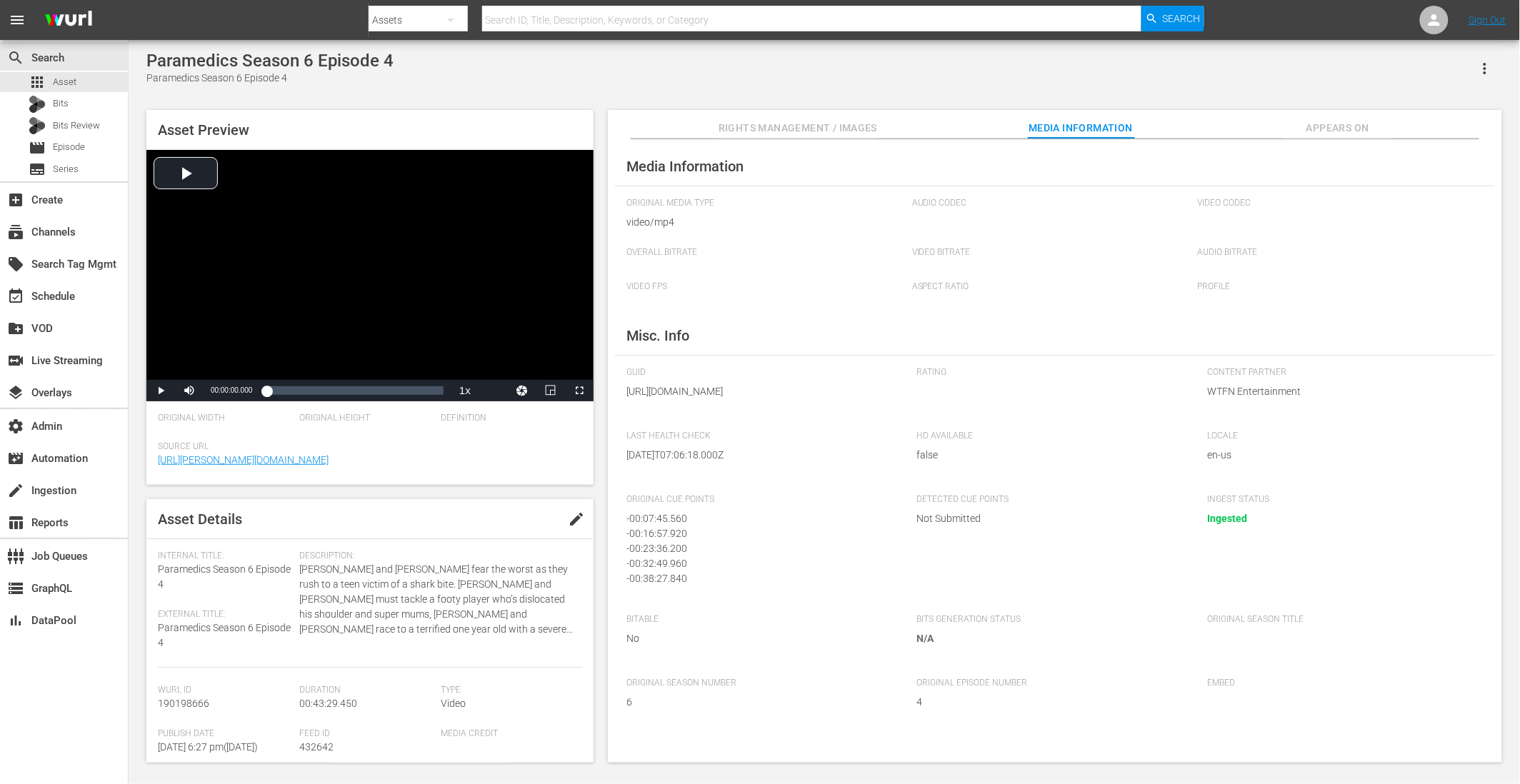
click at [921, 125] on span "Appears On" at bounding box center [1337, 128] width 107 height 18
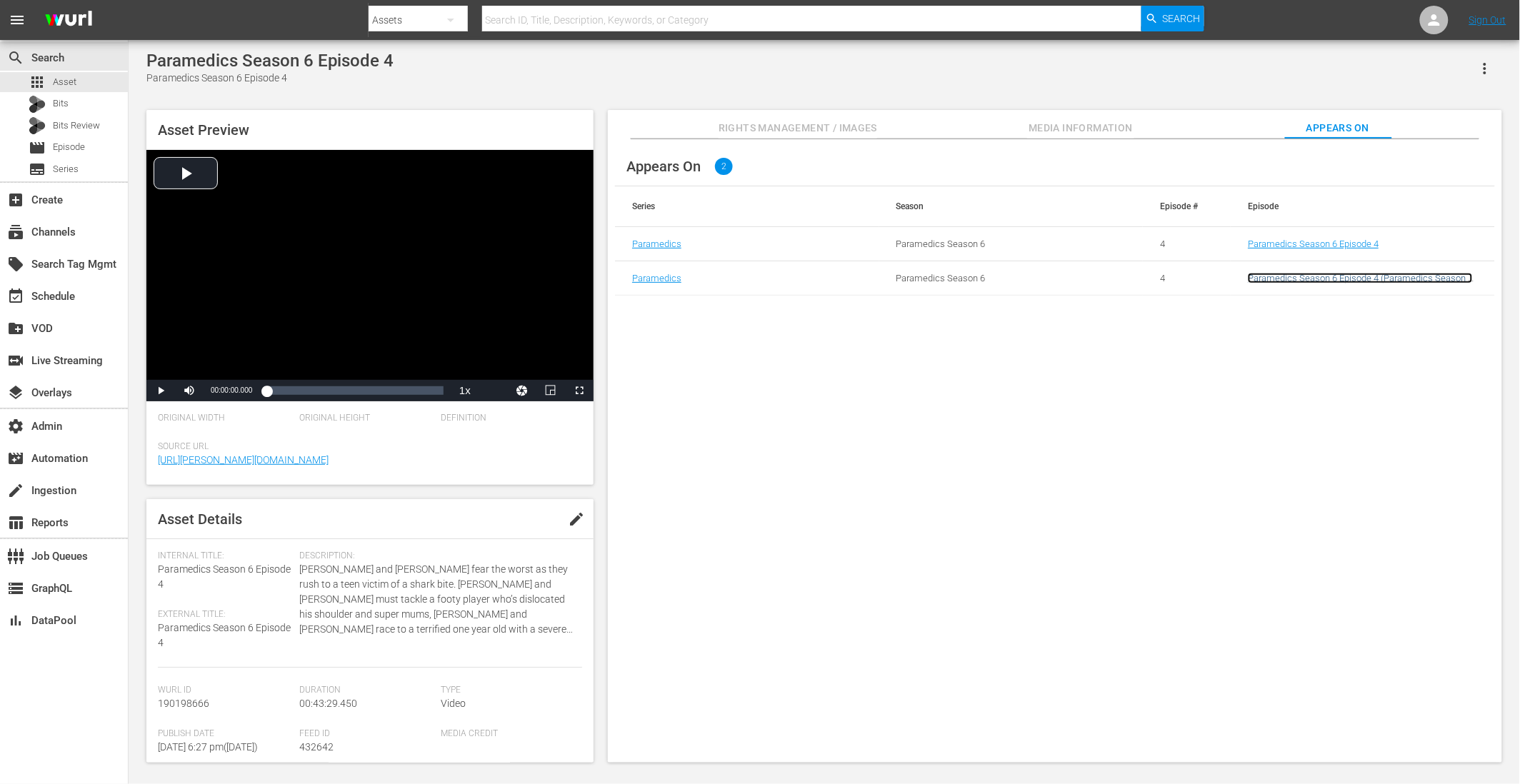
click at [921, 275] on link "Paramedics Season 6 Episode 4 (Paramedics Season 6 Episode 4 (01:00:00))" at bounding box center [1360, 283] width 225 height 22
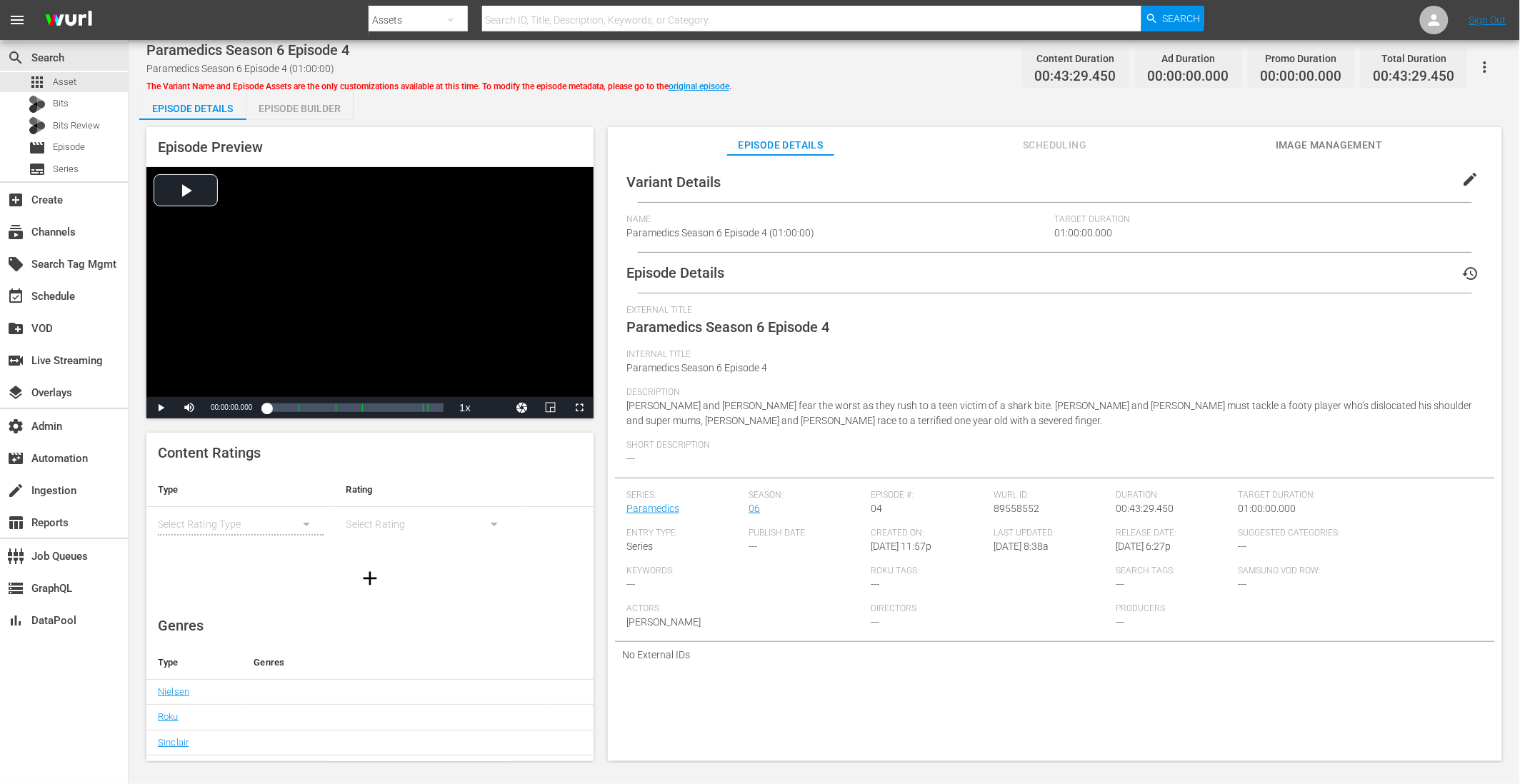
click at [297, 106] on div "Episode Builder" at bounding box center [299, 108] width 107 height 34
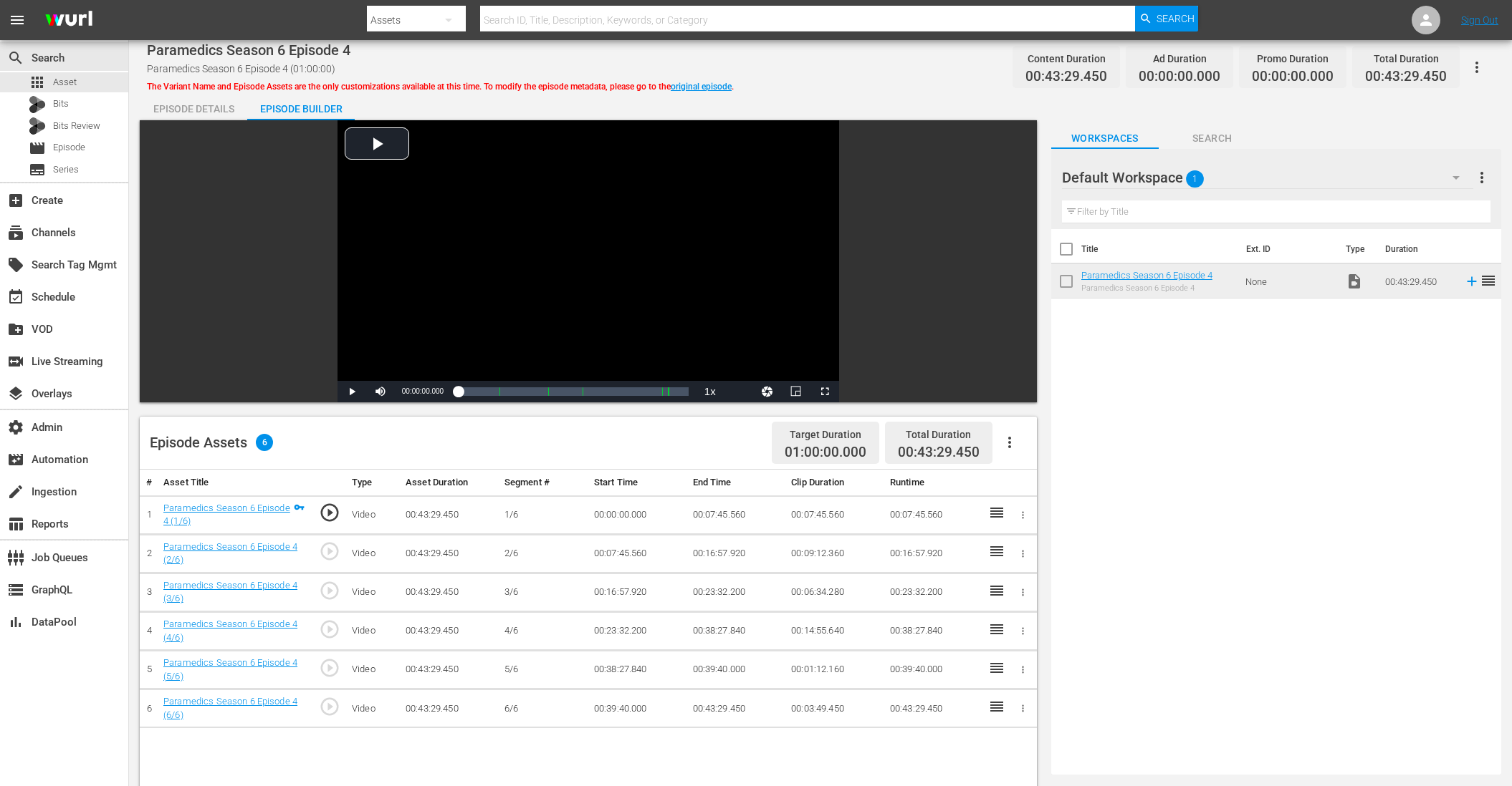
click at [924, 437] on icon "button" at bounding box center [1009, 443] width 3 height 12
click at [924, 447] on div "Edit Cue Points" at bounding box center [1052, 448] width 97 height 34
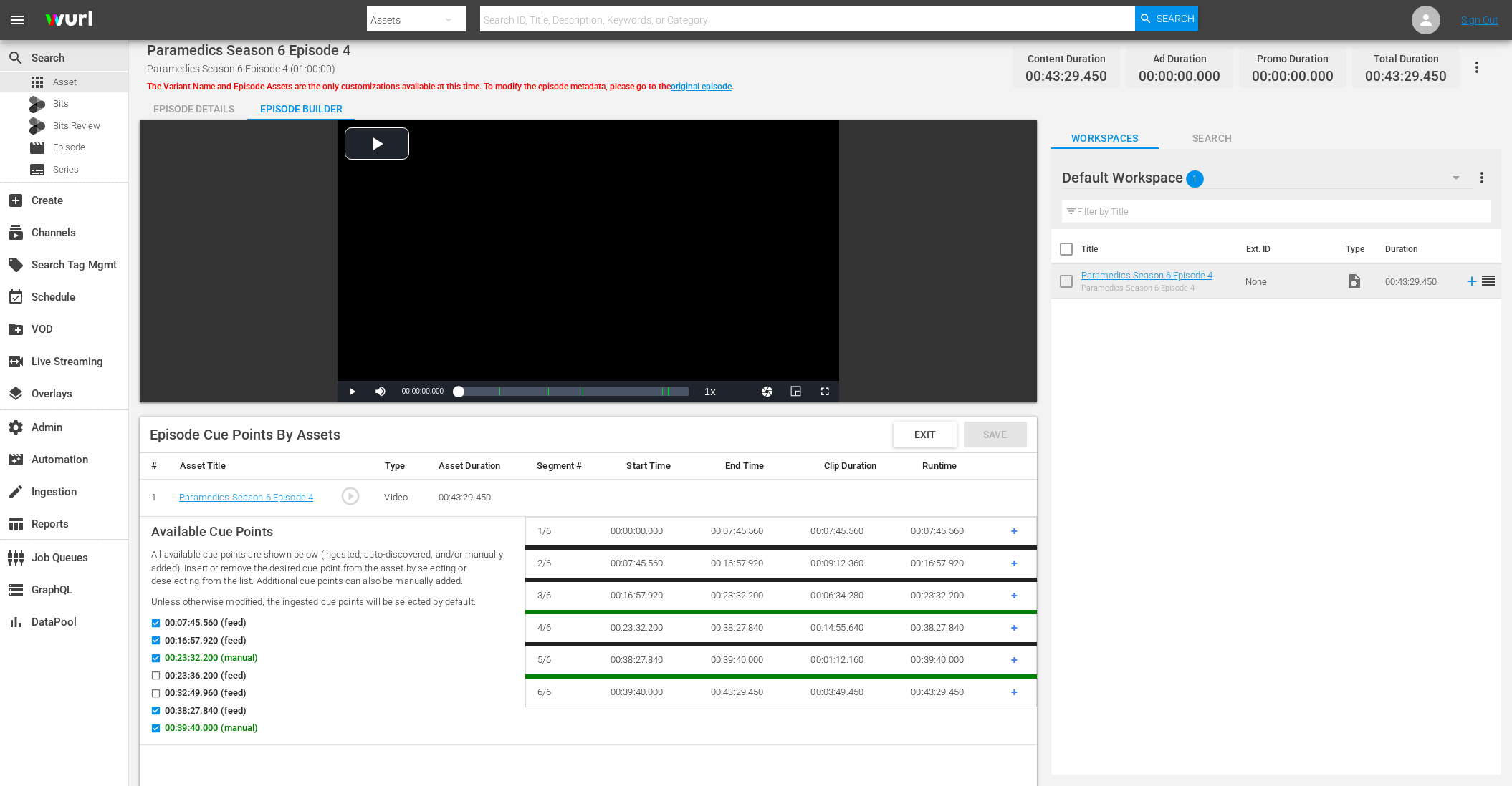
click at [157, 676] on input "00:23:36.200 (feed)" at bounding box center [152, 678] width 18 height 11
checkbox input "true"
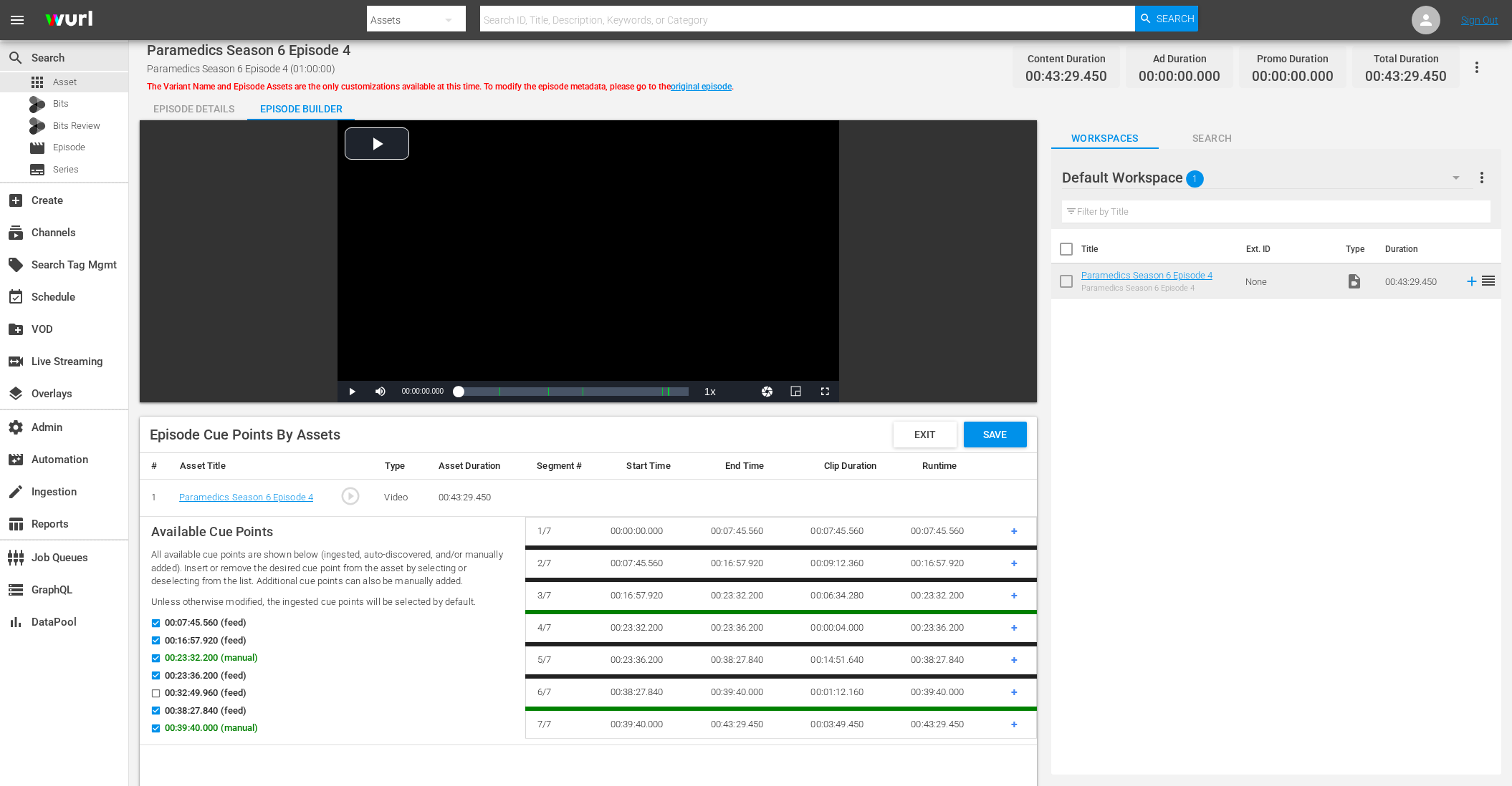
click at [159, 693] on input "00:32:49.960 (feed)" at bounding box center [152, 696] width 18 height 11
checkbox input "true"
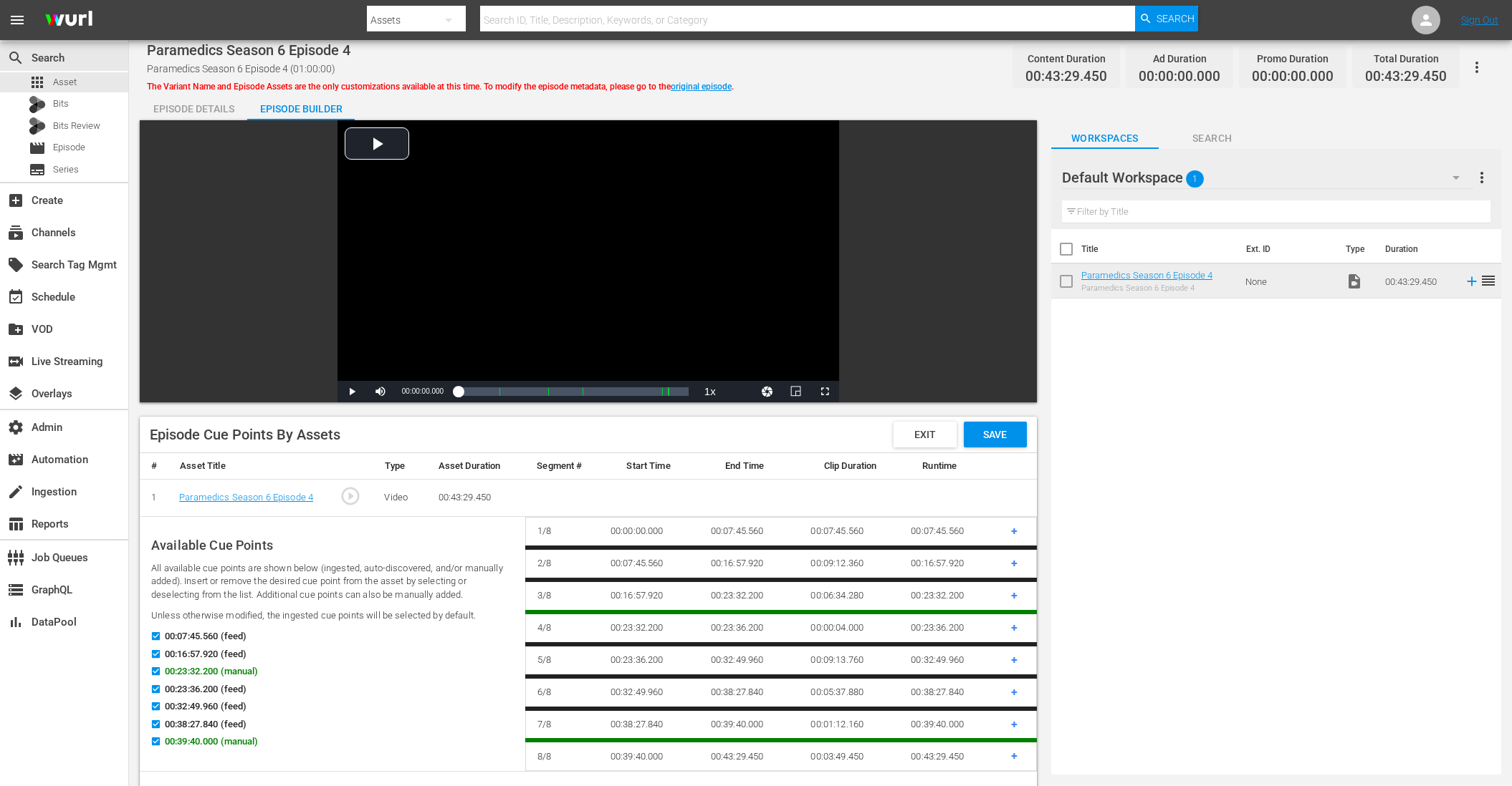
click at [157, 669] on input "00:23:32.200 (manual)" at bounding box center [152, 674] width 18 height 11
checkbox input "false"
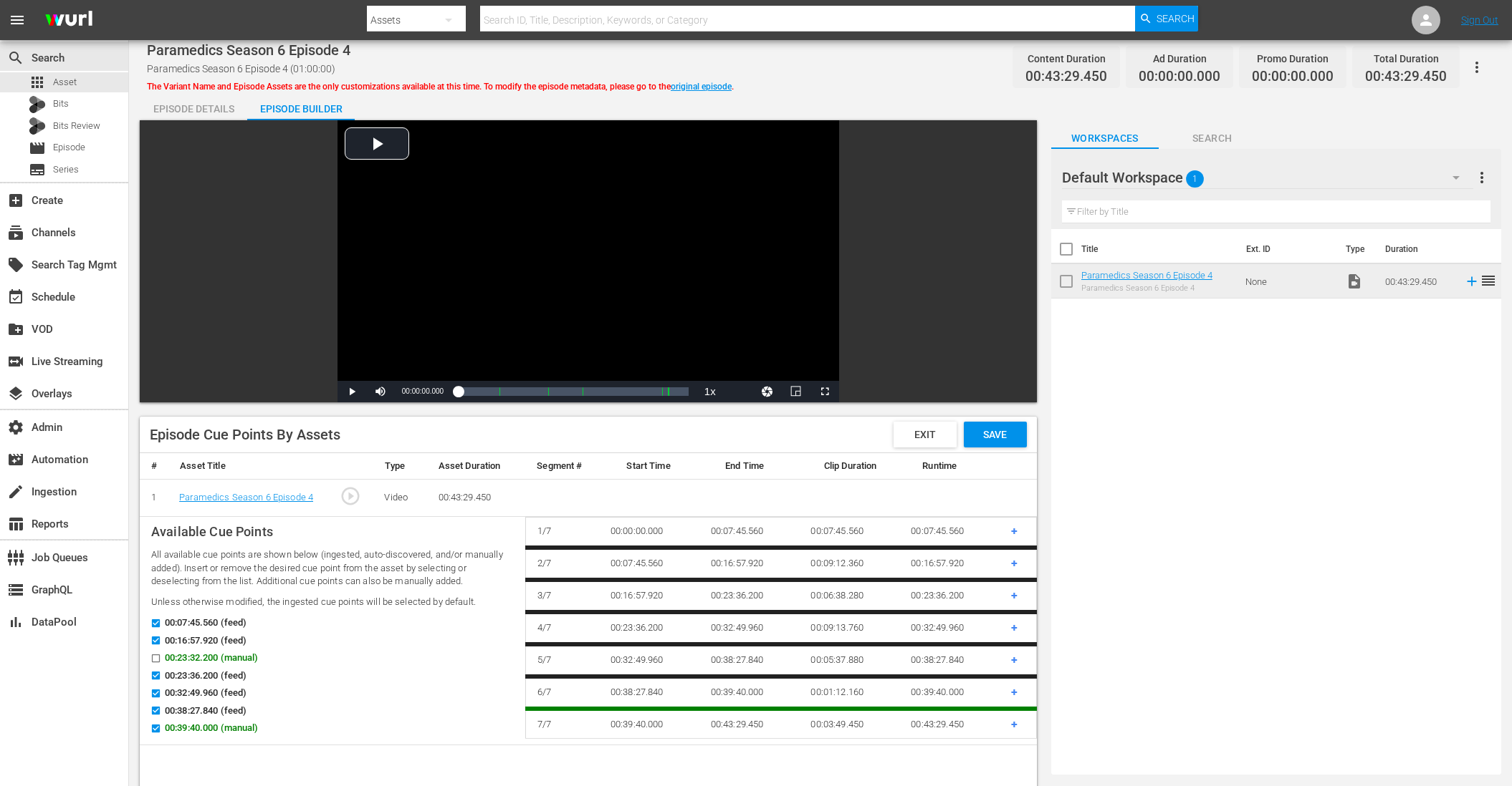
click at [156, 730] on input "00:39:40.000 (manual)" at bounding box center [152, 731] width 18 height 11
checkbox input "false"
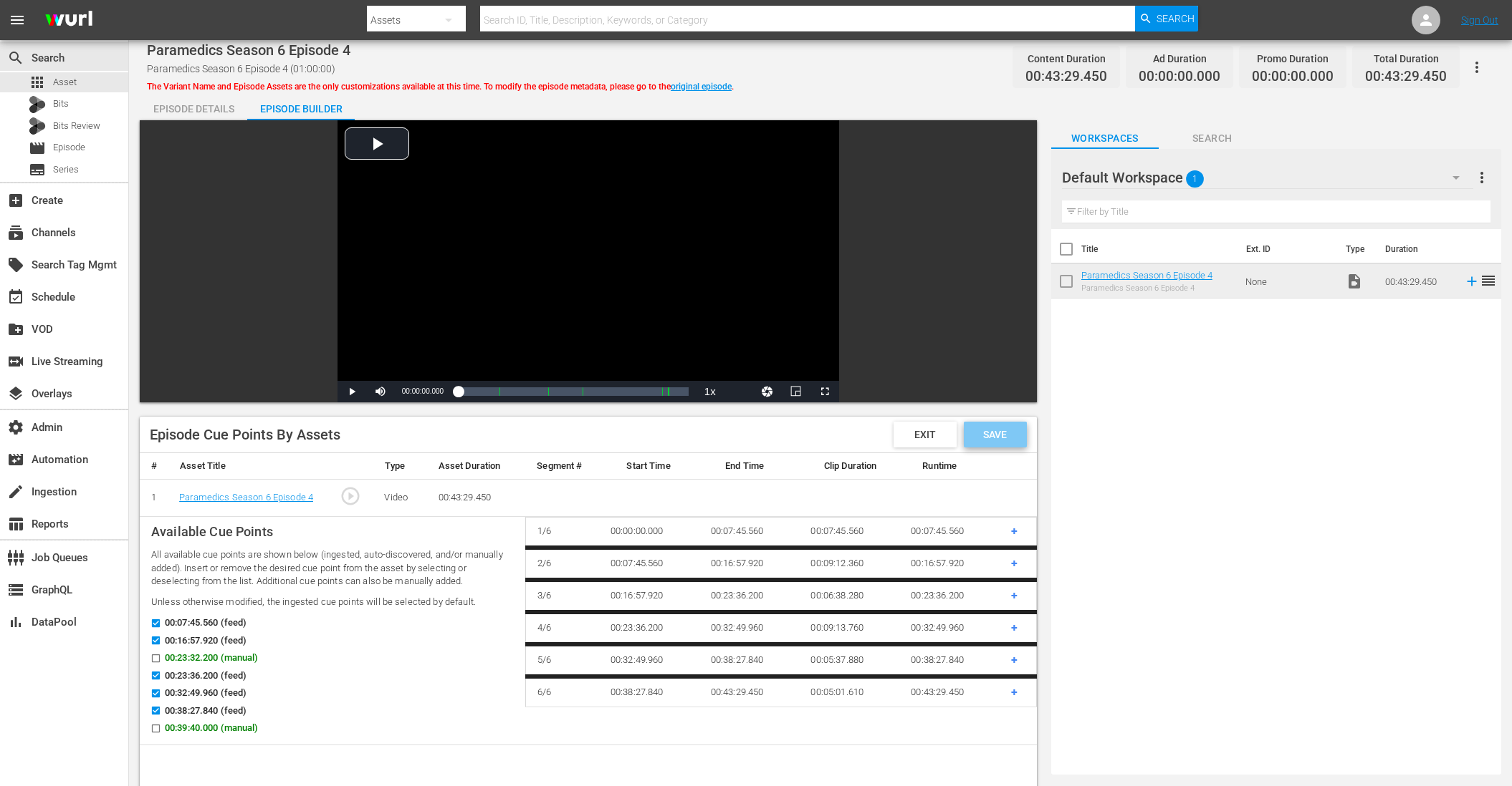
click at [924, 434] on span "Save" at bounding box center [994, 435] width 46 height 12
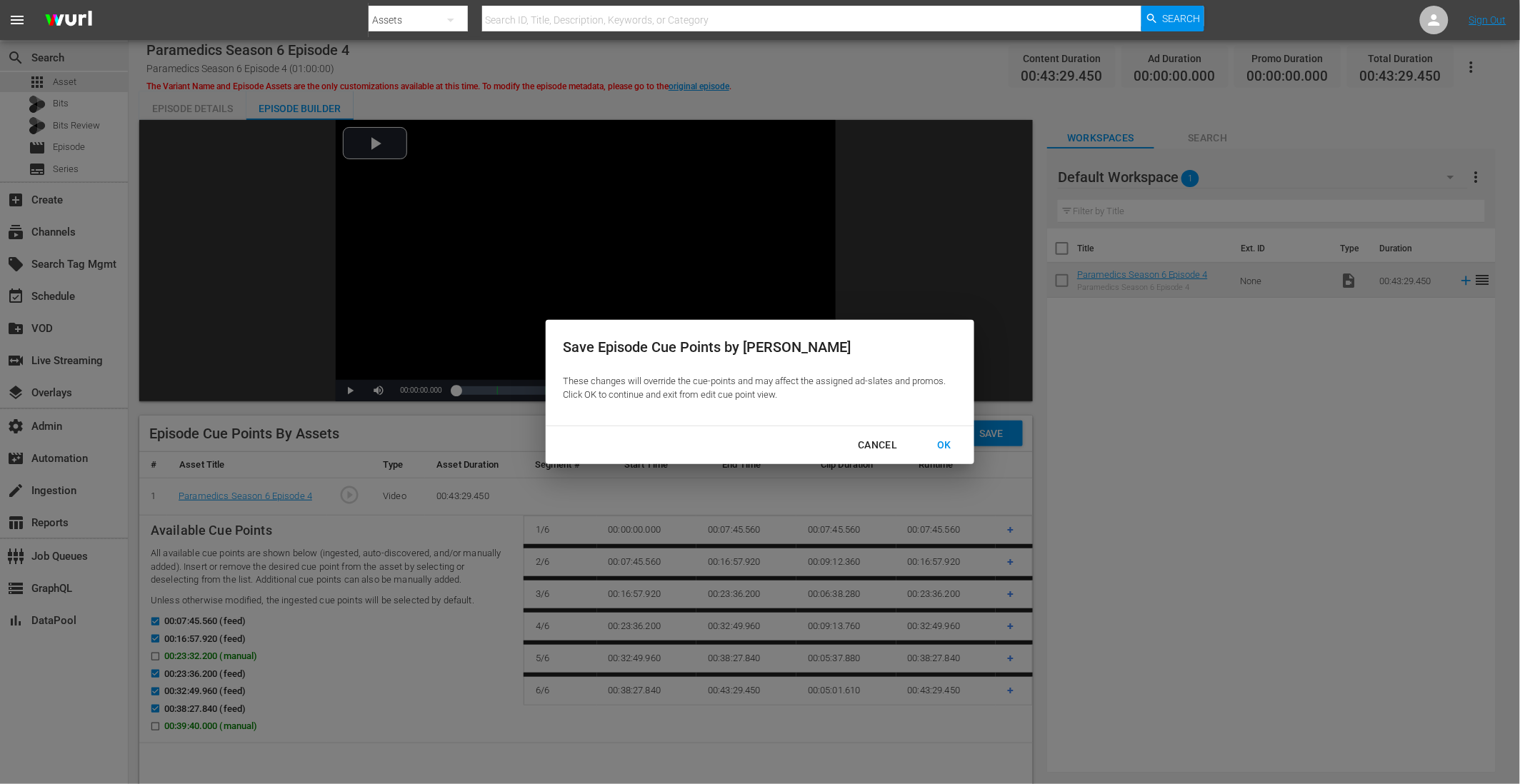
click at [921, 446] on div "OK" at bounding box center [944, 445] width 37 height 18
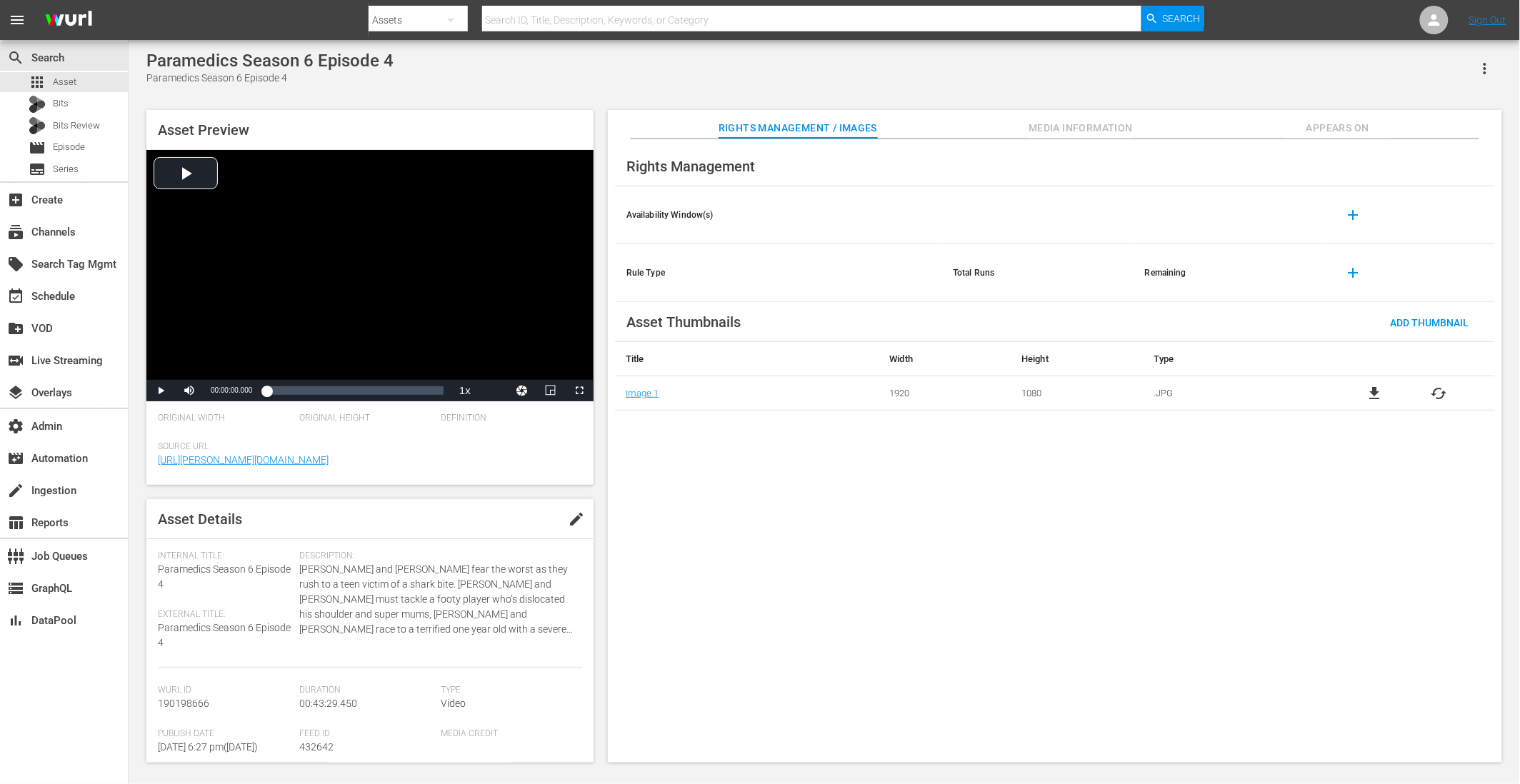
click at [921, 130] on span "Appears On" at bounding box center [1337, 128] width 107 height 18
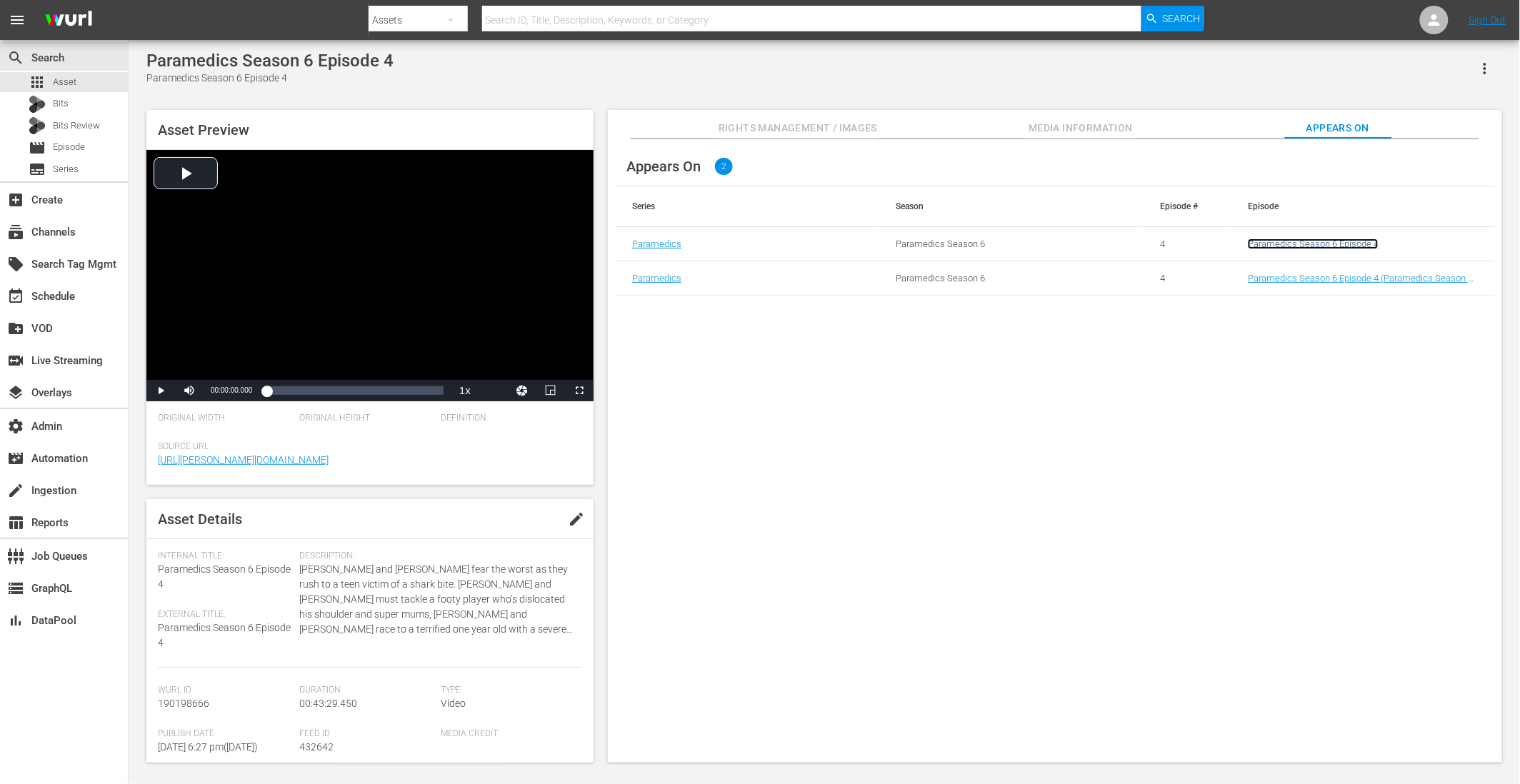
click at [921, 245] on link "Paramedics Season 6 Episode 4" at bounding box center [1312, 243] width 130 height 11
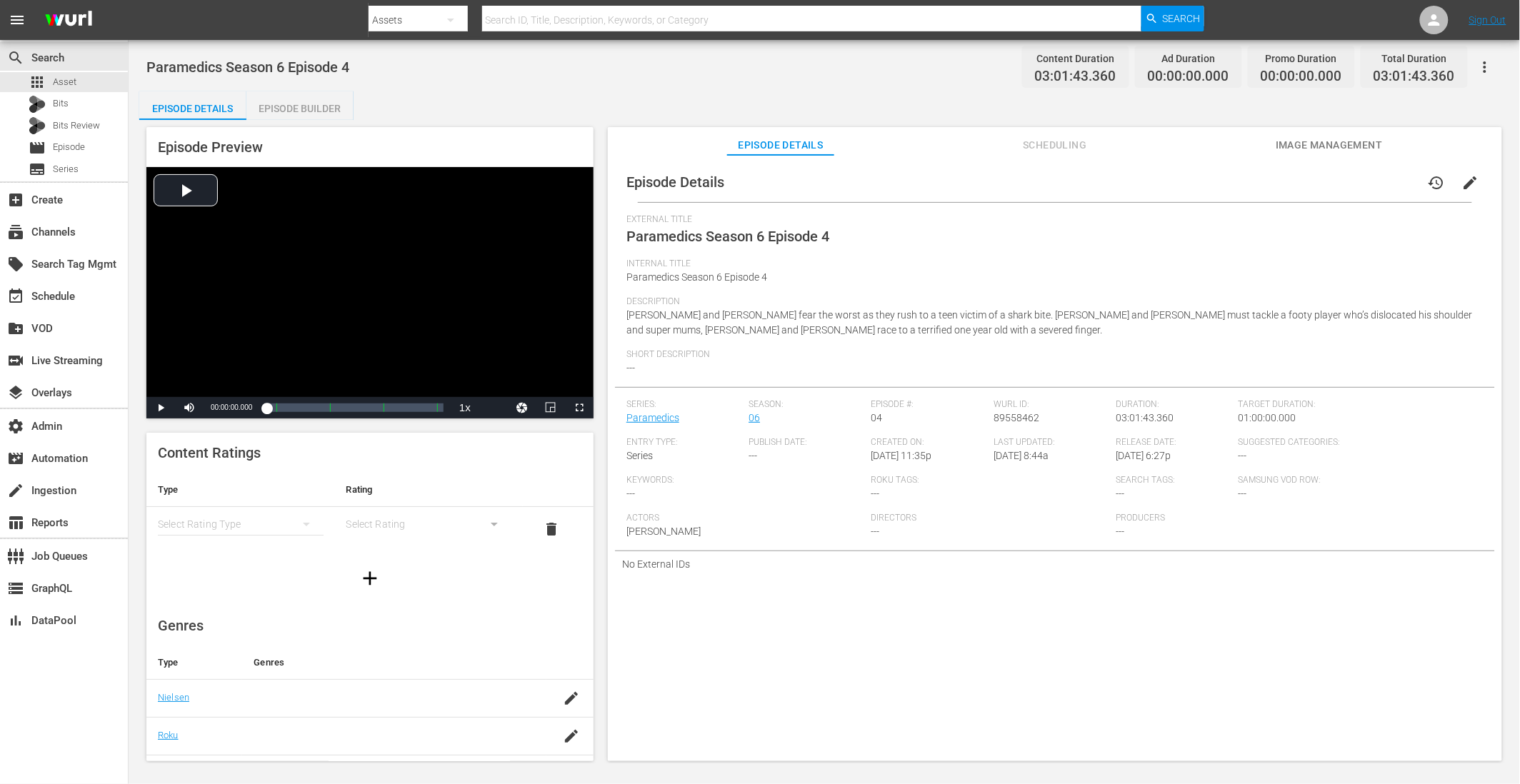
click at [292, 112] on div "Episode Builder" at bounding box center [299, 108] width 107 height 34
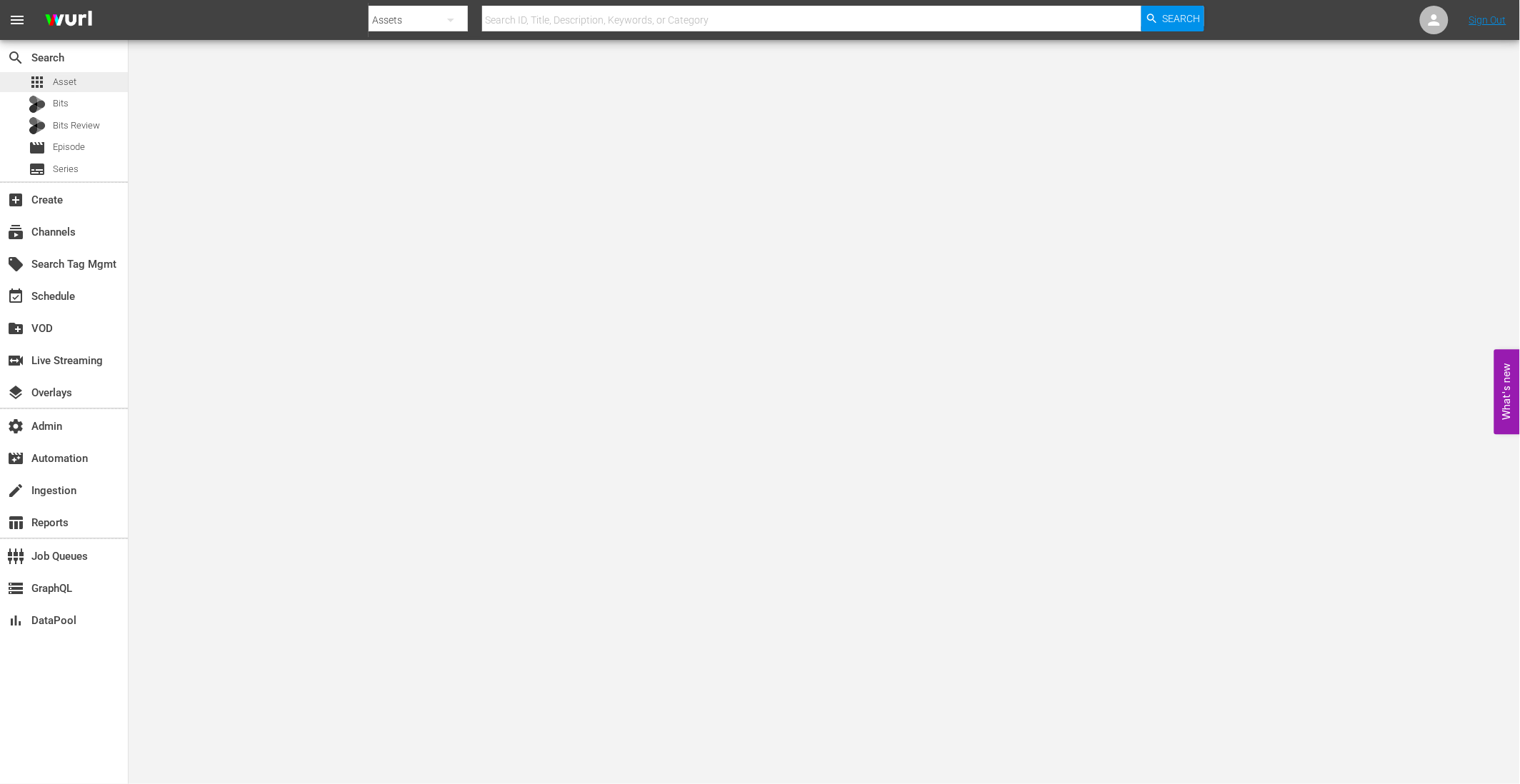
click at [70, 78] on span "Asset" at bounding box center [65, 82] width 24 height 15
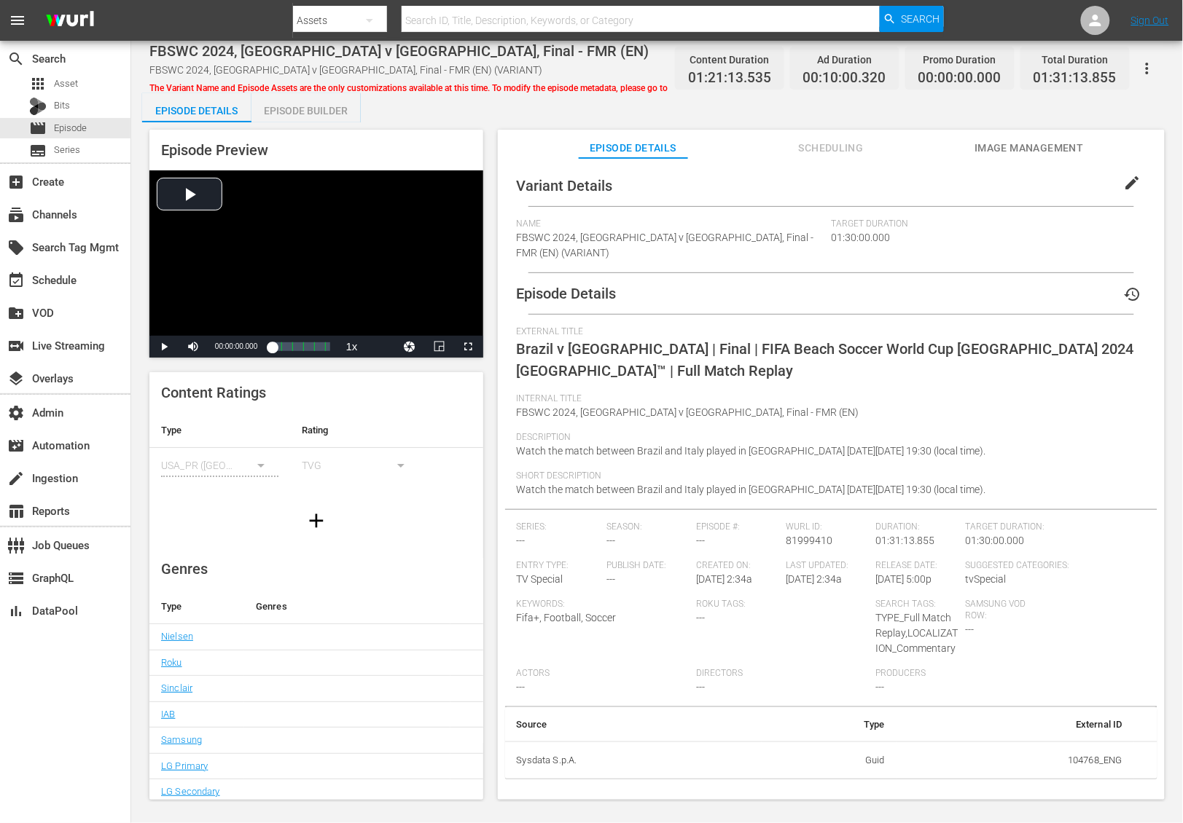
click at [853, 150] on span "Scheduling" at bounding box center [830, 148] width 109 height 18
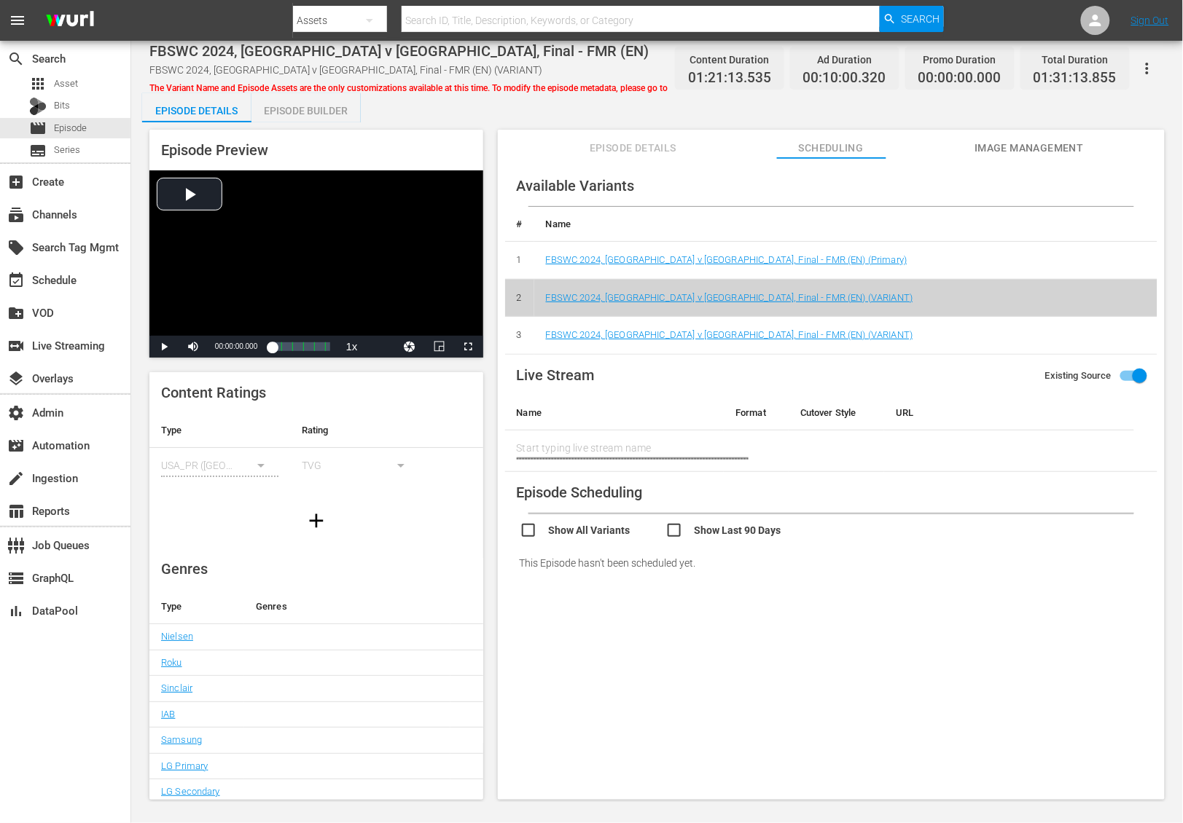
click at [1030, 147] on span "Image Management" at bounding box center [1028, 148] width 109 height 18
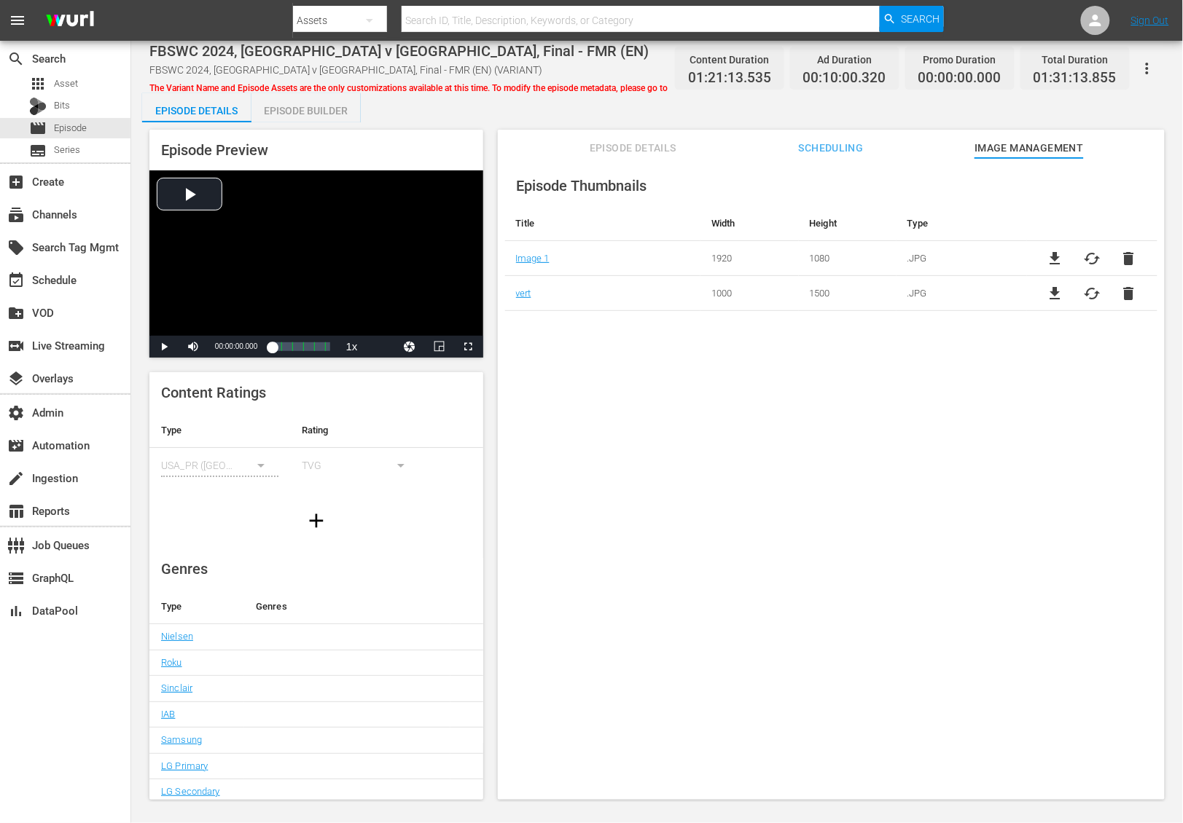
drag, startPoint x: 854, startPoint y: 149, endPoint x: 739, endPoint y: 144, distance: 115.3
click at [853, 149] on span "Scheduling" at bounding box center [830, 148] width 109 height 18
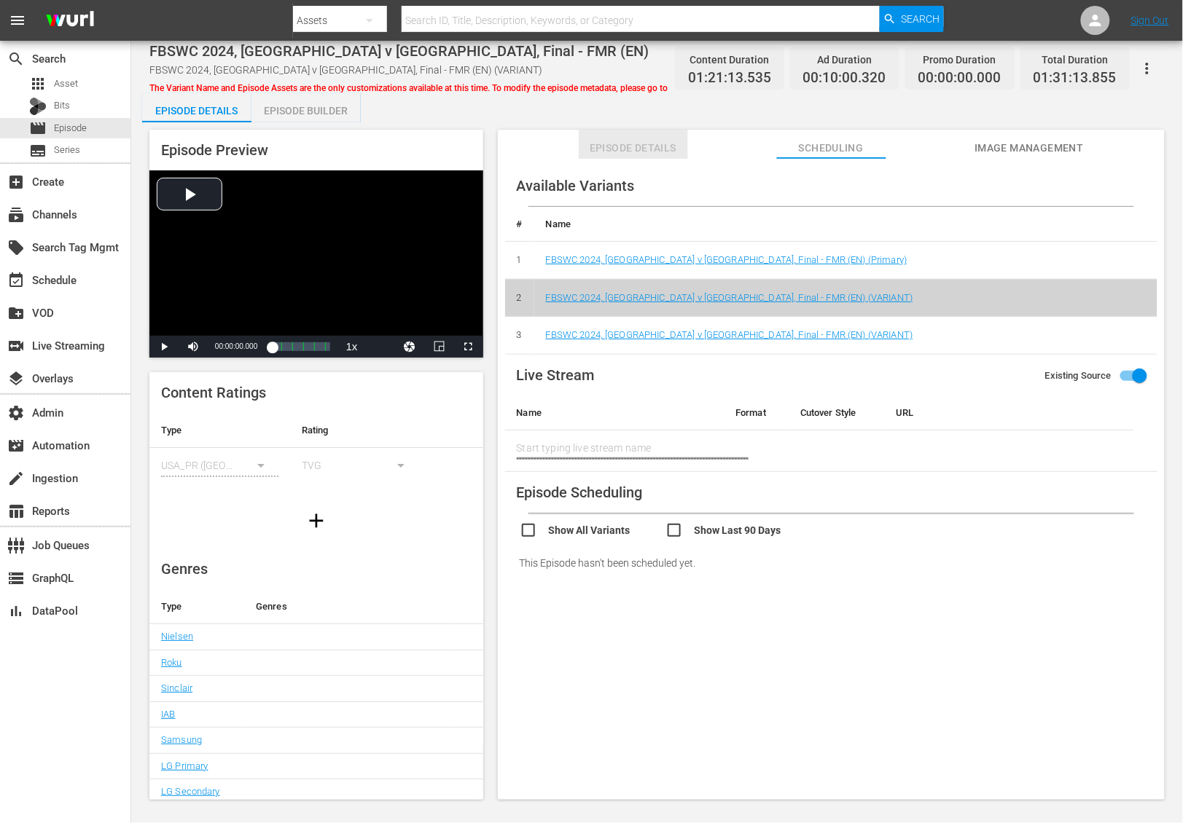
click at [643, 140] on span "Episode Details" at bounding box center [633, 148] width 109 height 18
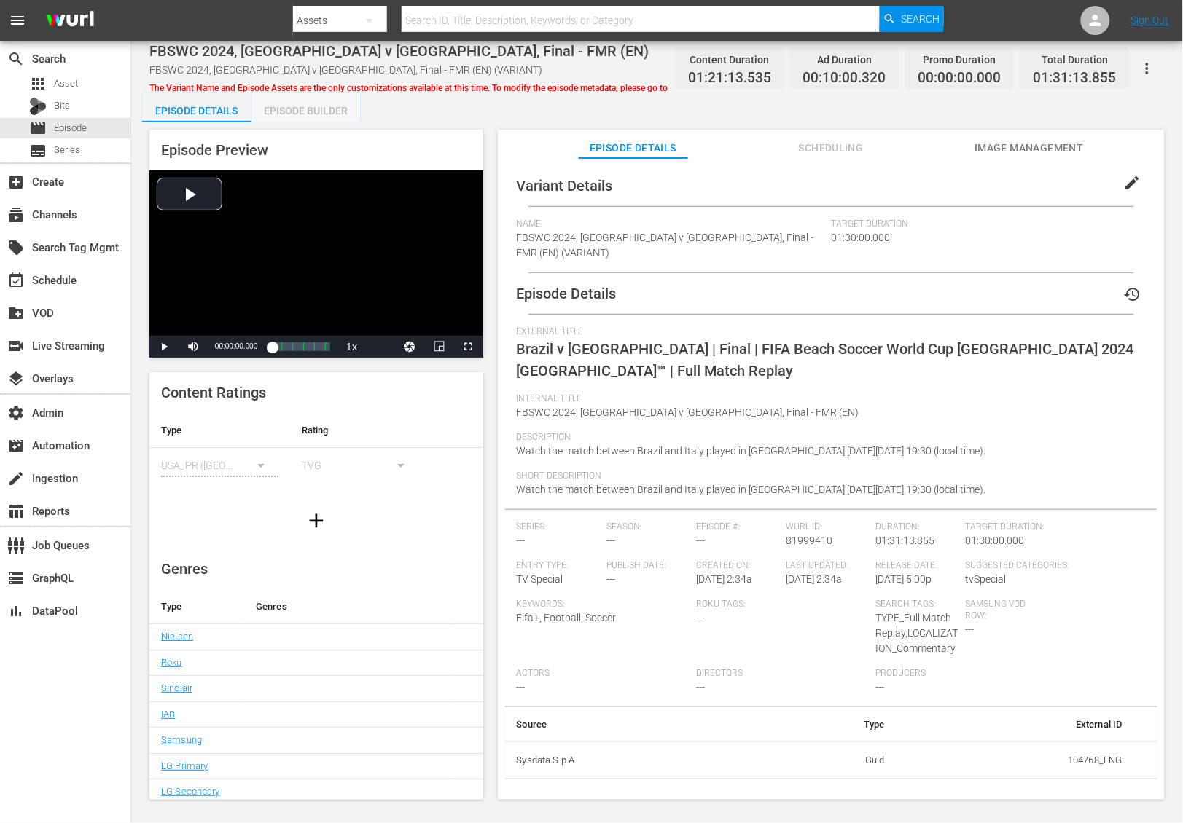
click at [321, 108] on div "Episode Builder" at bounding box center [305, 110] width 109 height 35
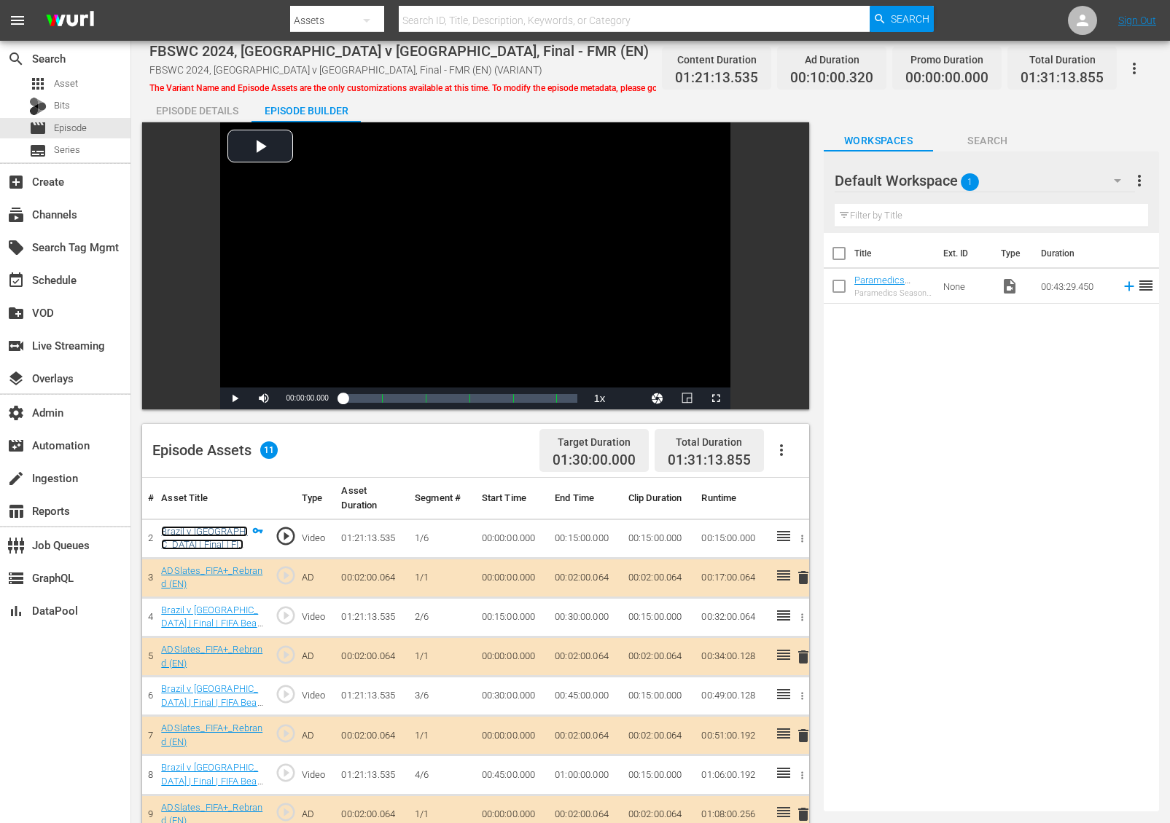
click at [216, 531] on link "Brazil v Italy | Final | FIFA Beach Soccer World Cup UAE 2024 Dubai™ | Full Mat…" at bounding box center [204, 579] width 87 height 106
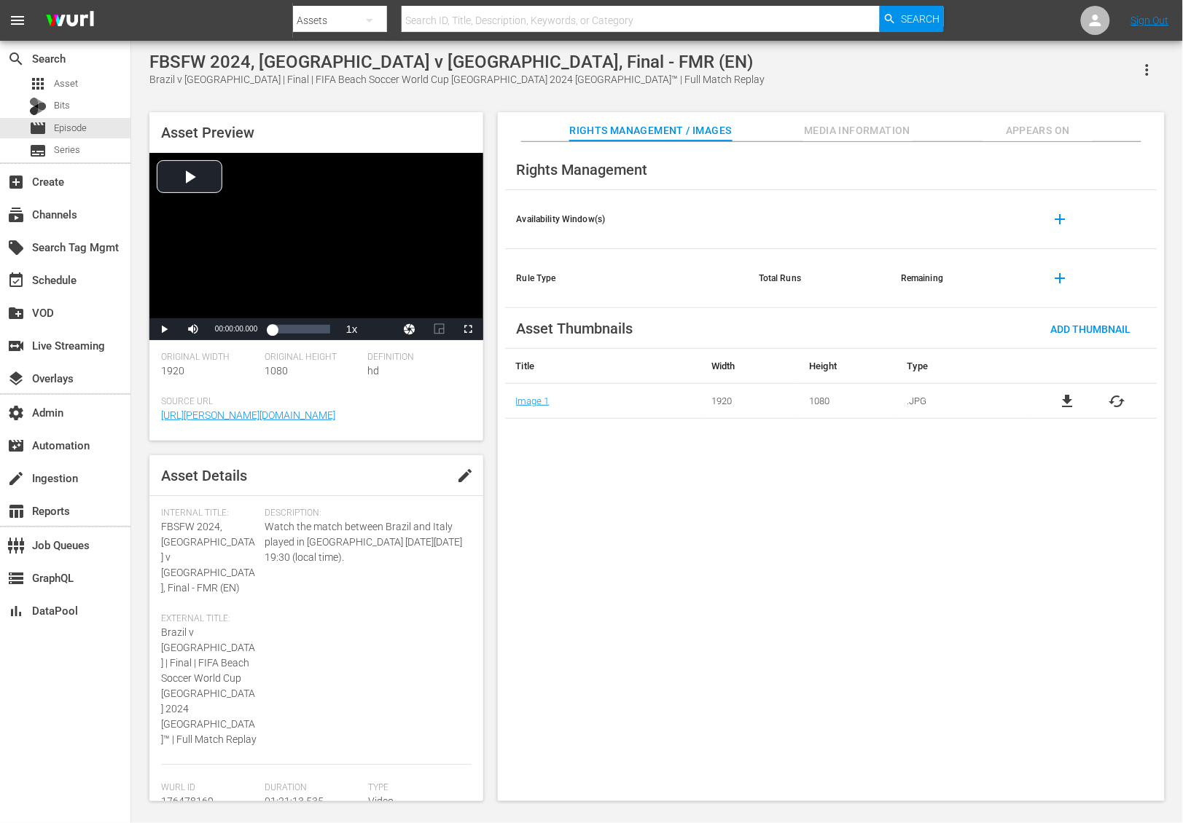
click at [1016, 129] on span "Appears On" at bounding box center [1037, 131] width 109 height 18
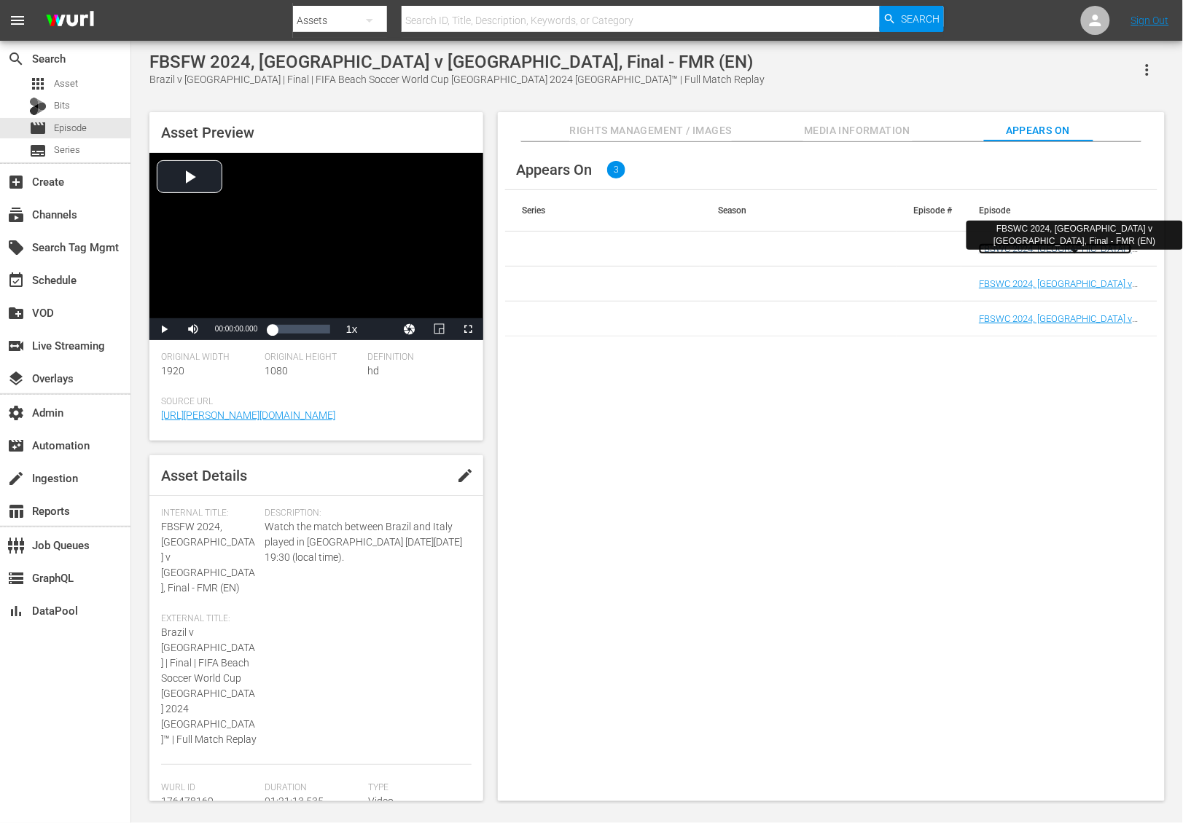
click at [1023, 243] on link "FBSWC 2024, Brazil v Italy, Final - FMR (EN)" at bounding box center [1058, 254] width 158 height 22
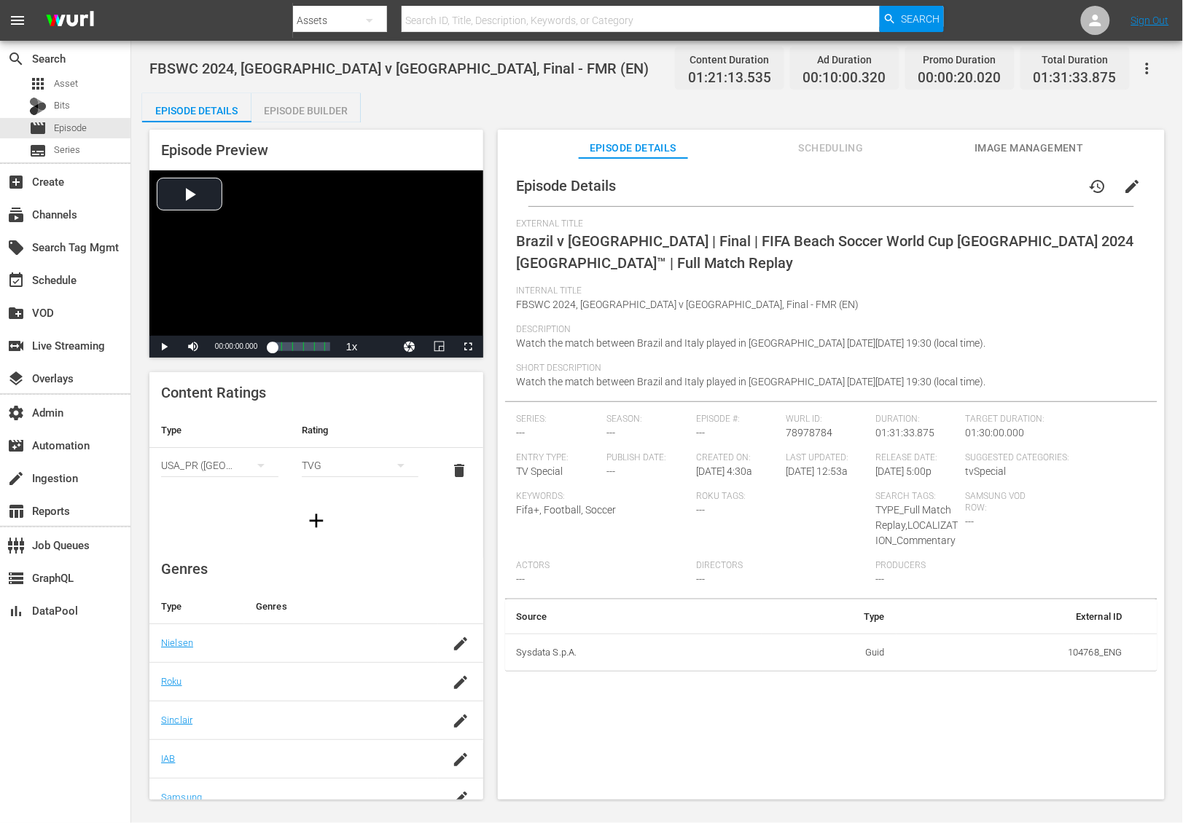
click at [858, 143] on span "Scheduling" at bounding box center [830, 148] width 109 height 18
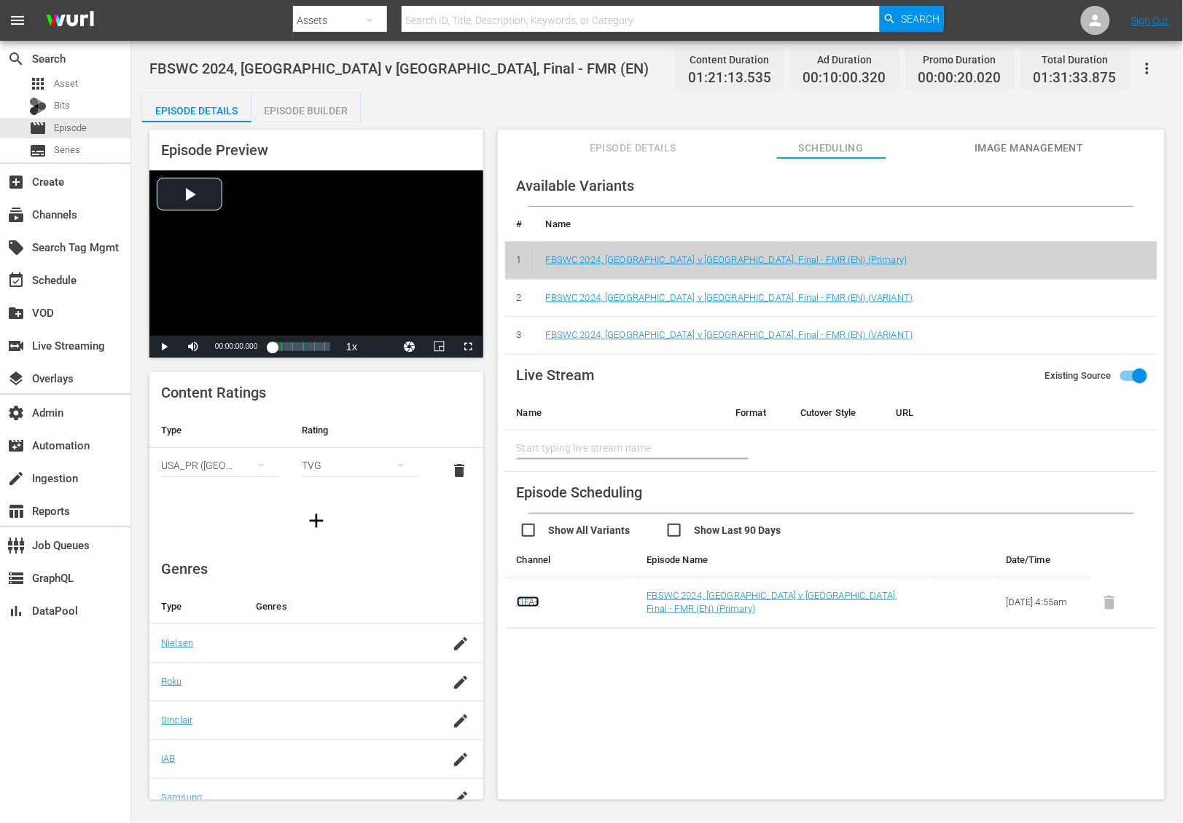
click at [536, 599] on link "FIFA+" at bounding box center [528, 602] width 23 height 11
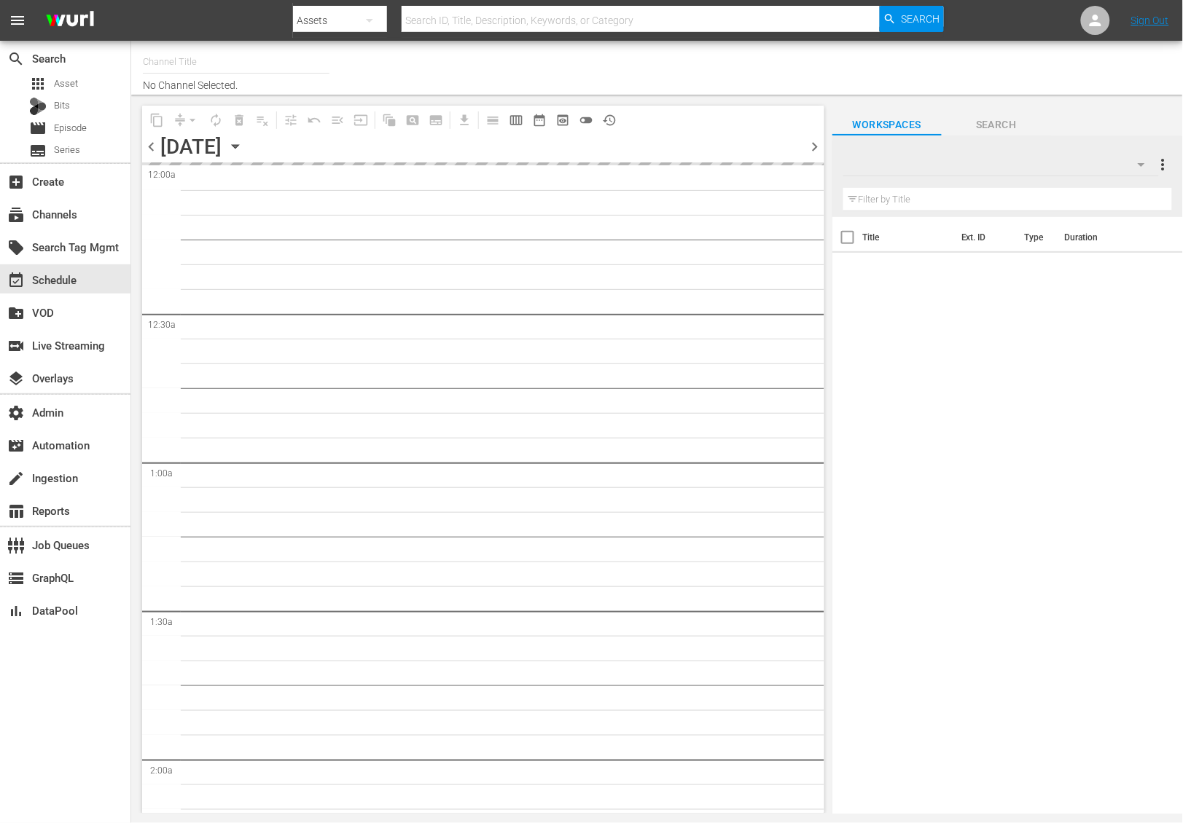
type input "FIFA+ English-Local-US (1854)"
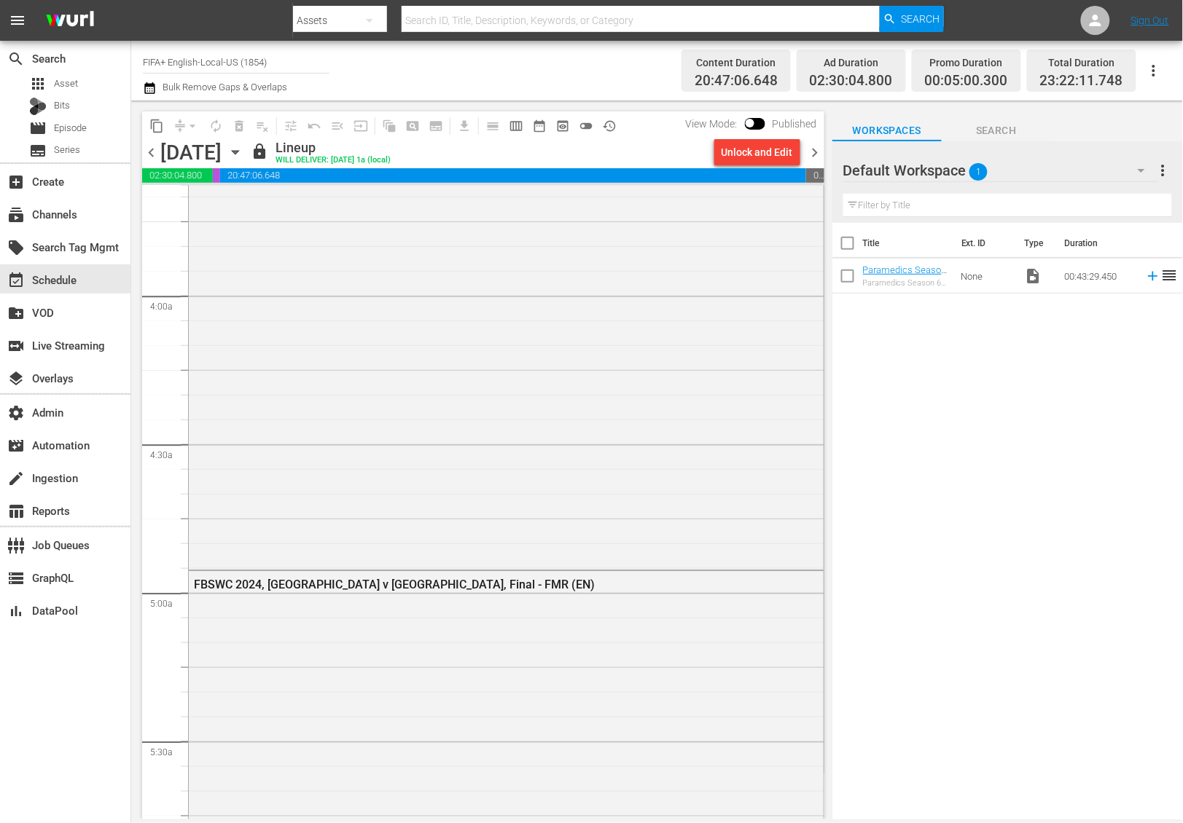
scroll to position [1302, 0]
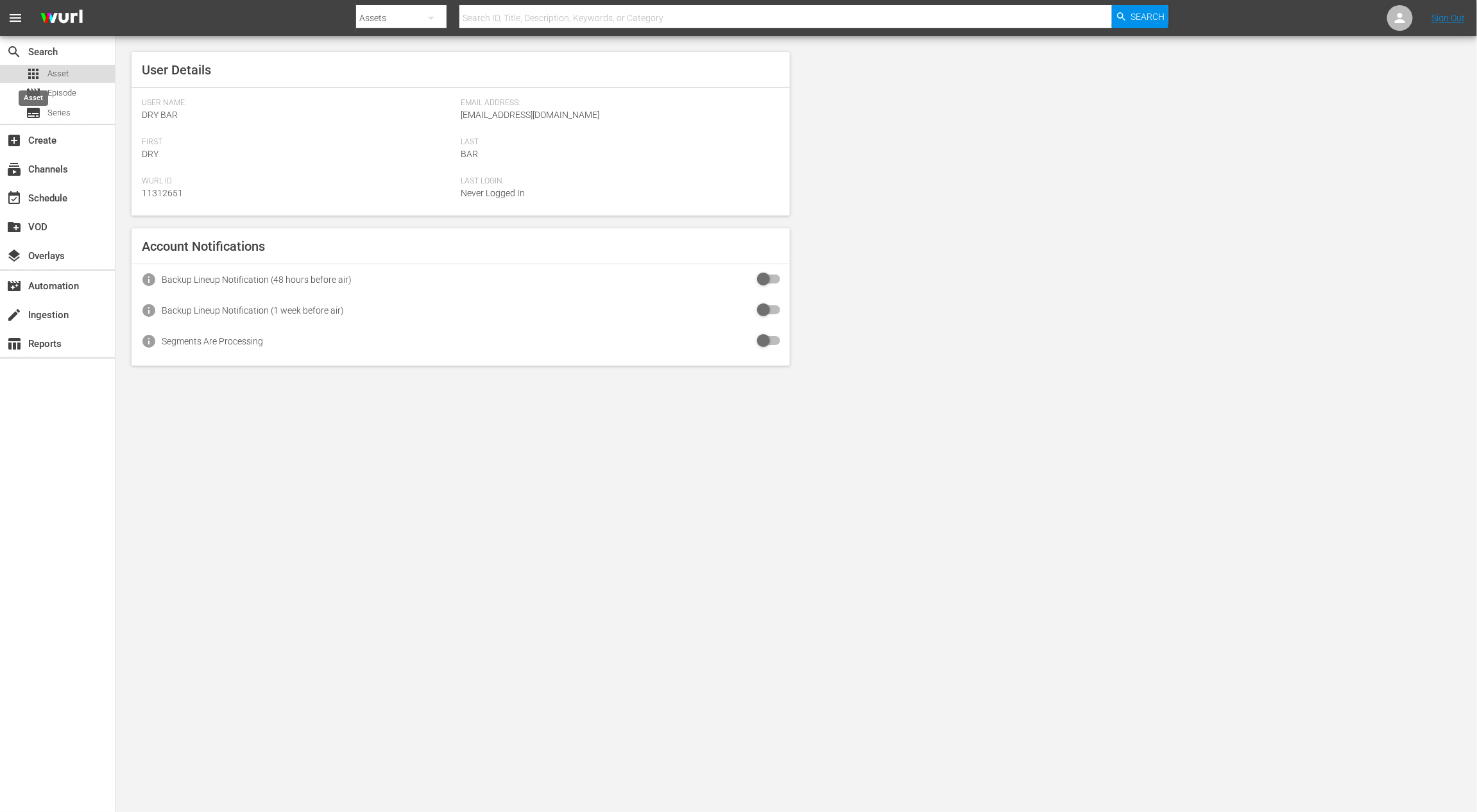
click at [39, 75] on span "apps" at bounding box center [33, 73] width 15 height 15
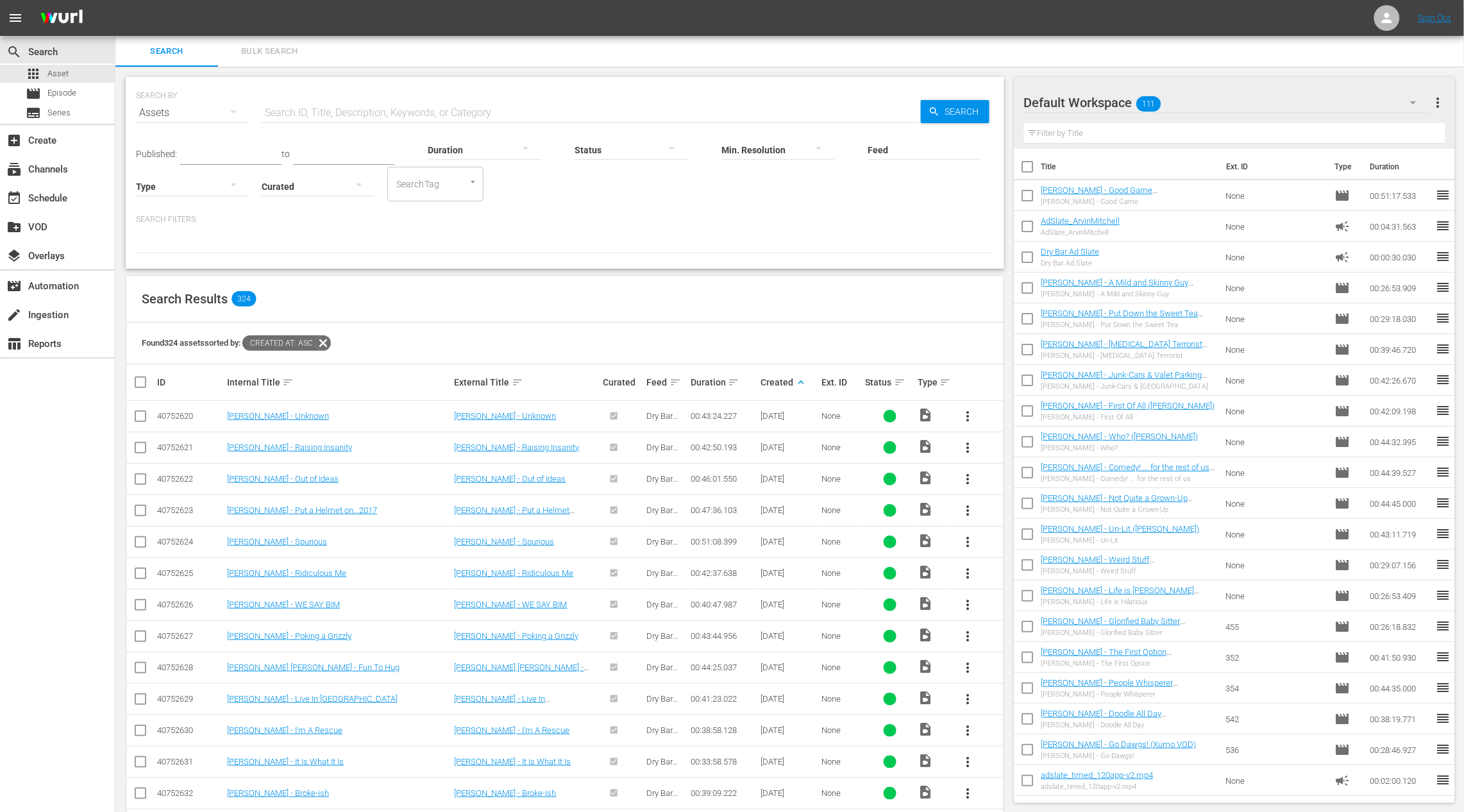
click at [805, 383] on div "Created keyboard_arrow_up" at bounding box center [788, 382] width 57 height 15
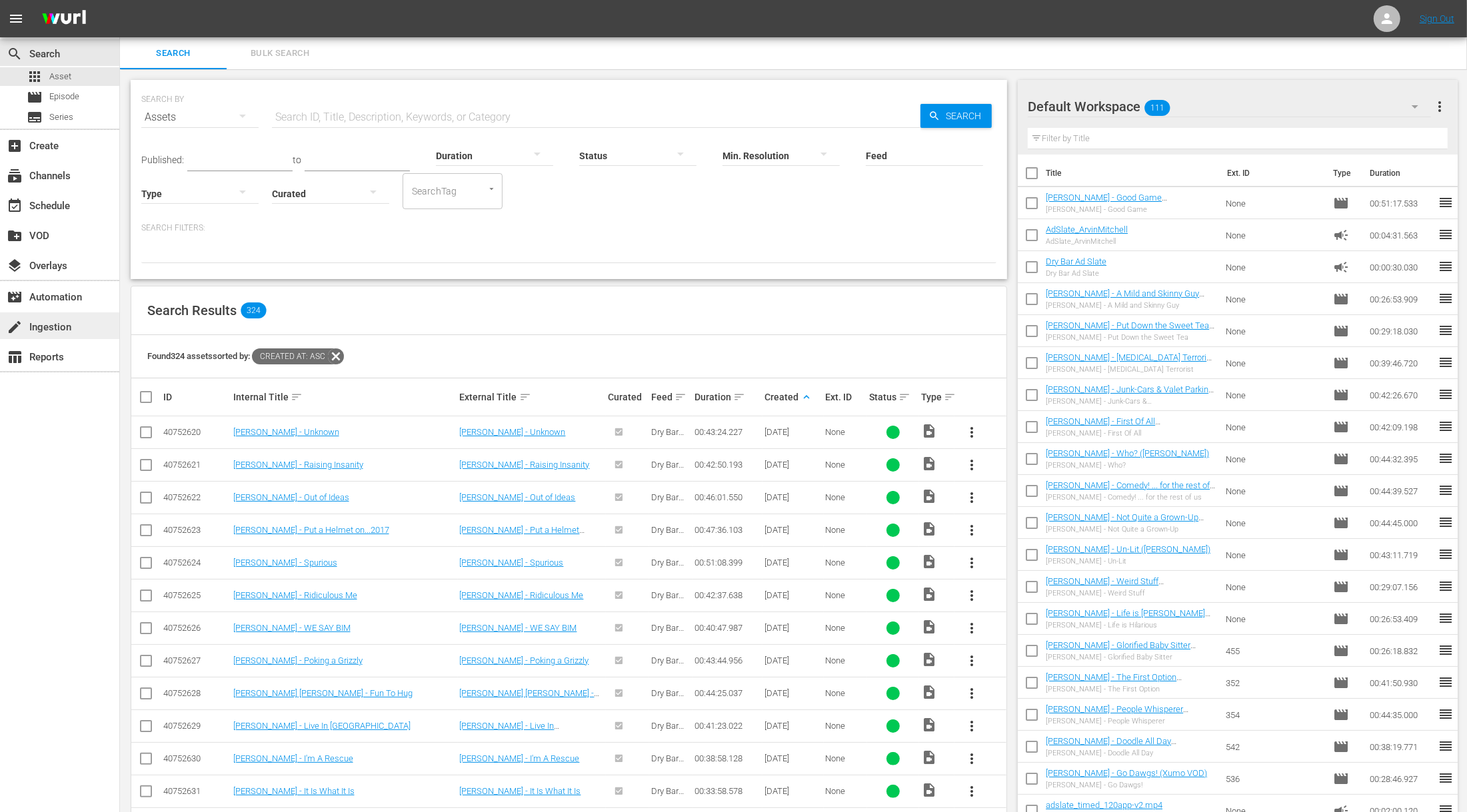
click at [88, 331] on div "create Ingestion" at bounding box center [59, 326] width 119 height 27
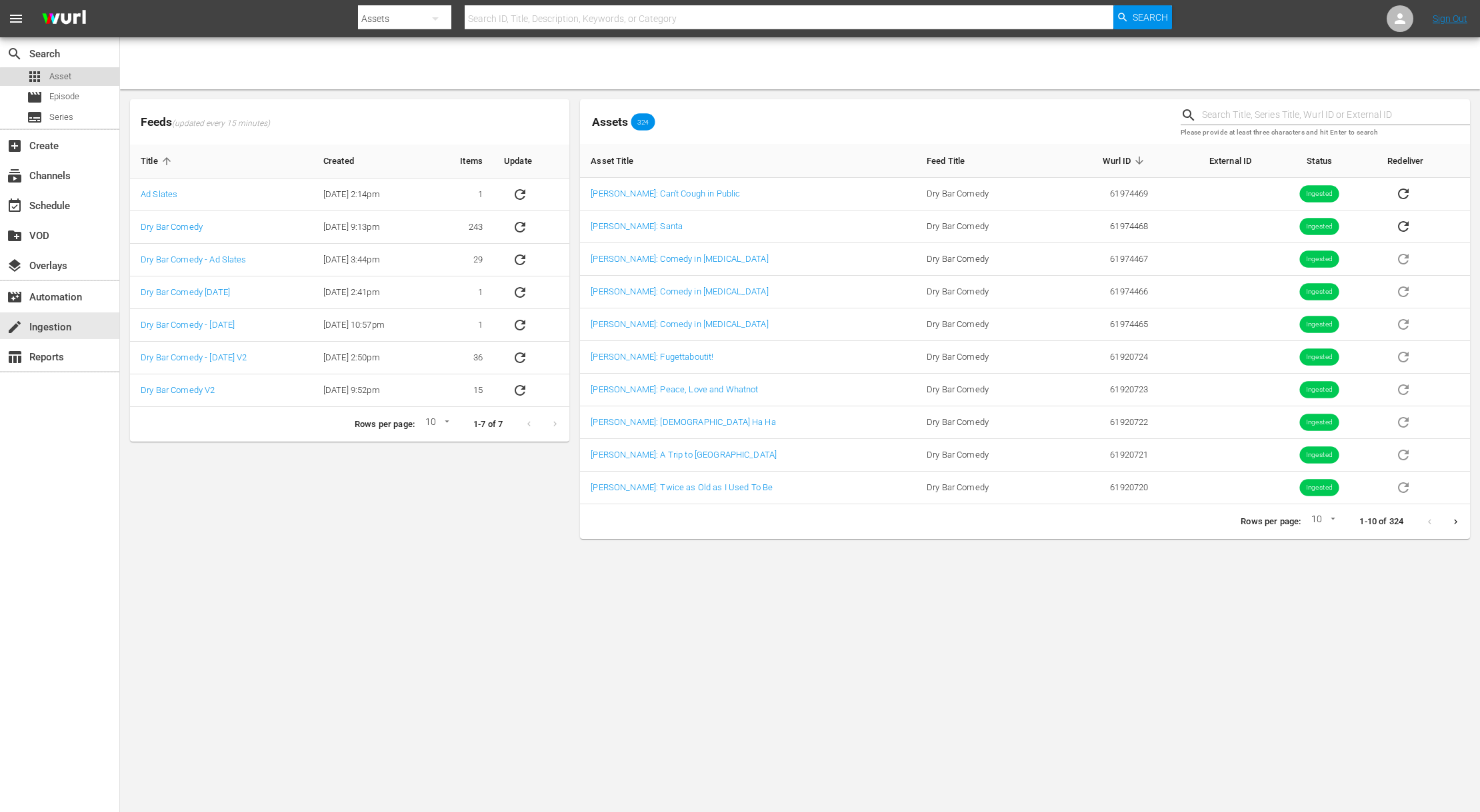
click at [73, 79] on div "apps Asset" at bounding box center [59, 77] width 119 height 18
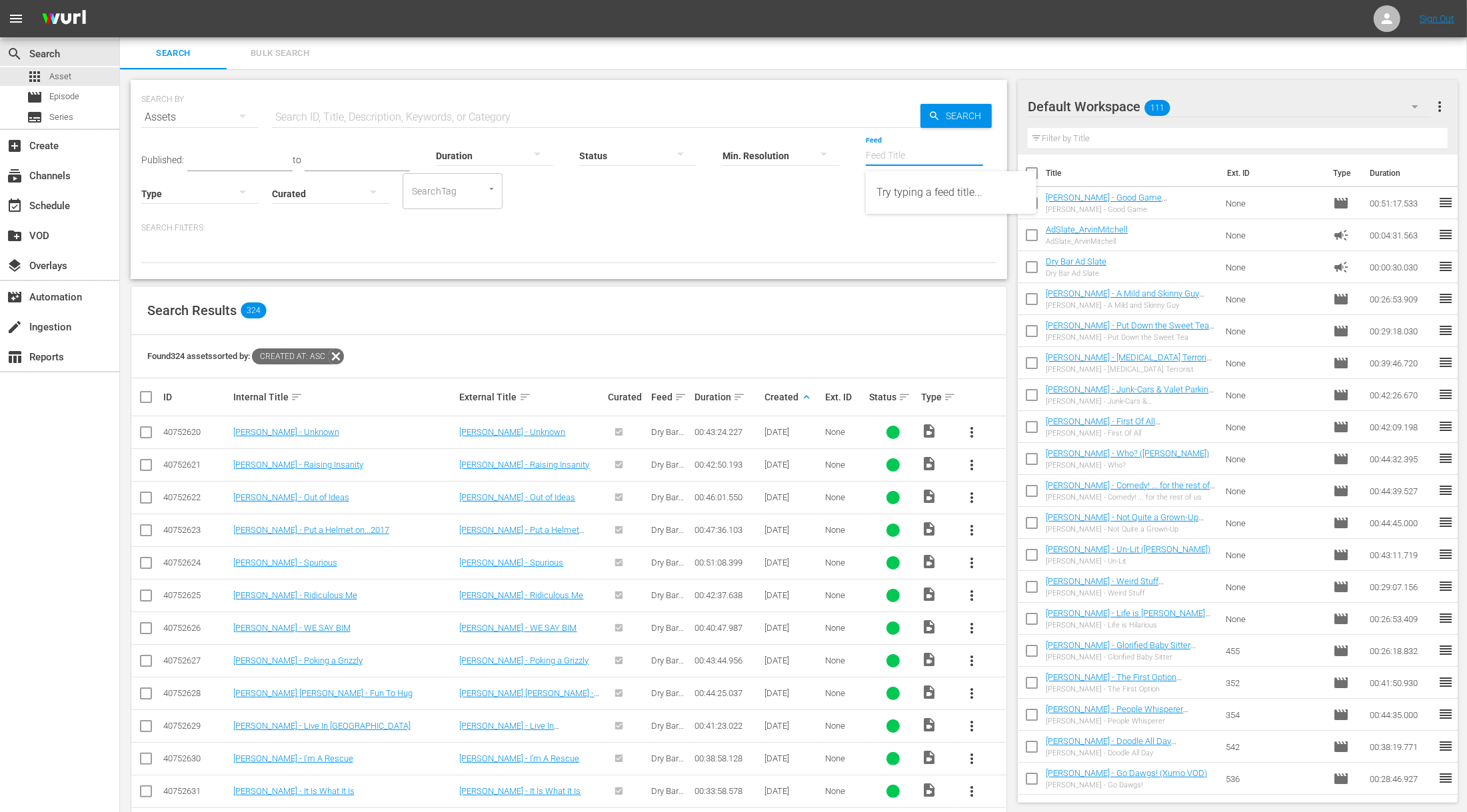
click at [896, 154] on input "Feed" at bounding box center [925, 156] width 117 height 48
click at [909, 198] on div "Dry Bar Comedy (410842)" at bounding box center [950, 192] width 149 height 32
type input "Dry Bar Comedy (410842)"
click at [925, 157] on input "Dry Bar Comedy (410842)" at bounding box center [925, 156] width 117 height 48
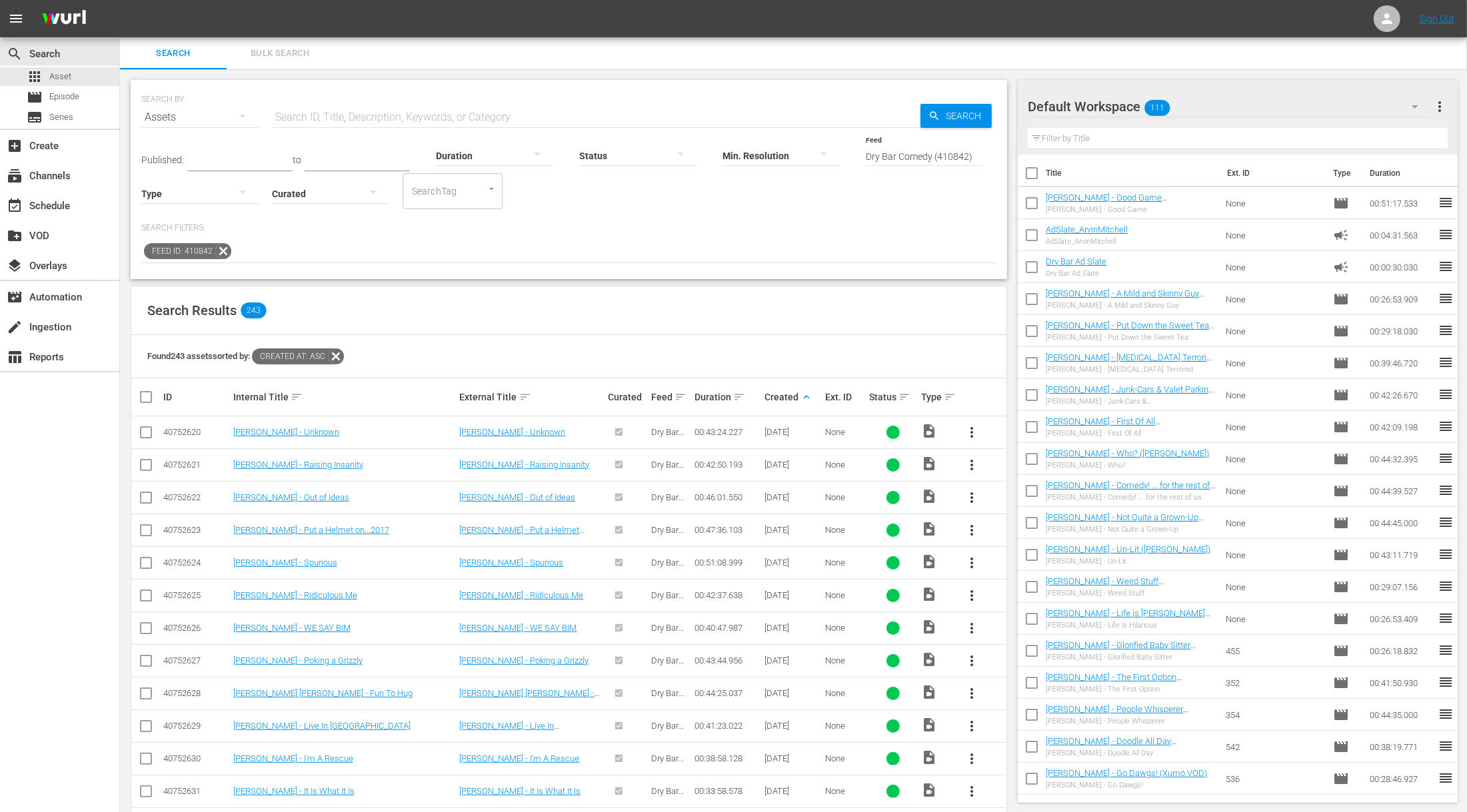
click at [222, 249] on icon at bounding box center [222, 251] width 16 height 16
click at [240, 193] on icon "button" at bounding box center [242, 191] width 16 height 16
click at [196, 222] on div "Ad" at bounding box center [199, 213] width 117 height 21
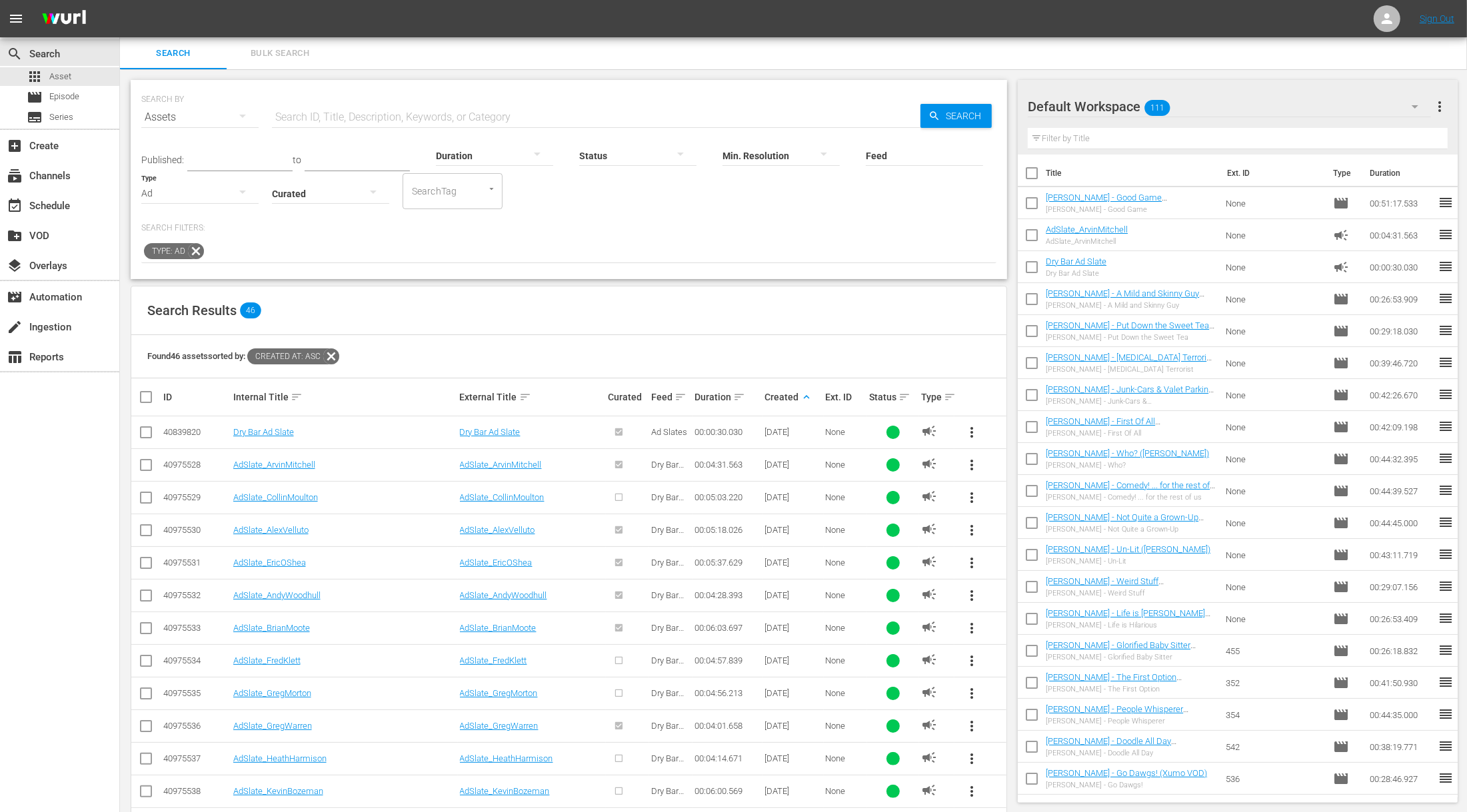
drag, startPoint x: 200, startPoint y: 247, endPoint x: 223, endPoint y: 244, distance: 23.2
click at [223, 244] on div "Type: Ad" at bounding box center [568, 251] width 855 height 23
drag, startPoint x: 84, startPoint y: 327, endPoint x: 230, endPoint y: 251, distance: 164.6
click at [230, 0] on div "search Search apps Asset movie Episode subtitles Series add_box Create subscrip…" at bounding box center [793, 0] width 1347 height 0
click at [230, 251] on div "Type: Ad" at bounding box center [568, 251] width 855 height 23
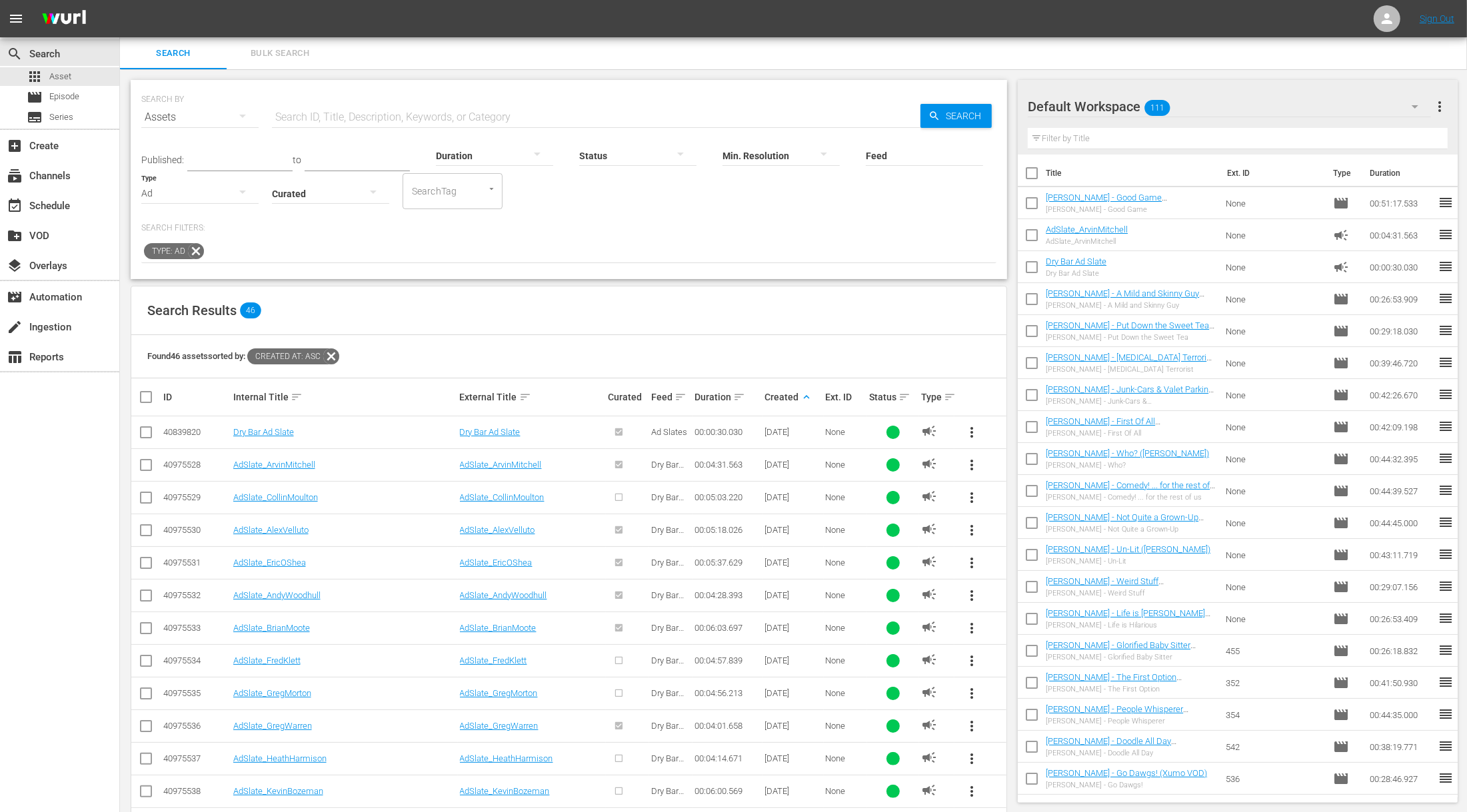
click at [190, 247] on icon at bounding box center [196, 251] width 17 height 17
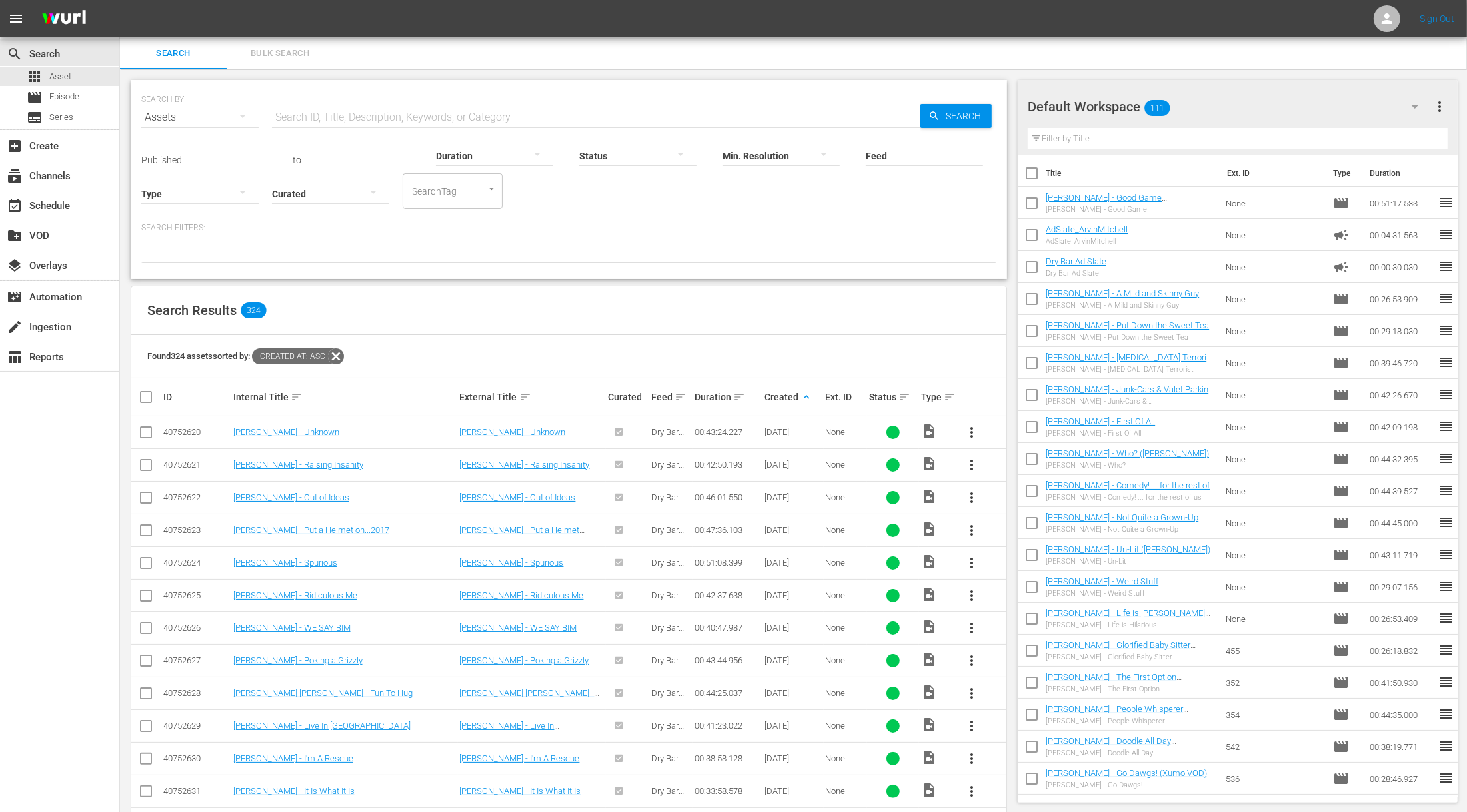
click at [627, 154] on div at bounding box center [637, 155] width 117 height 37
click at [627, 181] on div "IN_PROGRESS" at bounding box center [627, 175] width 117 height 21
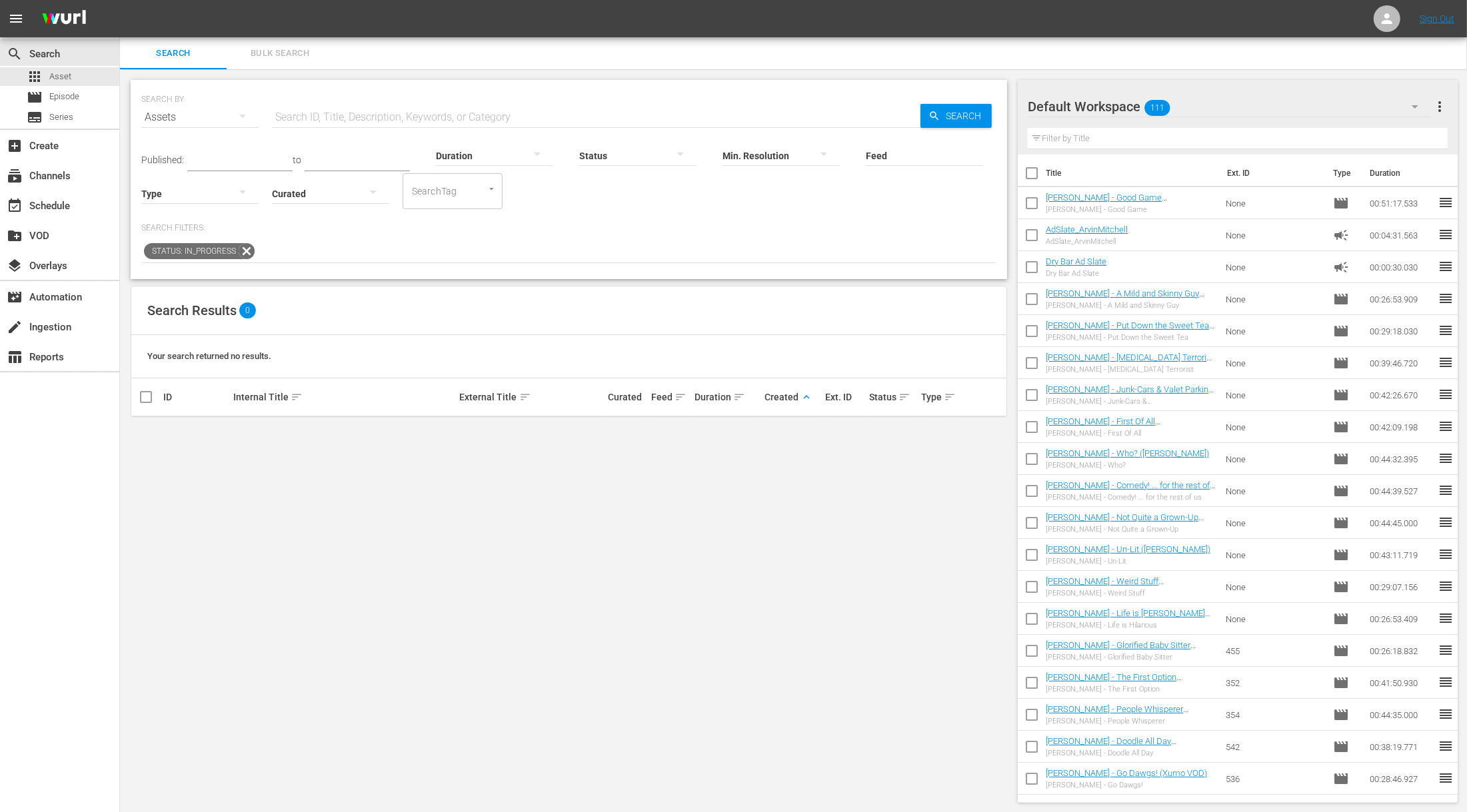
click at [589, 155] on div at bounding box center [637, 155] width 117 height 37
click at [640, 200] on div "ERROR" at bounding box center [627, 196] width 117 height 21
click at [628, 151] on div at bounding box center [637, 155] width 117 height 37
click at [637, 276] on div "INGESTED IN_PROGRESS ERROR" at bounding box center [734, 406] width 1467 height 812
click at [62, 331] on div "create Ingestion" at bounding box center [37, 325] width 75 height 12
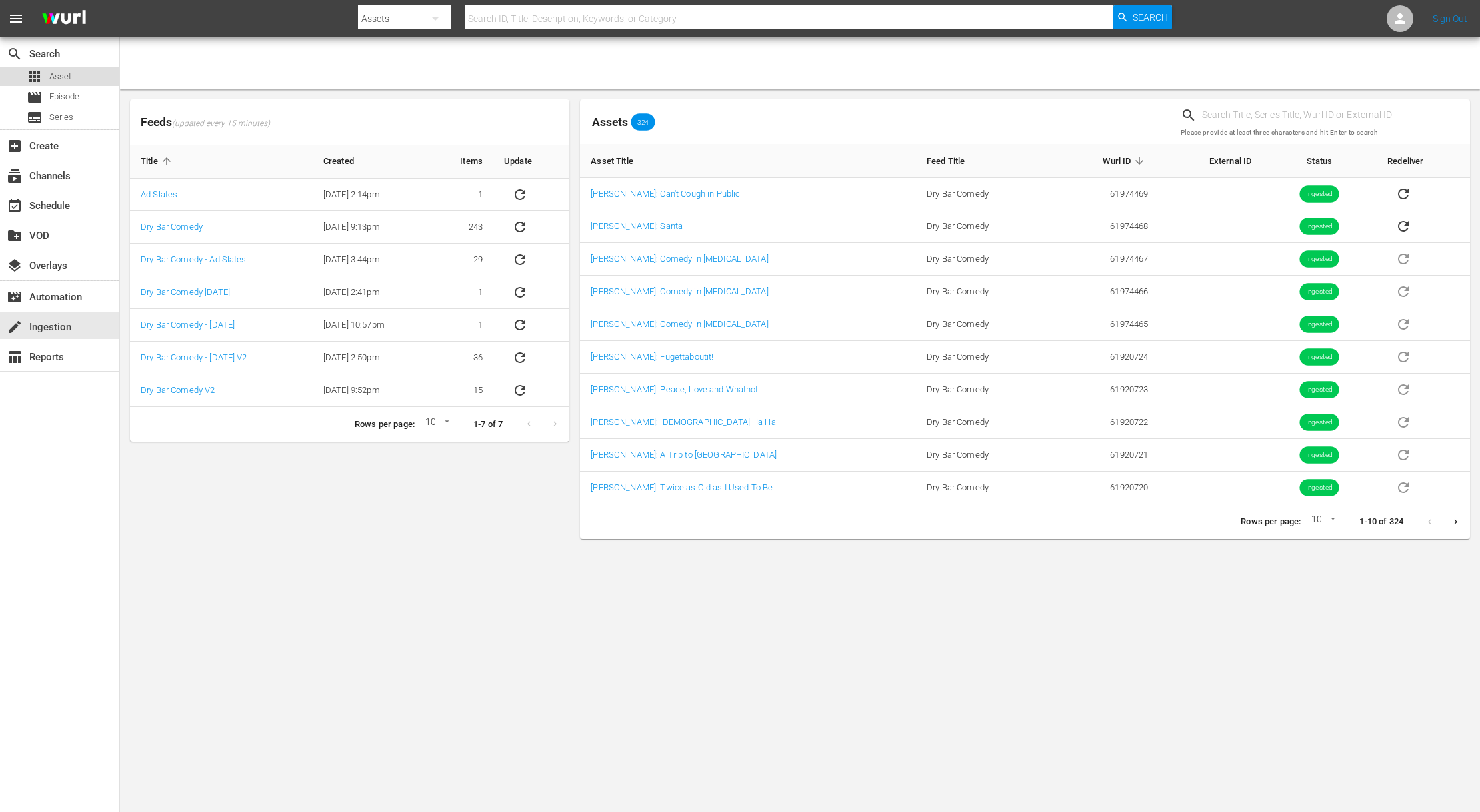
click at [96, 71] on div "apps Asset" at bounding box center [59, 77] width 119 height 18
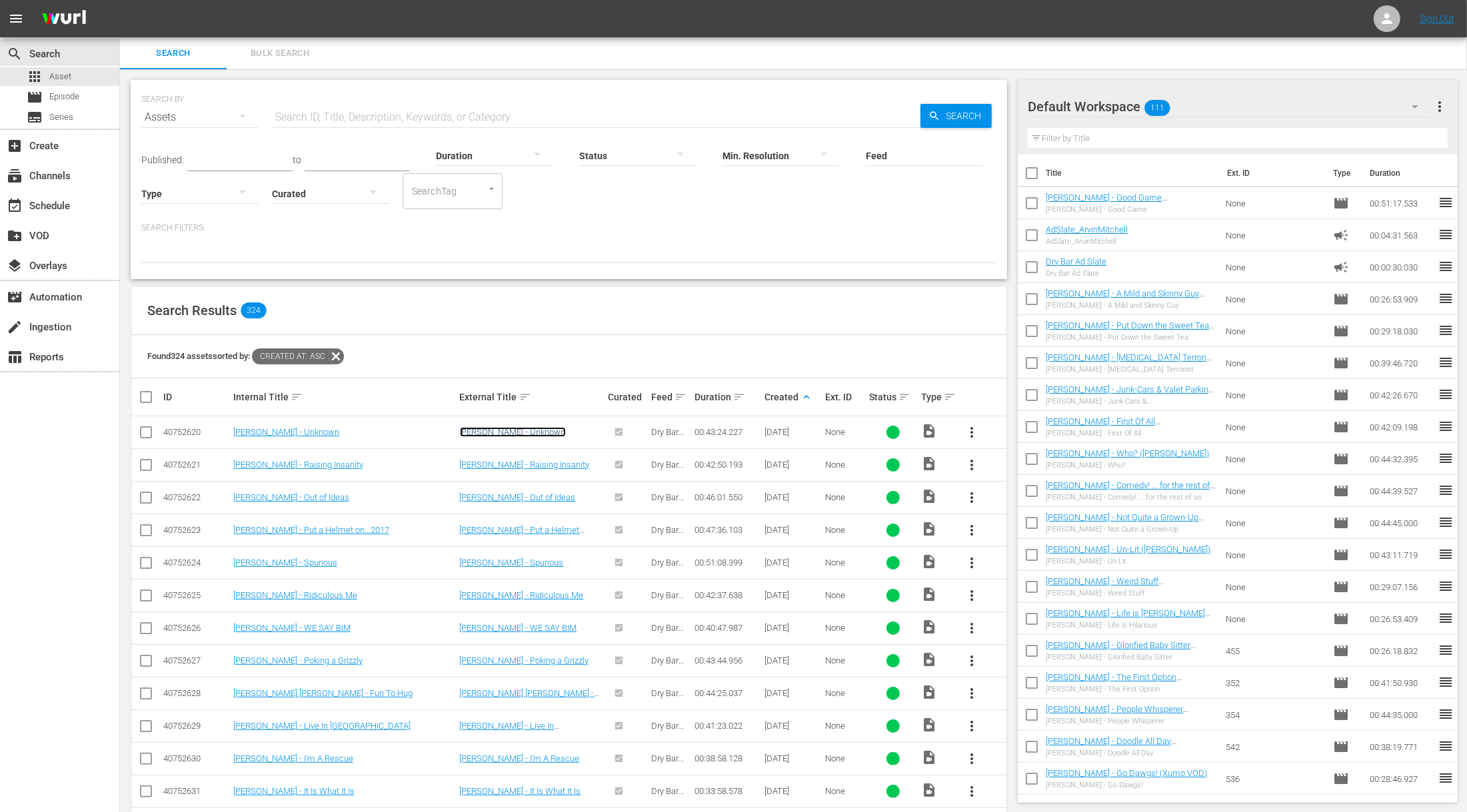
click at [519, 430] on link "[PERSON_NAME] - Unknown" at bounding box center [513, 432] width 106 height 10
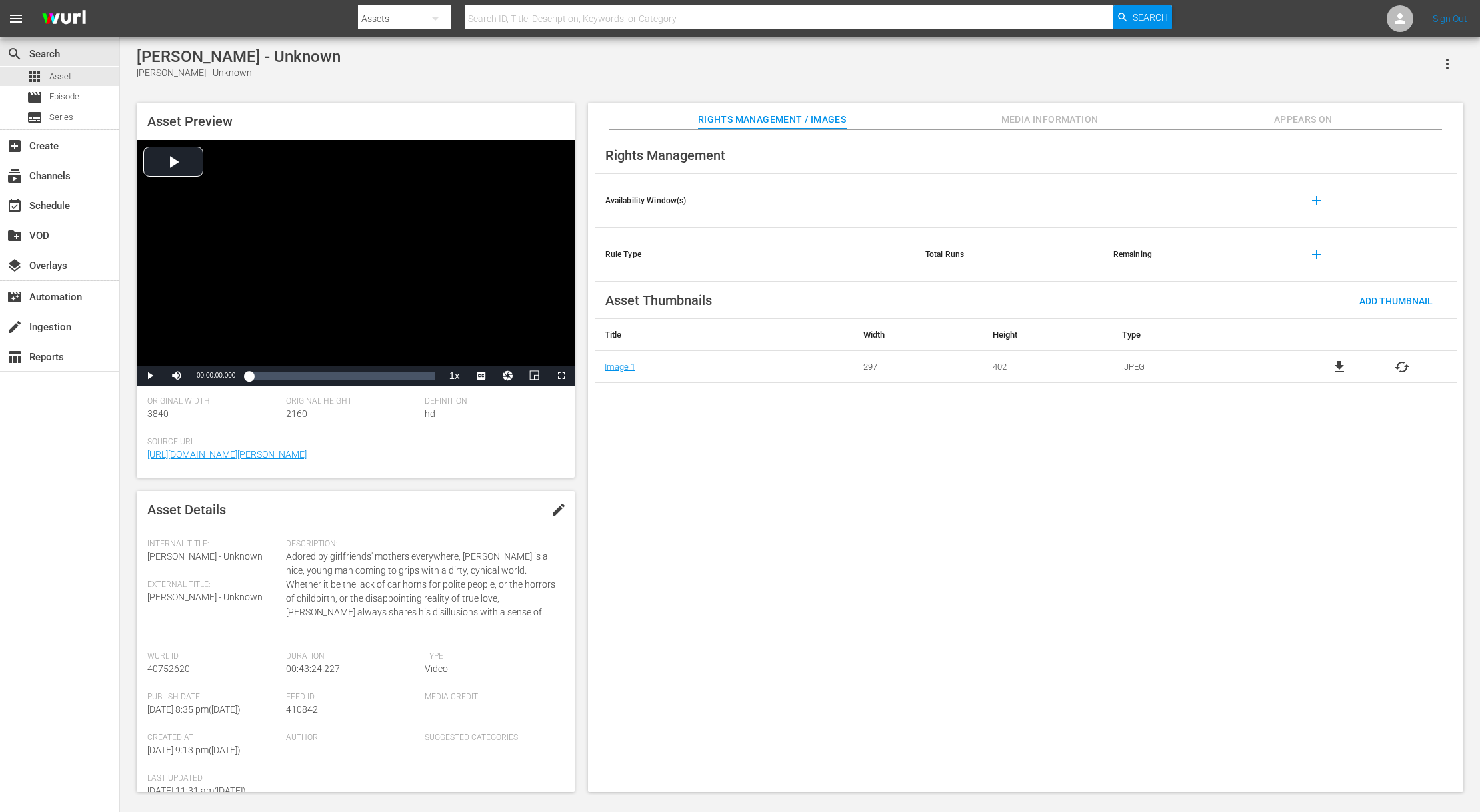
click at [552, 518] on span "edit" at bounding box center [558, 509] width 16 height 16
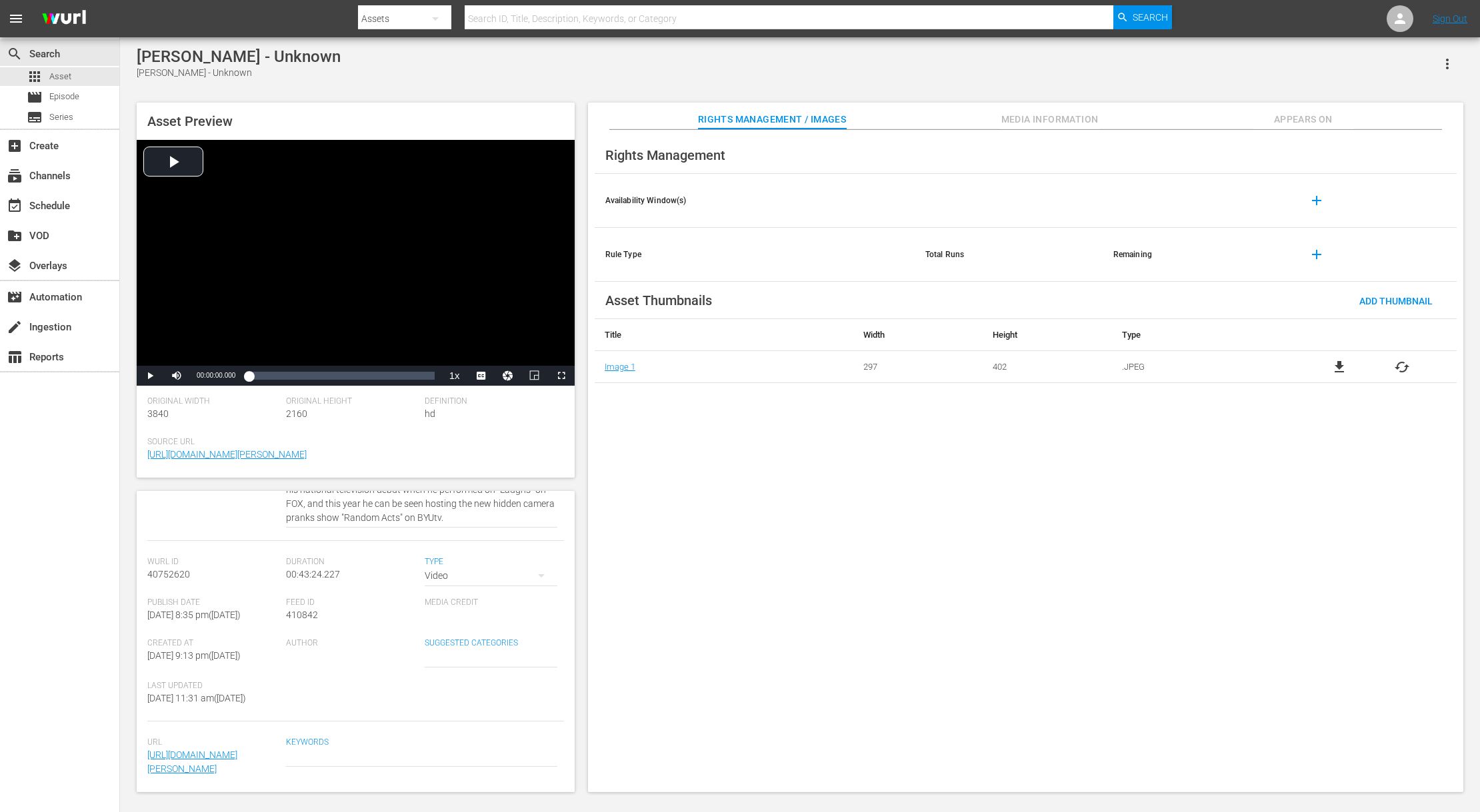
scroll to position [237, 0]
click at [456, 557] on div "Video" at bounding box center [490, 575] width 132 height 37
click at [376, 597] on div "Video Ad Live Promo" at bounding box center [740, 406] width 1480 height 812
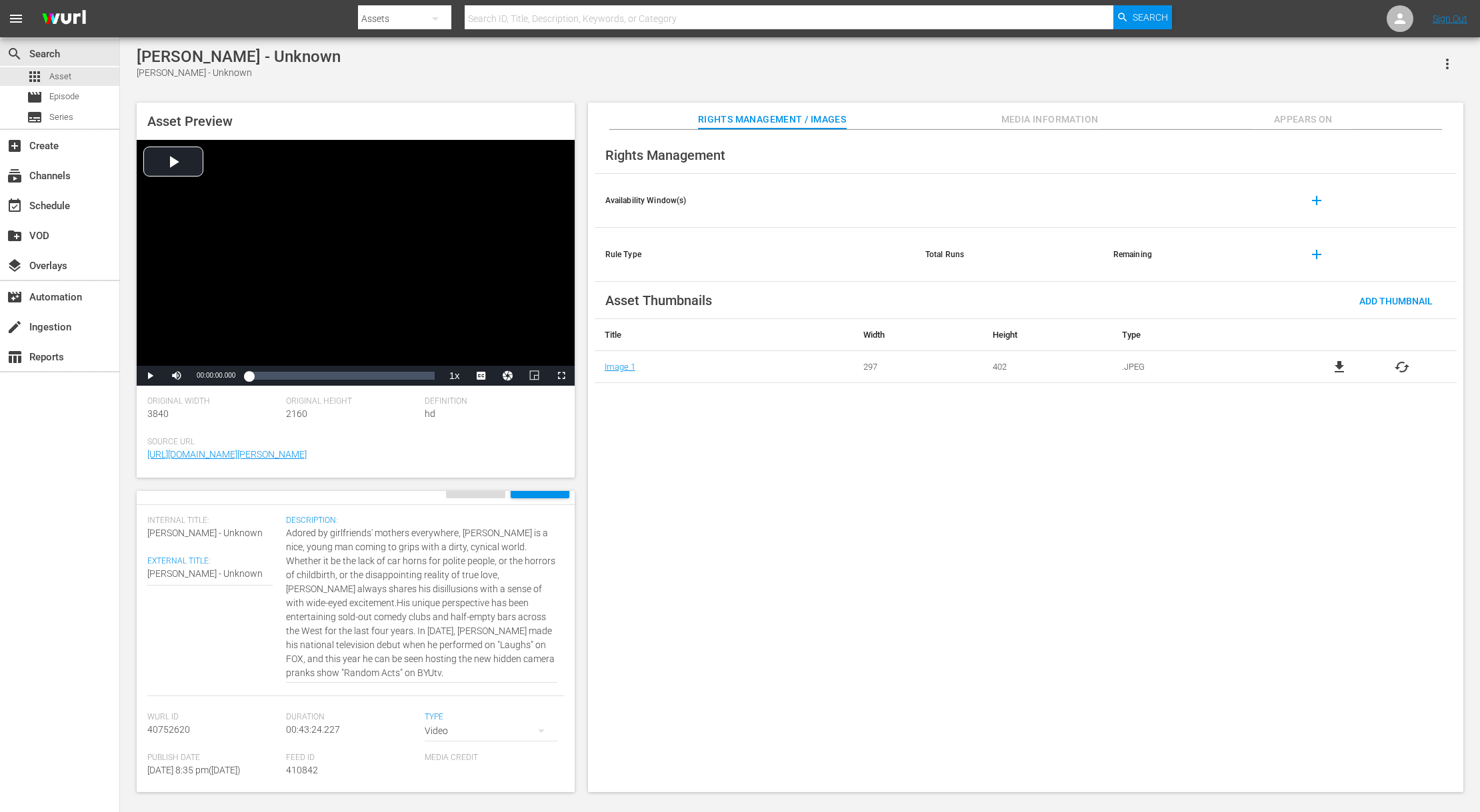
scroll to position [0, 0]
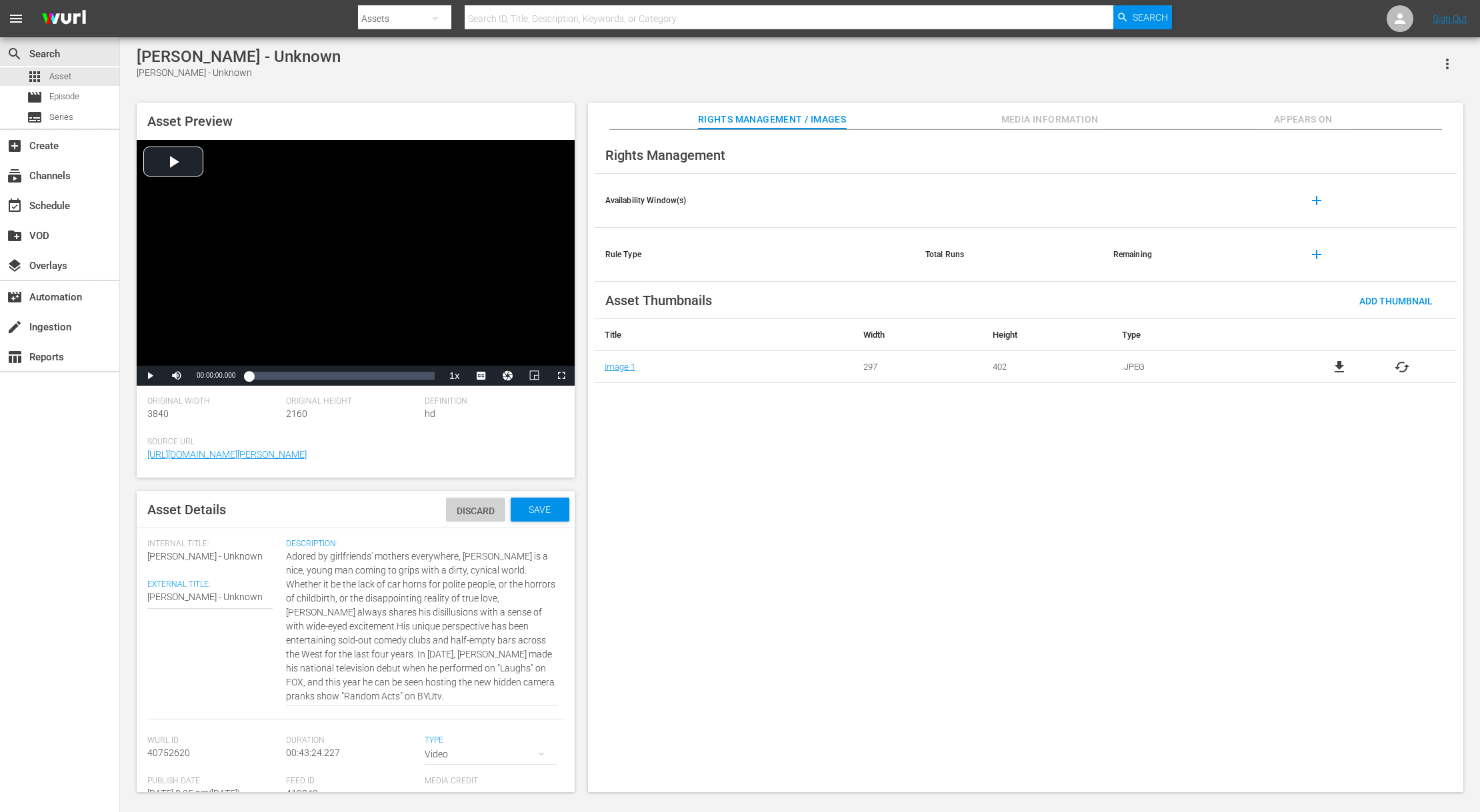
click at [472, 517] on span "Discard" at bounding box center [476, 511] width 59 height 11
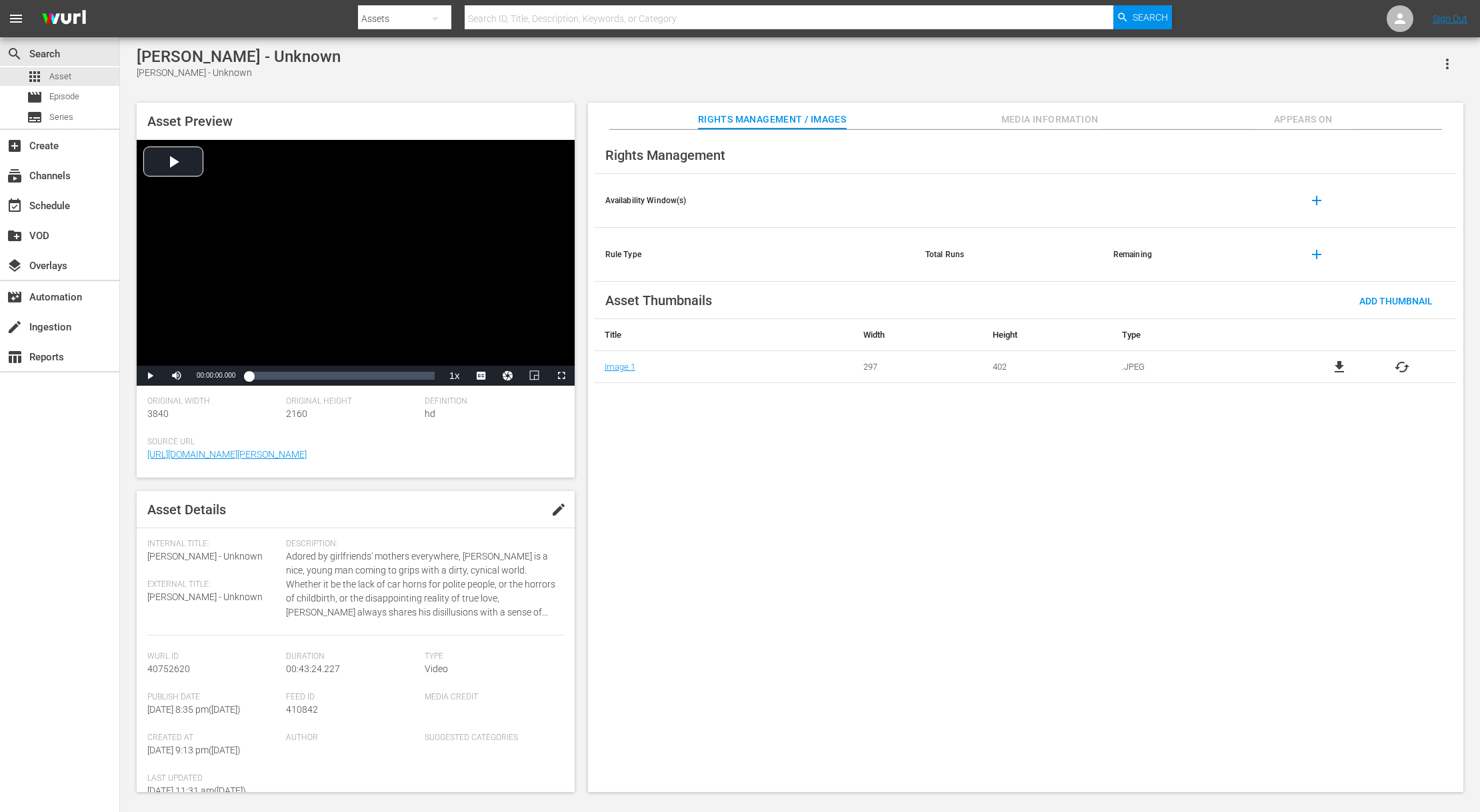
click at [1036, 124] on span "Media Information" at bounding box center [1049, 120] width 100 height 16
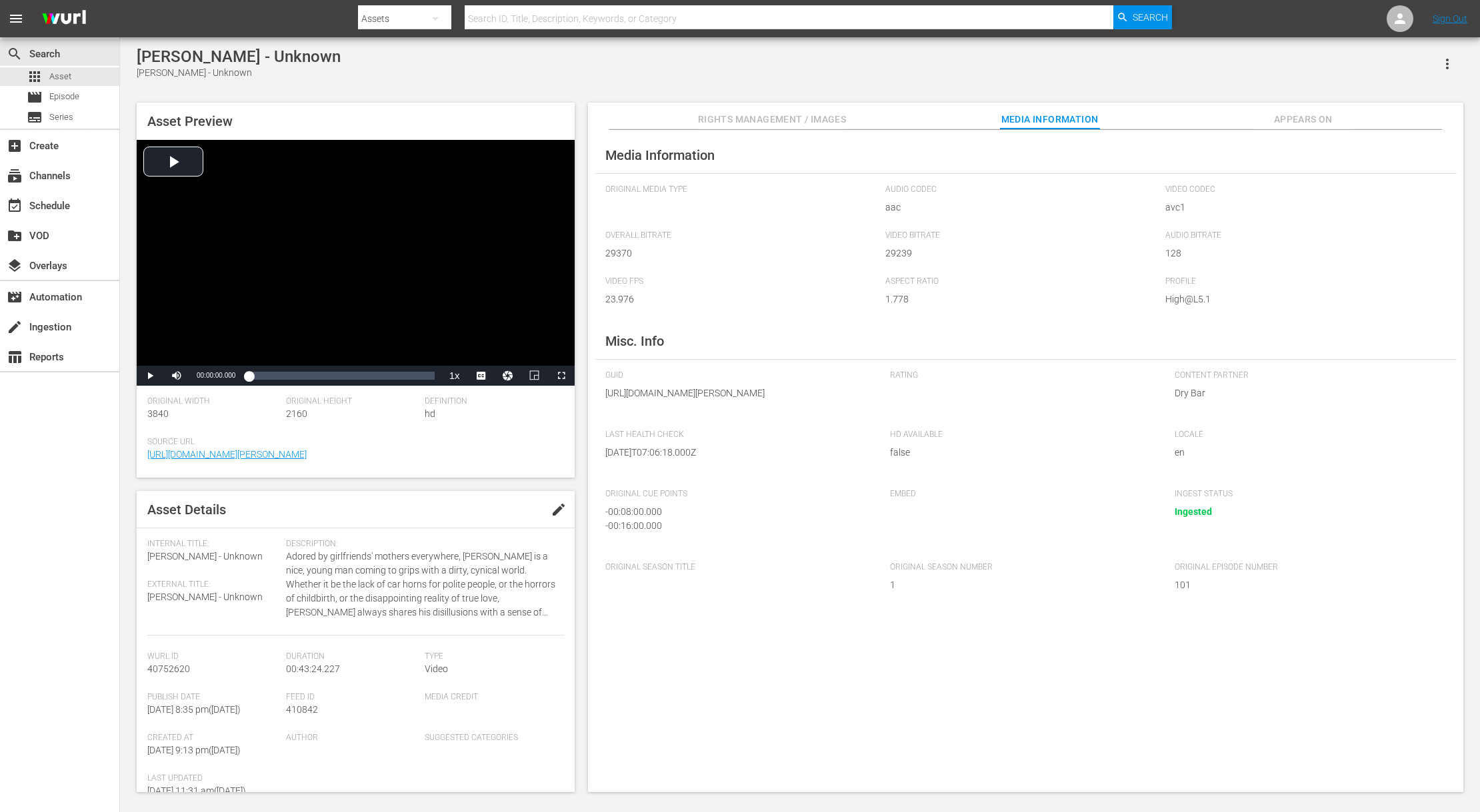
scroll to position [190, 0]
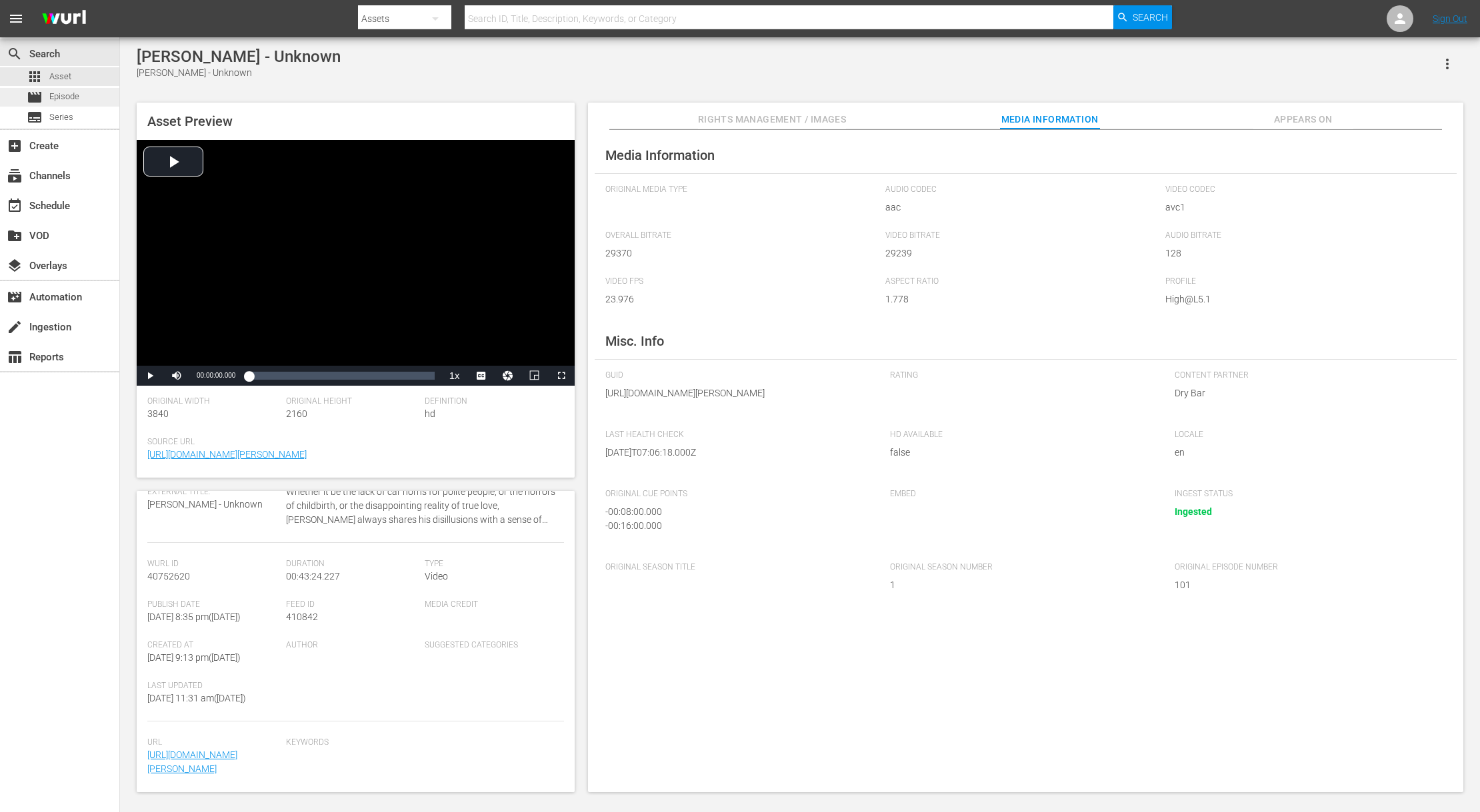
click at [91, 100] on div "movie Episode" at bounding box center [59, 97] width 119 height 18
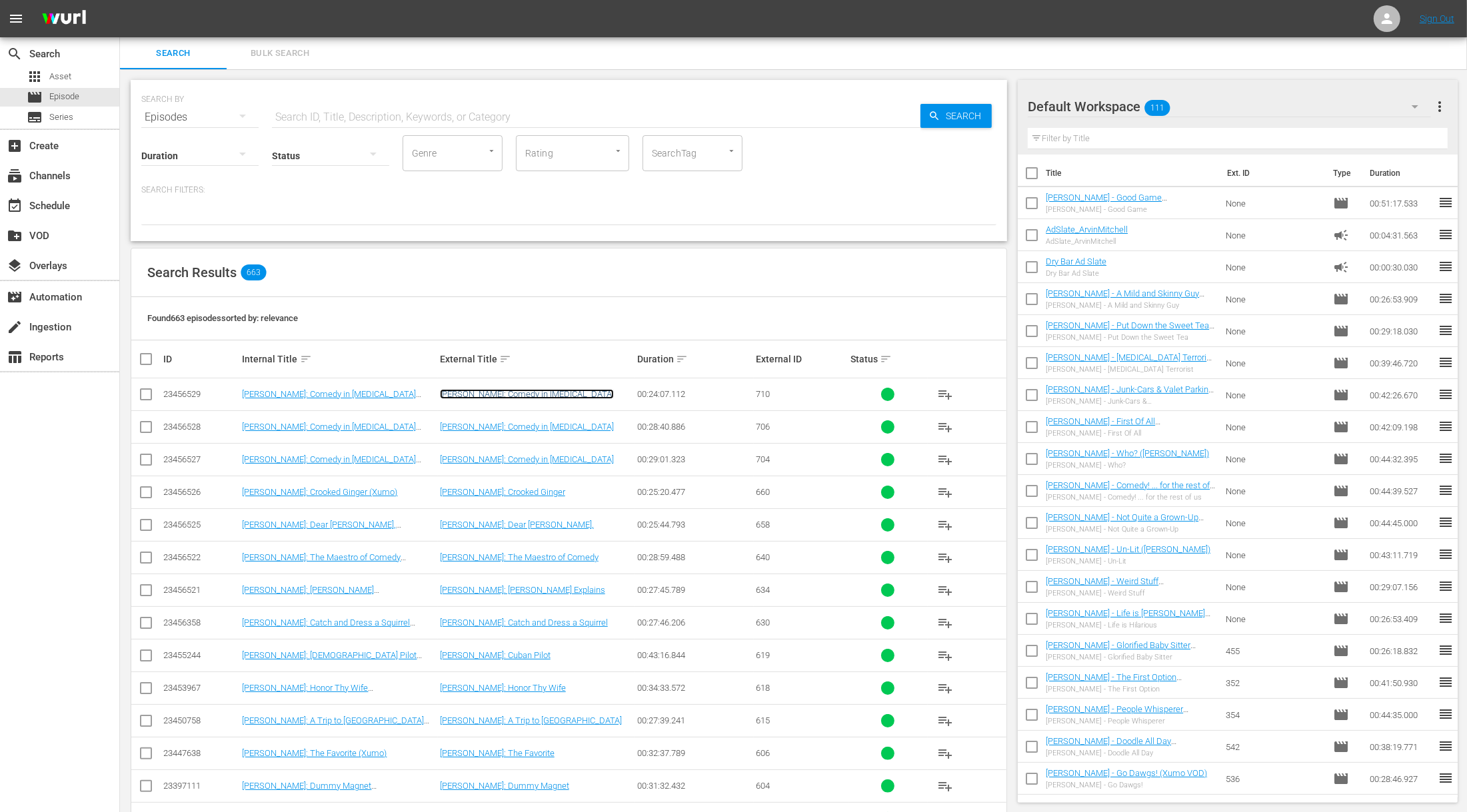
click at [470, 395] on link "[PERSON_NAME]: Comedy in [MEDICAL_DATA]" at bounding box center [527, 394] width 174 height 10
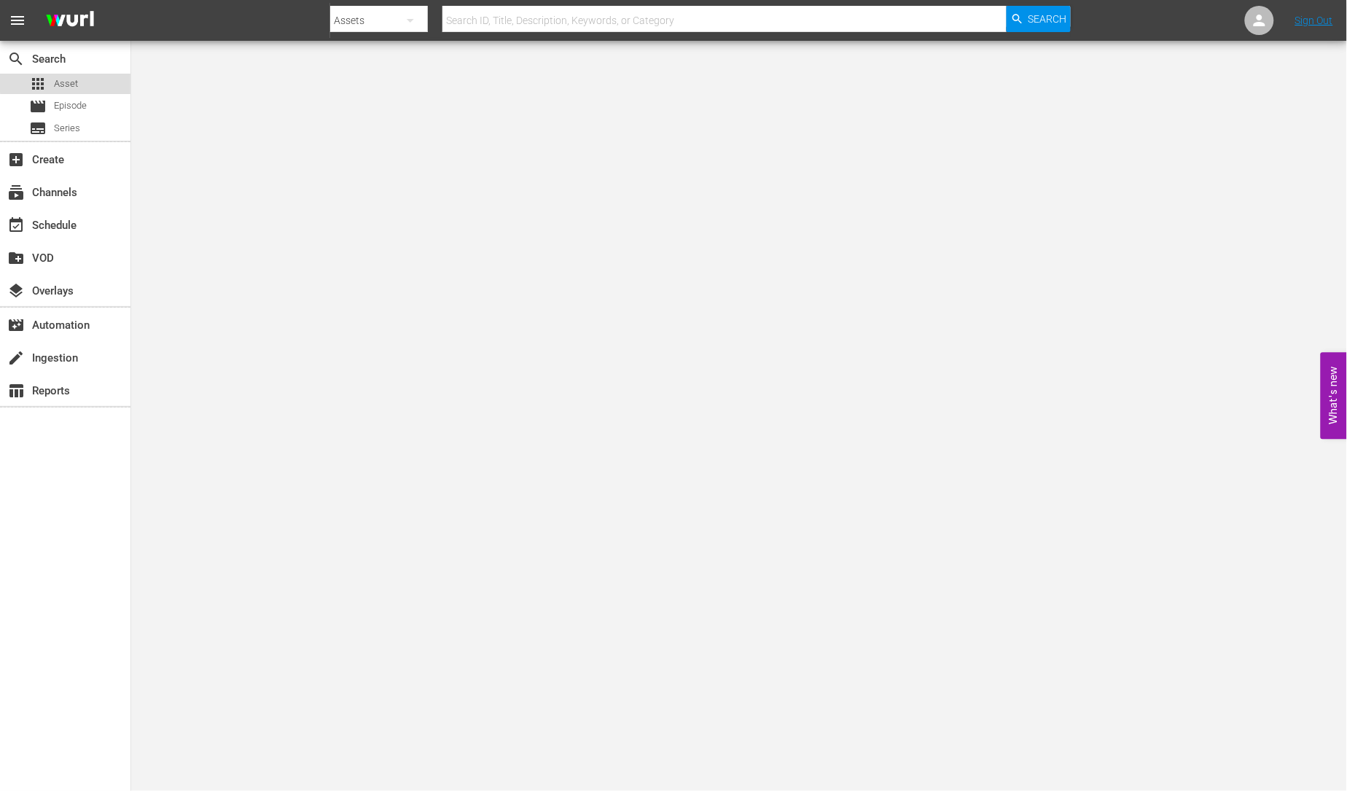
click at [98, 80] on div "apps Asset" at bounding box center [65, 84] width 130 height 20
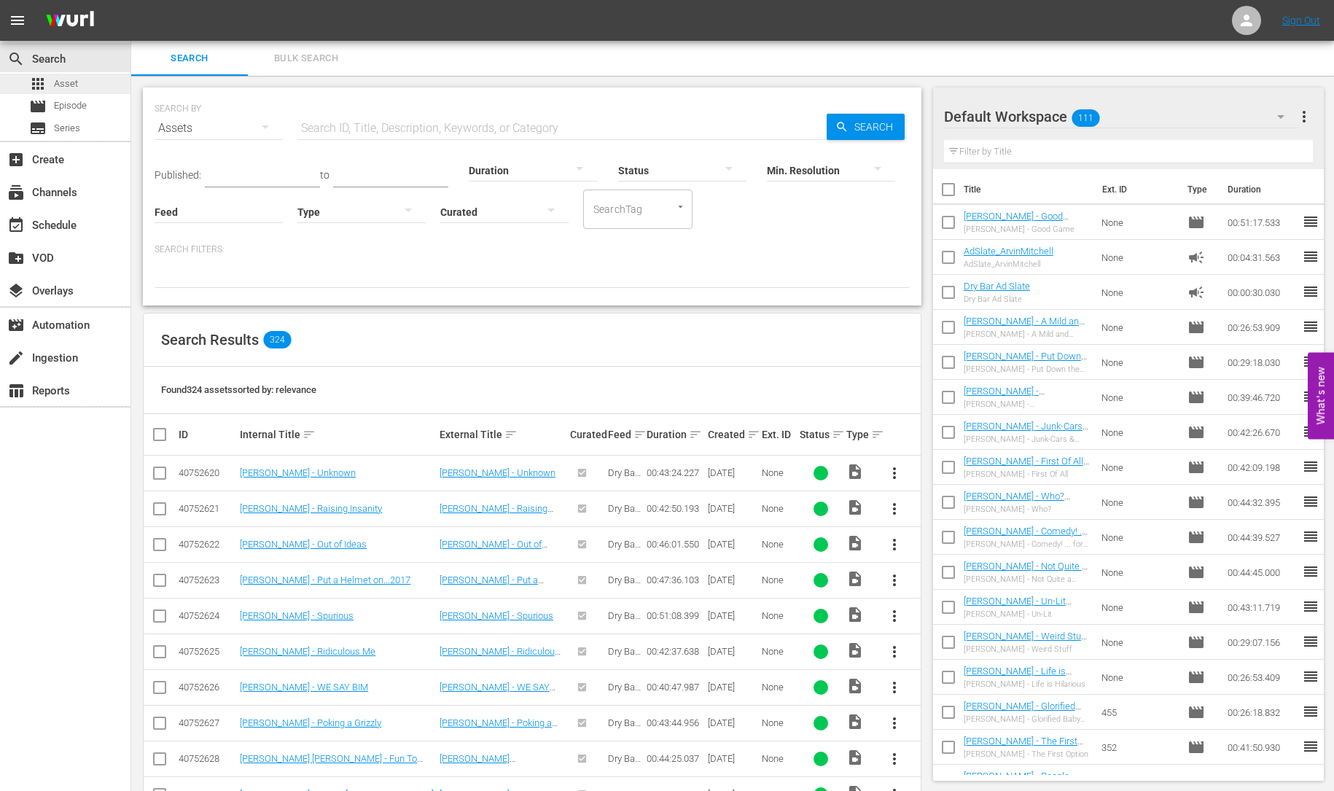
click at [84, 85] on div "apps Asset" at bounding box center [65, 84] width 130 height 20
click at [1245, 19] on icon at bounding box center [1246, 21] width 12 height 12
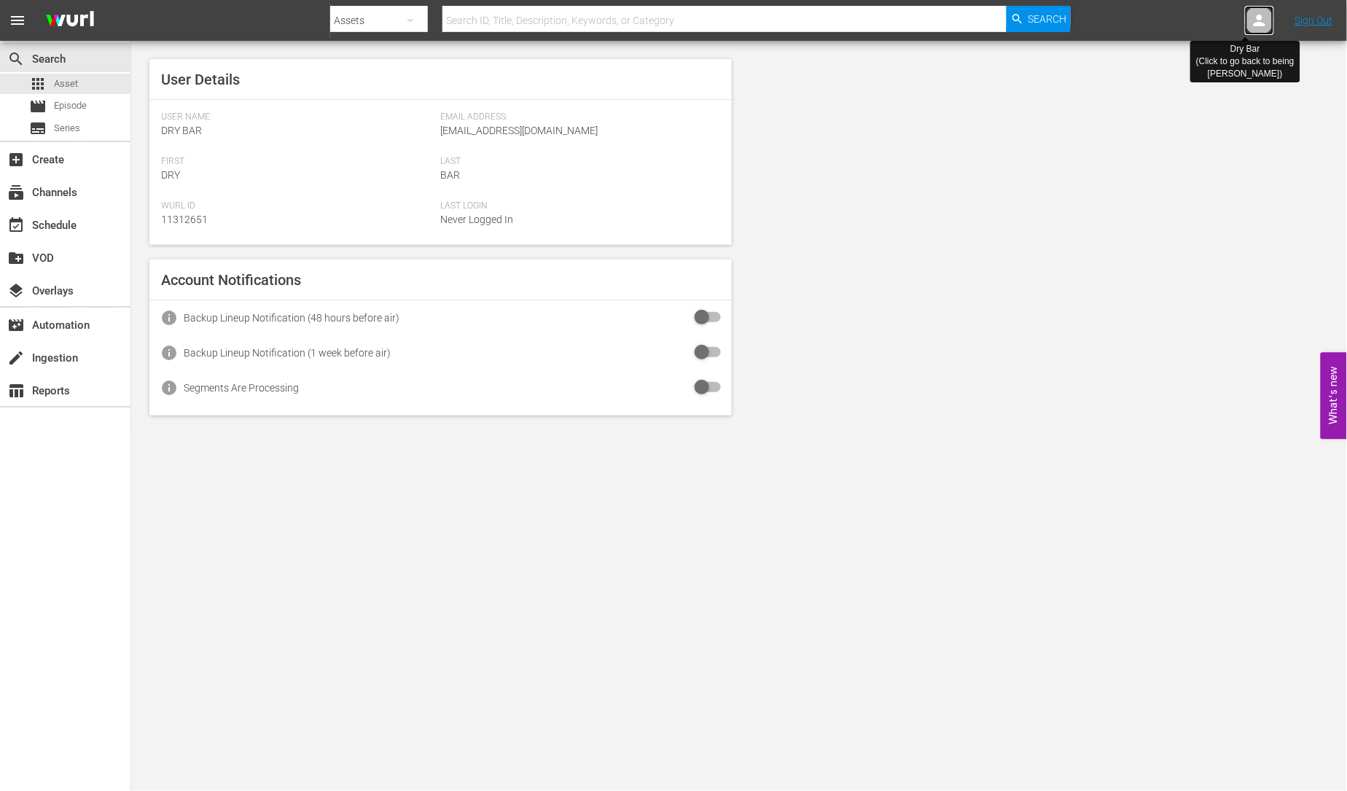
click at [1262, 20] on icon at bounding box center [1259, 20] width 17 height 17
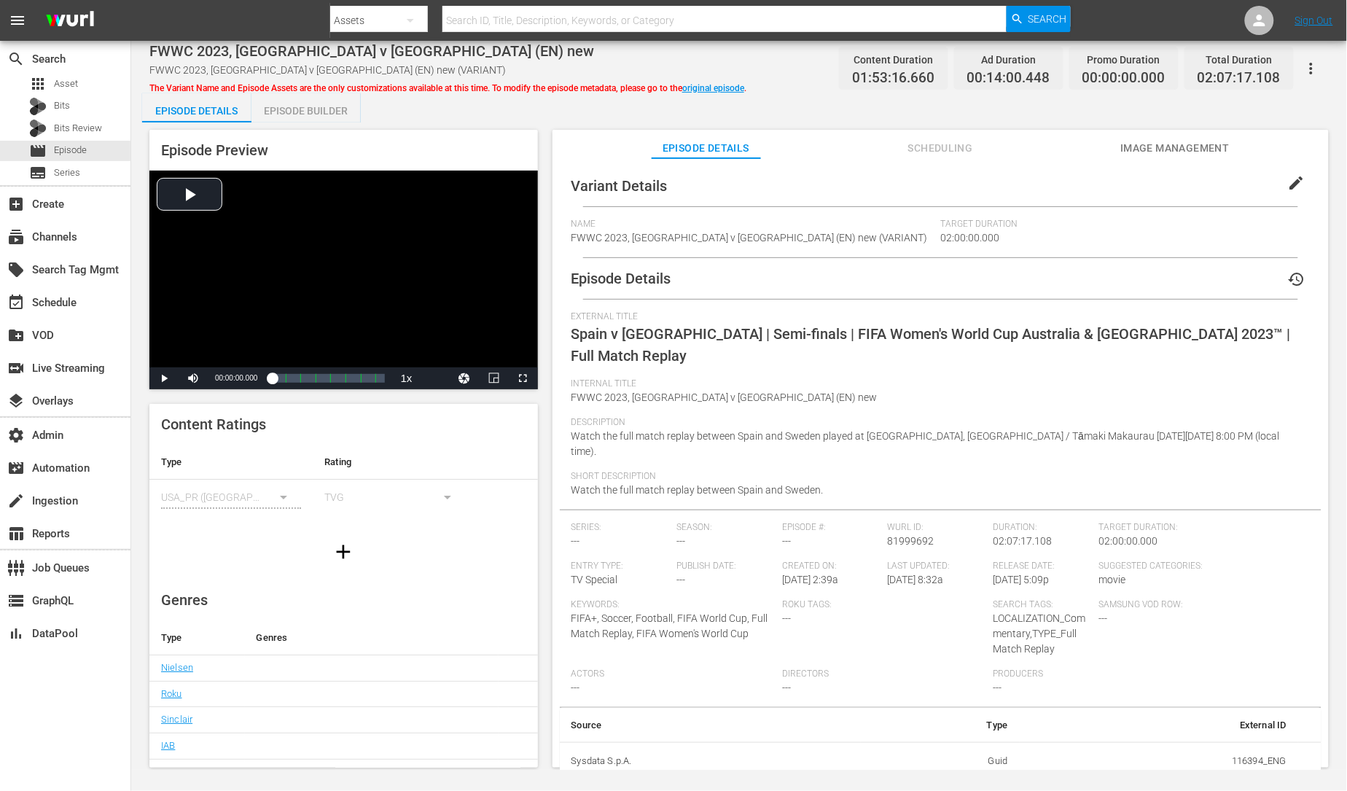
click at [928, 143] on span "Scheduling" at bounding box center [939, 148] width 109 height 18
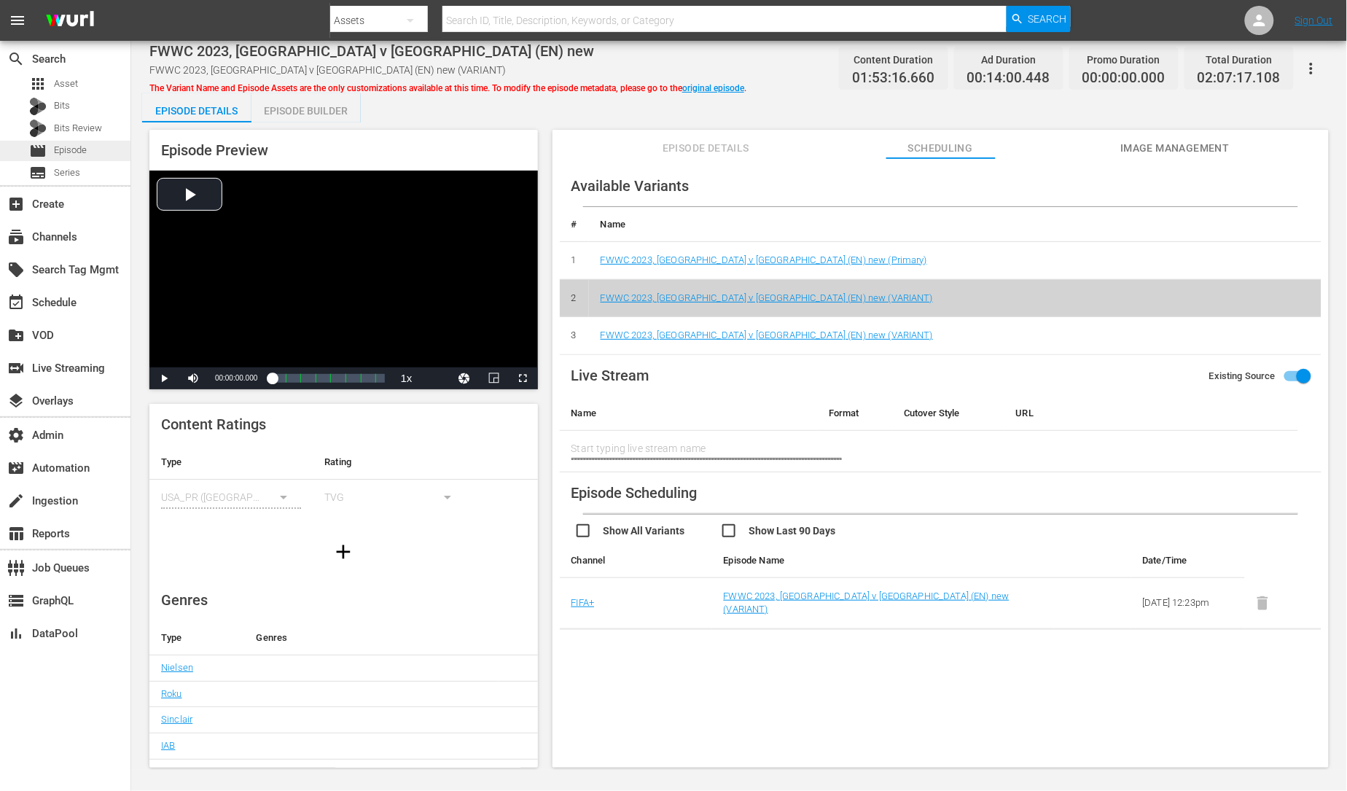
click at [64, 149] on span "Episode" at bounding box center [70, 150] width 33 height 15
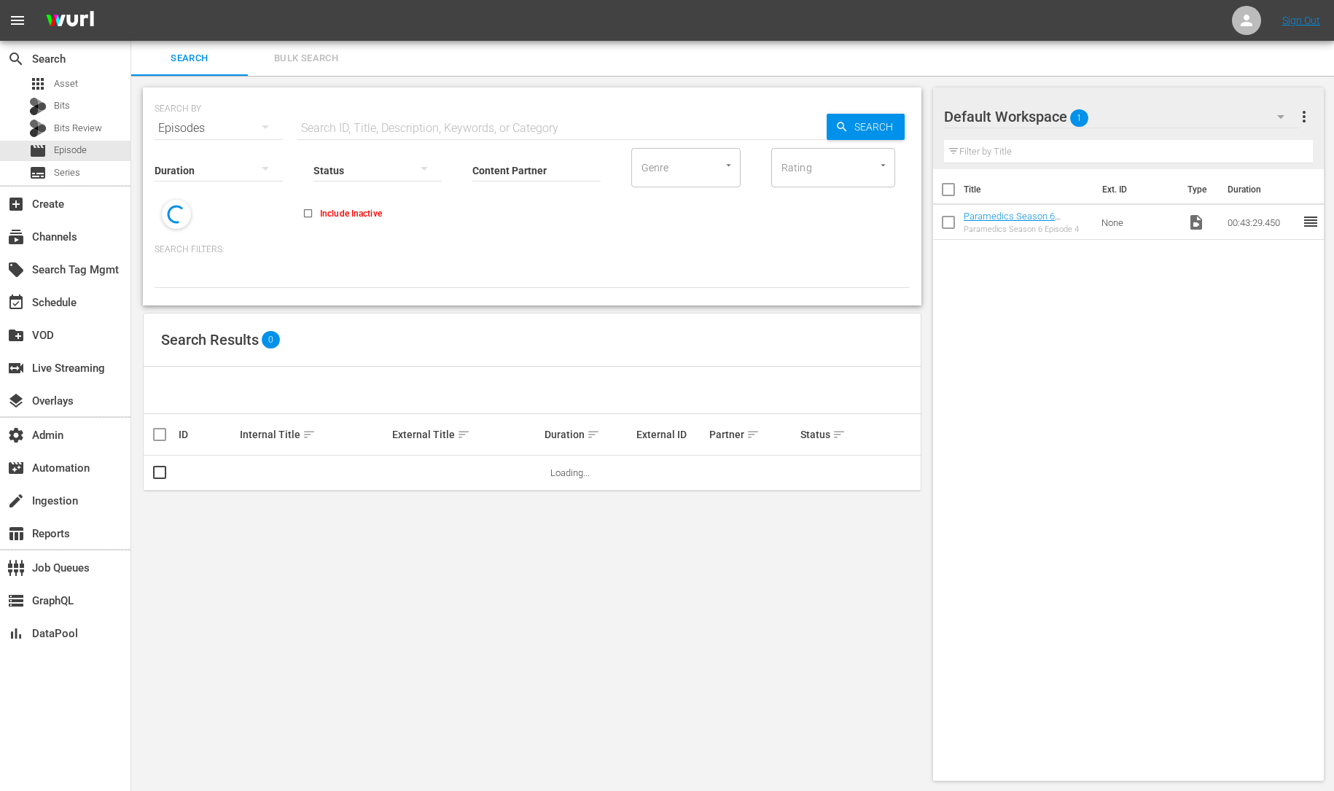
click at [365, 117] on input "text" at bounding box center [561, 128] width 529 height 35
paste input "81999692"
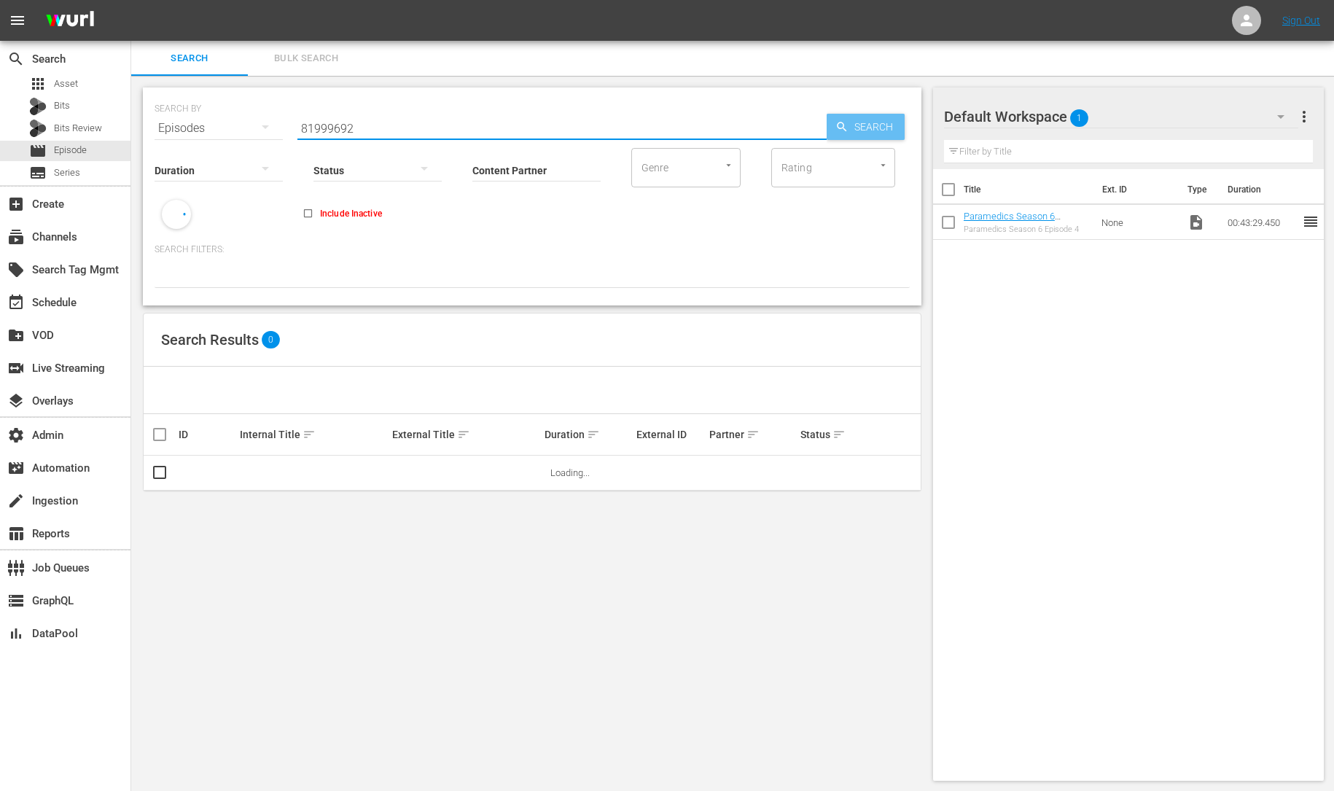
type input "81999692"
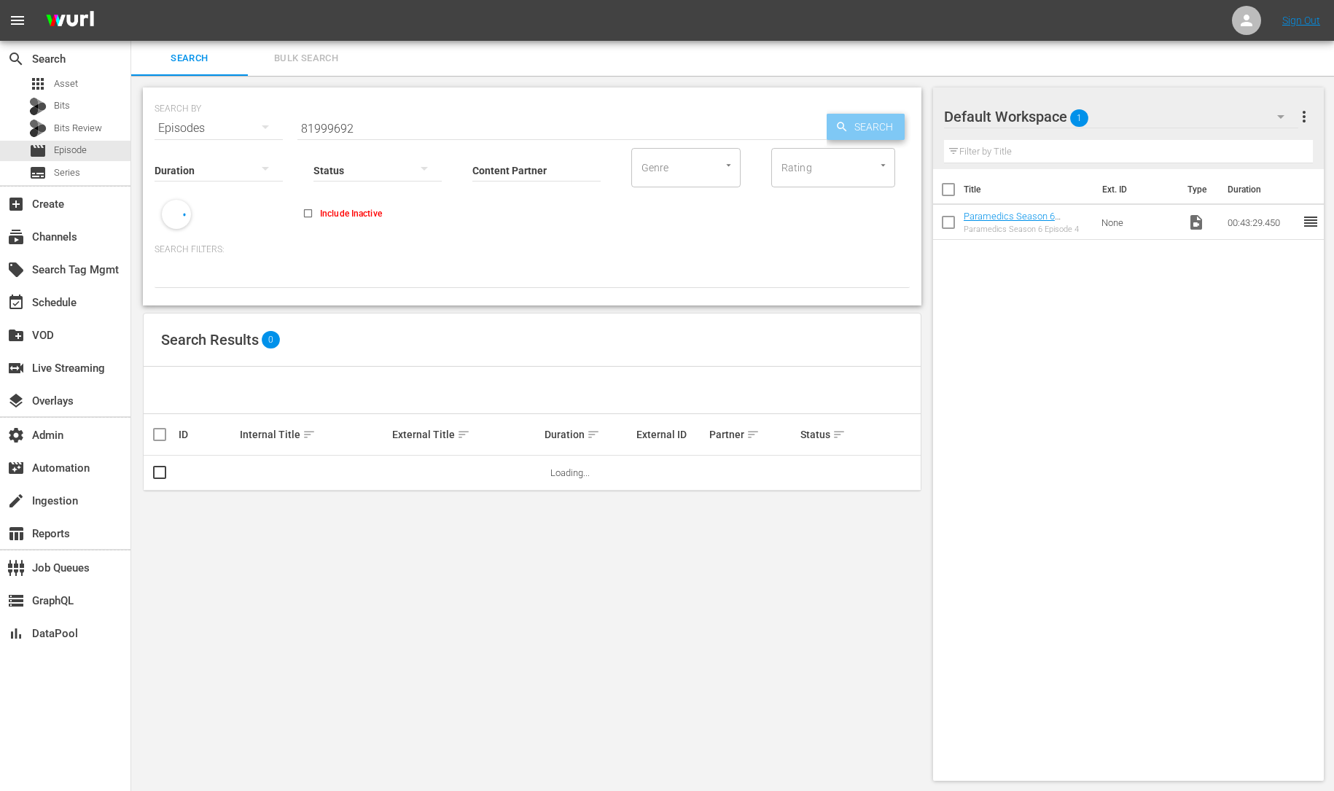
click at [869, 114] on span "Search" at bounding box center [876, 127] width 56 height 26
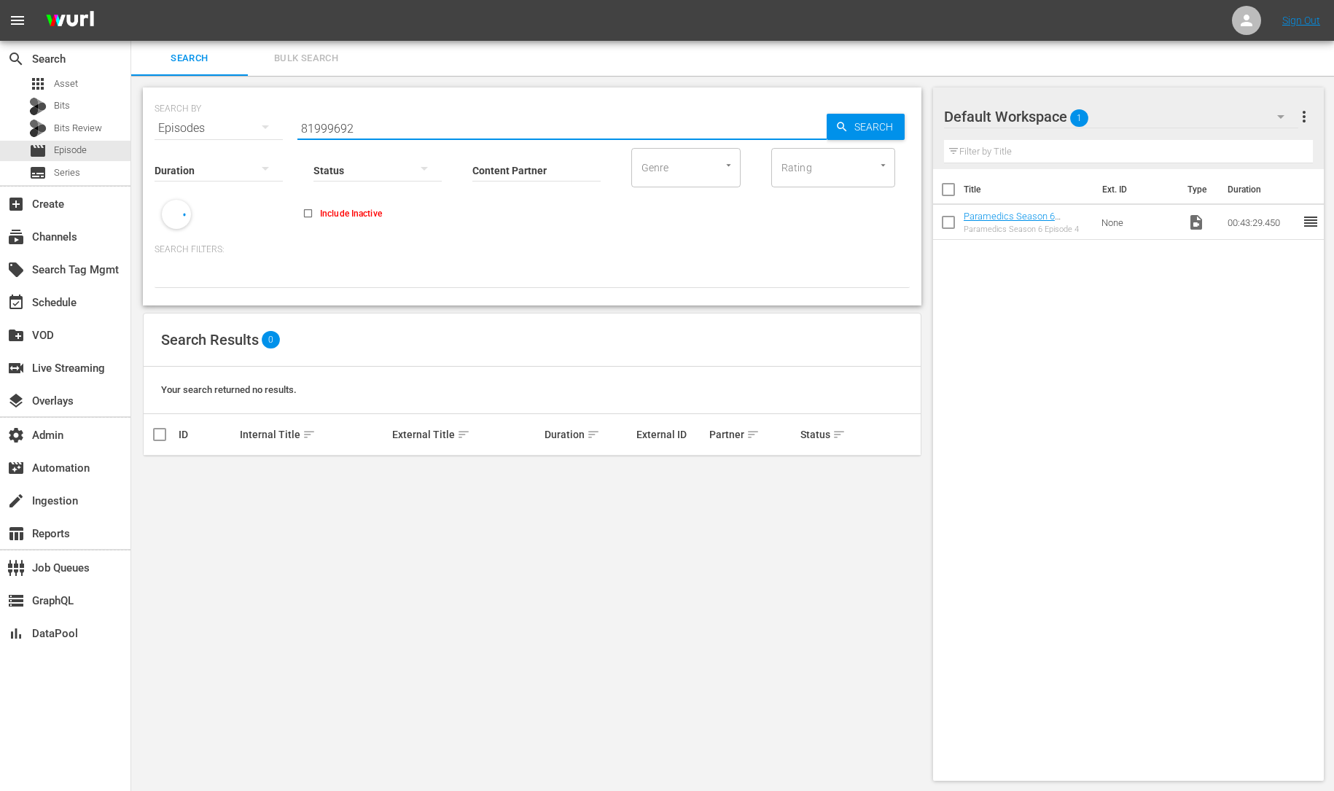
click at [477, 132] on input "81999692" at bounding box center [561, 128] width 529 height 35
click at [1242, 21] on icon at bounding box center [1245, 20] width 17 height 17
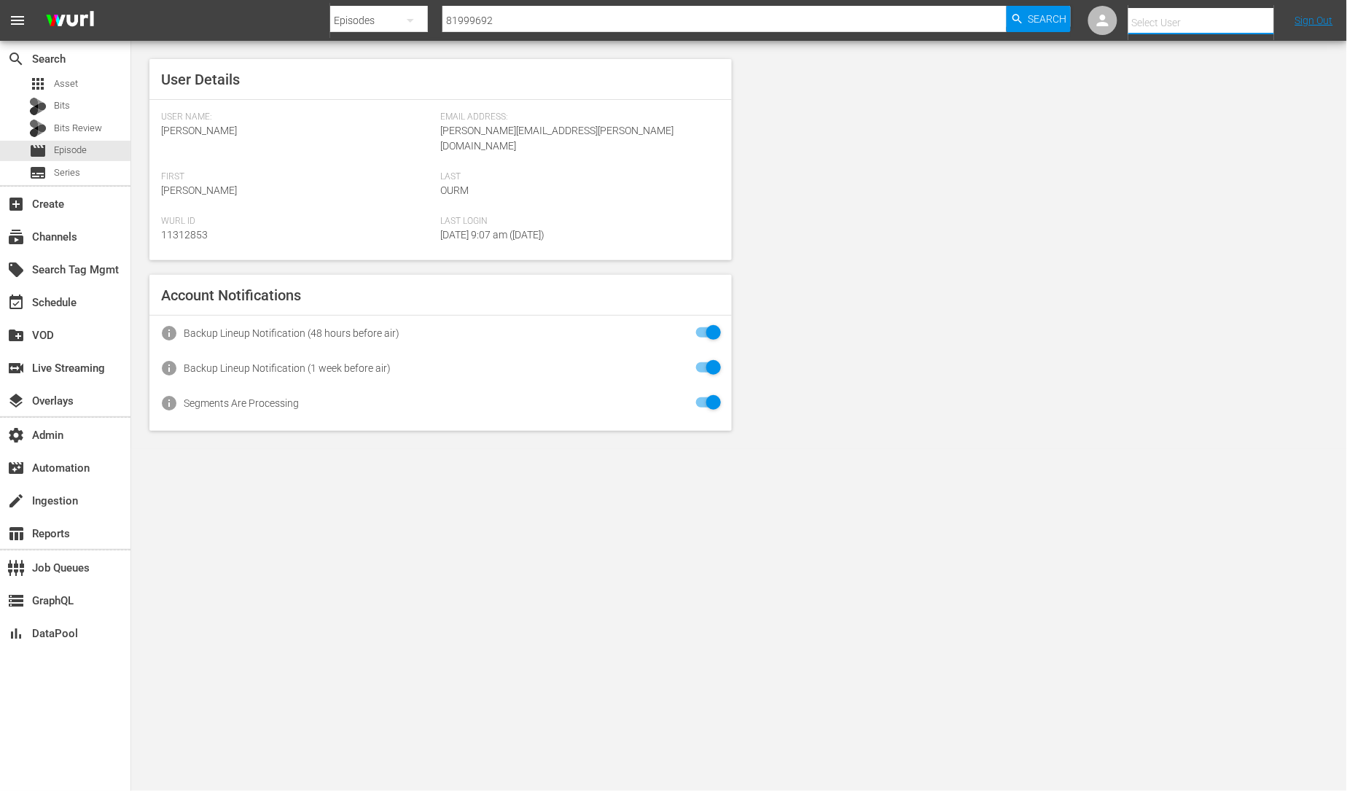
click at [1186, 20] on input "text" at bounding box center [1221, 22] width 187 height 35
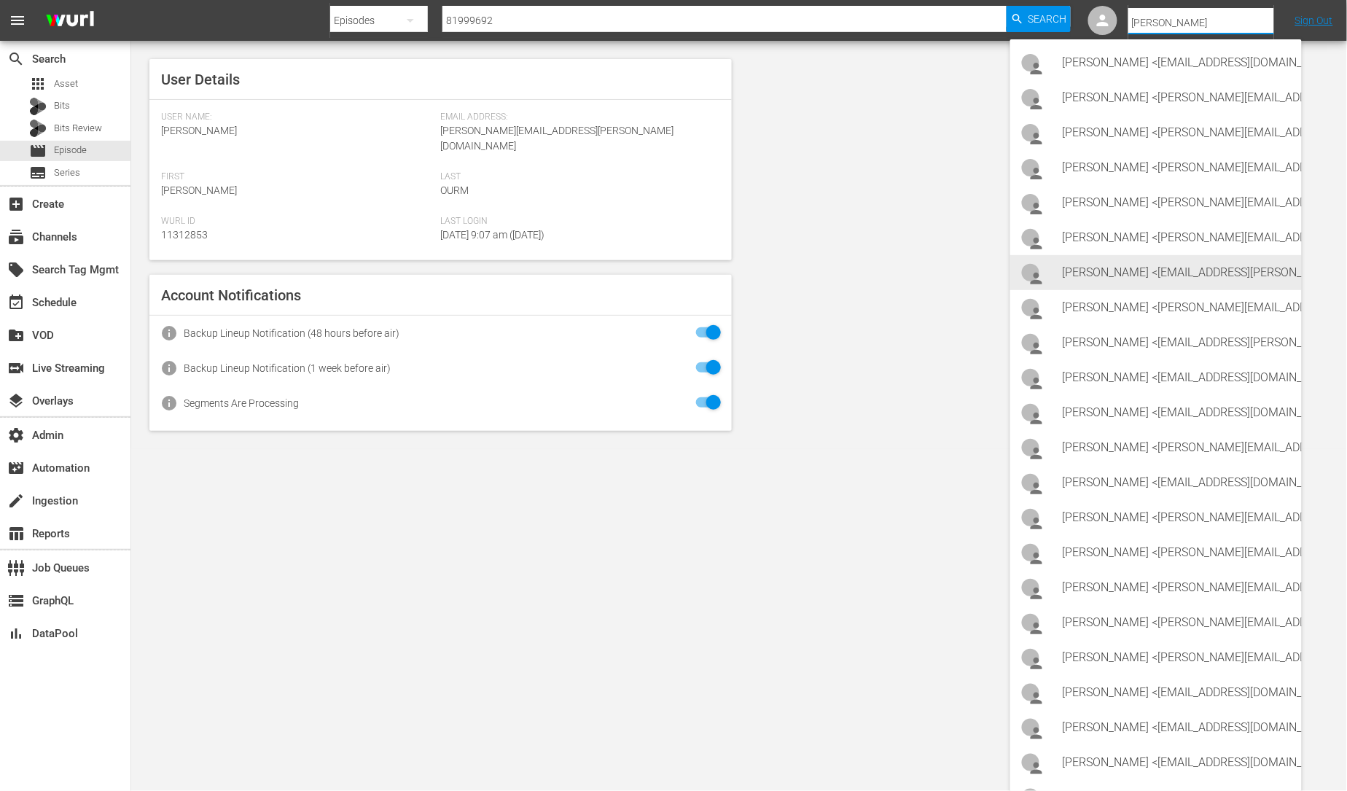
drag, startPoint x: 1292, startPoint y: 240, endPoint x: 1288, endPoint y: 270, distance: 29.5
click at [1288, 269] on div "Andrea Bruns <andrea_bruns@ziffdavis.com> Andrea Lang <a.lang@autentic.com> And…" at bounding box center [1155, 482] width 291 height 886
click at [1285, 271] on div "Andrea Pruna Sysdata <ext-andrea.pruna@globant.com>" at bounding box center [1175, 272] width 227 height 35
type input "Andrea Pruna Sysdata (11314723)"
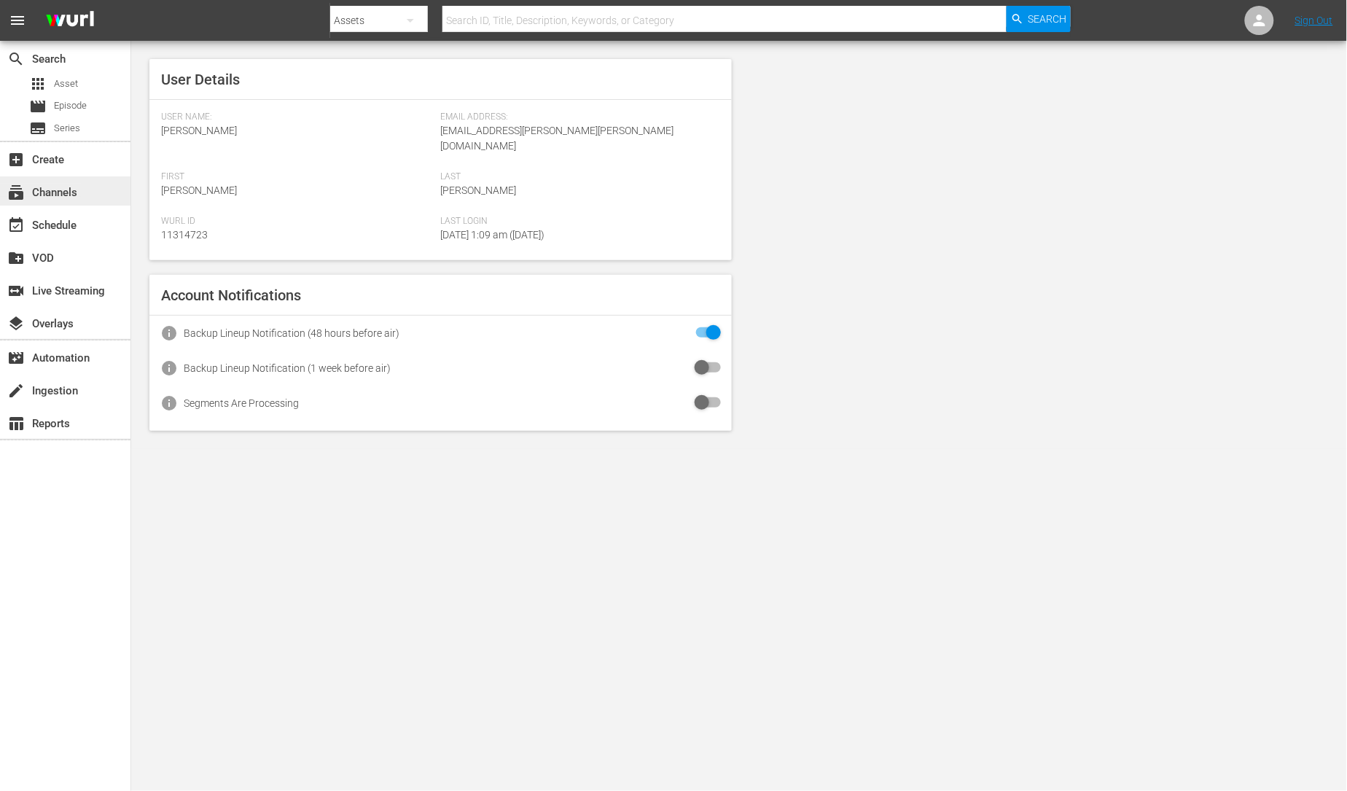
click at [75, 195] on div "subscriptions Channels" at bounding box center [41, 190] width 82 height 13
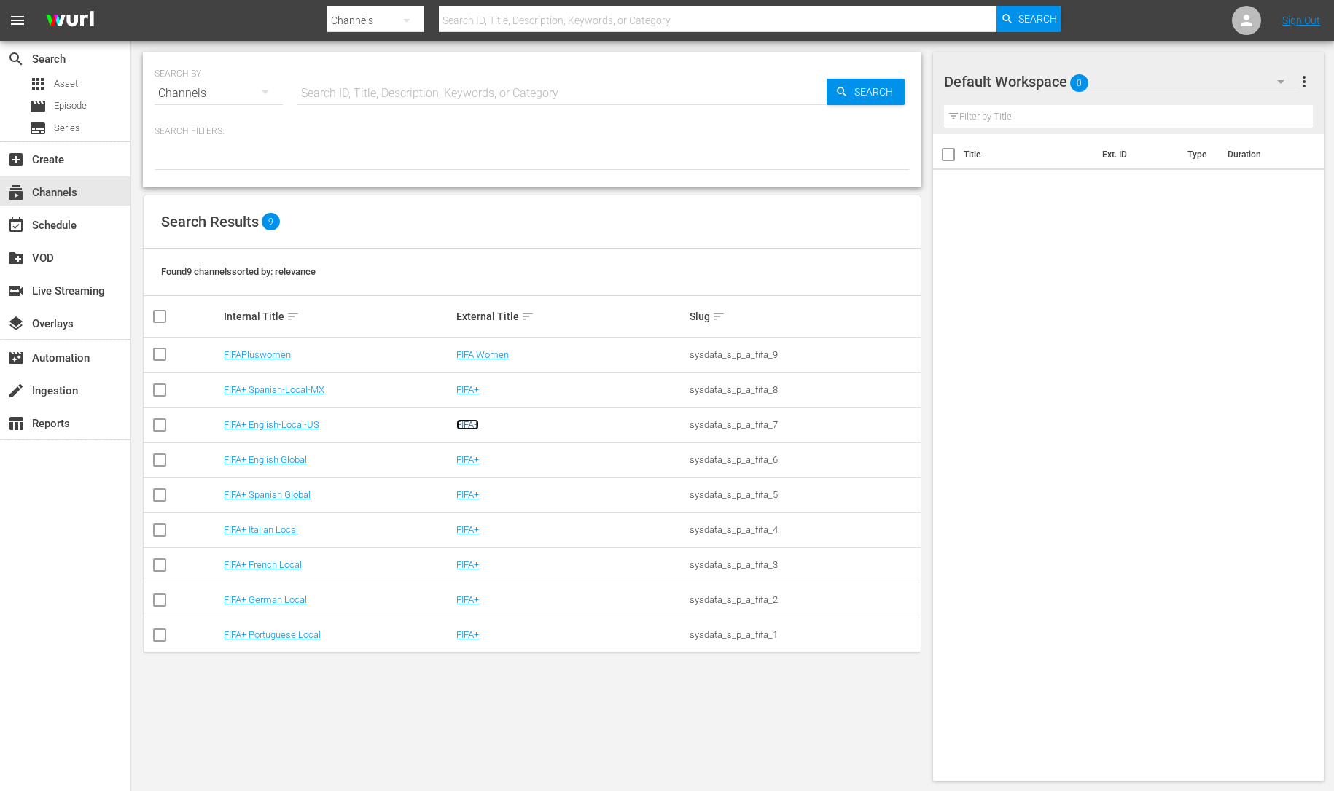
click at [470, 423] on link "FIFA+" at bounding box center [467, 424] width 23 height 11
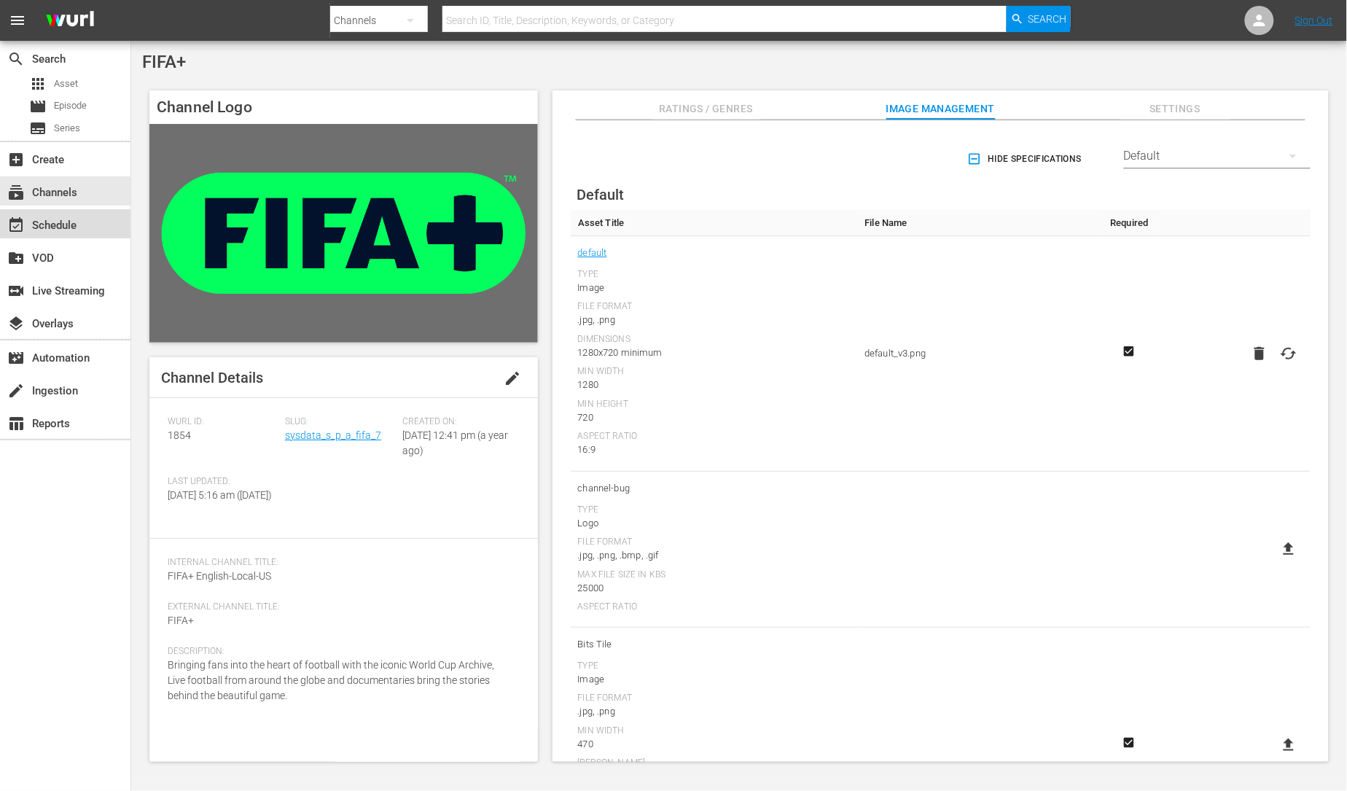
click at [70, 230] on div "event_available Schedule" at bounding box center [41, 222] width 82 height 13
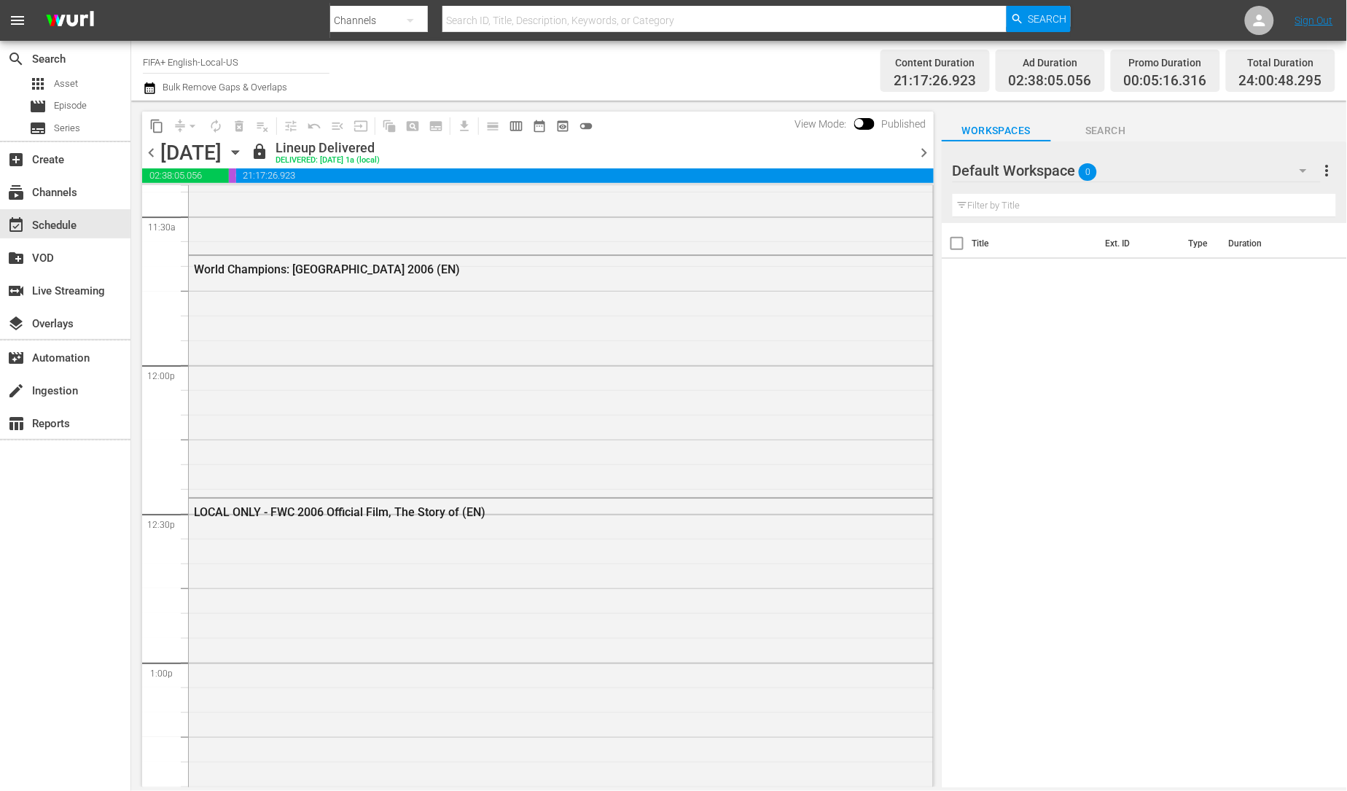
scroll to position [4216, 0]
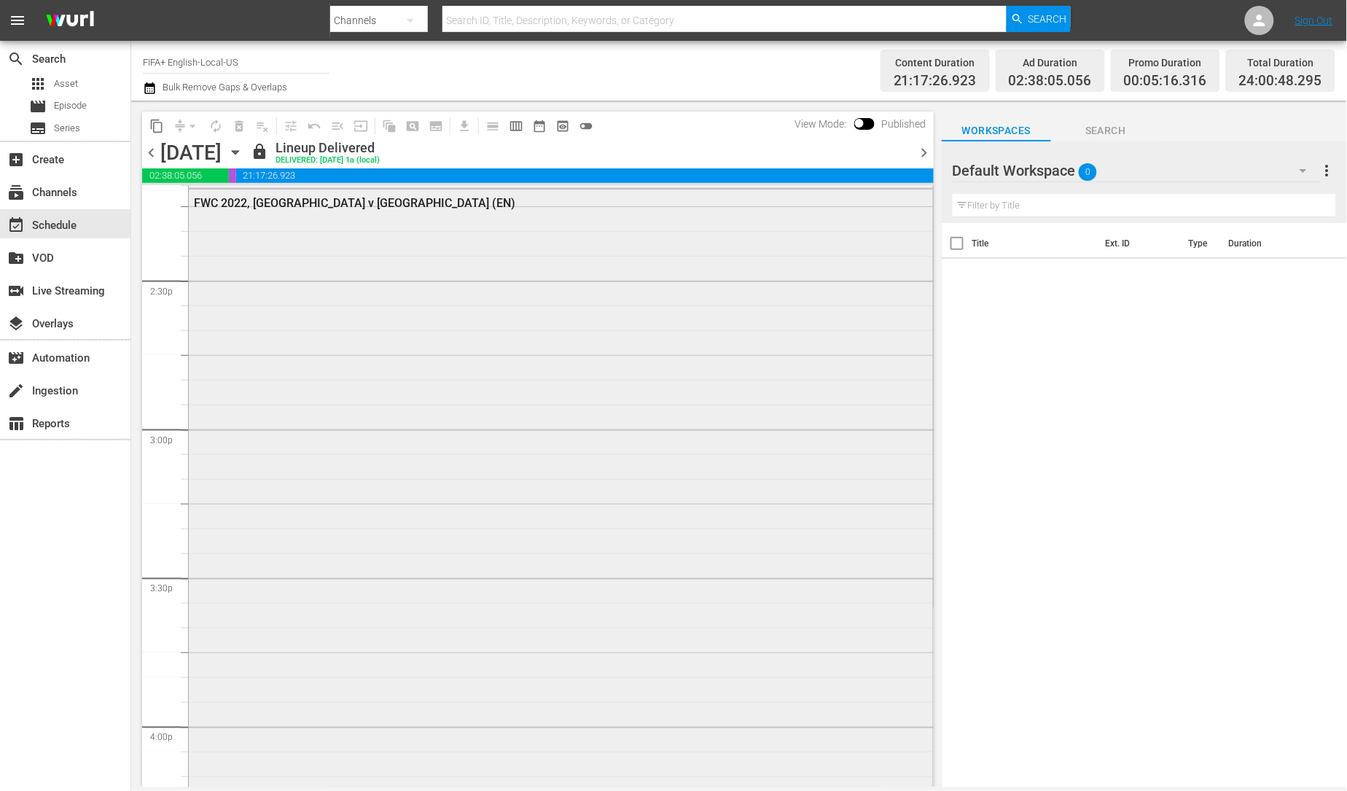
click at [594, 269] on div "FWC 2022, Argentina v France (EN)" at bounding box center [561, 630] width 744 height 883
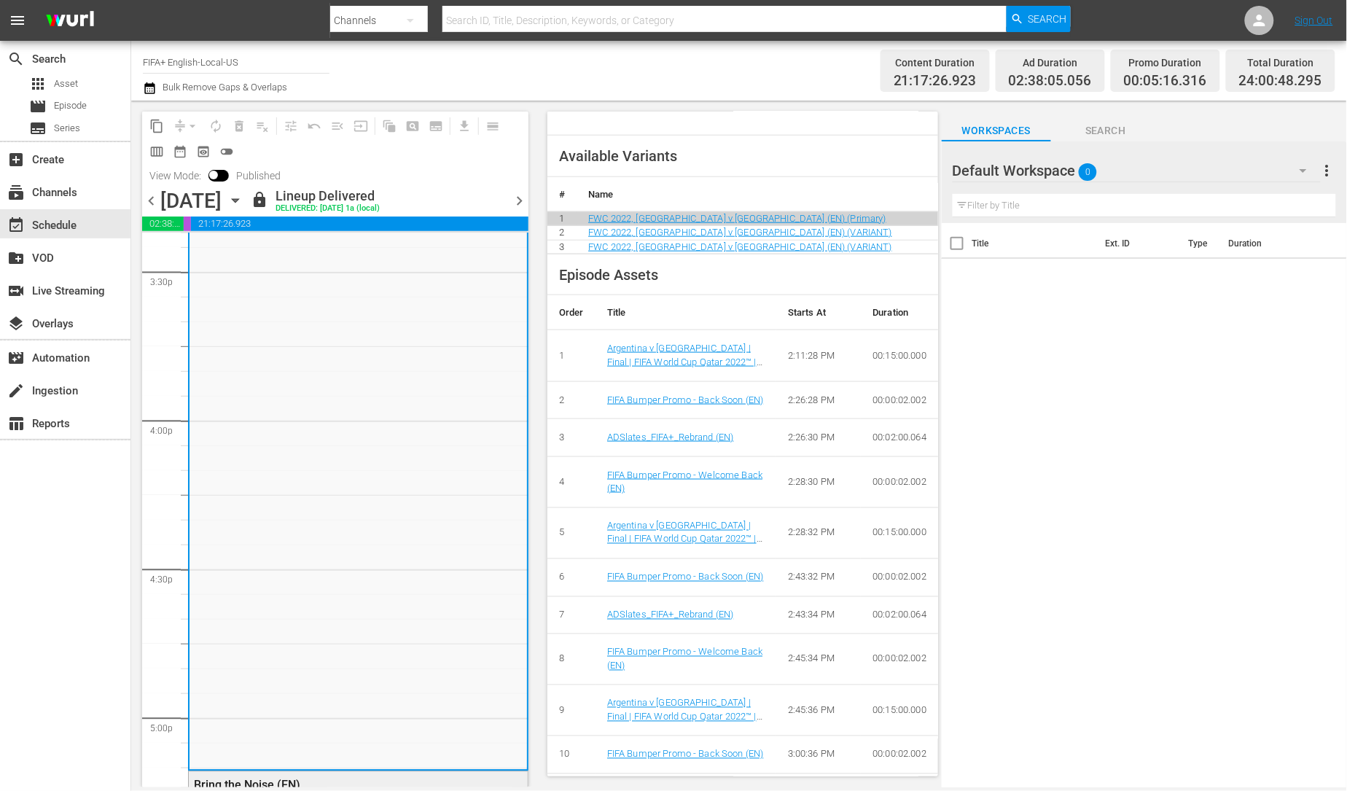
scroll to position [5025, 0]
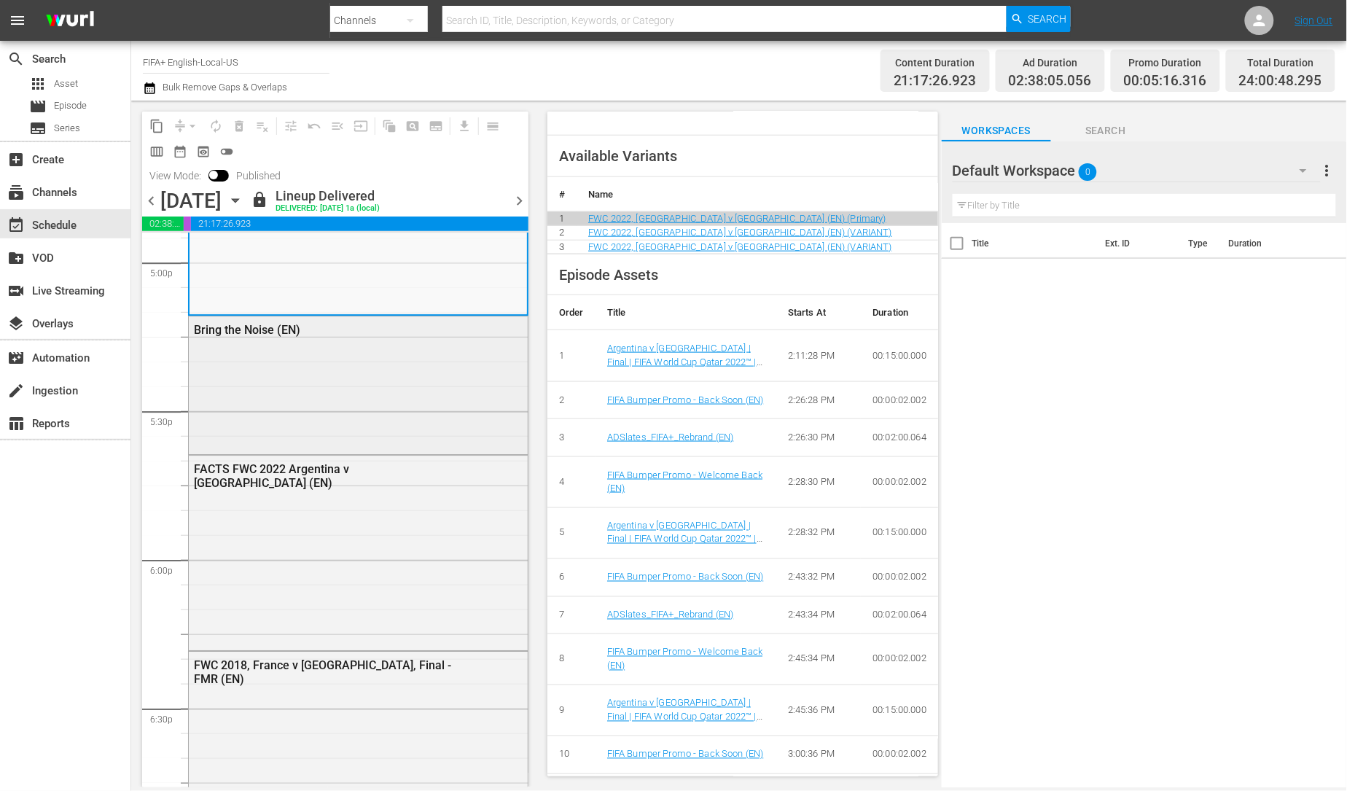
click at [412, 383] on div "Bring the Noise (EN)" at bounding box center [358, 384] width 339 height 136
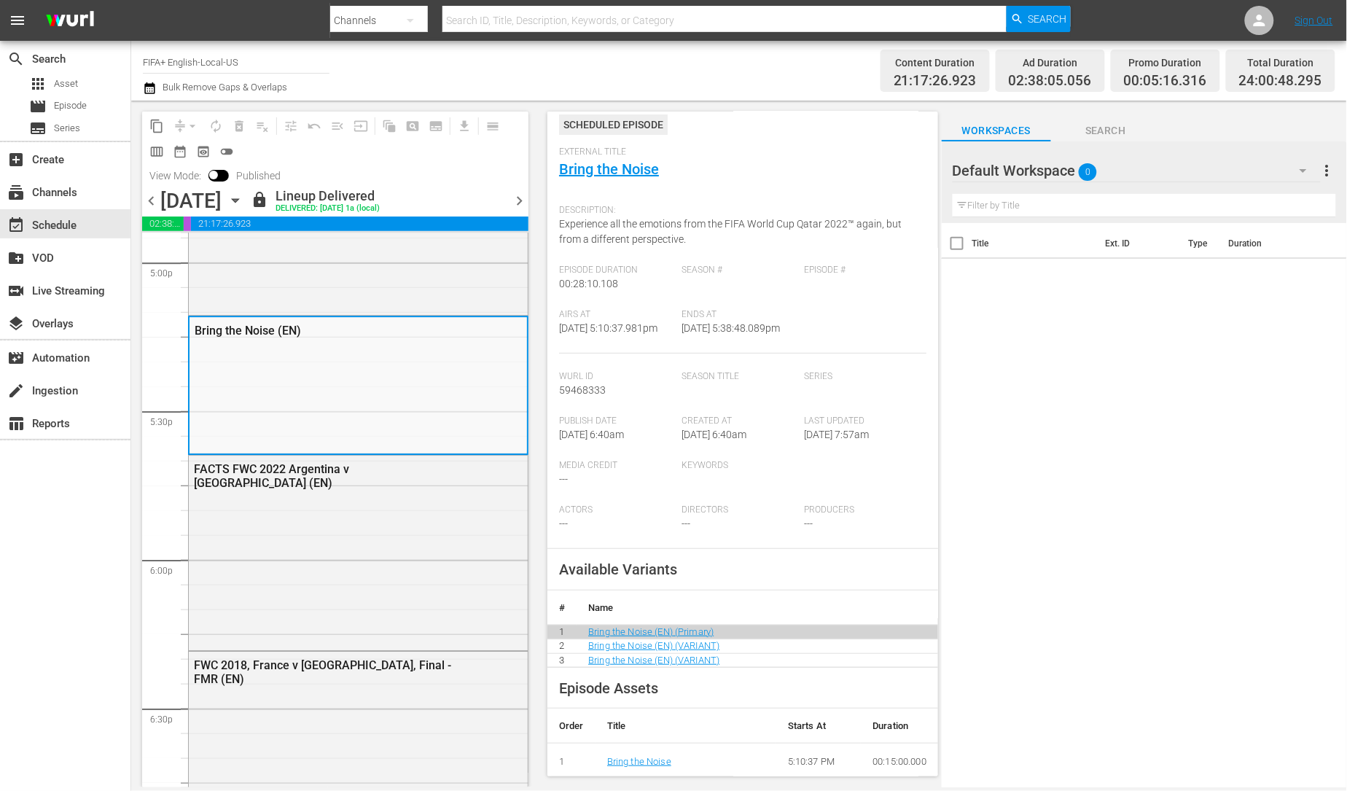
scroll to position [248, 0]
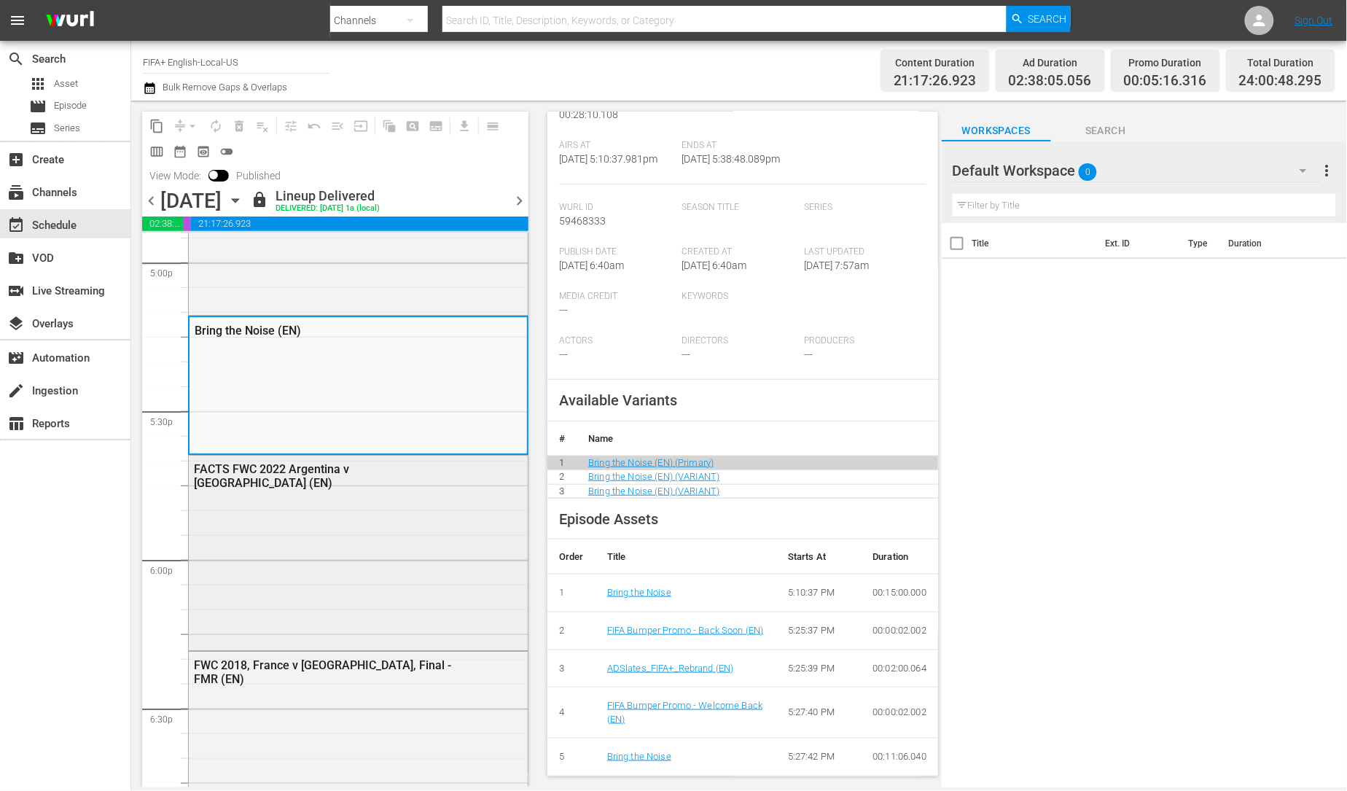
click at [427, 536] on div "FACTS FWC 2022 Argentina v [GEOGRAPHIC_DATA] (EN)" at bounding box center [358, 550] width 339 height 191
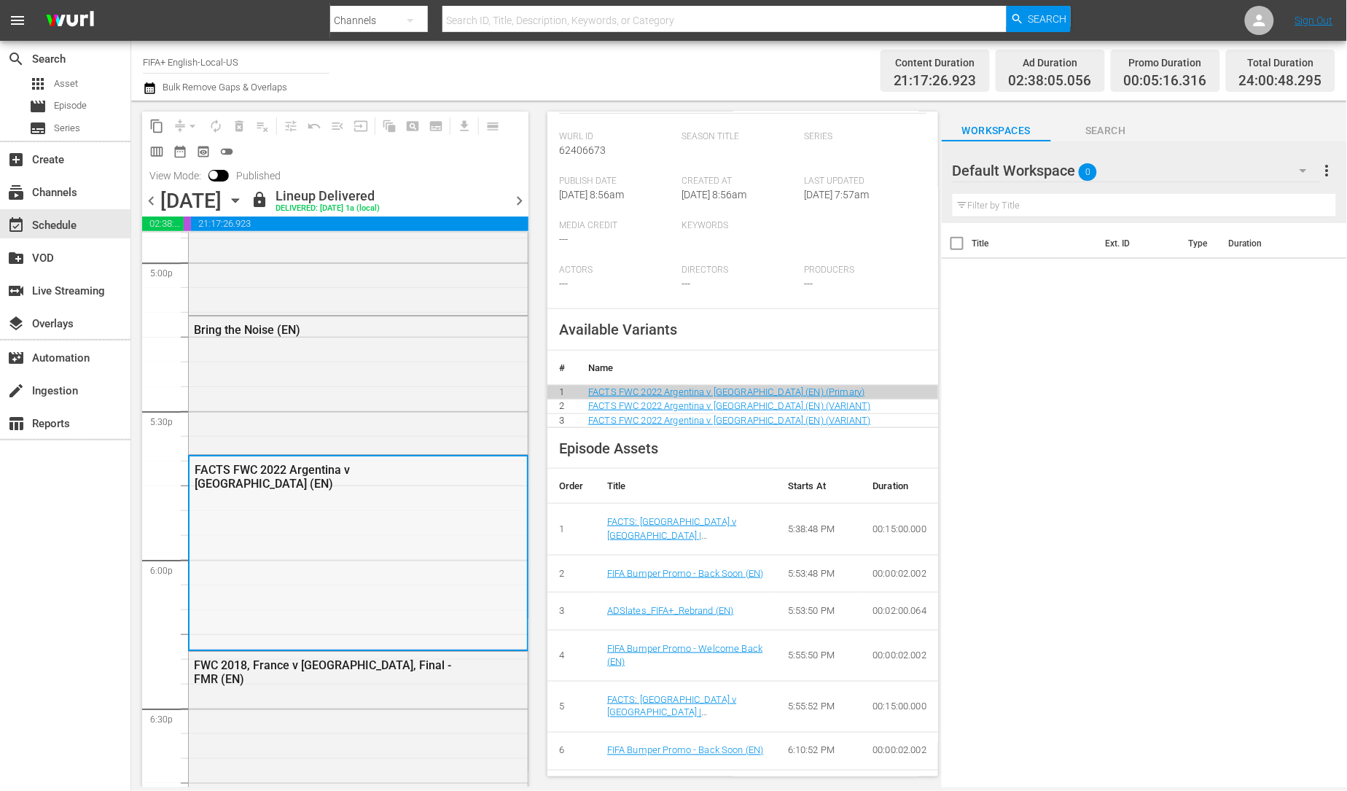
scroll to position [5321, 0]
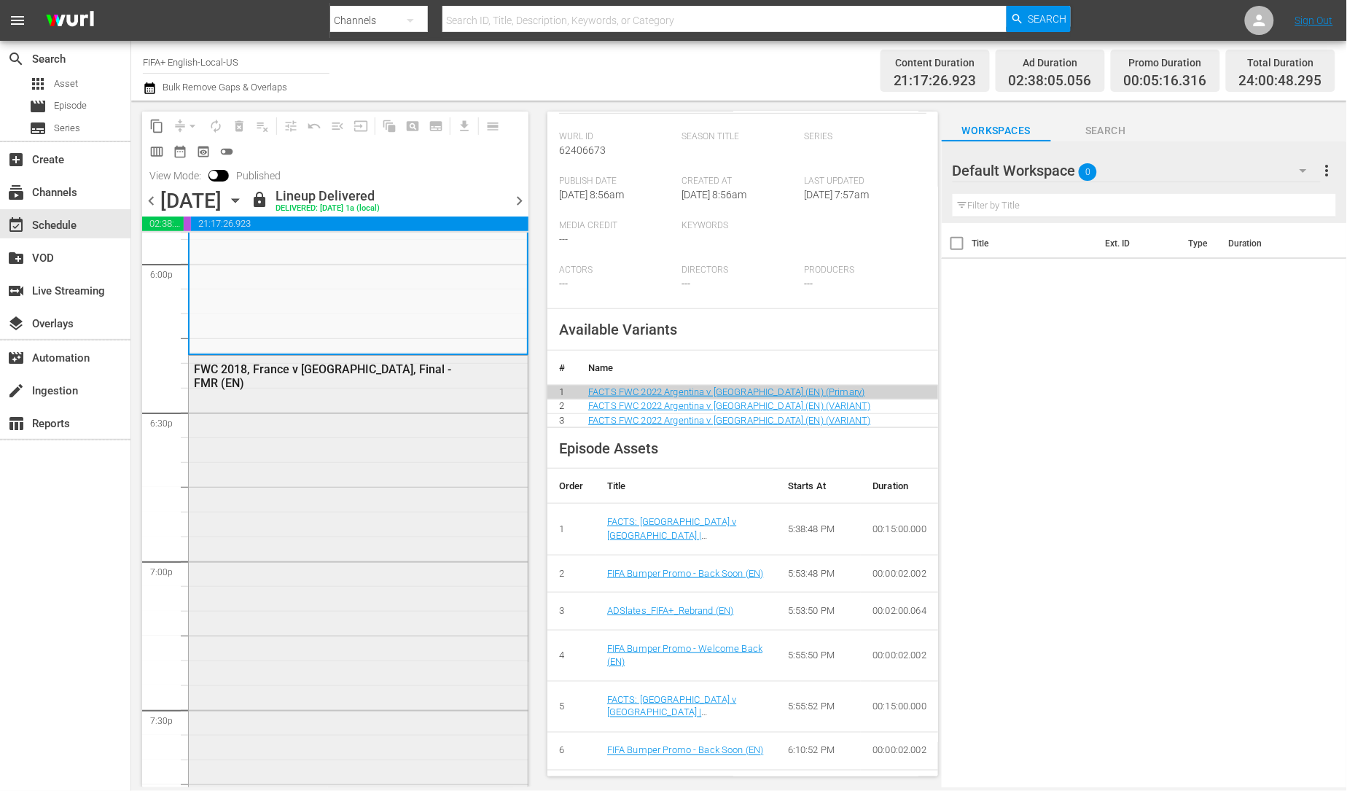
click at [399, 471] on div "FWC 2018, France v Croatia, Final - FMR (EN)" at bounding box center [358, 638] width 339 height 565
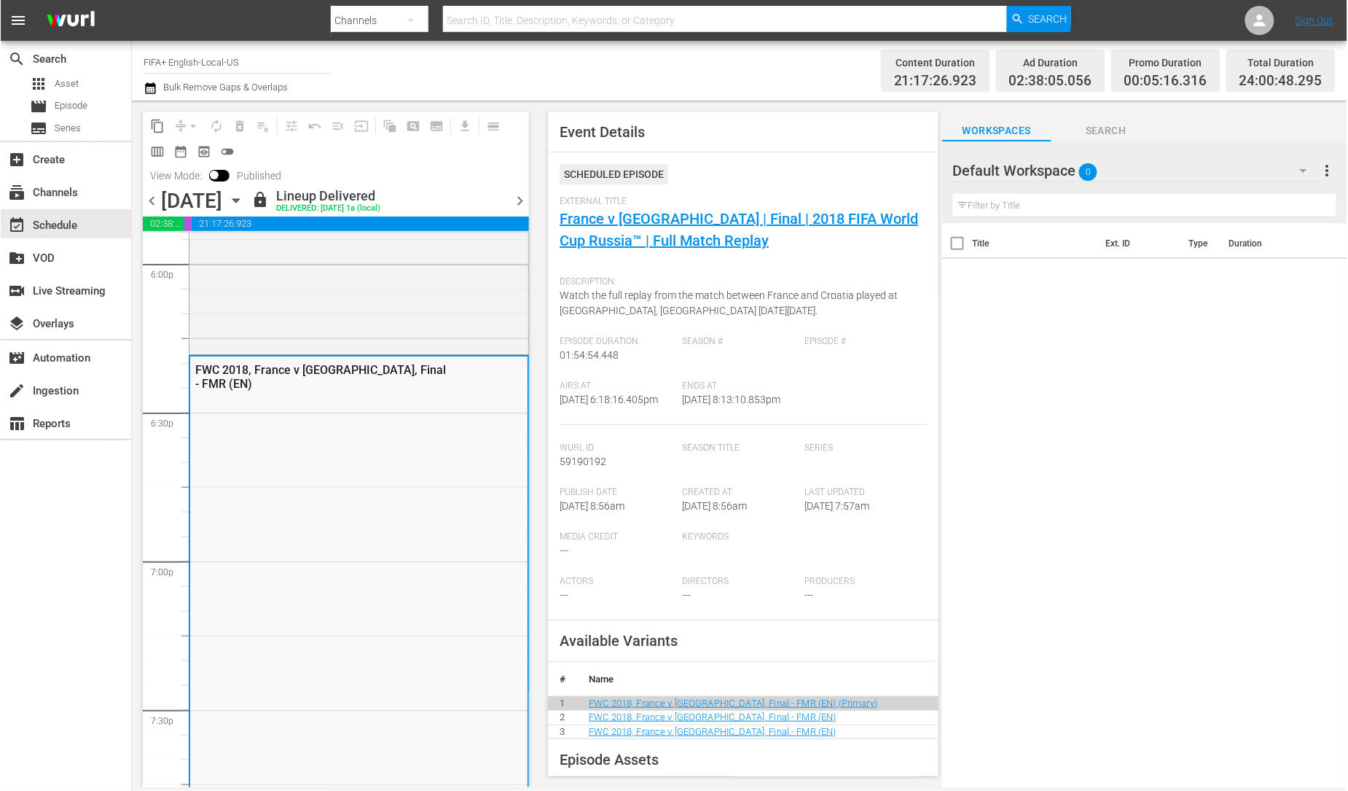
scroll to position [442, 0]
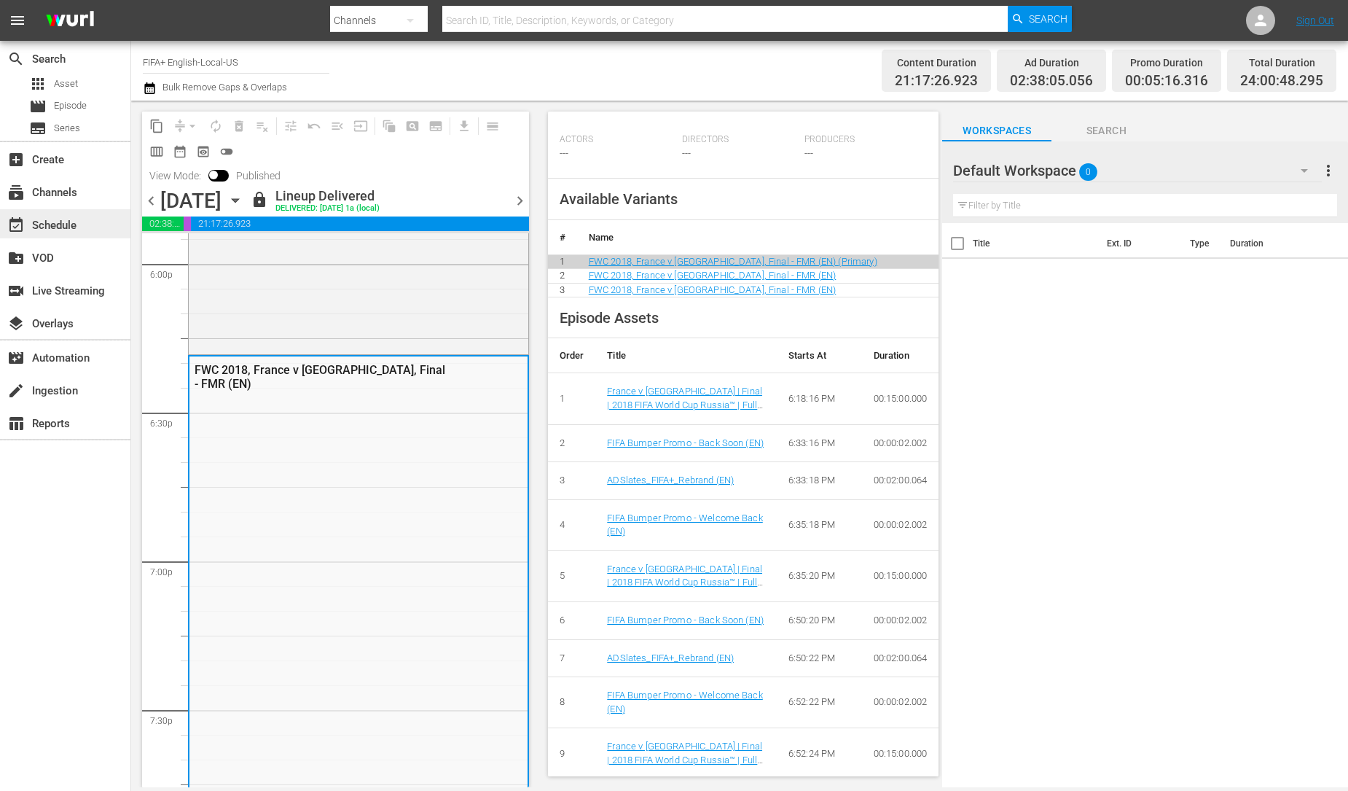
click at [67, 216] on div "event_available Schedule" at bounding box center [41, 222] width 82 height 13
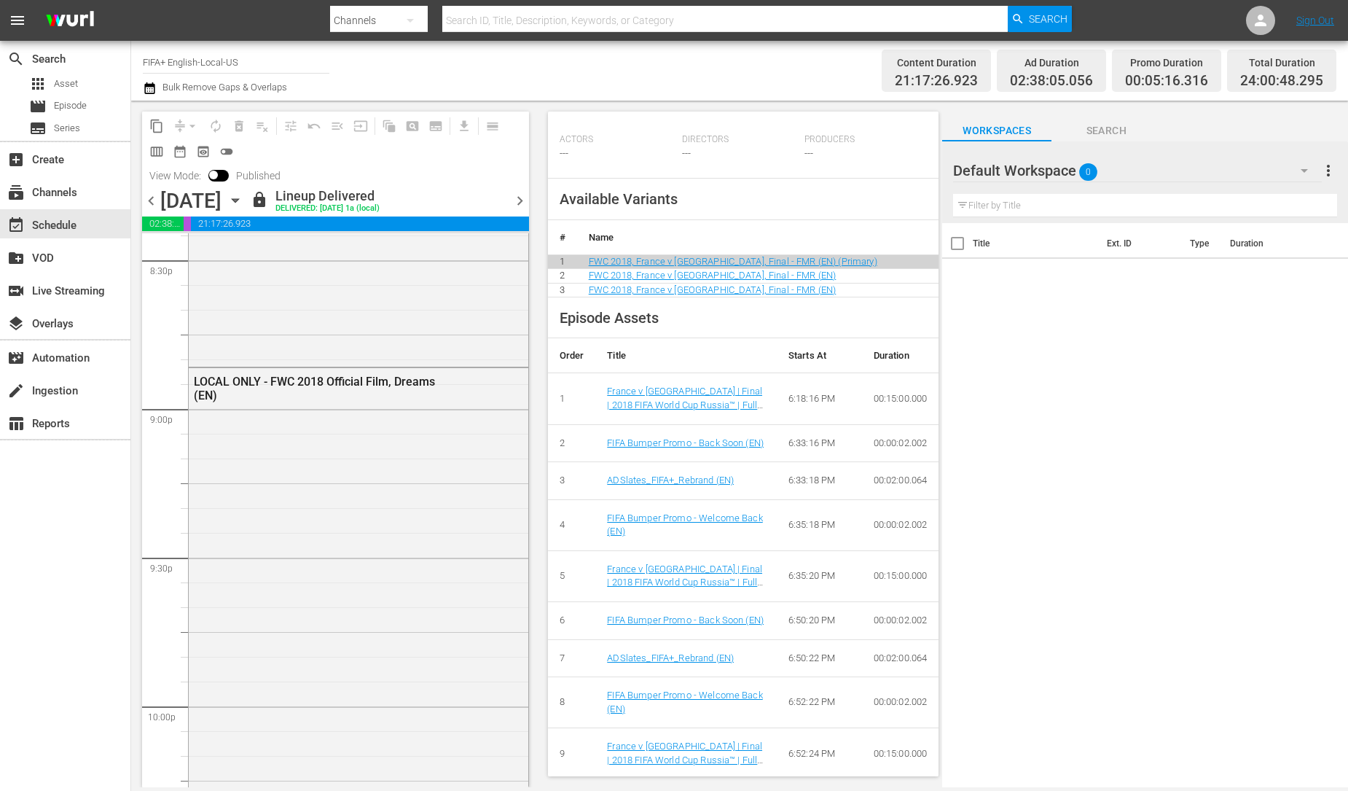
scroll to position [6651, 0]
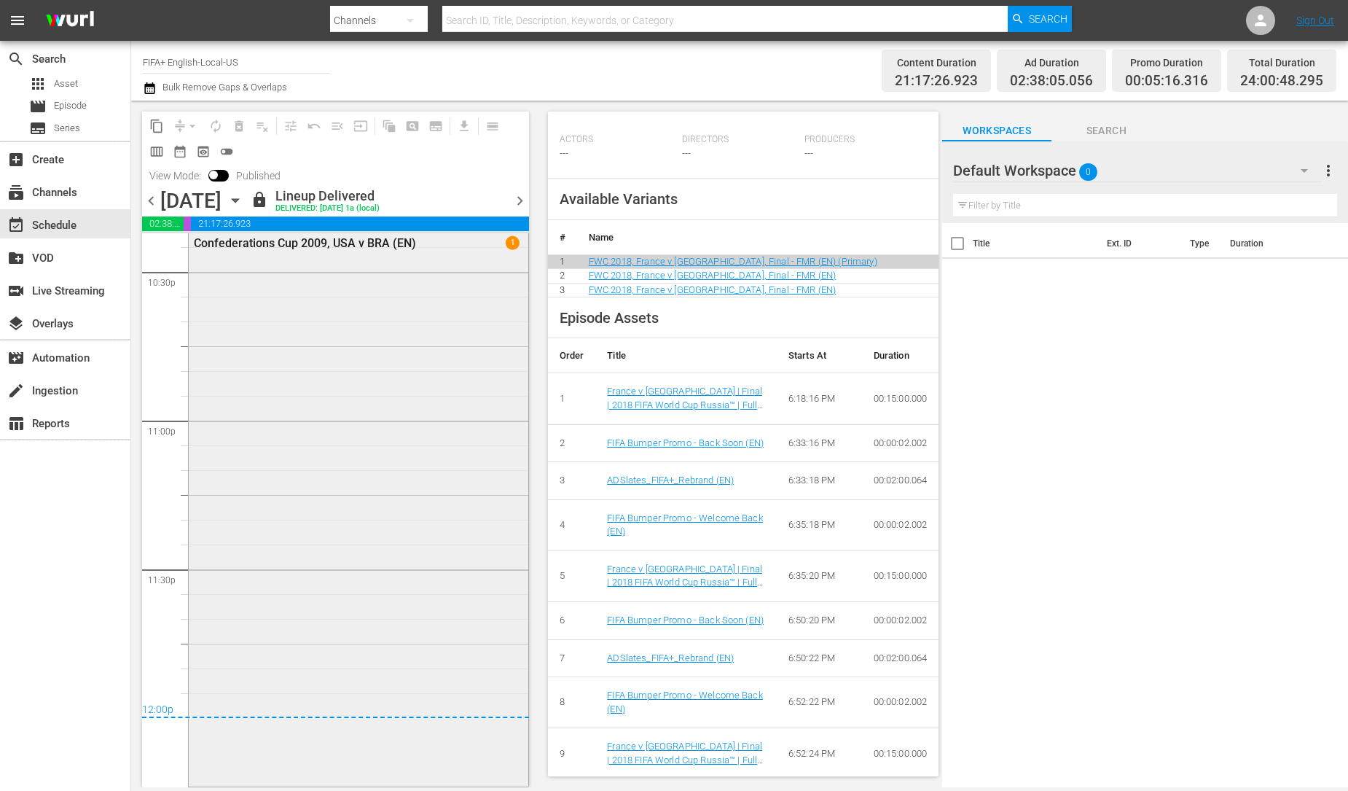
click at [446, 361] on div "Confederations Cup 2009, USA v BRA (EN) 1" at bounding box center [359, 507] width 340 height 555
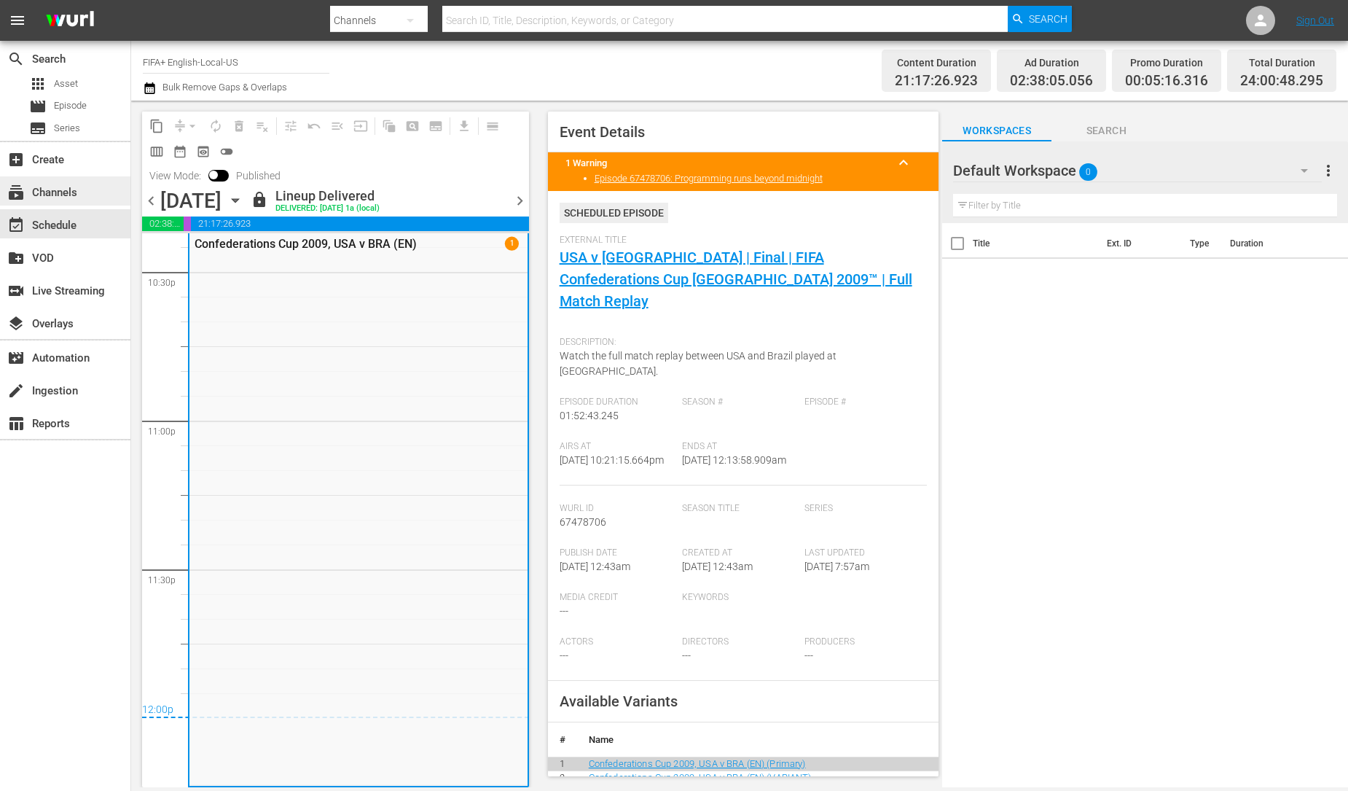
click at [71, 203] on div "subscriptions Channels" at bounding box center [65, 190] width 130 height 29
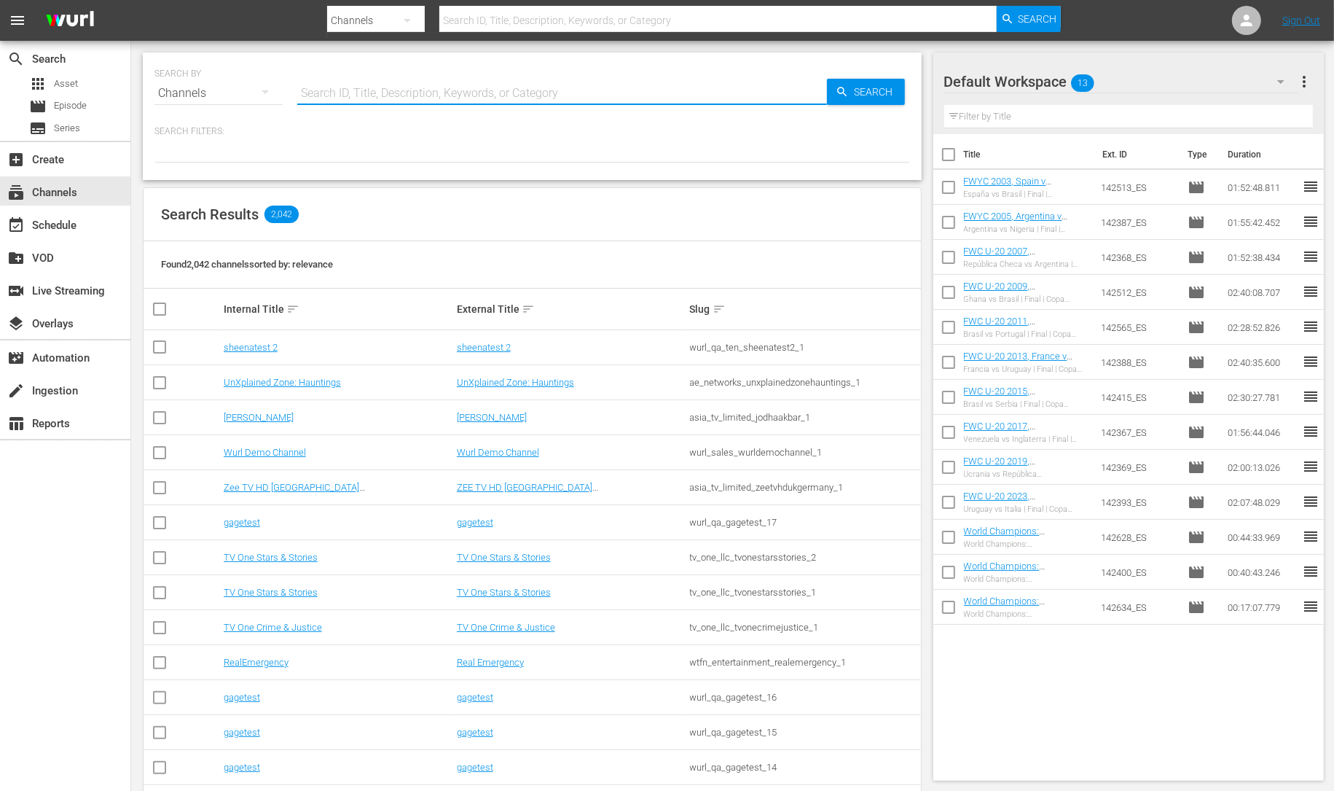
click at [399, 87] on input "text" at bounding box center [562, 93] width 530 height 35
type input "fifa"
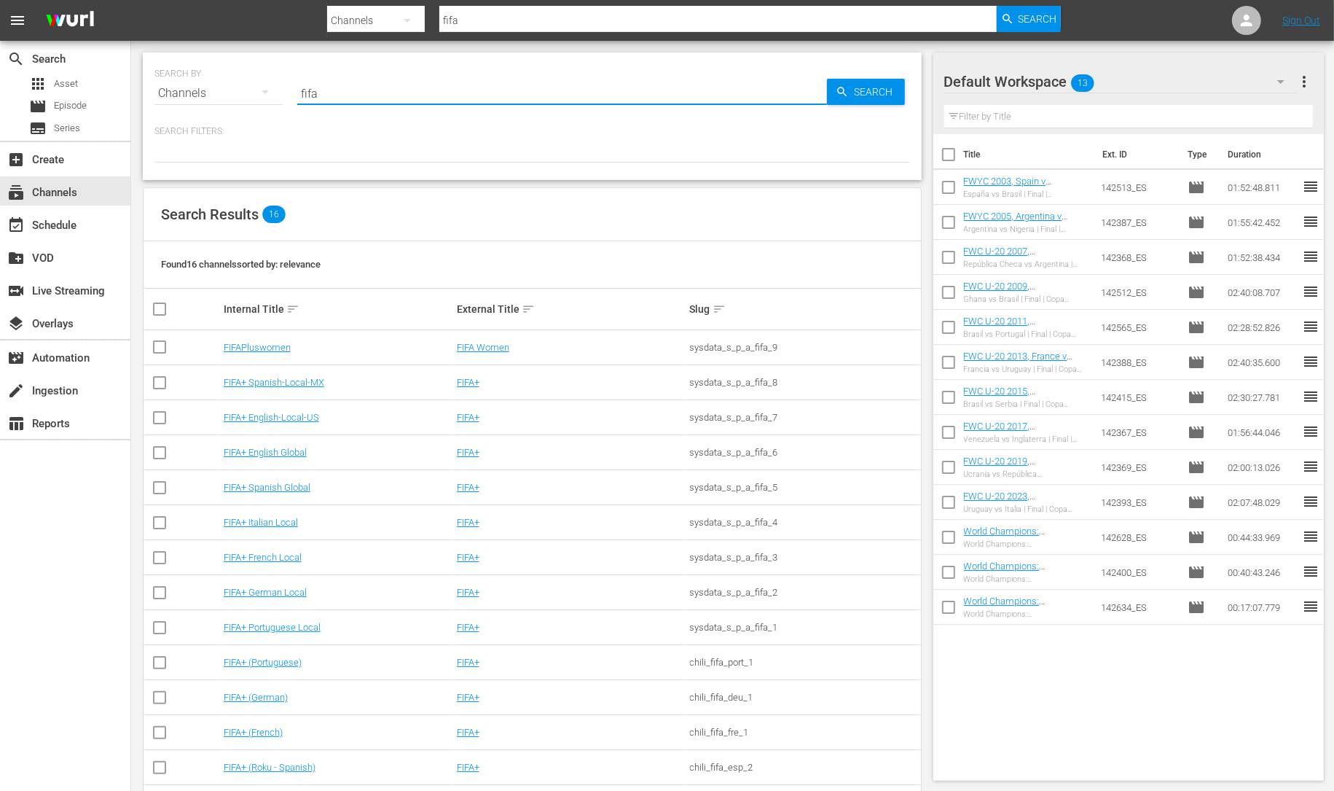
click at [545, 414] on div "FIFA+" at bounding box center [571, 417] width 229 height 11
click at [470, 386] on link "FIFA+" at bounding box center [468, 382] width 23 height 11
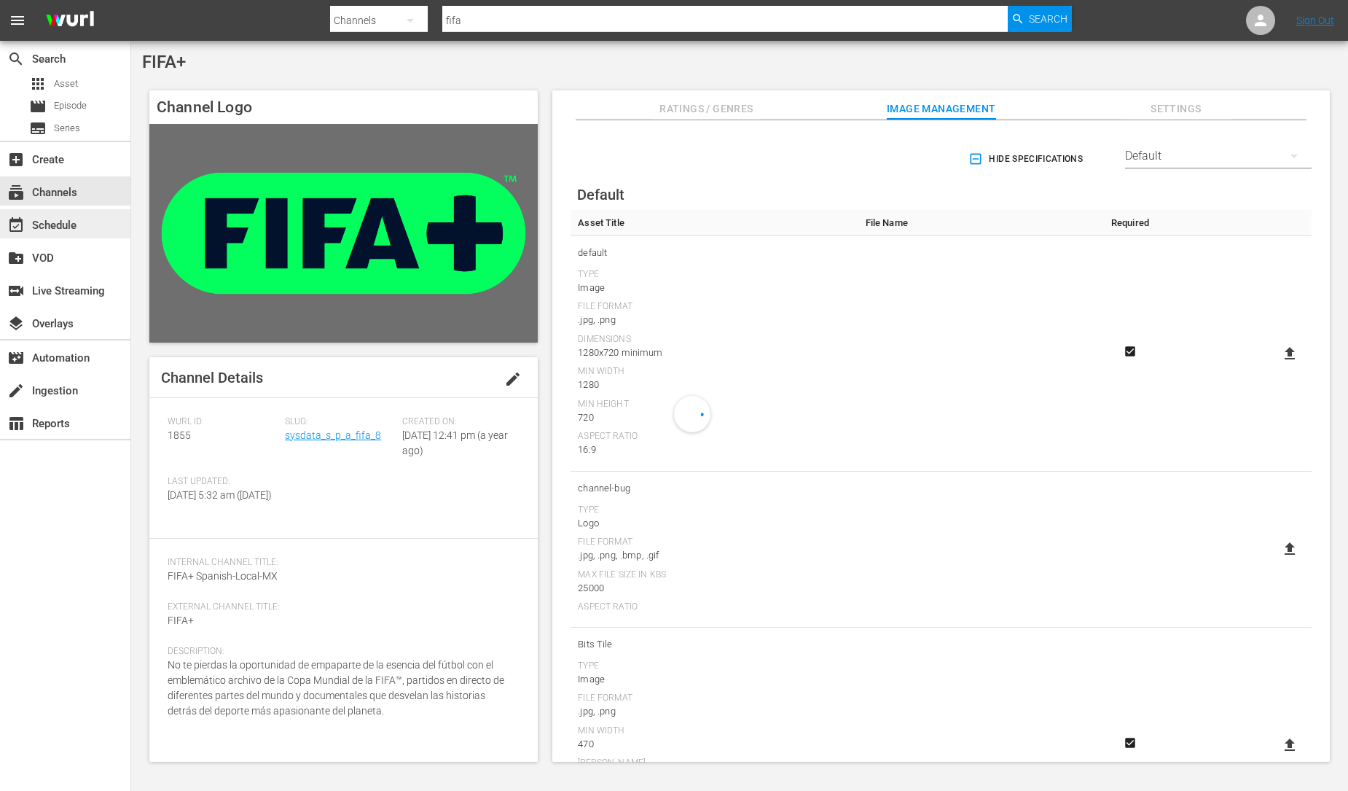
click at [93, 228] on div "event_available Schedule" at bounding box center [65, 223] width 130 height 29
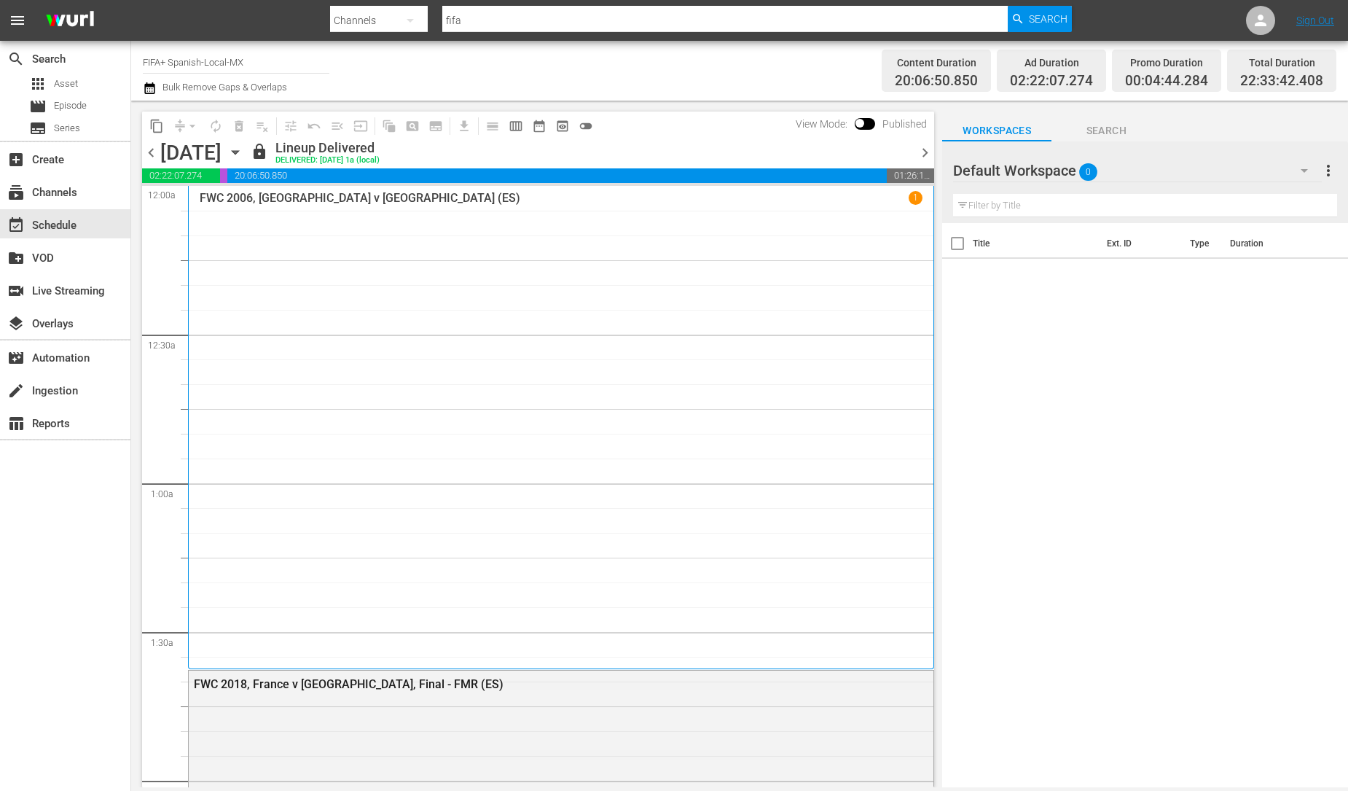
click at [450, 261] on div "FWC 2006, Argentina v Mexico (ES) 1" at bounding box center [561, 427] width 723 height 473
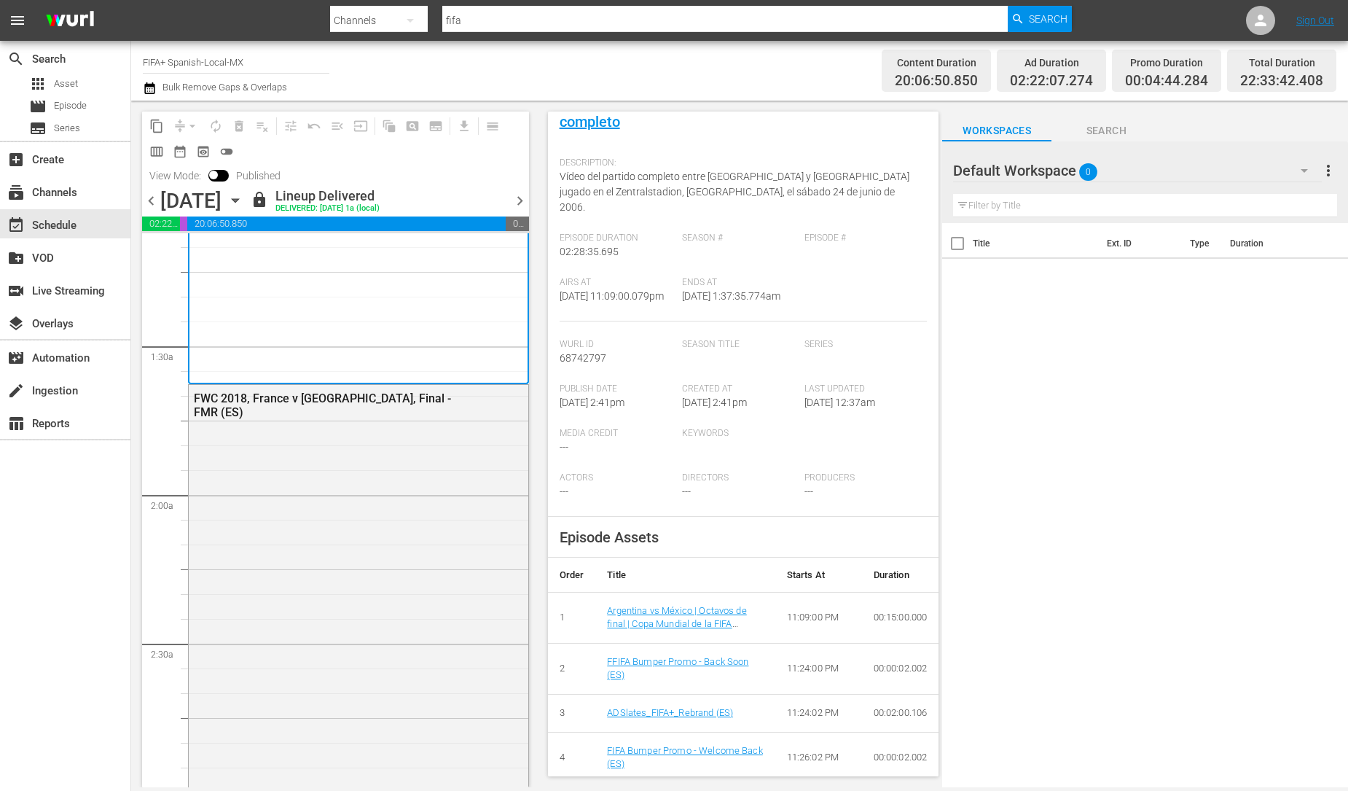
scroll to position [437, 0]
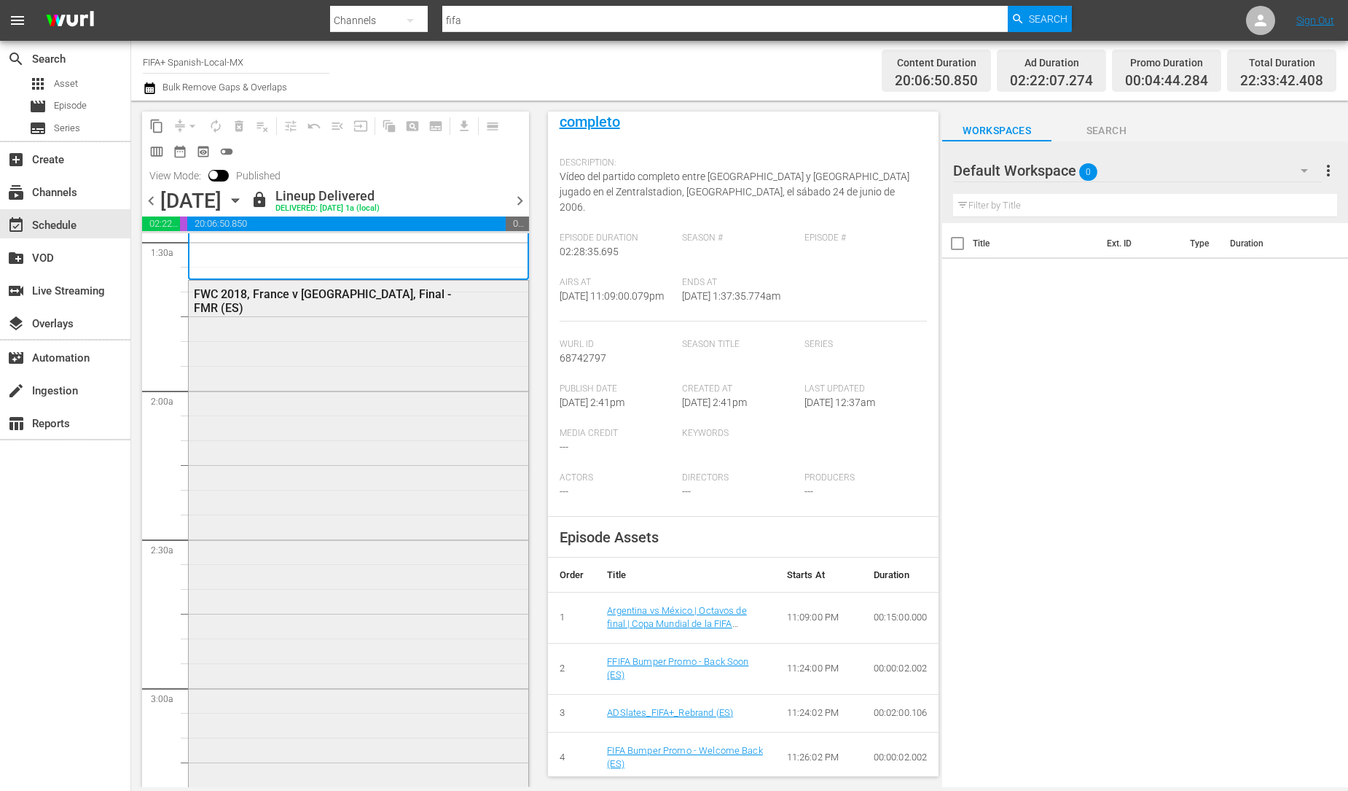
click at [422, 527] on div "FWC 2018, France v Croatia, Final - FMR (ES)" at bounding box center [359, 563] width 340 height 565
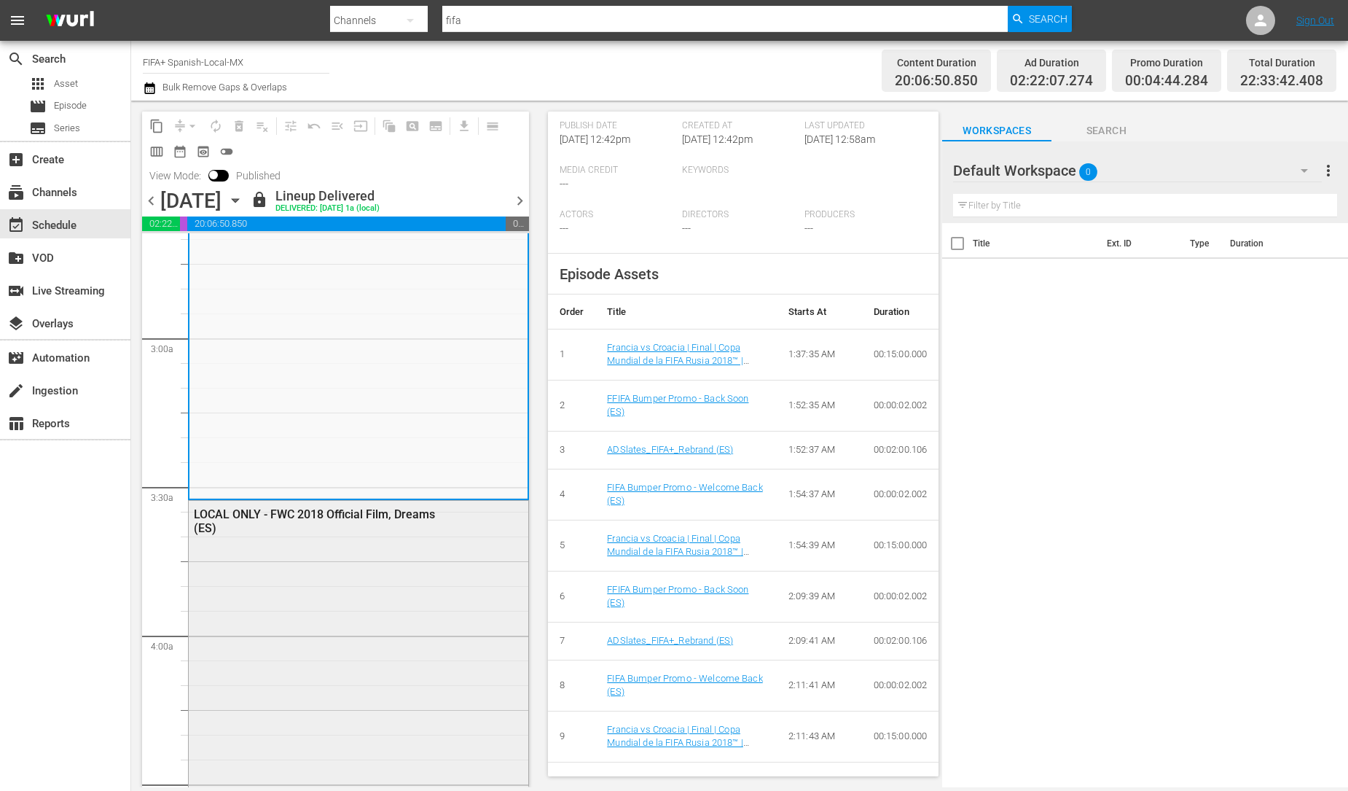
scroll to position [810, 0]
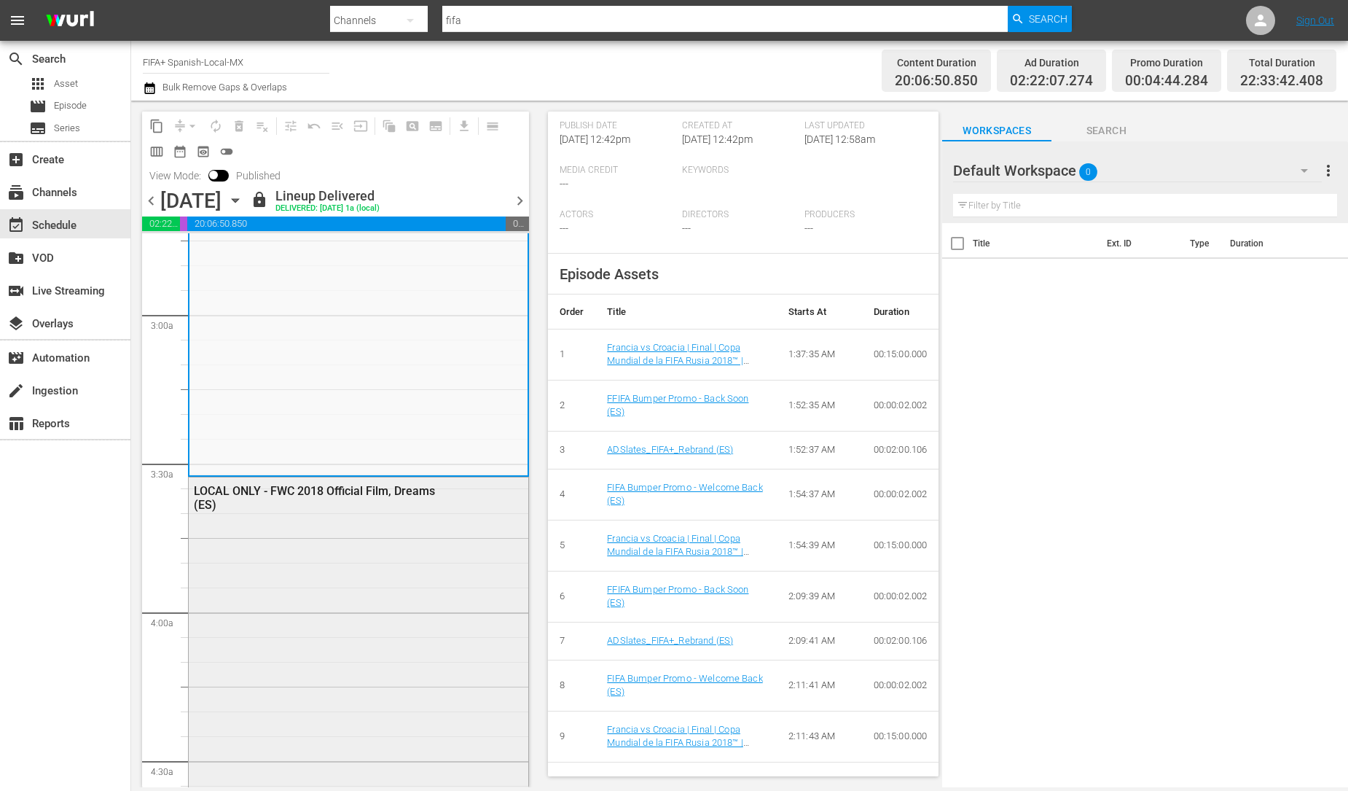
click at [340, 575] on div "LOCAL ONLY - FWC 2018 Official Film, Dreams (ES)" at bounding box center [359, 697] width 340 height 440
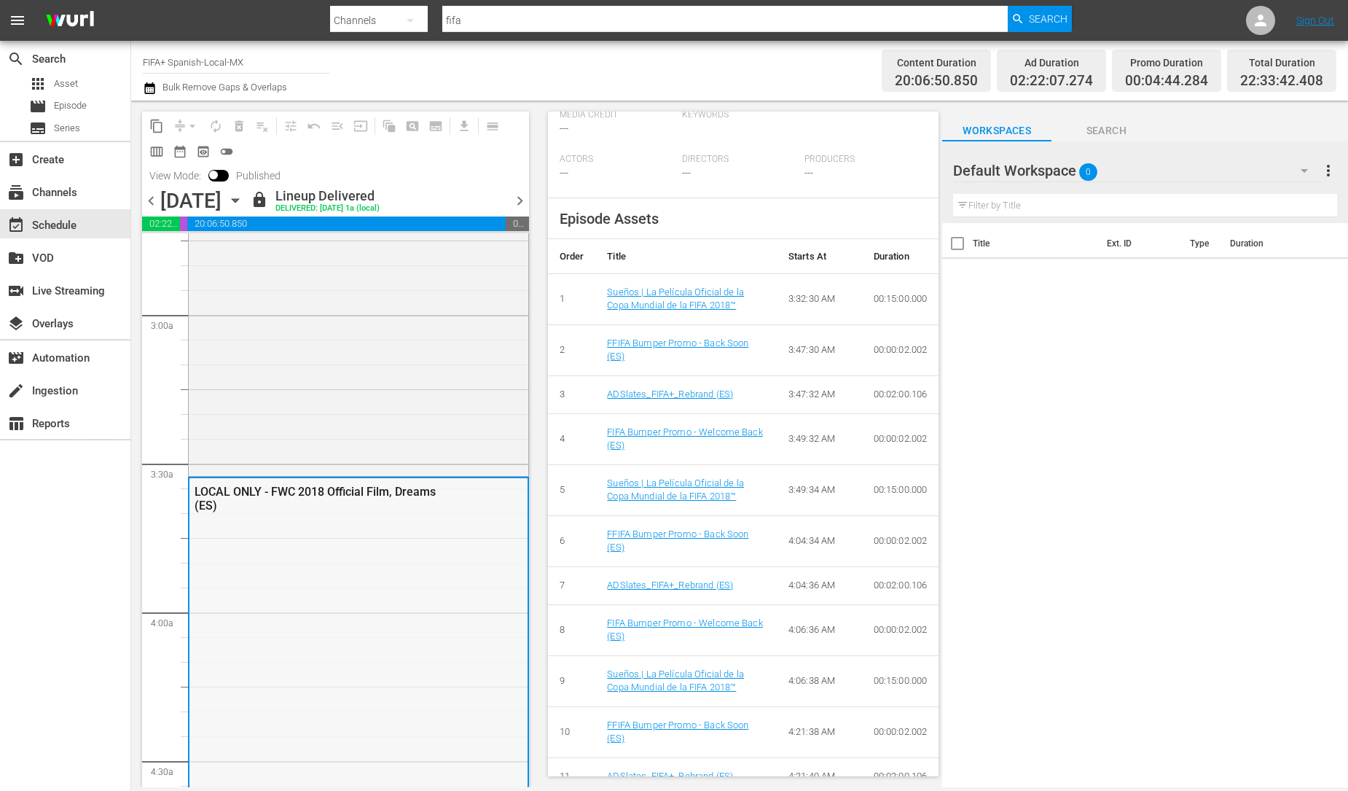
scroll to position [1103, 0]
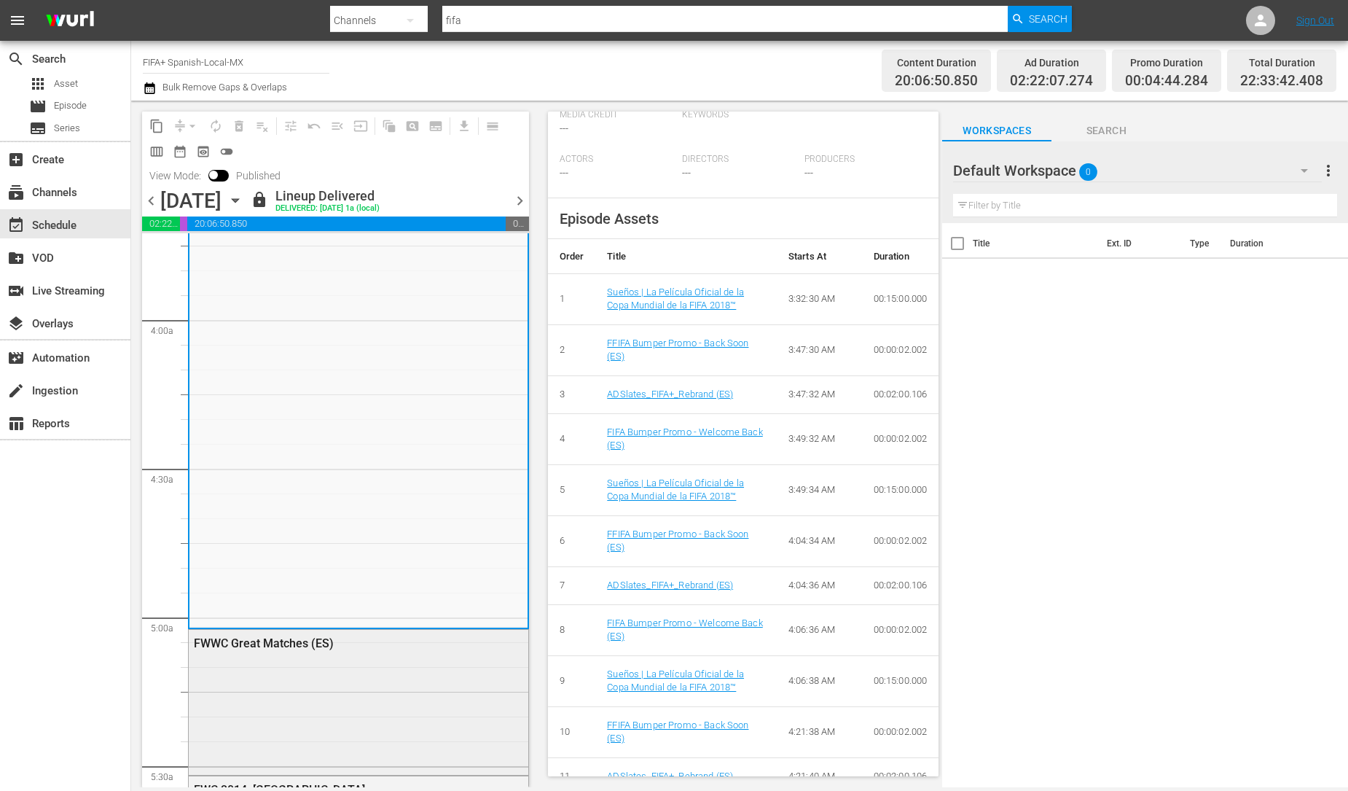
click at [371, 646] on div "FWWC Great Matches (ES)" at bounding box center [323, 643] width 258 height 14
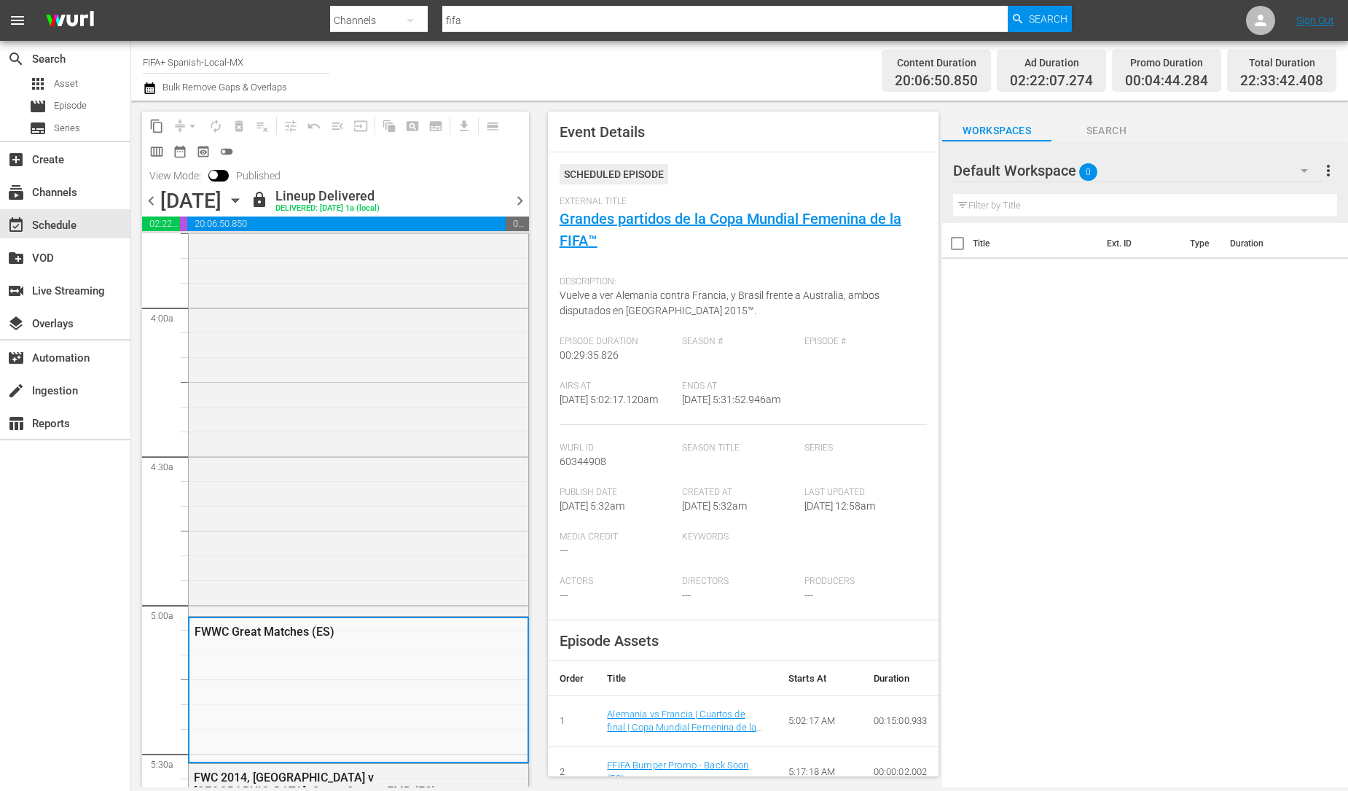
scroll to position [1615, 0]
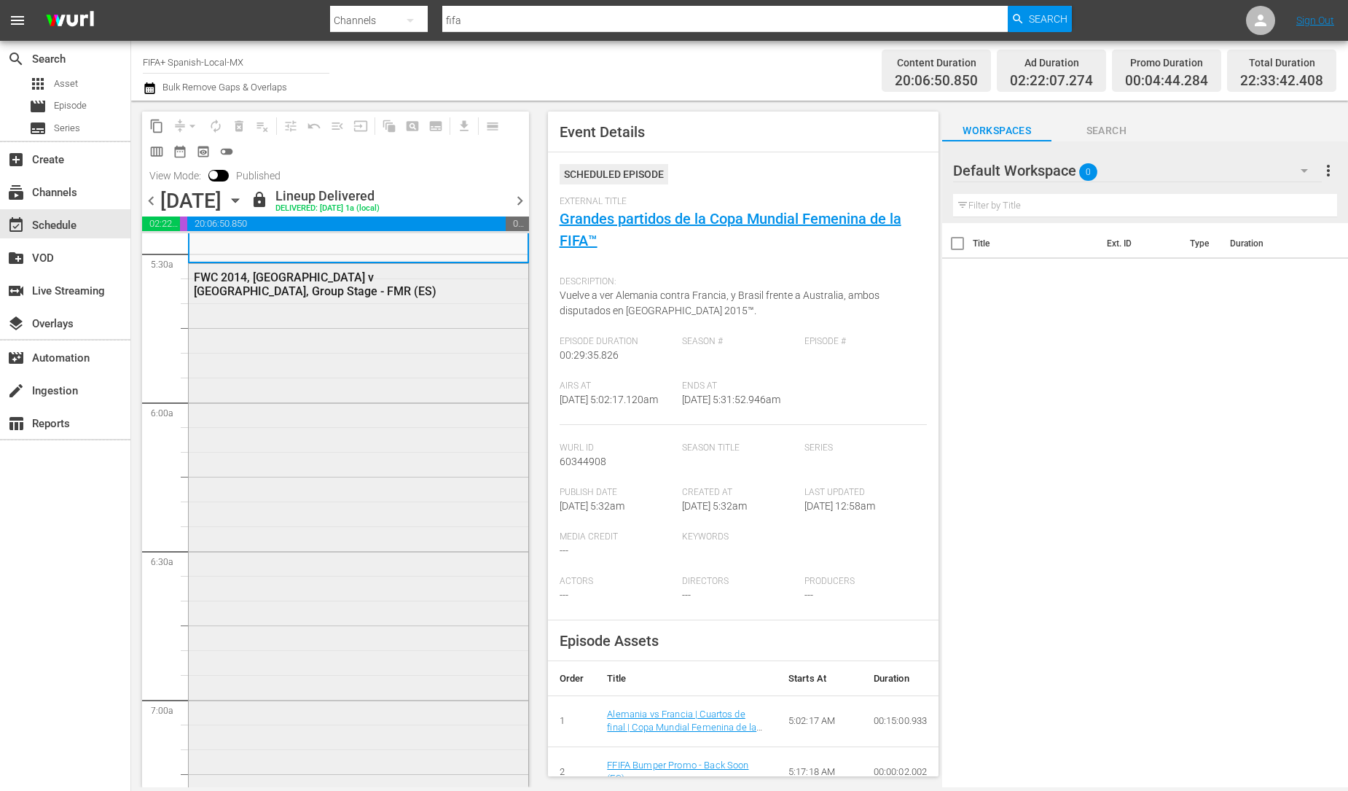
click at [412, 566] on div "FWC 2014, Nigeria v Argentina, Group Stage - FMR (ES)" at bounding box center [359, 544] width 340 height 560
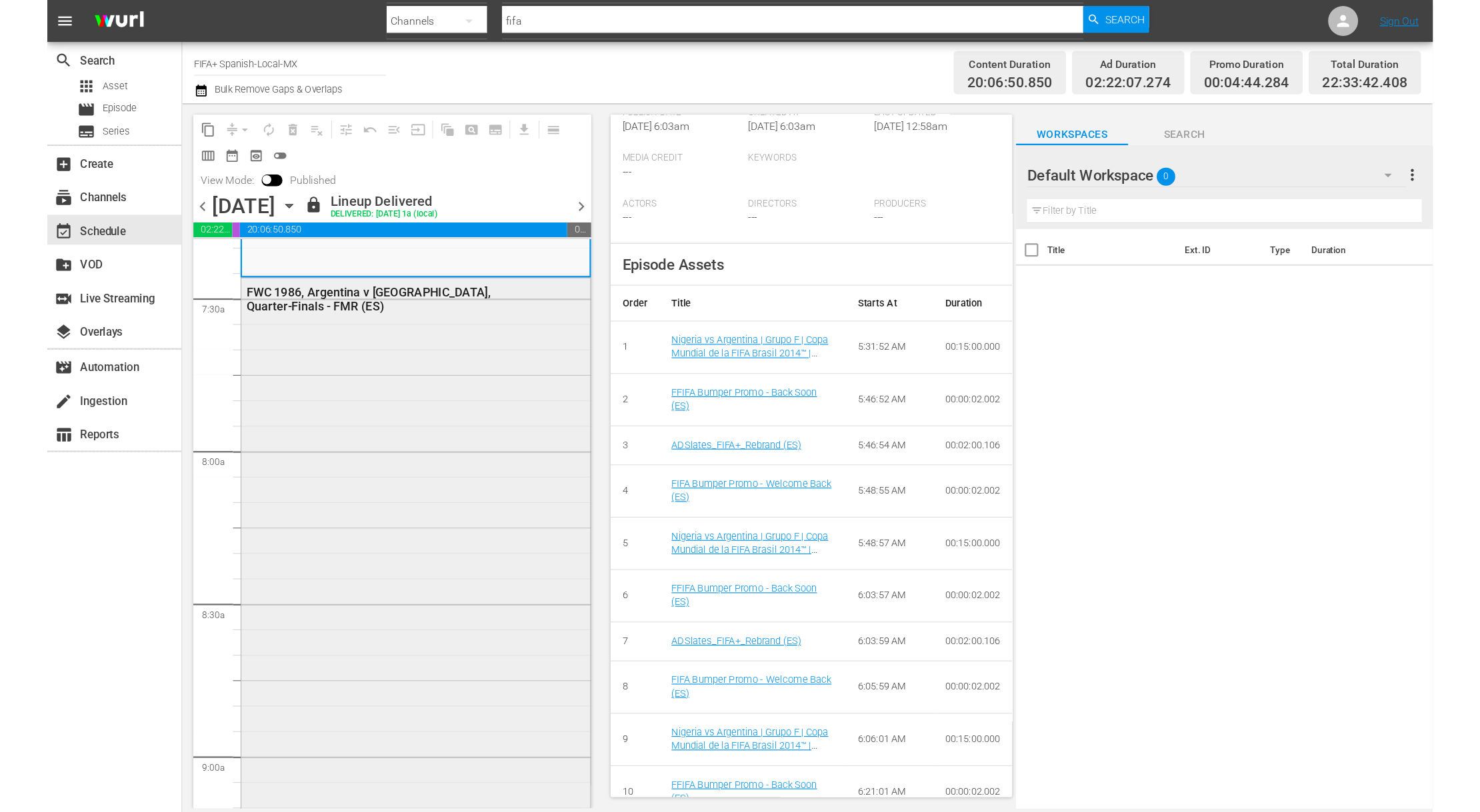
scroll to position [2080, 0]
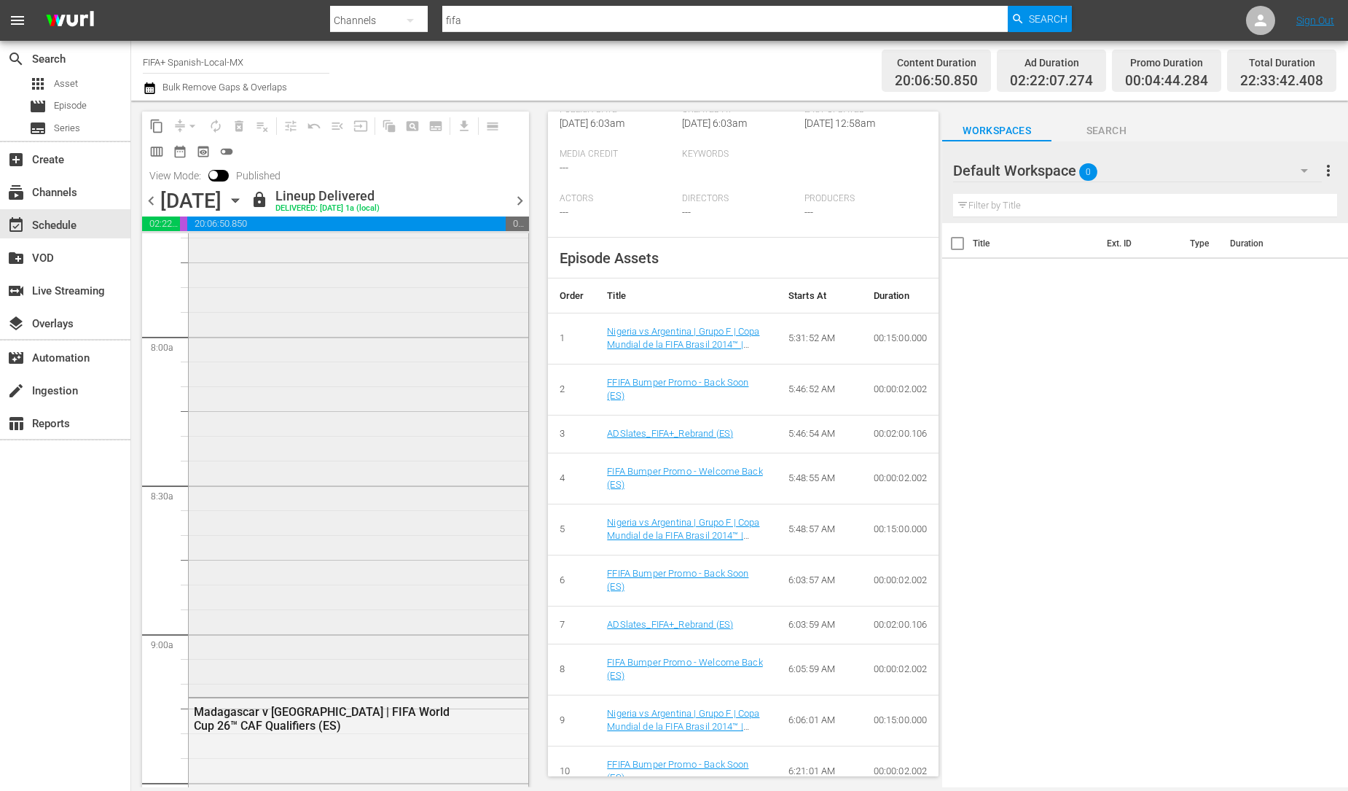
click at [434, 518] on div "FWC 1986, Argentina v England, Quarter-Finals - FMR (ES)" at bounding box center [359, 430] width 340 height 525
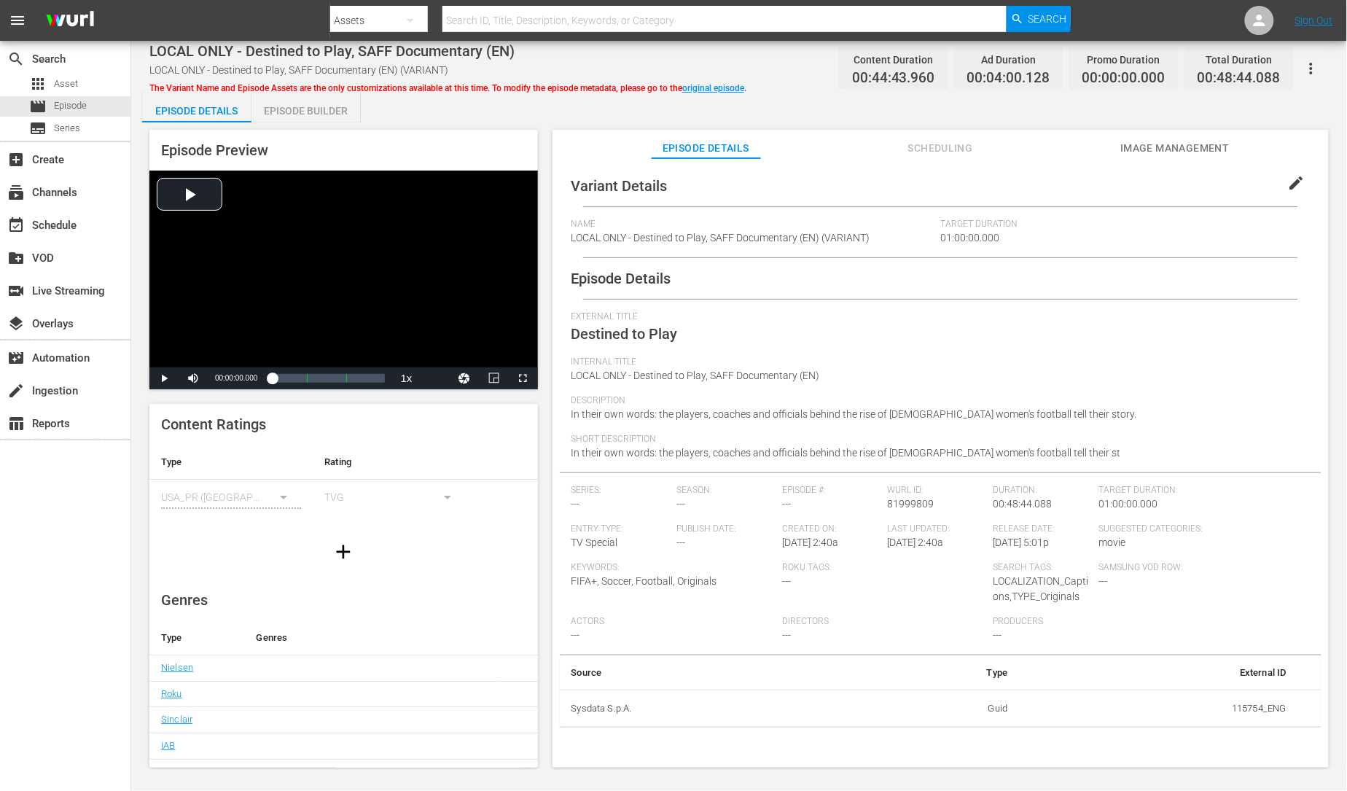
drag, startPoint x: 945, startPoint y: 152, endPoint x: 964, endPoint y: 153, distance: 19.0
click at [949, 152] on span "Scheduling" at bounding box center [939, 148] width 109 height 18
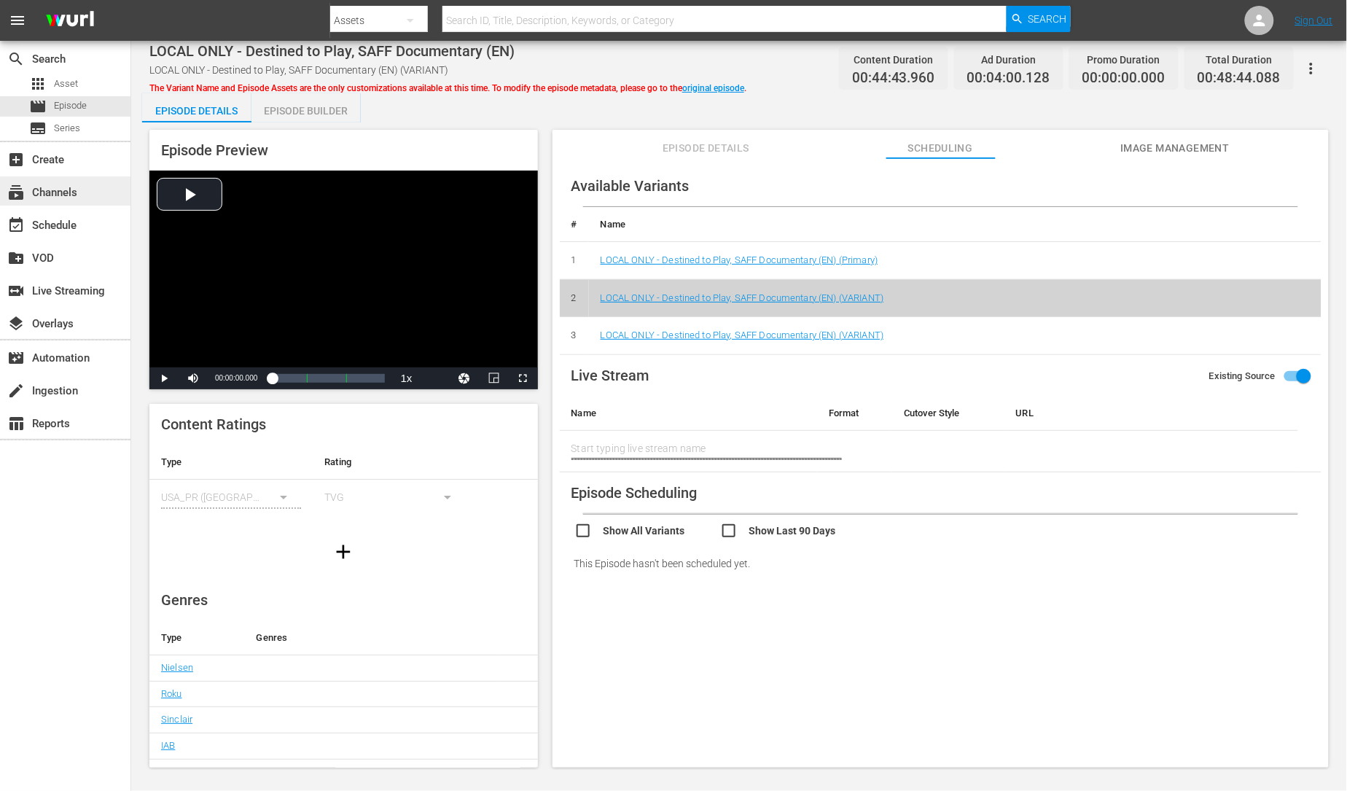
click at [74, 192] on div "subscriptions Channels" at bounding box center [41, 190] width 82 height 13
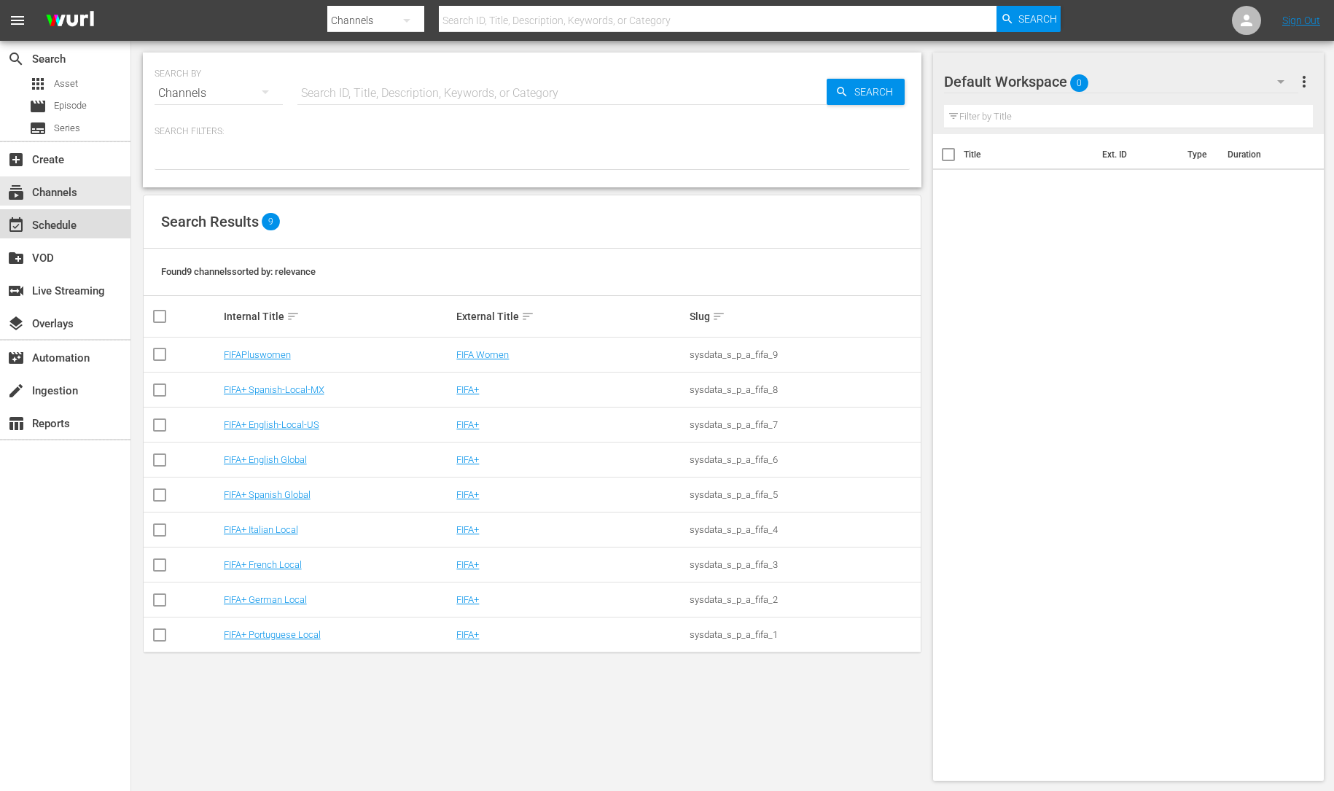
click at [82, 235] on div "event_available Schedule" at bounding box center [65, 223] width 130 height 29
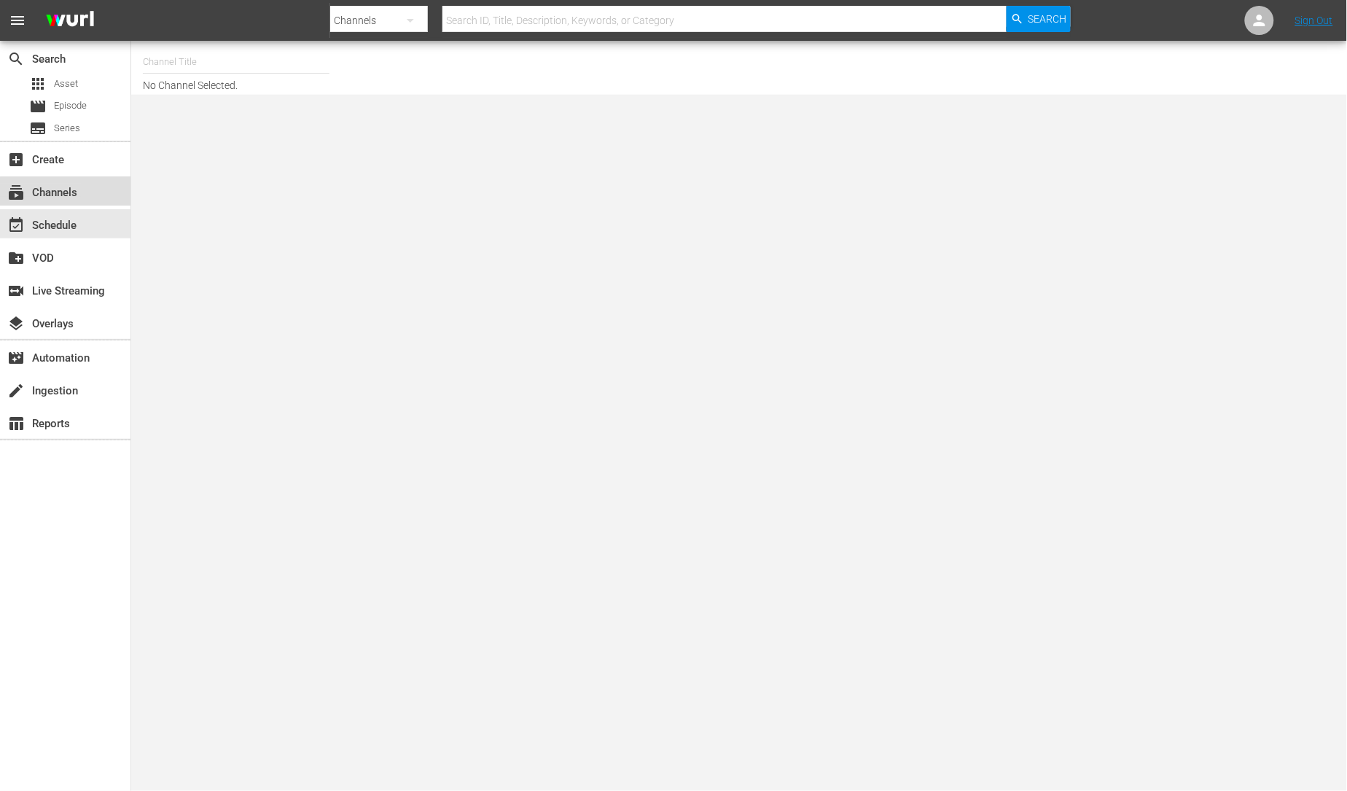
click at [71, 195] on div "subscriptions Channels" at bounding box center [41, 190] width 82 height 13
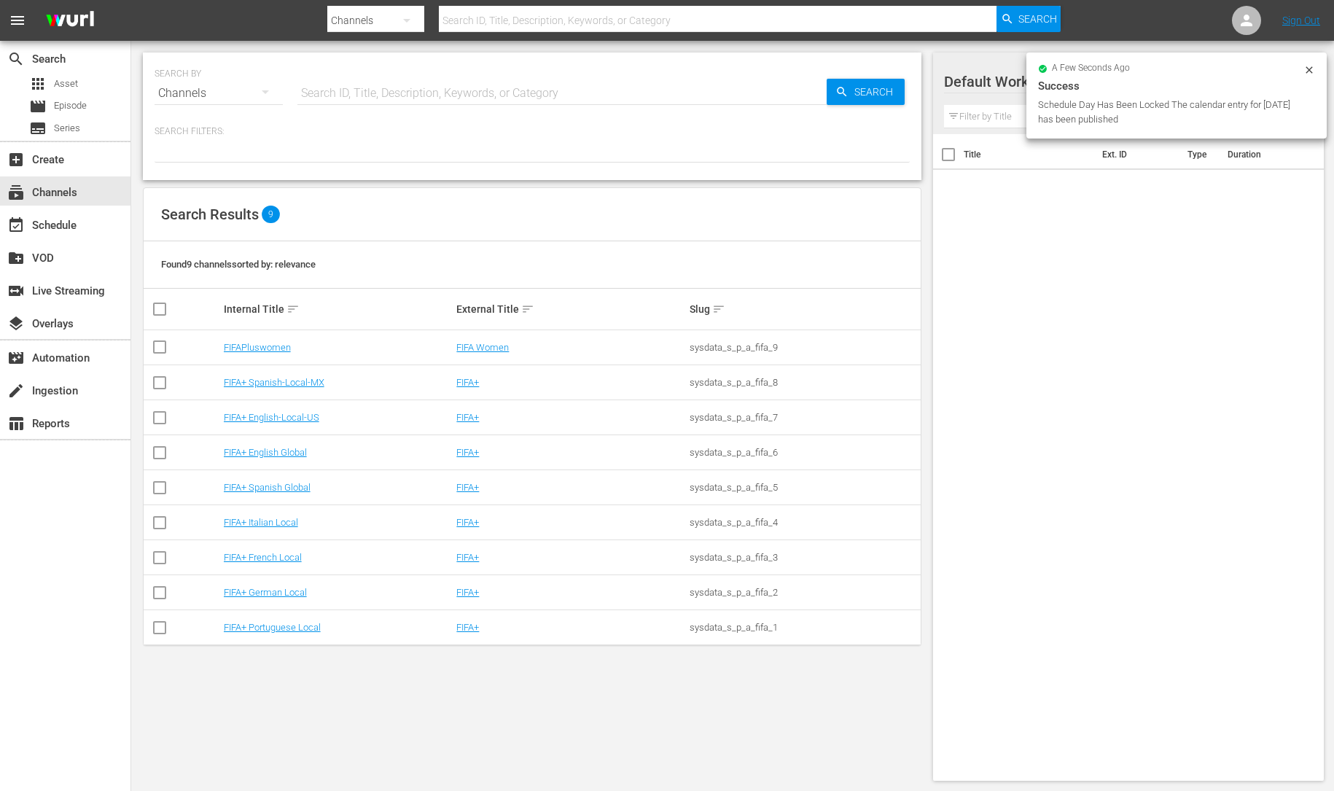
click at [1312, 68] on icon at bounding box center [1309, 70] width 12 height 12
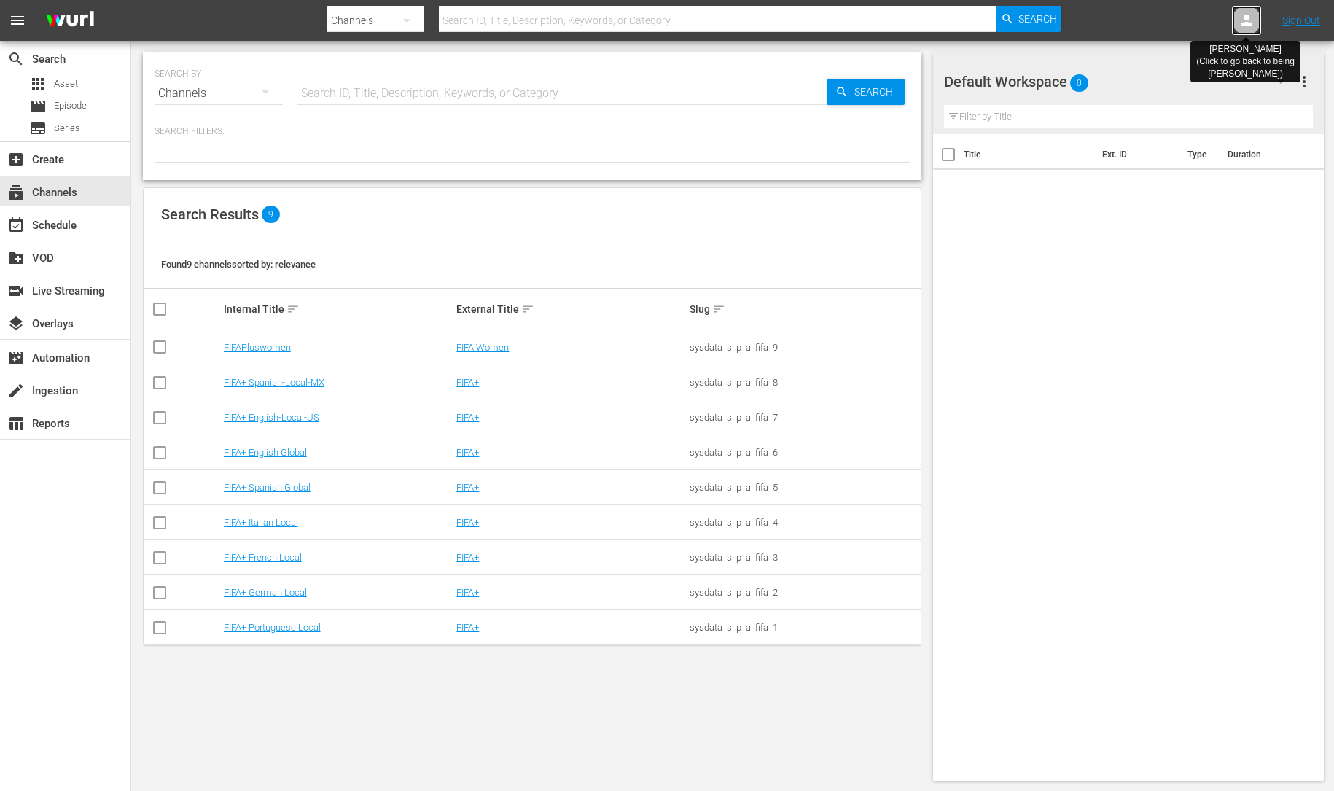
click at [1249, 23] on icon at bounding box center [1246, 21] width 12 height 12
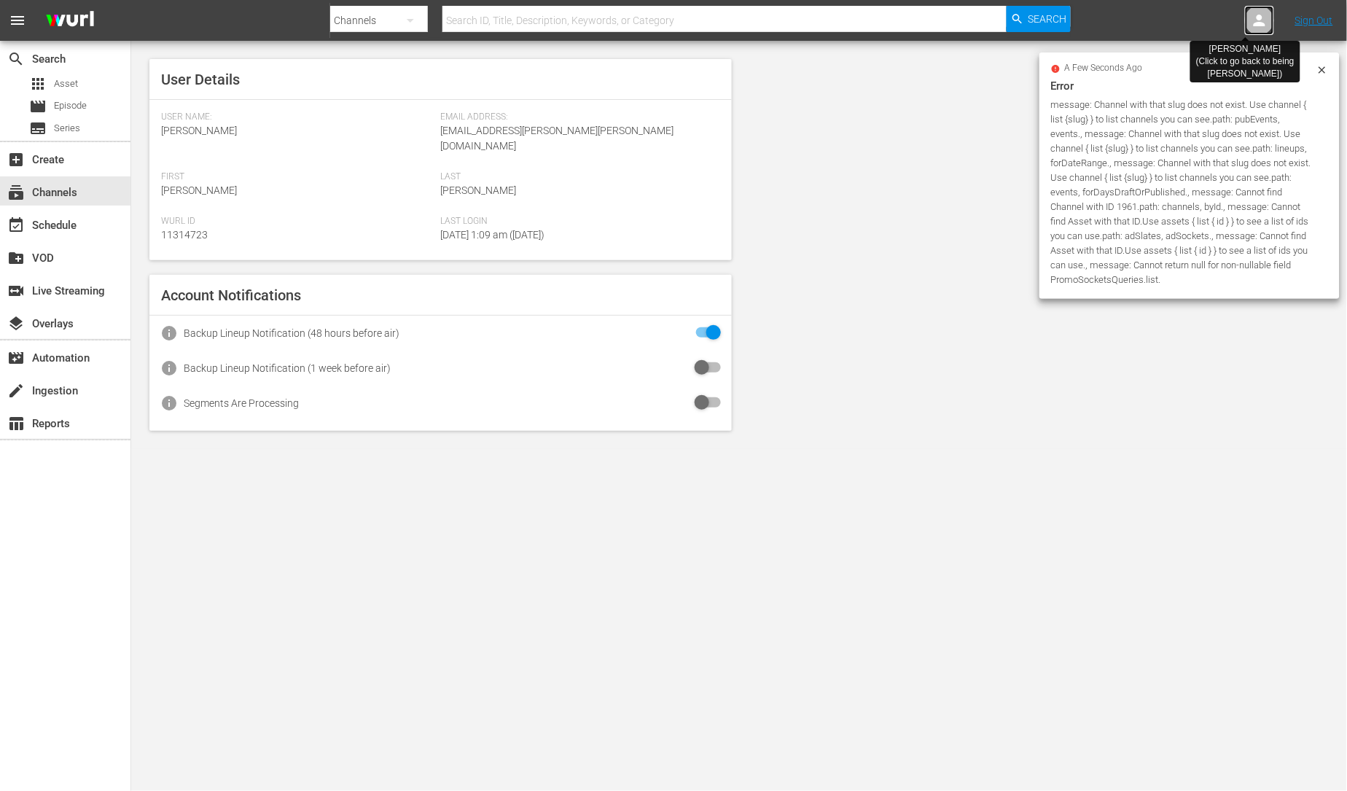
click at [1256, 21] on icon at bounding box center [1259, 20] width 17 height 17
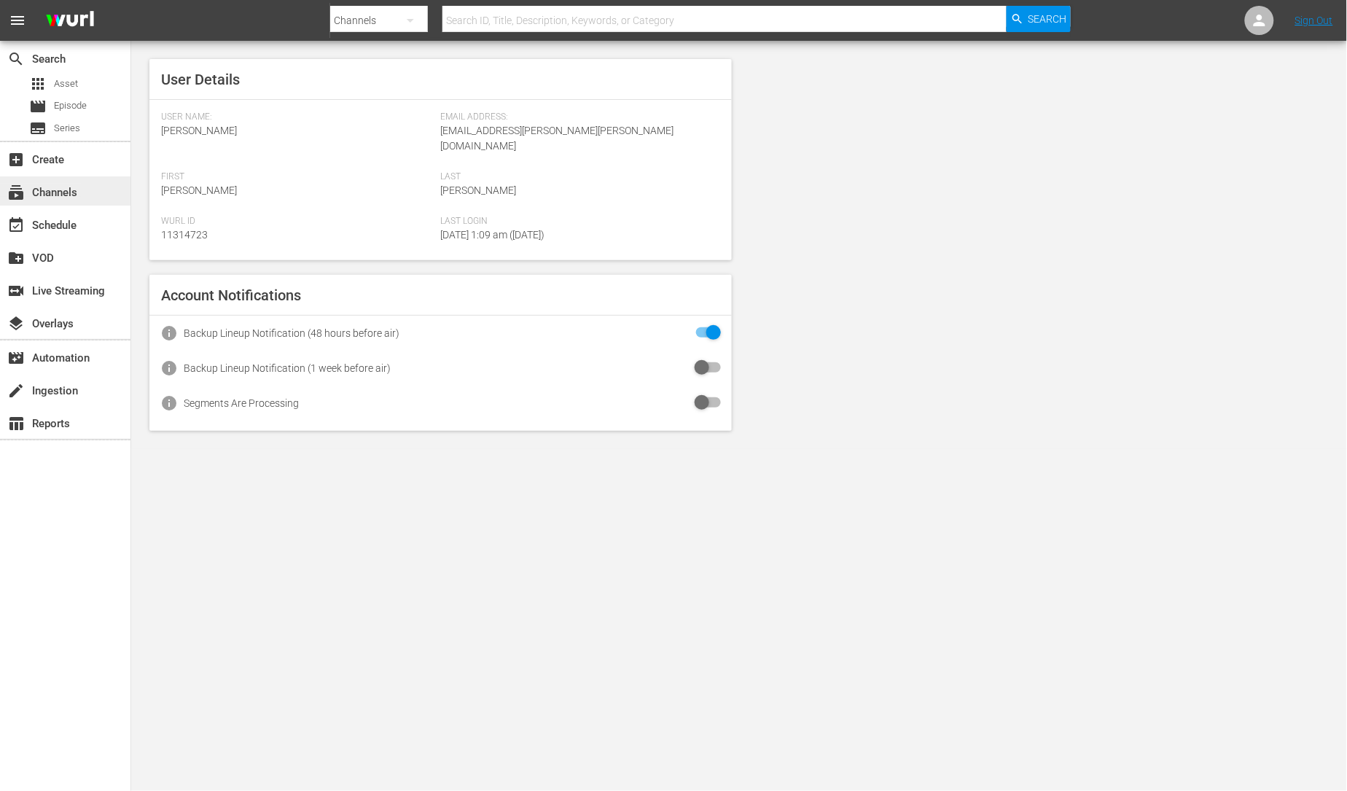
click at [74, 193] on div "subscriptions Channels" at bounding box center [41, 190] width 82 height 13
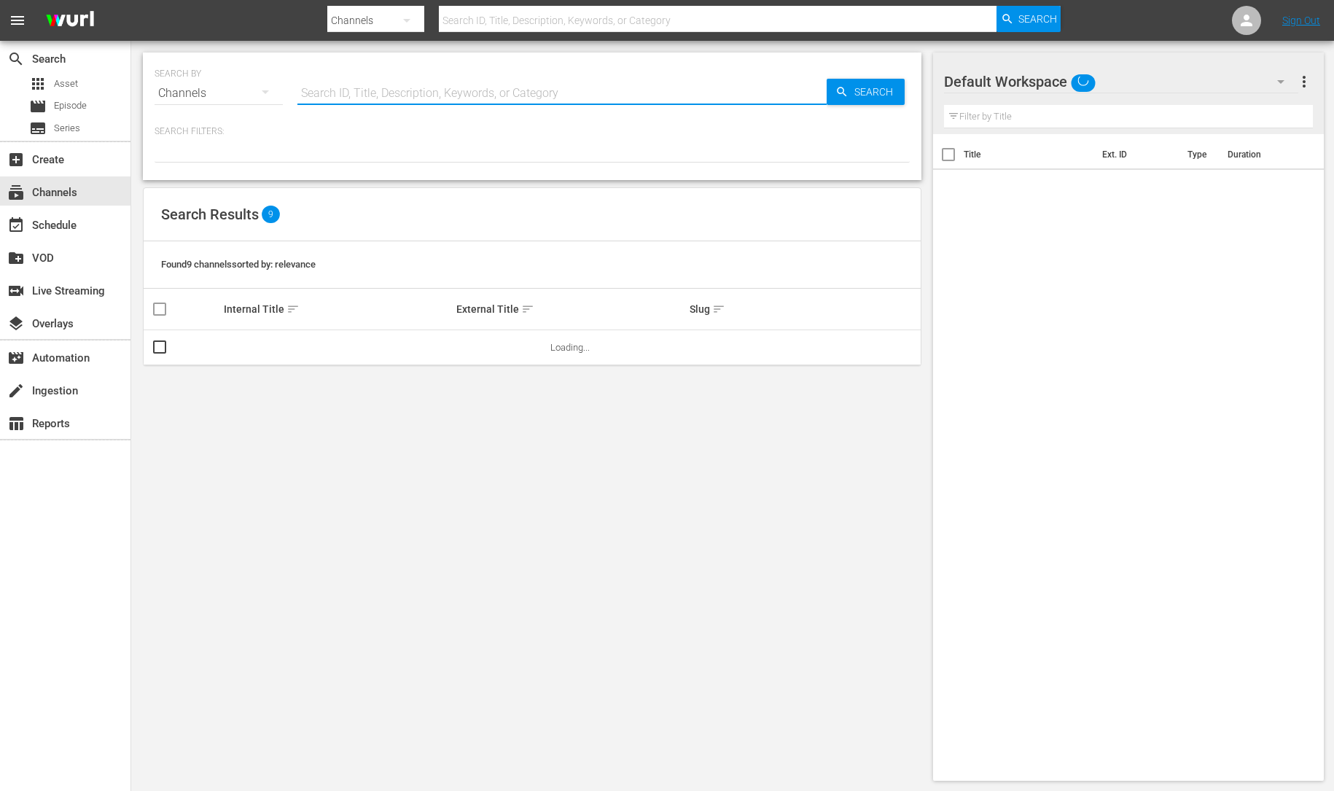
click at [370, 96] on input "text" at bounding box center [561, 93] width 529 height 35
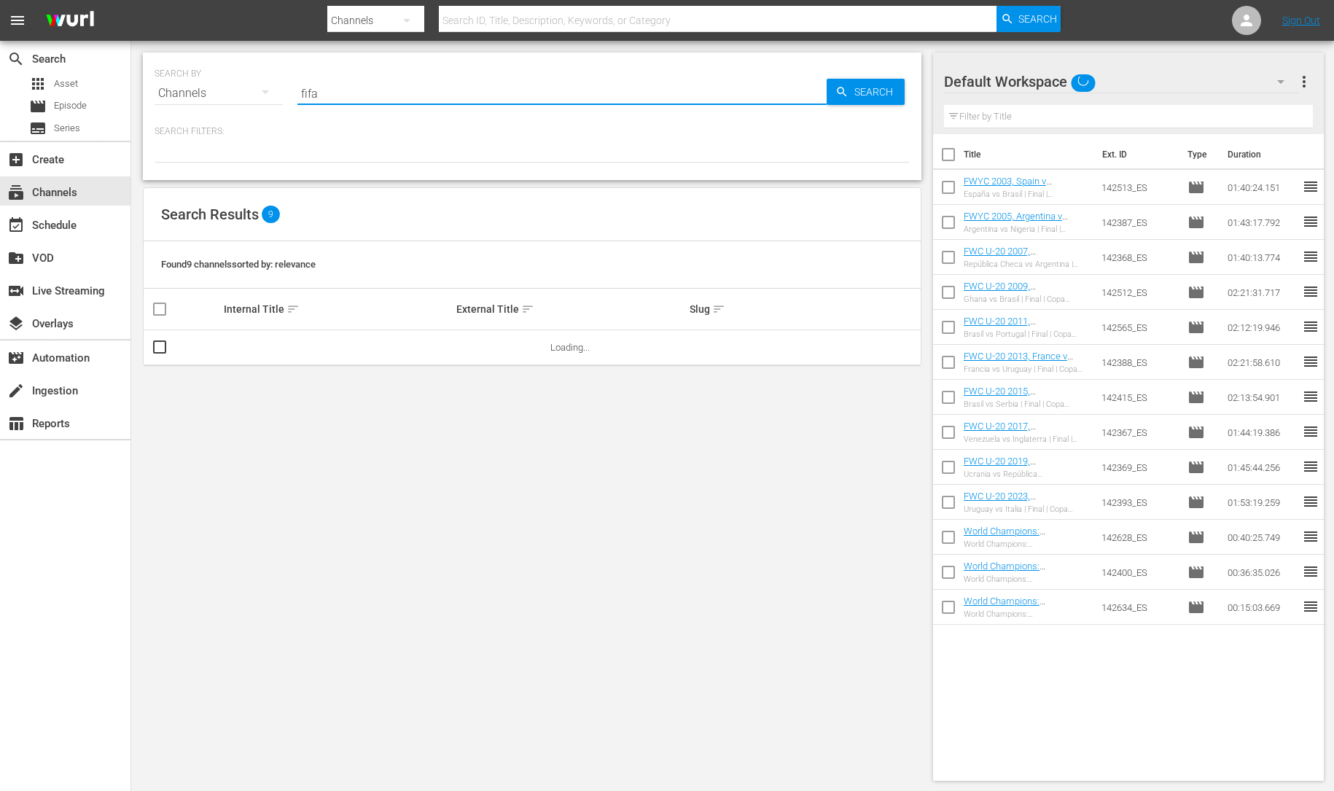
type input "fifa"
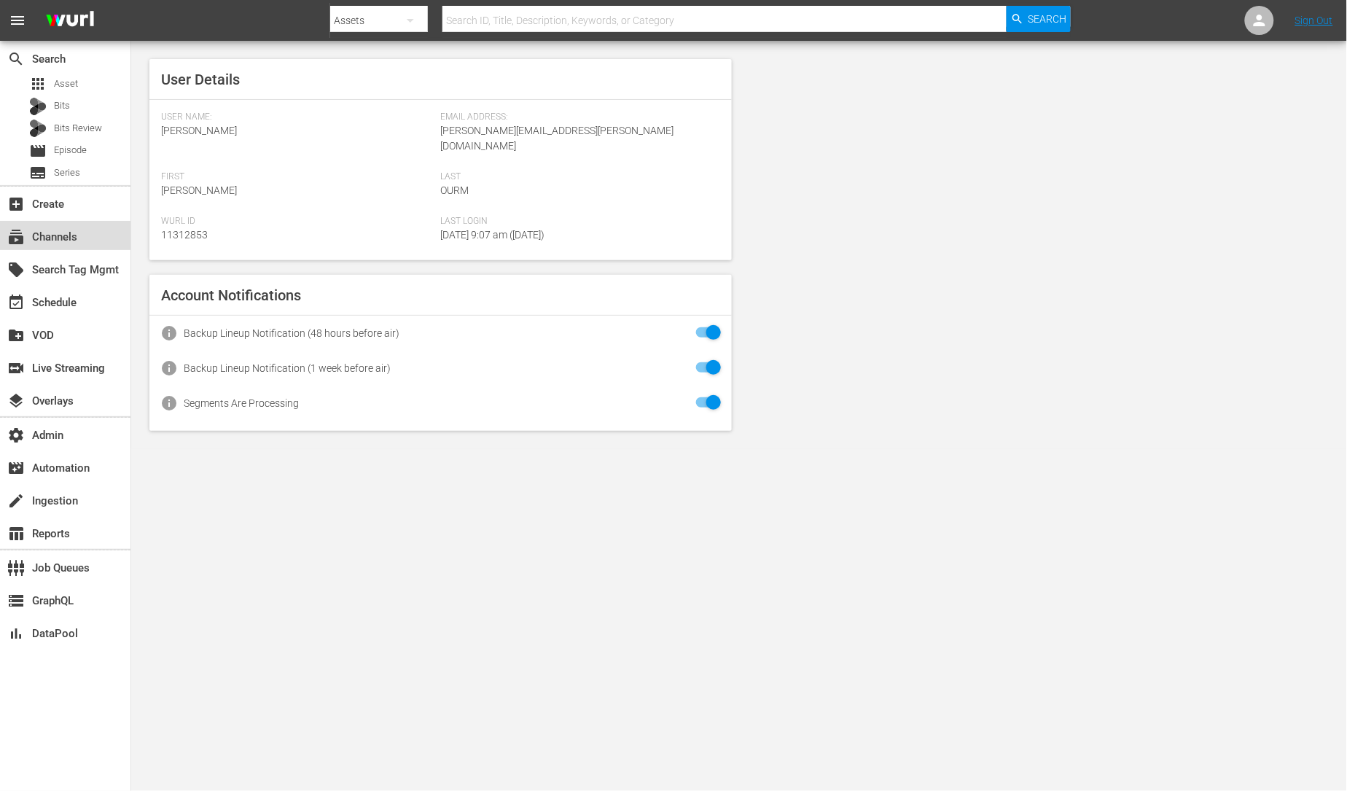
click at [82, 235] on div "subscriptions Channels" at bounding box center [65, 235] width 130 height 29
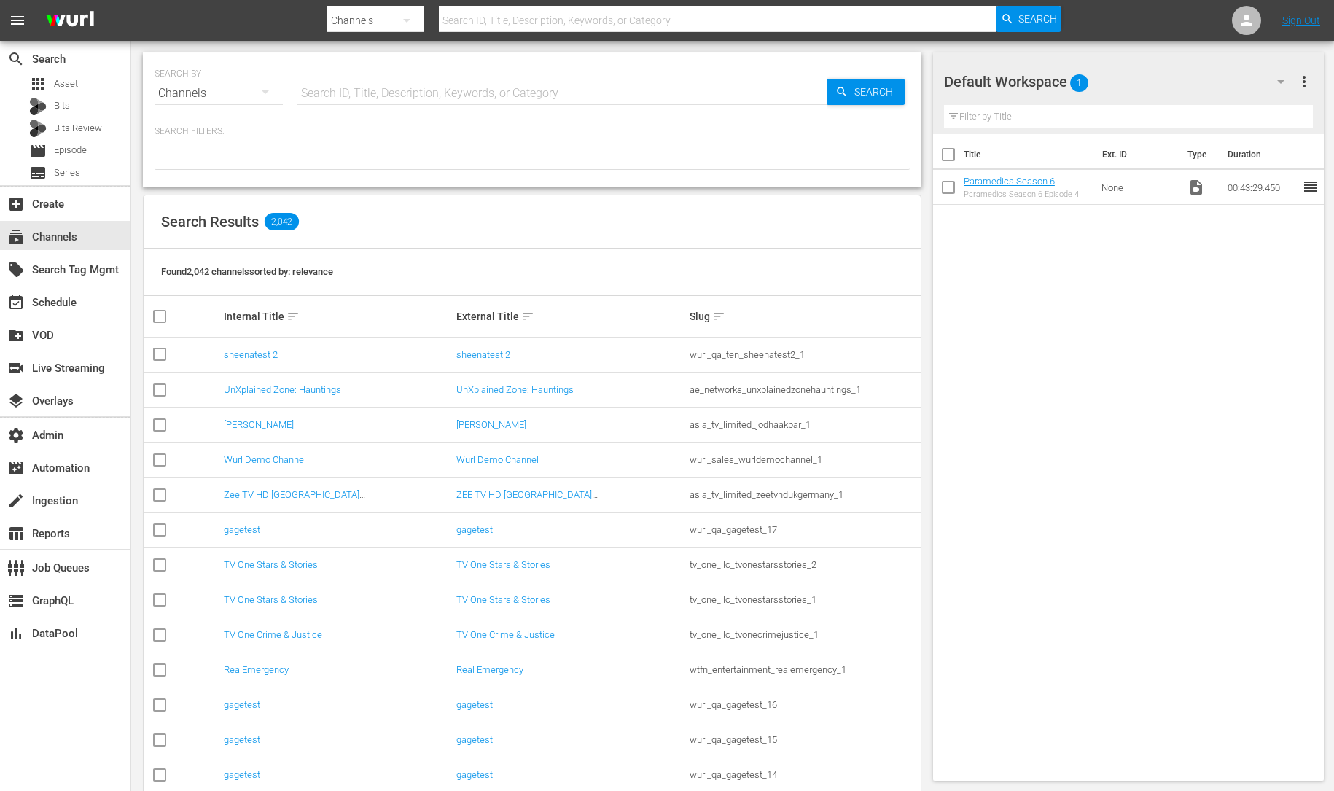
click at [386, 98] on input "text" at bounding box center [561, 93] width 529 height 35
type input "fifa"
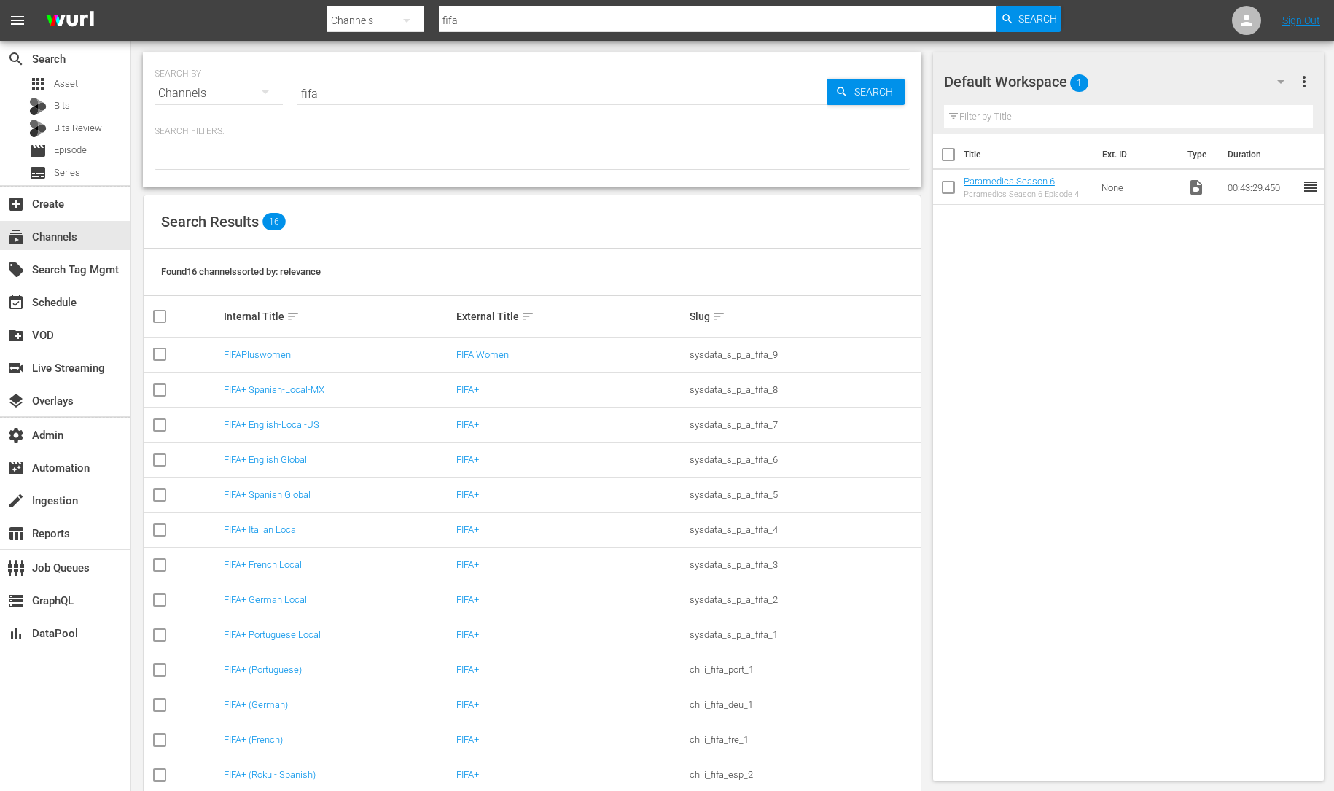
click at [546, 440] on td "FIFA+" at bounding box center [570, 424] width 233 height 35
click at [474, 426] on link "FIFA+" at bounding box center [467, 424] width 23 height 11
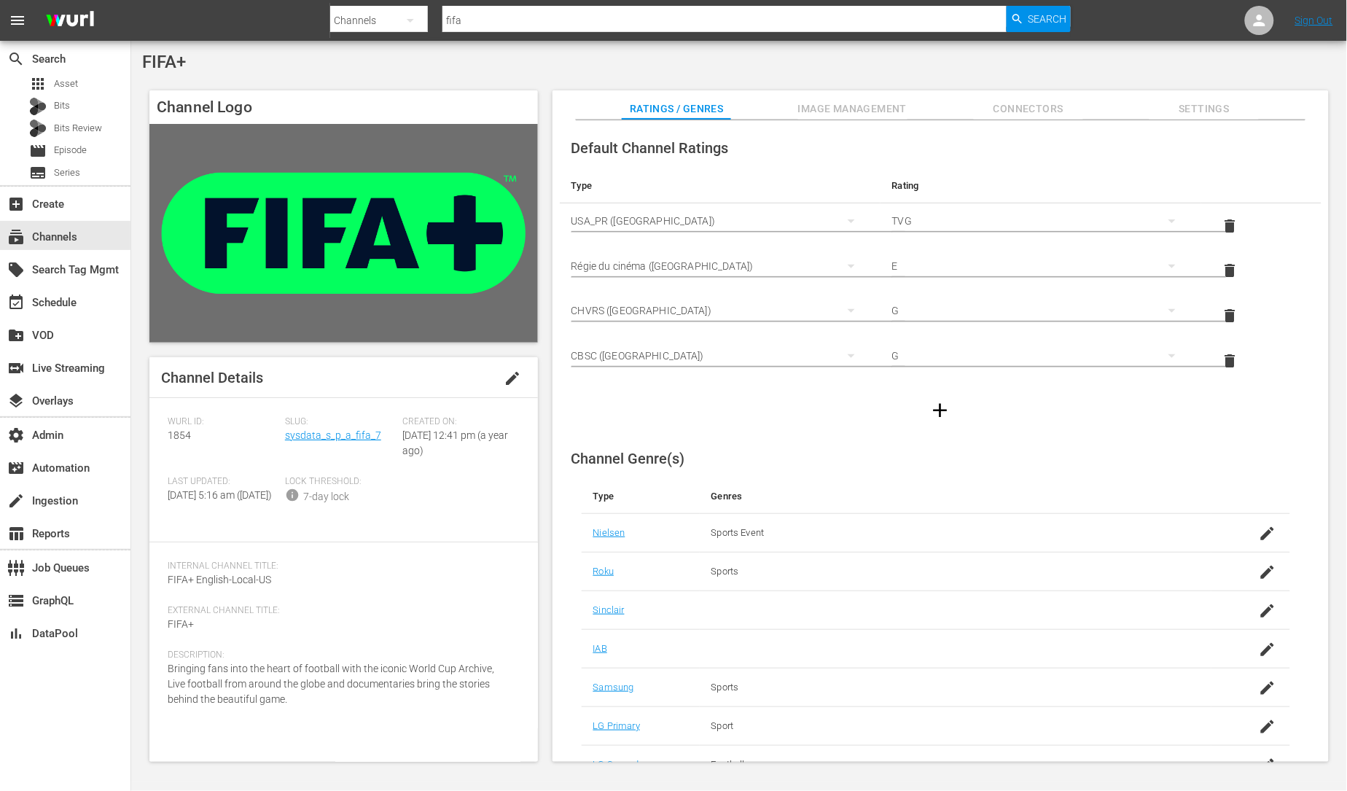
click at [849, 105] on span "Image Management" at bounding box center [852, 109] width 109 height 18
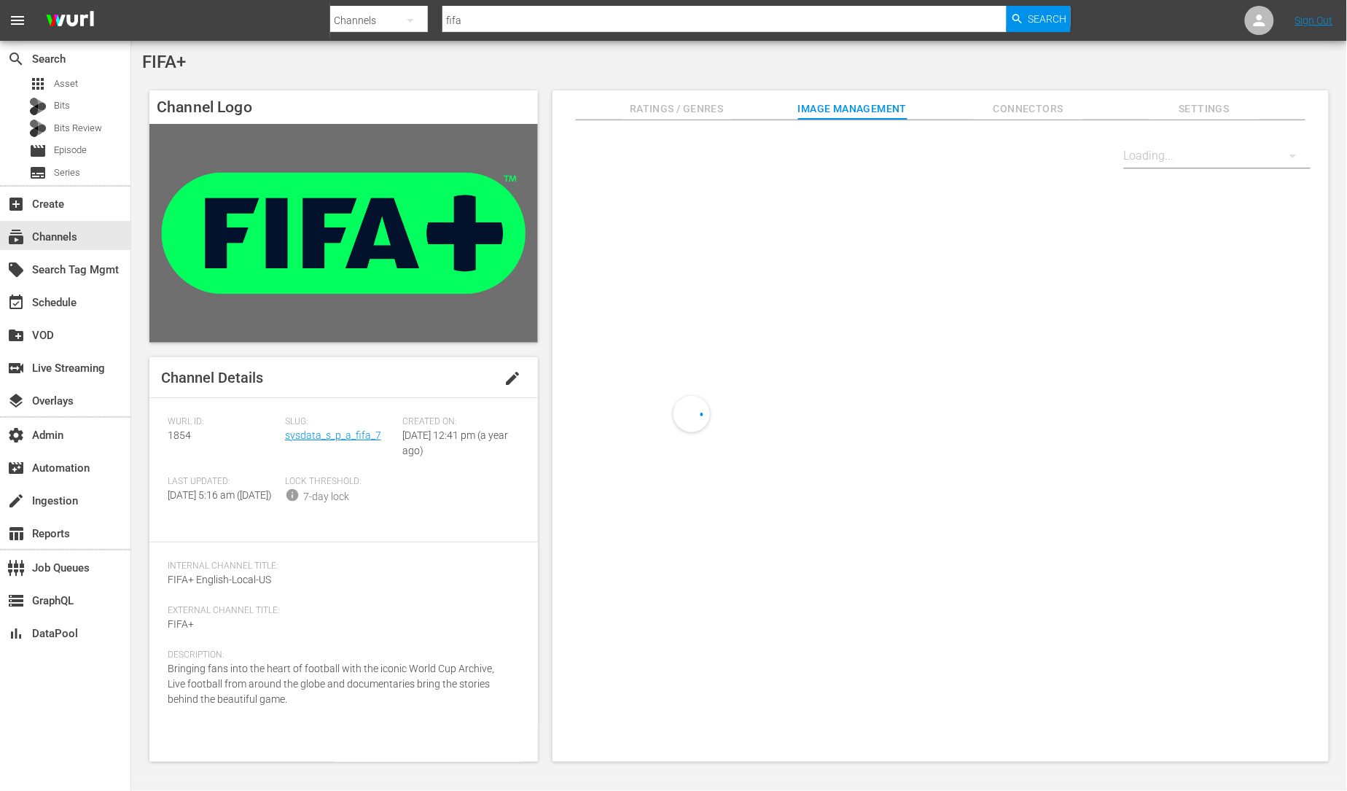
click at [1040, 110] on span "Connectors" at bounding box center [1028, 109] width 109 height 18
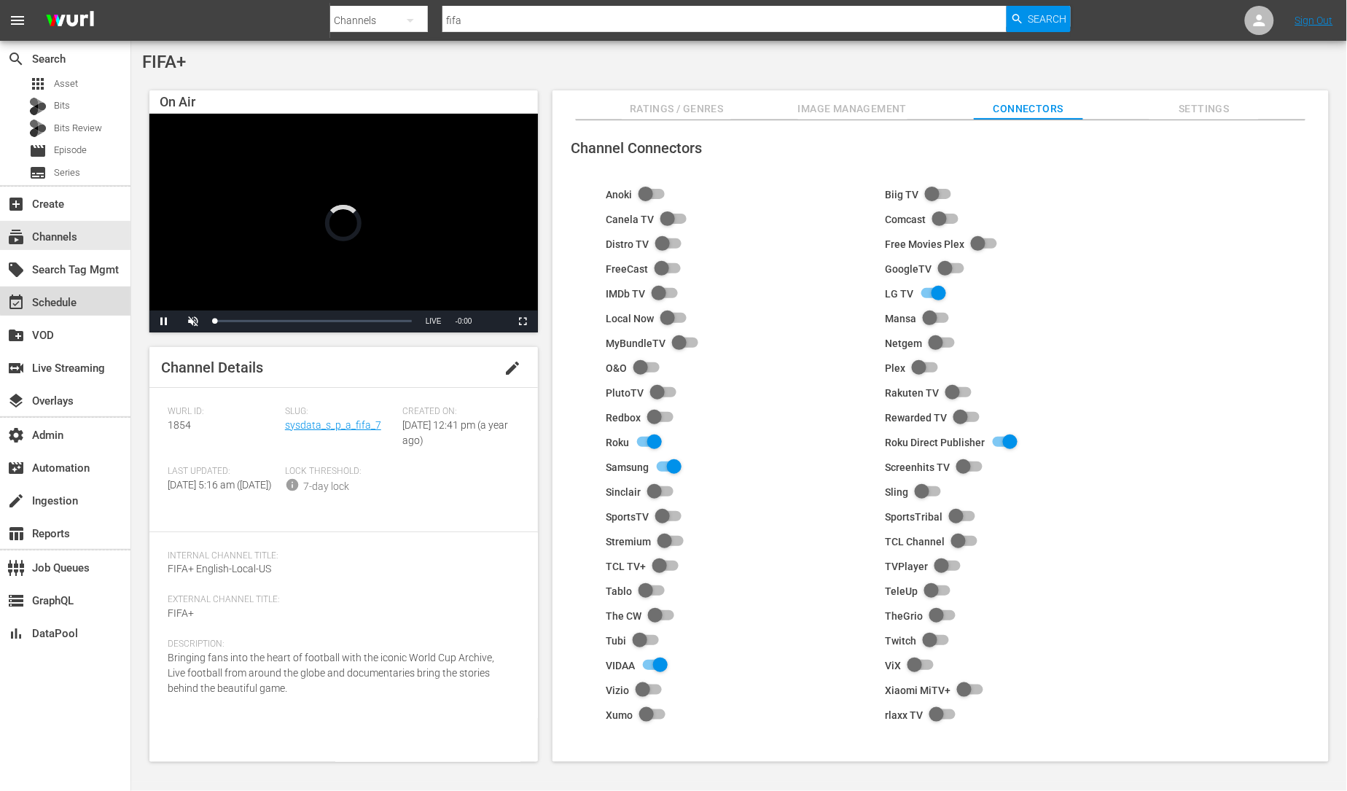
click at [93, 297] on div "event_available Schedule" at bounding box center [65, 300] width 130 height 29
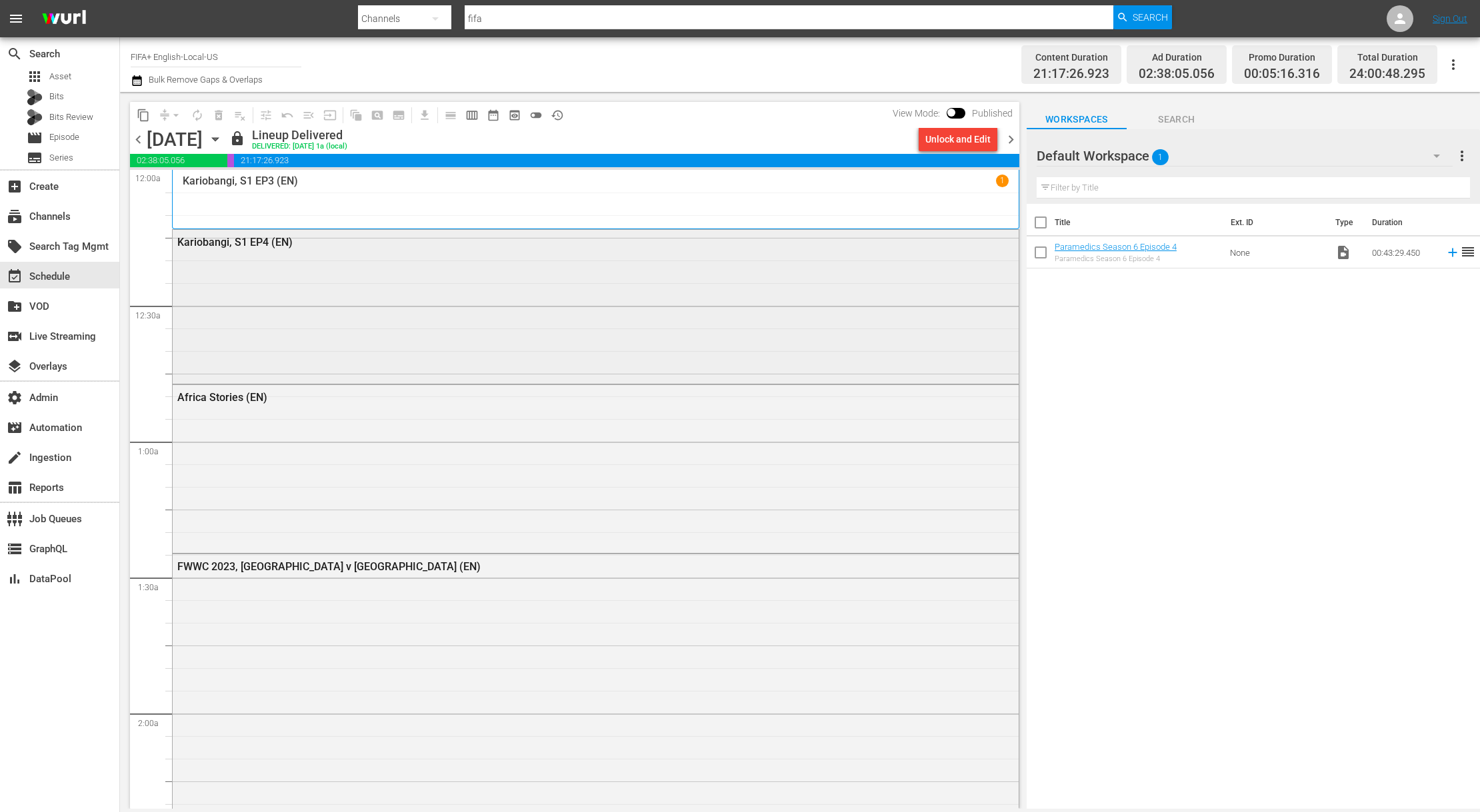
click at [595, 276] on div "Kariobangi, S1 EP4 (EN)" at bounding box center [595, 304] width 846 height 151
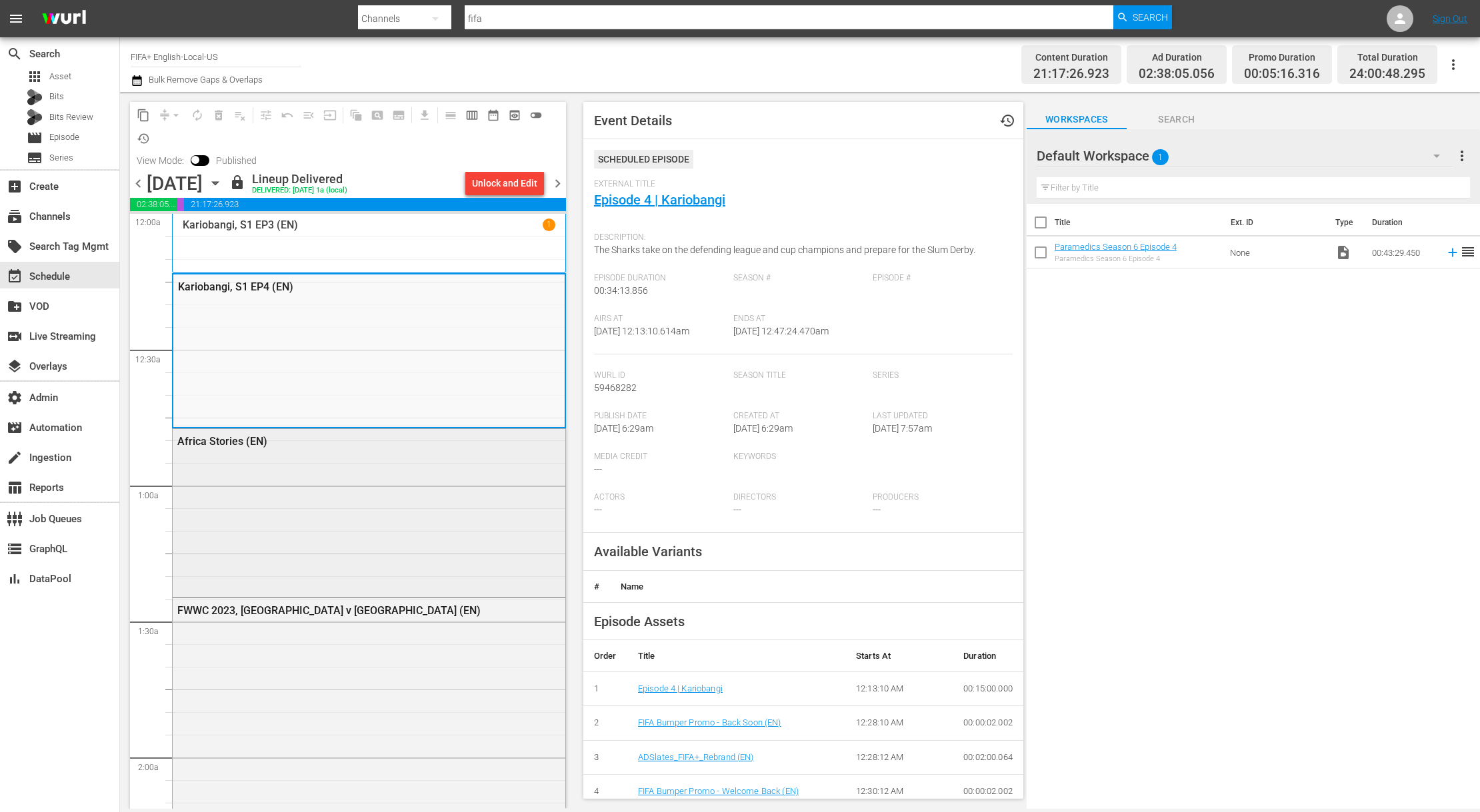
click at [482, 544] on div "Africa Stories (EN)" at bounding box center [369, 511] width 392 height 166
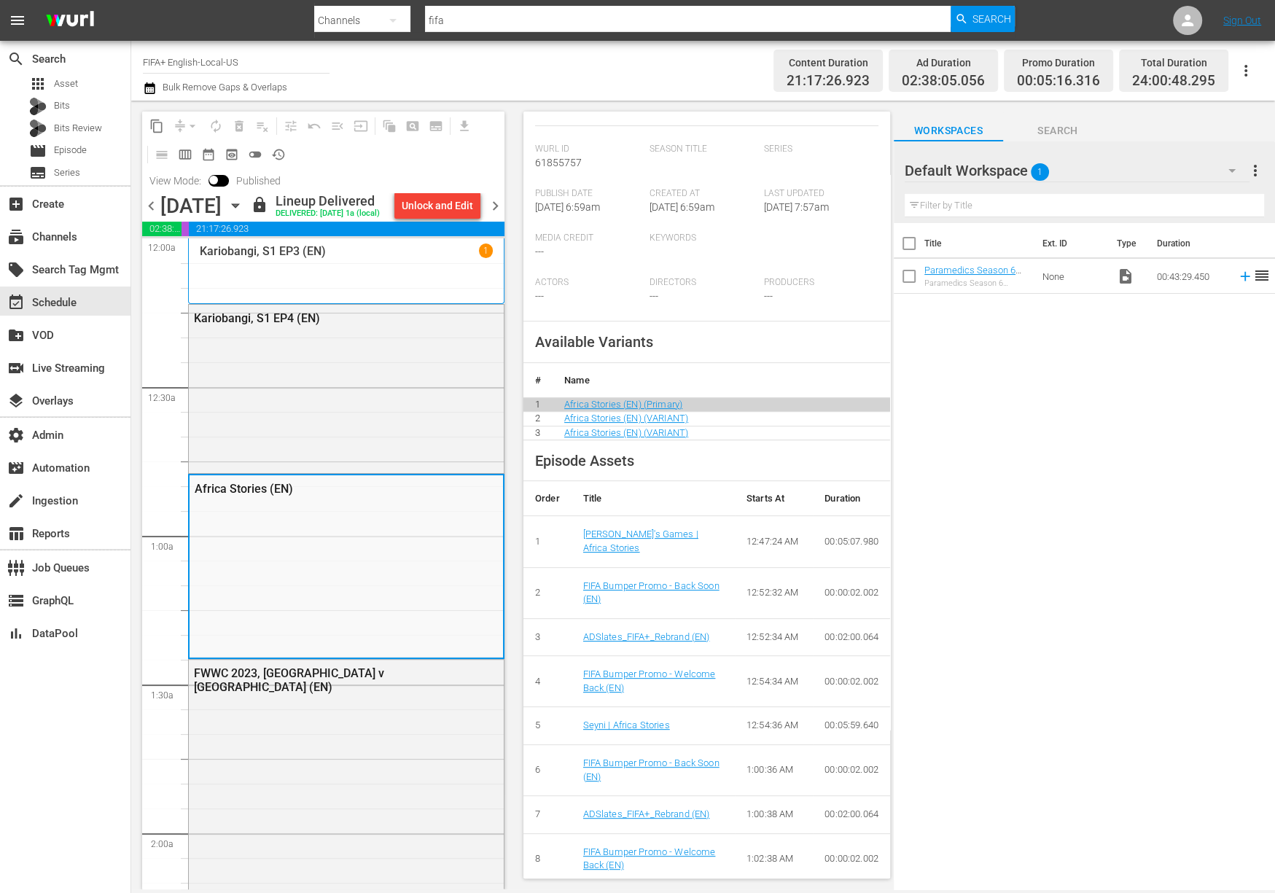
scroll to position [338, 0]
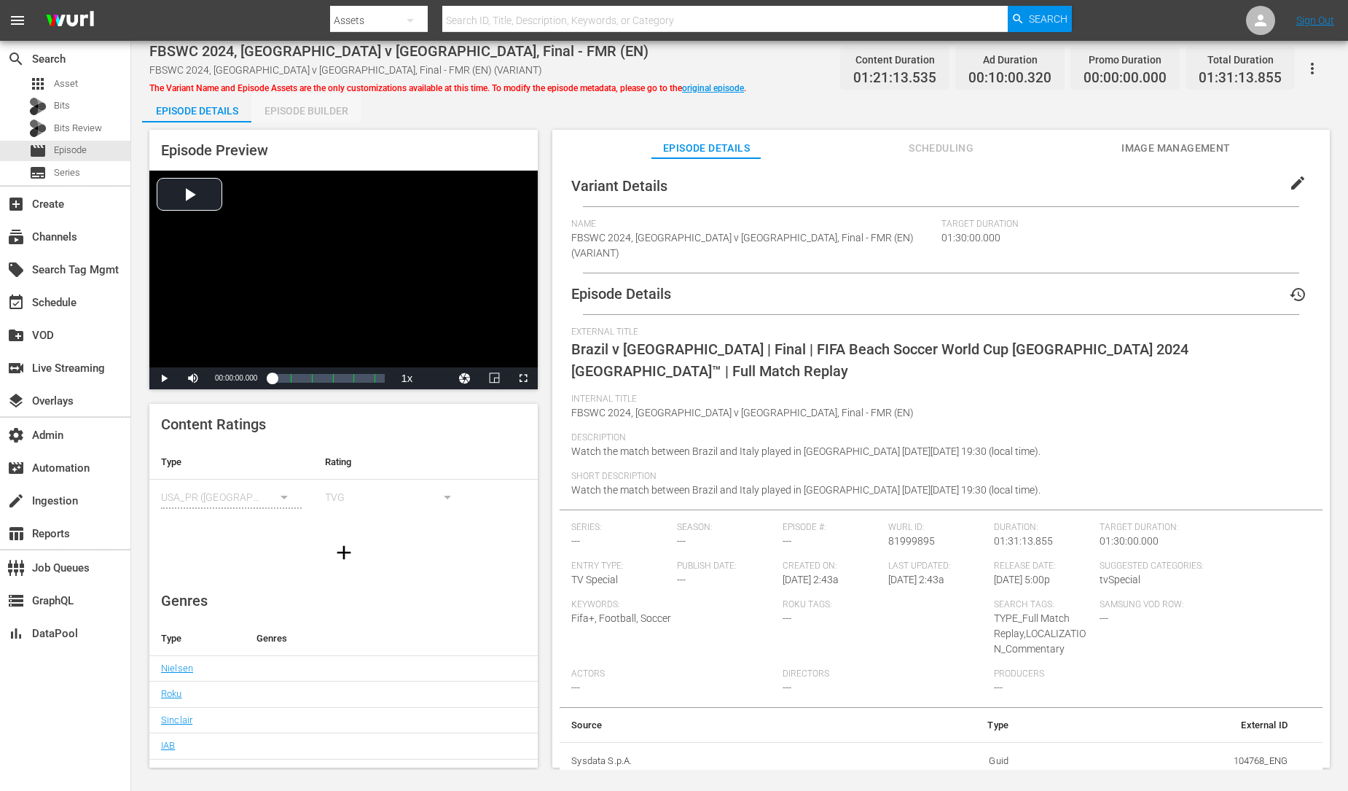
click at [302, 103] on div "Episode Builder" at bounding box center [305, 110] width 109 height 35
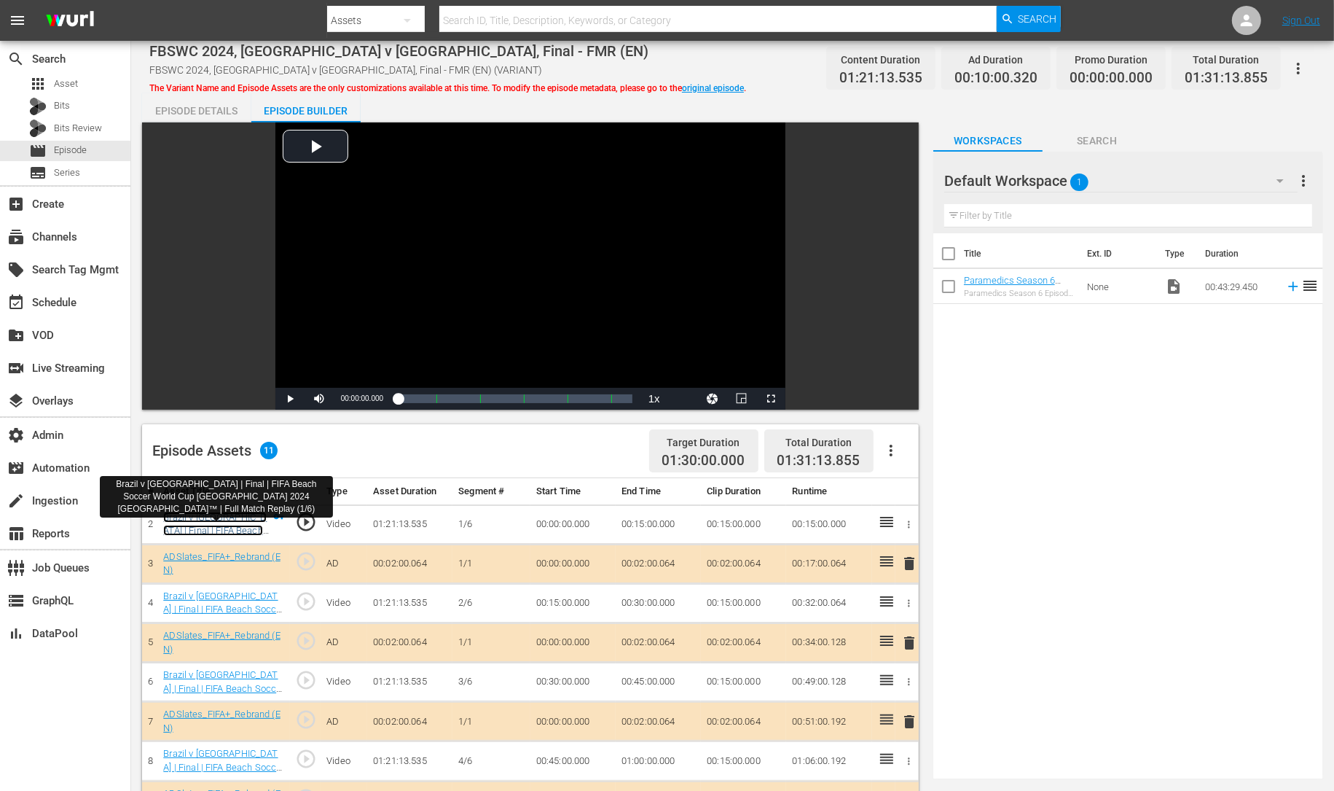
click at [243, 526] on link "Brazil v [GEOGRAPHIC_DATA] | Final | FIFA Beach Soccer World Cup [GEOGRAPHIC_DA…" at bounding box center [215, 551] width 105 height 79
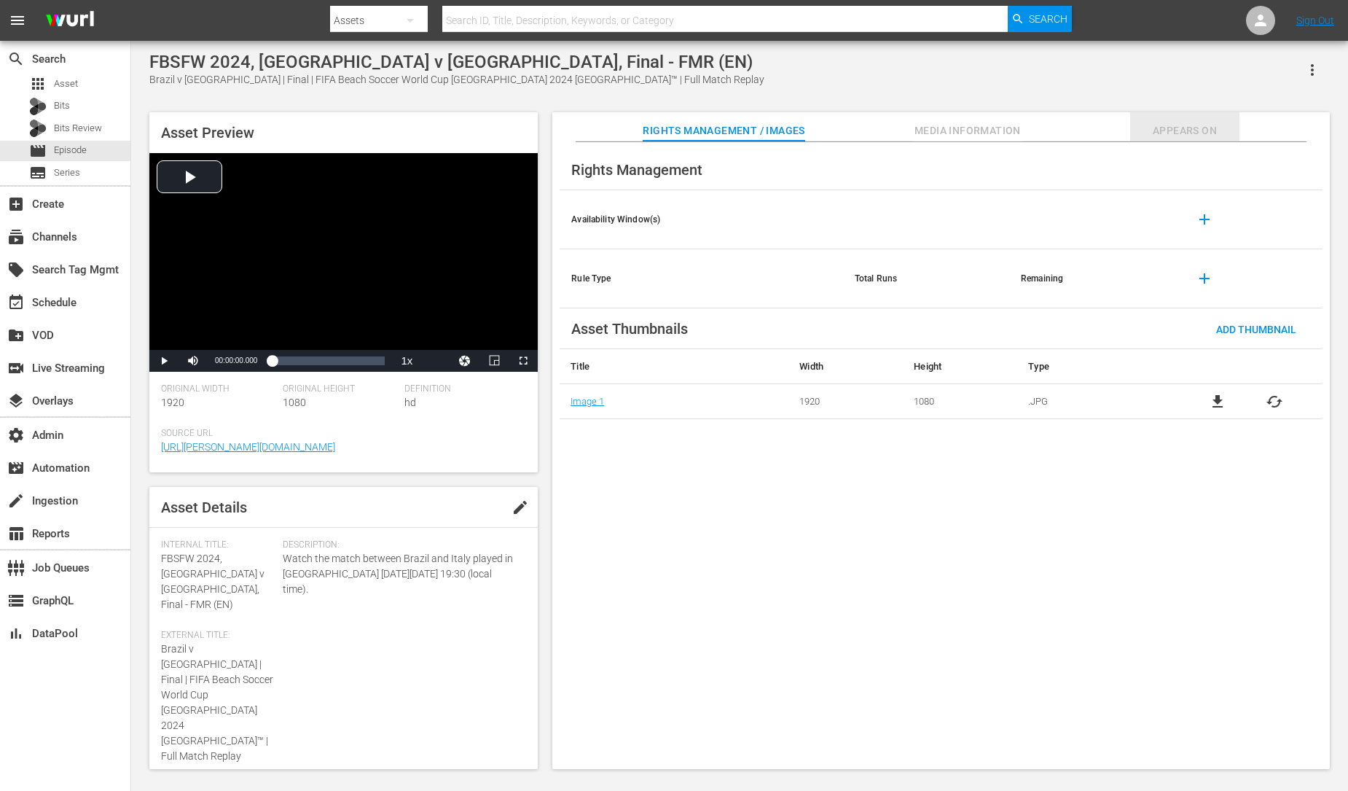
click at [1173, 136] on span "Appears On" at bounding box center [1184, 131] width 109 height 18
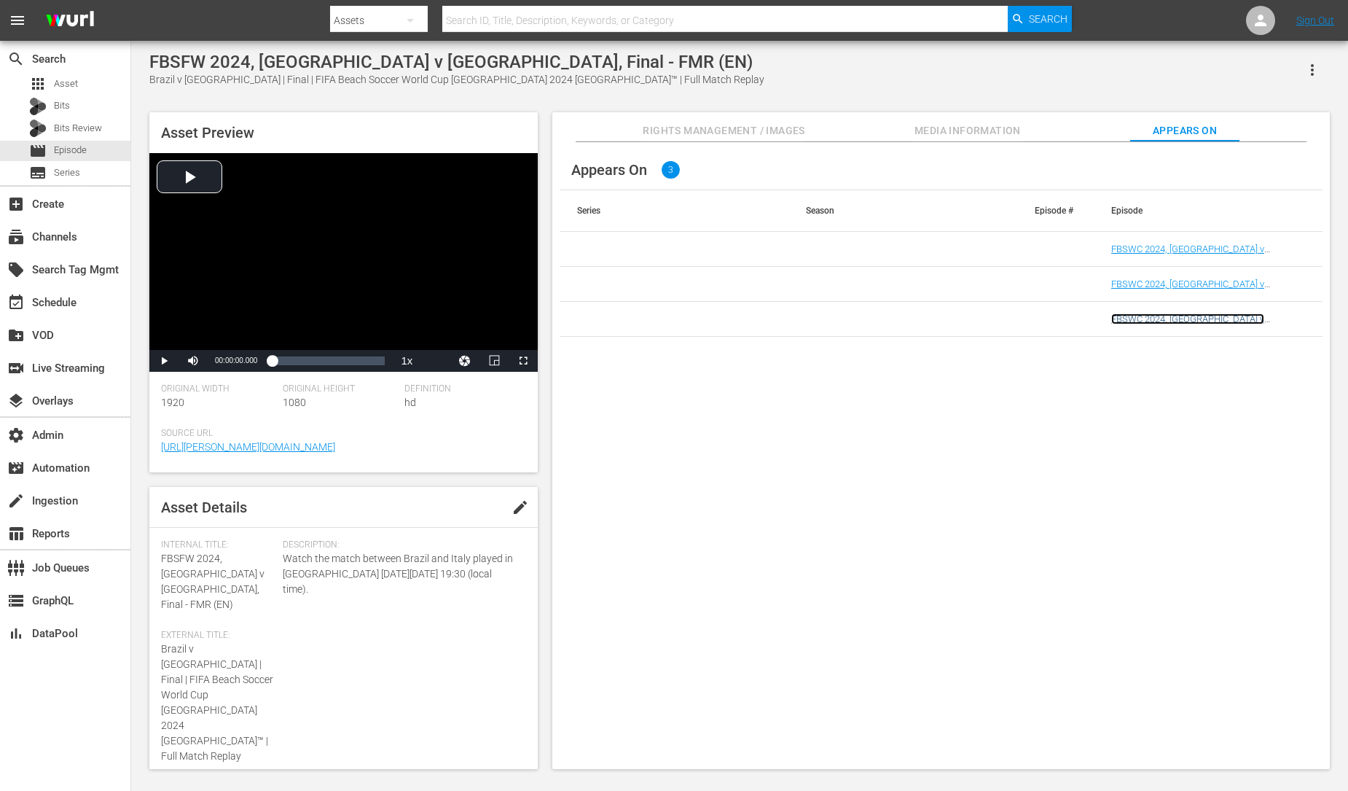
click at [1206, 321] on link "FBSWC 2024, [GEOGRAPHIC_DATA] v [GEOGRAPHIC_DATA], Final - FMR (EN) (FBSWC 2024…" at bounding box center [1190, 340] width 158 height 55
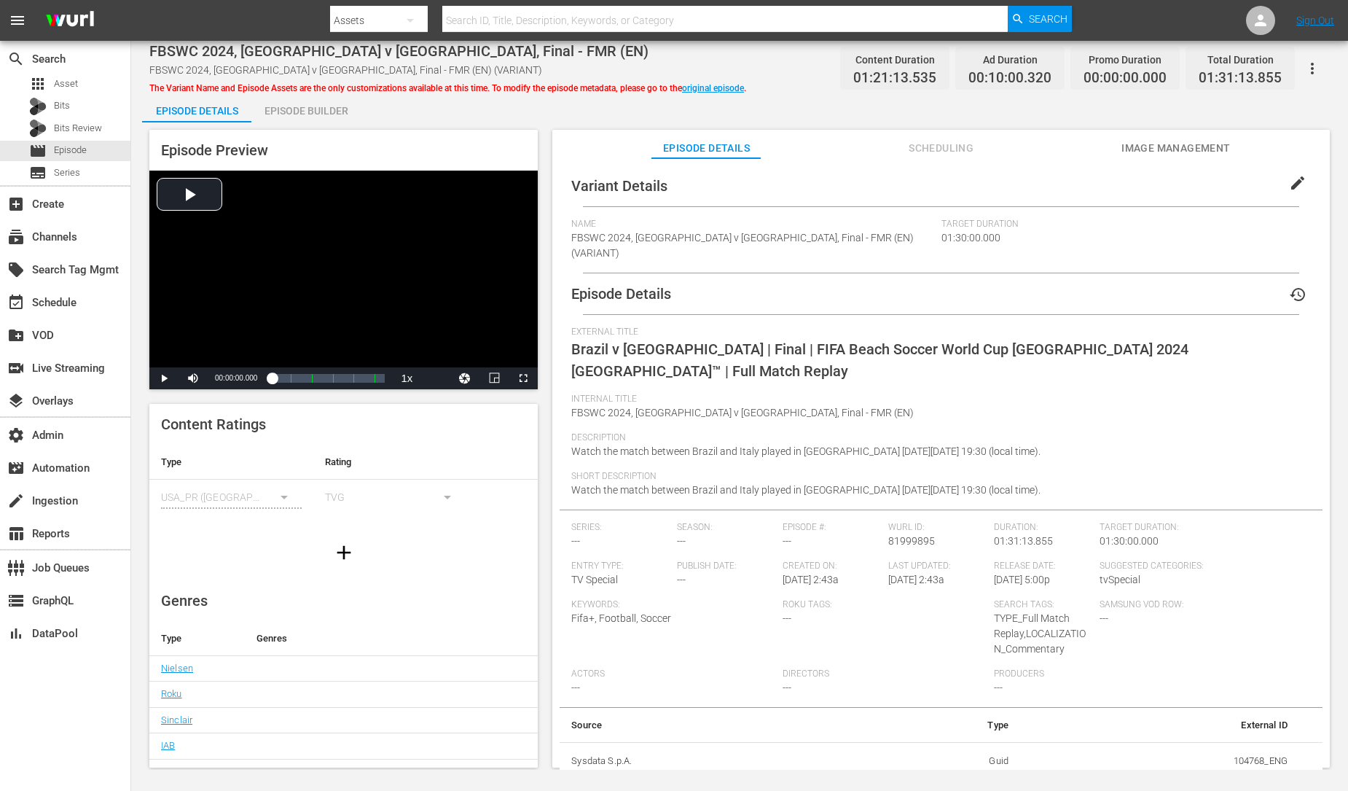
click at [931, 149] on span "Scheduling" at bounding box center [941, 148] width 109 height 18
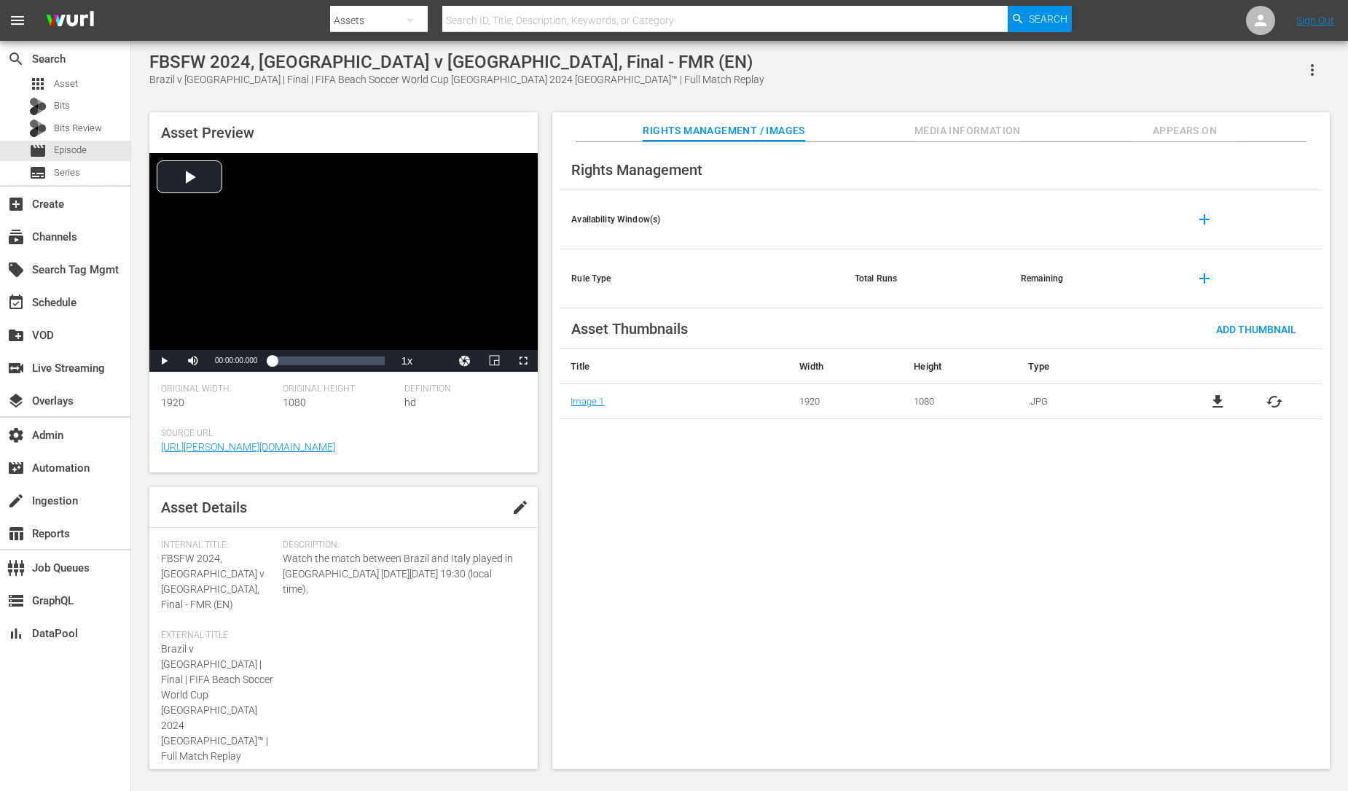
click at [963, 126] on span "Media Information" at bounding box center [967, 131] width 109 height 18
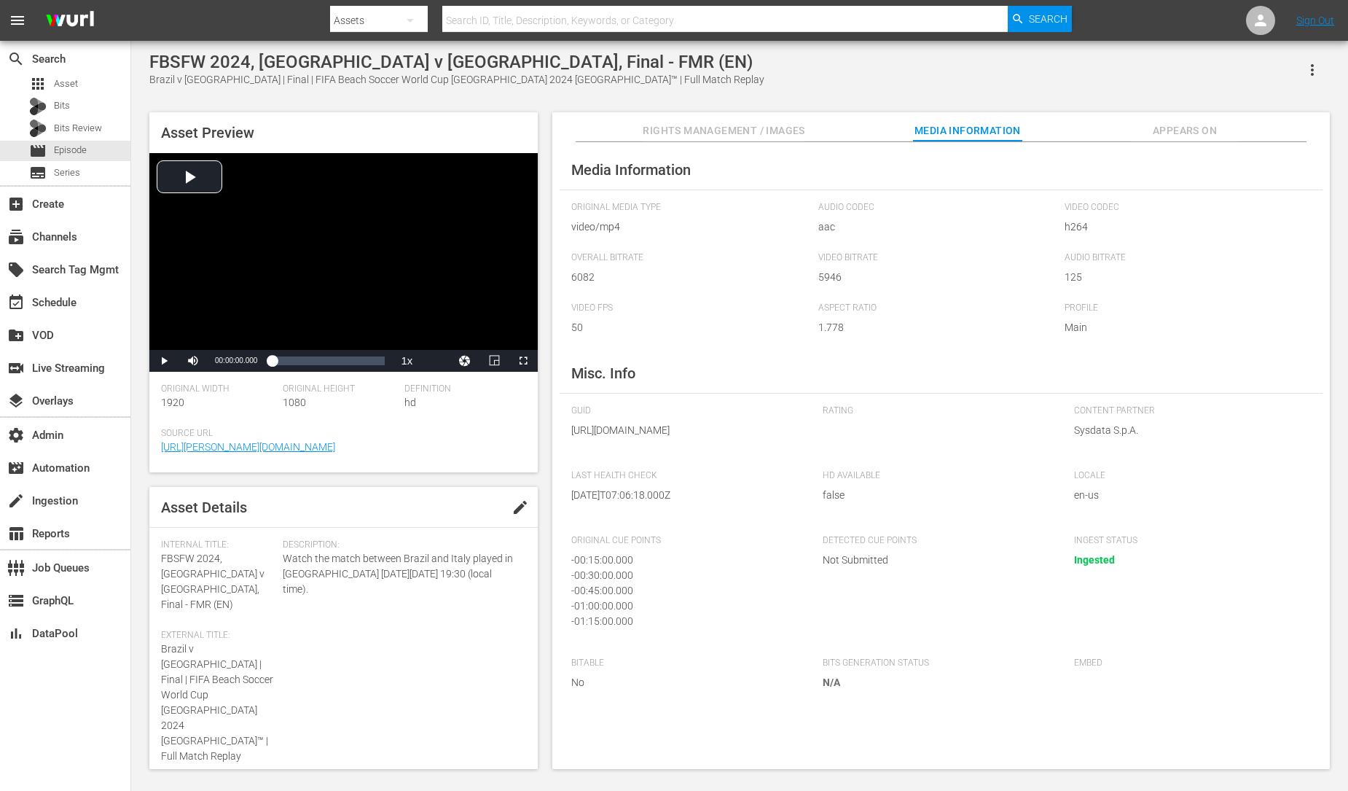
click at [1175, 135] on div "Rights Management / Images Media Information Appears On Media Information Origi…" at bounding box center [941, 440] width 778 height 657
click at [1176, 132] on span "Appears On" at bounding box center [1184, 131] width 109 height 18
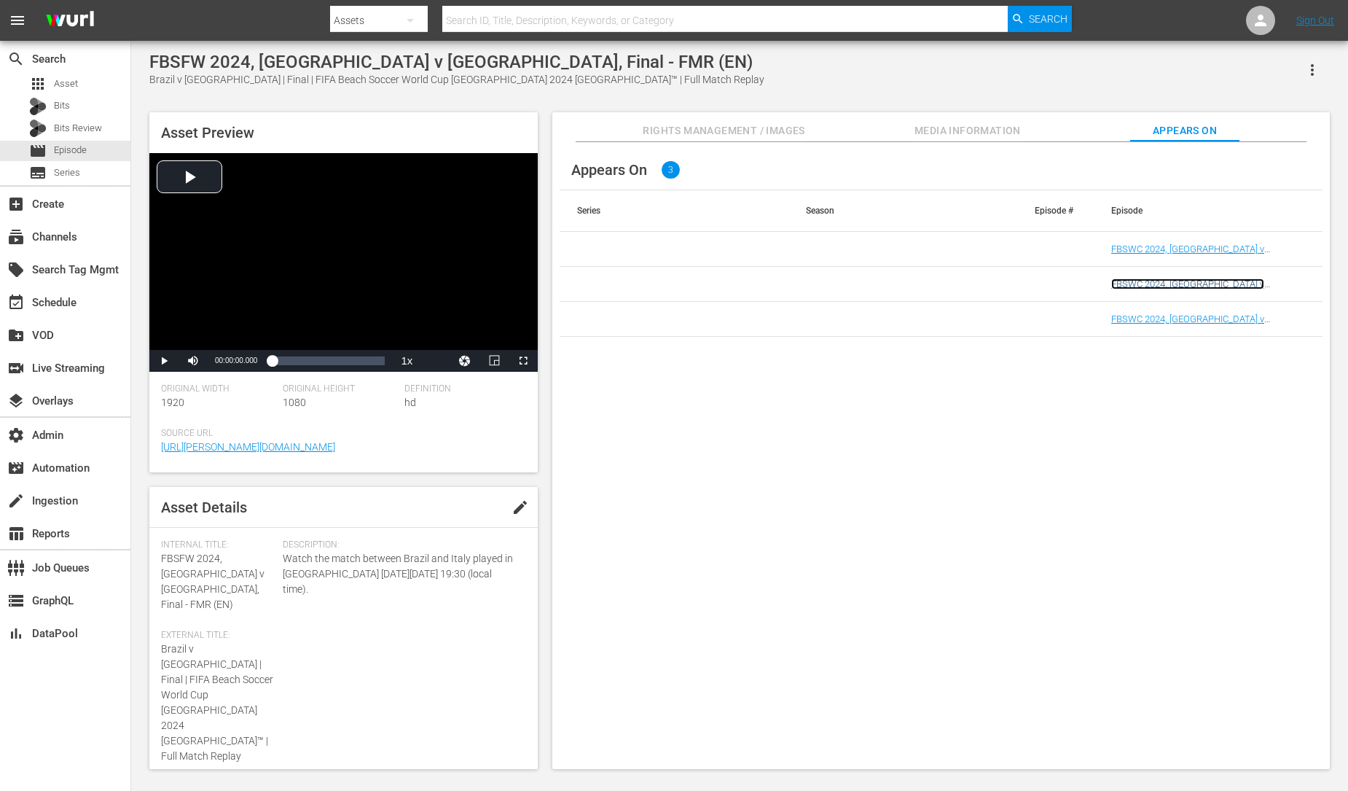
click at [1161, 283] on link "FBSWC 2024, Brazil v Italy, Final - FMR (EN) (FBSWC 2024, Brazil v Italy, Final…" at bounding box center [1190, 305] width 158 height 55
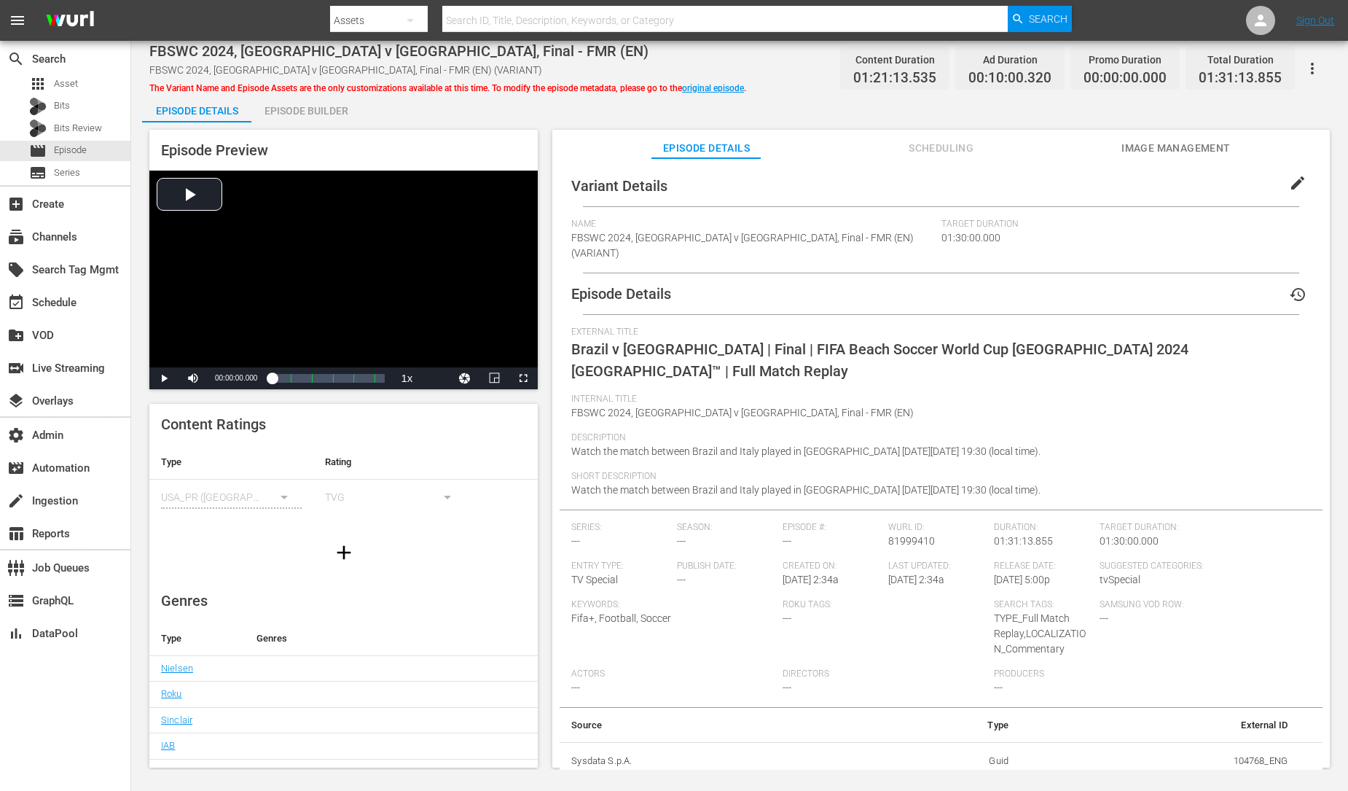
click at [935, 149] on span "Scheduling" at bounding box center [941, 148] width 109 height 18
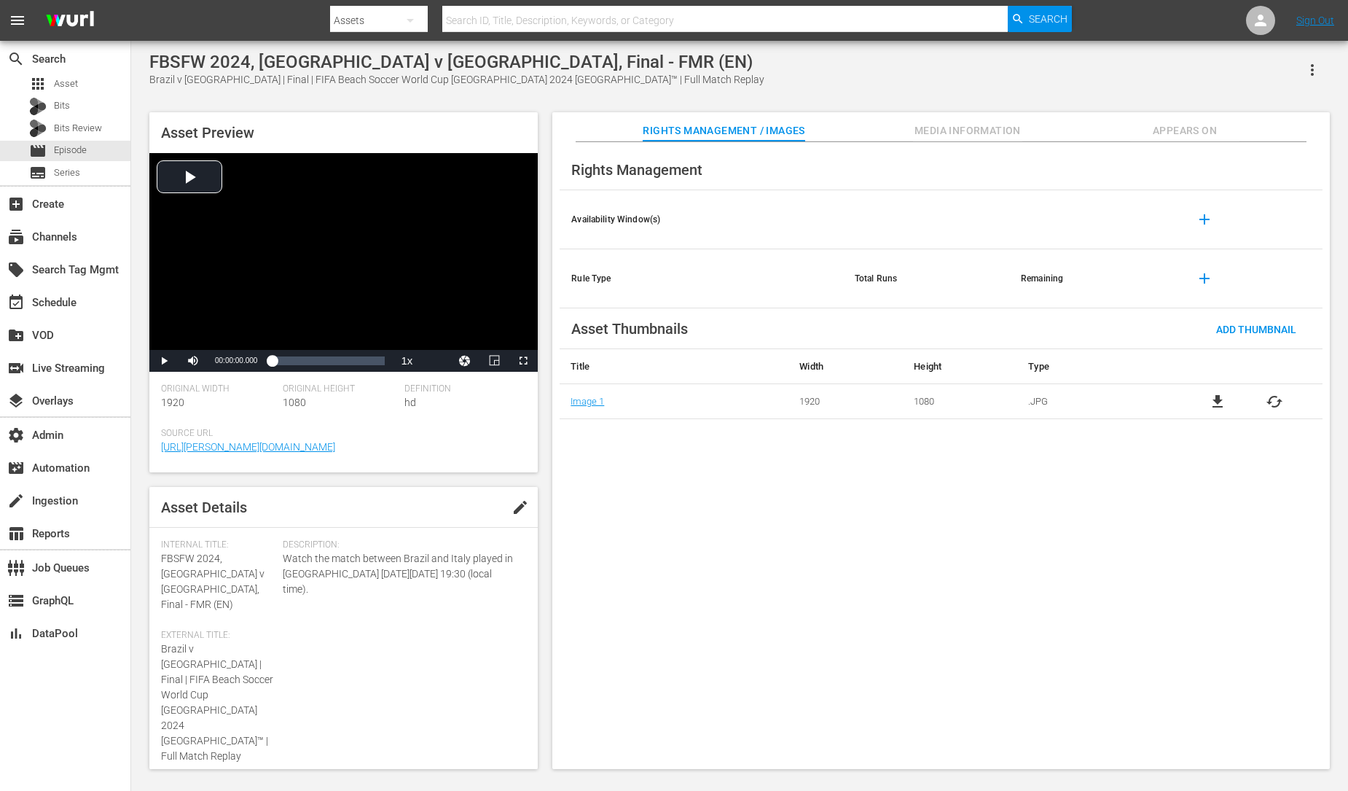
click at [1190, 129] on span "Appears On" at bounding box center [1184, 131] width 109 height 18
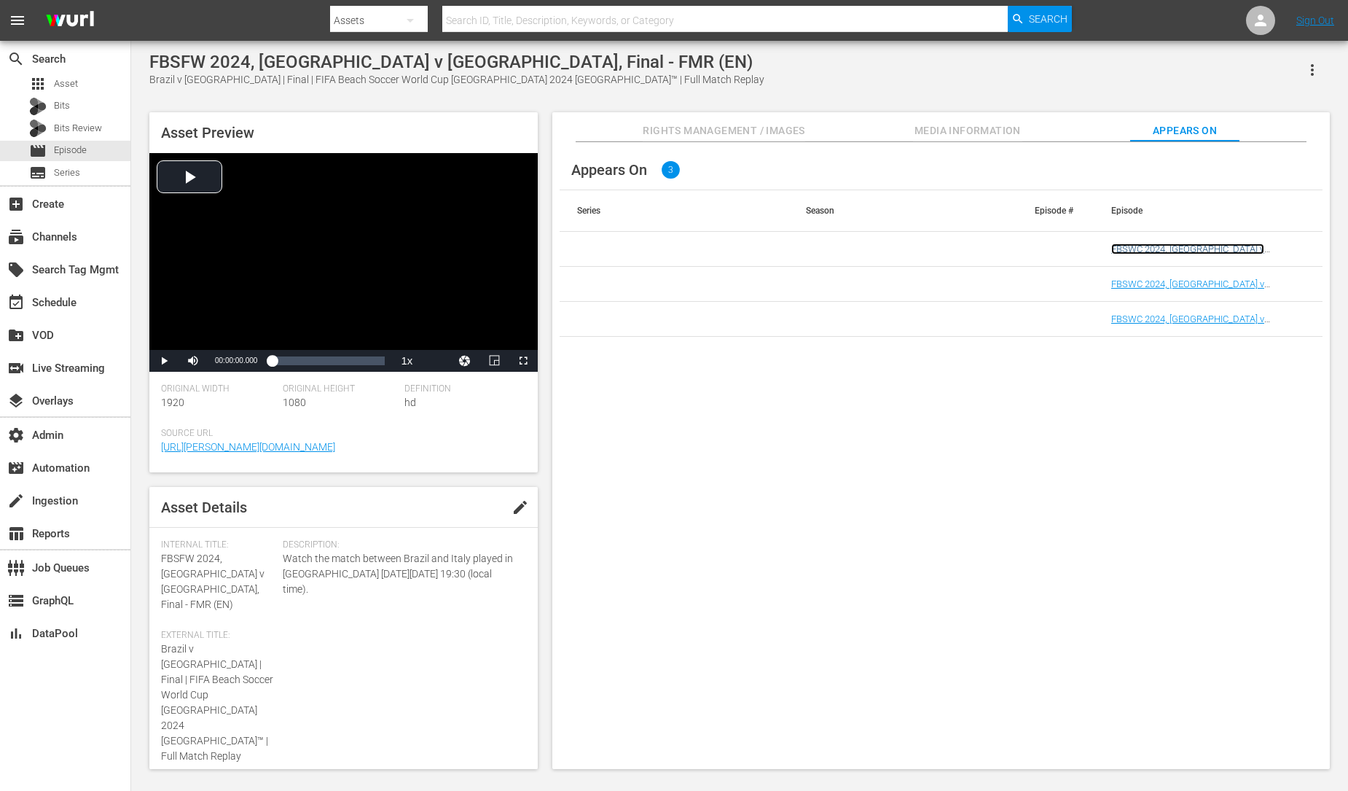
click at [1215, 250] on link "FBSWC 2024, Brazil v Italy, Final - FMR (EN)" at bounding box center [1190, 254] width 158 height 22
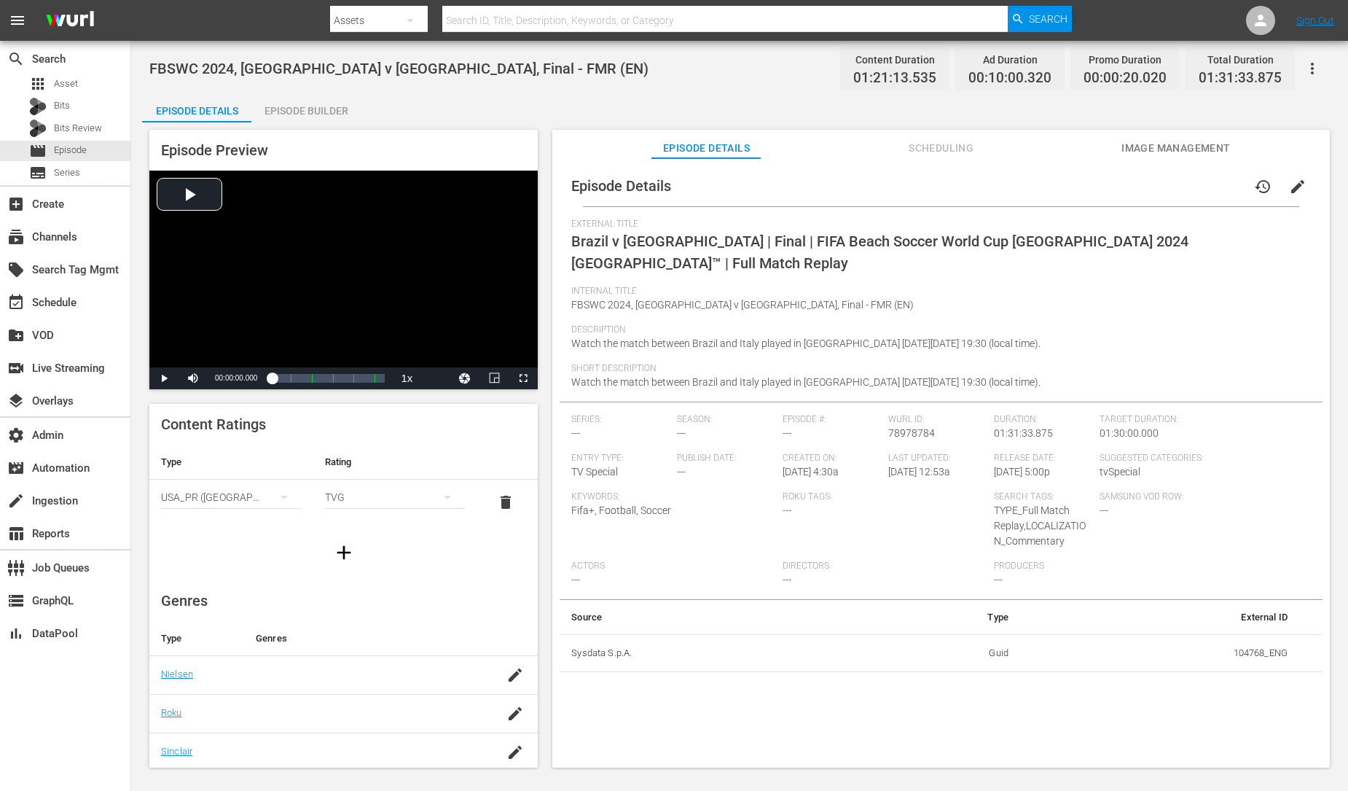
click at [934, 146] on span "Scheduling" at bounding box center [941, 148] width 109 height 18
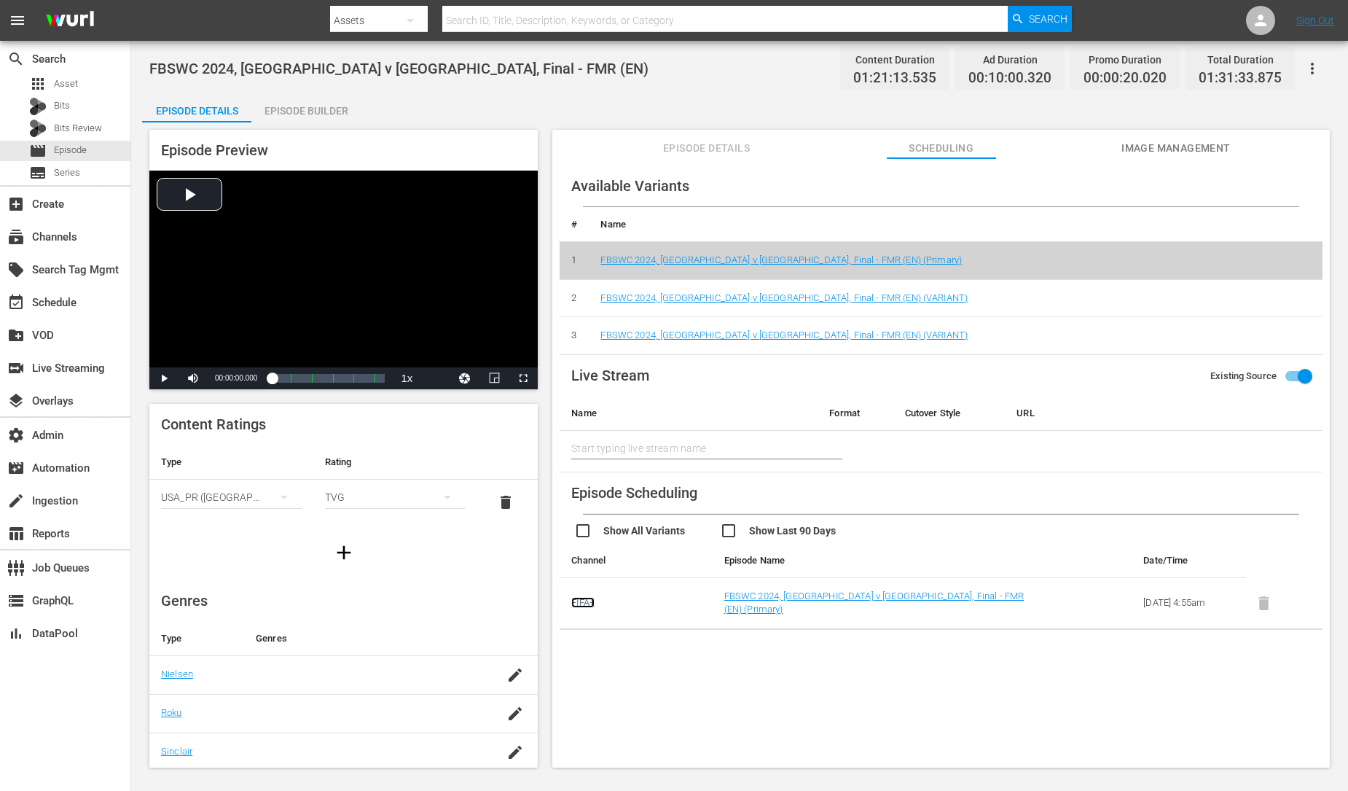
click at [584, 597] on link "FIFA+" at bounding box center [582, 602] width 23 height 11
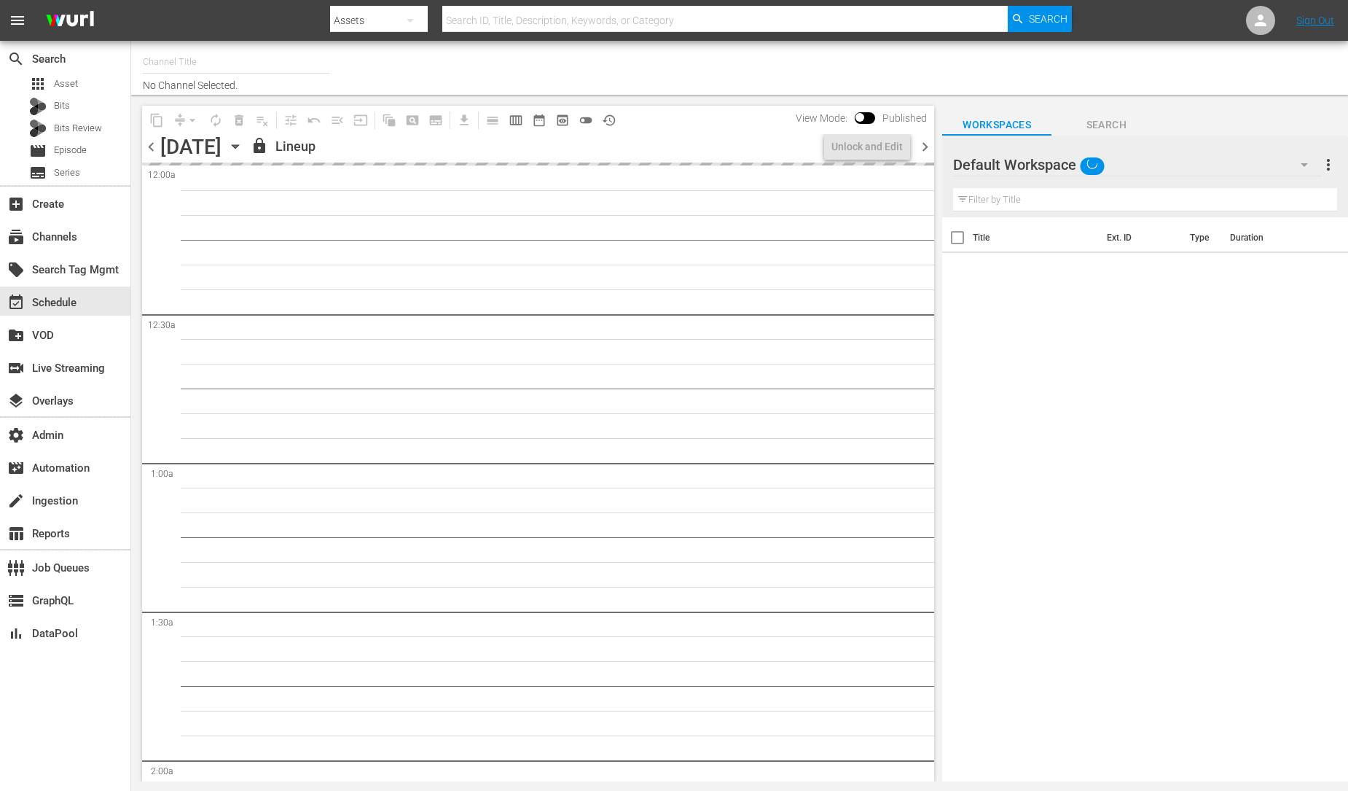
type input "FIFA+ English-Local-US (1854)"
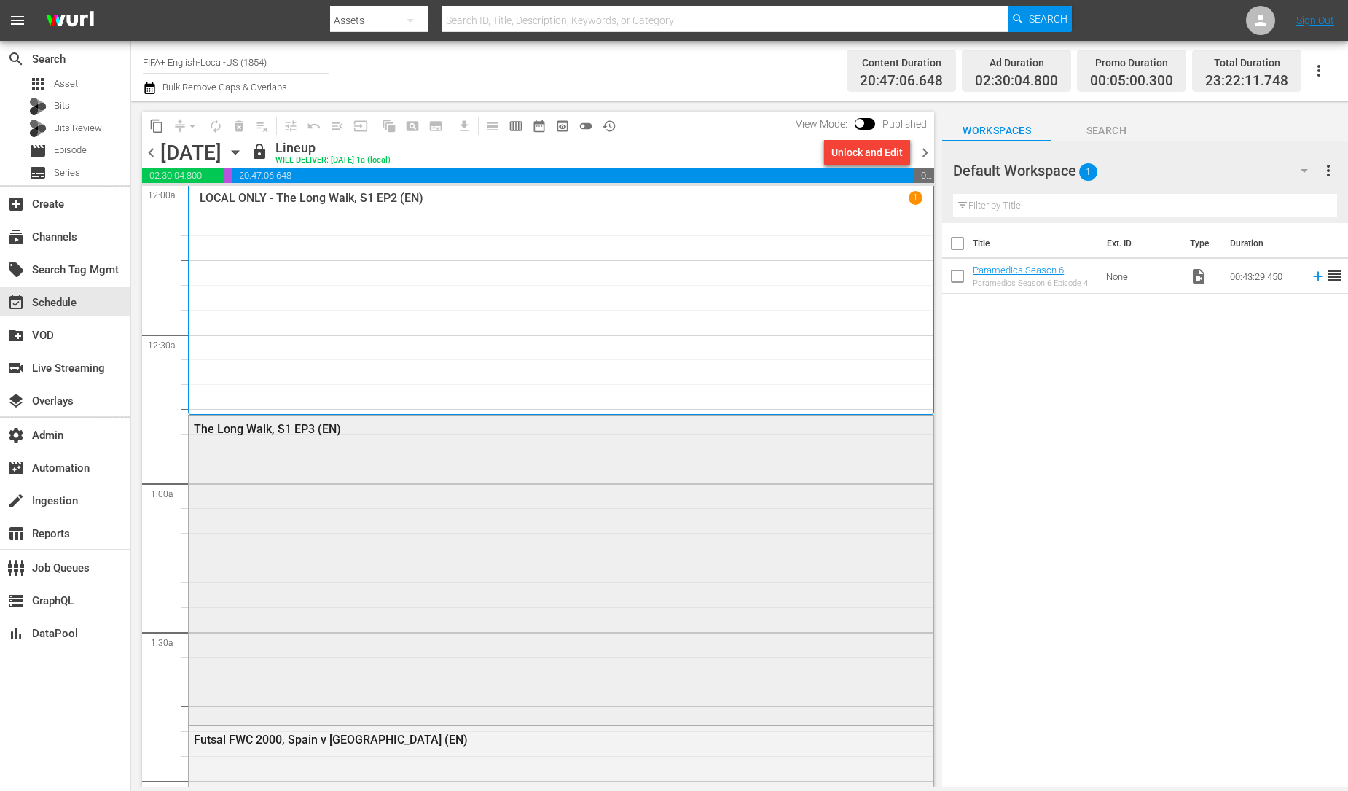
click at [764, 555] on div "The Long Walk, S1 EP3 (EN)" at bounding box center [561, 568] width 745 height 306
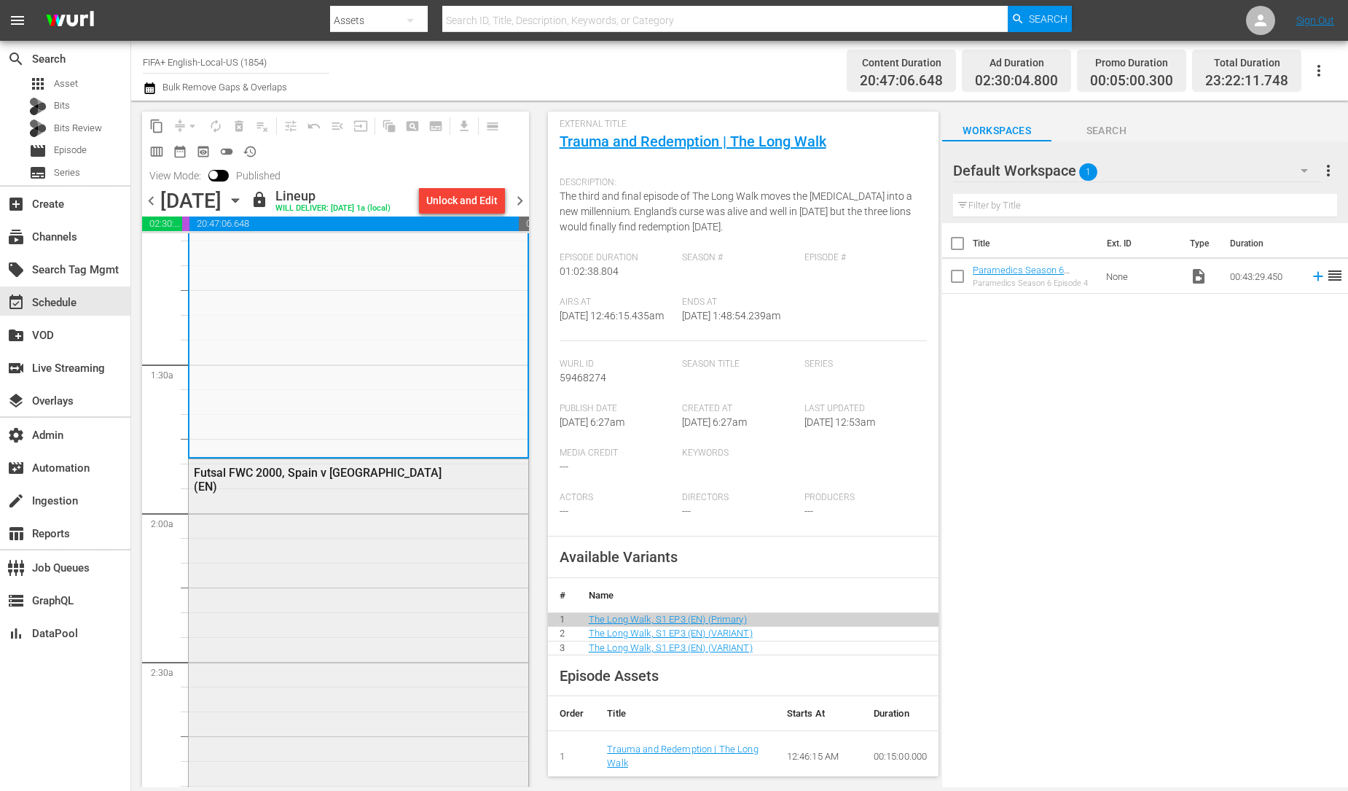
scroll to position [418, 0]
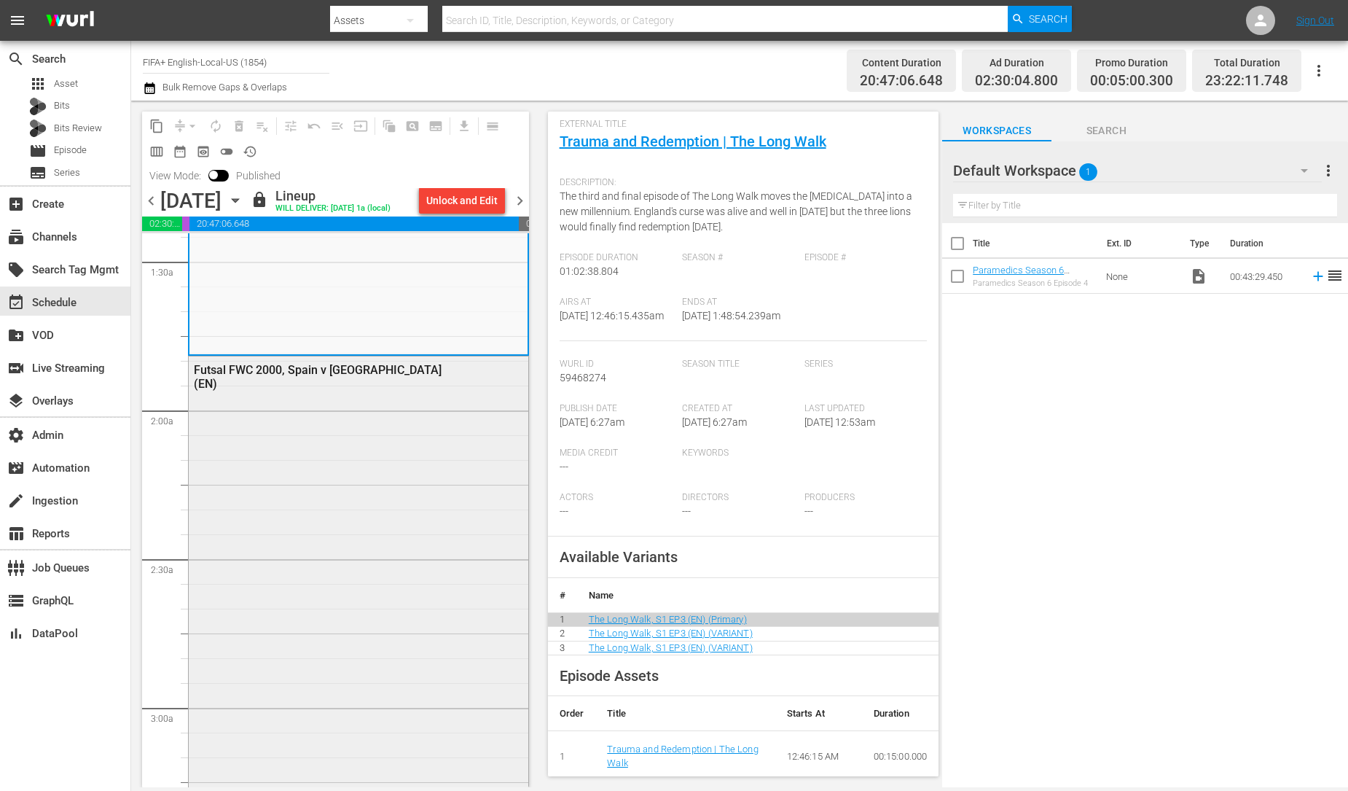
click at [446, 590] on div "Futsal FWC 2000, Spain v Brazil (EN)" at bounding box center [359, 588] width 340 height 464
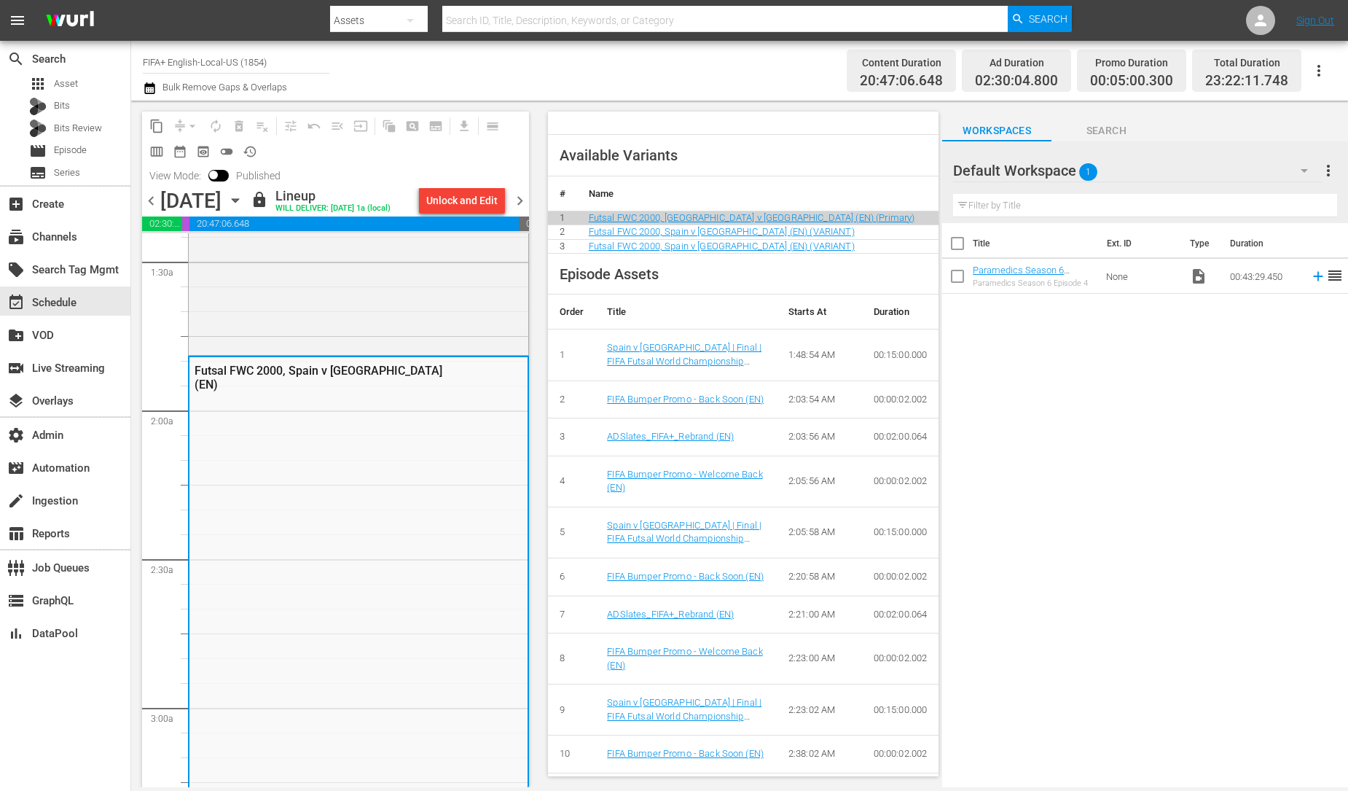
scroll to position [871, 0]
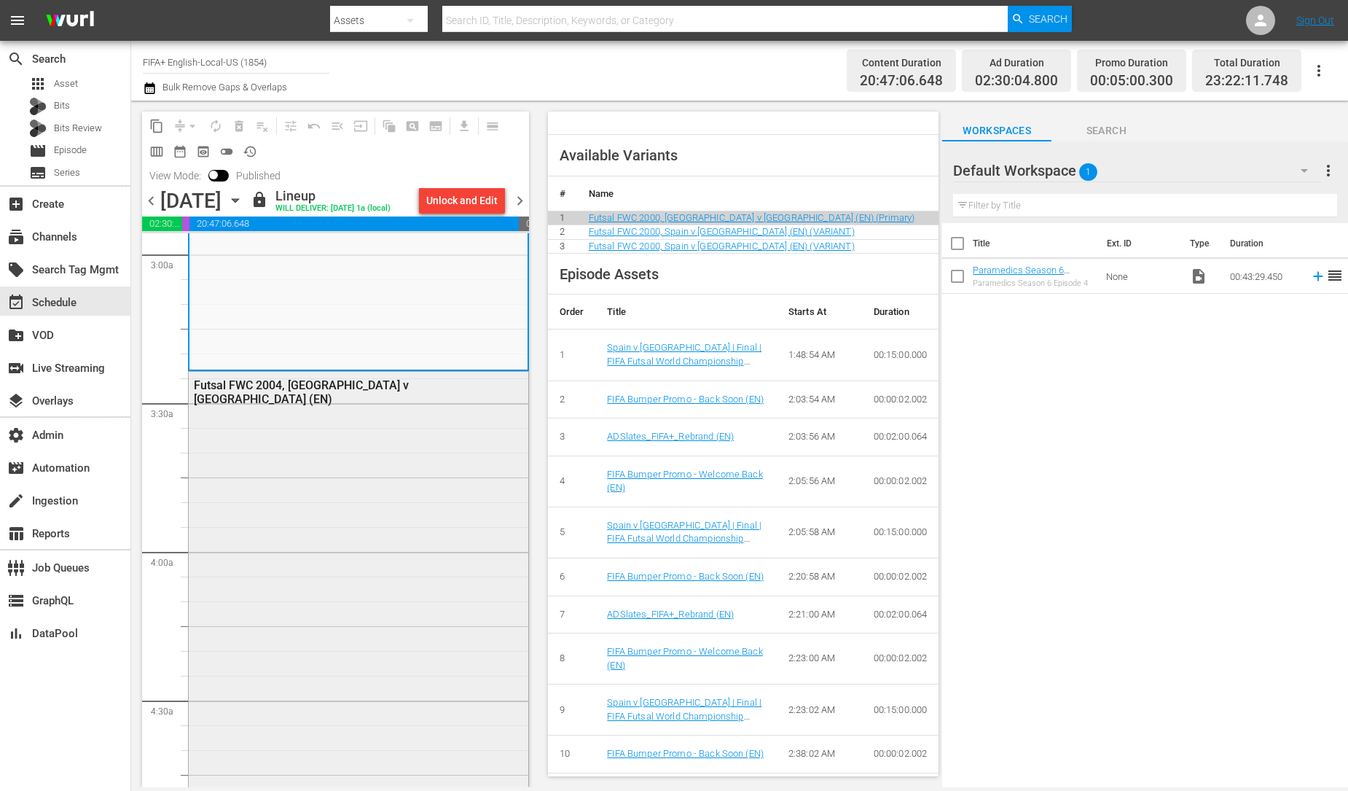
click at [354, 603] on div "Futsal FWC 2004, Spain v Italy (EN)" at bounding box center [359, 597] width 340 height 451
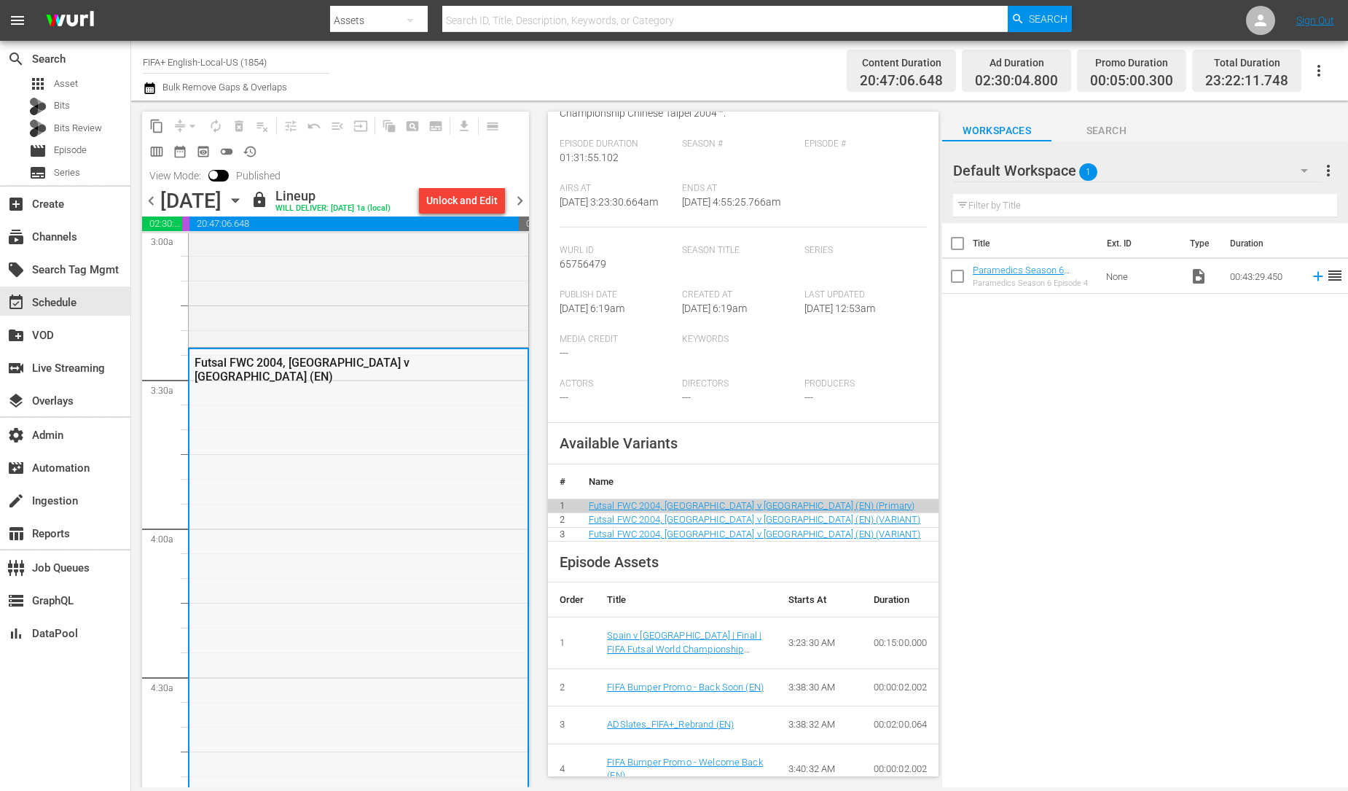
scroll to position [1259, 0]
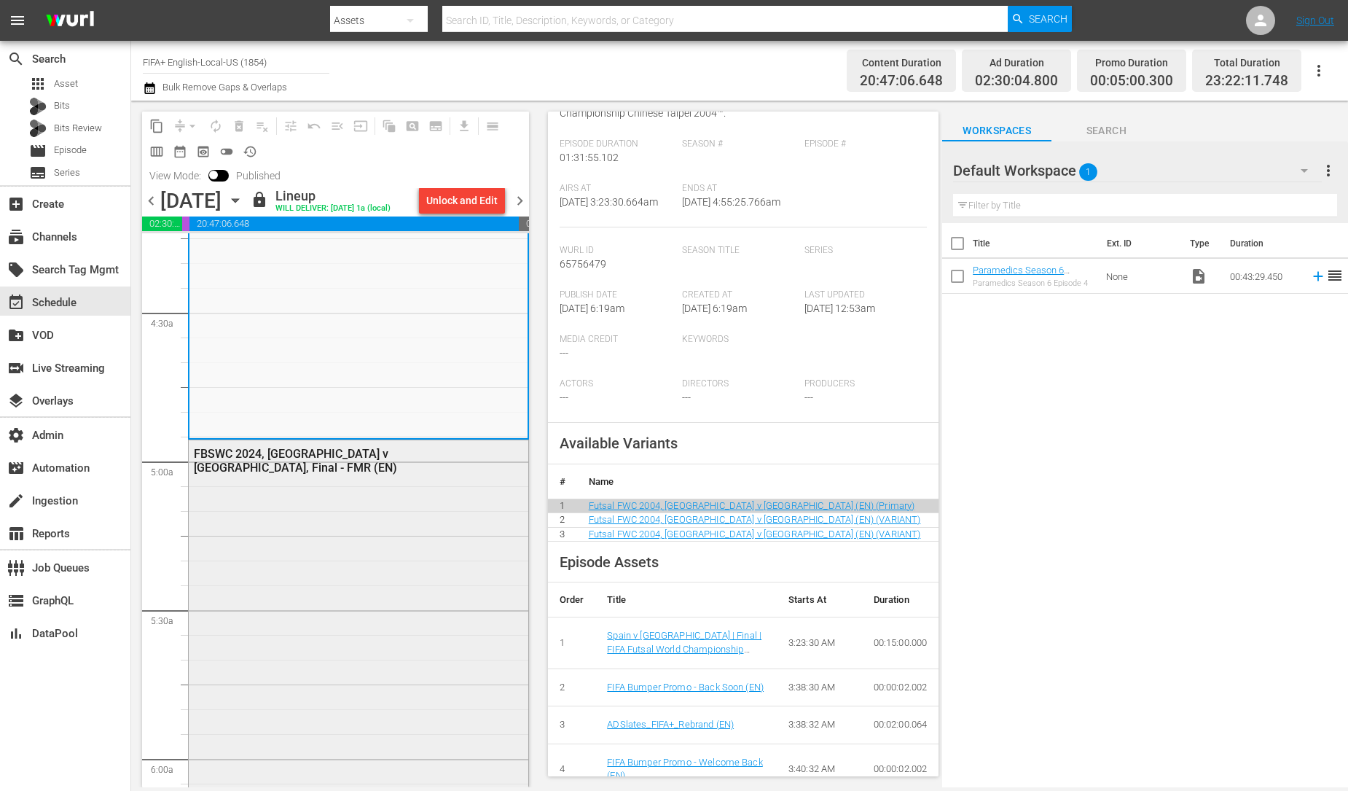
click at [370, 595] on div "FBSWC 2024, Brazil v Italy, Final - FMR (EN)" at bounding box center [359, 665] width 340 height 450
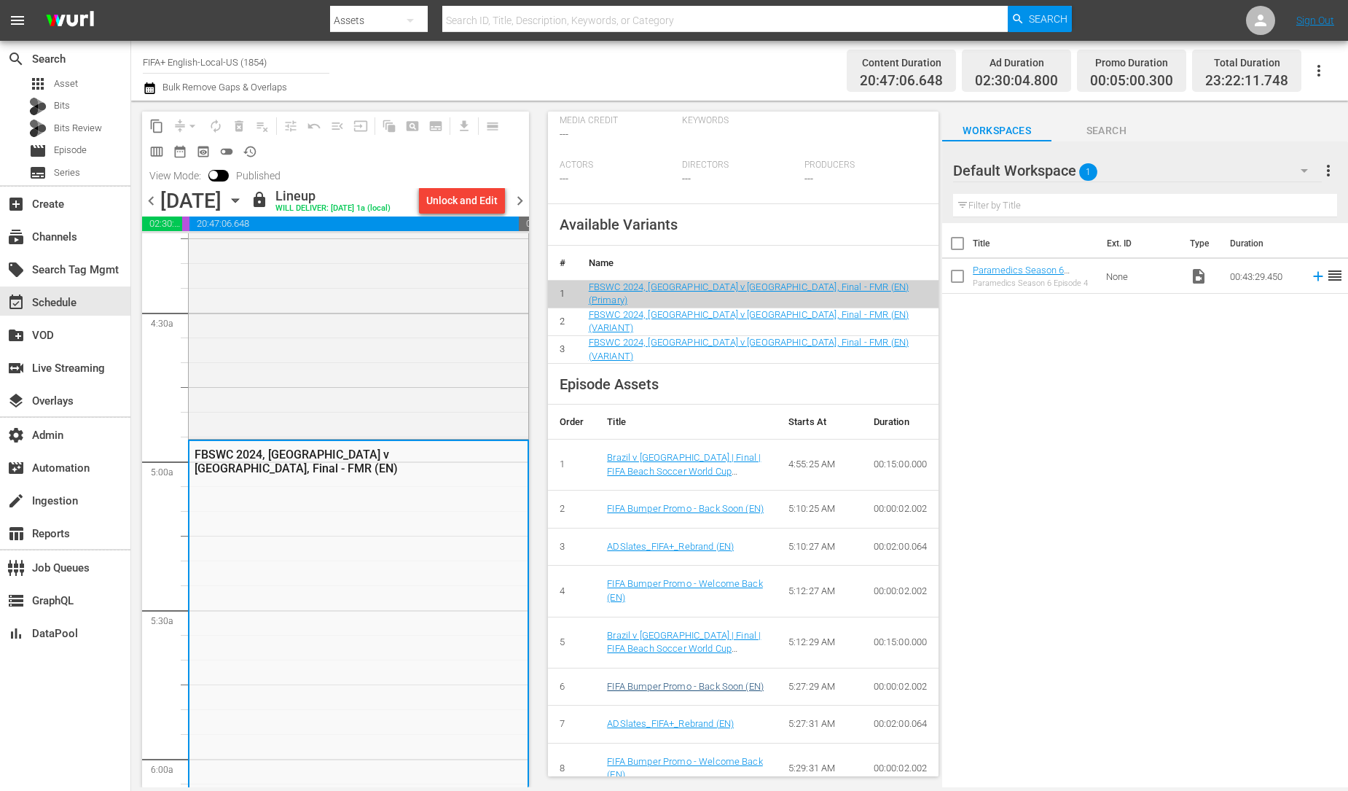
scroll to position [541, 0]
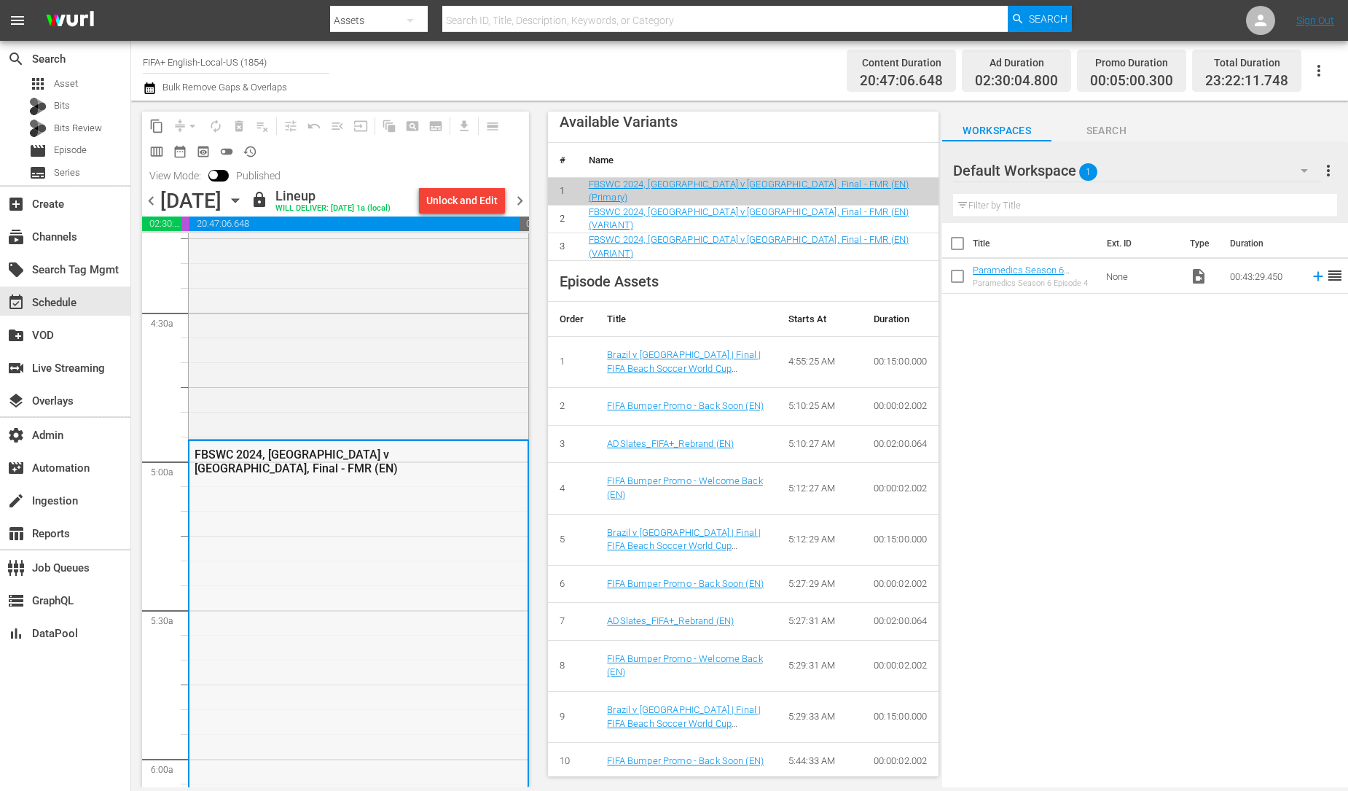
click at [318, 601] on div "FBSWC 2024, Brazil v Italy, Final - FMR (EN)" at bounding box center [358, 666] width 338 height 450
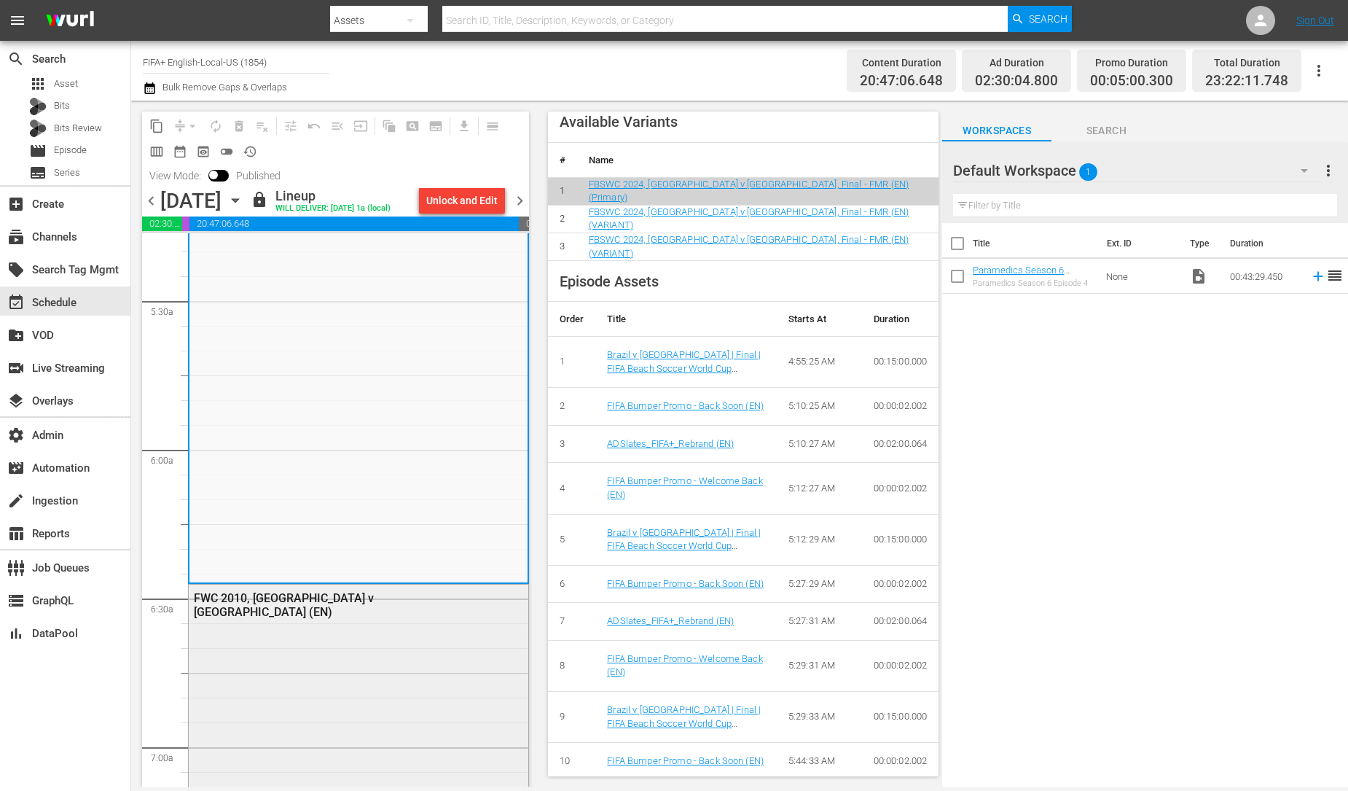
scroll to position [1917, 0]
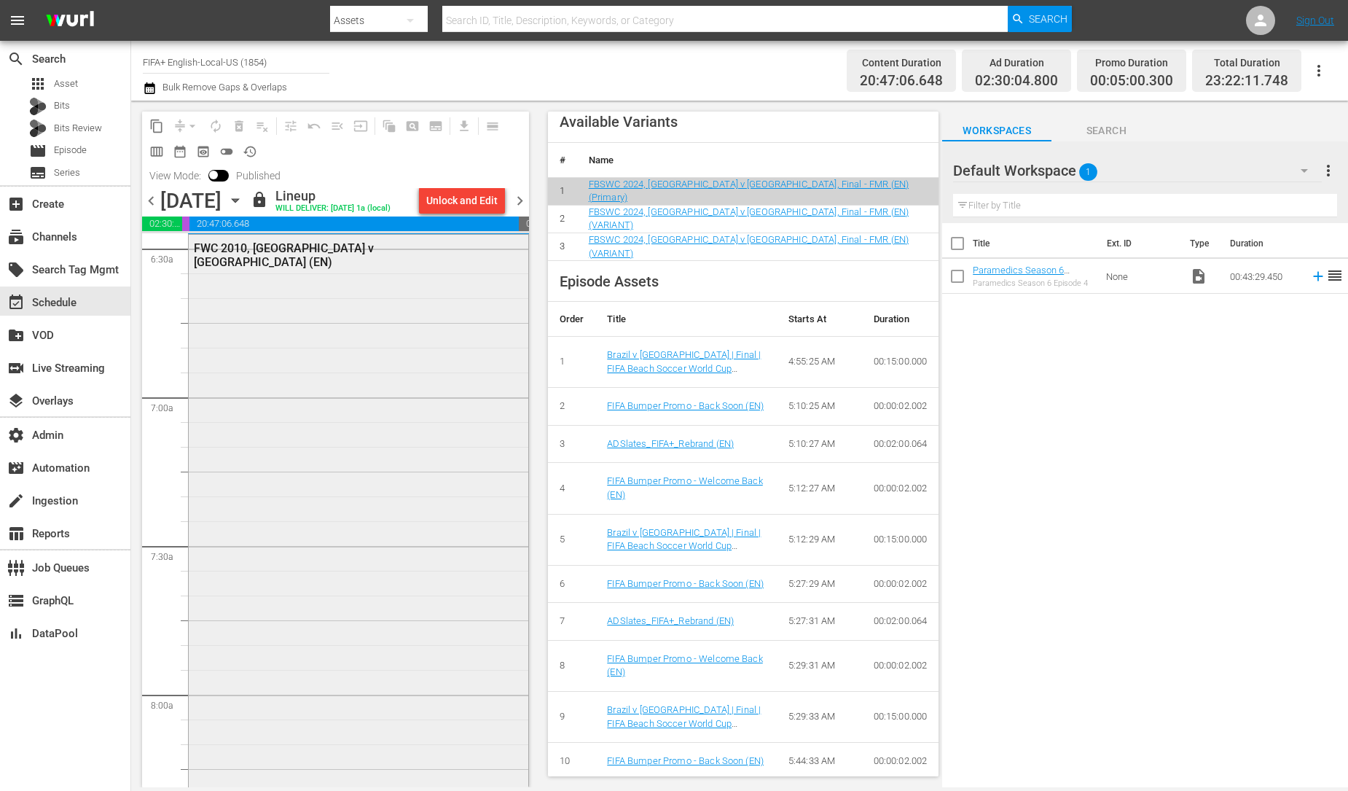
click at [361, 497] on div "FWC 2010, England v USA (EN)" at bounding box center [359, 514] width 340 height 559
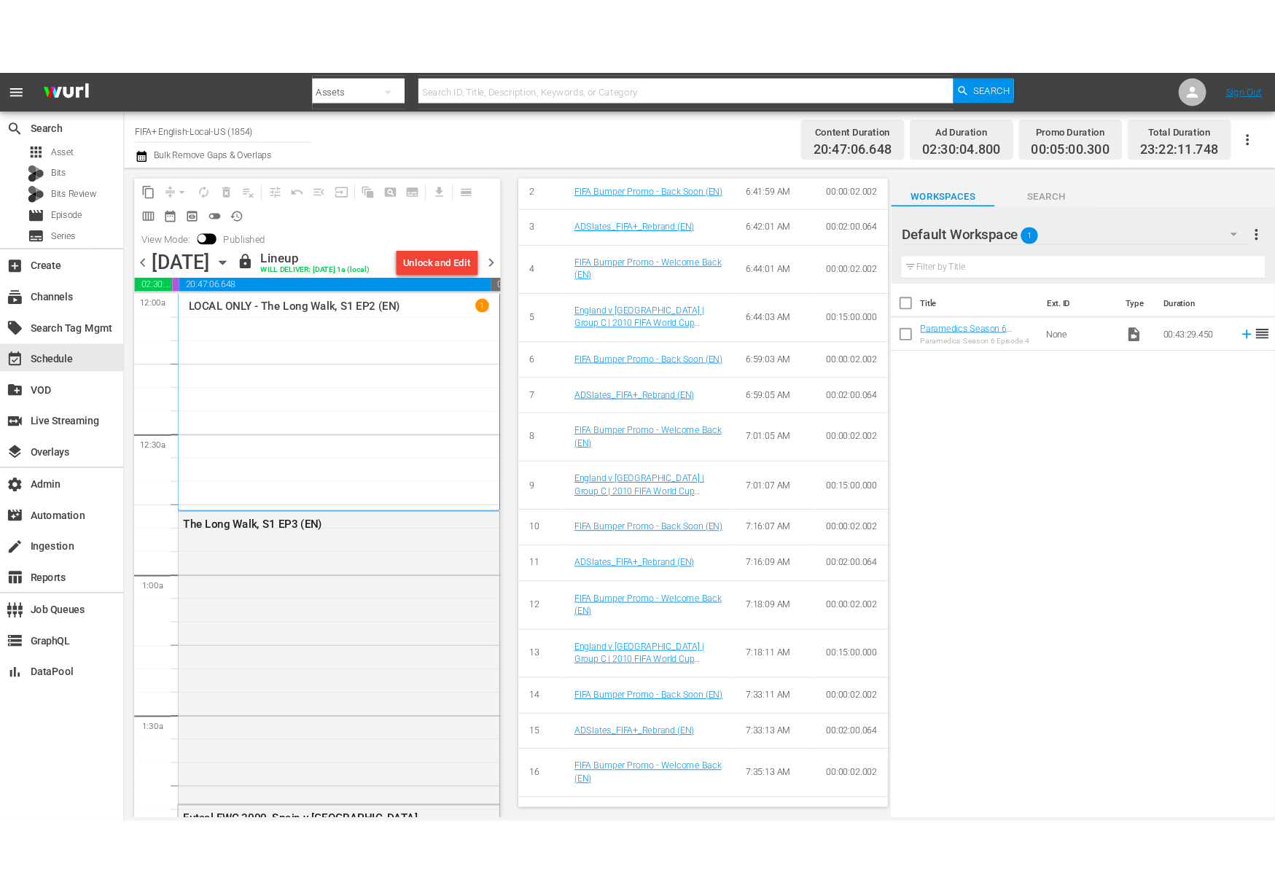
scroll to position [0, 0]
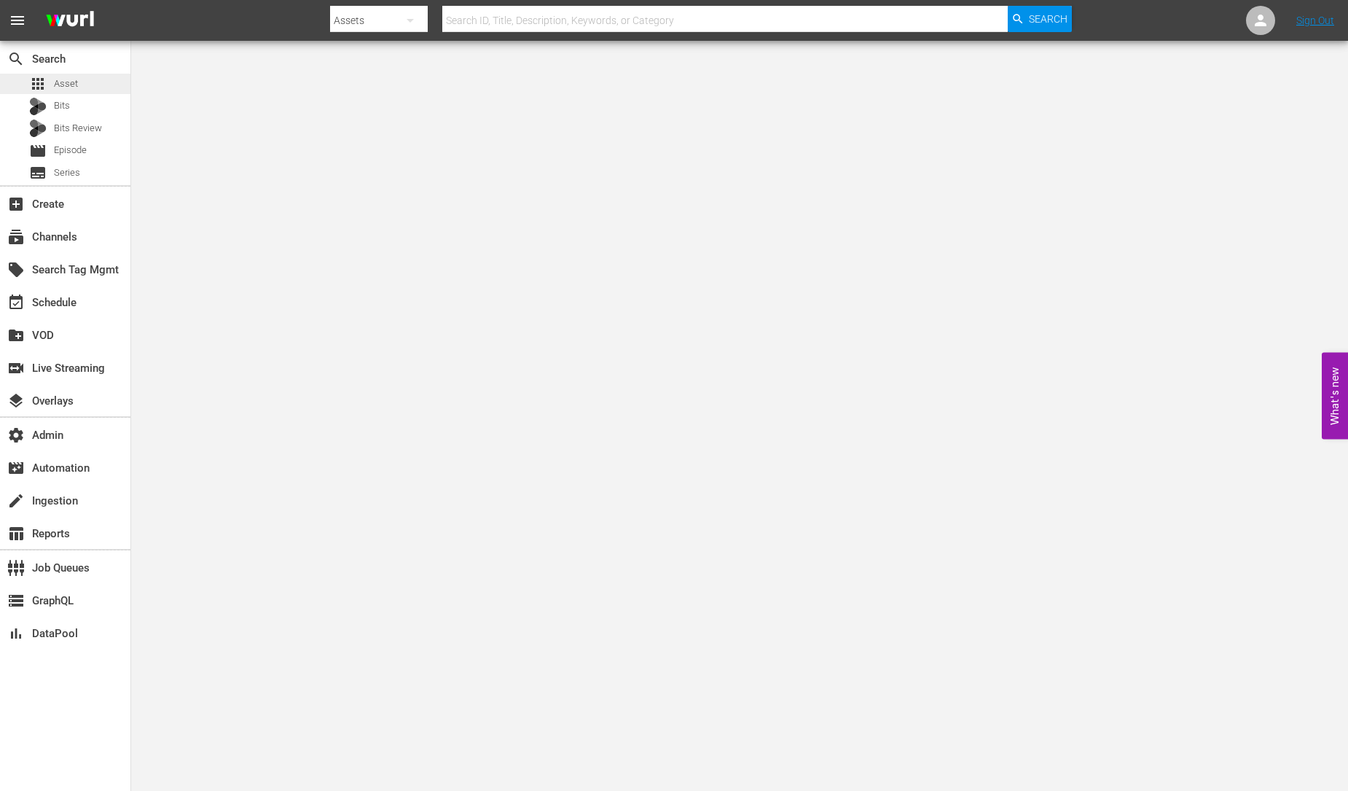
click at [101, 90] on div "apps Asset" at bounding box center [65, 84] width 130 height 20
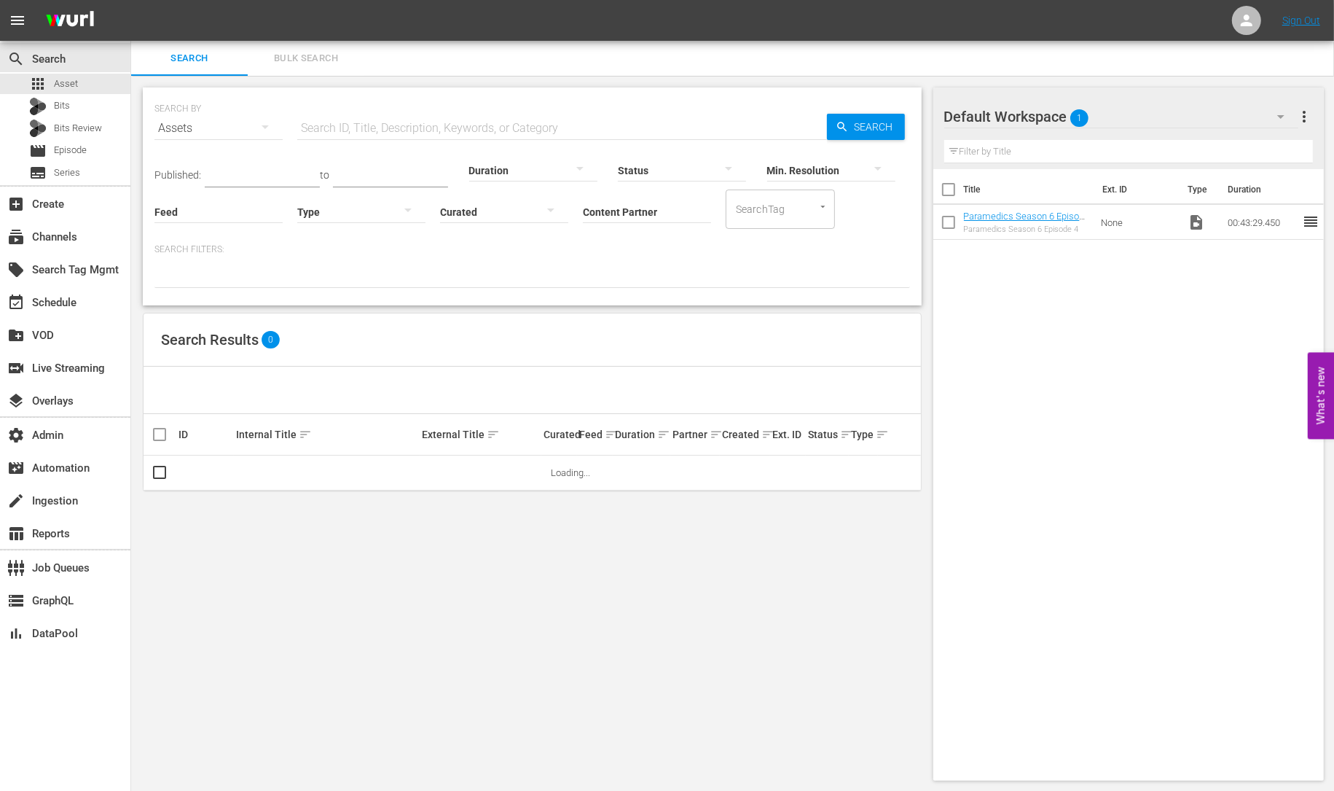
click at [615, 208] on input "Content Partner" at bounding box center [647, 213] width 128 height 52
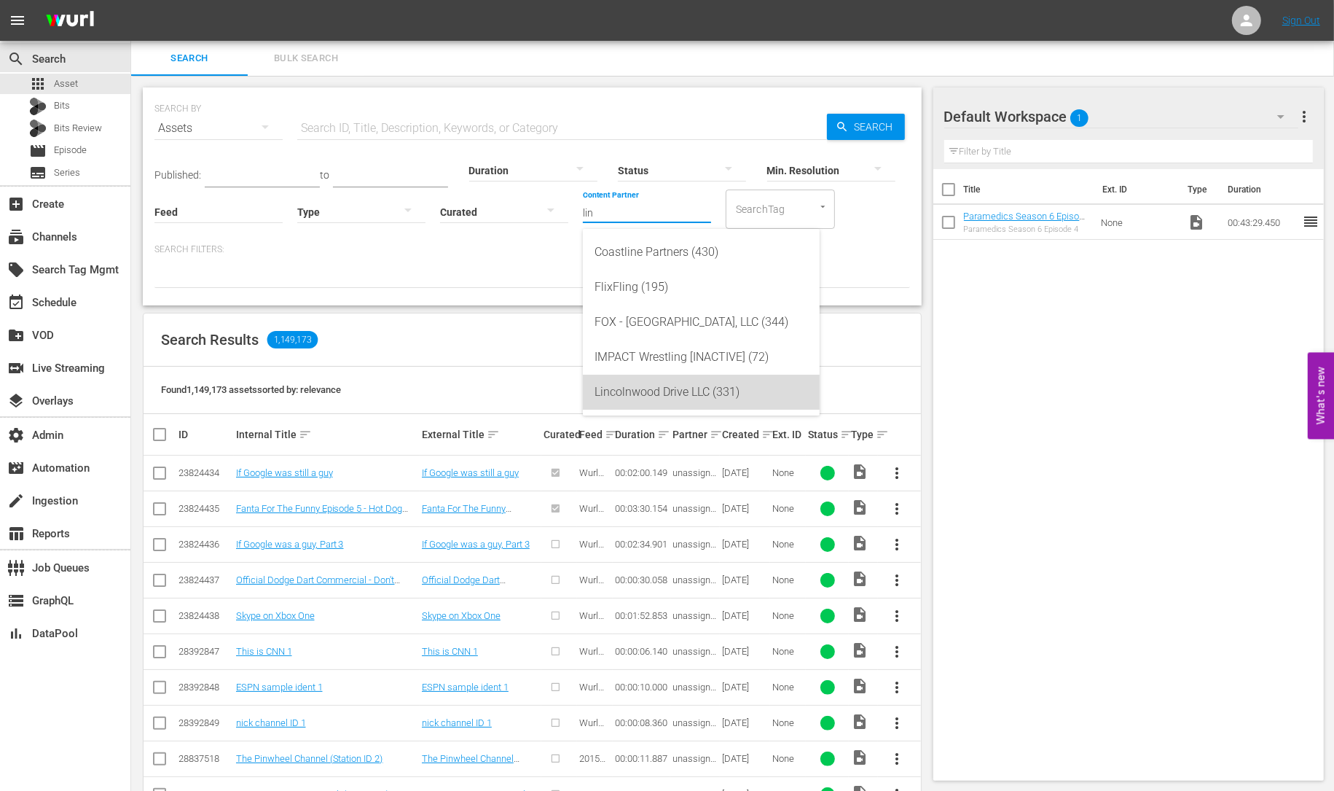
click at [695, 391] on div "Lincolnwood Drive LLC (331)" at bounding box center [702, 392] width 214 height 35
type input "Lincolnwood Drive LLC (331)"
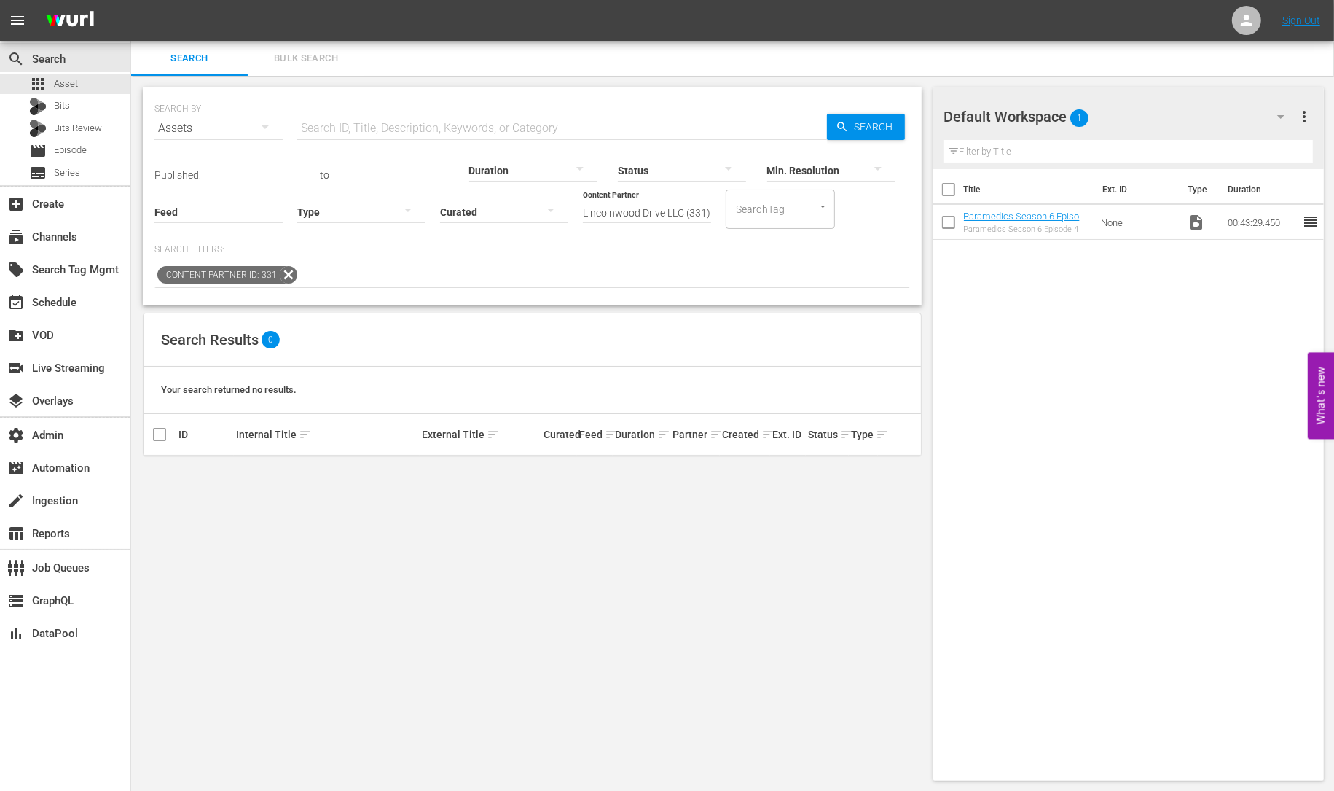
click at [1307, 113] on span "more_vert" at bounding box center [1304, 116] width 17 height 17
click at [1212, 149] on div "Clear All Workspace Items" at bounding box center [1210, 144] width 171 height 26
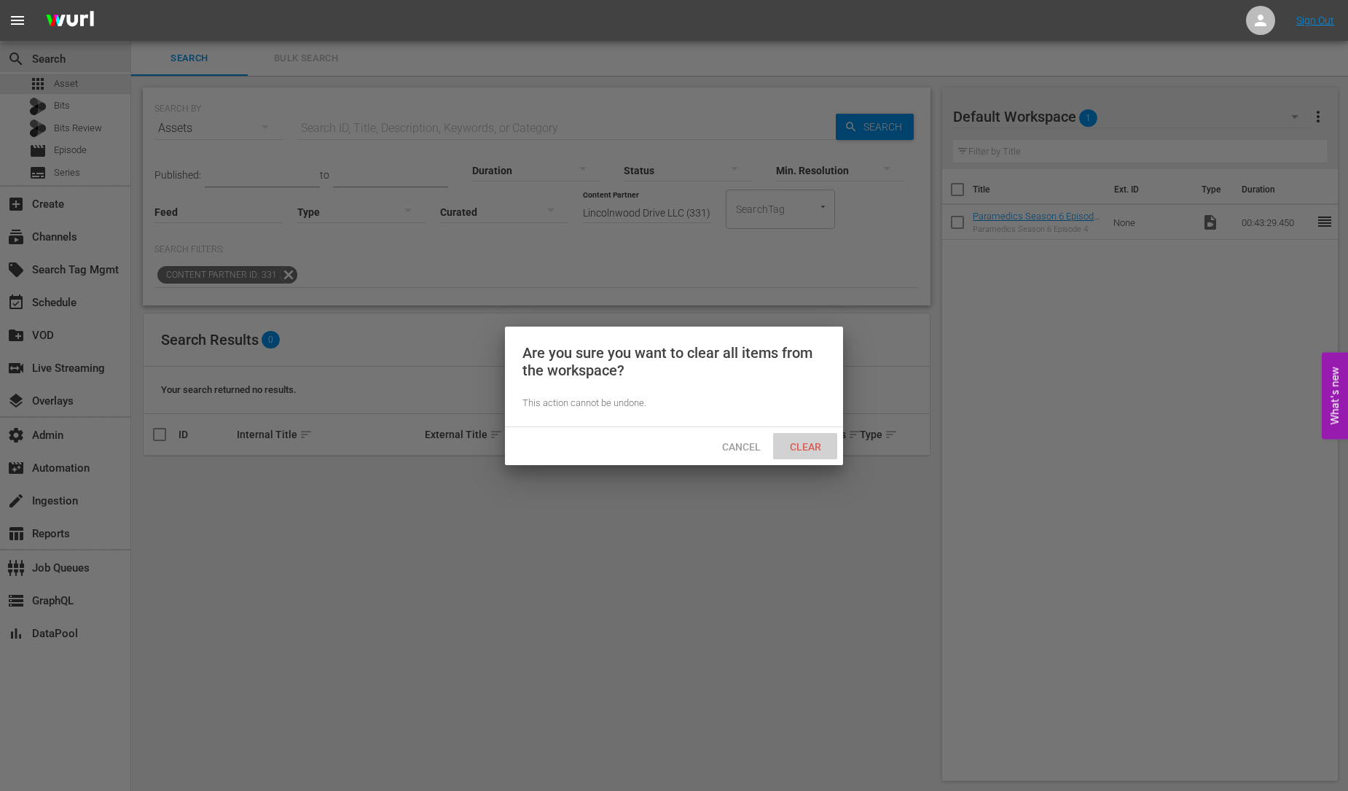
click at [812, 441] on span "Clear" at bounding box center [805, 447] width 55 height 12
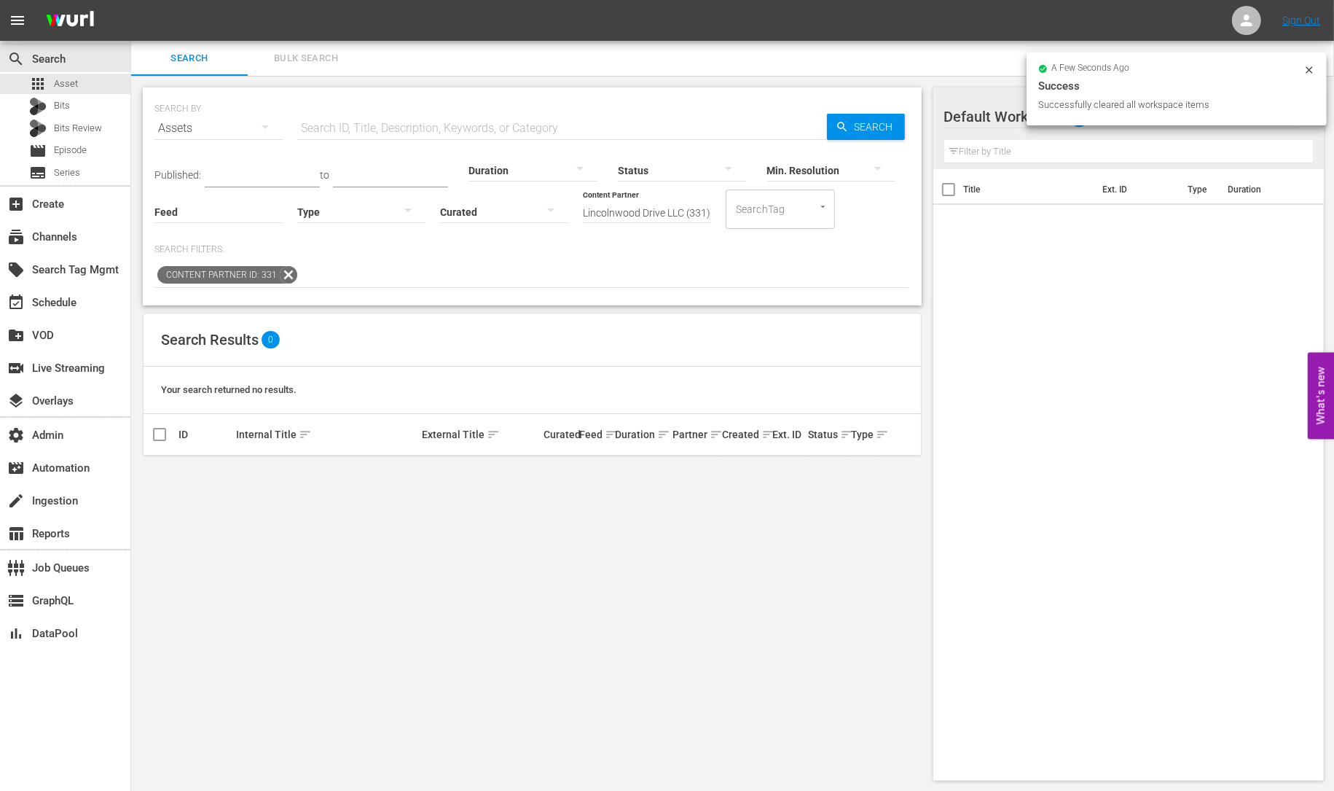
click at [657, 282] on div "Content Partner ID: 331" at bounding box center [532, 275] width 756 height 25
click at [287, 275] on icon at bounding box center [288, 274] width 19 height 19
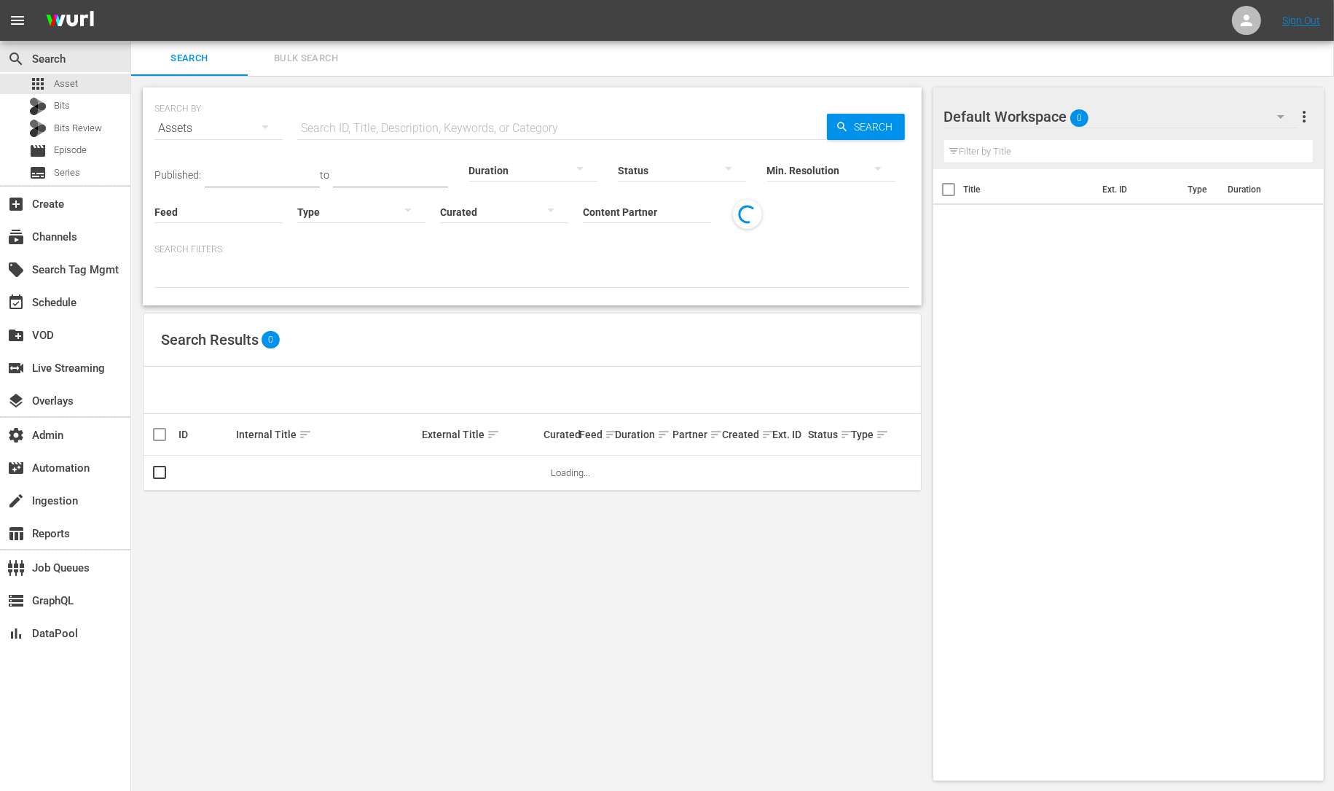
click at [679, 210] on input "Content Partner" at bounding box center [647, 213] width 128 height 52
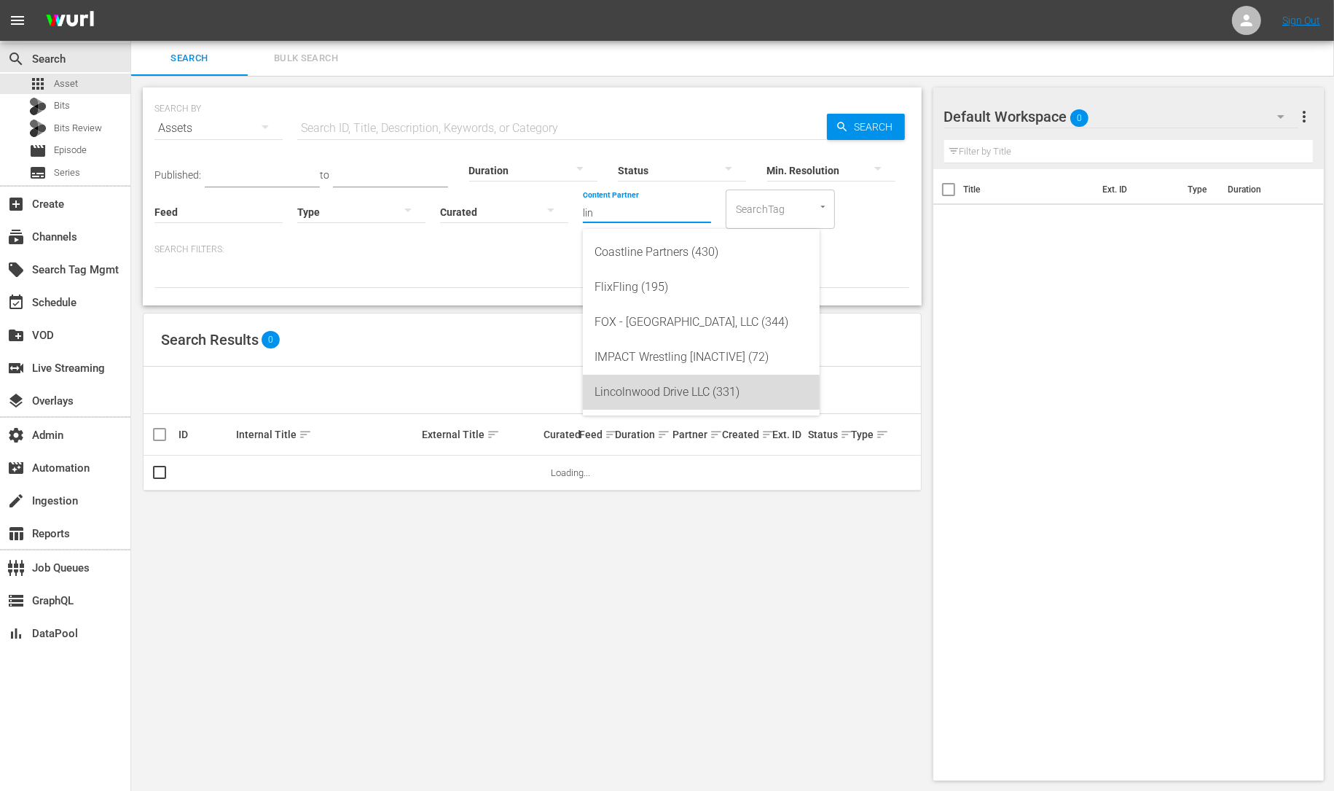
click at [727, 386] on div "Lincolnwood Drive LLC (331)" at bounding box center [702, 392] width 214 height 35
type input "Lincolnwood Drive LLC (331)"
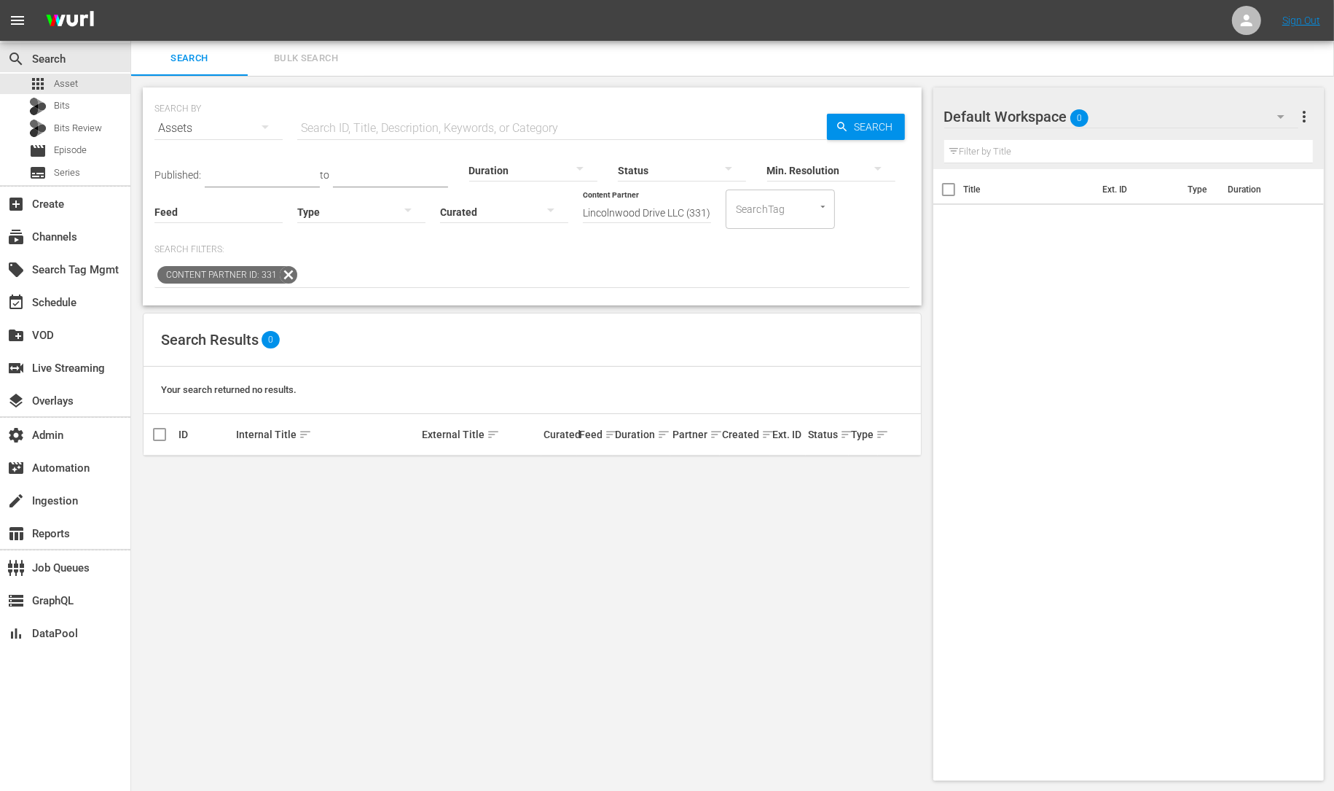
click at [286, 274] on icon at bounding box center [288, 274] width 17 height 17
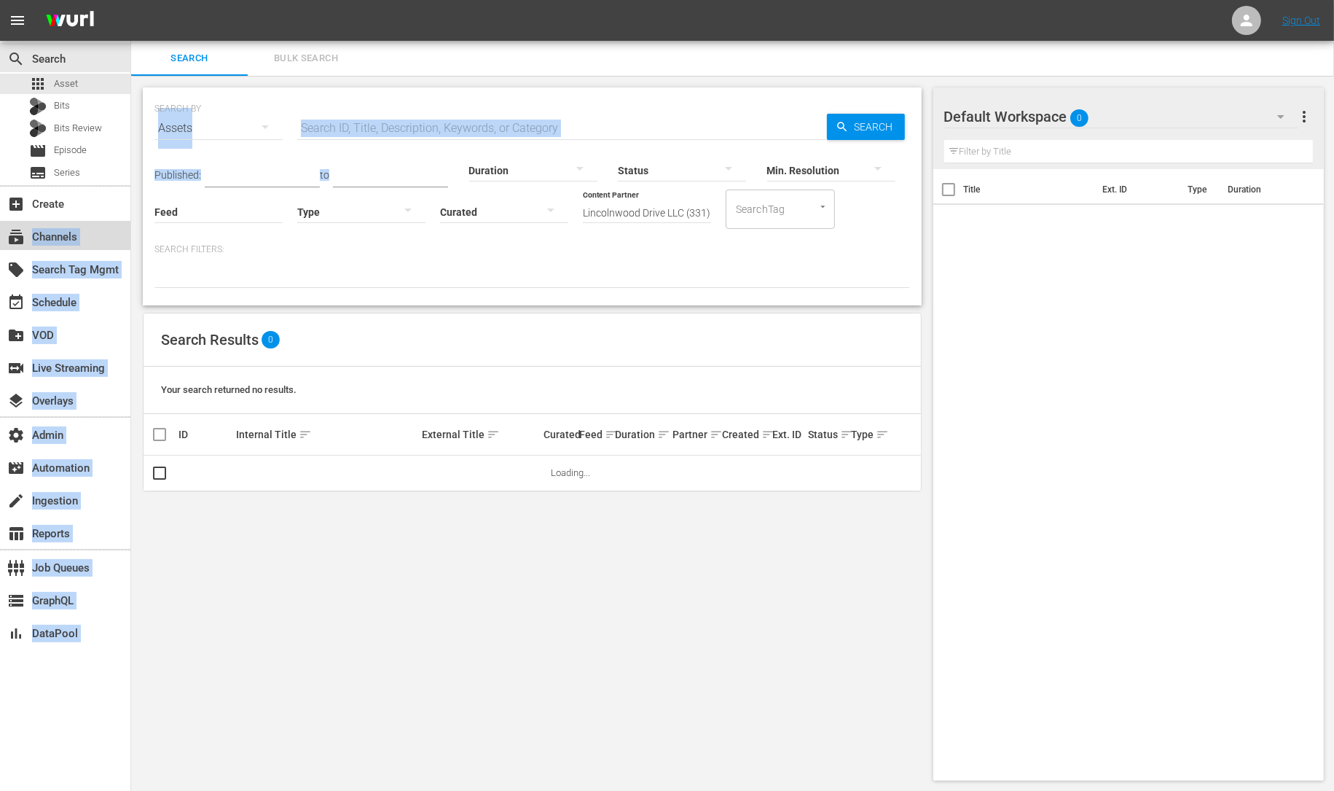
drag, startPoint x: 89, startPoint y: 230, endPoint x: 525, endPoint y: 227, distance: 436.5
click at [502, 0] on div "search Search apps Asset Bits Bits Review movie Episode subtitles Series add_bo…" at bounding box center [732, 0] width 1203 height 0
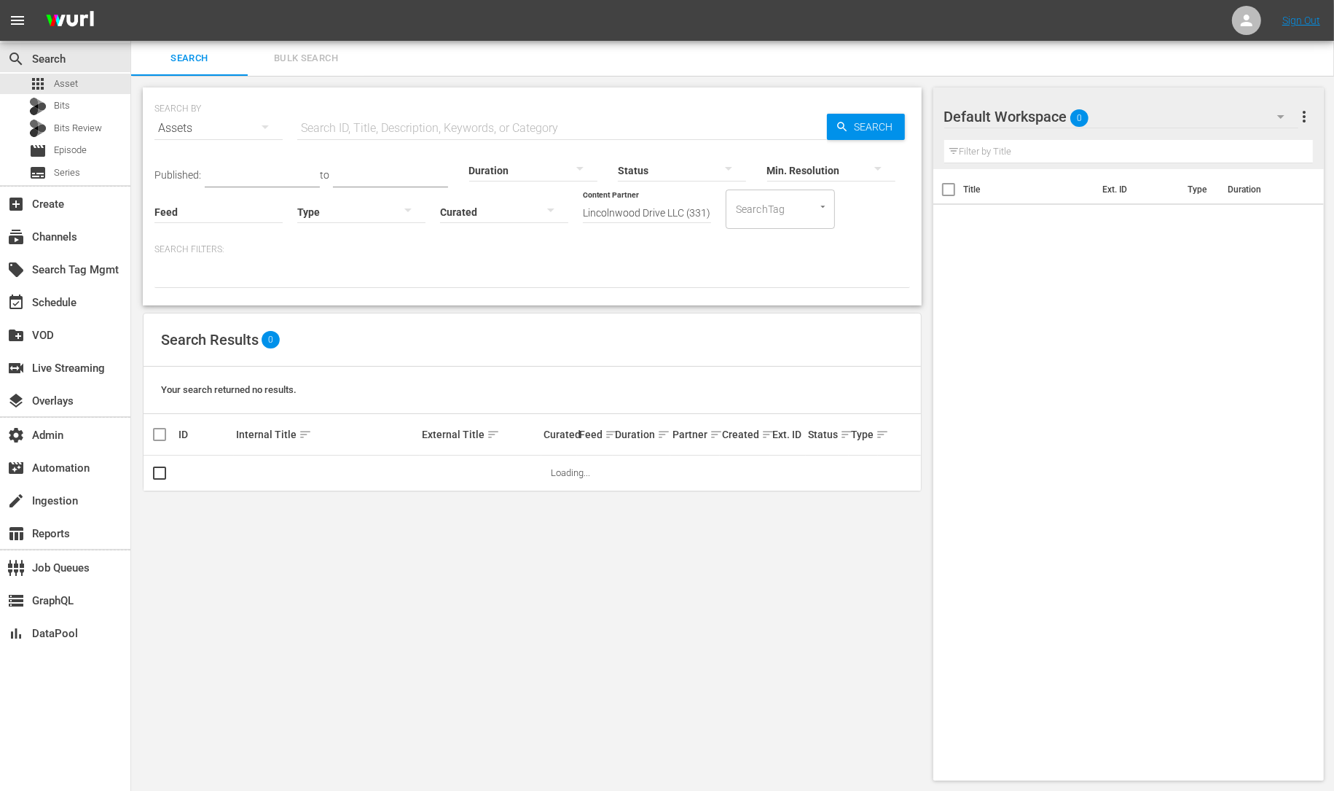
click at [603, 212] on input "Lincolnwood Drive LLC (331)" at bounding box center [647, 213] width 128 height 52
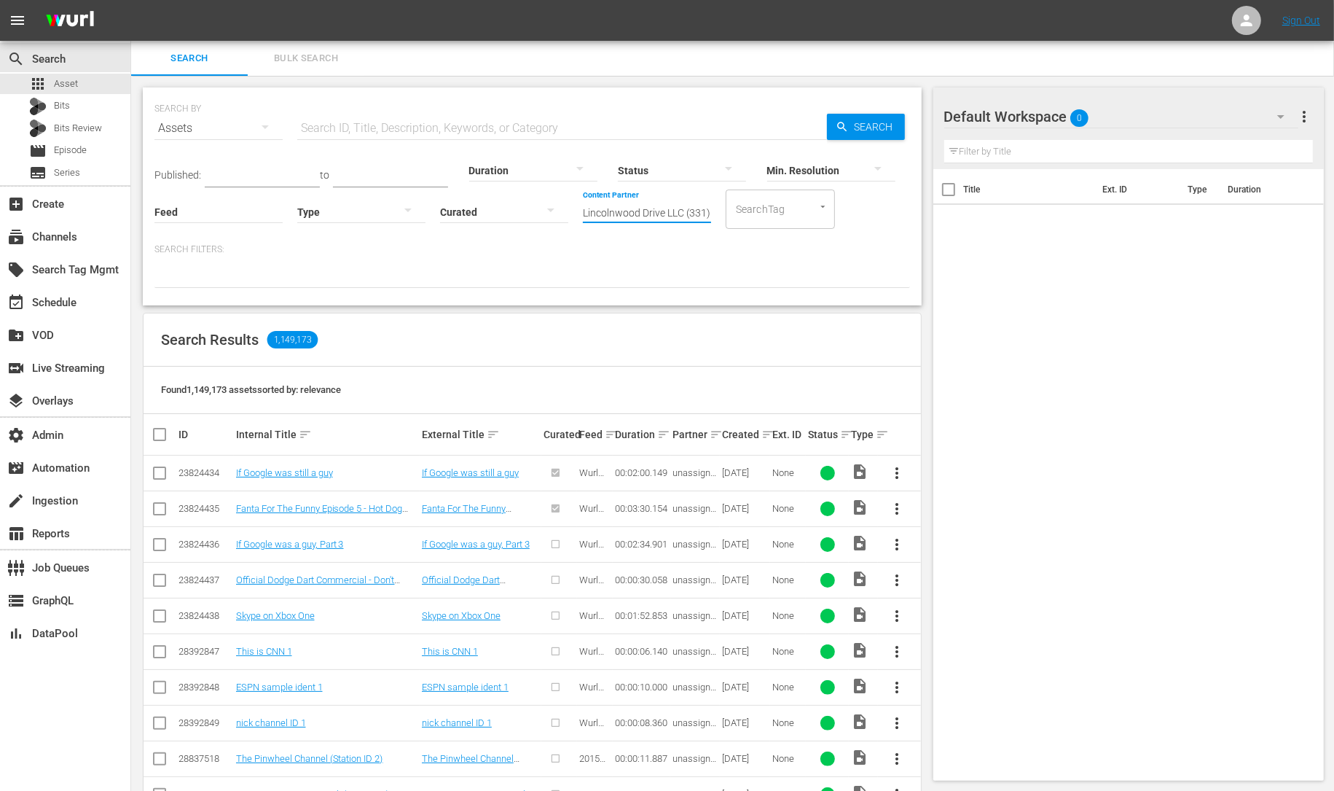
click at [637, 211] on input "Lincolnwood Drive LLC (331)" at bounding box center [647, 213] width 128 height 52
click at [637, 210] on input "Lincolnwood Drive LLC (331)" at bounding box center [647, 213] width 128 height 52
click at [636, 210] on input "Lincolnwood Drive LLC (331)" at bounding box center [647, 213] width 128 height 52
click at [66, 239] on div "subscriptions Channels" at bounding box center [41, 234] width 82 height 13
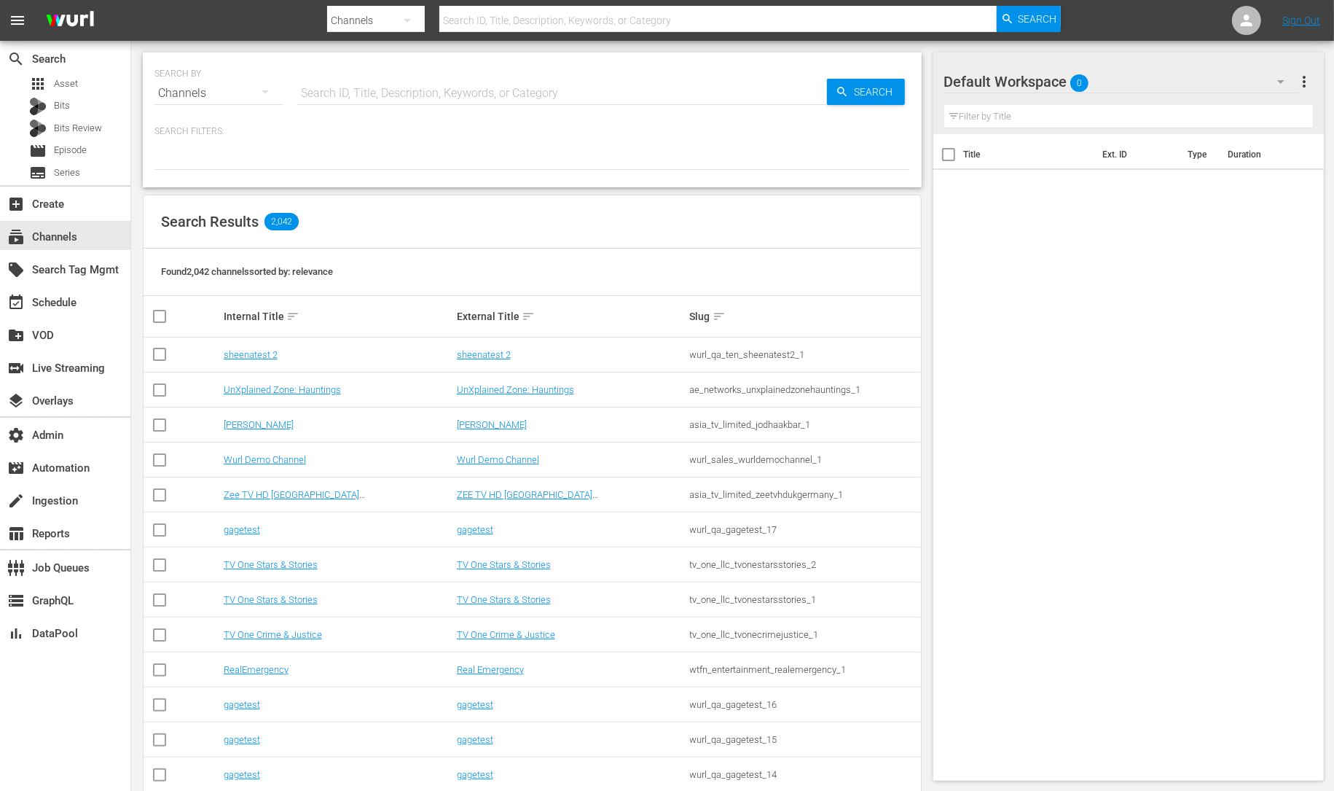
click at [439, 93] on input "text" at bounding box center [562, 93] width 530 height 35
type input "d"
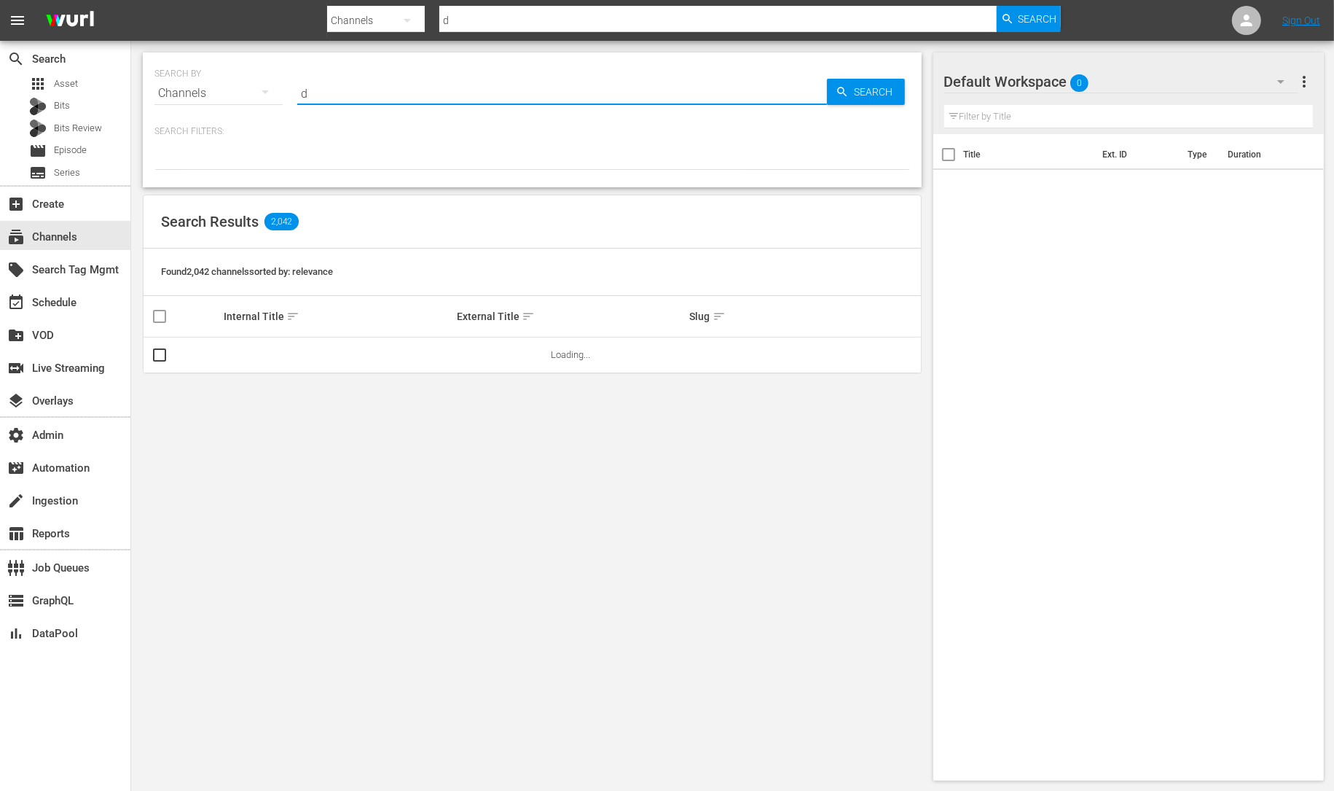
type input "dr"
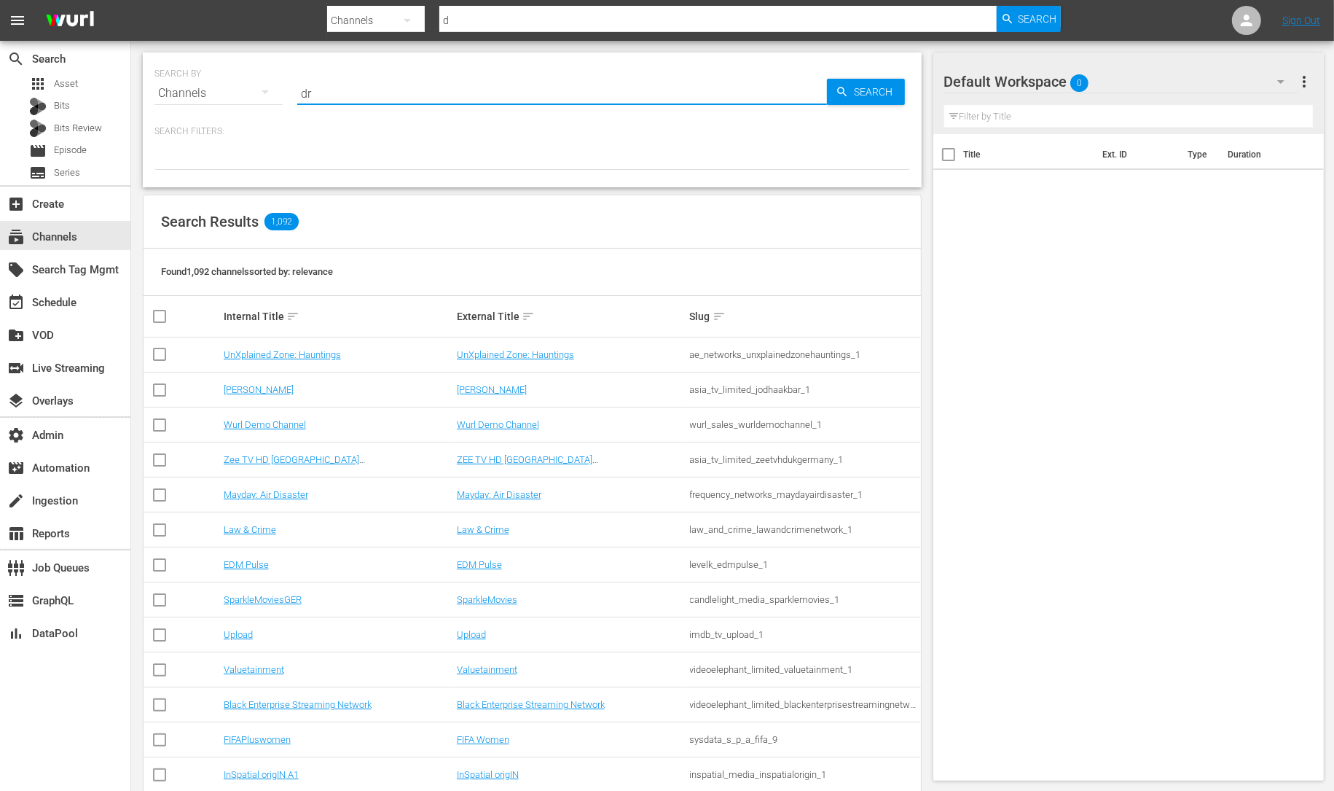
type input "dr"
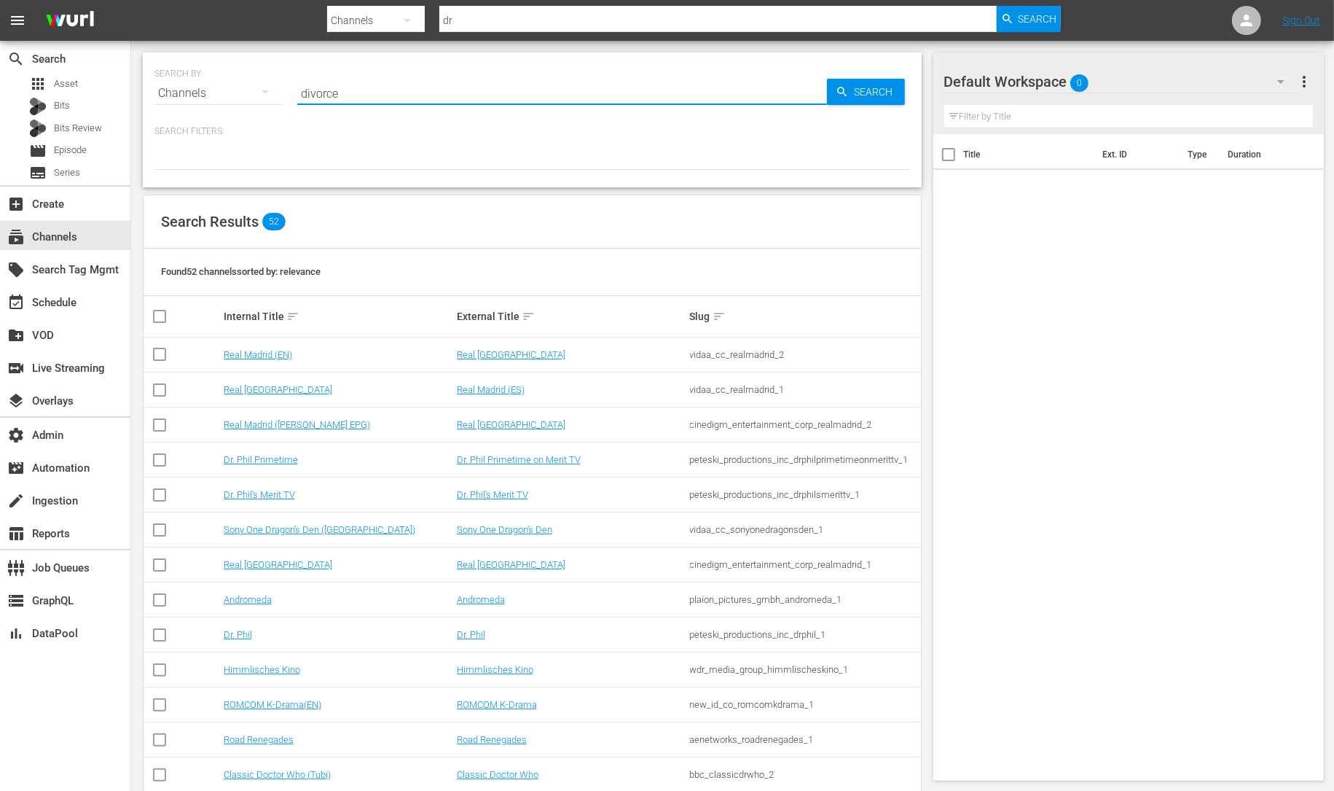
type input "divorce"
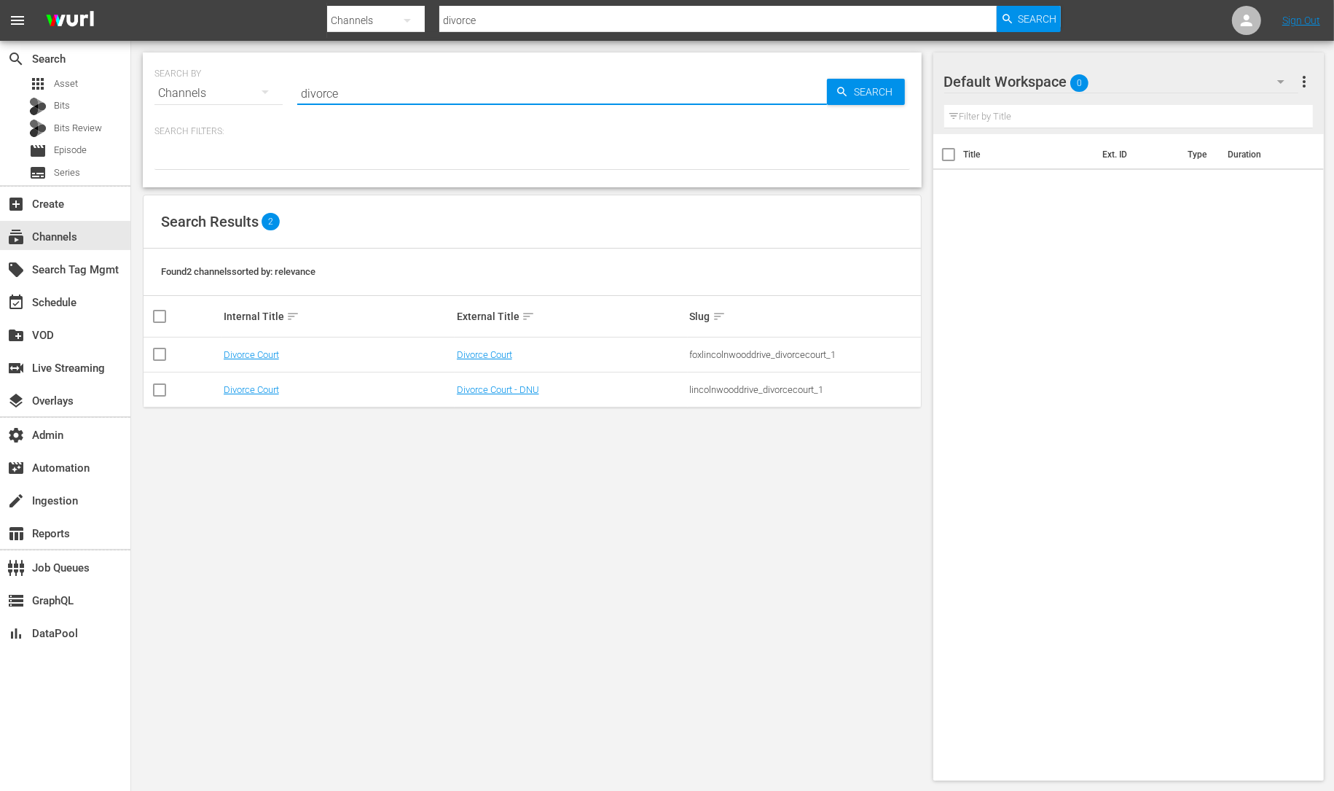
click at [613, 617] on div "SEARCH BY Search By Channels Search ID, Title, Description, Keywords, or Catego…" at bounding box center [532, 416] width 802 height 751
click at [489, 353] on link "Divorce Court" at bounding box center [484, 354] width 55 height 11
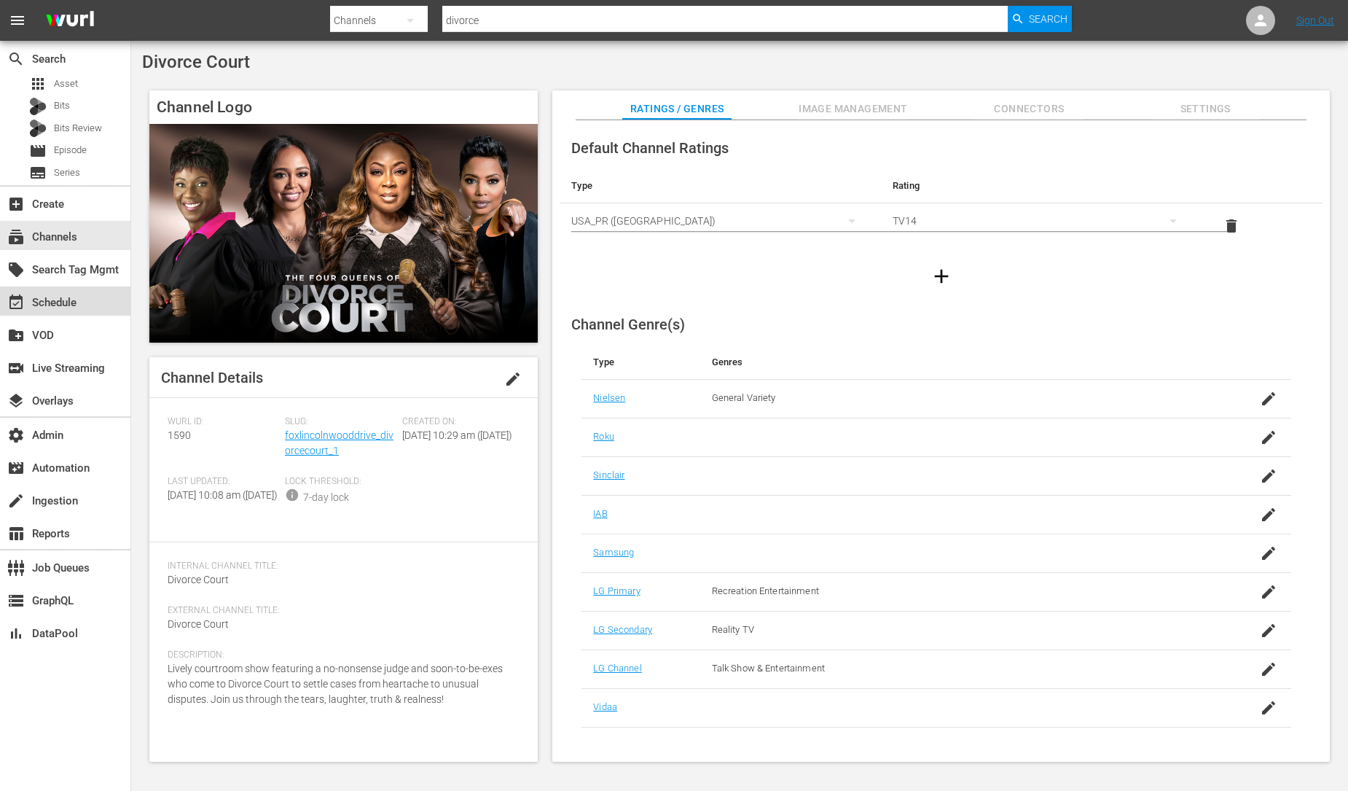
click at [77, 303] on div "event_available Schedule" at bounding box center [41, 300] width 82 height 13
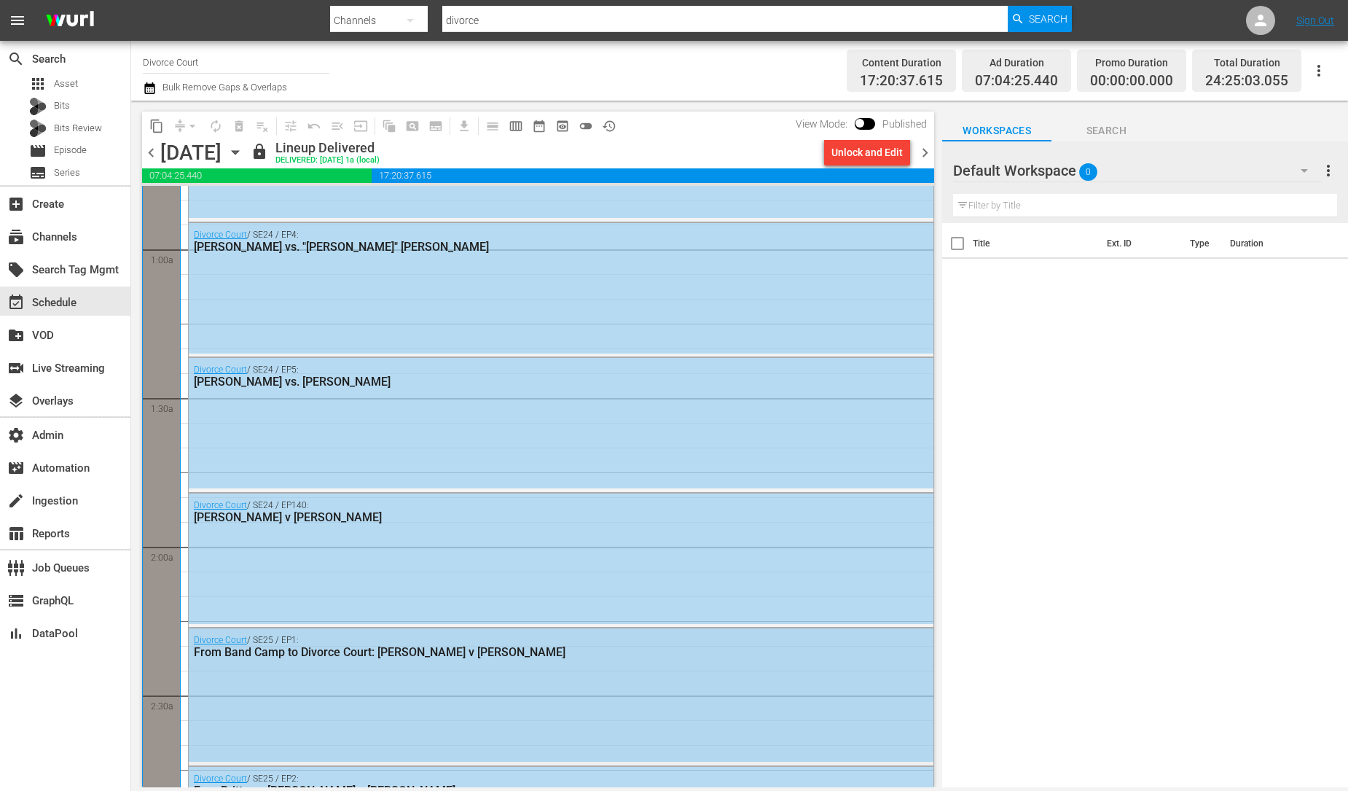
scroll to position [540, 0]
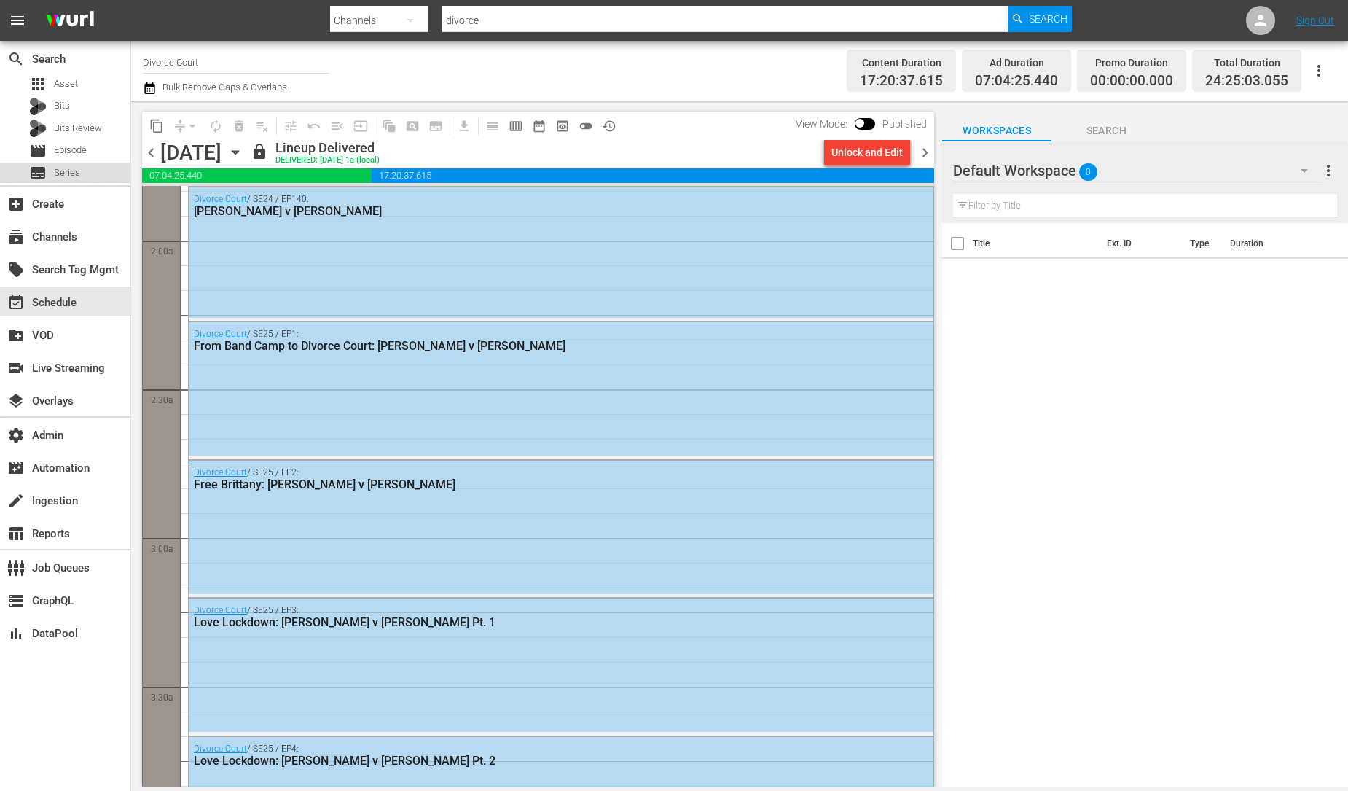
click at [101, 172] on div "subtitles Series" at bounding box center [65, 173] width 130 height 20
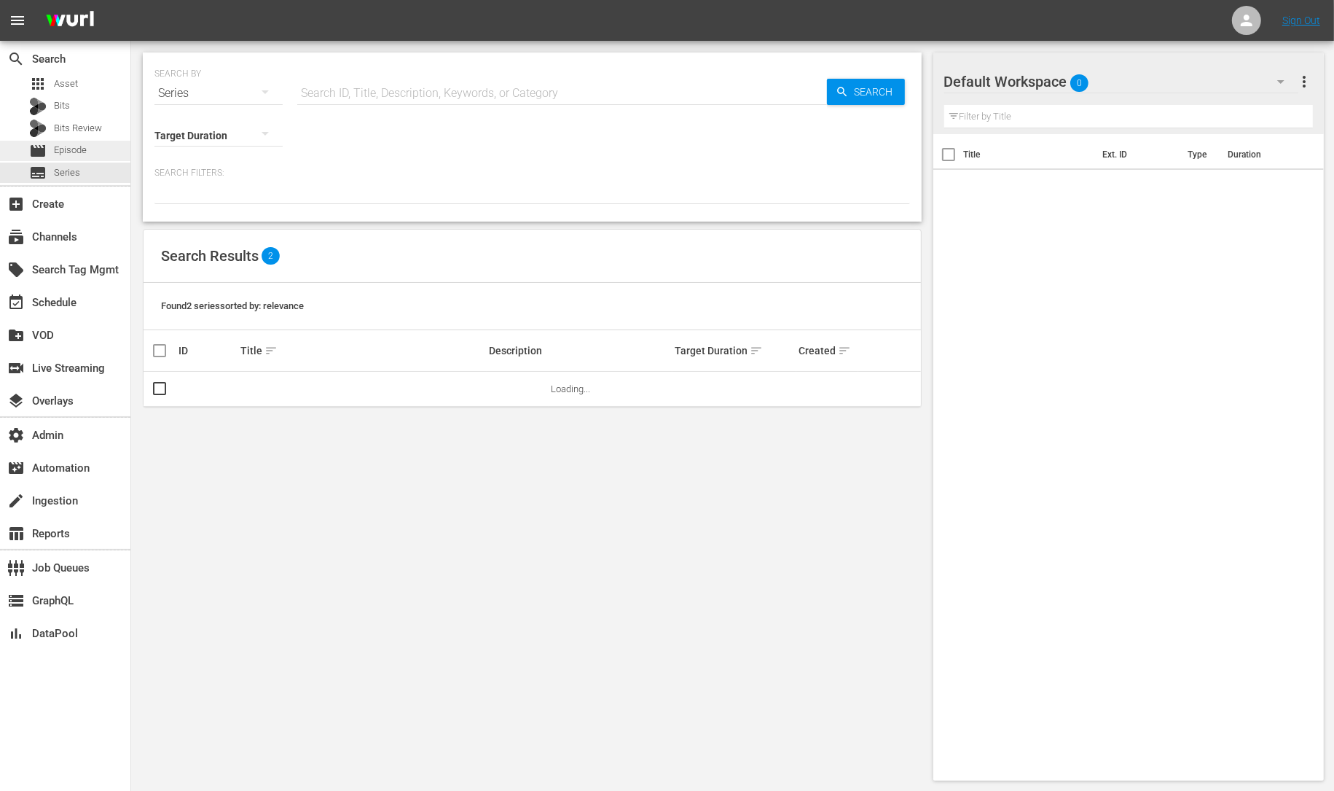
click at [103, 139] on div "apps Asset Bits Bits Review movie Episode subtitles Series" at bounding box center [65, 128] width 130 height 109
click at [98, 148] on div "movie Episode" at bounding box center [65, 151] width 130 height 20
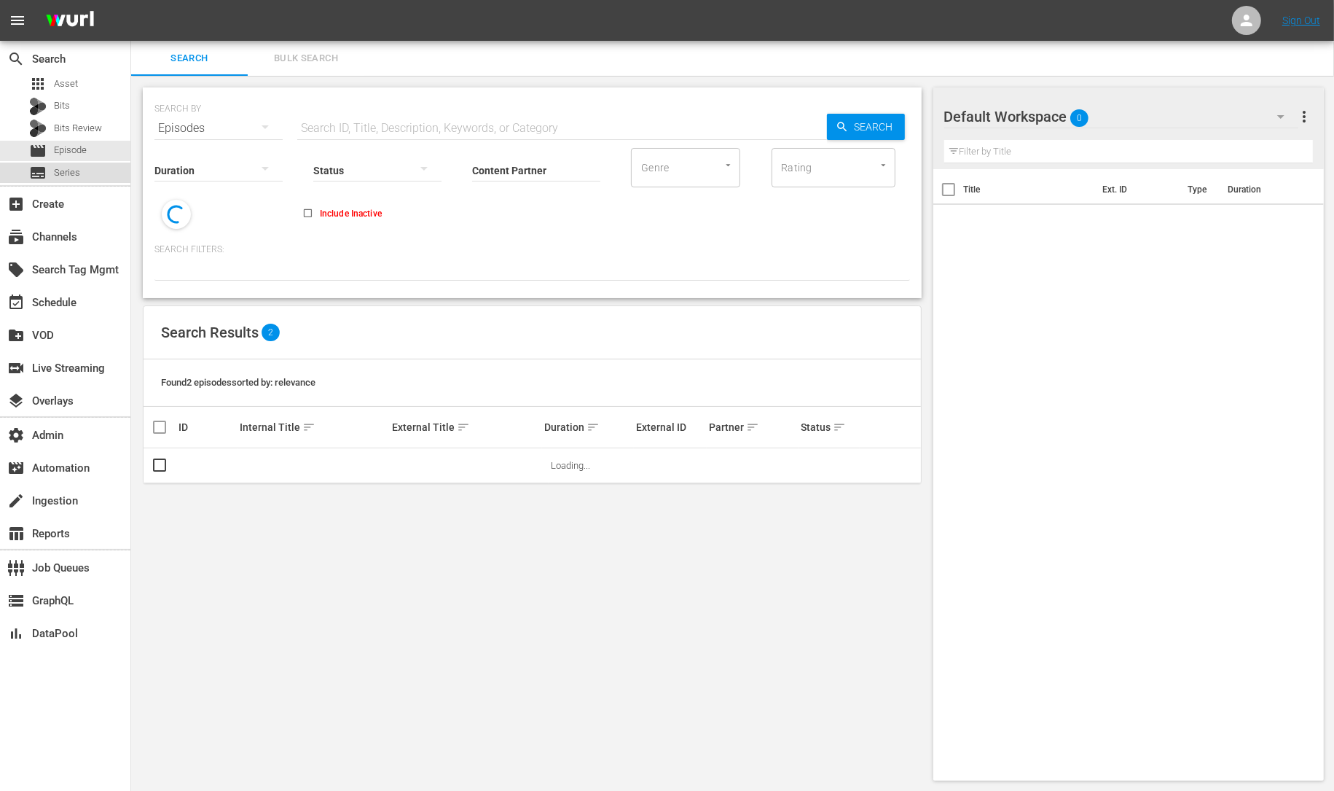
click at [89, 177] on div "subtitles Series" at bounding box center [65, 173] width 130 height 20
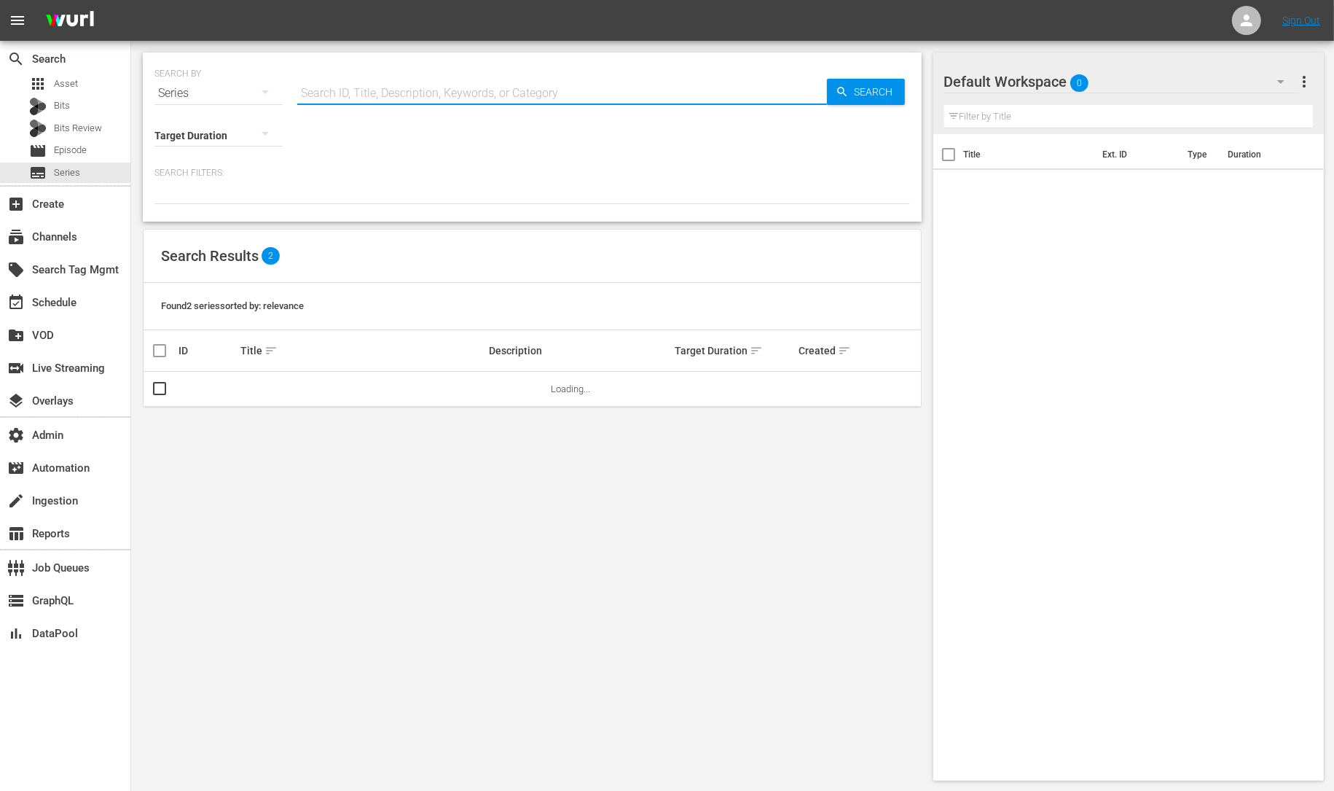
click at [365, 87] on input "text" at bounding box center [562, 93] width 530 height 35
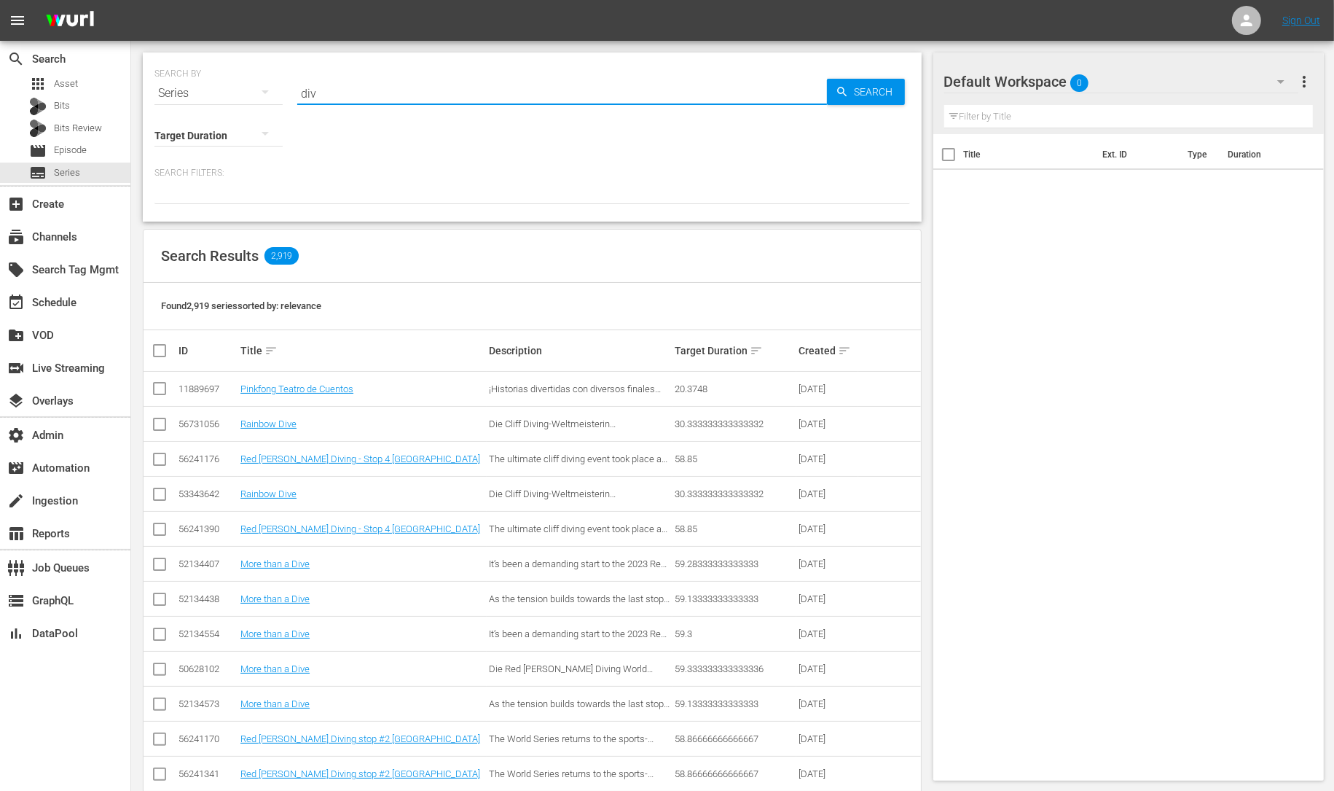
type input "divorce court"
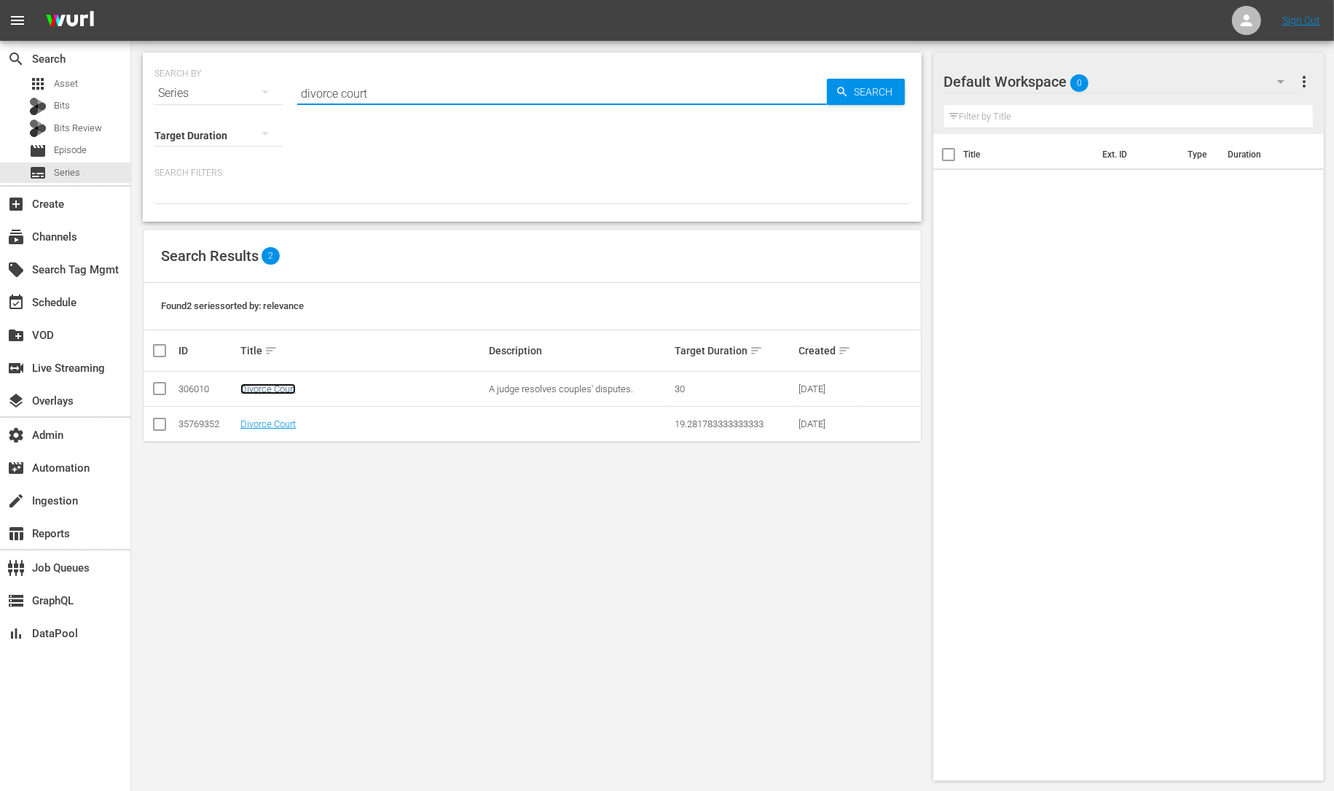
click at [267, 386] on link "Divorce Court" at bounding box center [267, 388] width 55 height 11
click at [269, 422] on link "Divorce Court" at bounding box center [267, 423] width 55 height 11
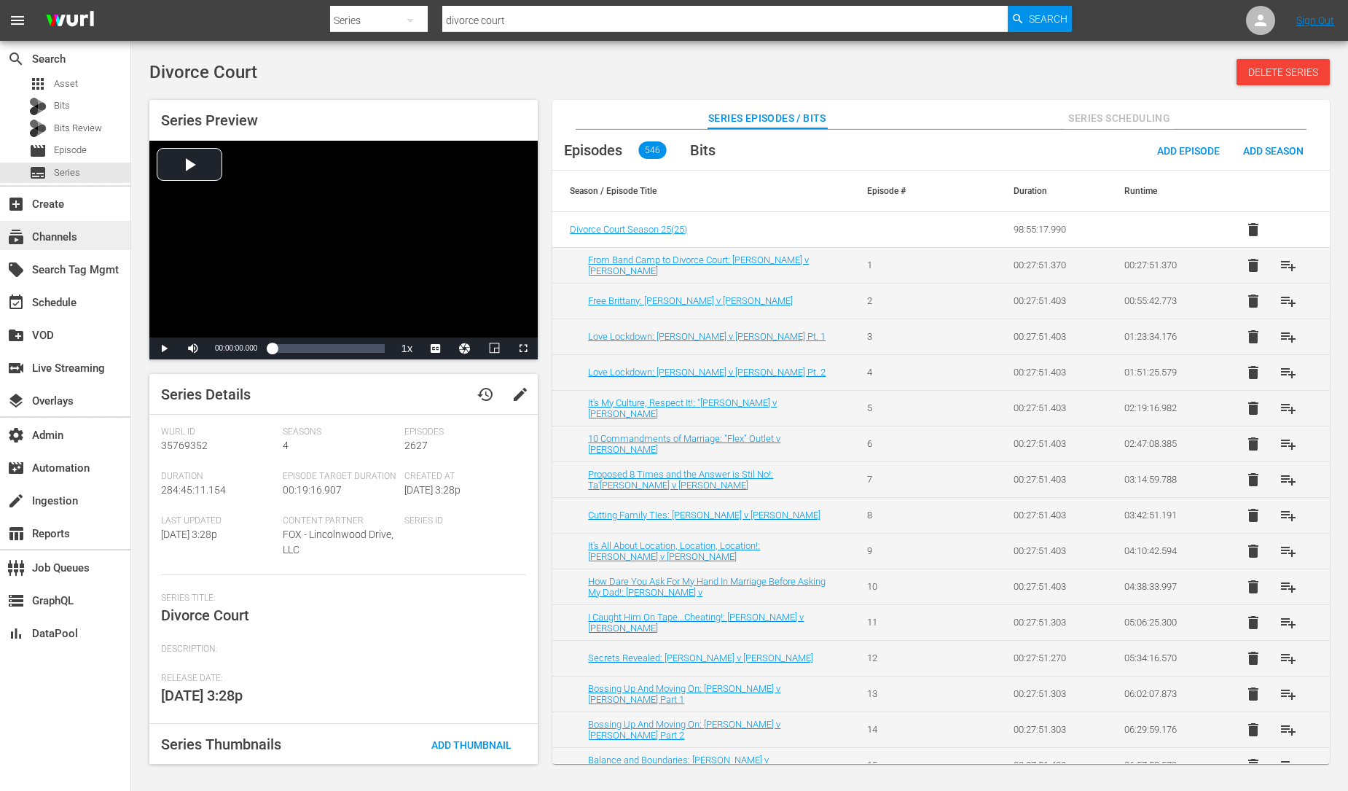
click at [88, 240] on div "subscriptions Channels" at bounding box center [65, 235] width 130 height 29
type input "divorce"
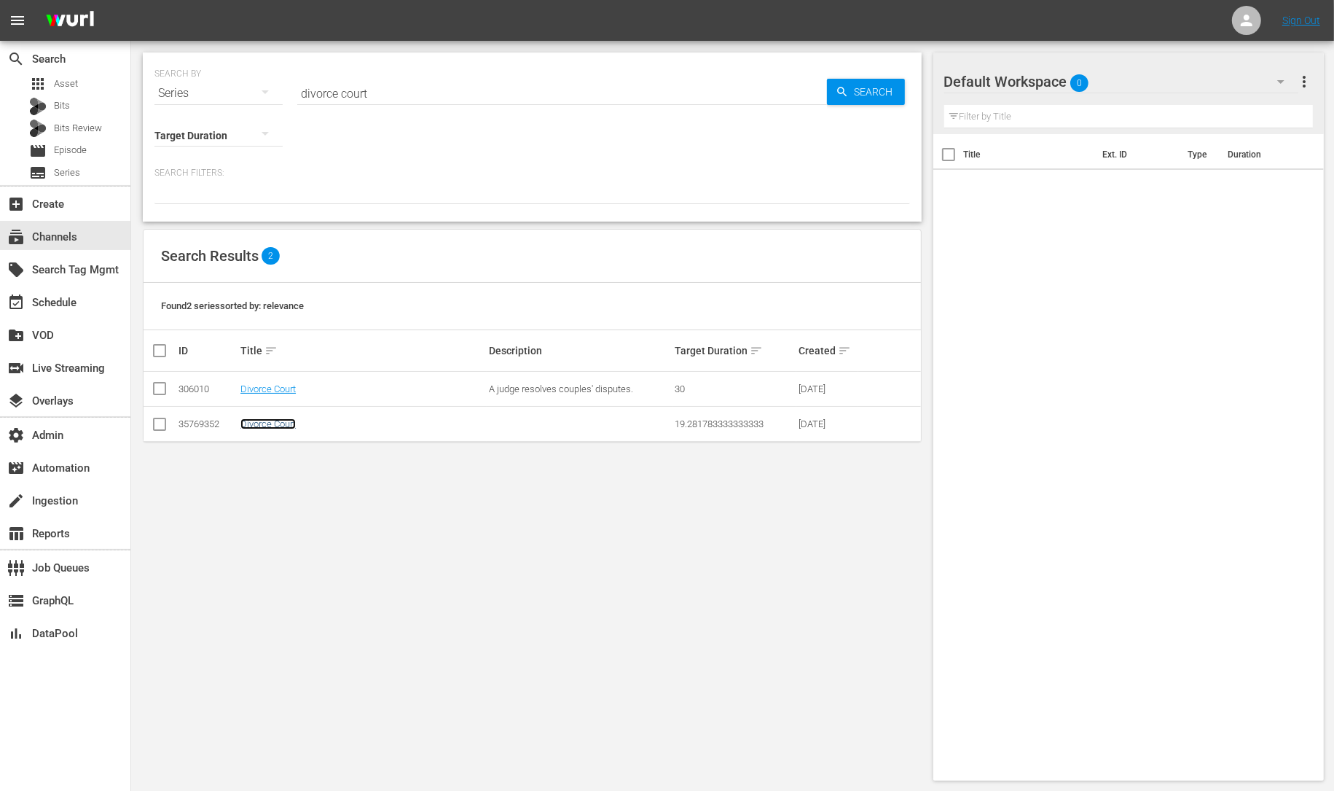
click at [273, 421] on link "Divorce Court" at bounding box center [267, 423] width 55 height 11
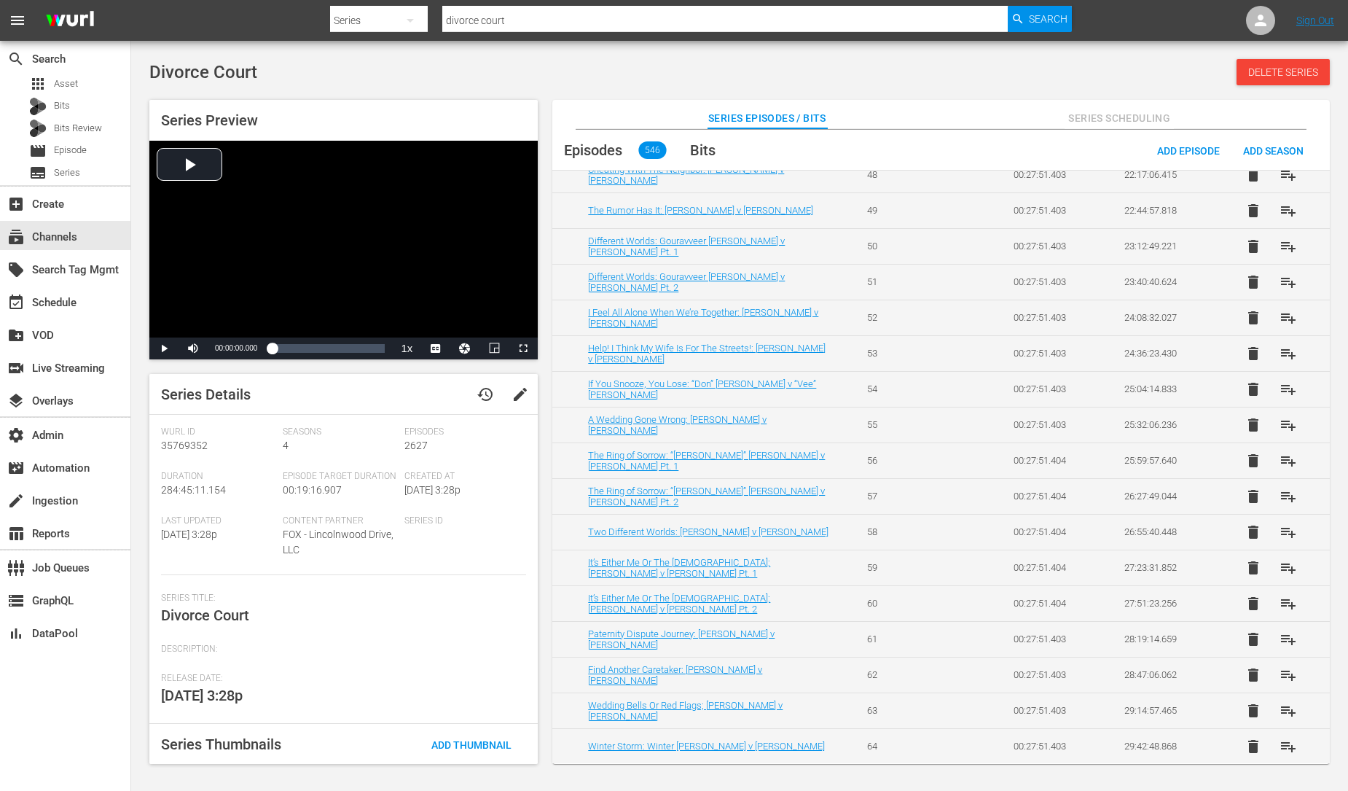
scroll to position [2223, 0]
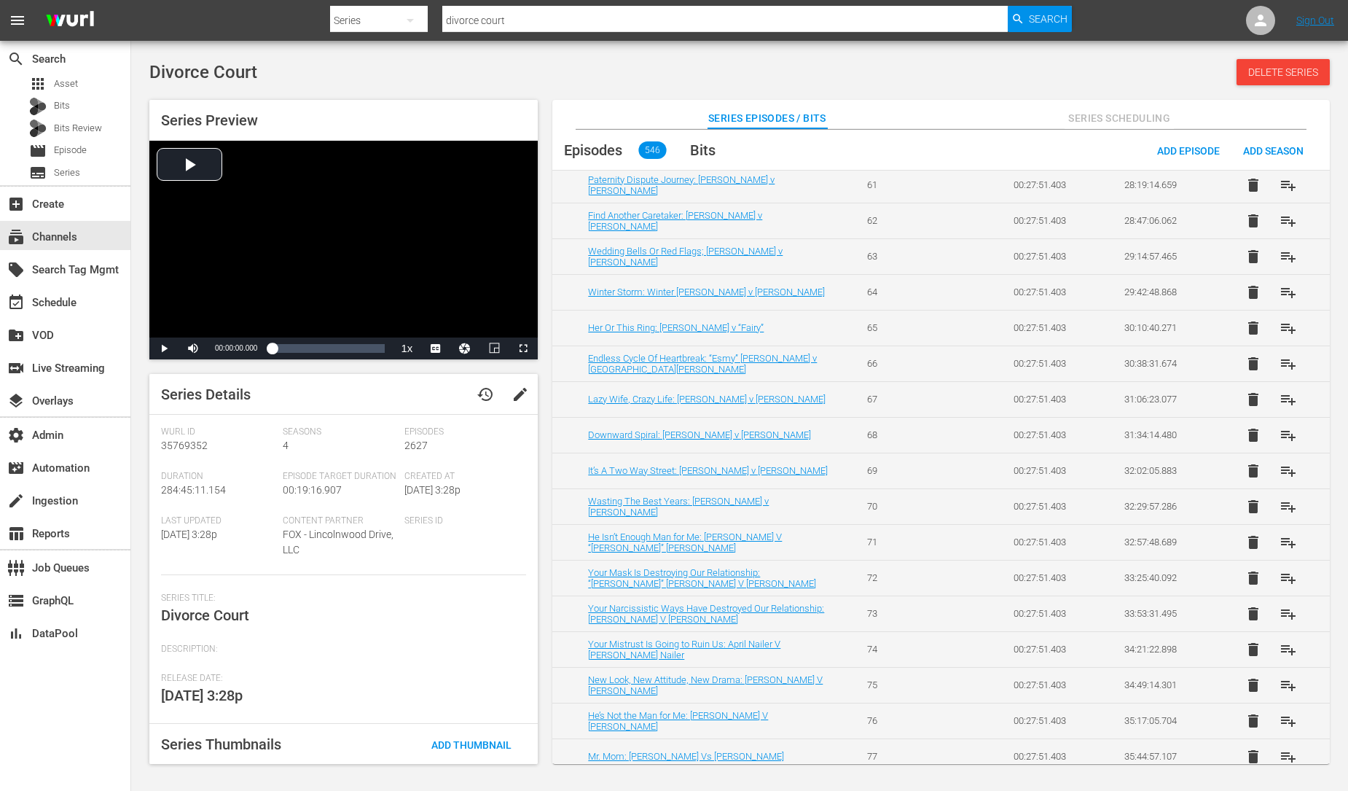
click at [582, 90] on div "Divorce Court Delete Series Series Preview Video Player is loading. Play Video …" at bounding box center [739, 407] width 1195 height 697
click at [99, 90] on div "apps Asset" at bounding box center [65, 84] width 130 height 20
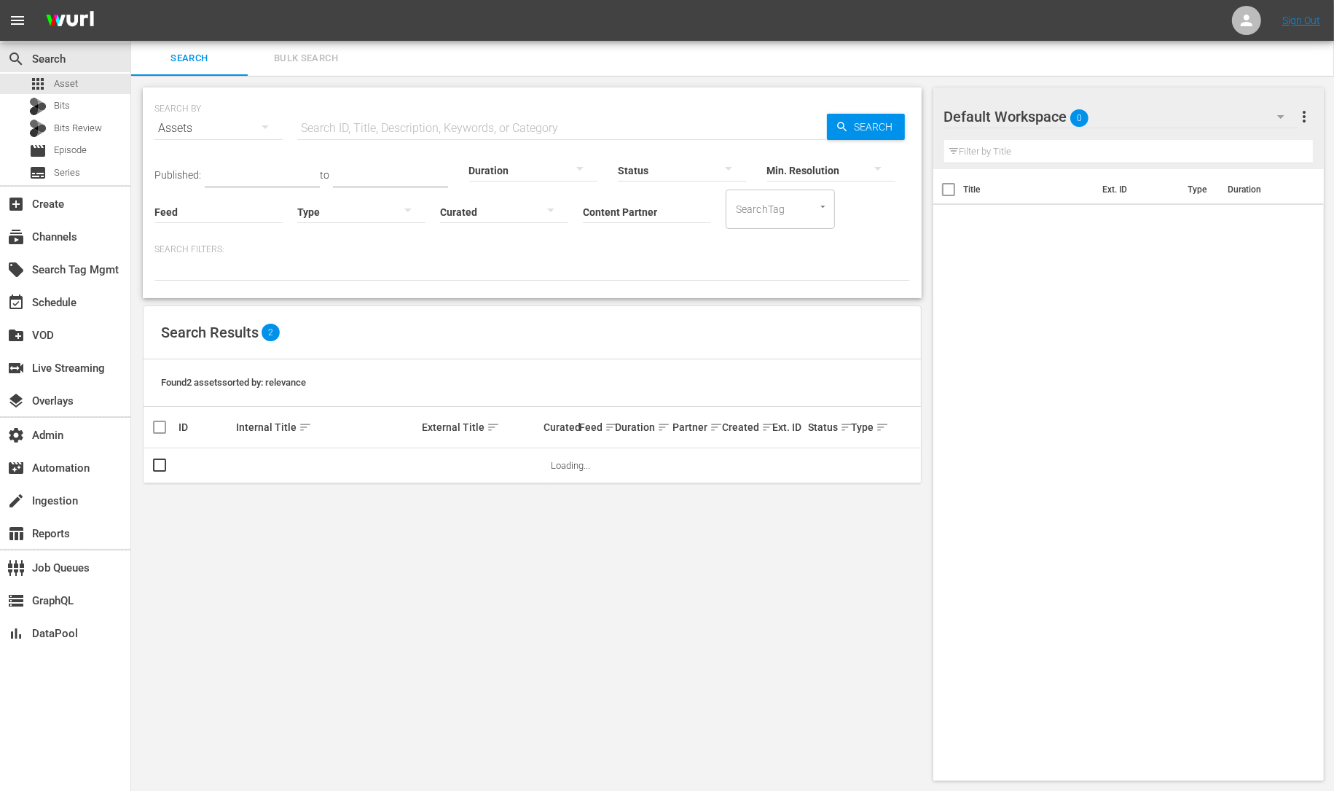
click at [370, 132] on input "text" at bounding box center [562, 128] width 530 height 35
click at [732, 149] on div at bounding box center [682, 169] width 128 height 41
click at [513, 308] on div "INGESTED IN_PROGRESS ERROR" at bounding box center [667, 395] width 1334 height 791
click at [187, 216] on input "Feed" at bounding box center [218, 213] width 128 height 52
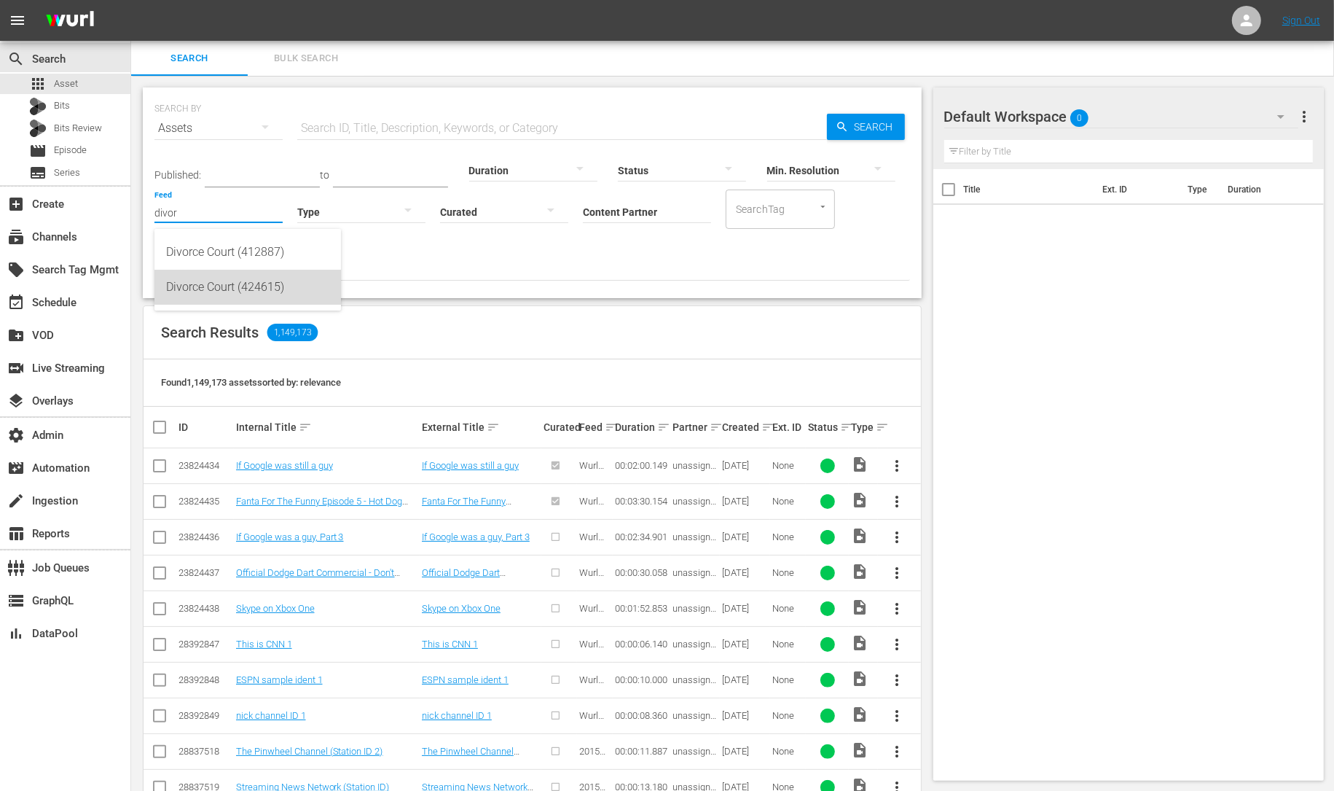
click at [200, 288] on div "Divorce Court (424615)" at bounding box center [247, 287] width 163 height 35
type input "Divorce Court (424615)"
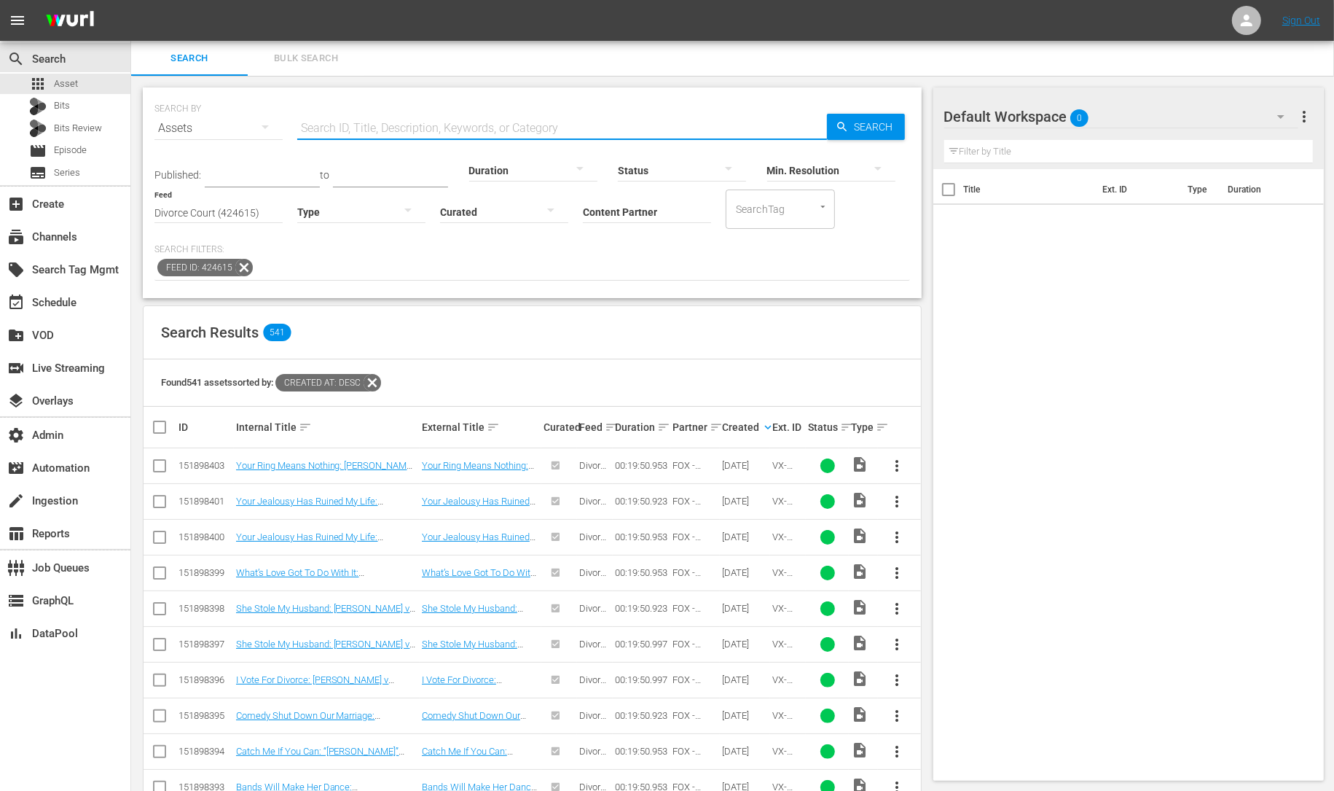
click at [463, 117] on input "text" at bounding box center [562, 128] width 530 height 35
type input "candice"
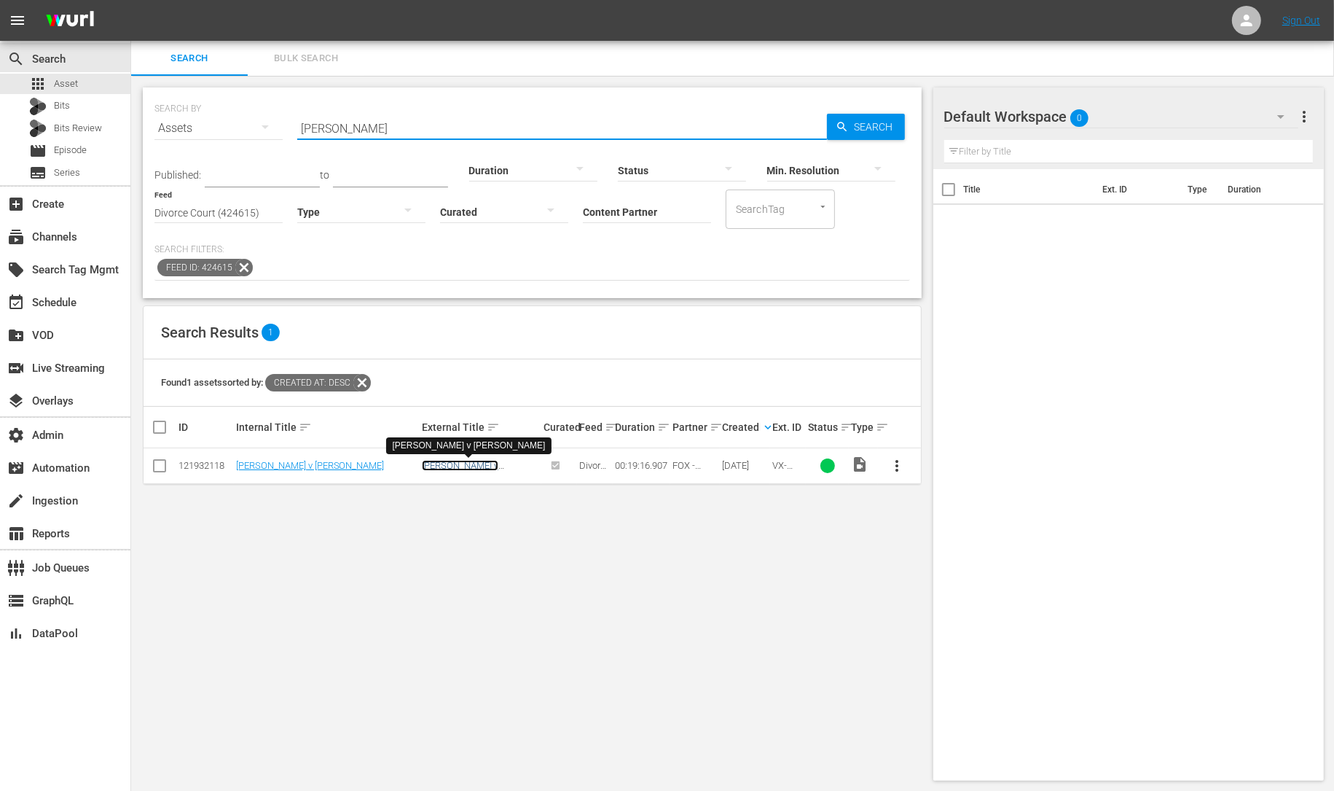
click at [456, 468] on link "[PERSON_NAME] v [PERSON_NAME]" at bounding box center [460, 471] width 77 height 22
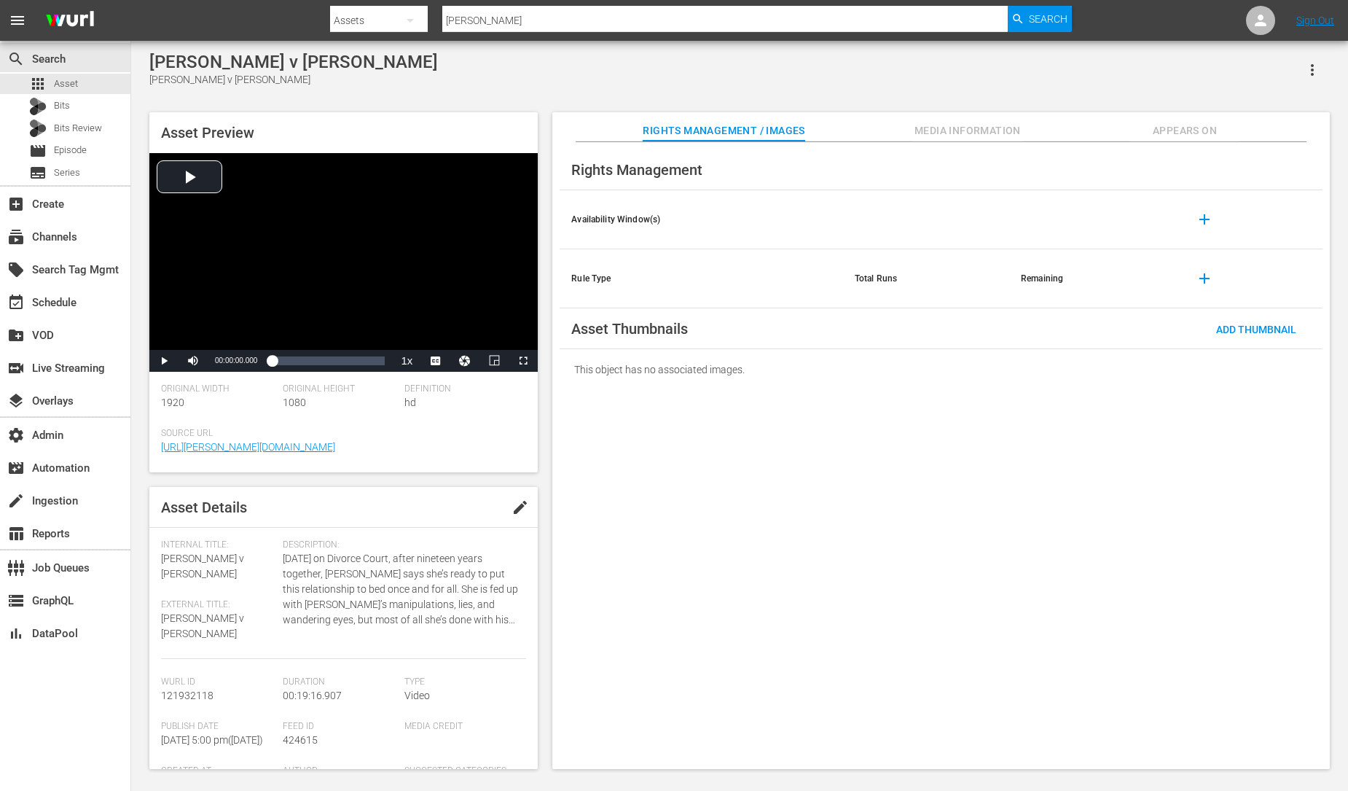
click at [962, 122] on span "Media Information" at bounding box center [967, 131] width 109 height 18
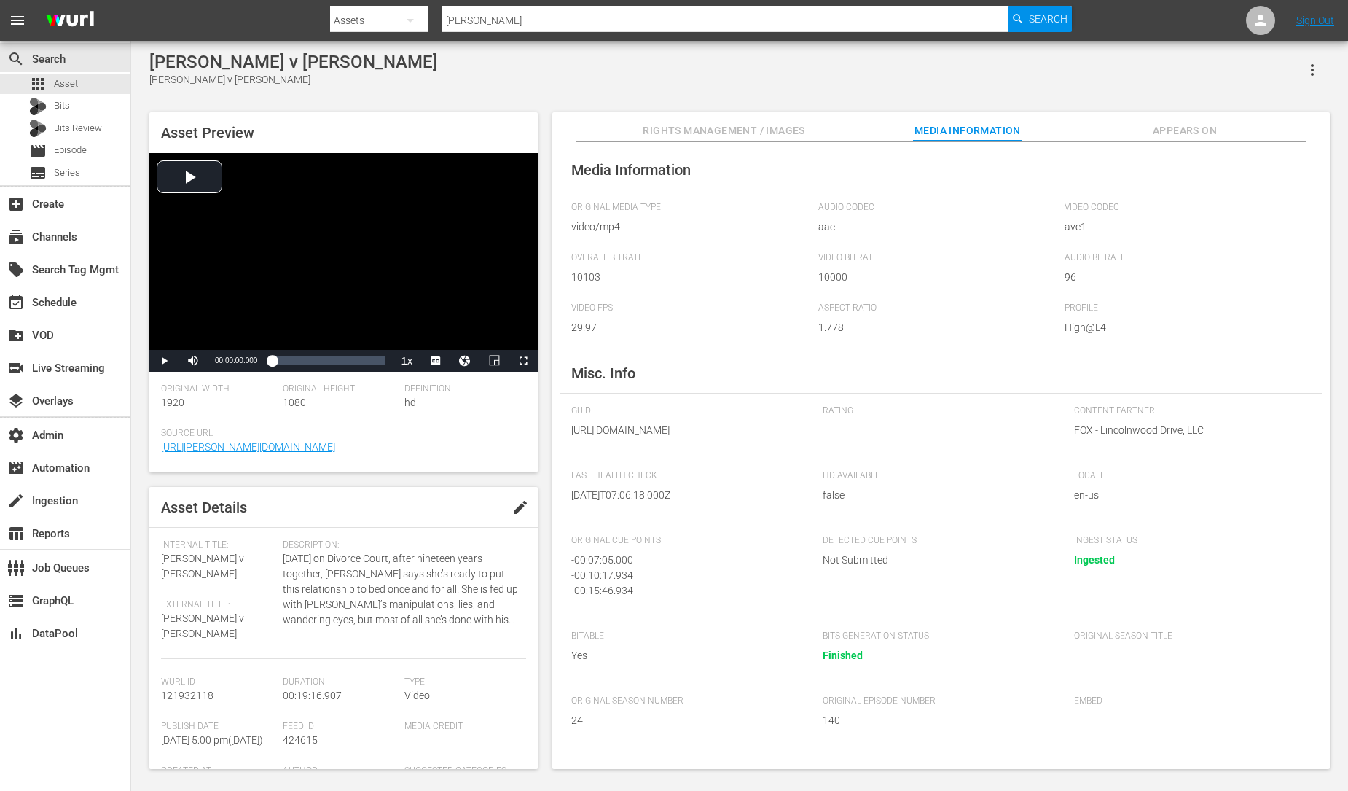
click at [1183, 124] on span "Appears On" at bounding box center [1184, 131] width 109 height 18
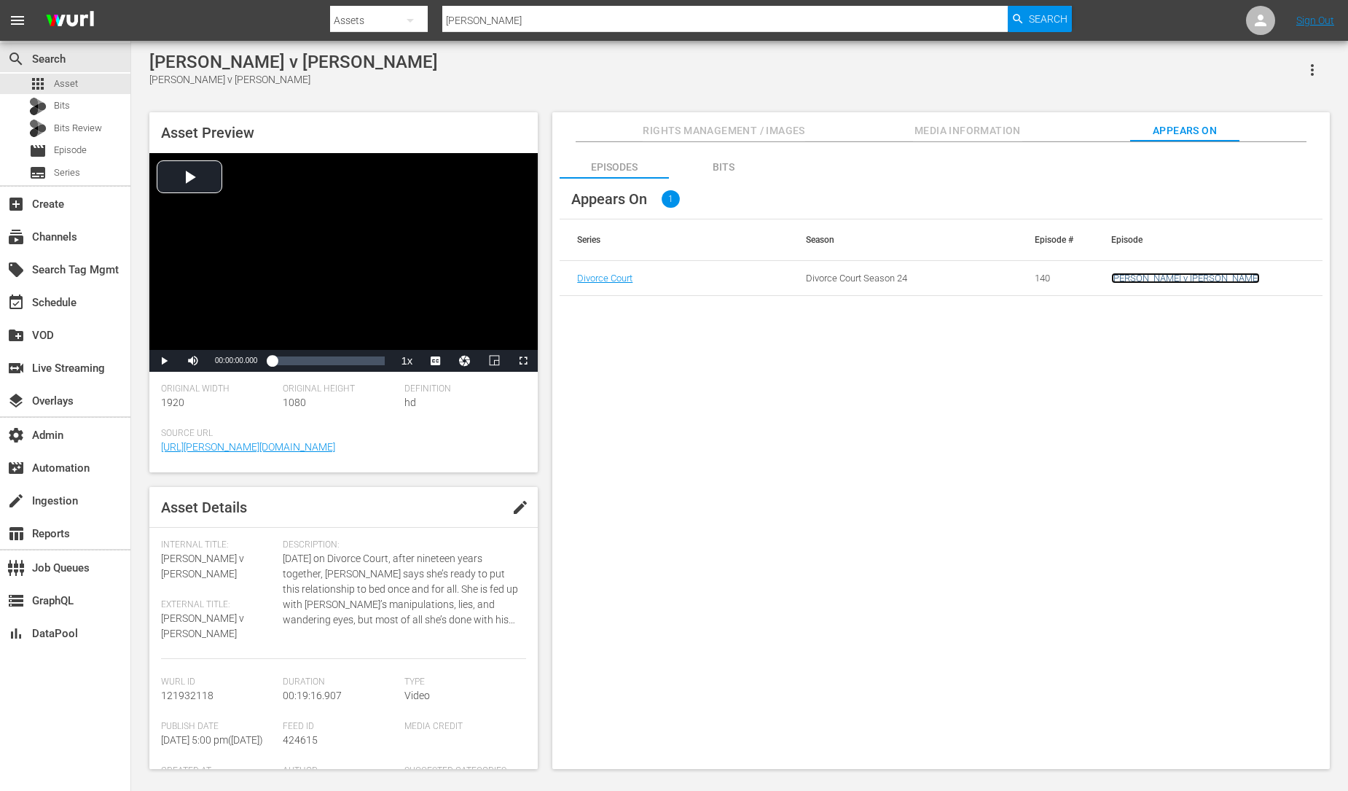
click at [1135, 275] on link "[PERSON_NAME] v [PERSON_NAME]" at bounding box center [1185, 278] width 149 height 11
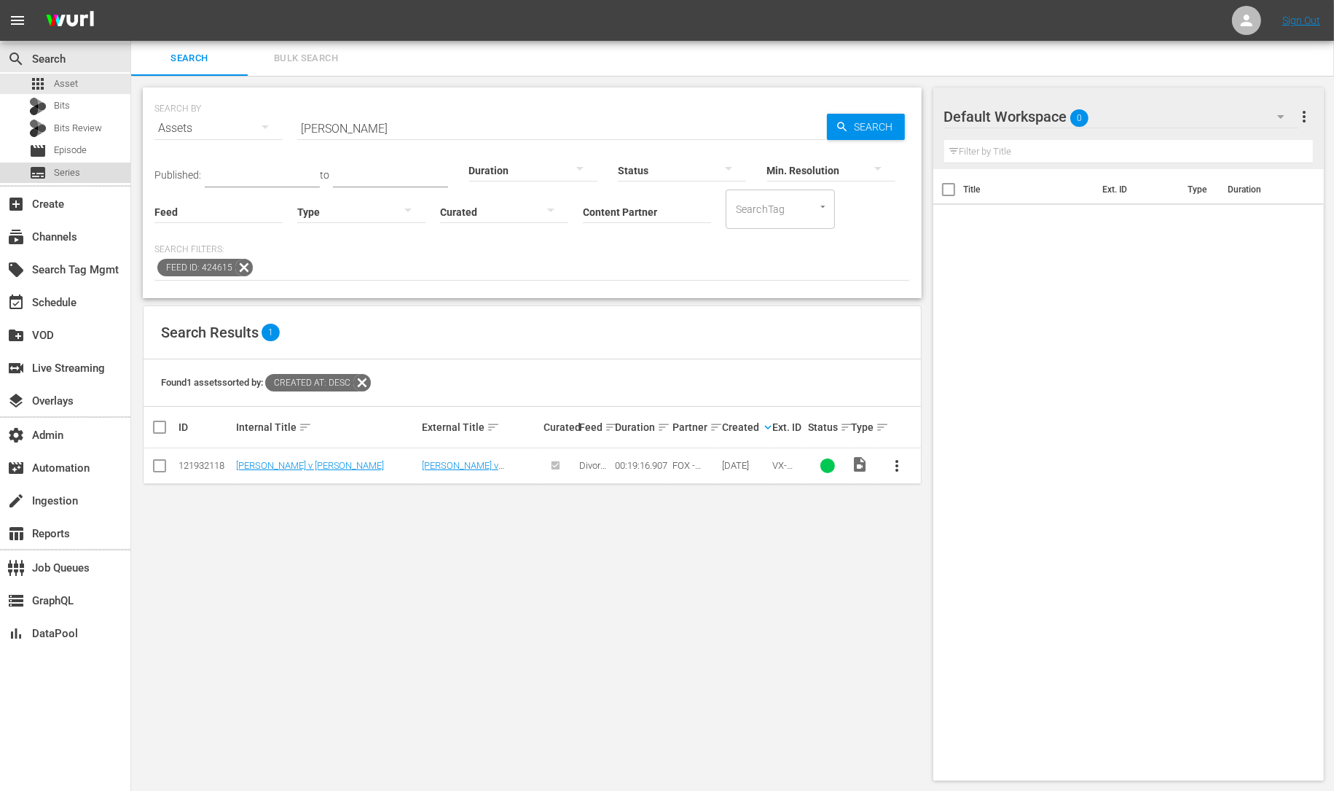
click at [90, 174] on div "subtitles Series" at bounding box center [65, 173] width 130 height 20
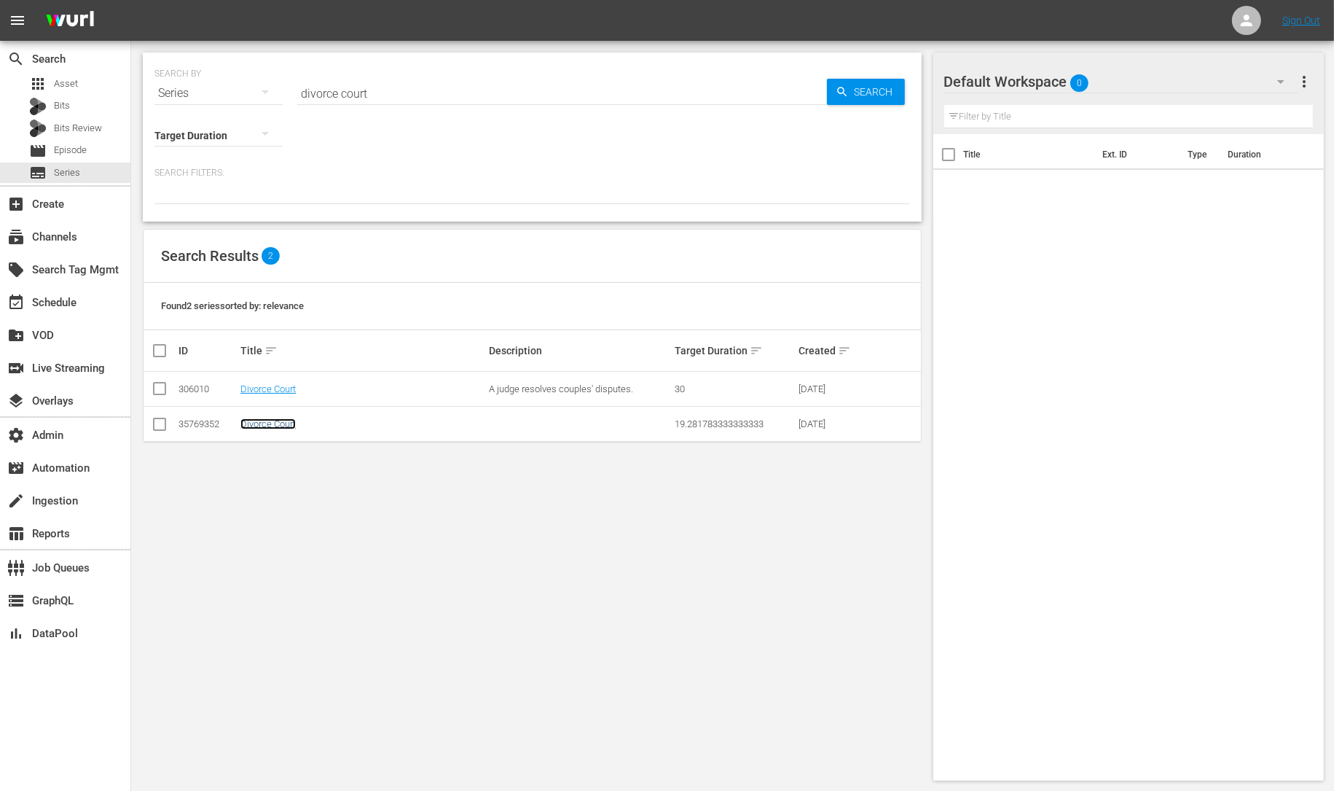
click at [291, 423] on link "Divorce Court" at bounding box center [267, 423] width 55 height 11
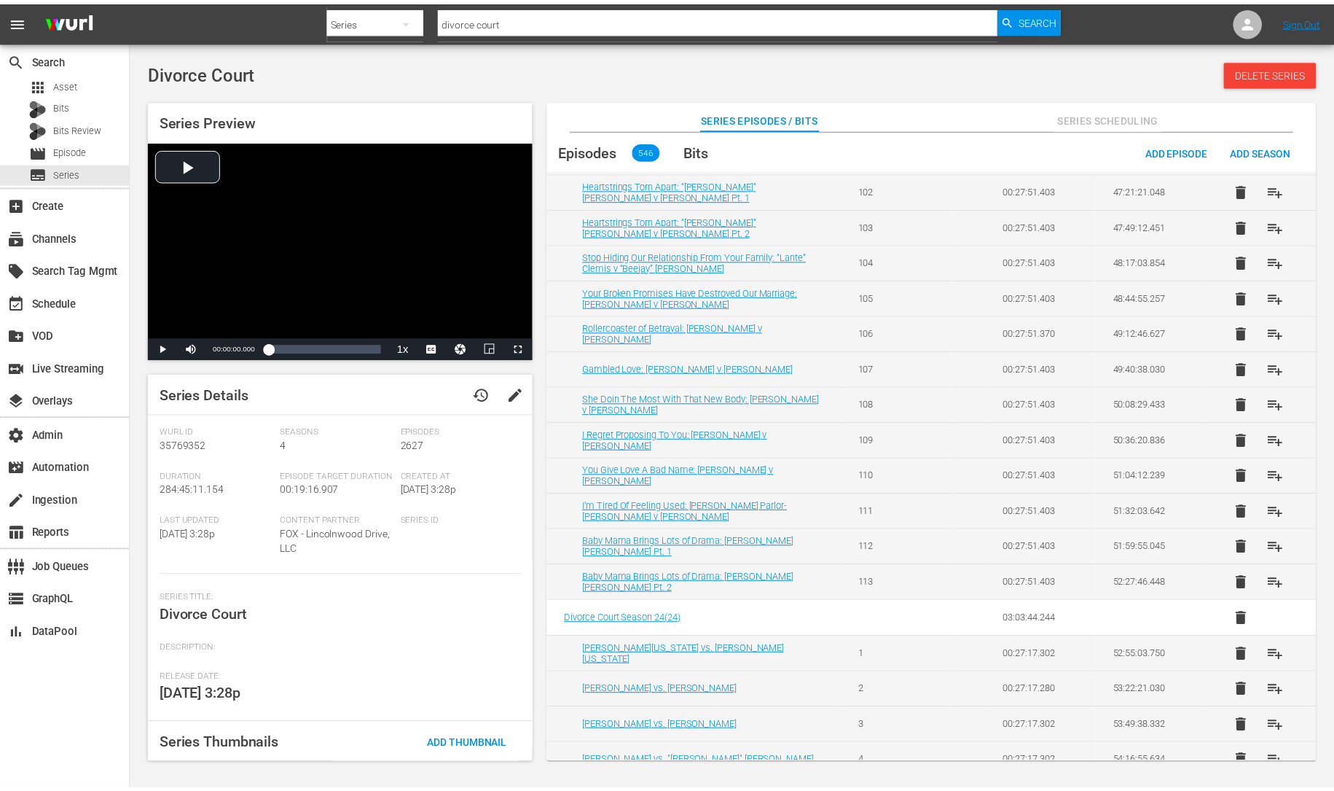
scroll to position [3893, 0]
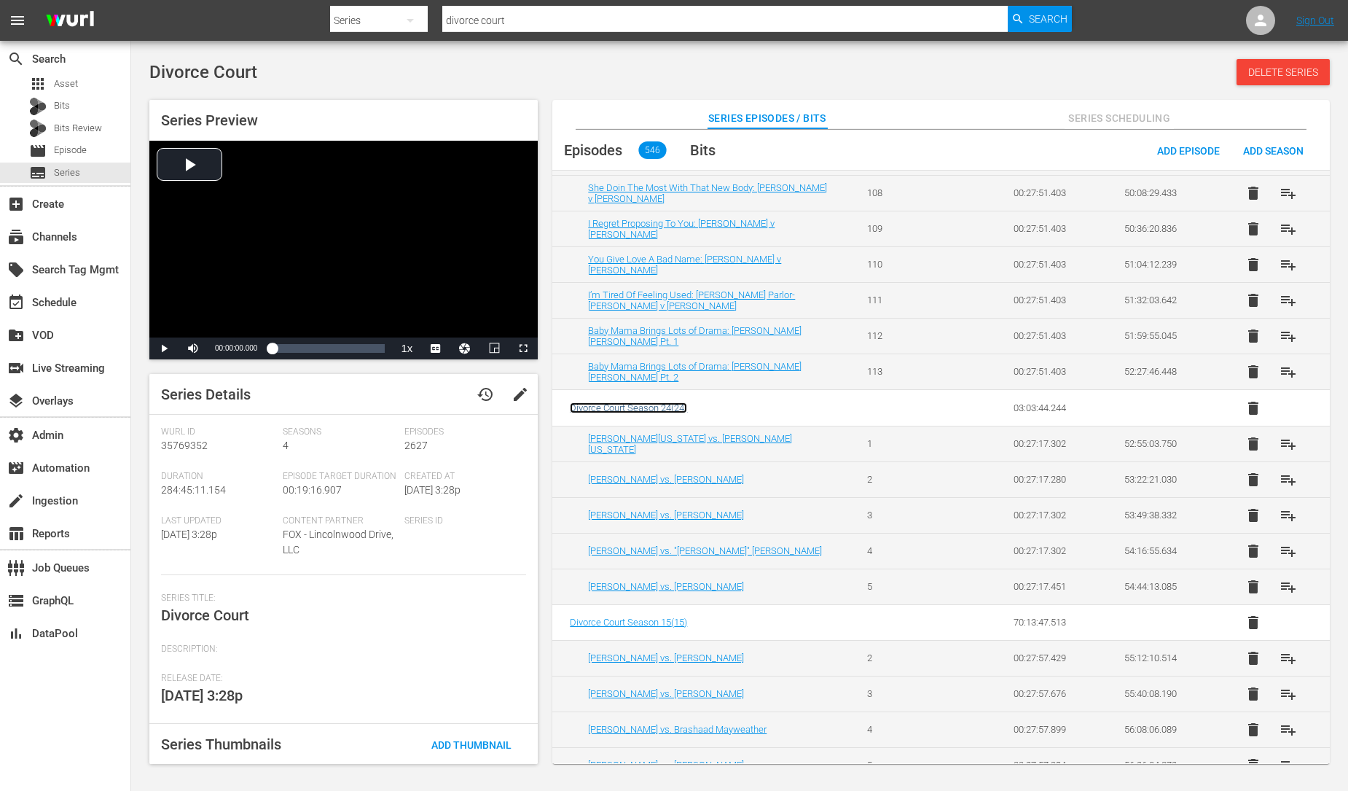
click at [674, 413] on span "Divorce Court Season 24 ( 24 )" at bounding box center [628, 407] width 117 height 11
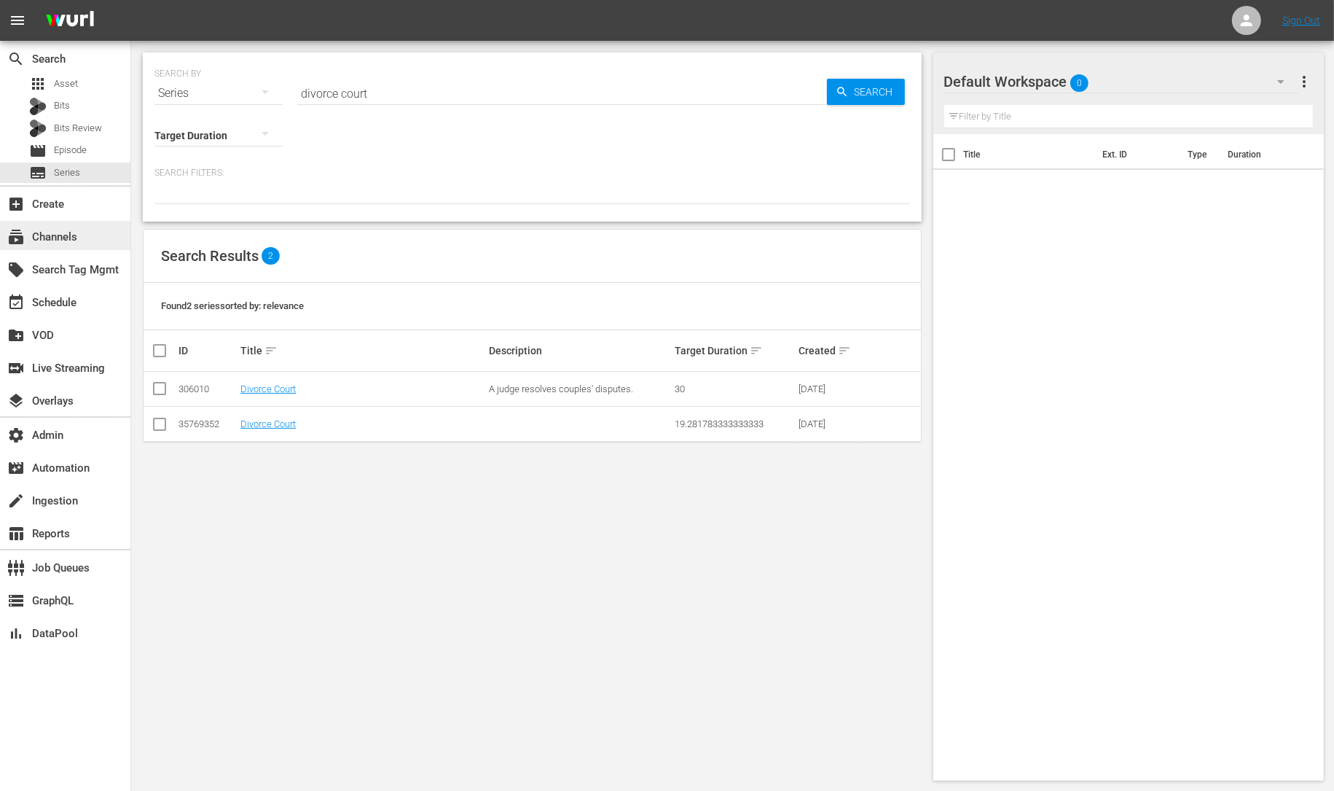
click at [71, 239] on div "subscriptions Channels" at bounding box center [41, 234] width 82 height 13
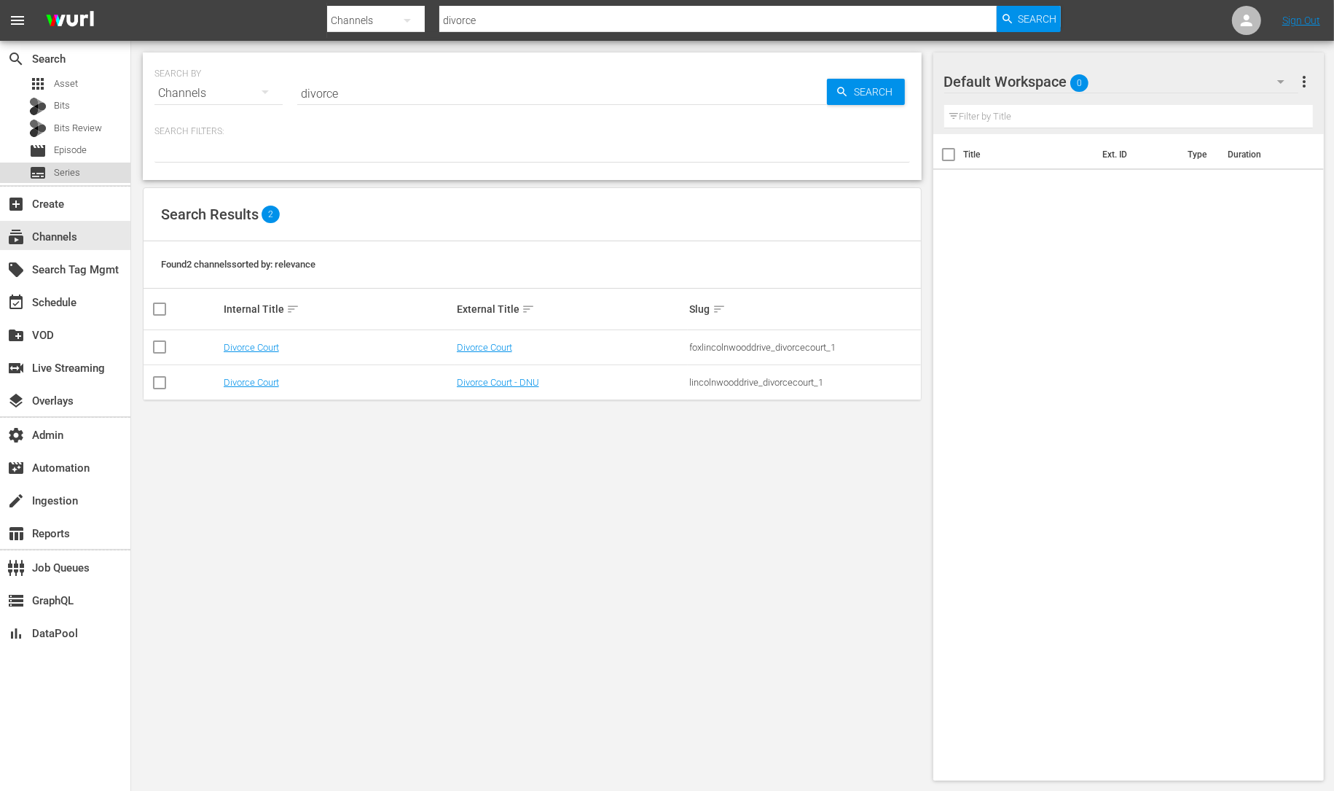
click at [89, 170] on div "subtitles Series" at bounding box center [65, 173] width 130 height 20
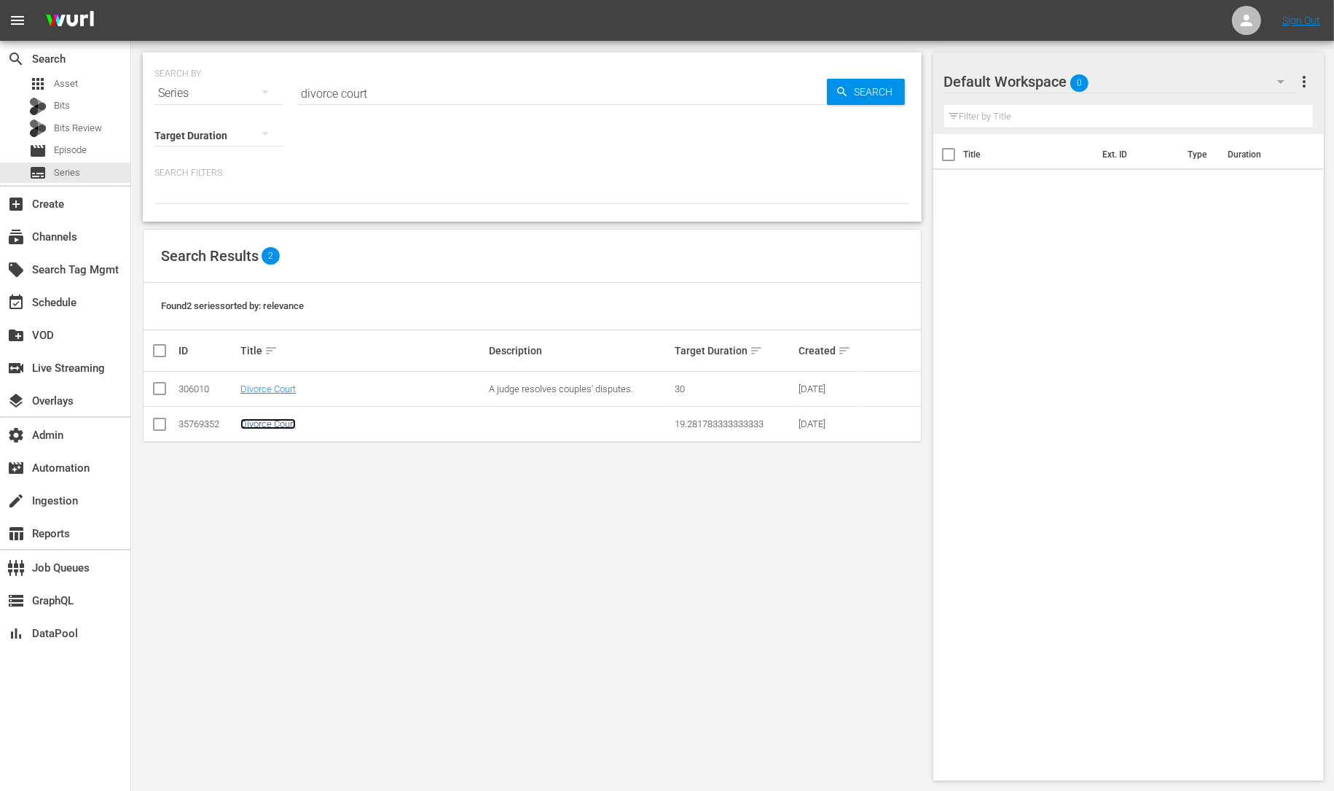
click at [273, 426] on link "Divorce Court" at bounding box center [267, 423] width 55 height 11
click at [279, 386] on link "Divorce Court" at bounding box center [267, 388] width 55 height 11
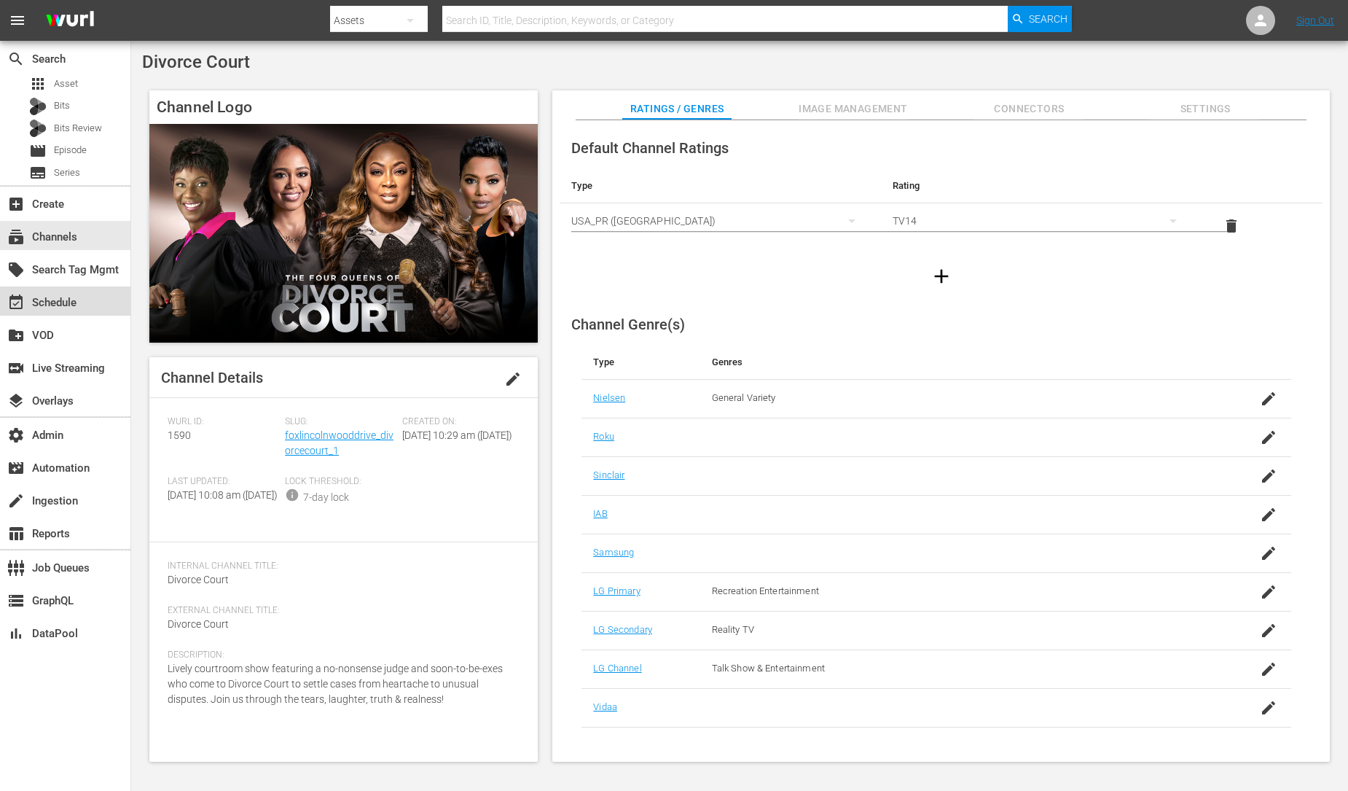
click at [95, 298] on div "event_available Schedule" at bounding box center [65, 300] width 130 height 29
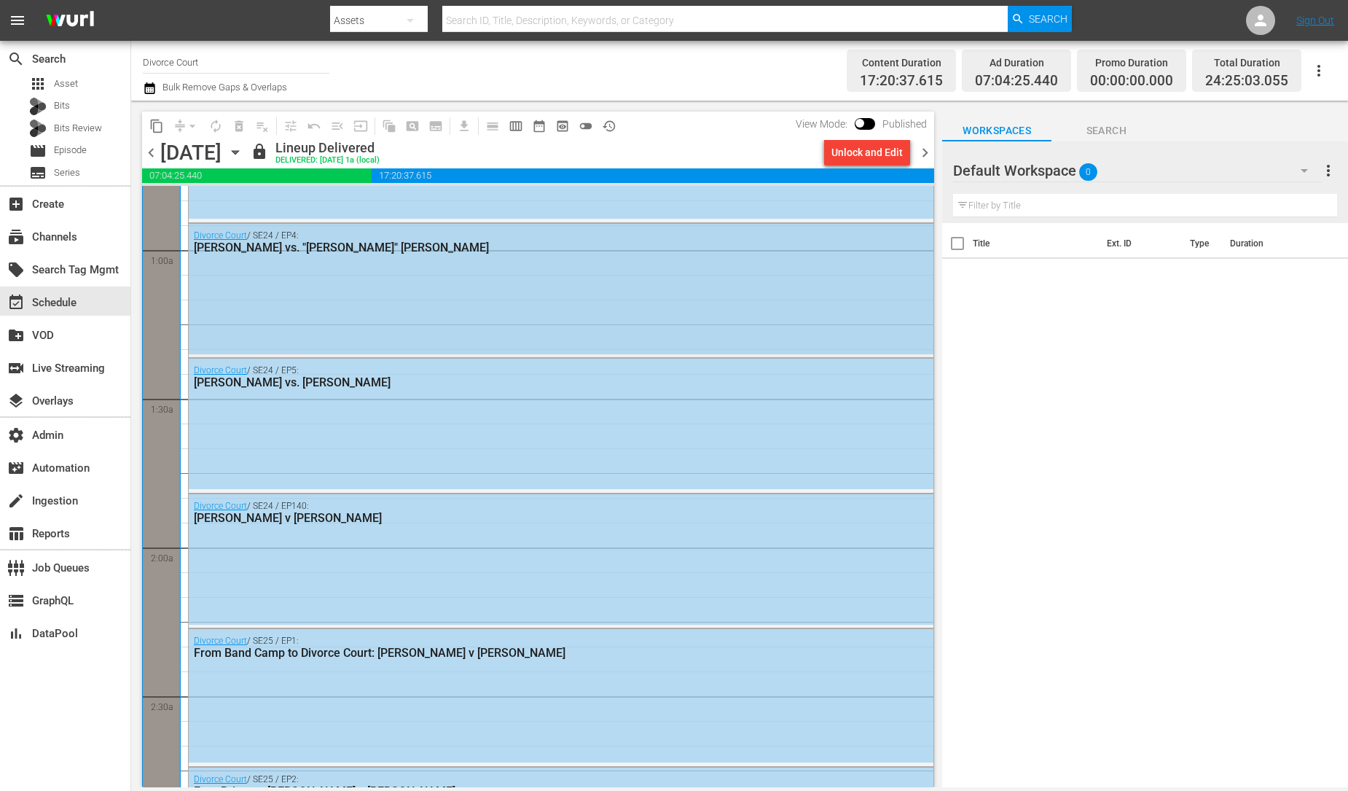
scroll to position [129, 0]
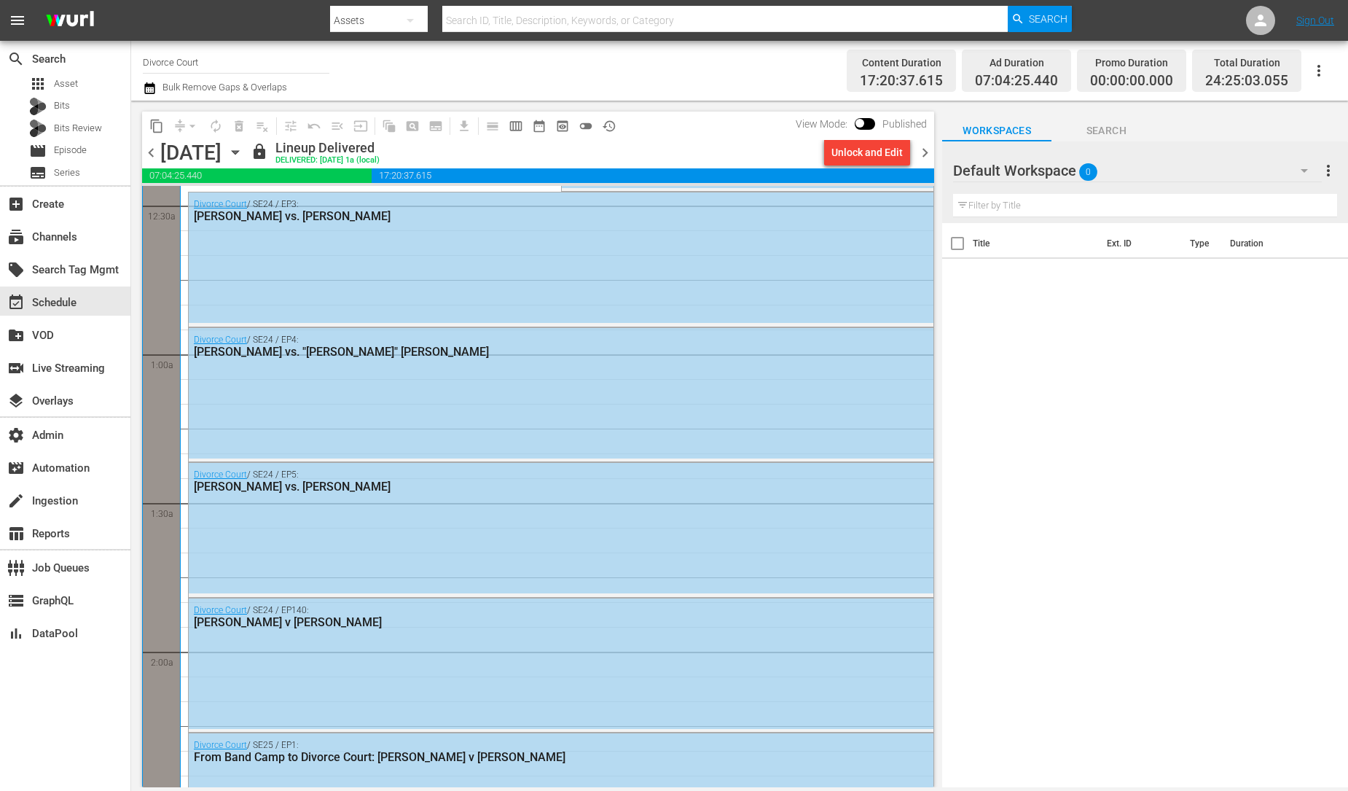
click at [979, 317] on div "Title Ext. ID Type Duration" at bounding box center [1145, 506] width 406 height 566
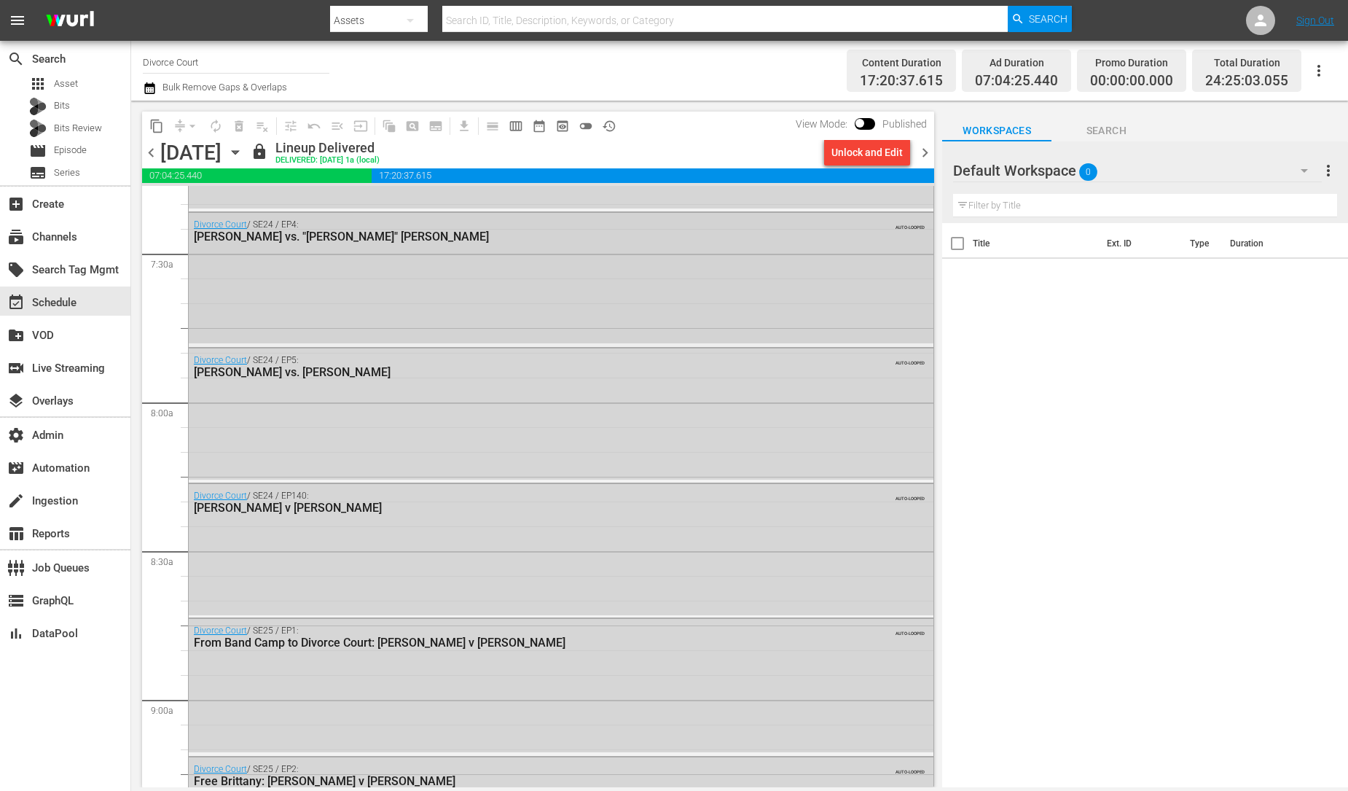
scroll to position [2217, 0]
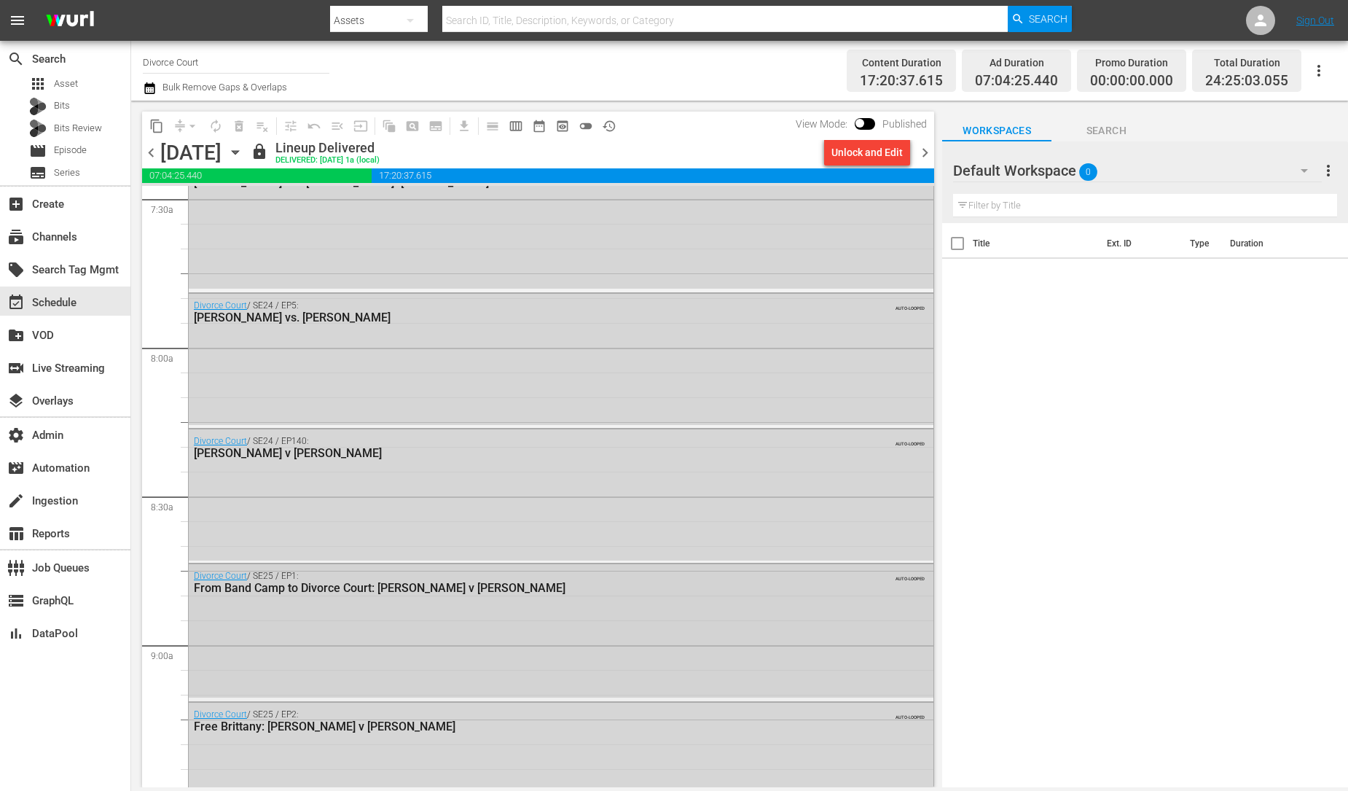
click at [306, 588] on div "From Band Camp to Divorce Court: [PERSON_NAME] v [PERSON_NAME]" at bounding box center [522, 588] width 656 height 14
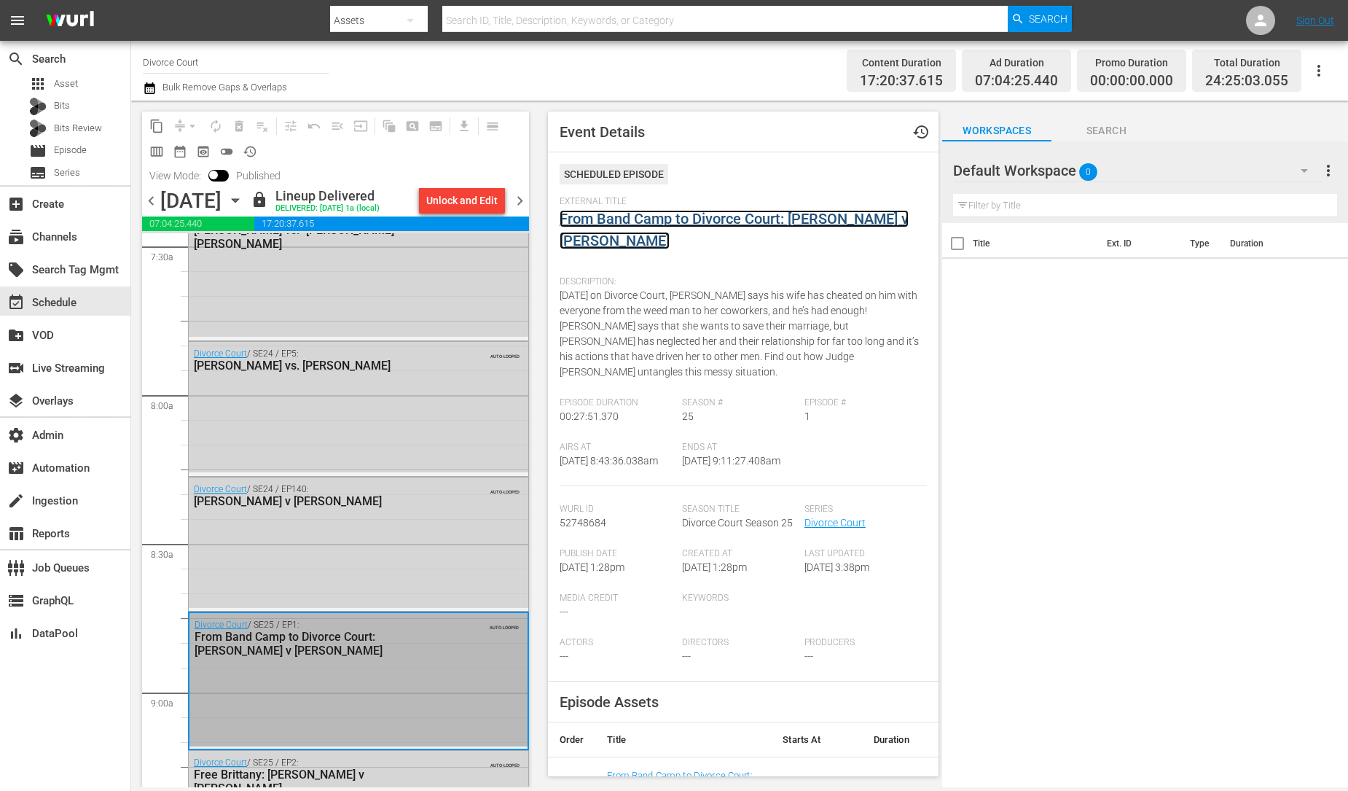
click at [659, 245] on link "From Band Camp to Divorce Court: [PERSON_NAME] v [PERSON_NAME]" at bounding box center [734, 229] width 349 height 39
